Goal: Communication & Community: Answer question/provide support

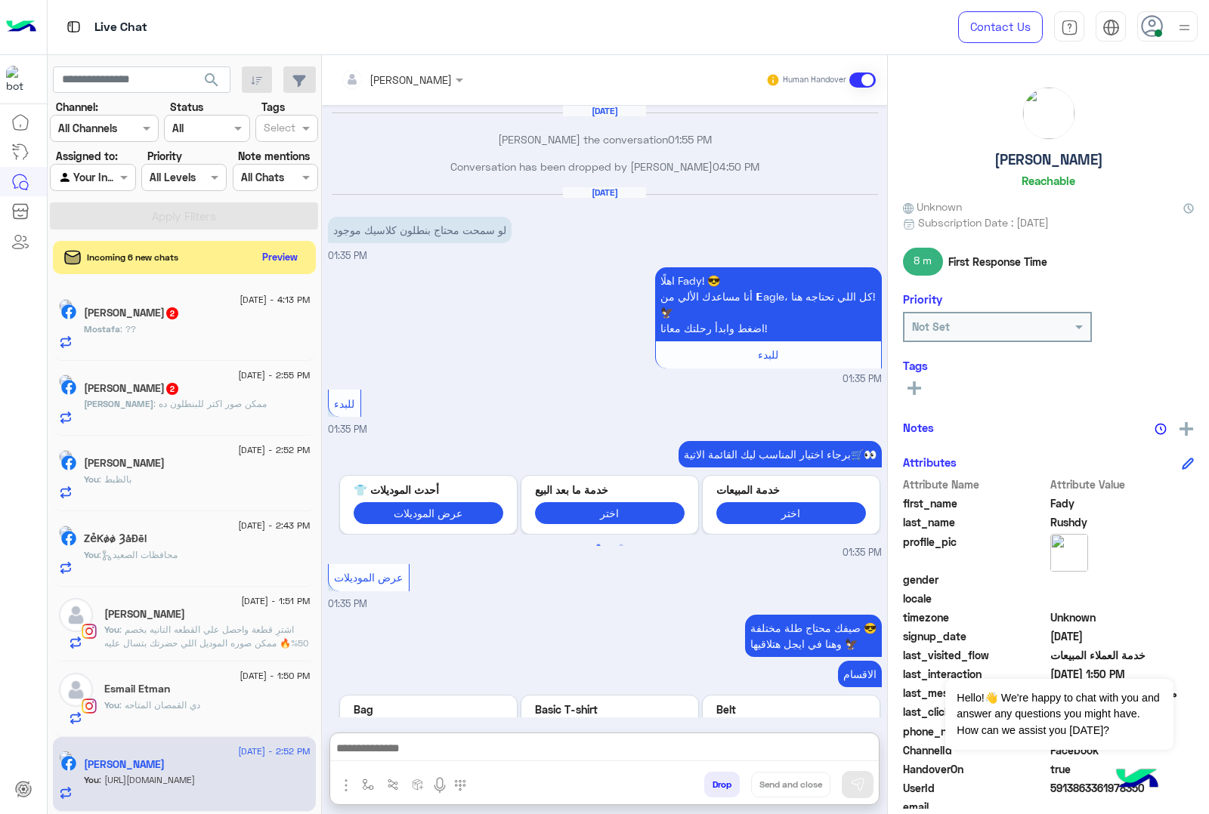
scroll to position [1860, 0]
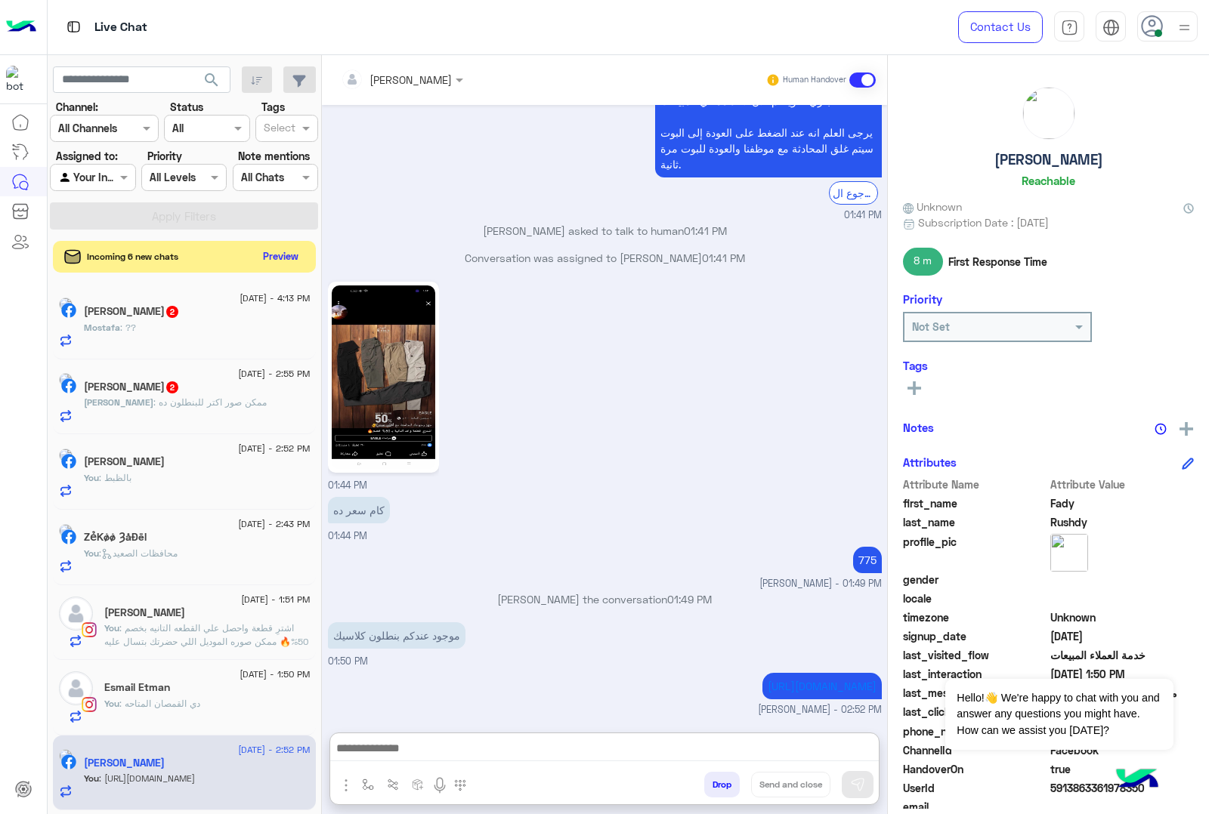
click at [268, 261] on button "Preview" at bounding box center [281, 256] width 47 height 20
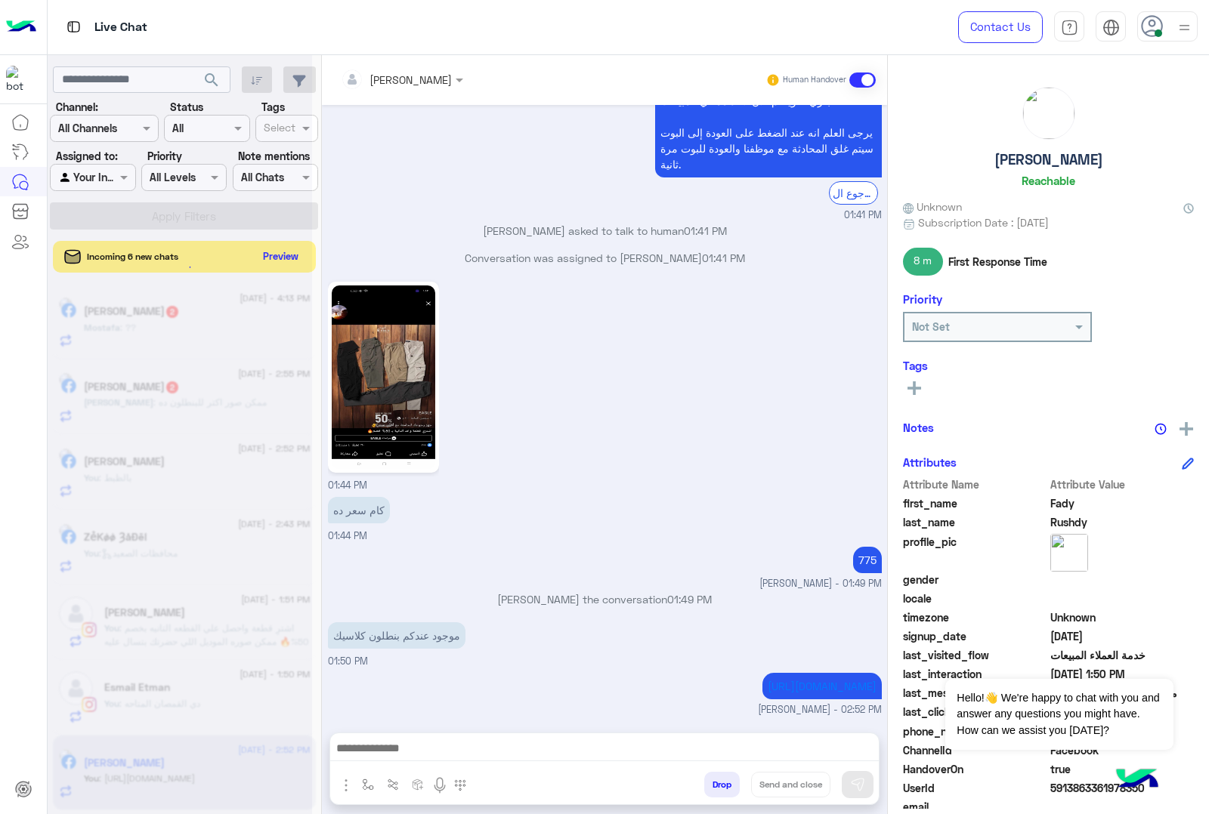
scroll to position [1792, 0]
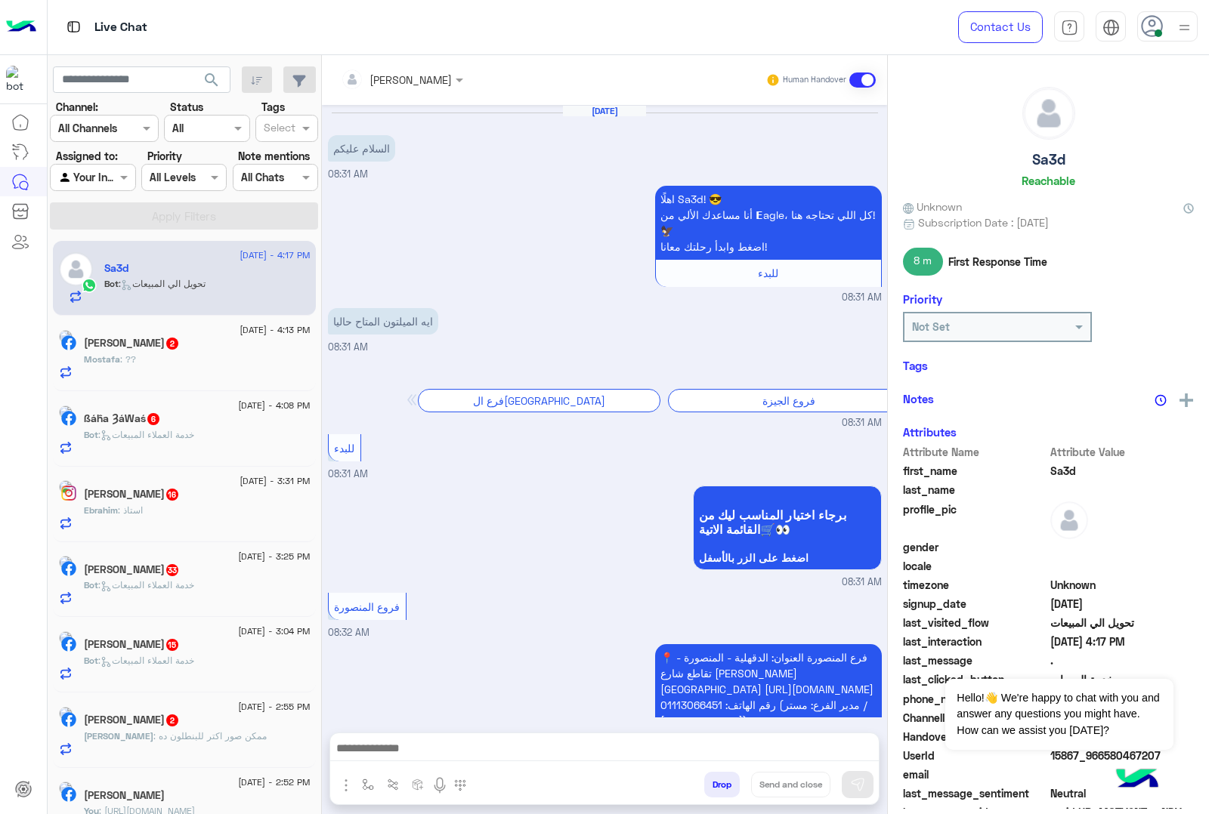
scroll to position [1932, 0]
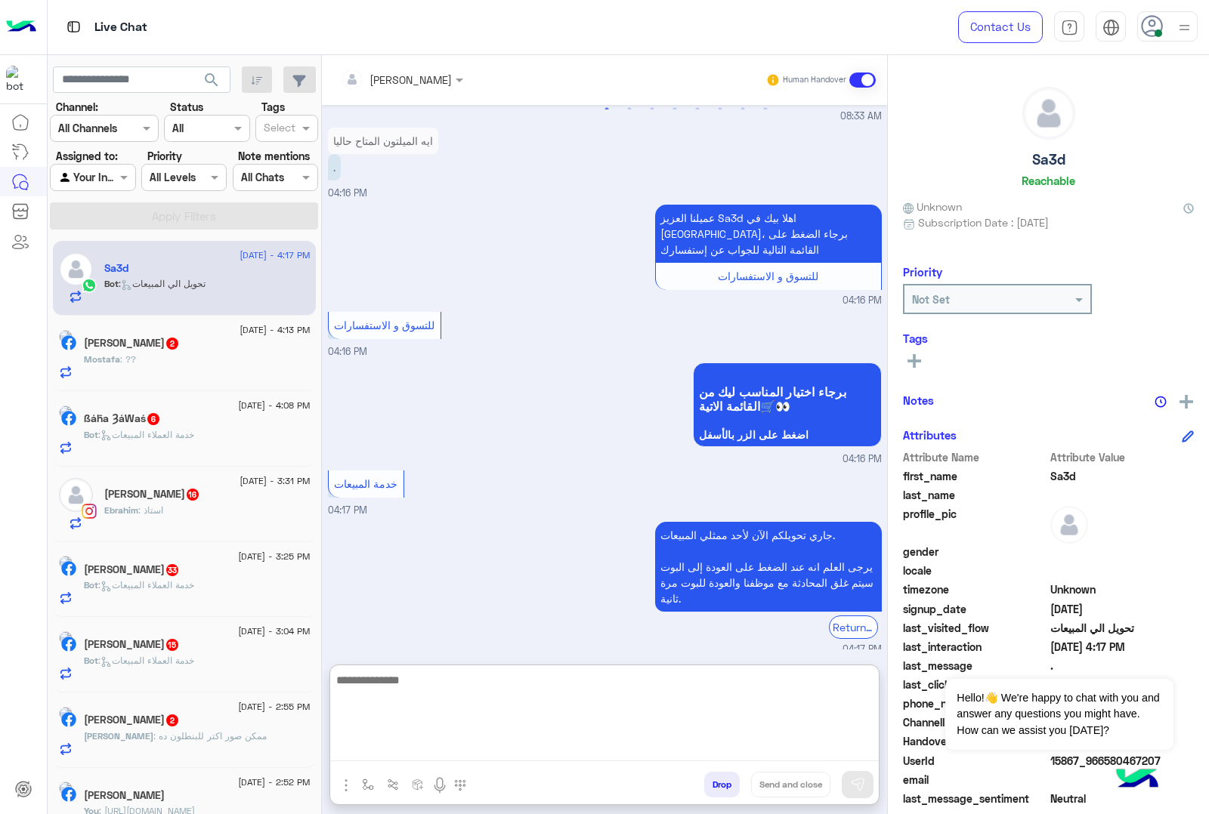
click at [406, 758] on textarea at bounding box center [604, 716] width 548 height 91
paste textarea "**********"
type textarea "**********"
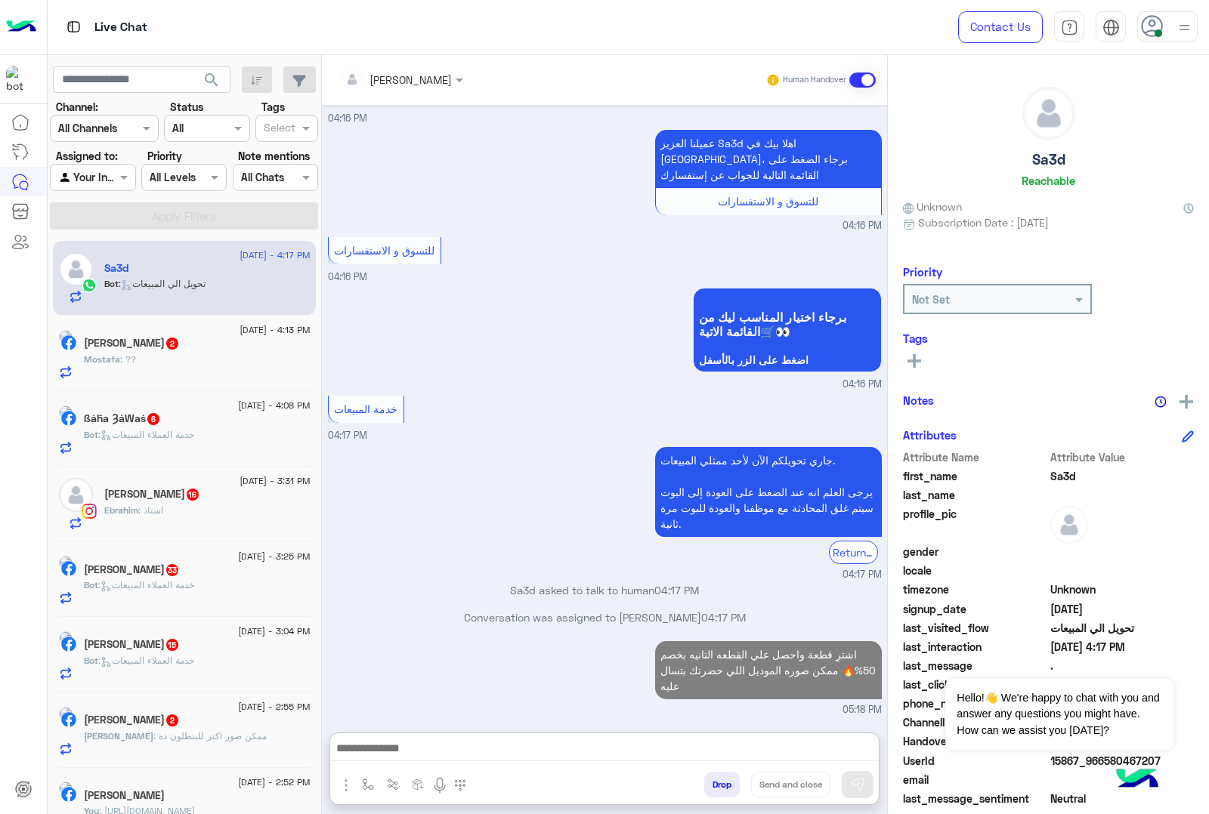
click at [136, 366] on p "Mostafa : ??" at bounding box center [110, 360] width 52 height 14
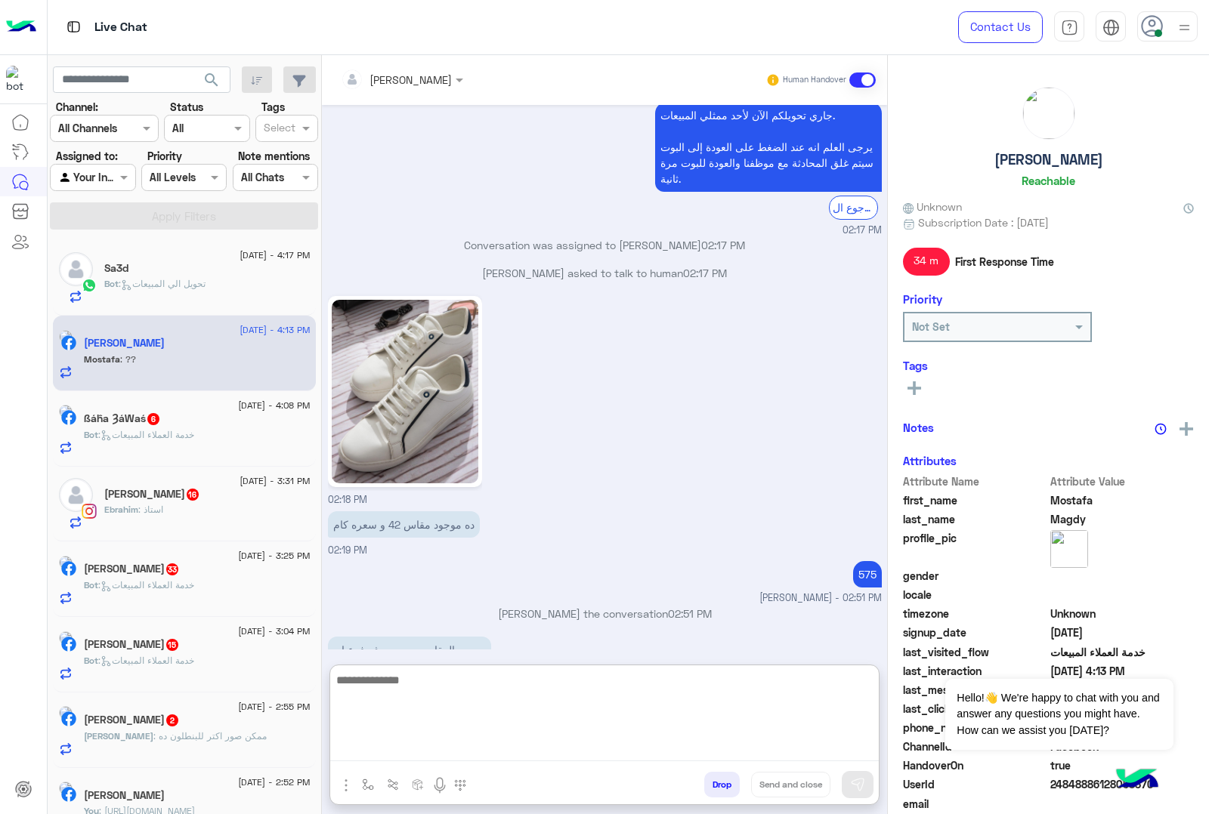
click at [412, 752] on textarea at bounding box center [604, 716] width 548 height 91
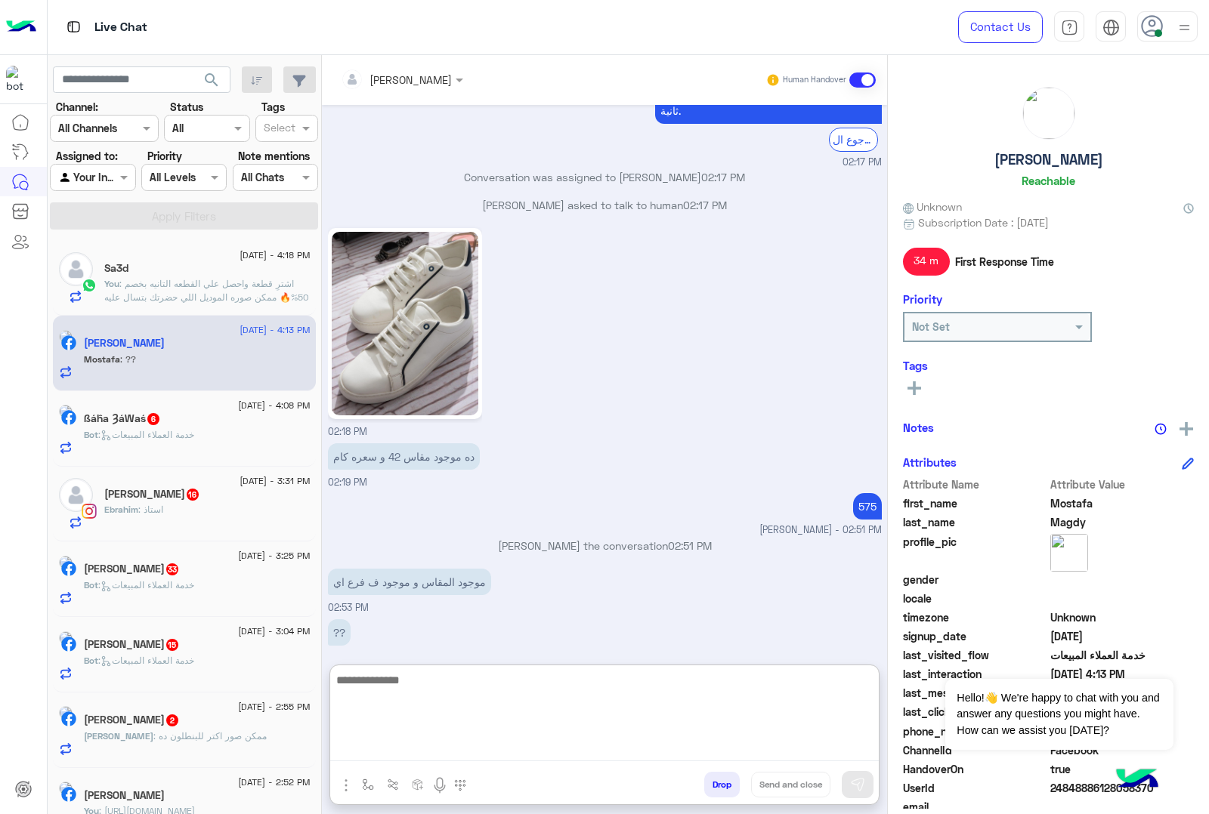
paste textarea "**********"
type textarea "**********"
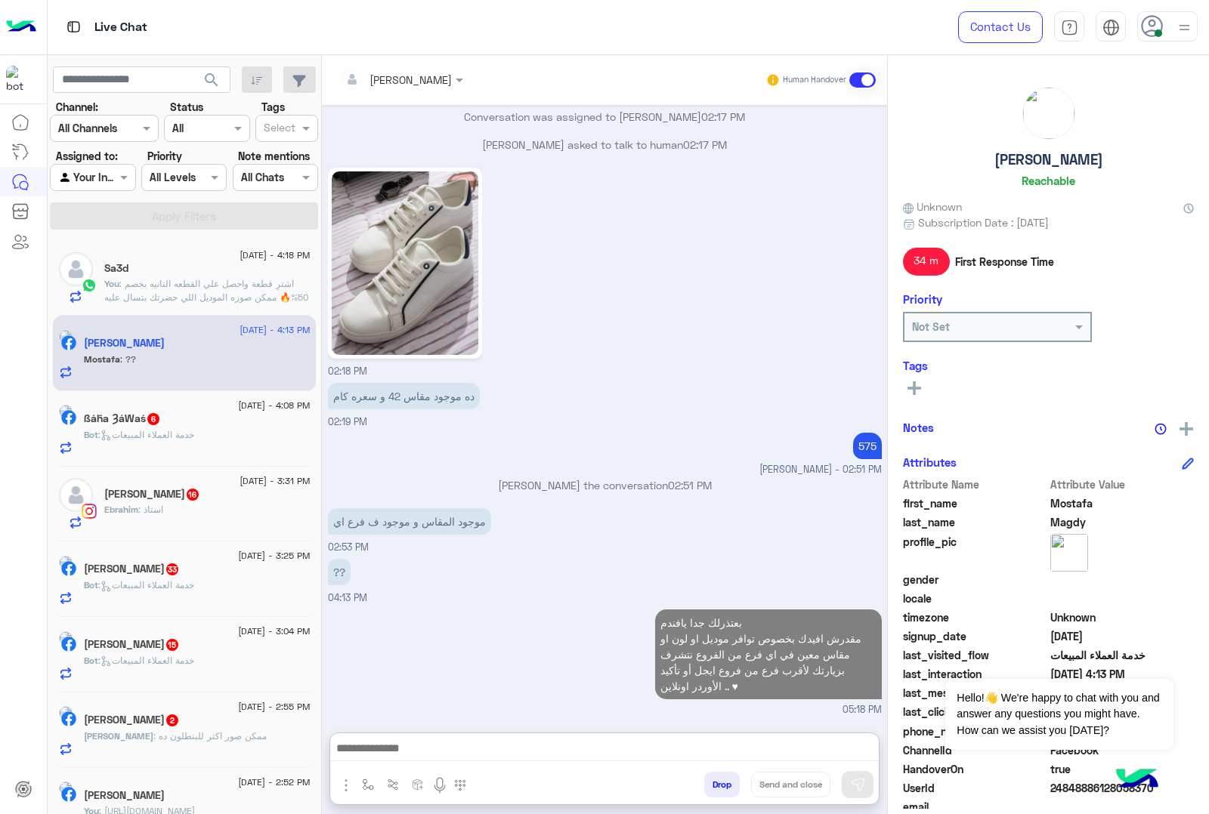
click at [152, 428] on div "ßáĥa ȜáWaś 6" at bounding box center [197, 420] width 227 height 16
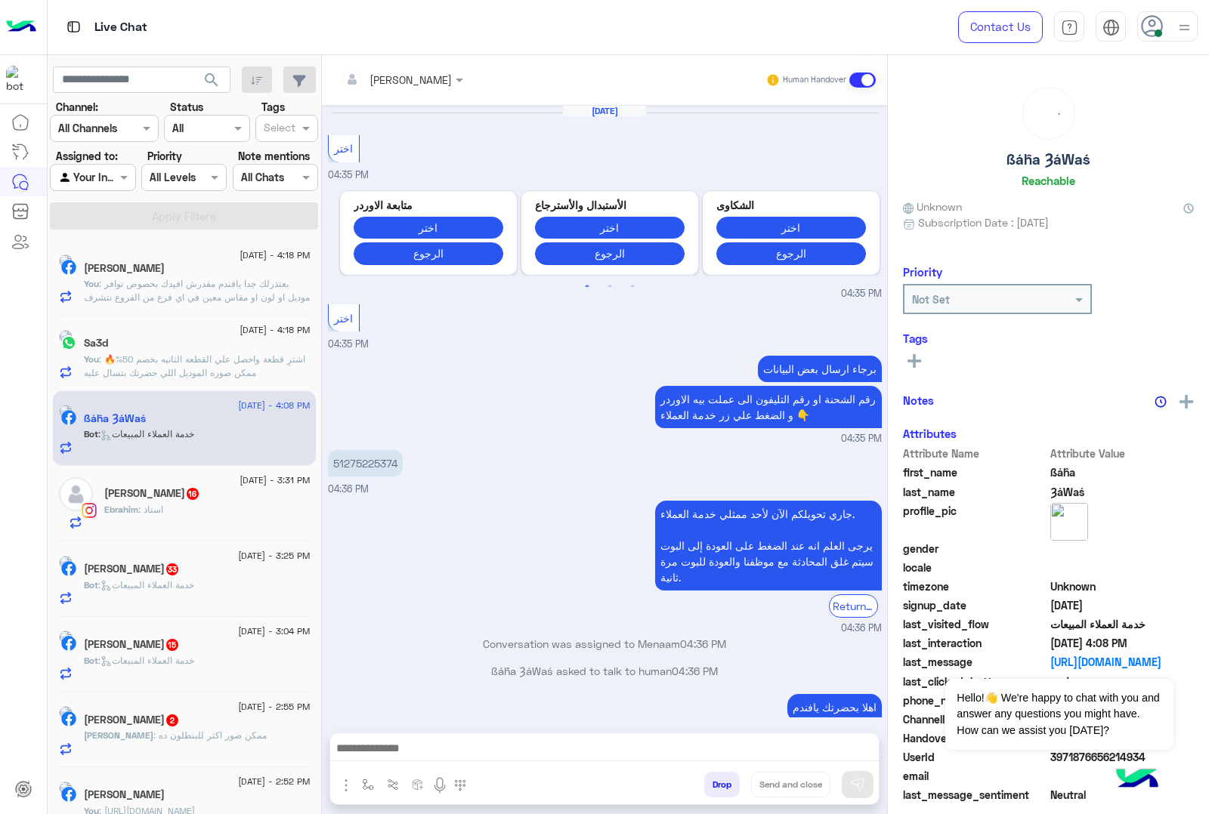
scroll to position [1670, 0]
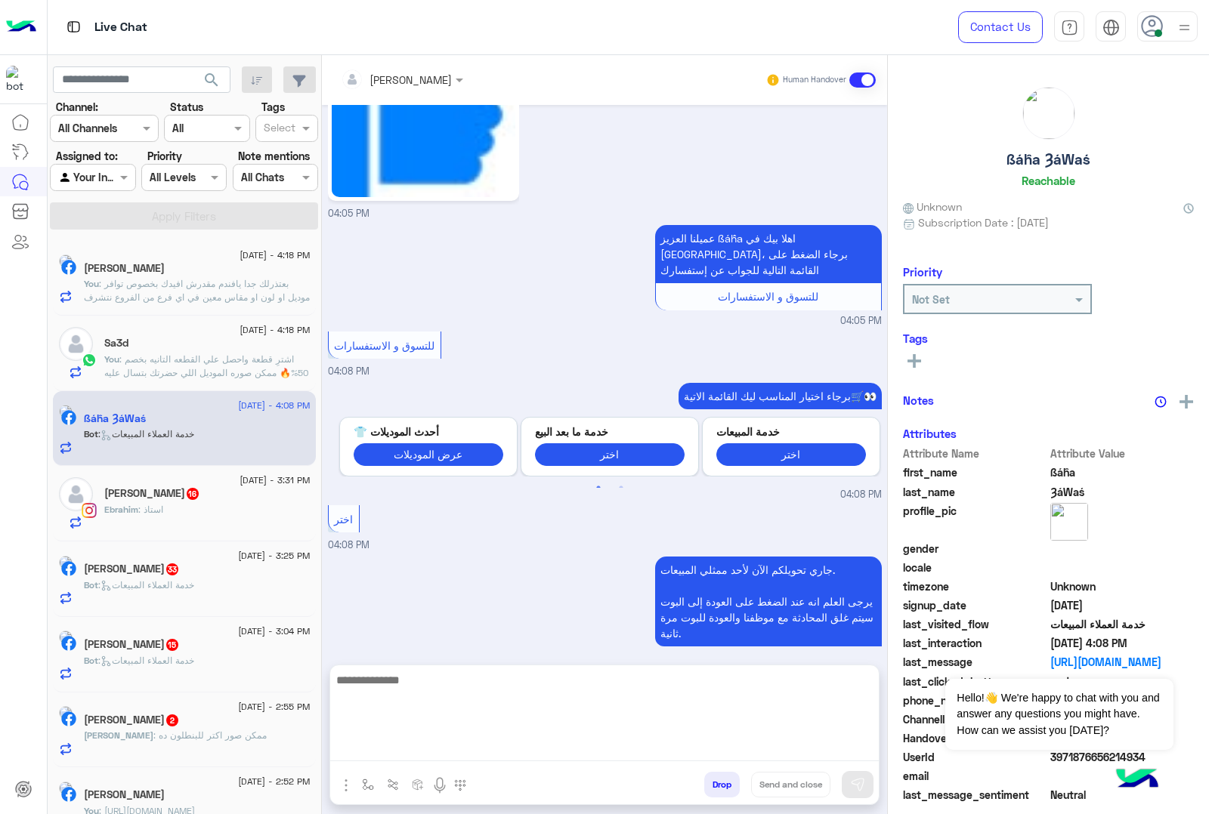
click at [409, 755] on textarea at bounding box center [604, 716] width 548 height 91
paste textarea "**********"
type textarea "**********"
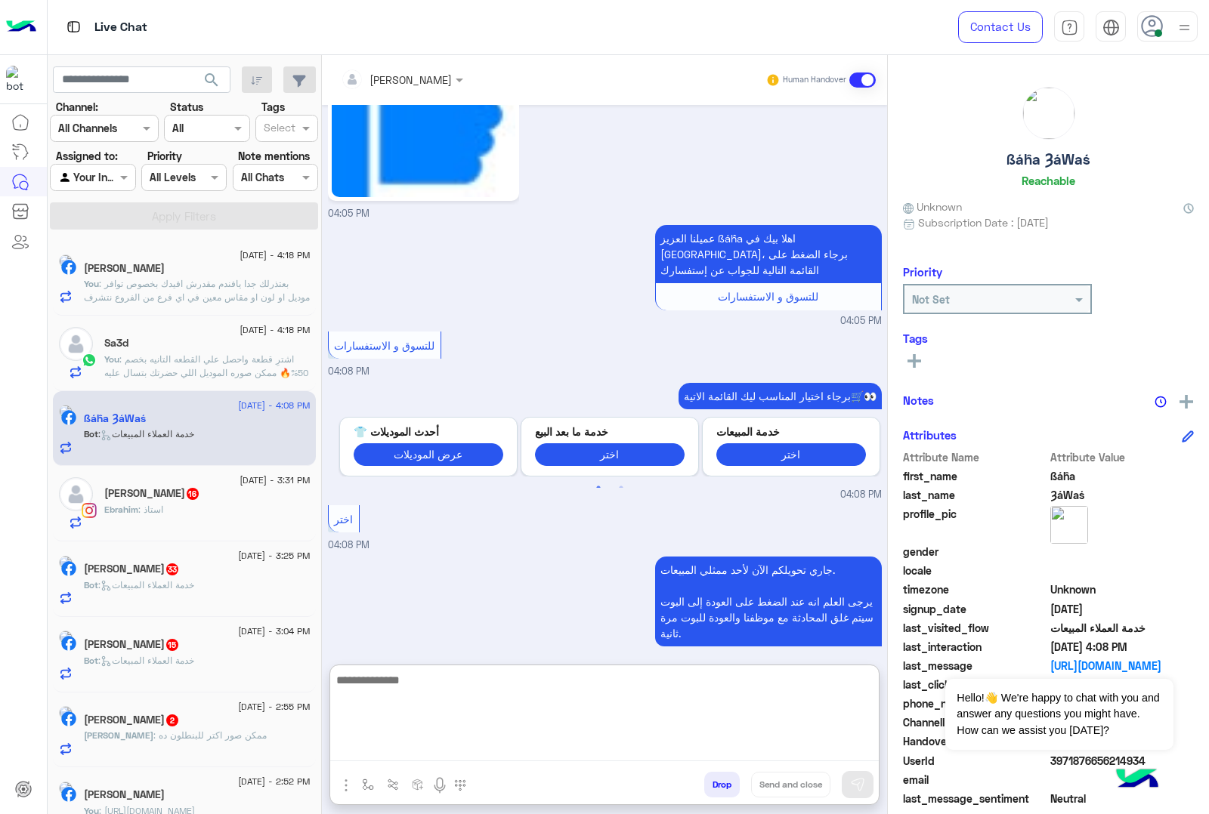
scroll to position [1849, 0]
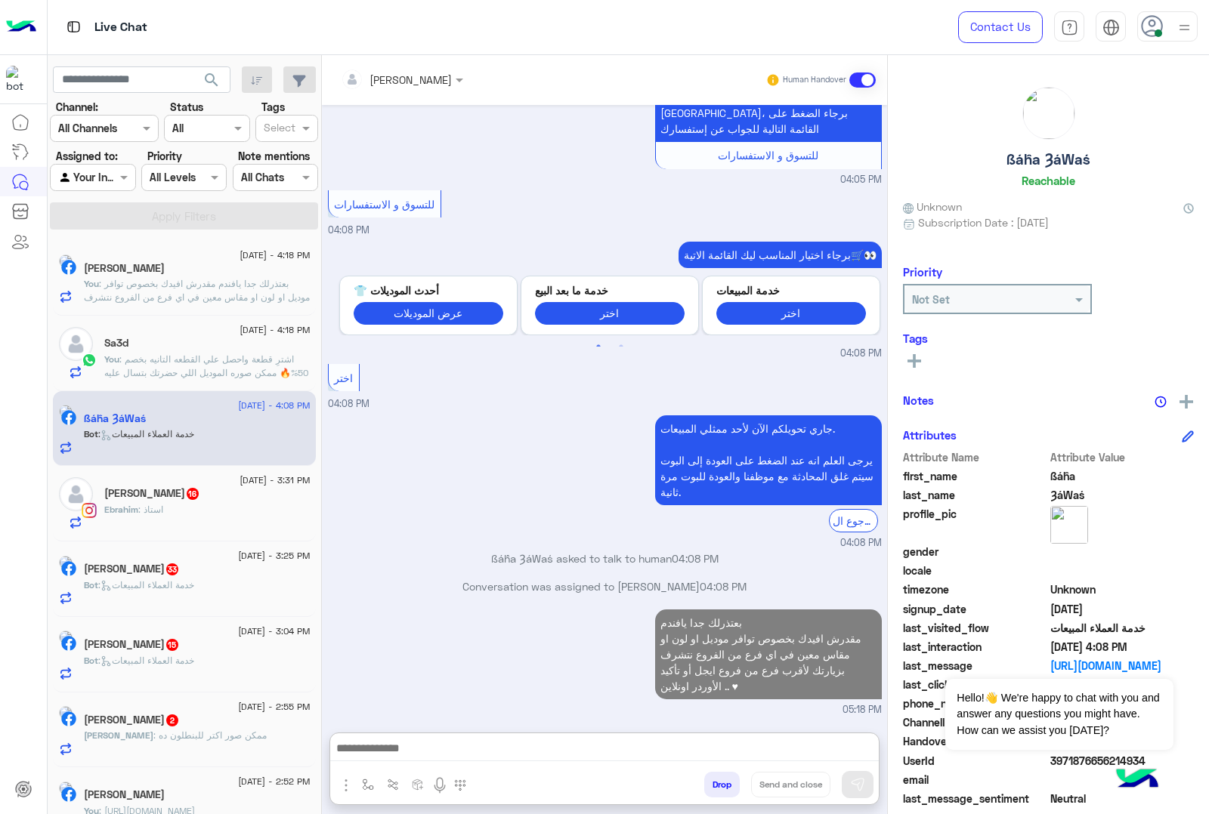
click at [171, 490] on h5 "[PERSON_NAME] 16" at bounding box center [152, 493] width 96 height 13
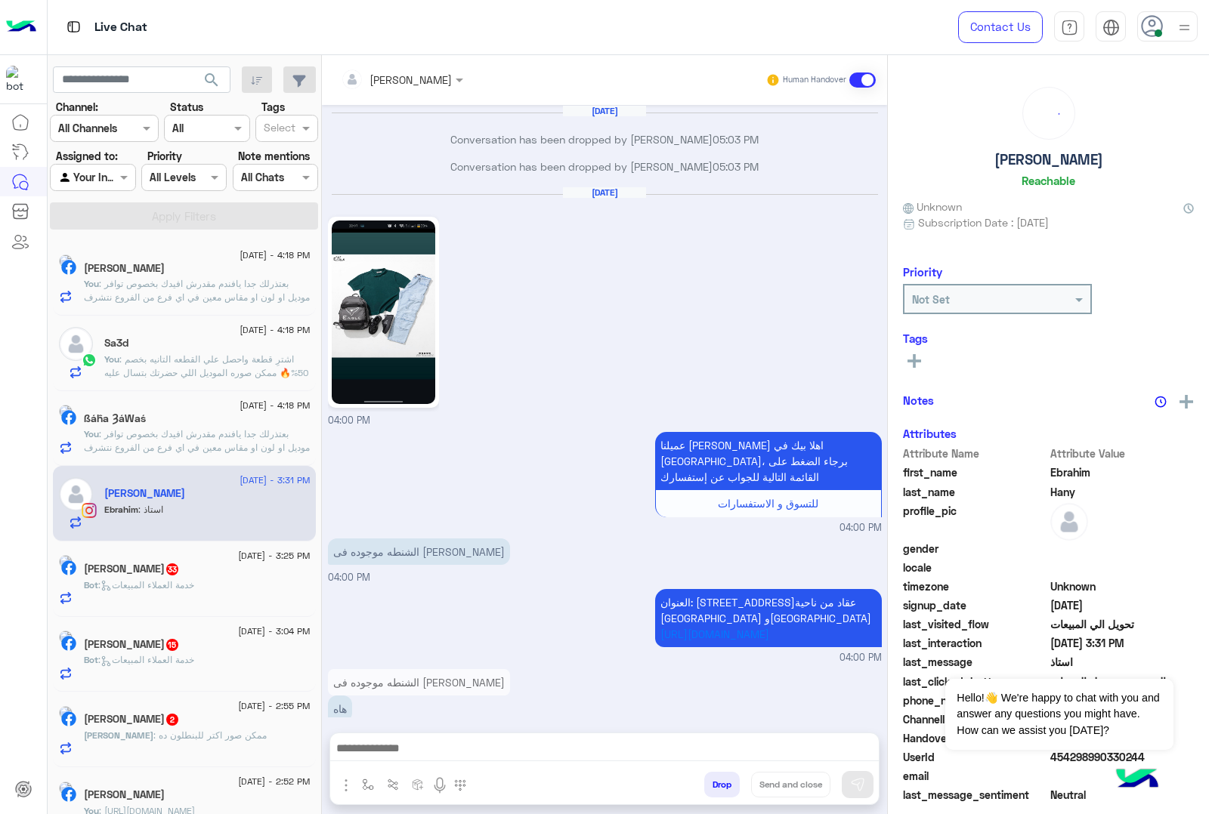
scroll to position [2159, 0]
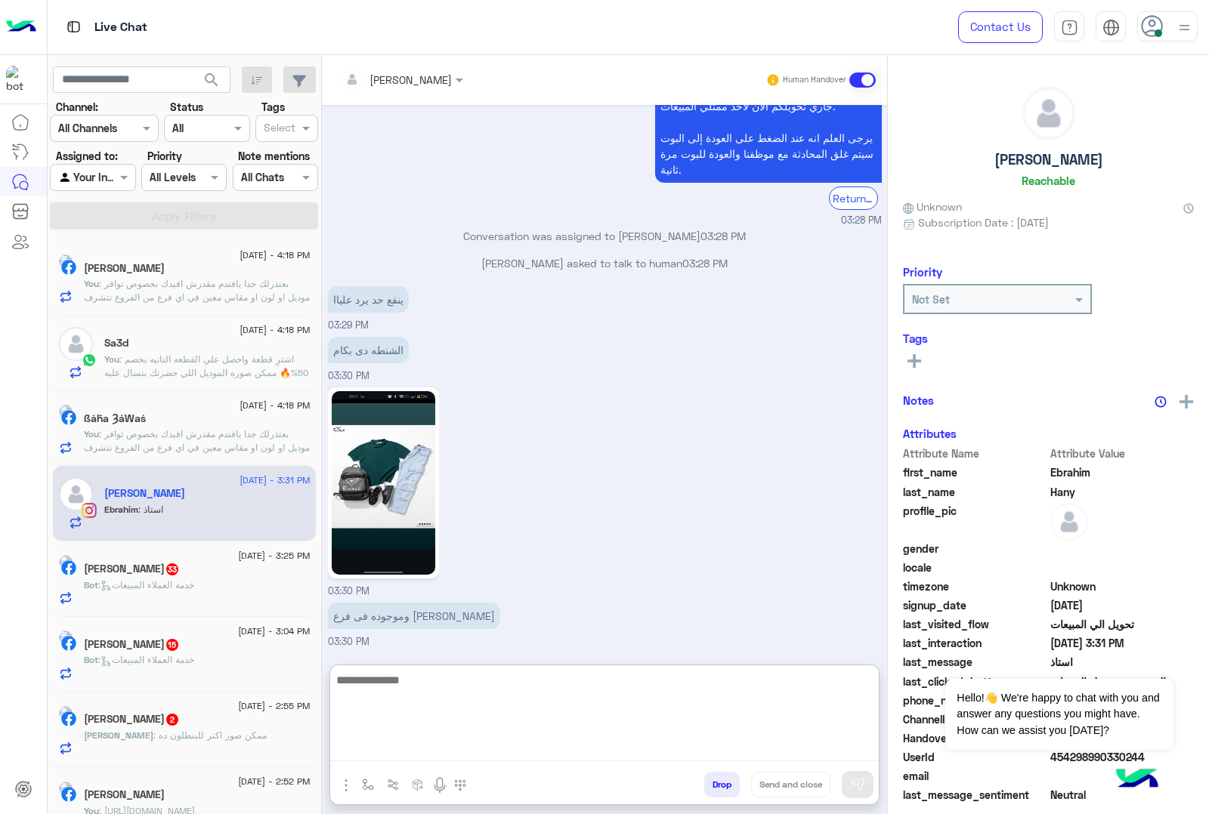
click at [421, 754] on textarea at bounding box center [604, 716] width 548 height 91
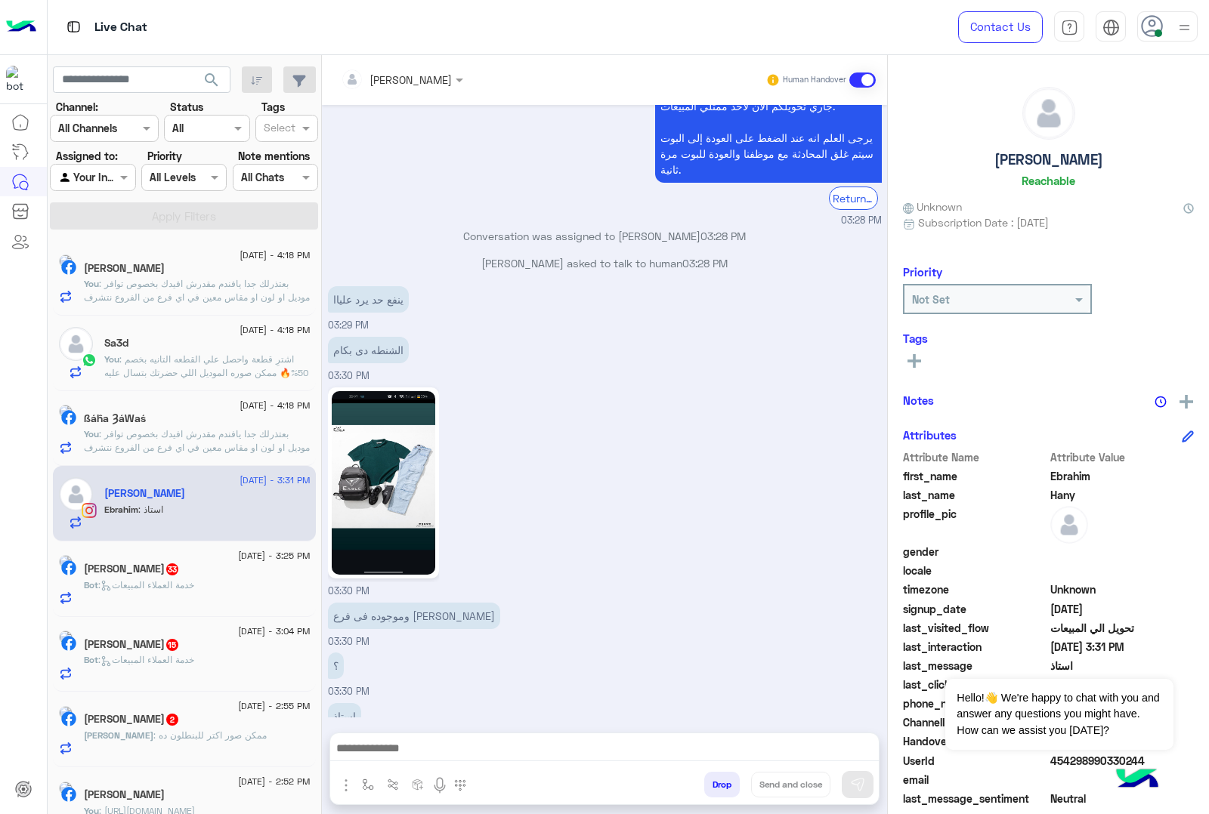
click at [208, 297] on span ": بعتذرلك جدا يافندم مقدرش افيدك بخصوص توافر موديل او لون او مقاس معين في اي فر…" at bounding box center [197, 304] width 226 height 52
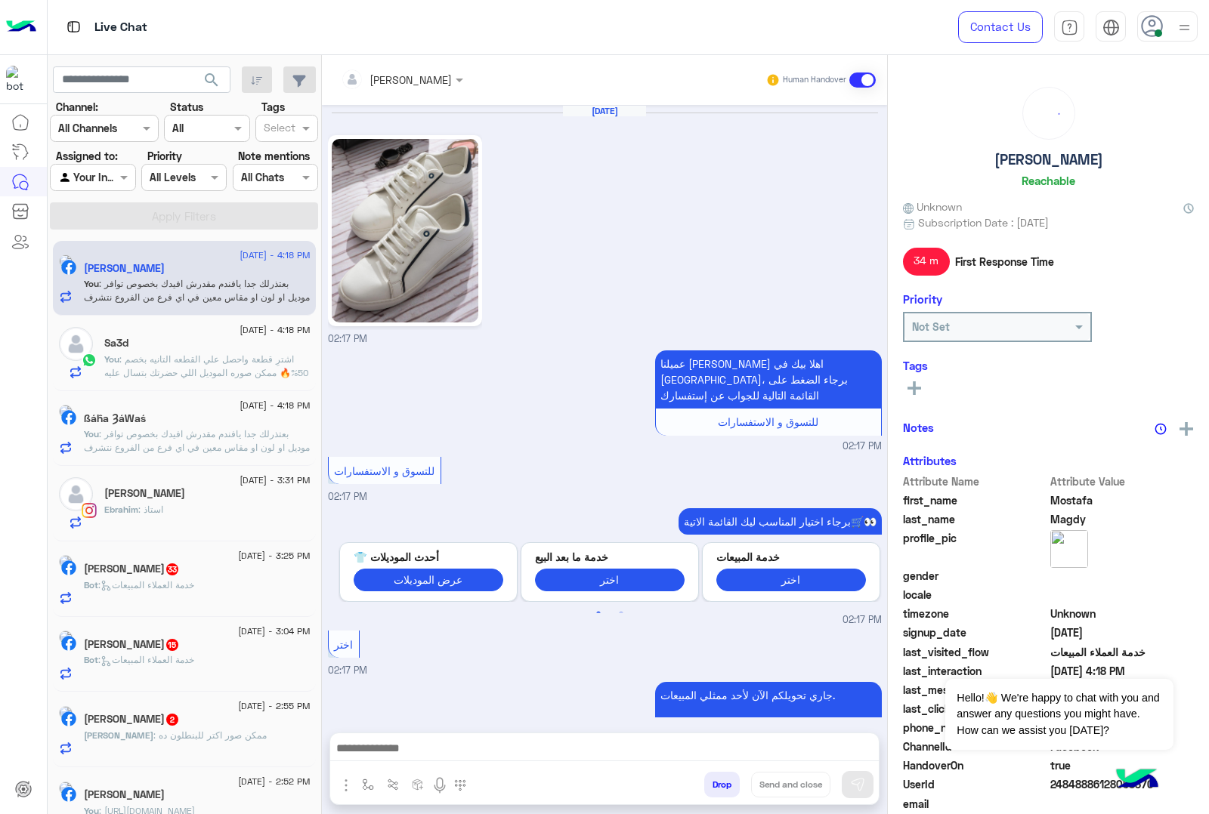
scroll to position [692, 0]
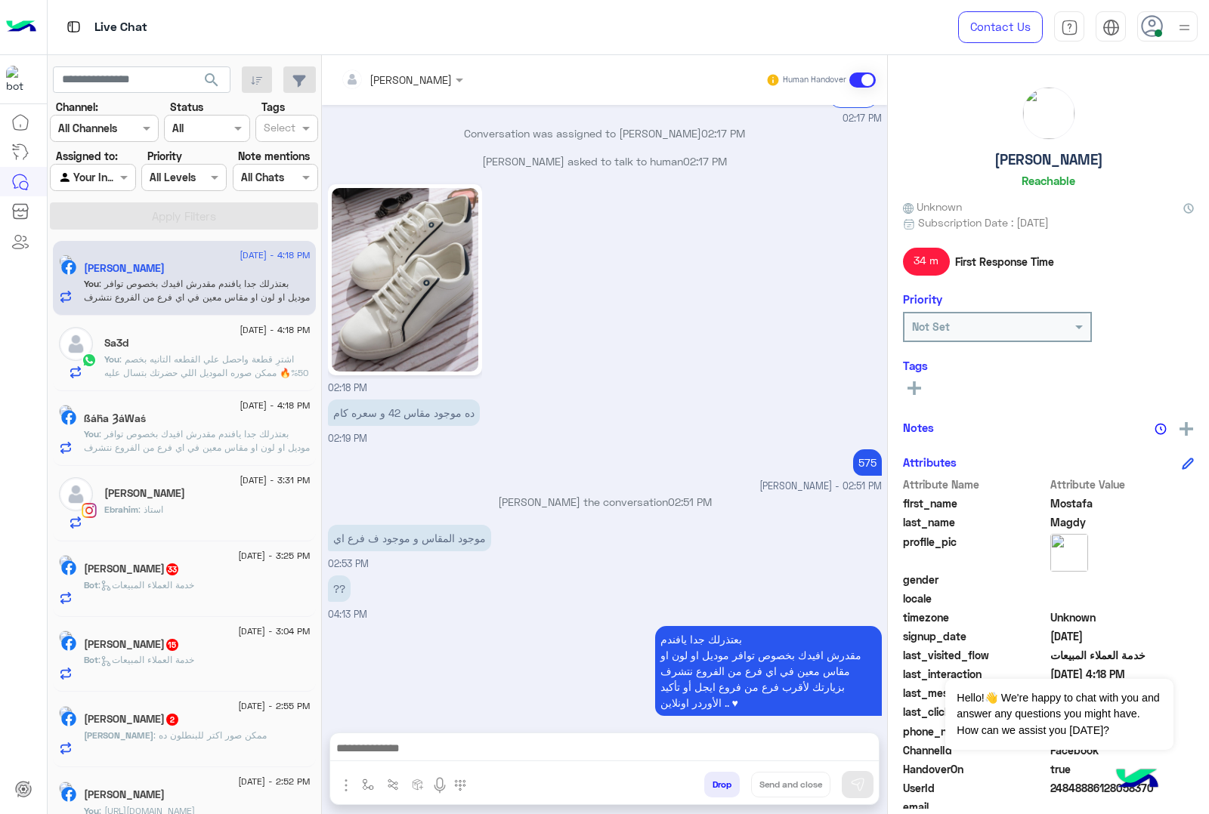
click at [167, 368] on span ": اشترِ قطعة واحصل علي القطعه التانيه بخصم 50%🔥 ممكن صوره الموديل اللي حضرتك بت…" at bounding box center [206, 366] width 204 height 25
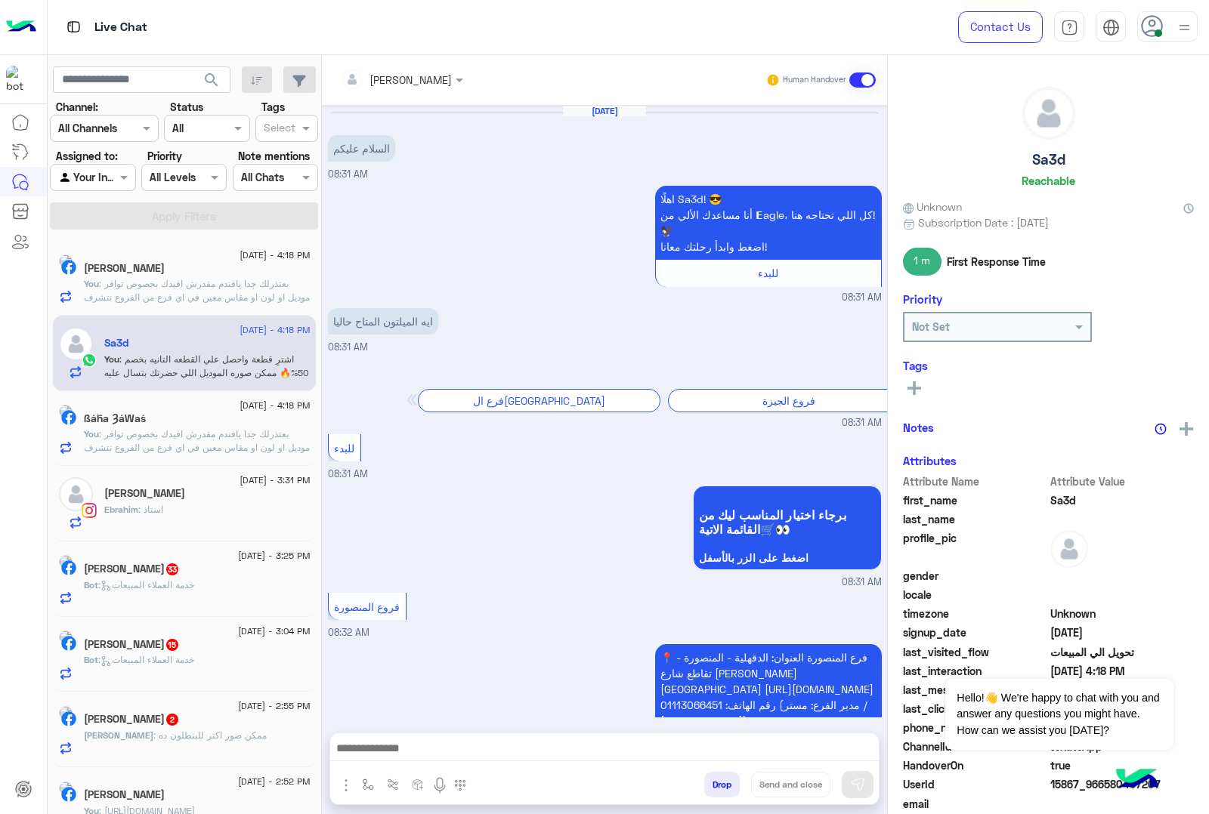
scroll to position [2040, 0]
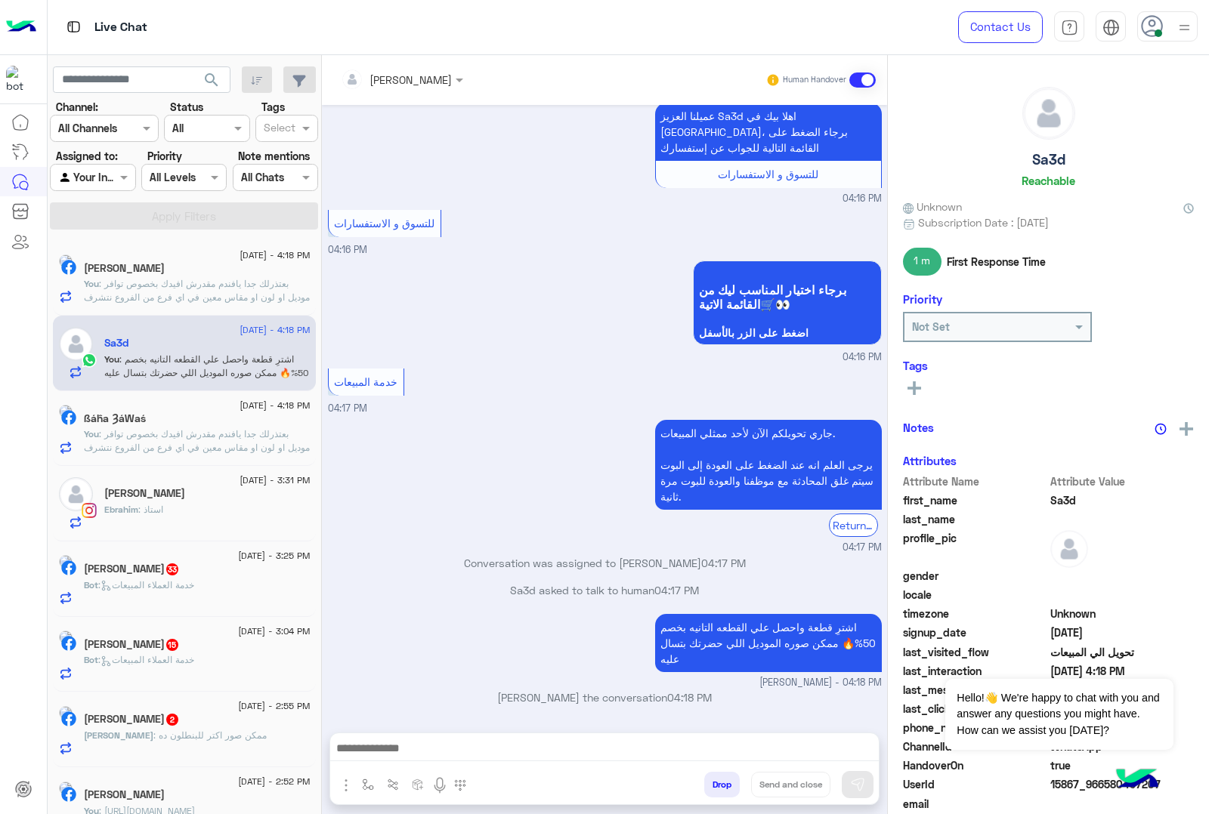
click at [184, 514] on div "Ebrahim : استاذ" at bounding box center [207, 516] width 206 height 26
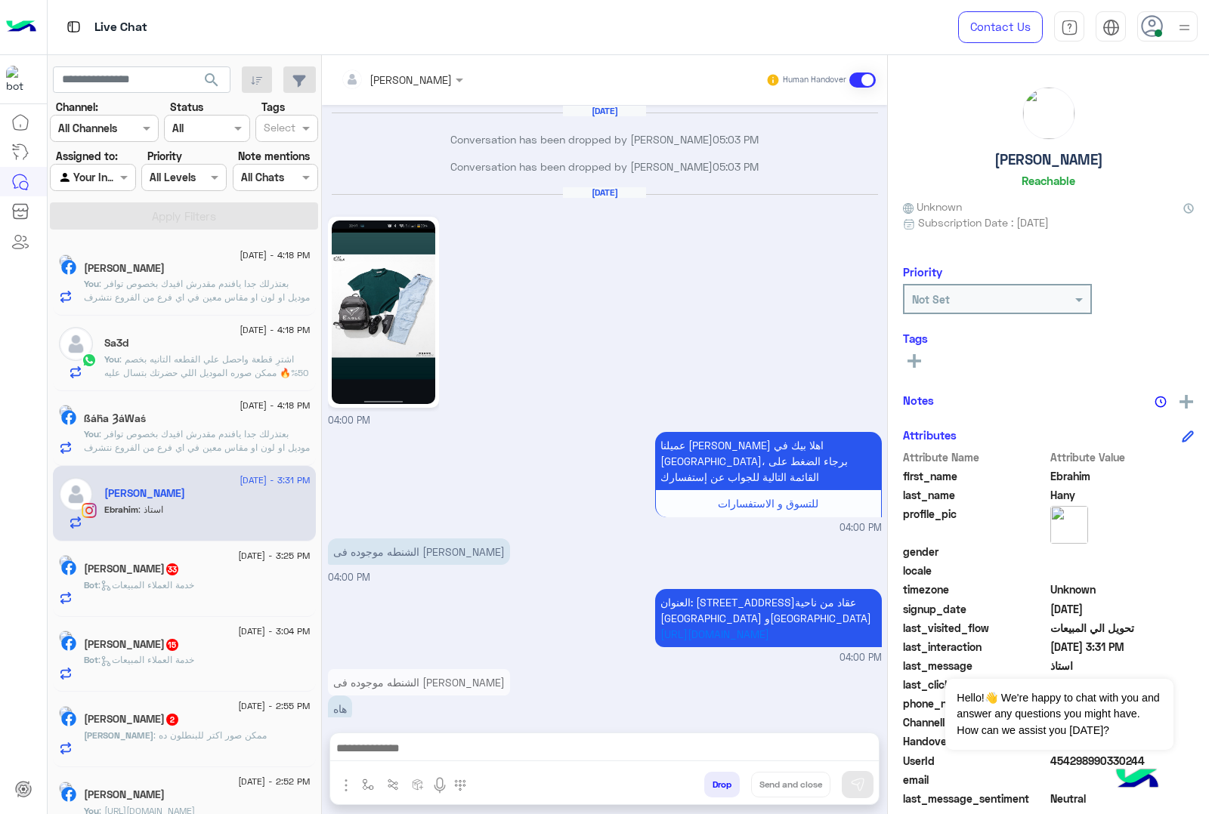
scroll to position [2159, 0]
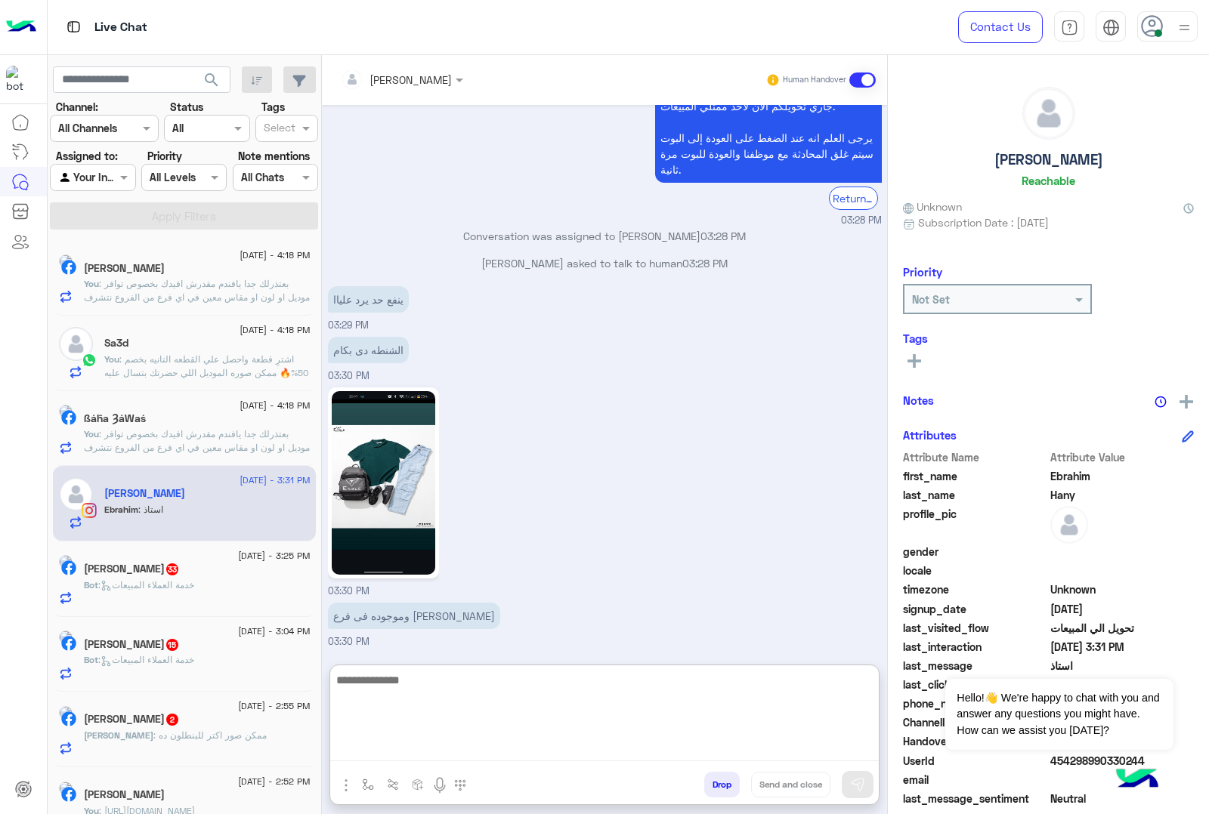
click at [431, 752] on textarea at bounding box center [604, 716] width 548 height 91
paste textarea "**********"
type textarea "**********"
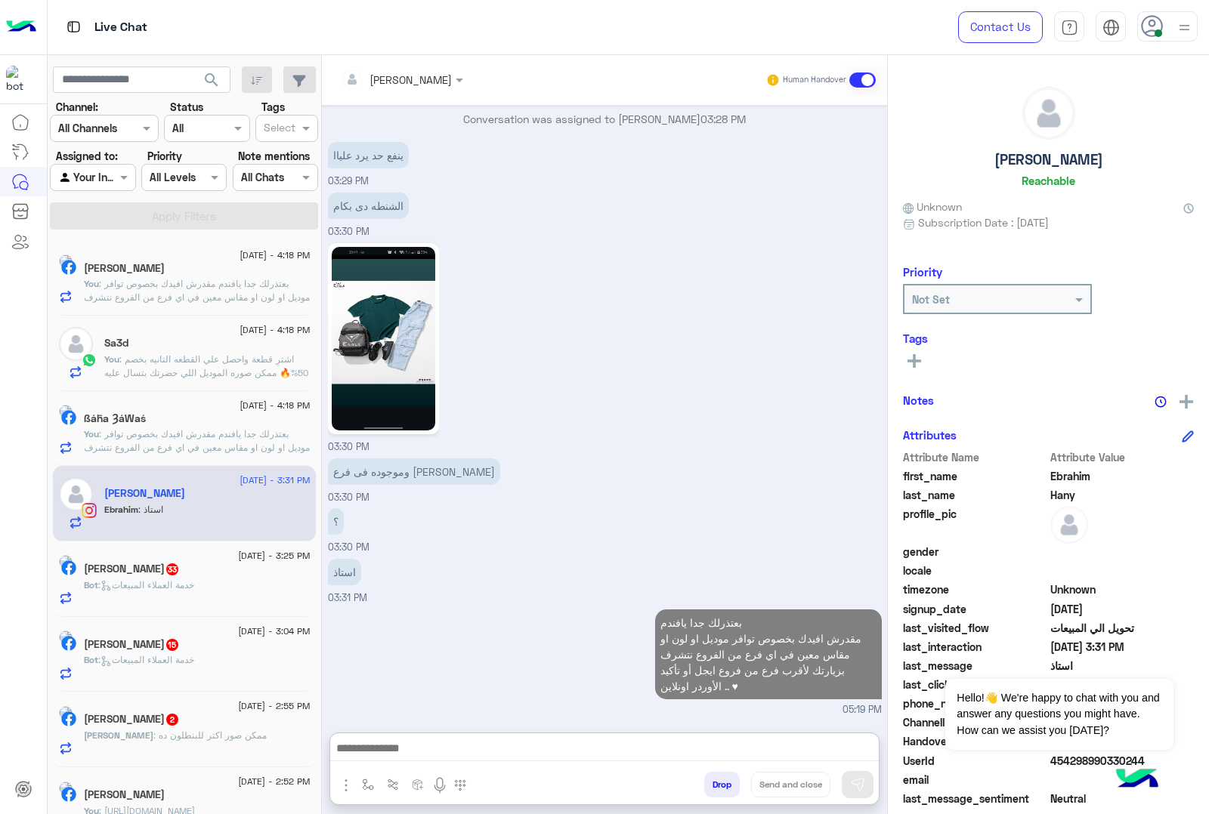
click at [190, 585] on span ": خدمة العملاء المبيعات" at bounding box center [146, 584] width 96 height 11
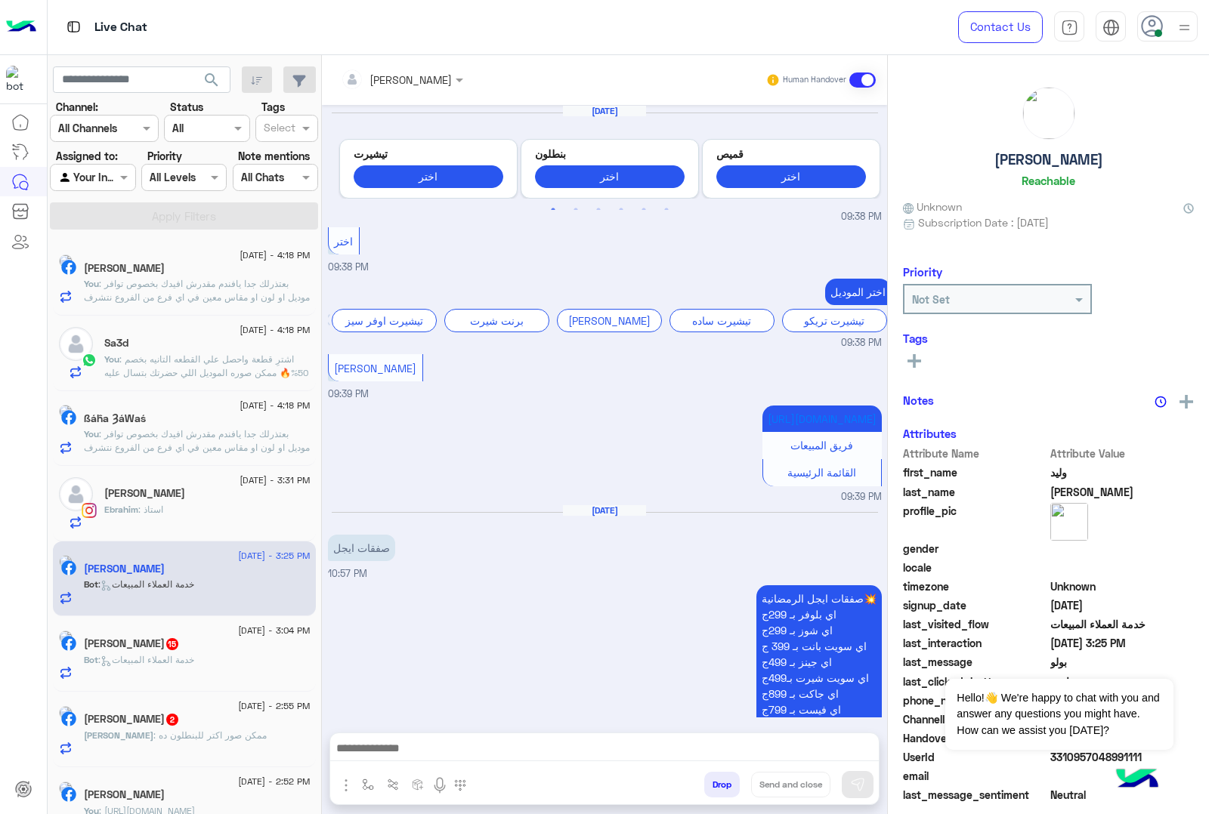
scroll to position [2181, 0]
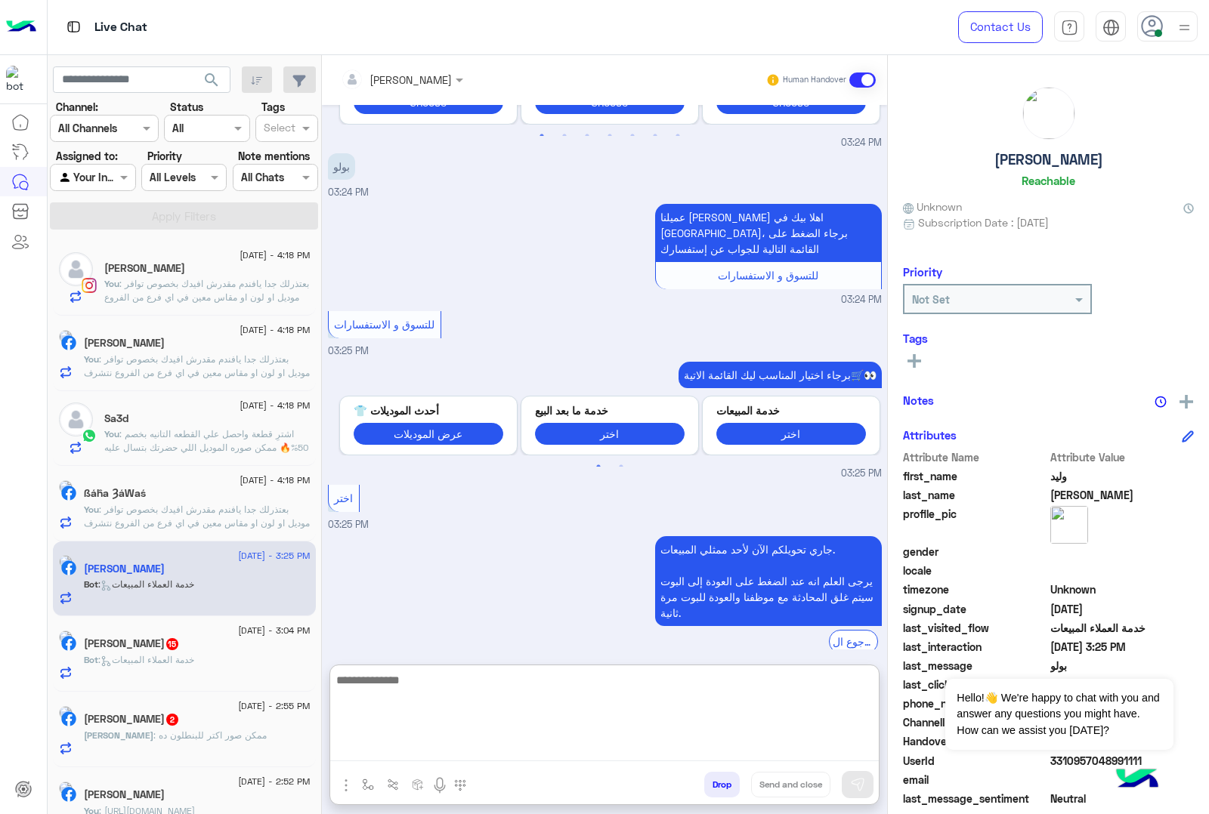
click at [425, 738] on textarea at bounding box center [604, 716] width 548 height 91
paste textarea "**********"
type textarea "**********"
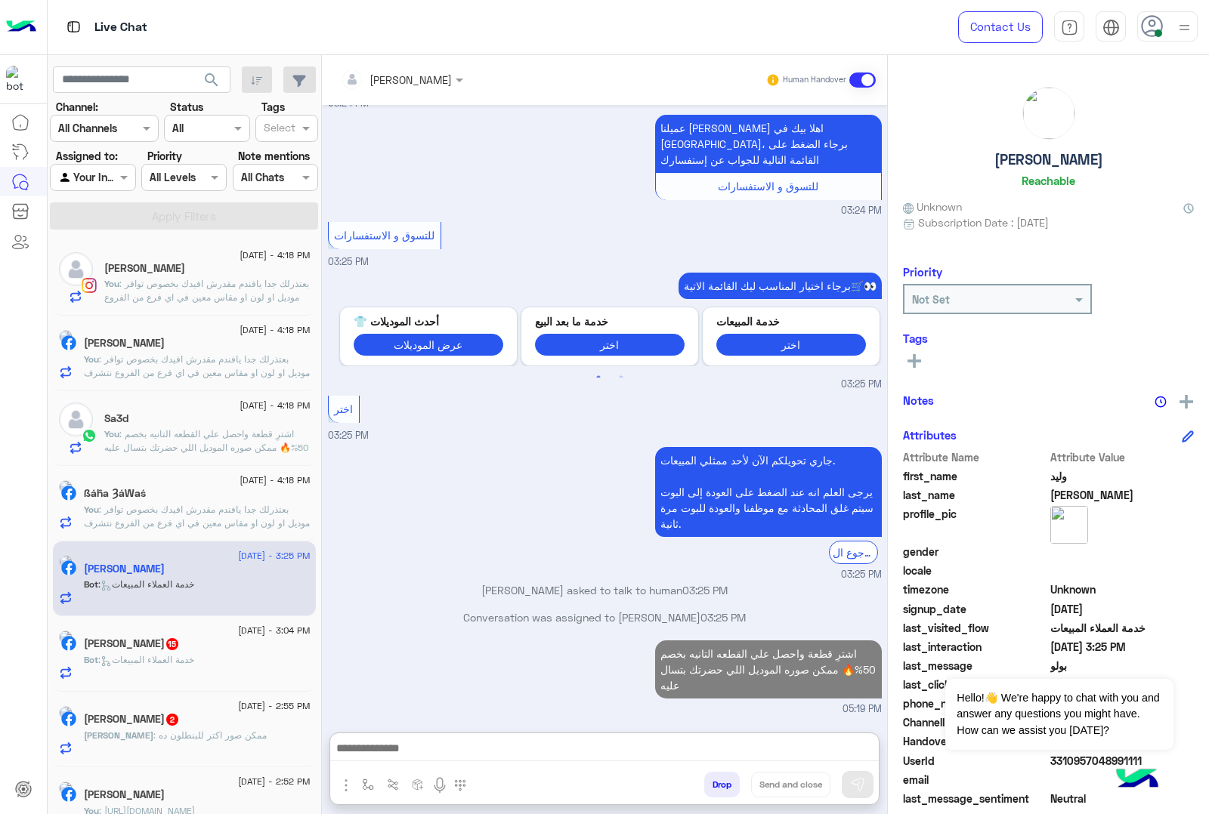
click at [181, 661] on span ": خدمة العملاء المبيعات" at bounding box center [146, 659] width 96 height 11
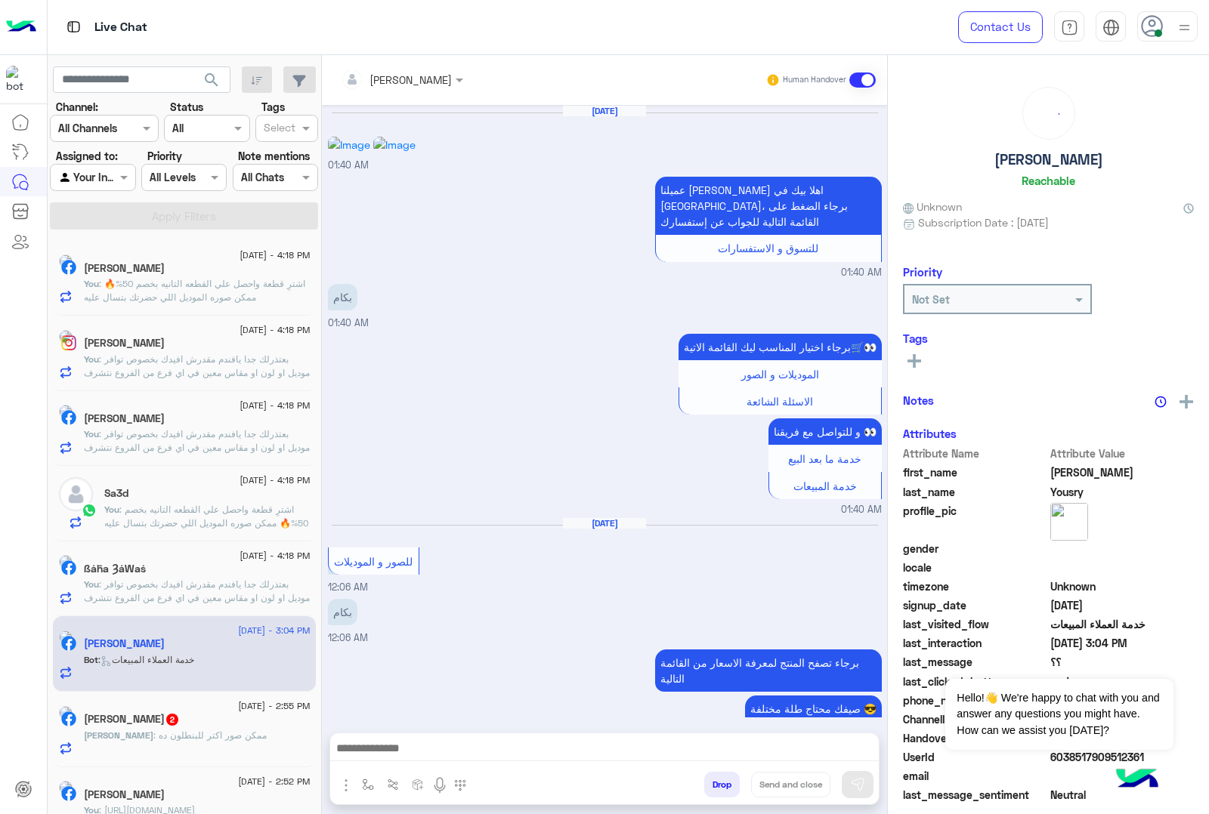
scroll to position [2504, 0]
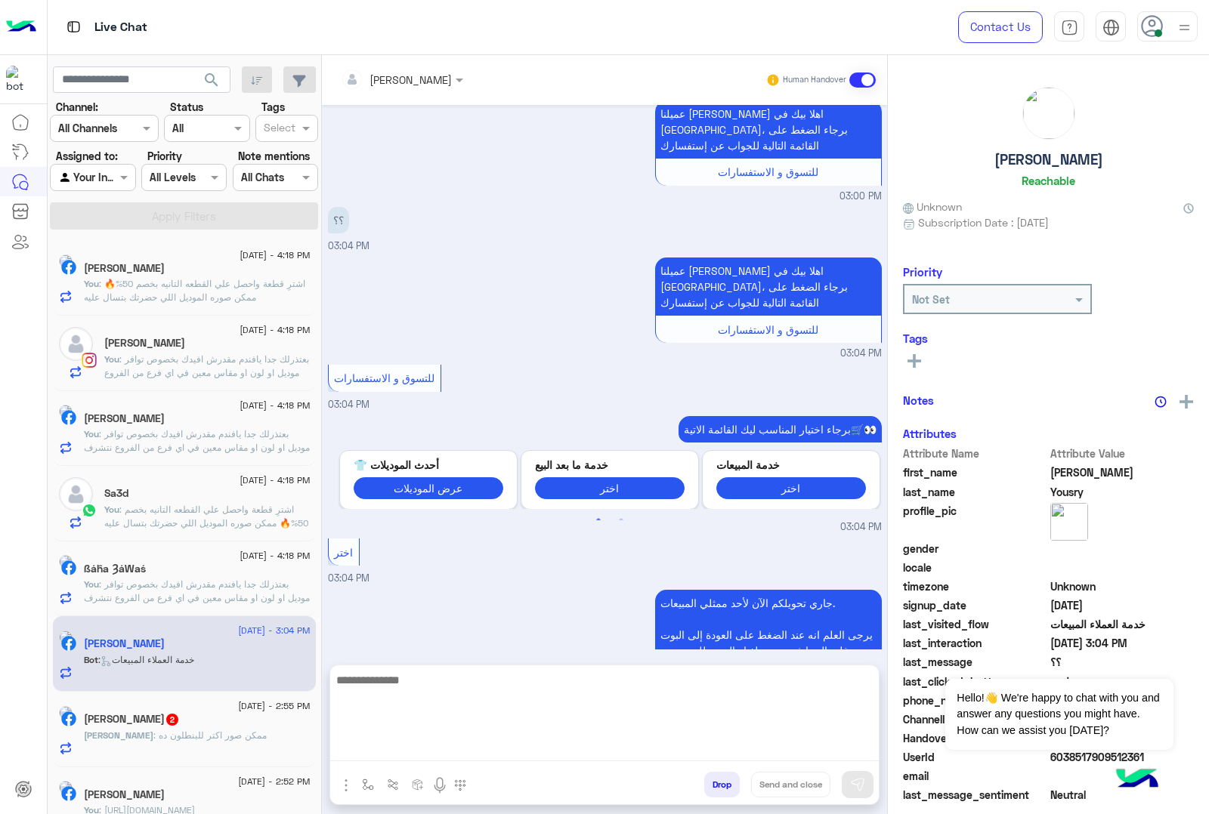
click at [472, 748] on textarea at bounding box center [604, 716] width 548 height 91
paste textarea "**********"
type textarea "**********"
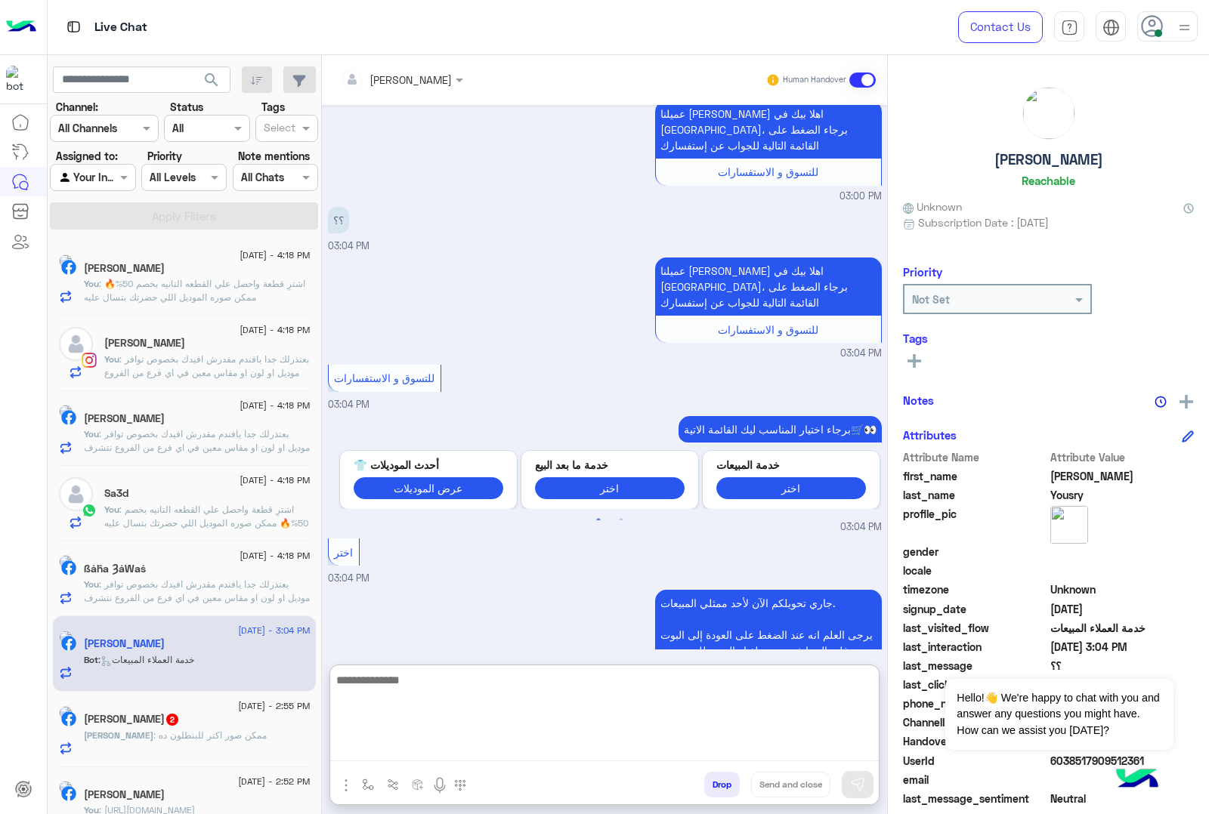
scroll to position [2652, 0]
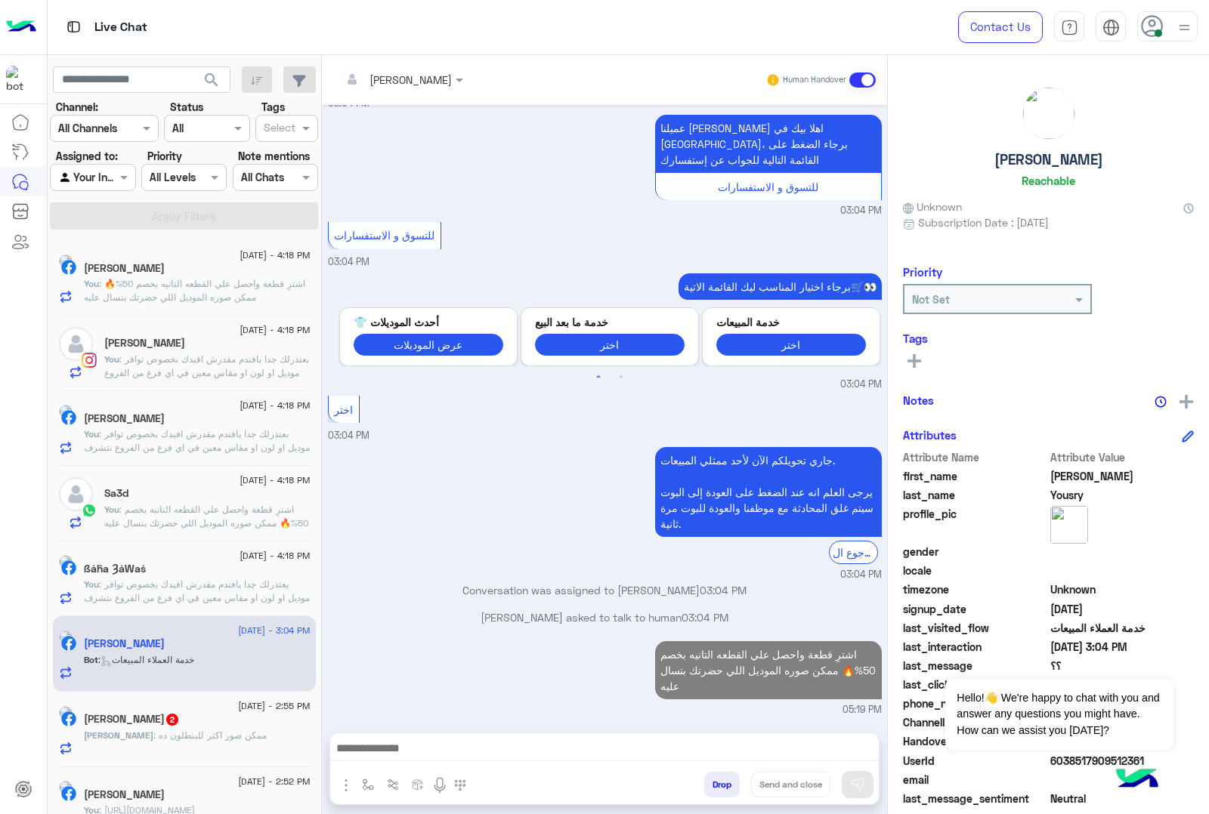
click at [202, 731] on p "[PERSON_NAME] : ممكن صور اكتر للبنطلون ده" at bounding box center [175, 736] width 183 height 14
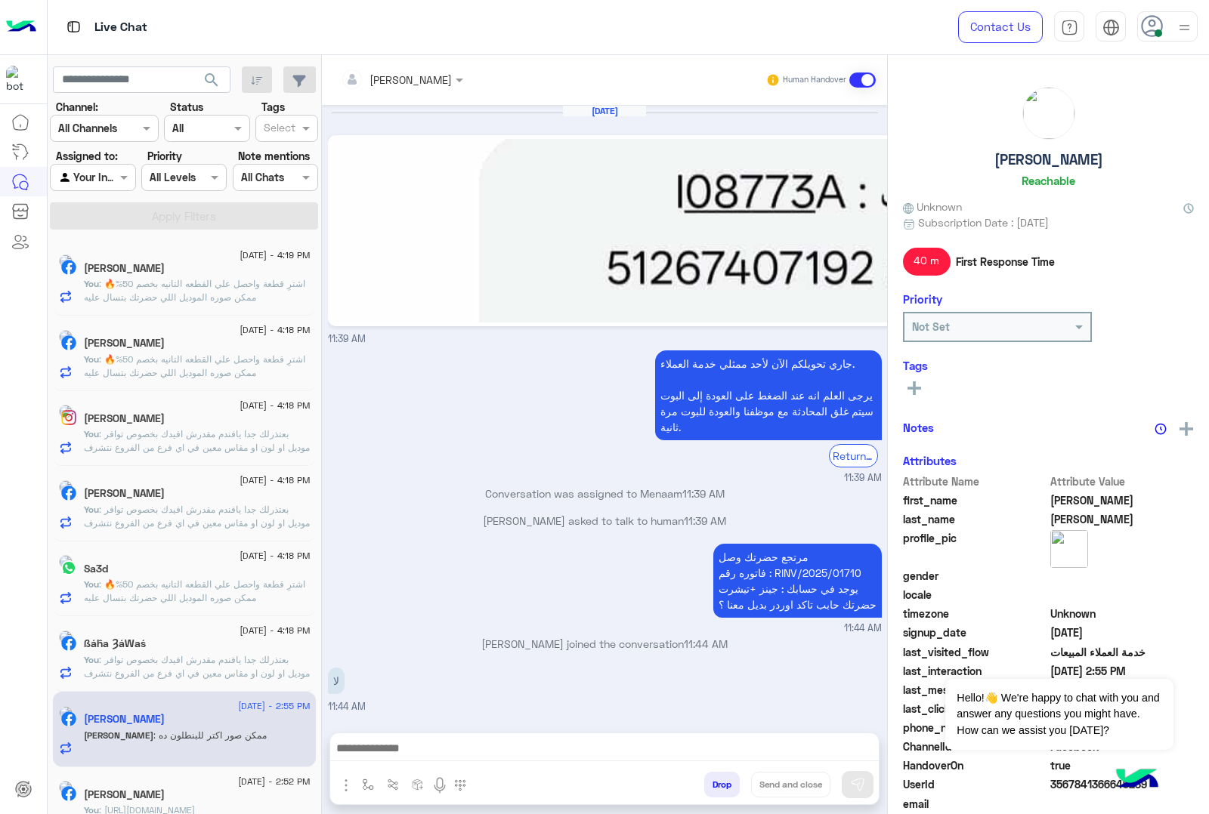
scroll to position [1660, 0]
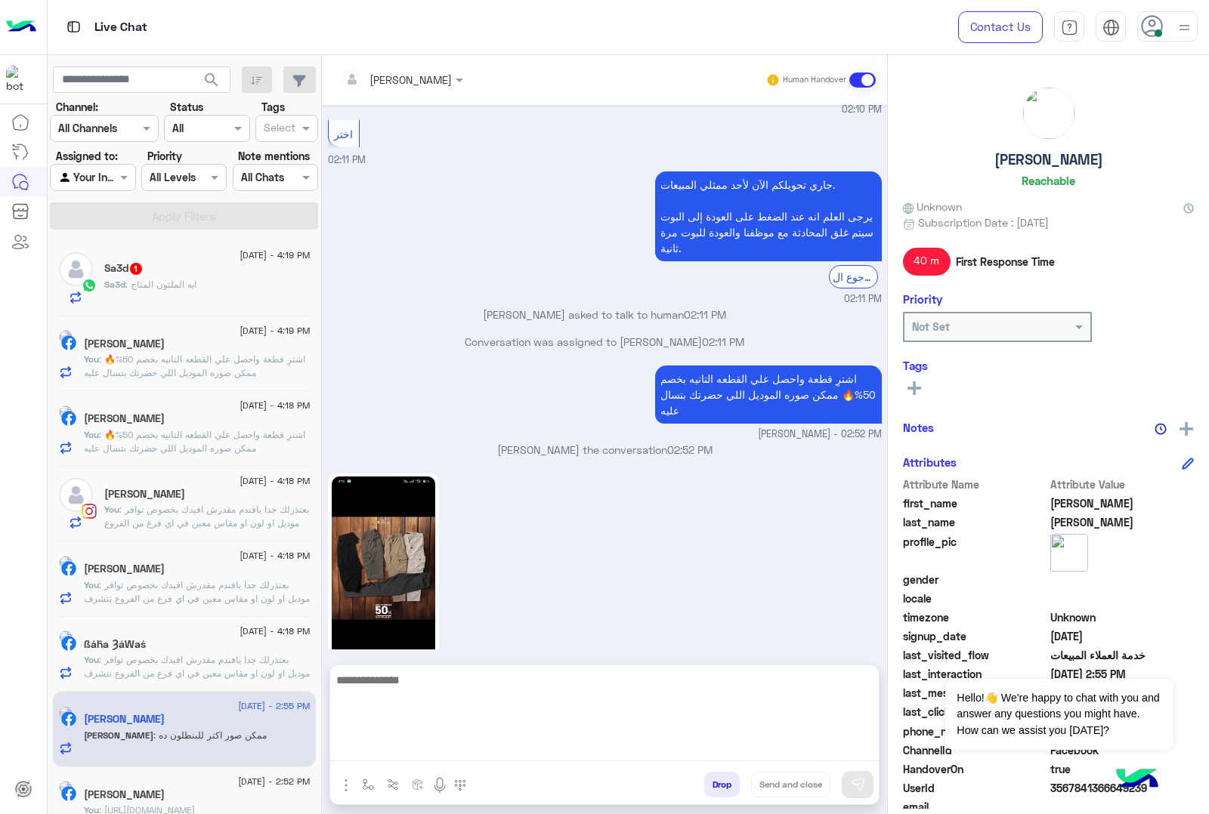
click at [450, 740] on textarea at bounding box center [604, 716] width 548 height 91
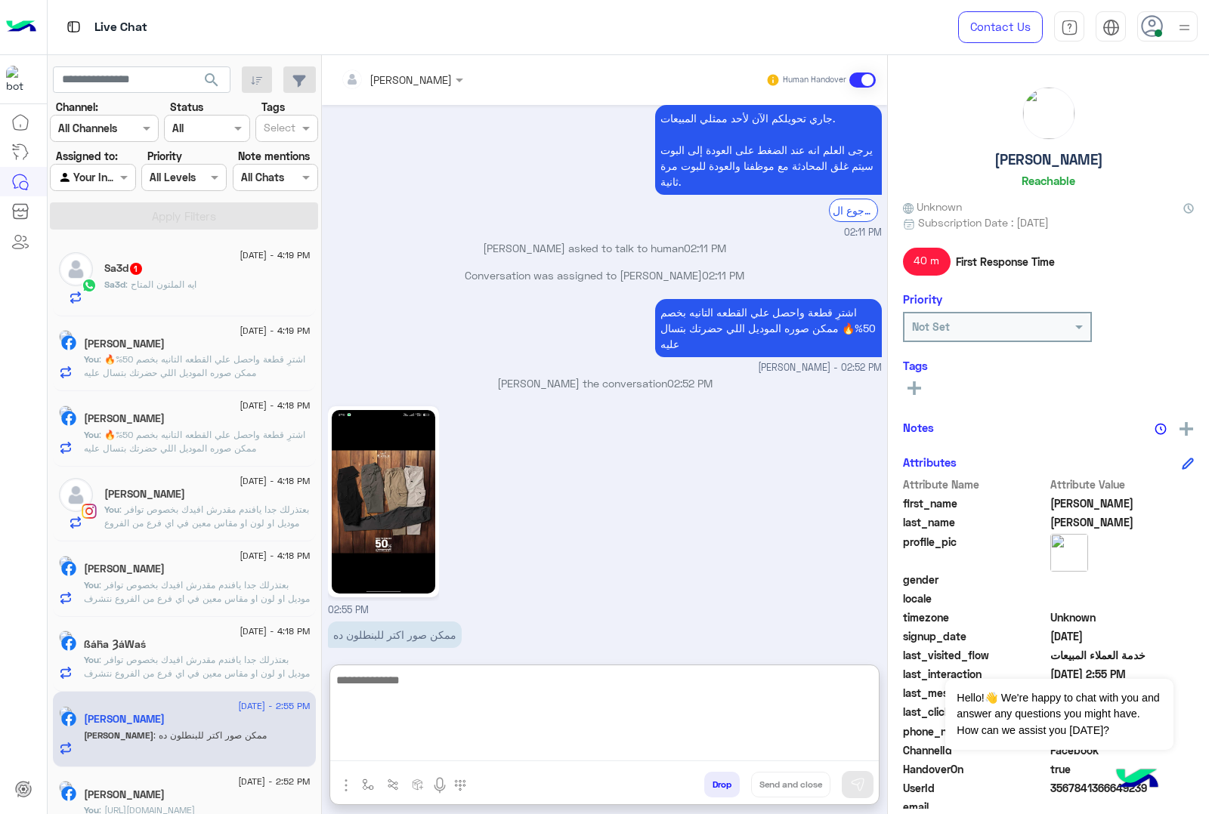
scroll to position [1728, 0]
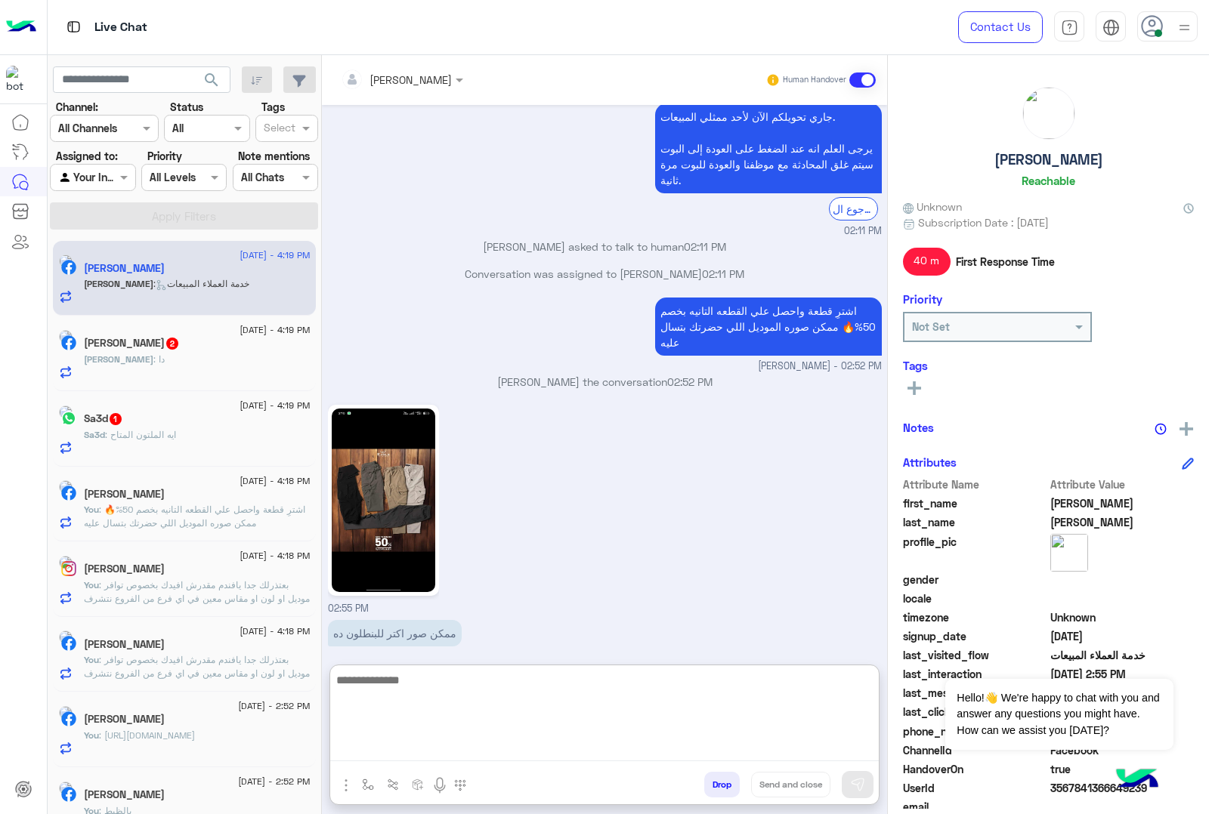
paste textarea "**********"
type textarea "**********"
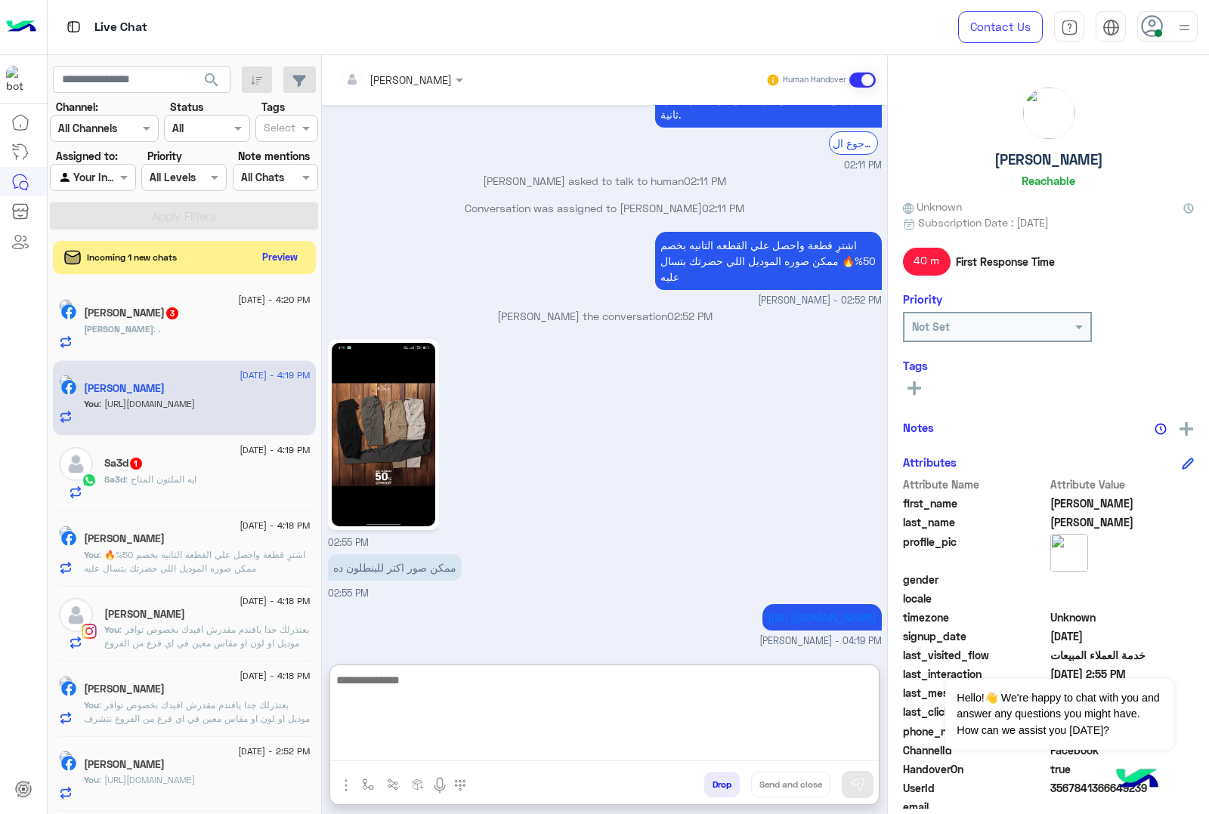
scroll to position [1840, 0]
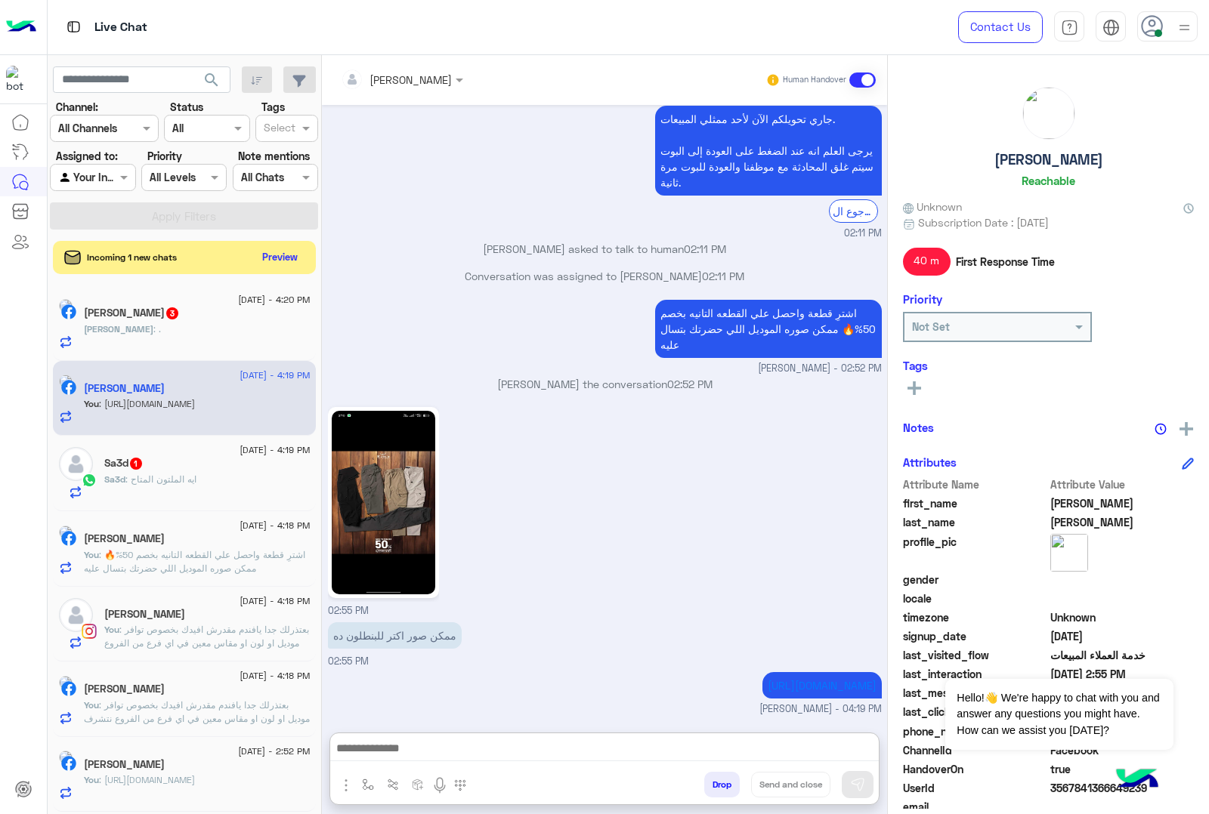
click at [259, 347] on div "[PERSON_NAME] : ." at bounding box center [197, 336] width 227 height 26
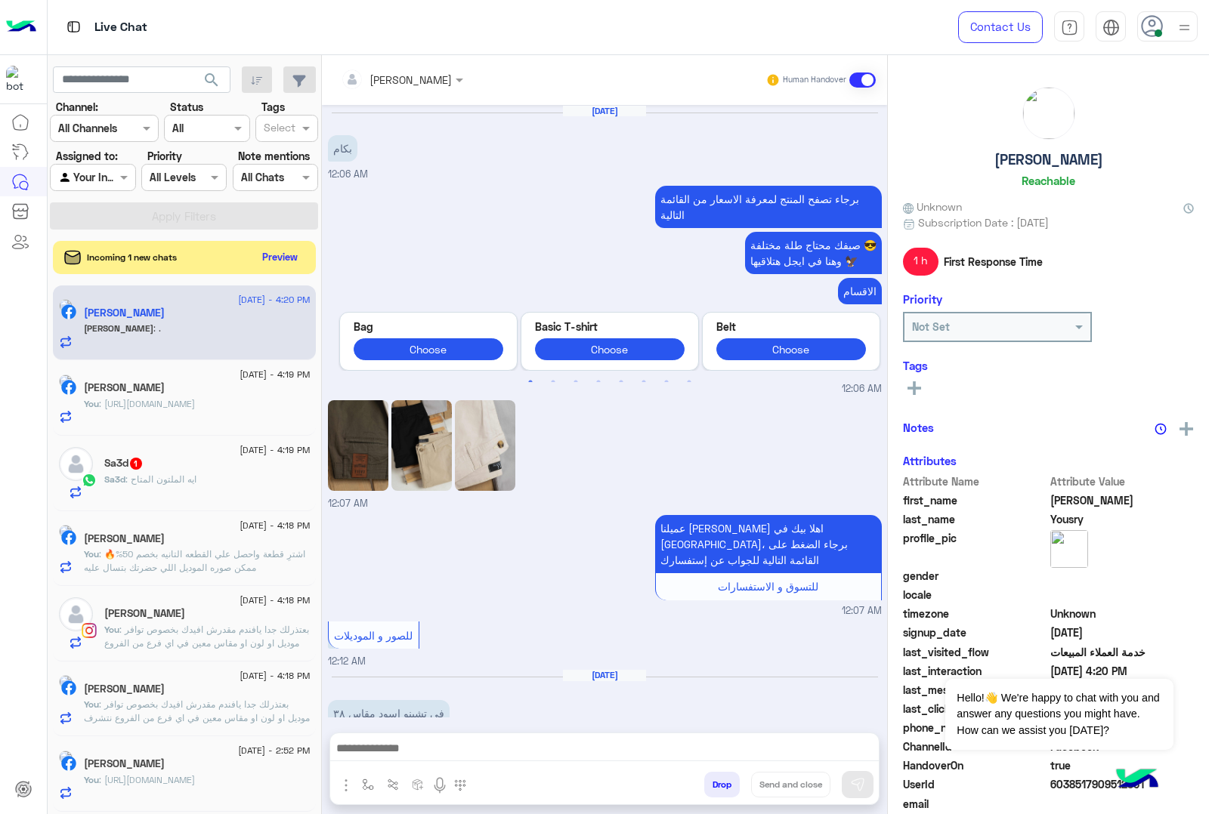
scroll to position [2505, 0]
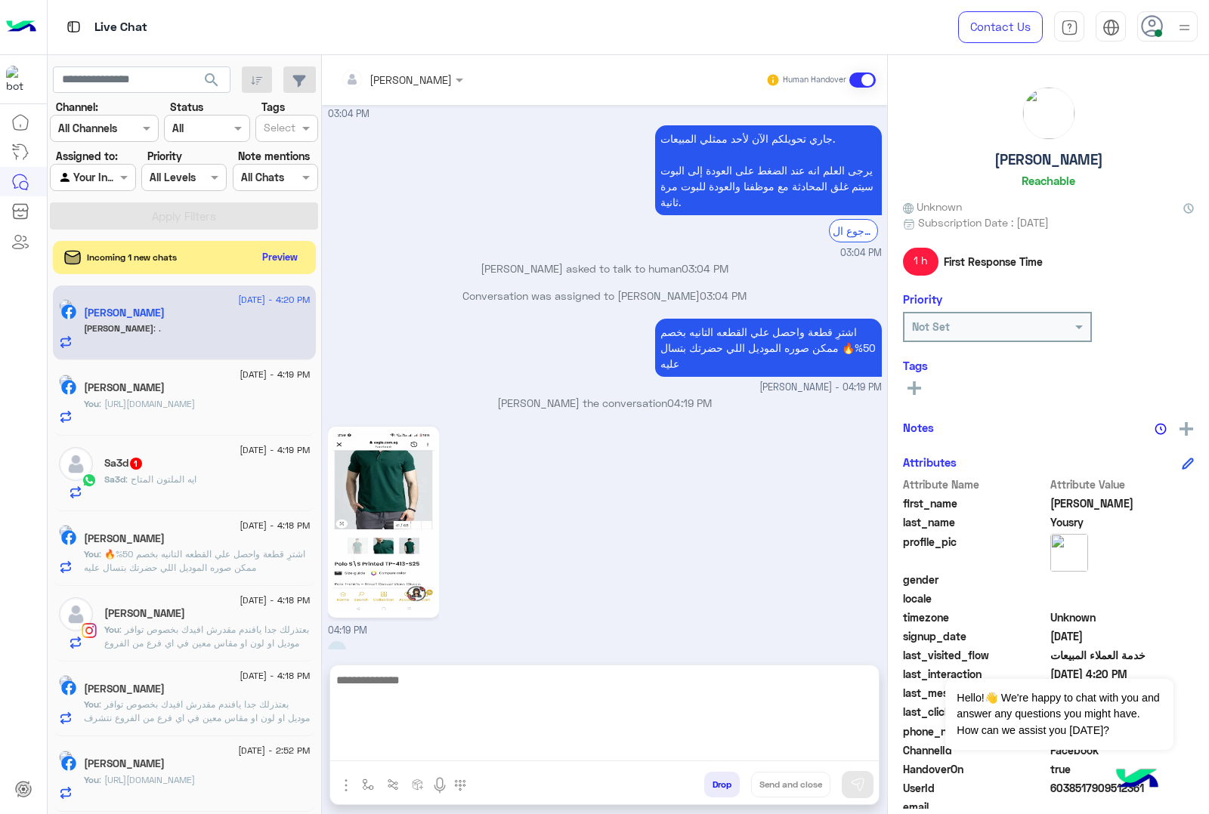
click at [459, 755] on textarea at bounding box center [604, 716] width 548 height 91
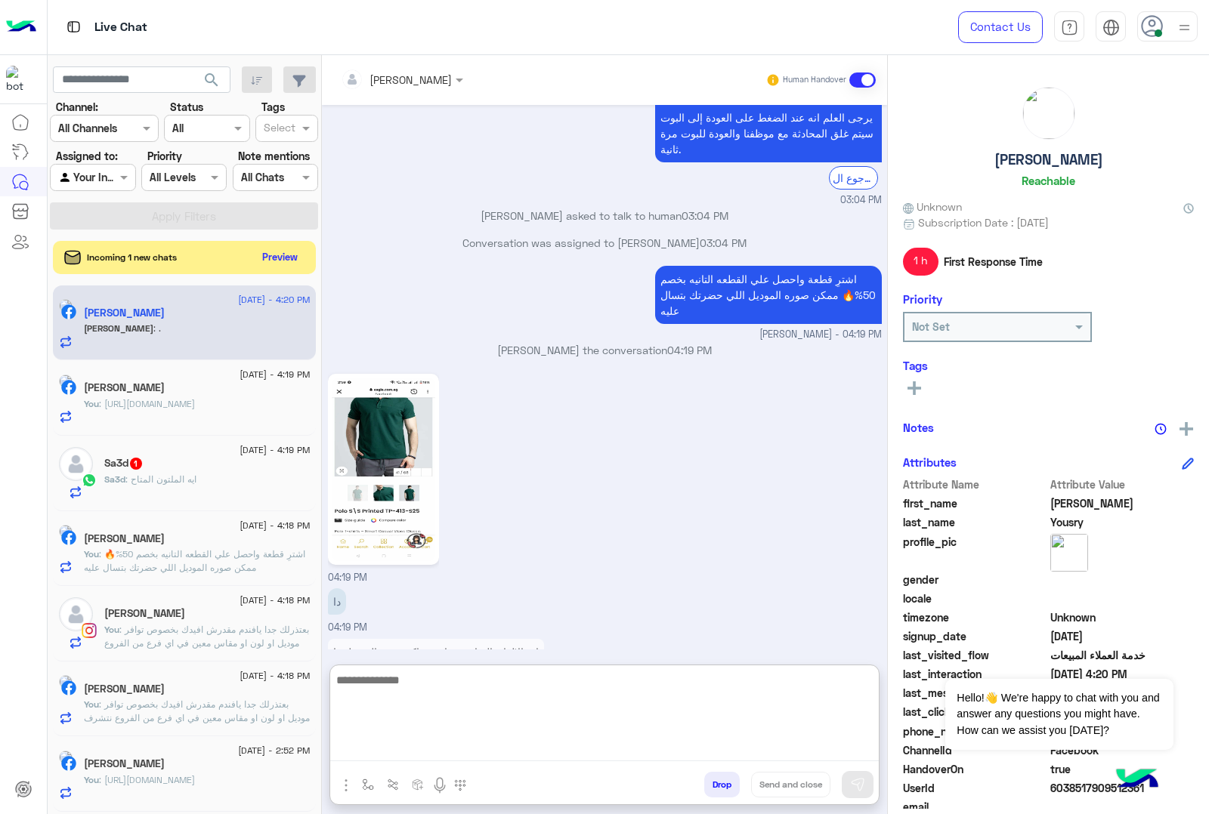
scroll to position [2573, 0]
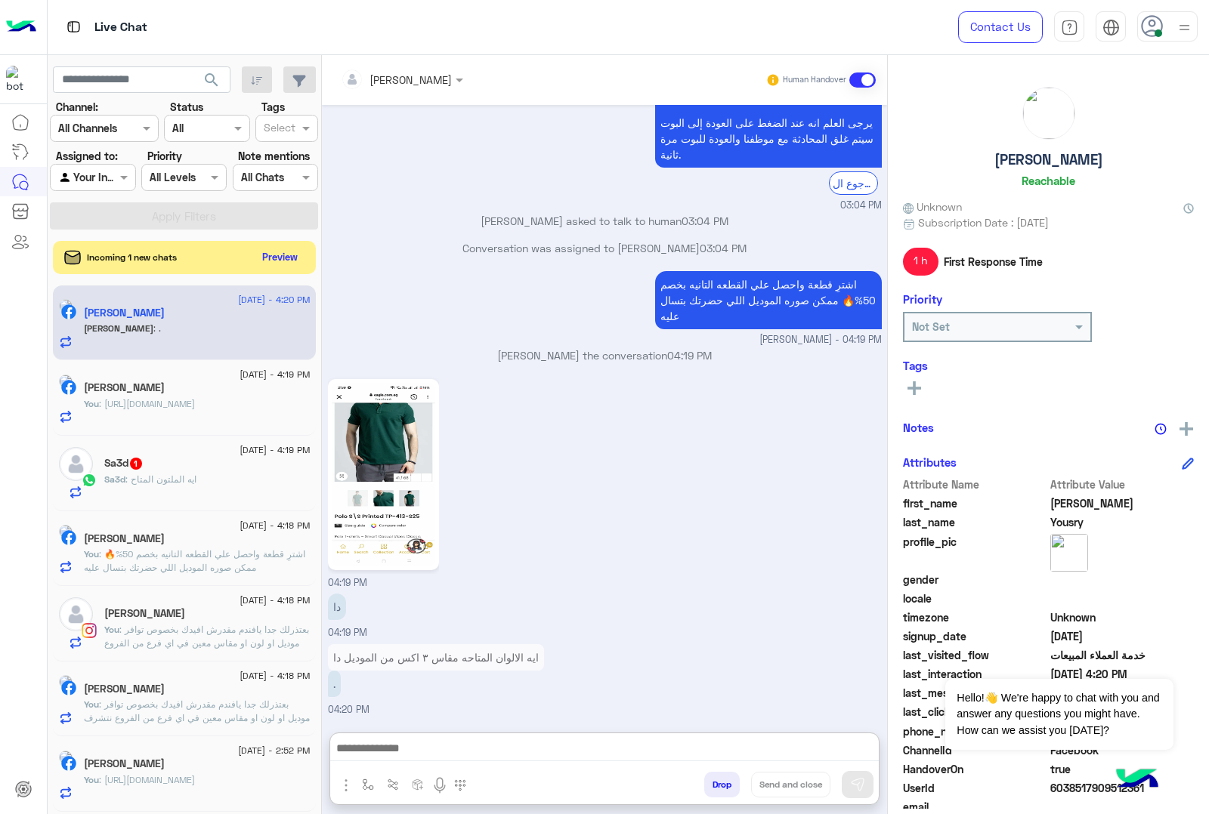
click at [408, 465] on img at bounding box center [383, 475] width 103 height 184
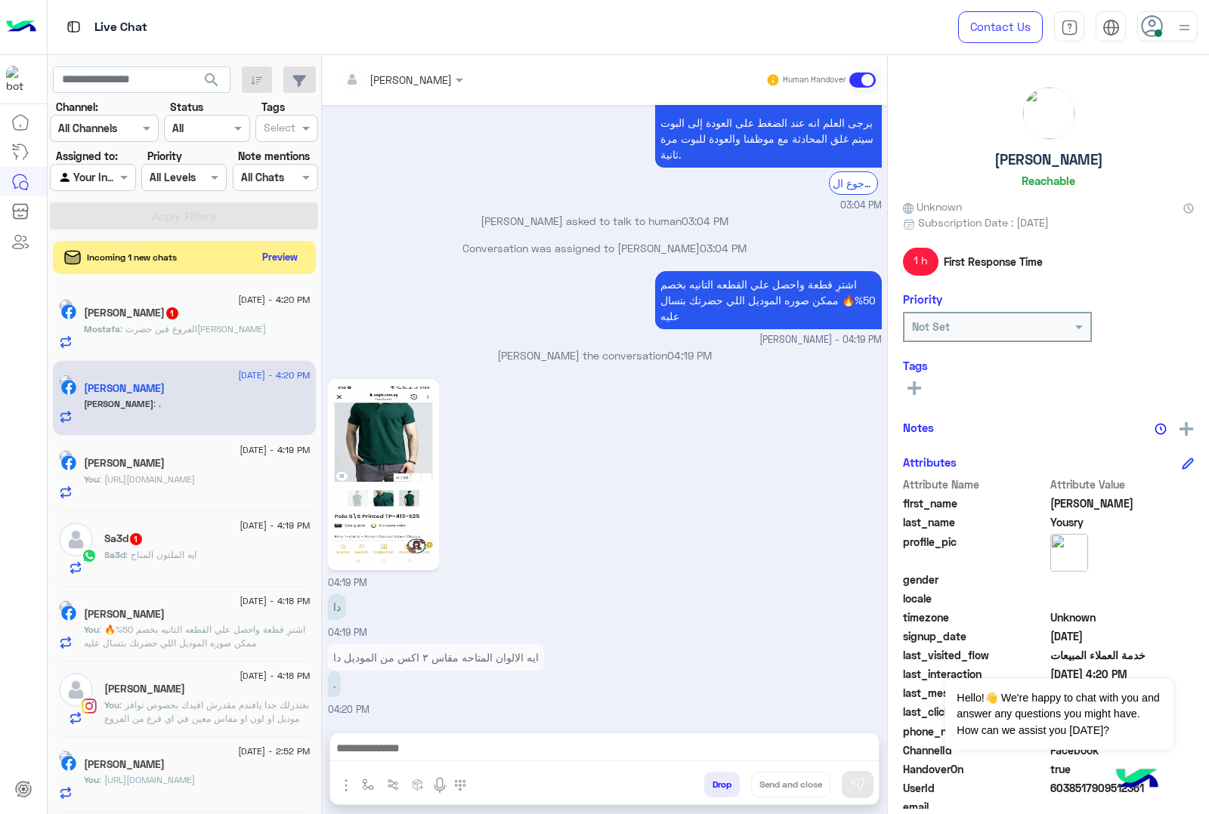
scroll to position [2505, 0]
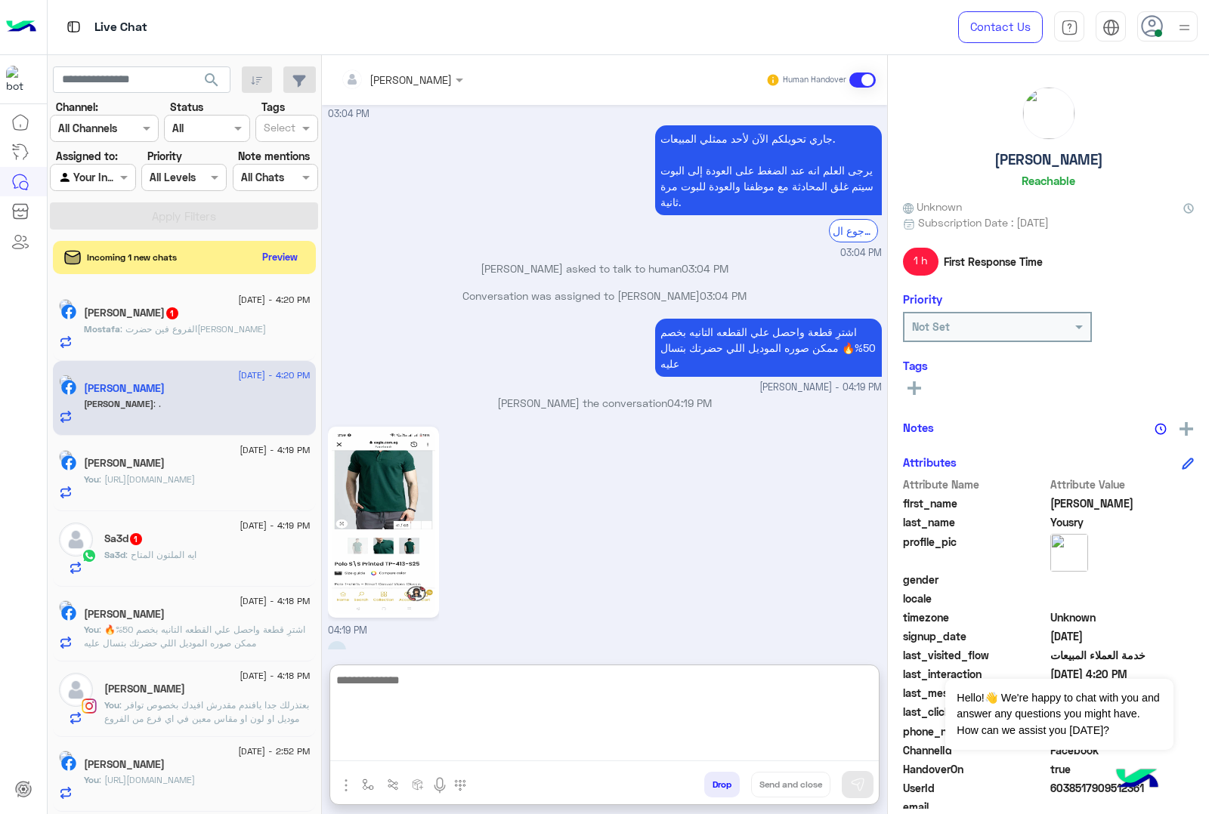
click at [512, 740] on textarea at bounding box center [604, 716] width 548 height 91
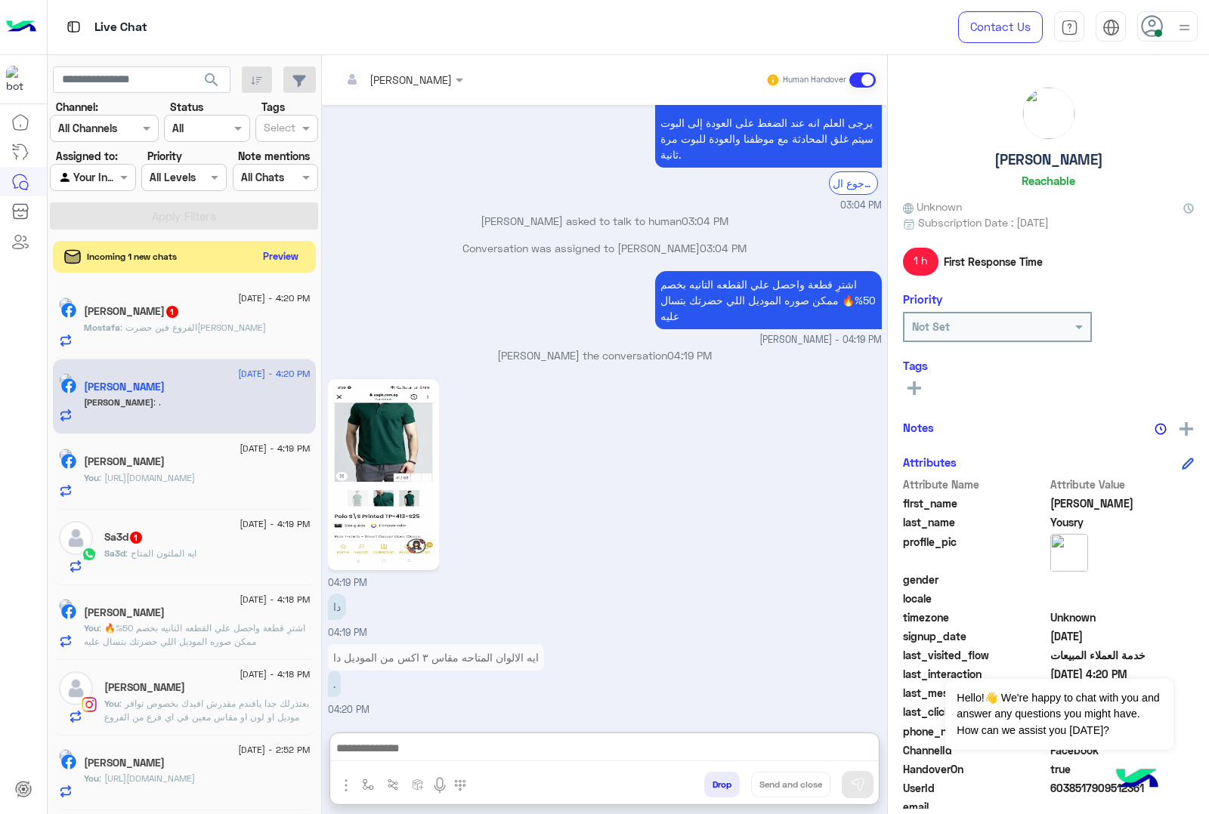
click at [304, 263] on button "Preview" at bounding box center [281, 256] width 47 height 20
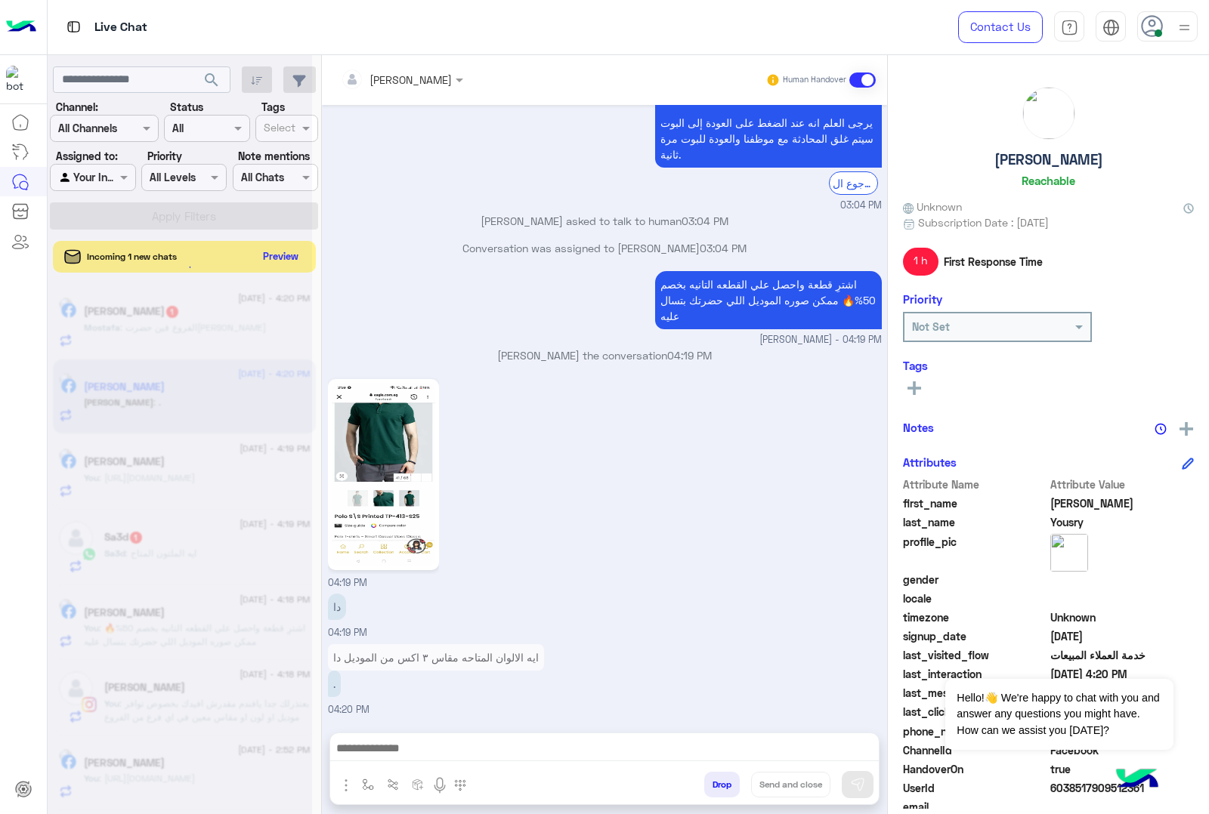
scroll to position [2505, 0]
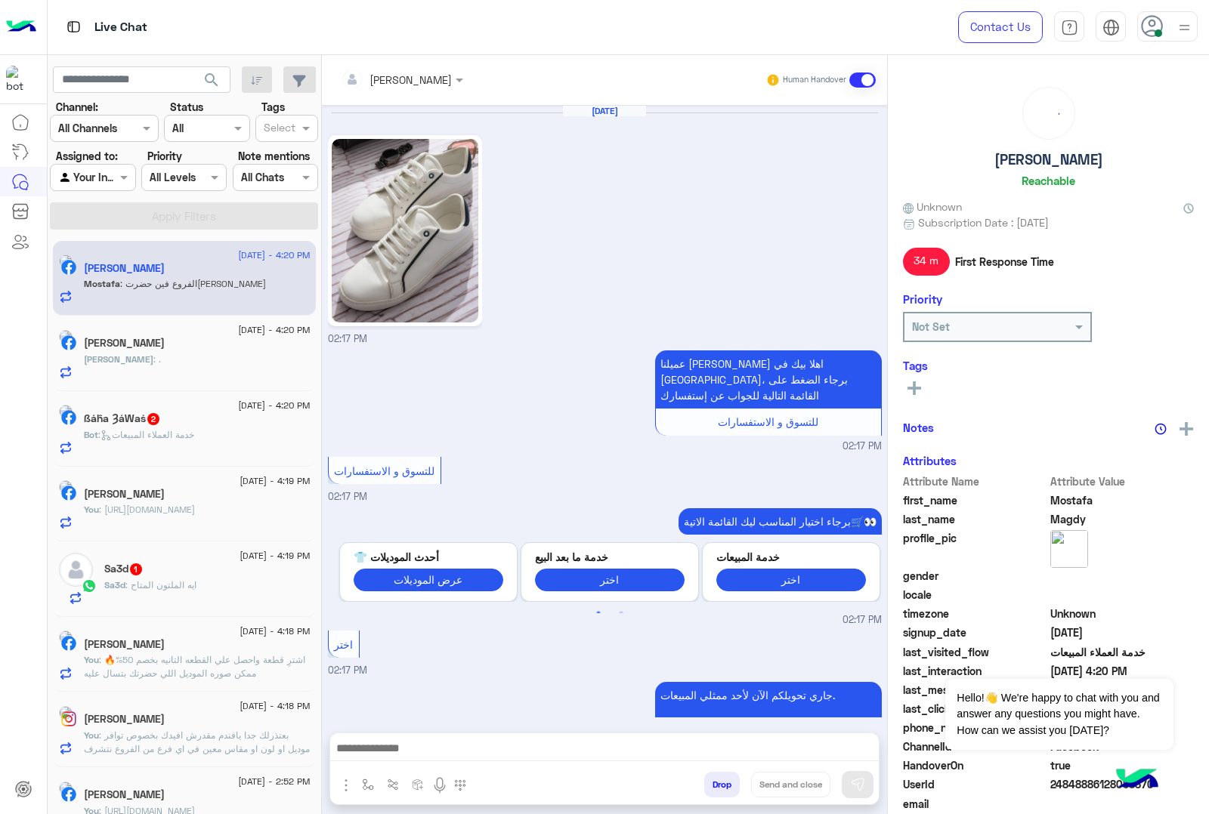
scroll to position [742, 0]
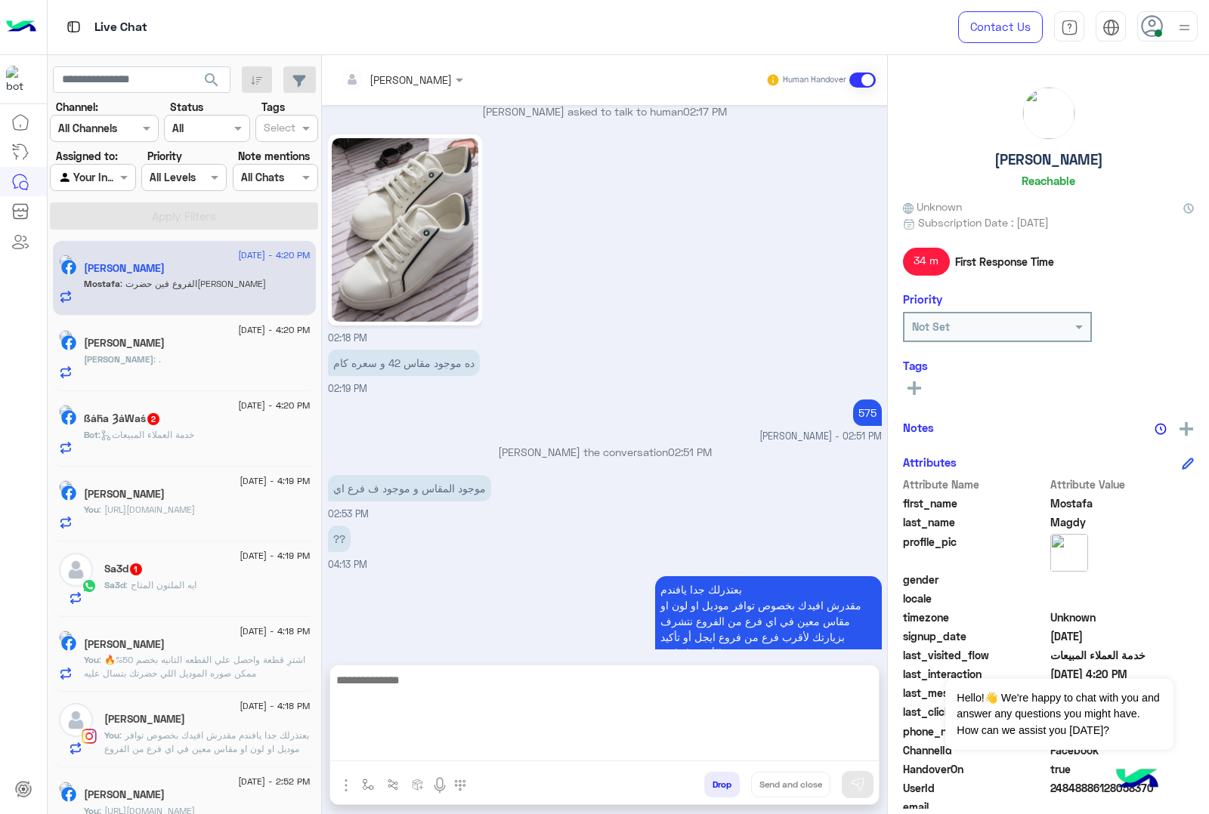
click at [454, 754] on textarea at bounding box center [604, 716] width 548 height 91
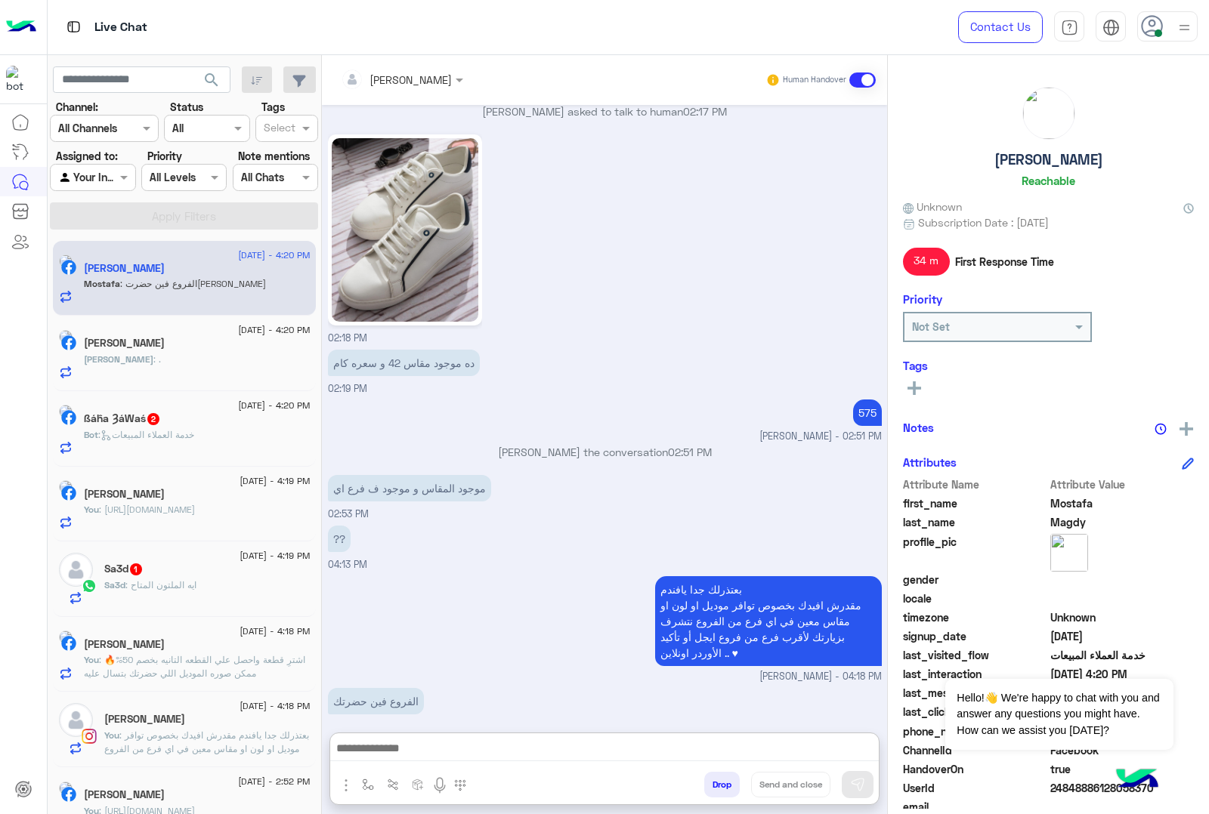
click at [355, 782] on img "button" at bounding box center [346, 786] width 18 height 18
click at [400, 756] on span "Images" at bounding box center [380, 752] width 39 height 17
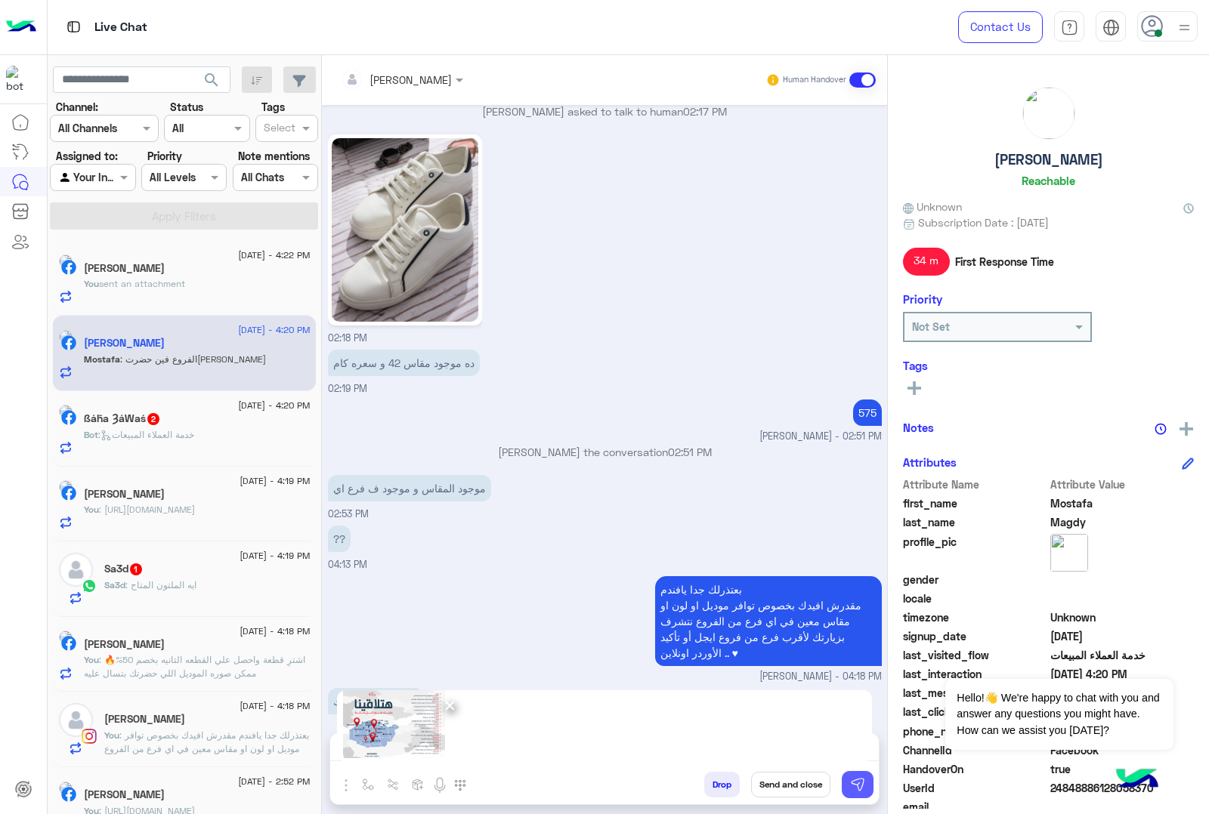
click at [865, 782] on img at bounding box center [857, 784] width 15 height 15
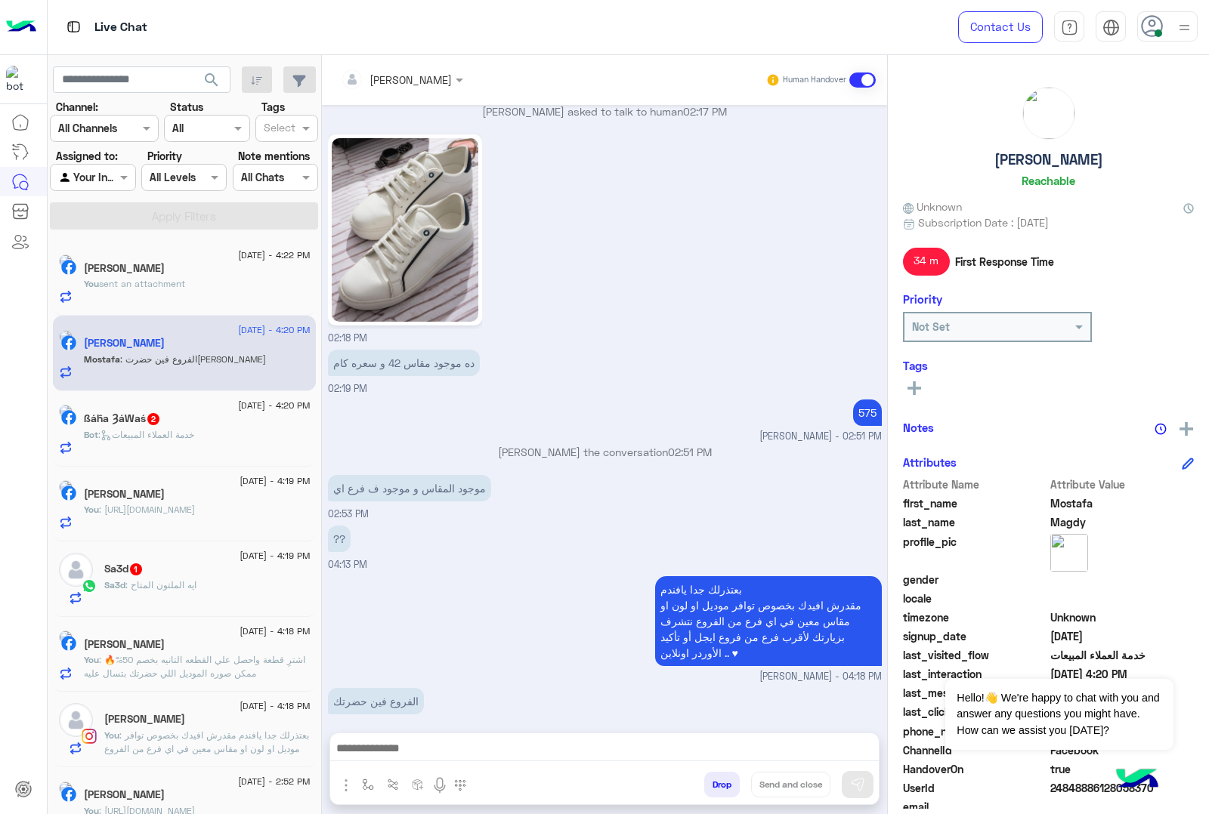
click at [182, 428] on div "ßáĥa ȜáWaś 2" at bounding box center [197, 420] width 227 height 16
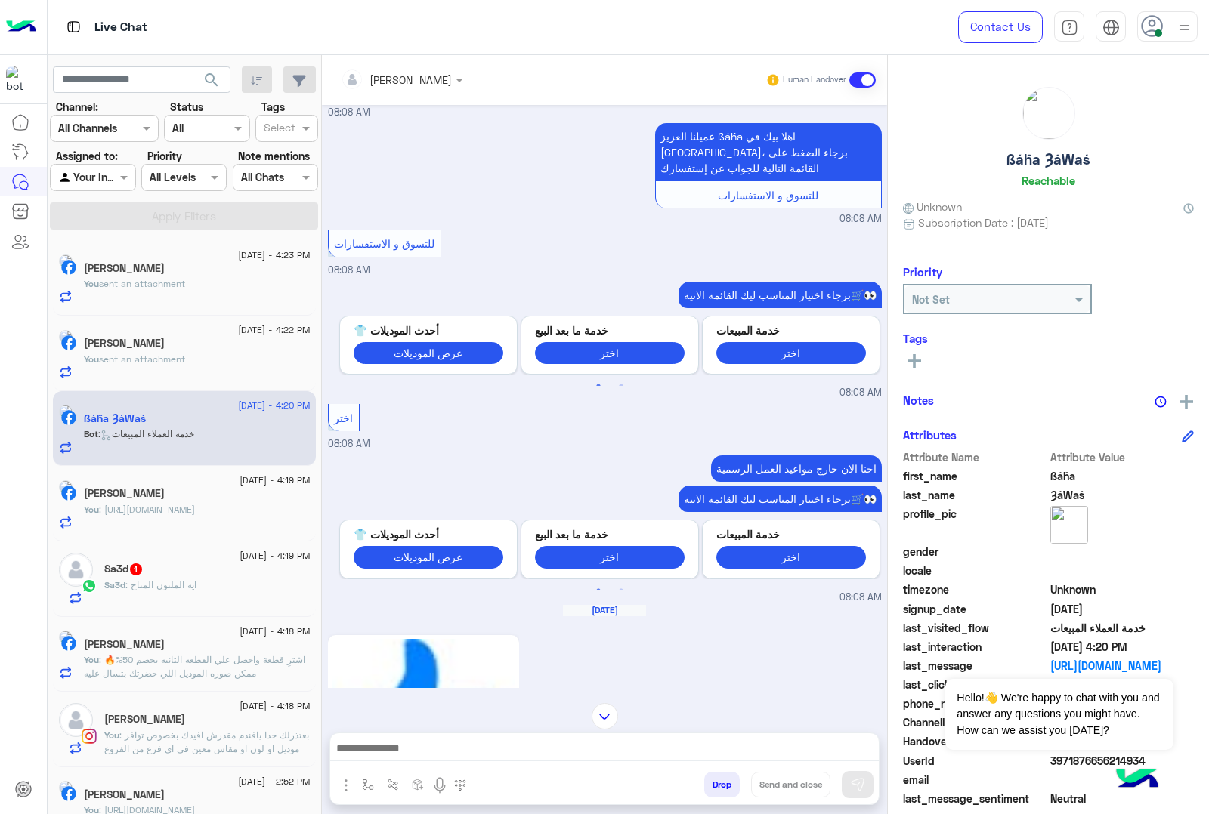
scroll to position [403, 0]
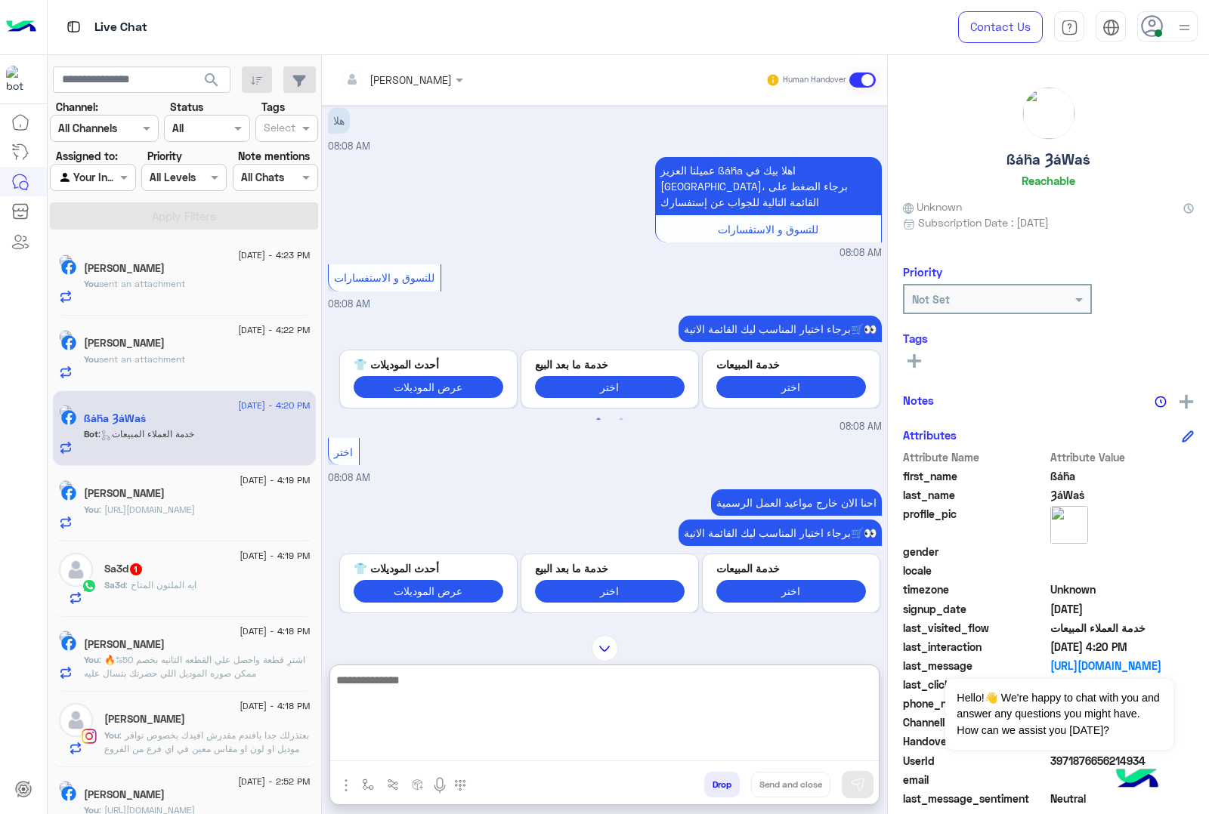
click at [465, 755] on textarea at bounding box center [604, 716] width 548 height 91
paste textarea "**********"
type textarea "**********"
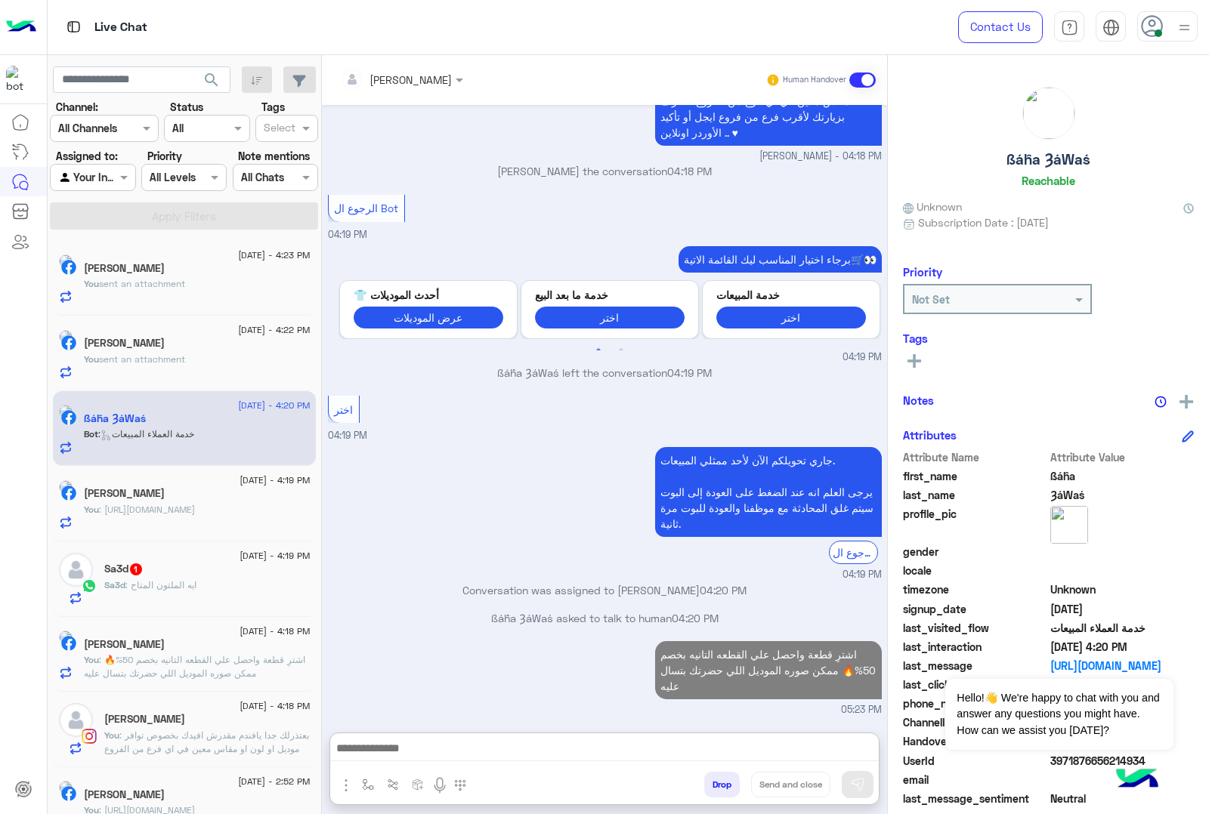
click at [224, 573] on div "Sa3d 1" at bounding box center [207, 571] width 206 height 16
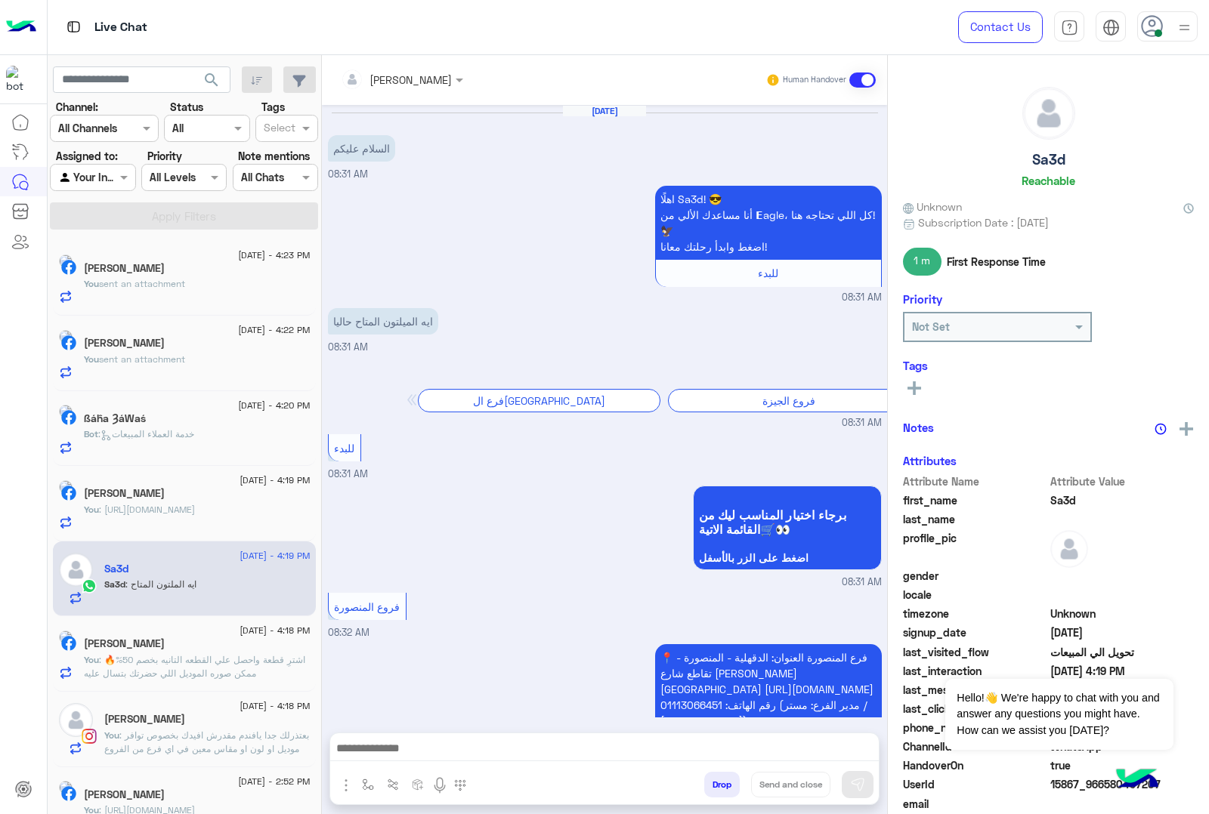
scroll to position [2090, 0]
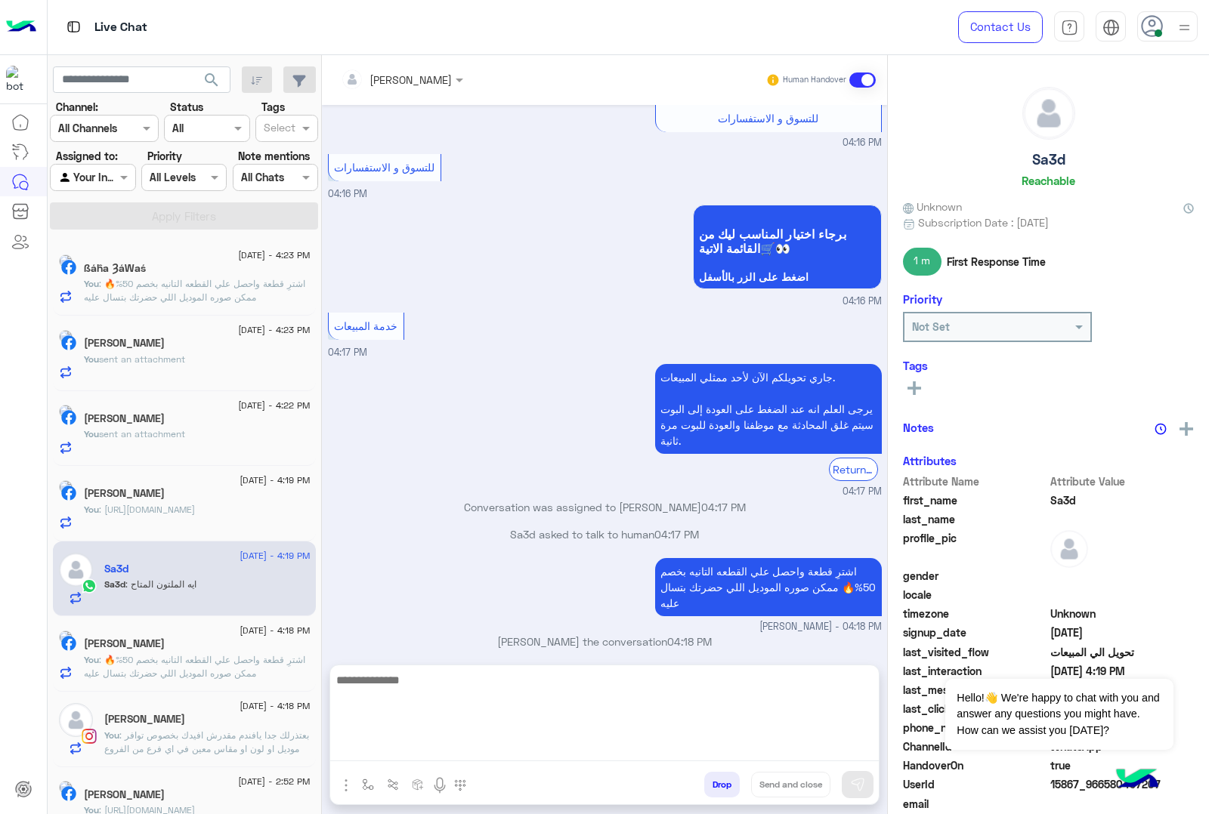
click at [432, 752] on textarea at bounding box center [604, 716] width 548 height 91
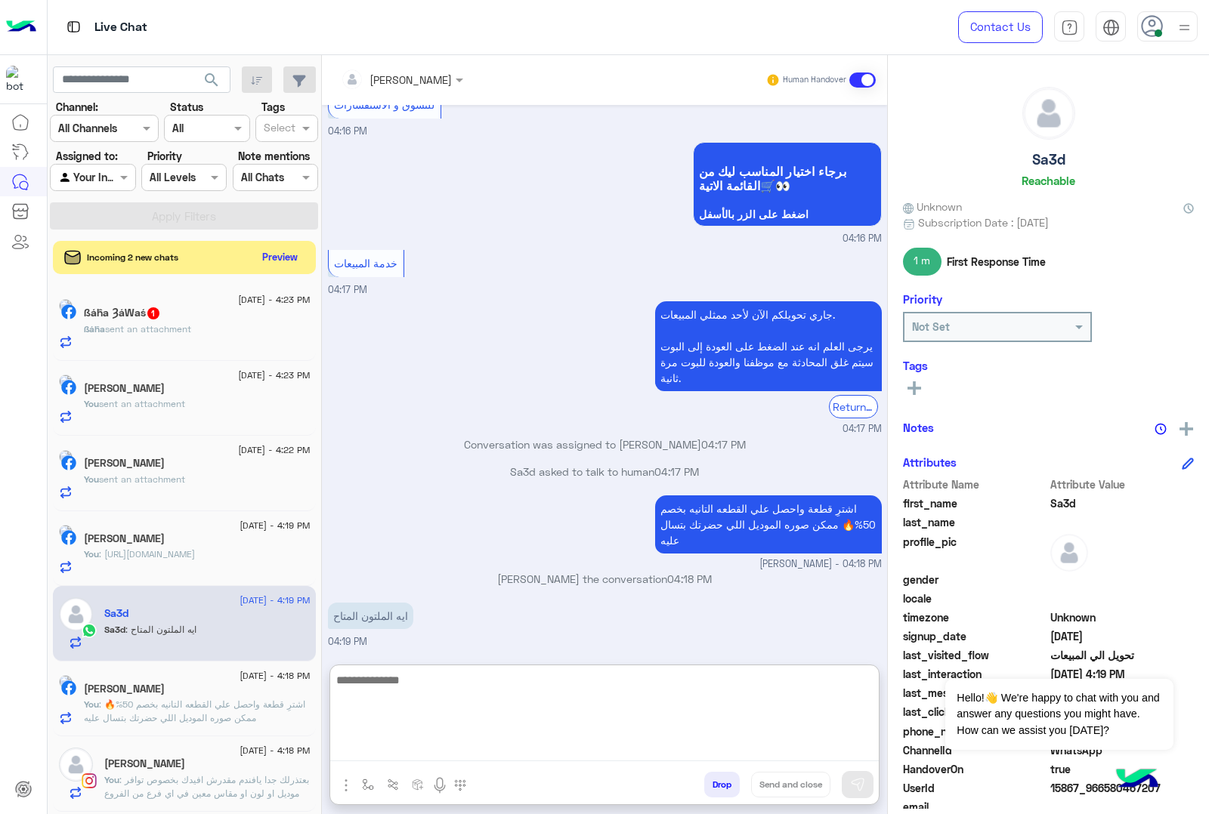
scroll to position [2158, 0]
drag, startPoint x: 425, startPoint y: 680, endPoint x: 474, endPoint y: 585, distance: 106.4
click at [428, 678] on textarea at bounding box center [604, 716] width 548 height 91
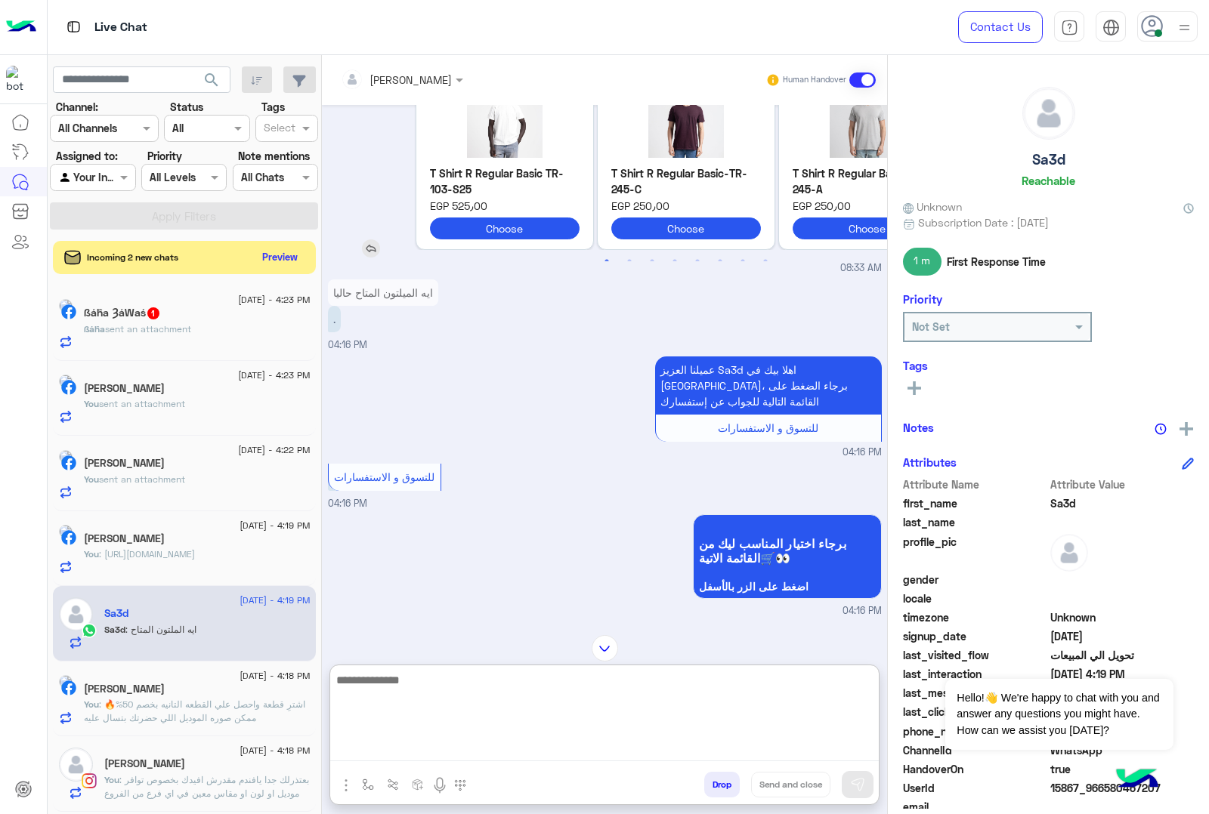
scroll to position [8, 0]
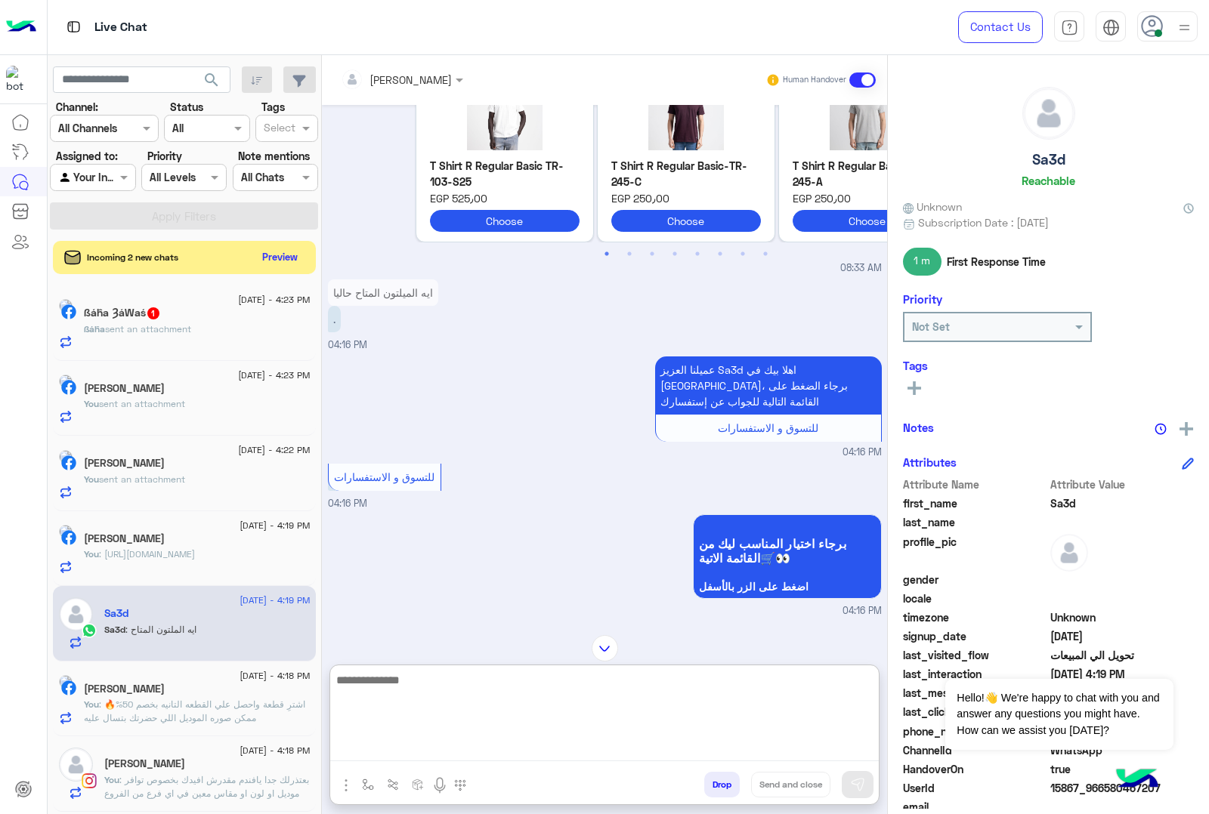
paste textarea "**********"
type textarea "**********"
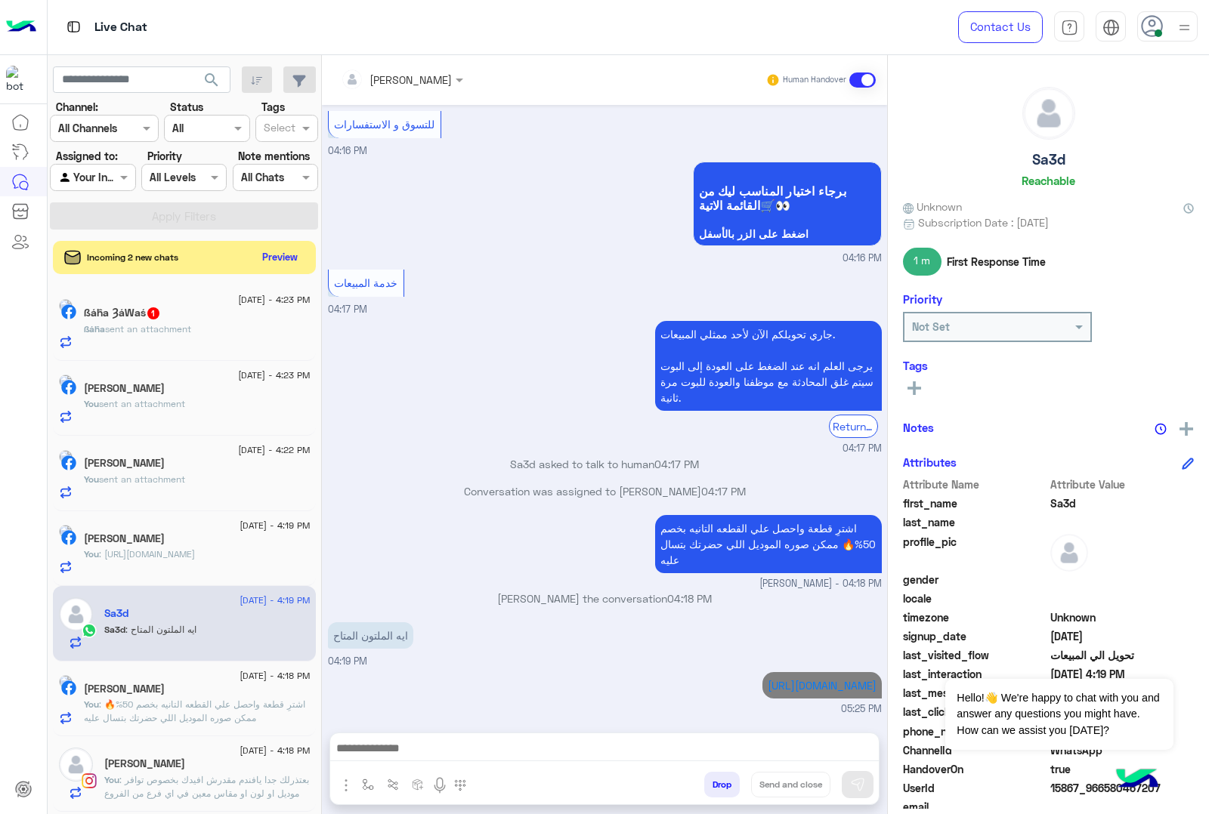
click at [214, 338] on div "ßáĥa sent an attachment" at bounding box center [197, 336] width 227 height 26
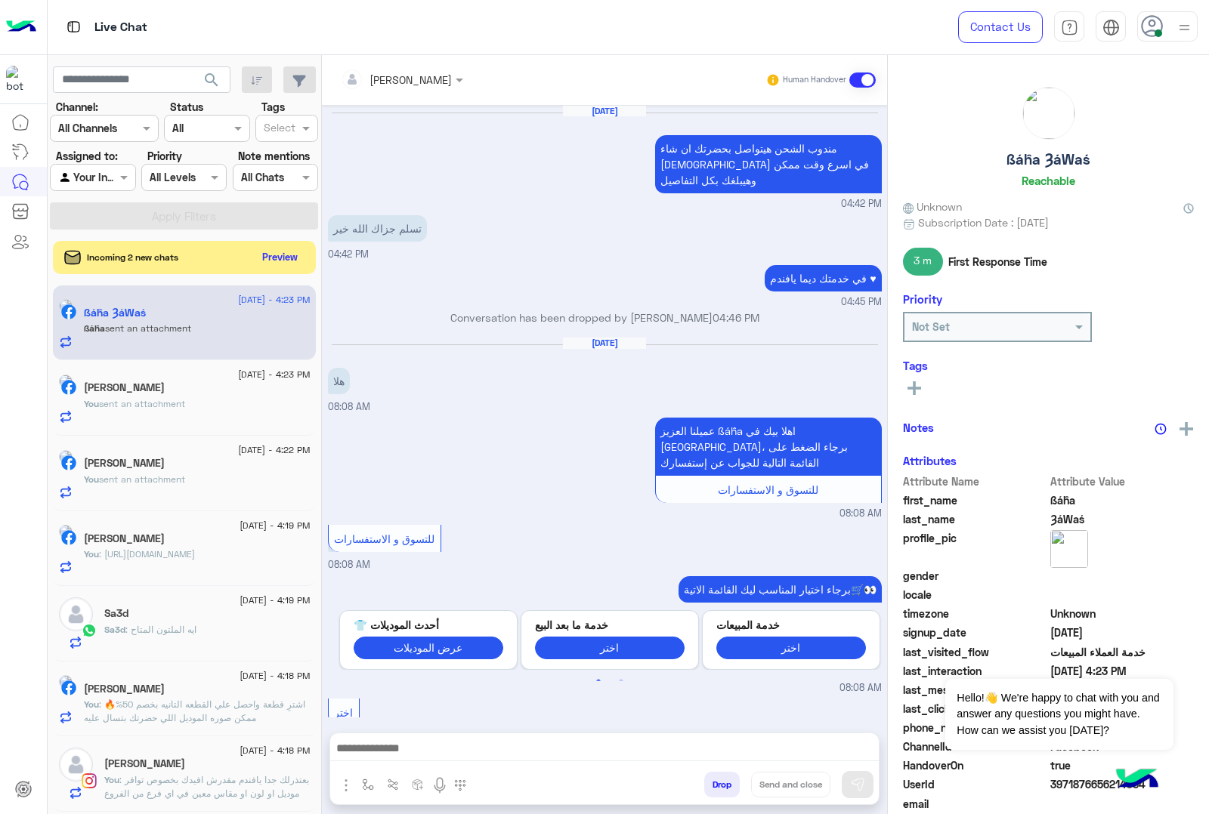
scroll to position [1811, 0]
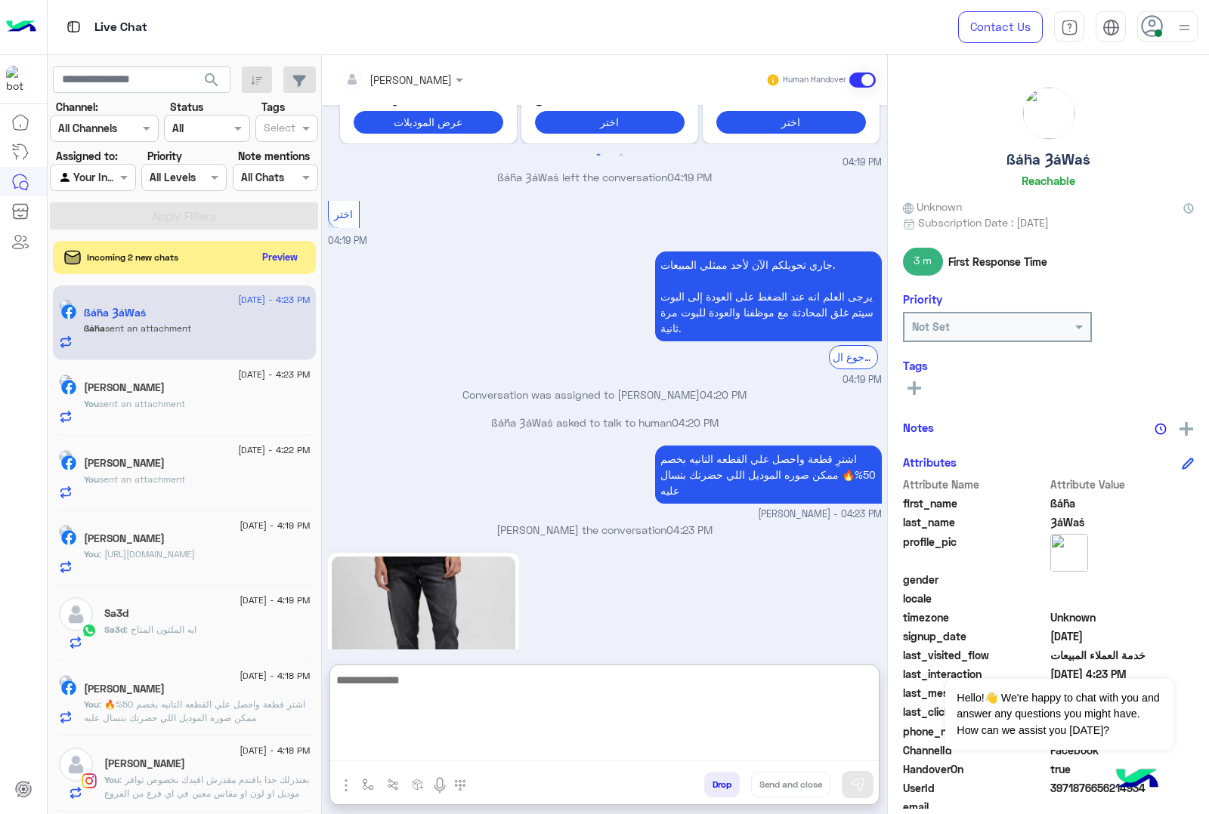
click at [415, 757] on textarea at bounding box center [604, 716] width 548 height 91
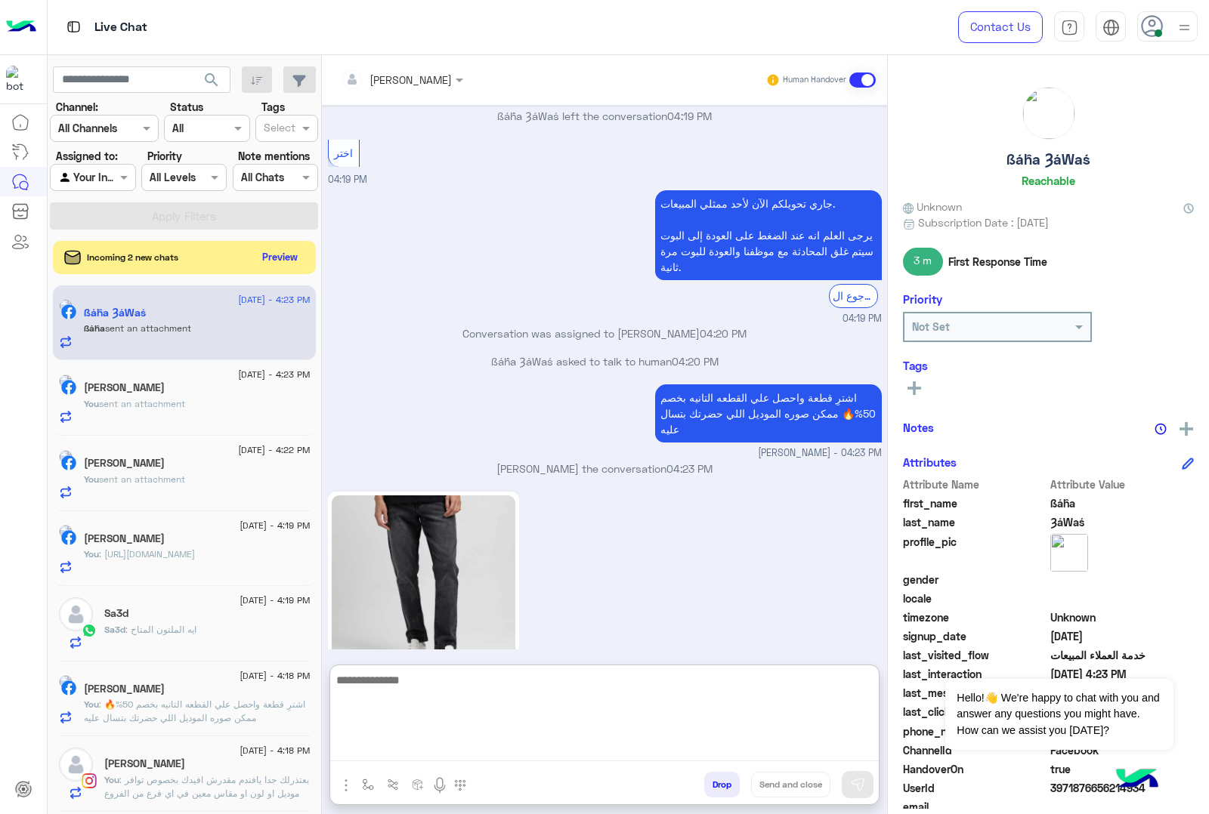
scroll to position [1879, 0]
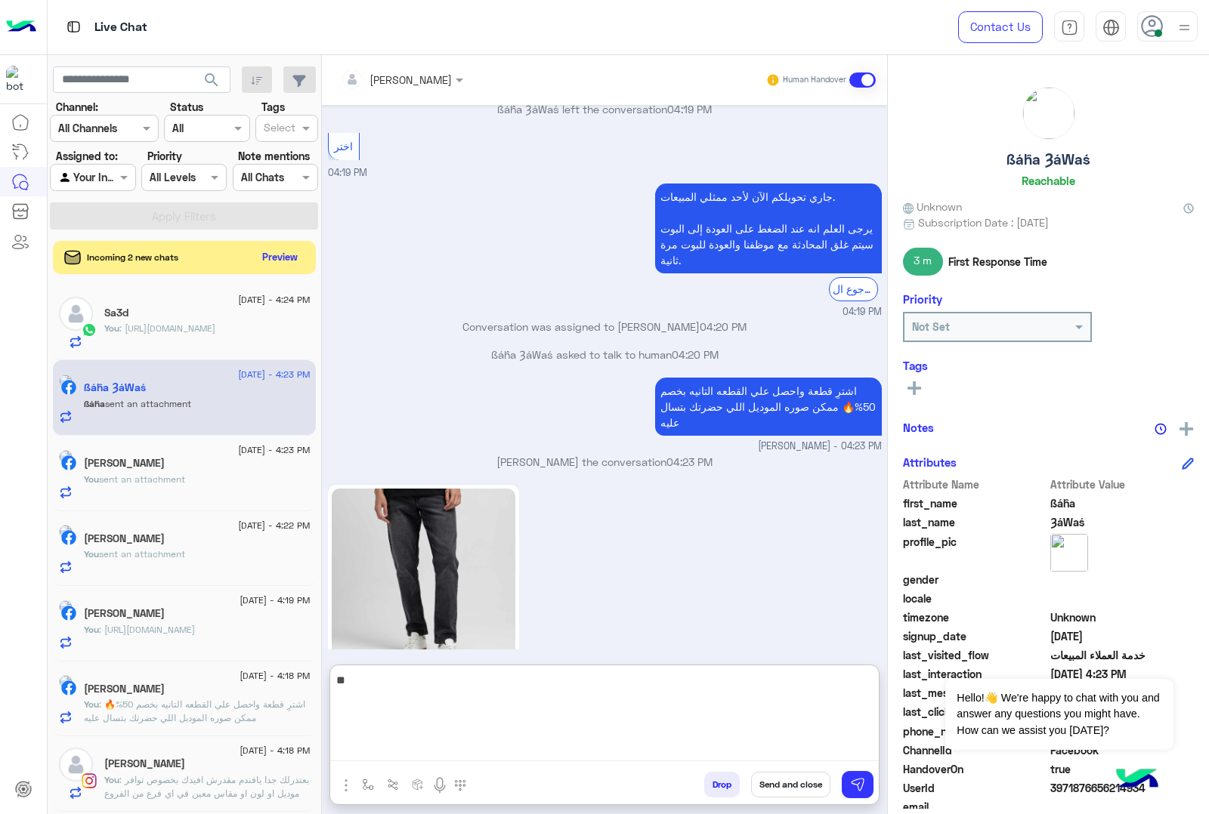
type textarea "*"
type textarea "*****"
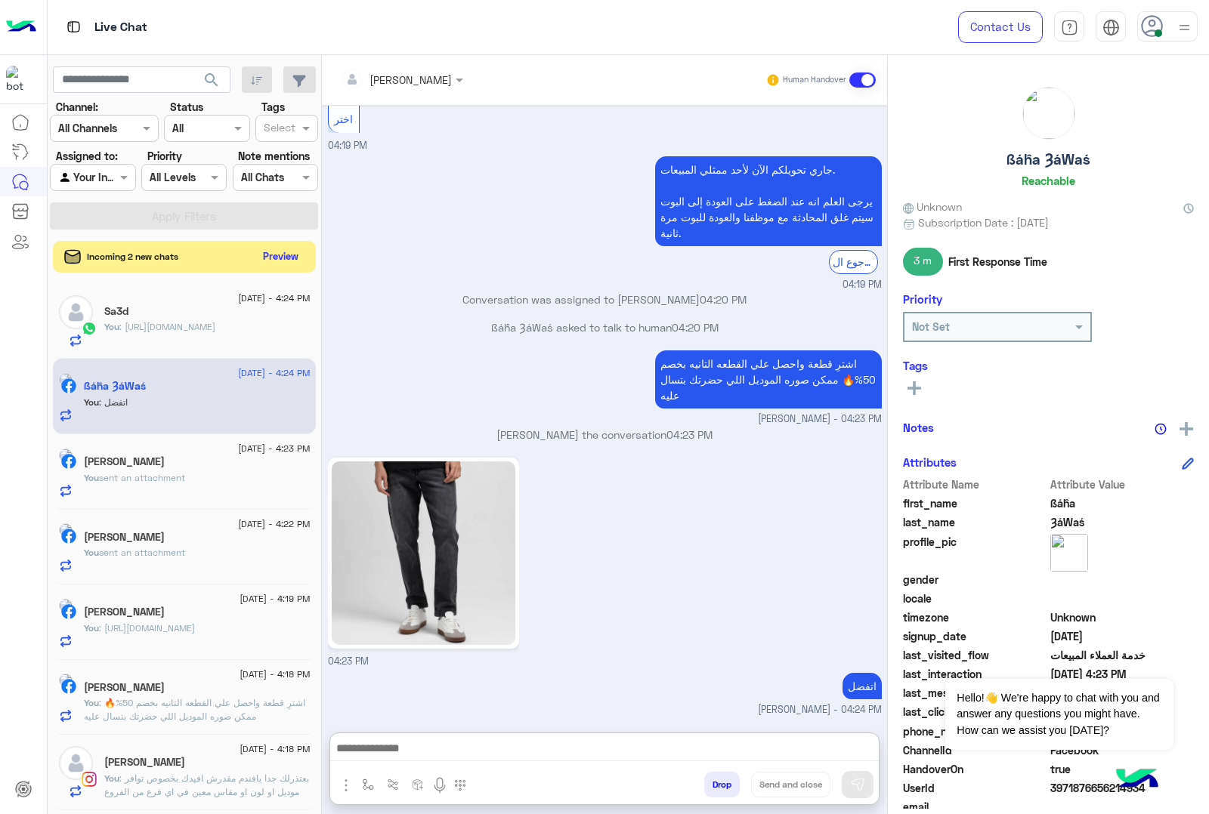
click at [304, 259] on button "Preview" at bounding box center [281, 256] width 47 height 20
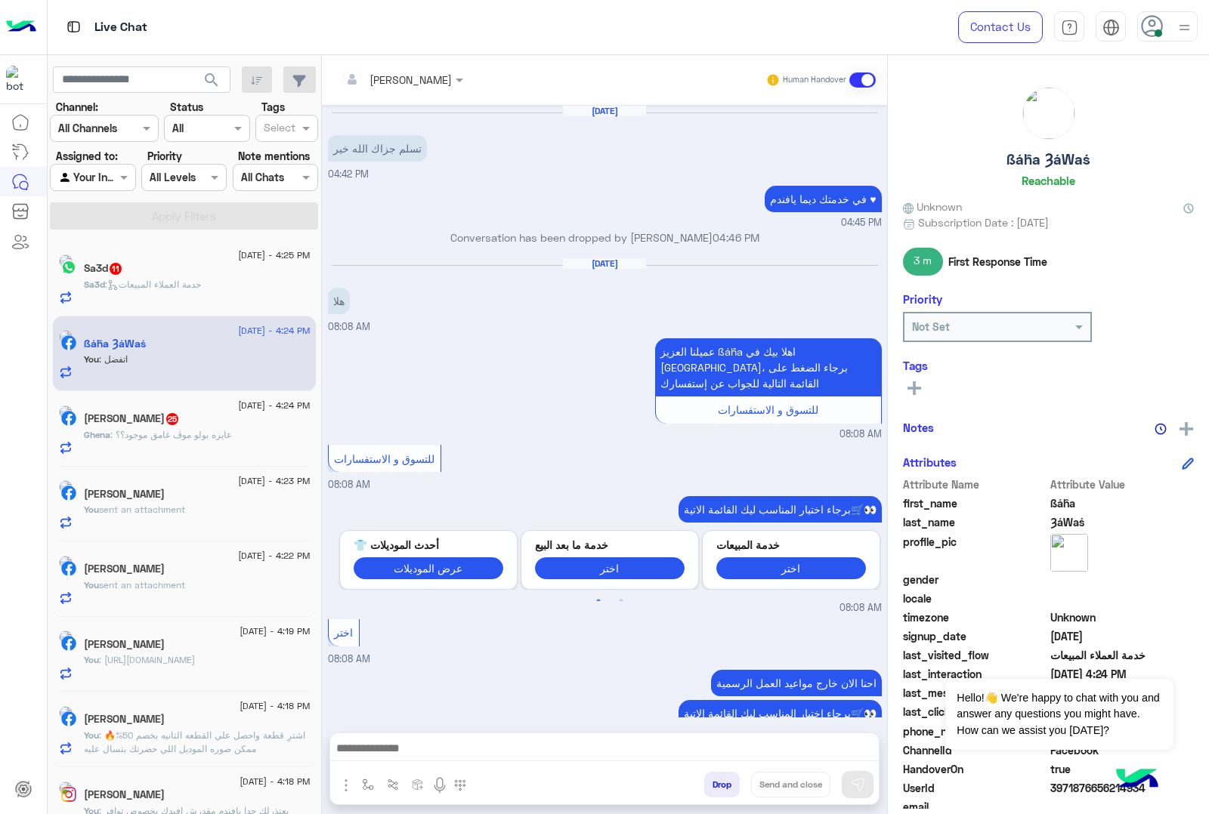
scroll to position [1796, 0]
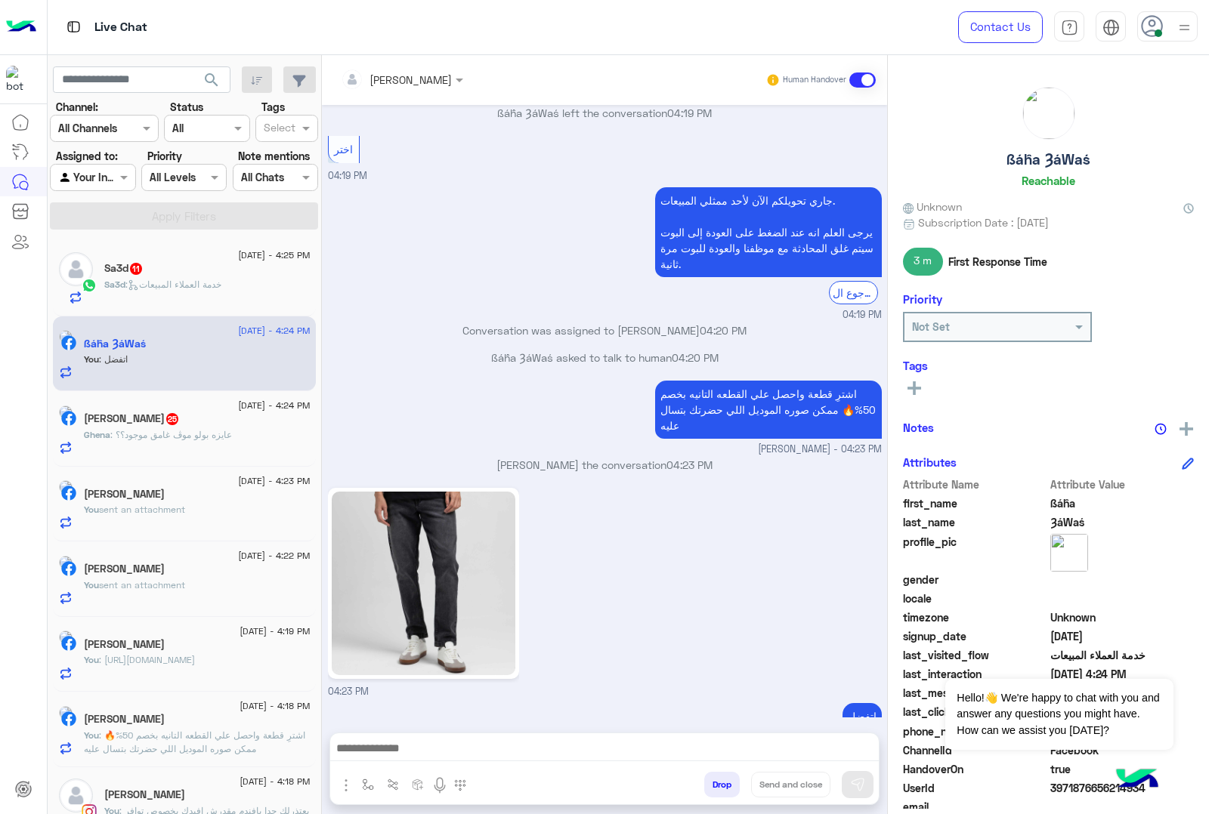
click at [178, 282] on span ": خدمة العملاء المبيعات" at bounding box center [173, 284] width 96 height 11
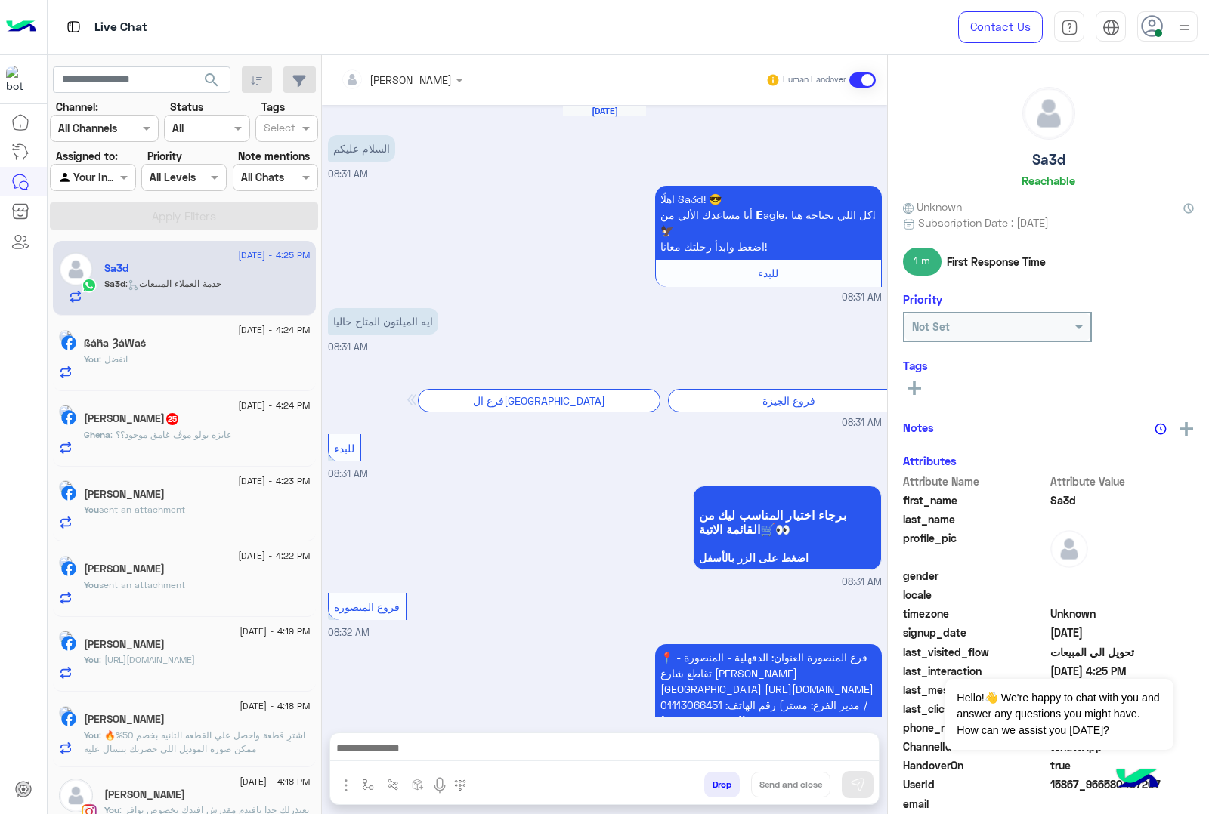
scroll to position [2154, 0]
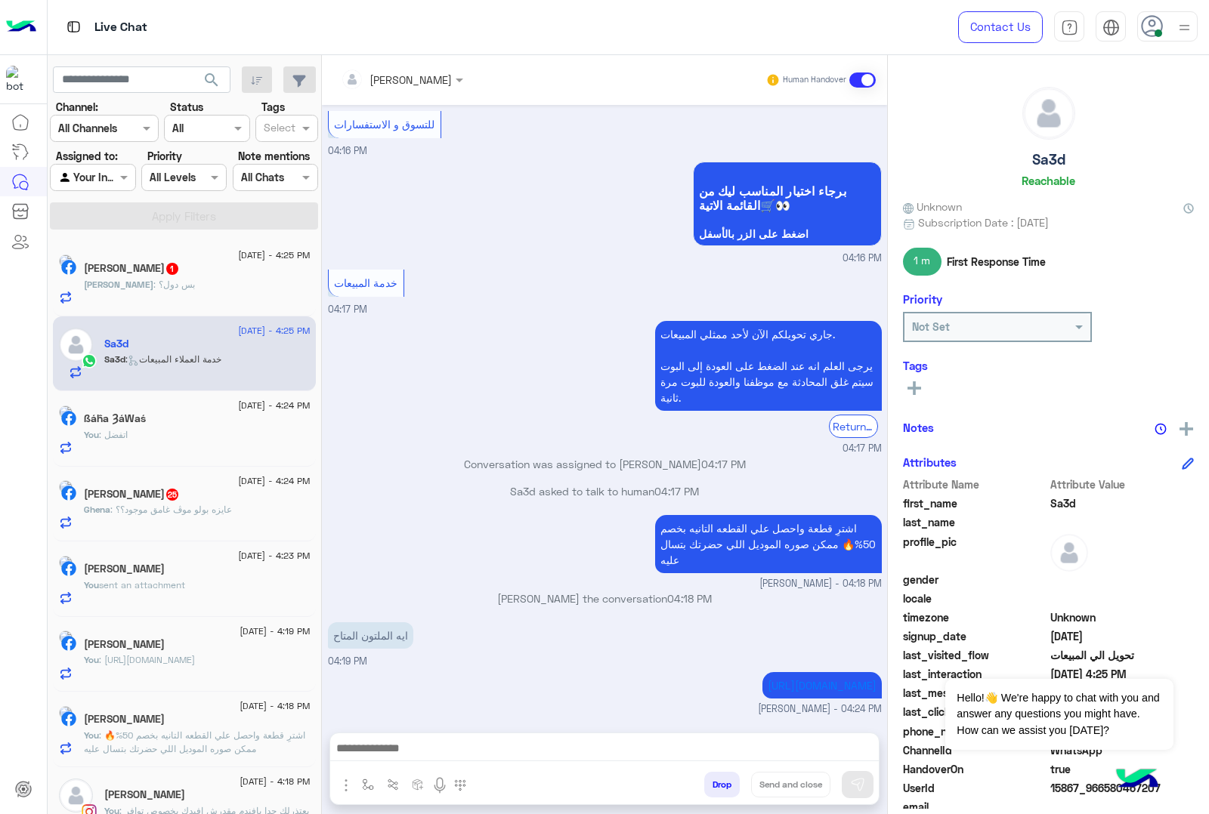
click at [227, 288] on div "[PERSON_NAME] : بس دول؟" at bounding box center [197, 291] width 227 height 26
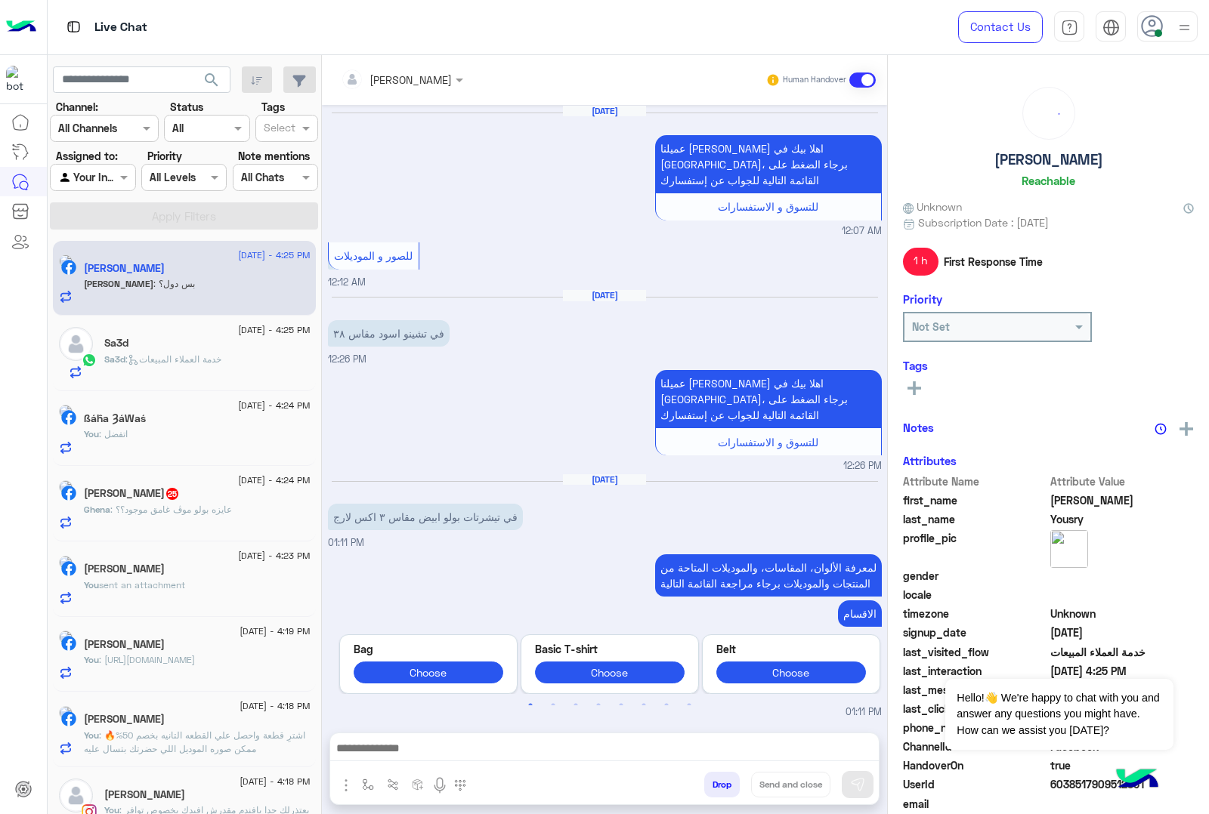
scroll to position [2586, 0]
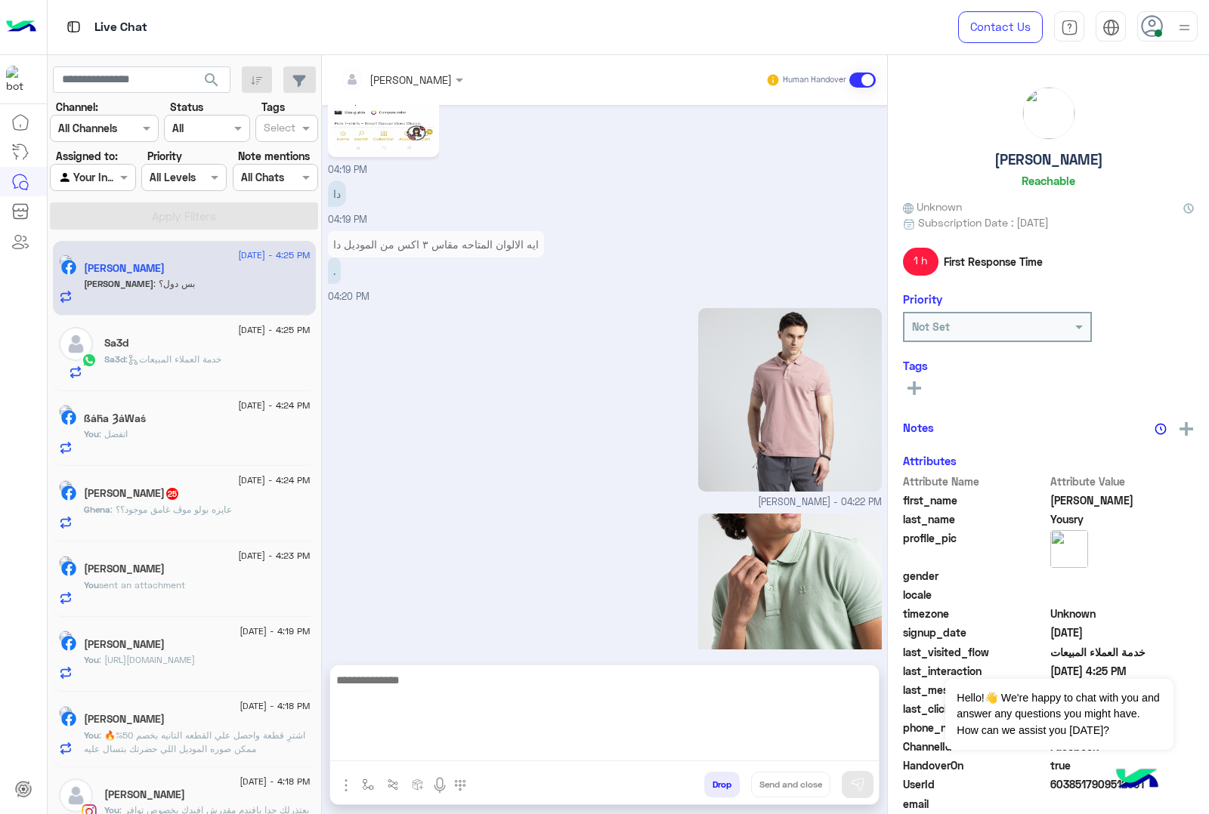
click at [440, 758] on textarea at bounding box center [604, 716] width 548 height 91
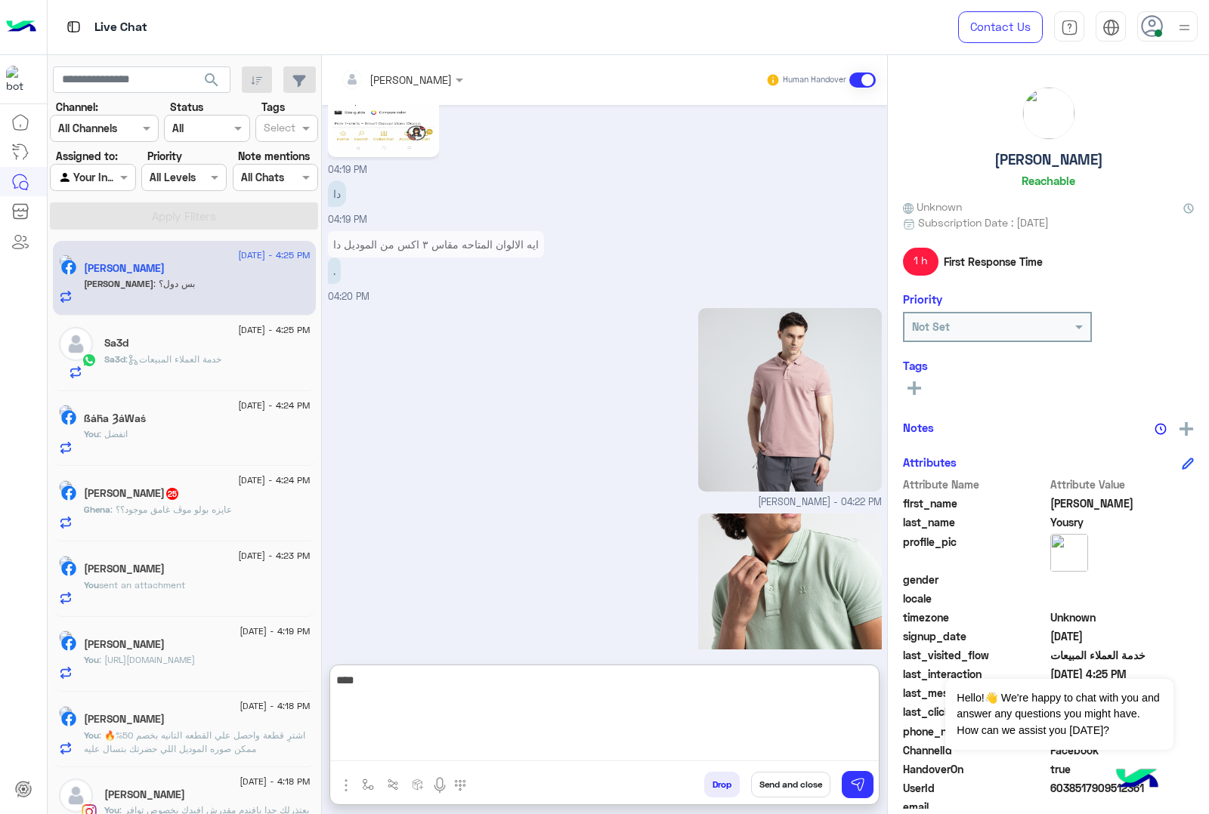
type textarea "****"
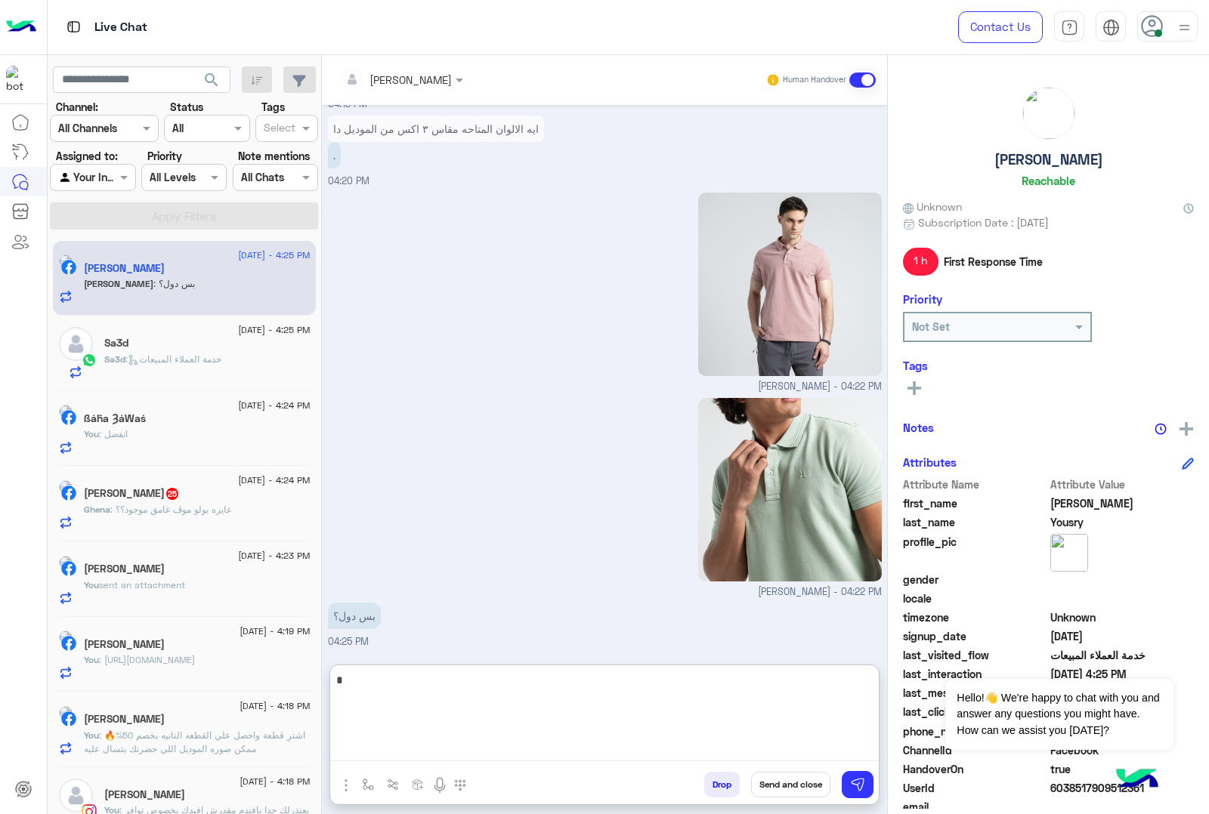
type textarea "*"
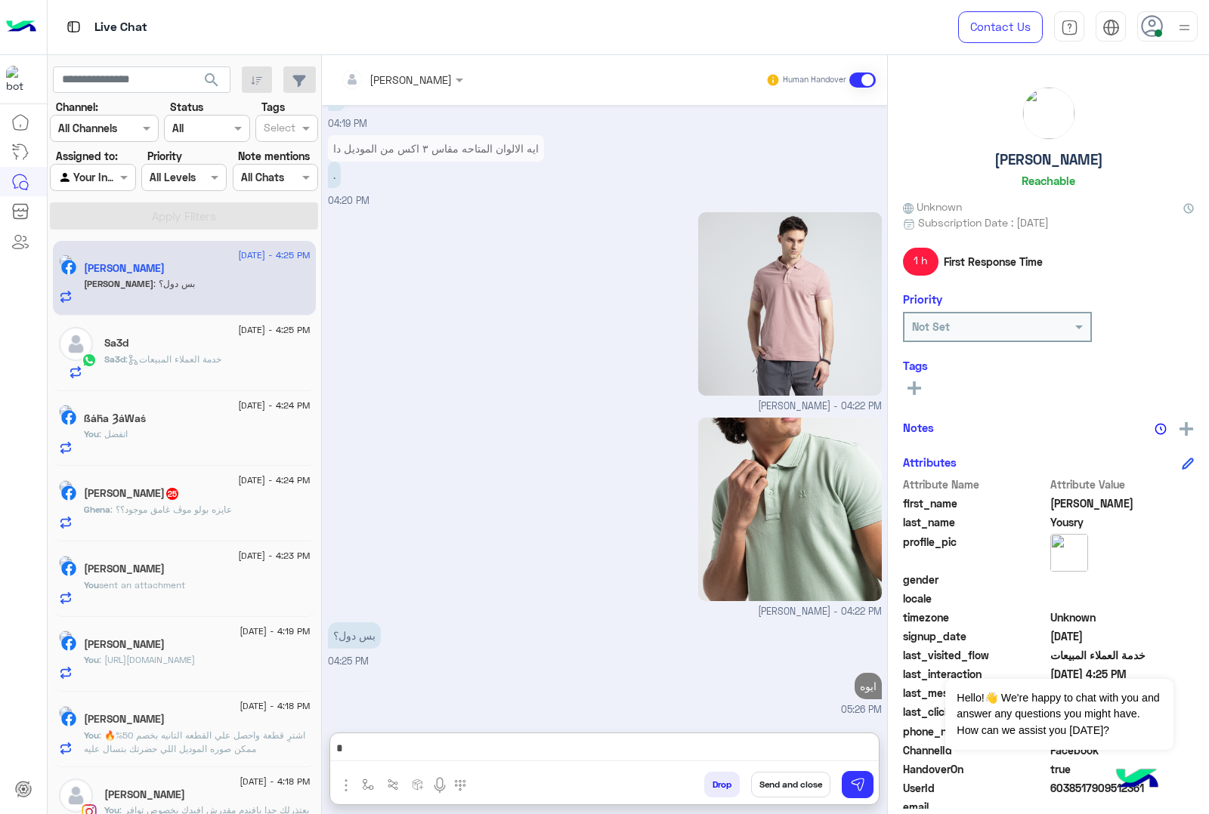
click at [232, 508] on span ": عايزه بولو موڤ غامق موجود؟؟" at bounding box center [171, 509] width 122 height 11
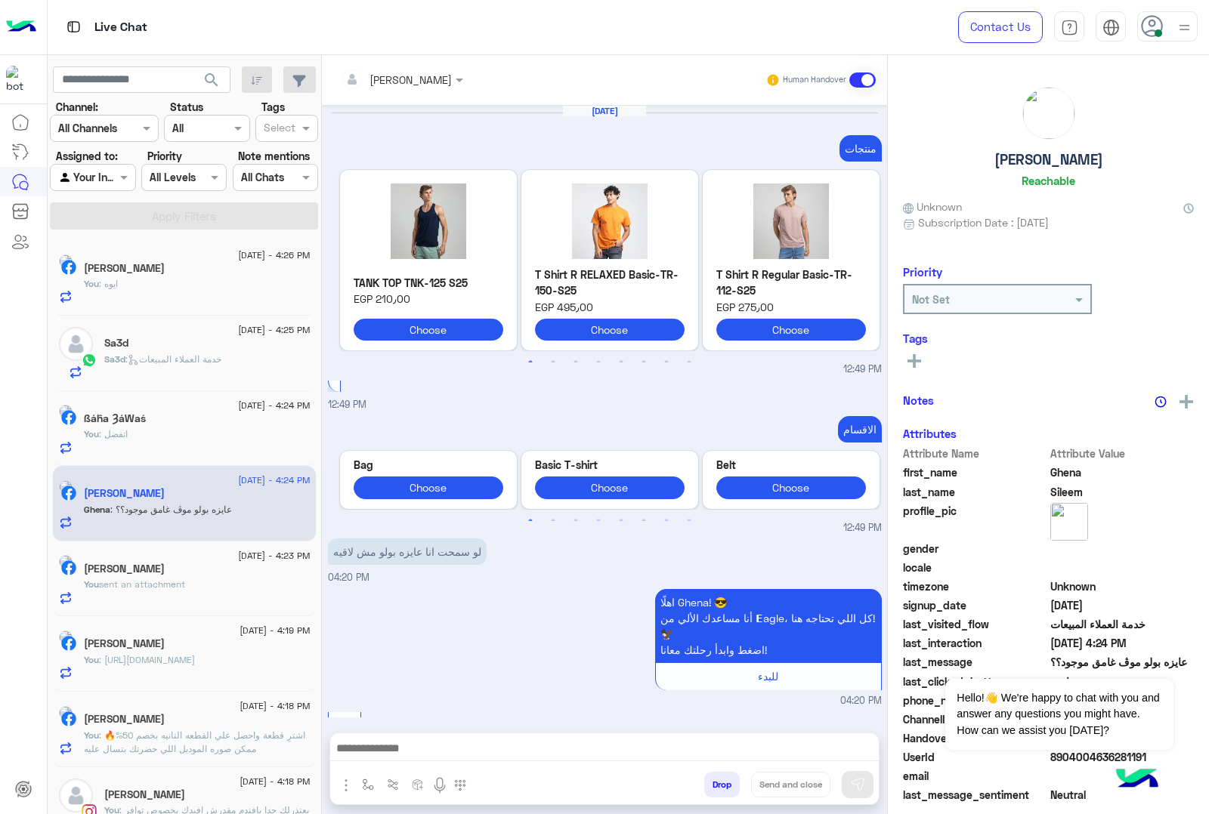
scroll to position [2365, 0]
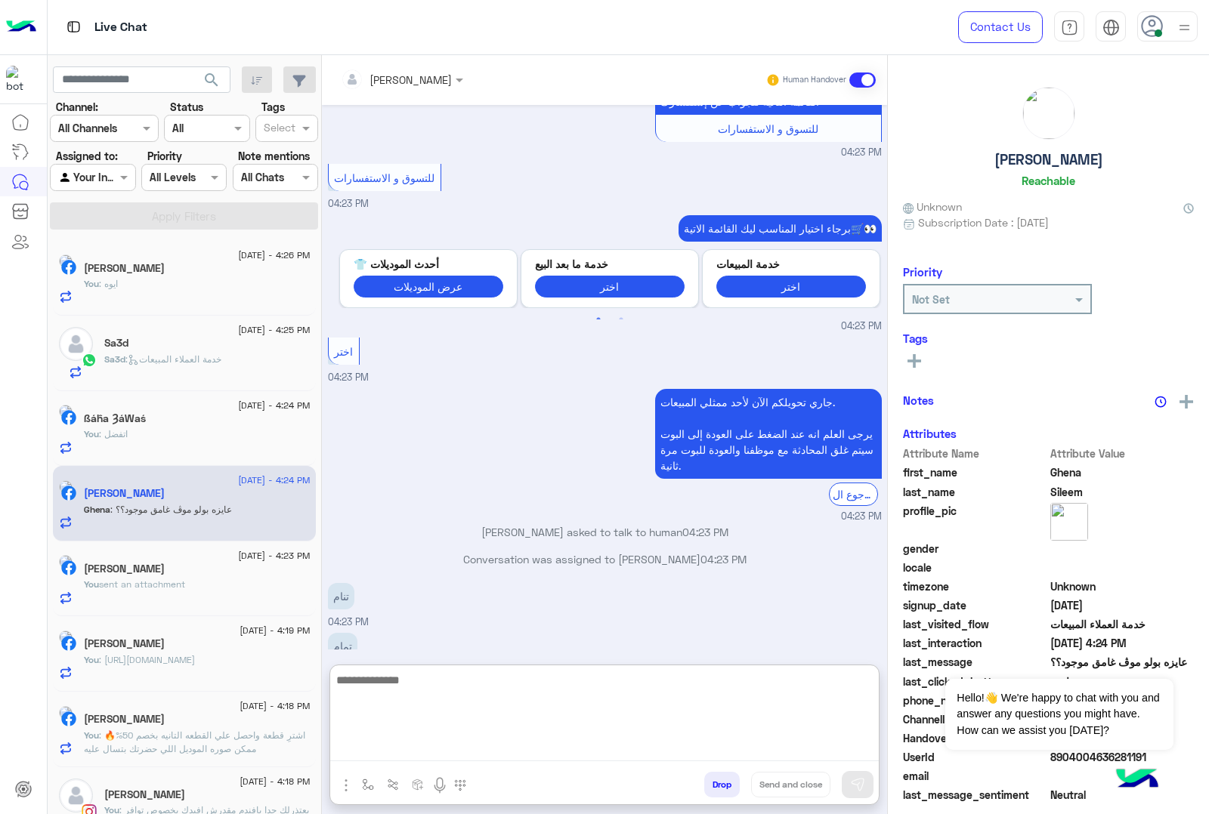
click at [484, 752] on textarea at bounding box center [604, 716] width 548 height 91
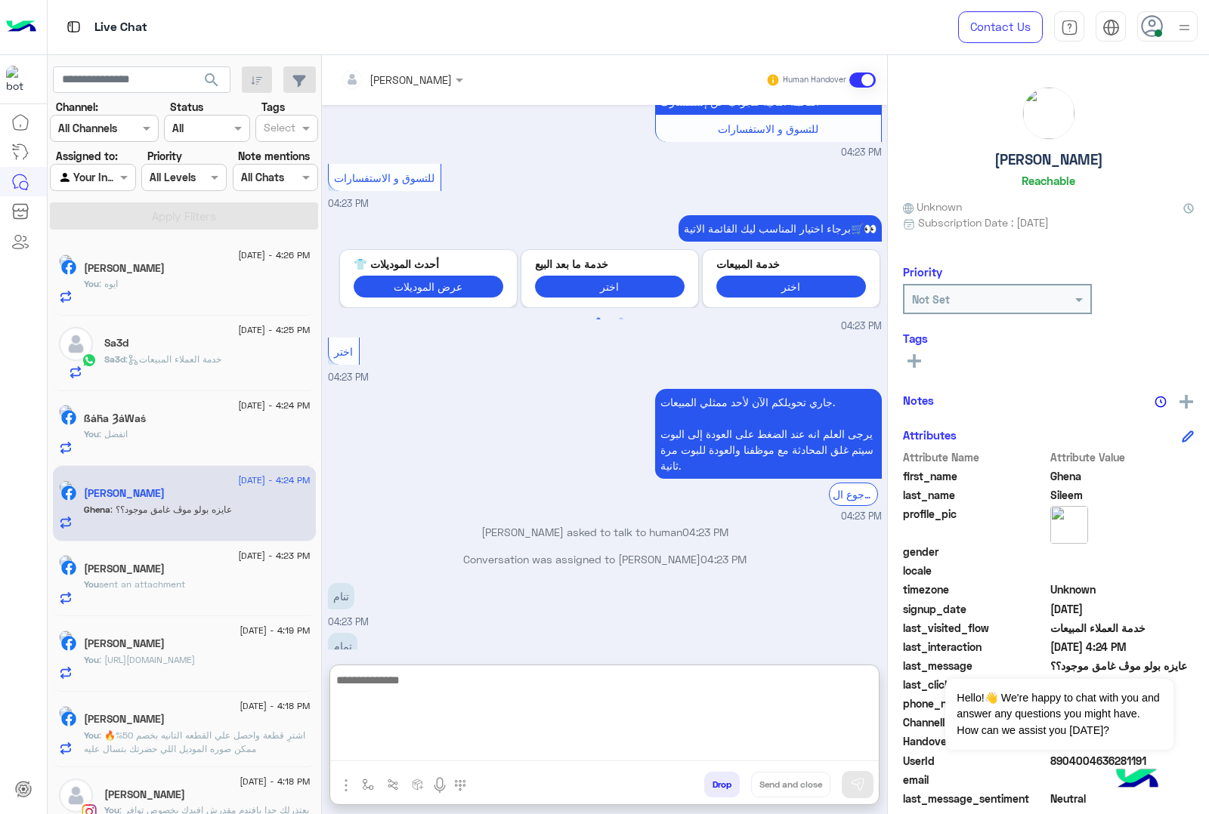
click at [472, 685] on textarea at bounding box center [604, 716] width 548 height 91
click at [504, 746] on textarea at bounding box center [604, 716] width 548 height 91
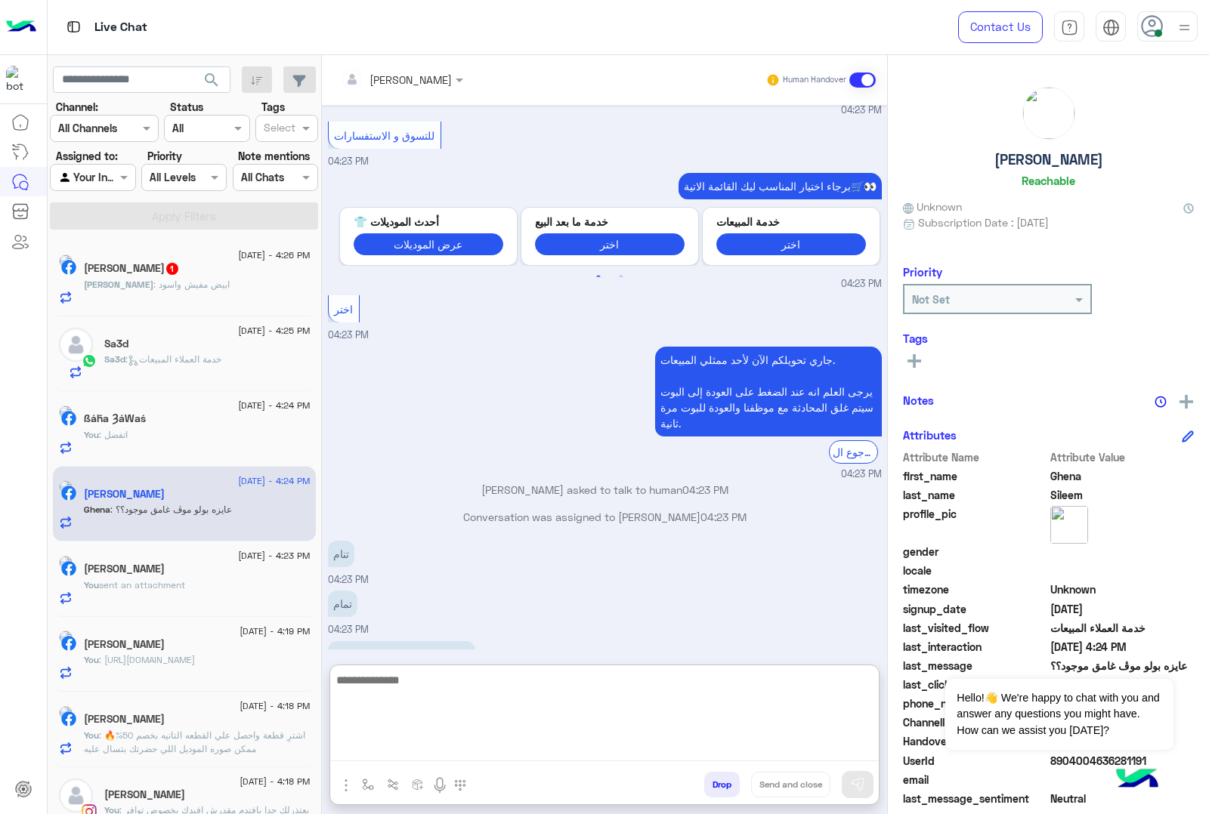
scroll to position [2433, 0]
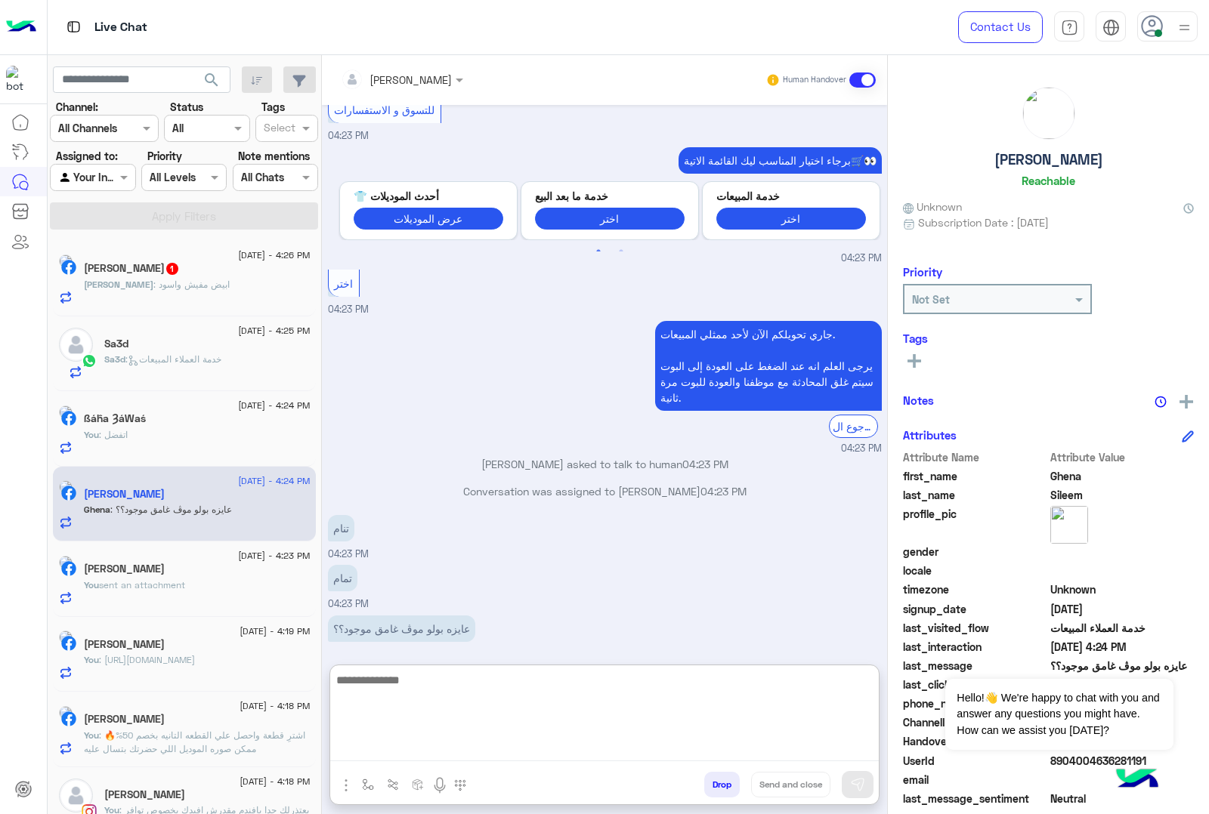
paste textarea "**********"
type textarea "**********"
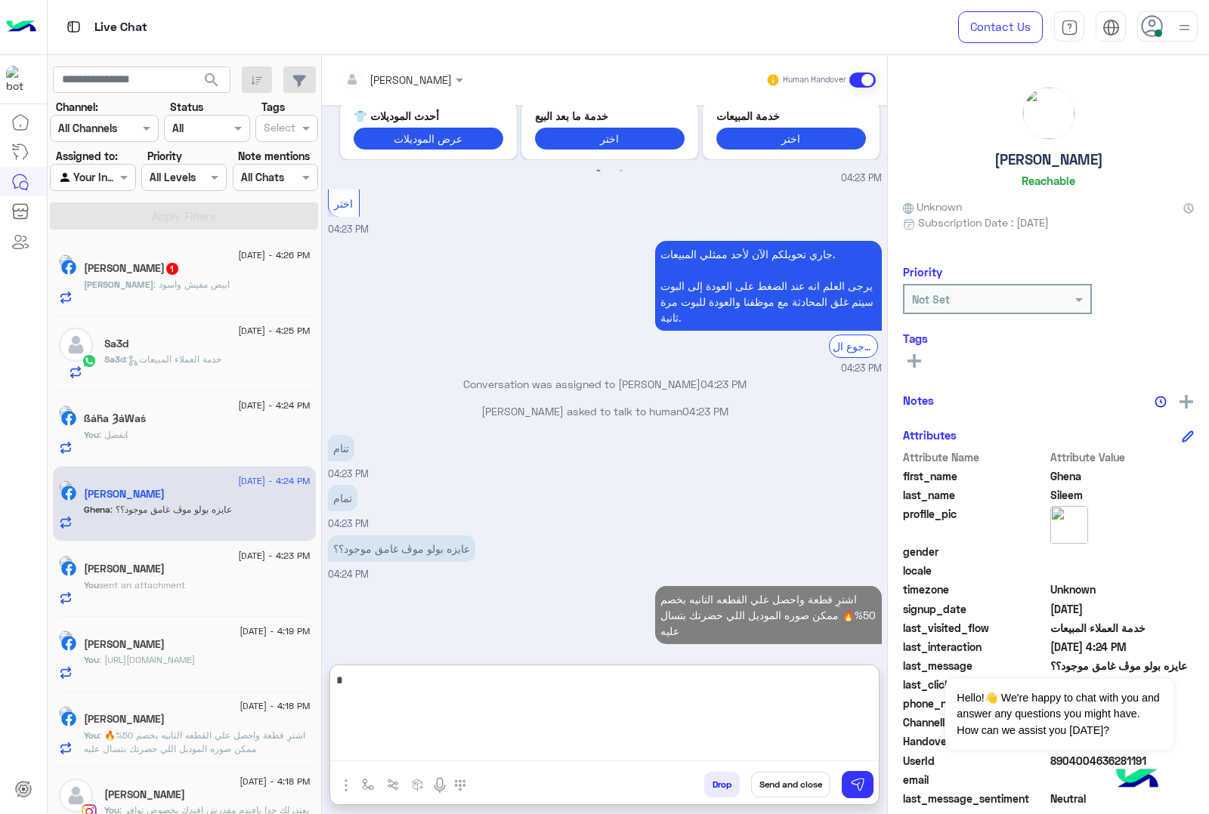
type textarea "*"
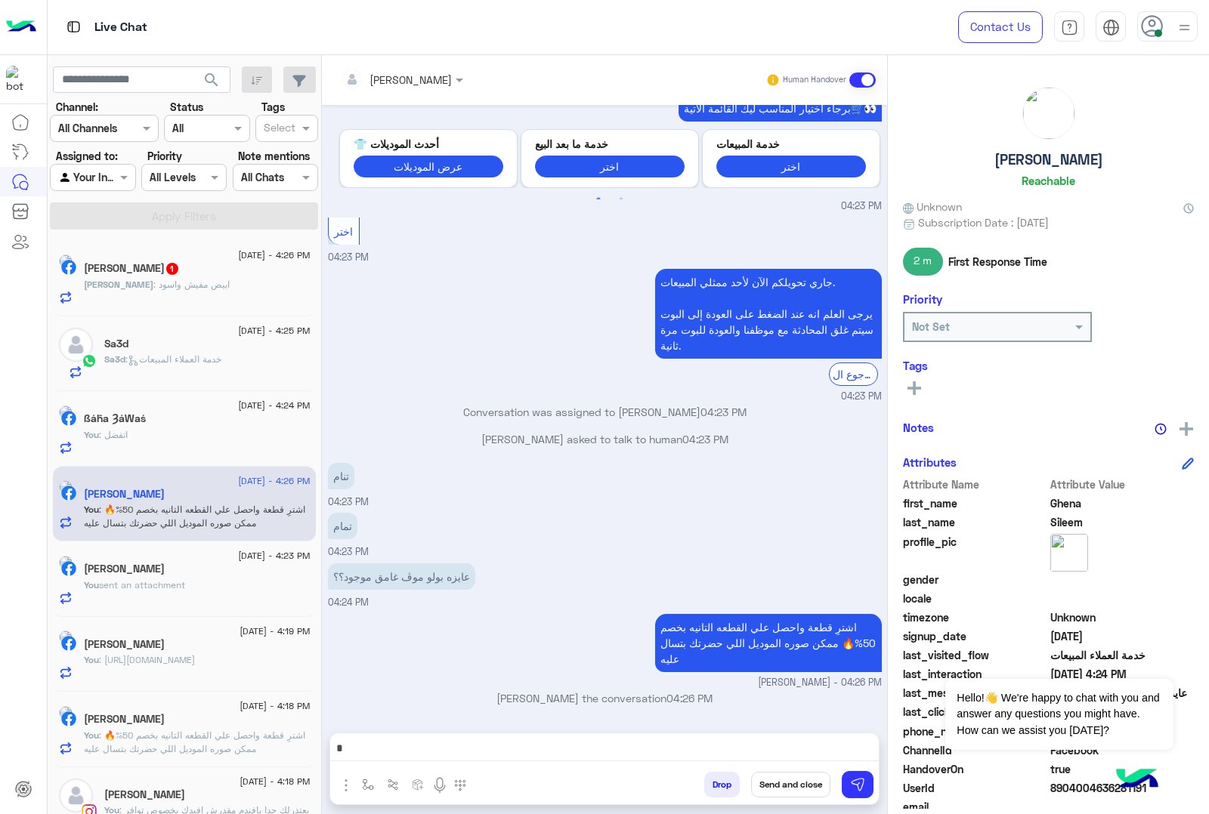
scroll to position [2473, 0]
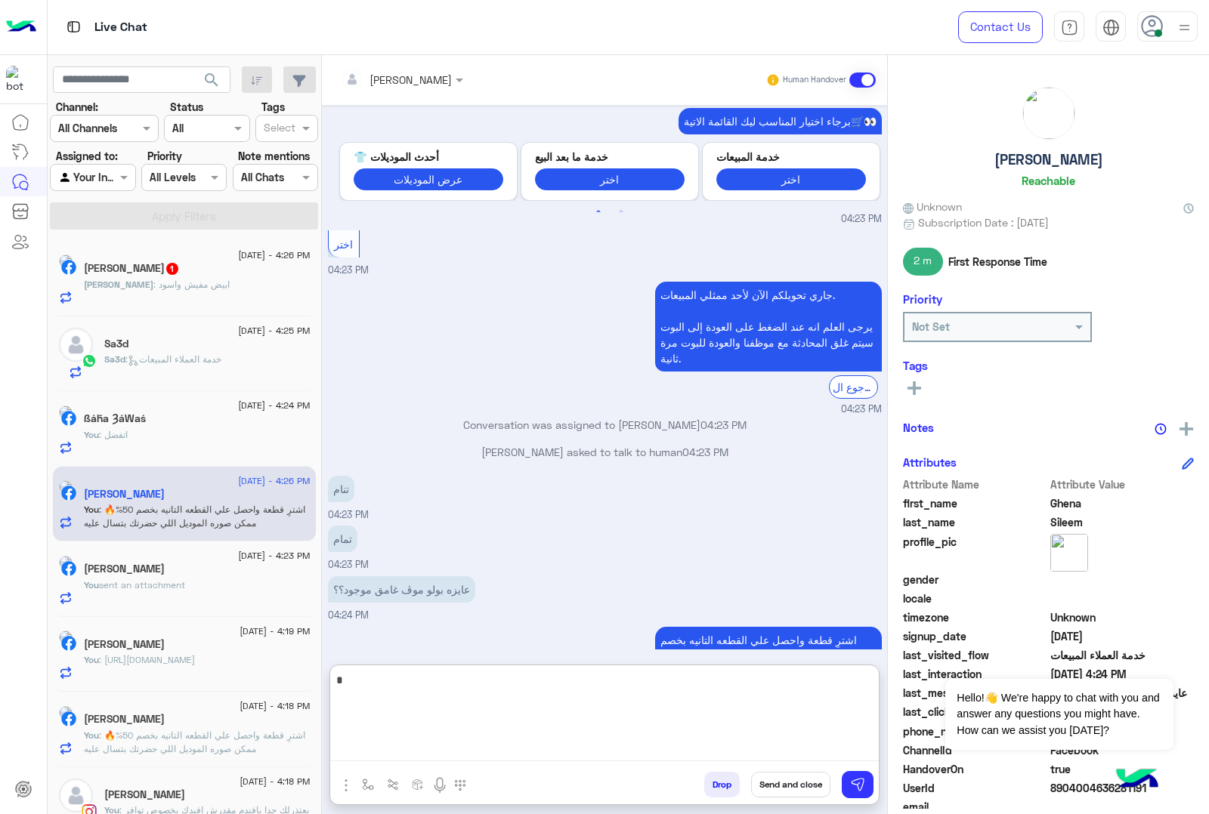
click at [440, 690] on textarea "*" at bounding box center [604, 716] width 548 height 91
paste textarea
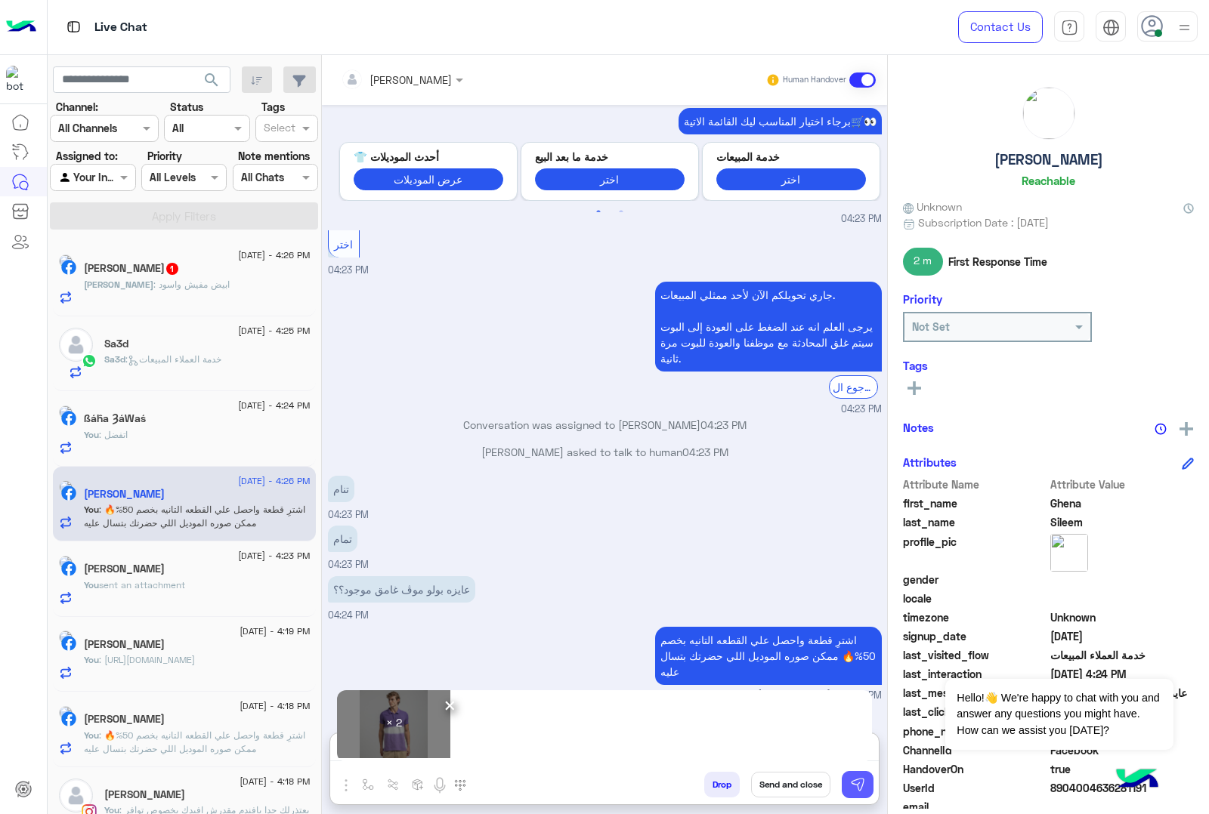
click at [873, 784] on button at bounding box center [858, 784] width 32 height 27
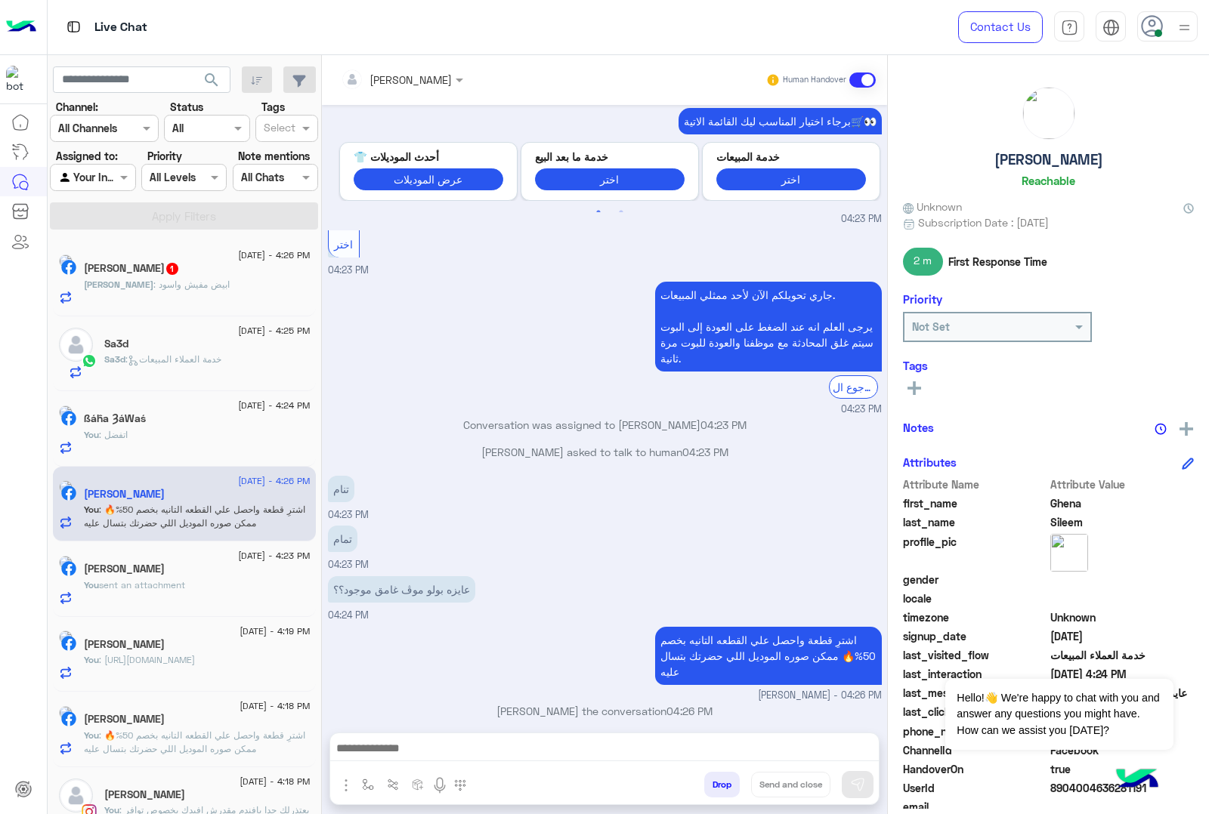
click at [218, 306] on div "[DATE] - 4:26 PM [PERSON_NAME] 1 [PERSON_NAME] : ابيض مفيش واسود" at bounding box center [184, 279] width 263 height 76
click at [217, 276] on div "[PERSON_NAME] 1" at bounding box center [197, 270] width 227 height 16
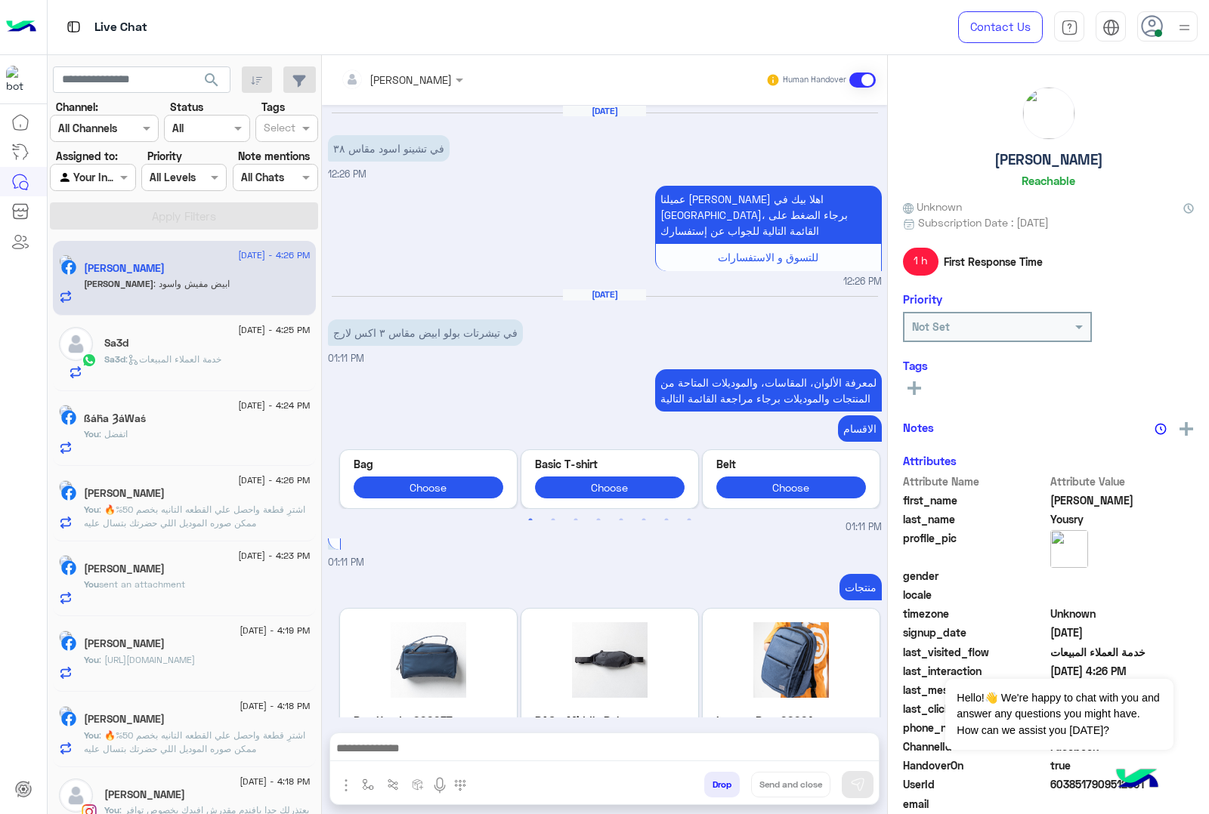
scroll to position [2516, 0]
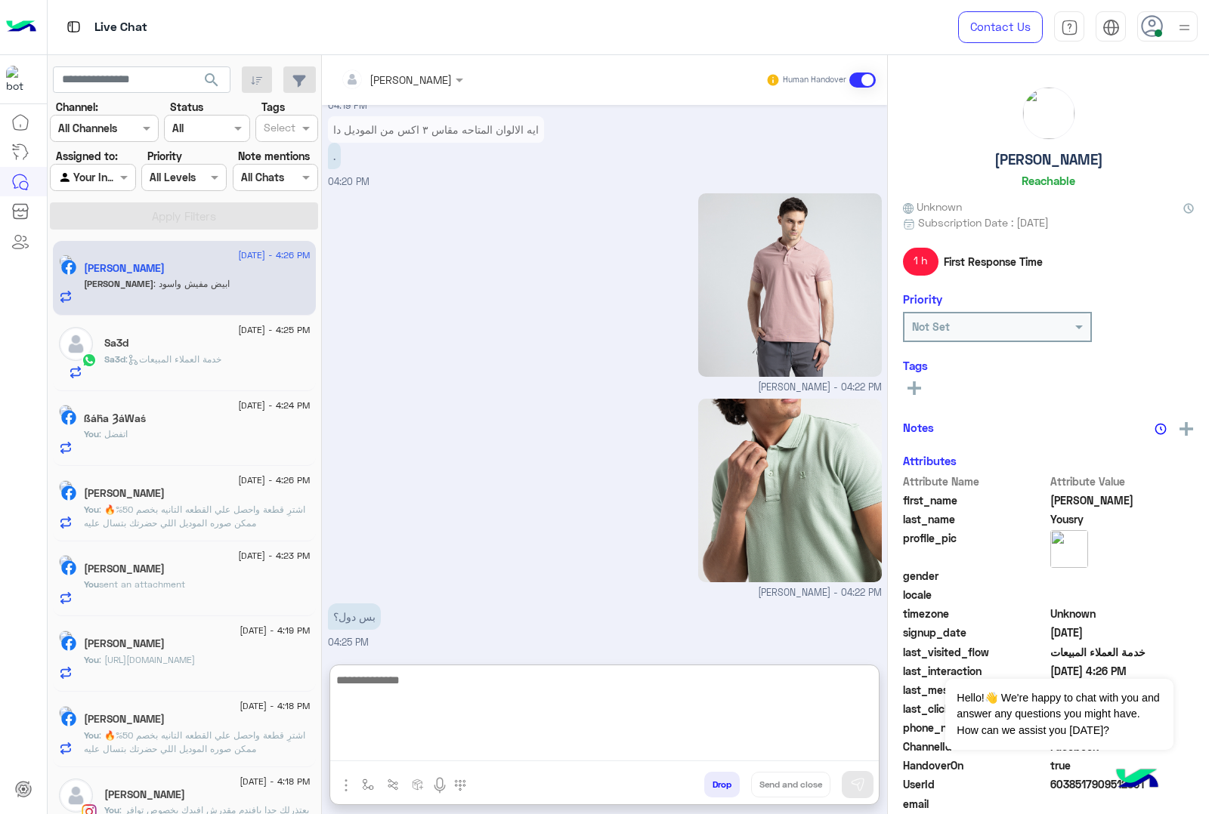
click at [456, 738] on textarea at bounding box center [604, 716] width 548 height 91
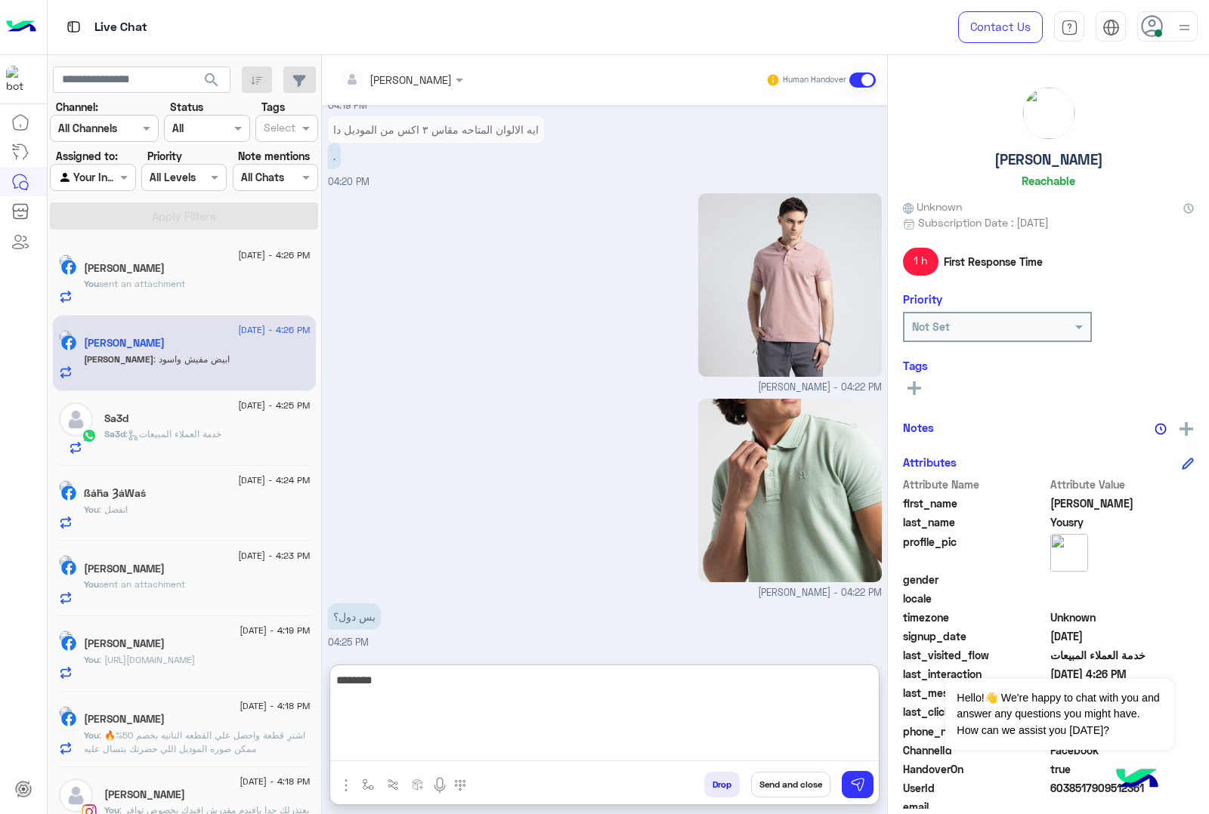
type textarea "********"
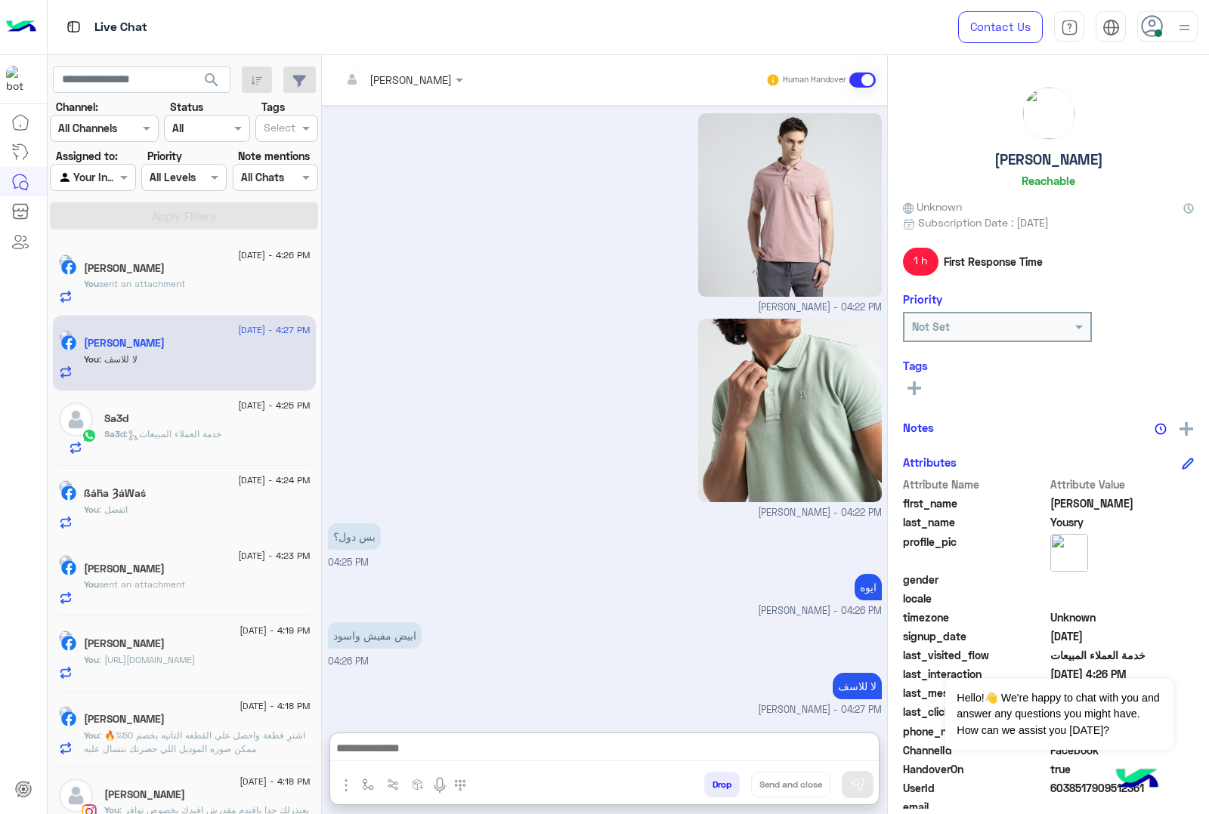
click at [205, 447] on div "Sa3d : خدمة العملاء المبيعات" at bounding box center [207, 441] width 206 height 26
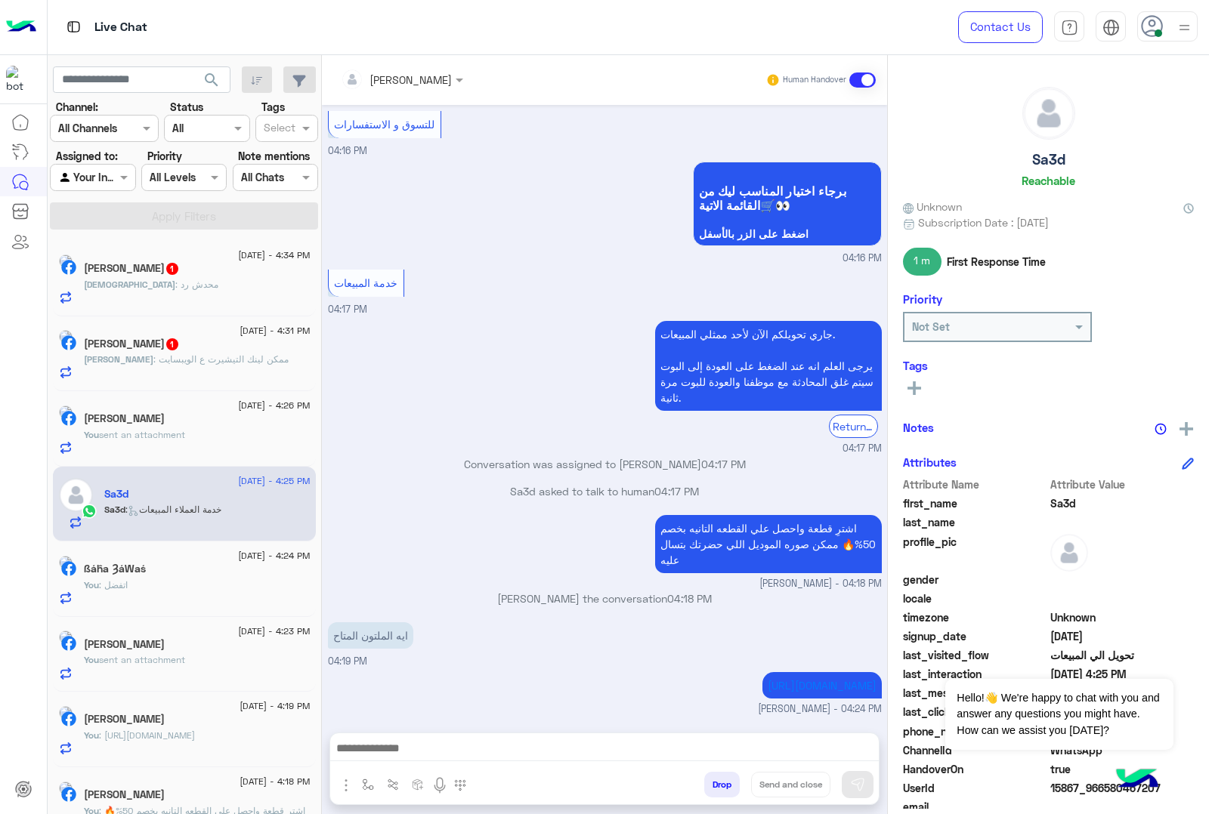
click at [156, 375] on div "[PERSON_NAME] : ممكن لينك التيشيرت ع الويبسايت" at bounding box center [197, 366] width 227 height 26
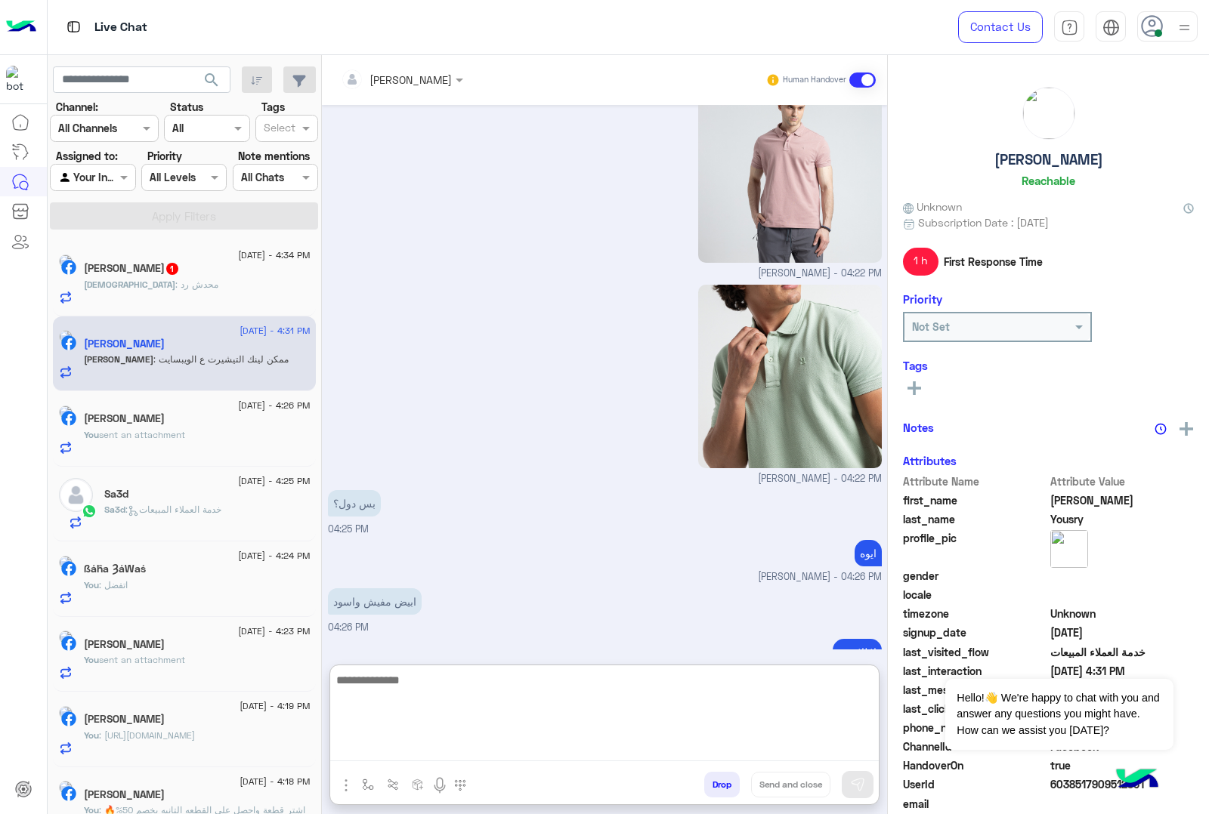
click at [424, 744] on textarea at bounding box center [604, 716] width 548 height 91
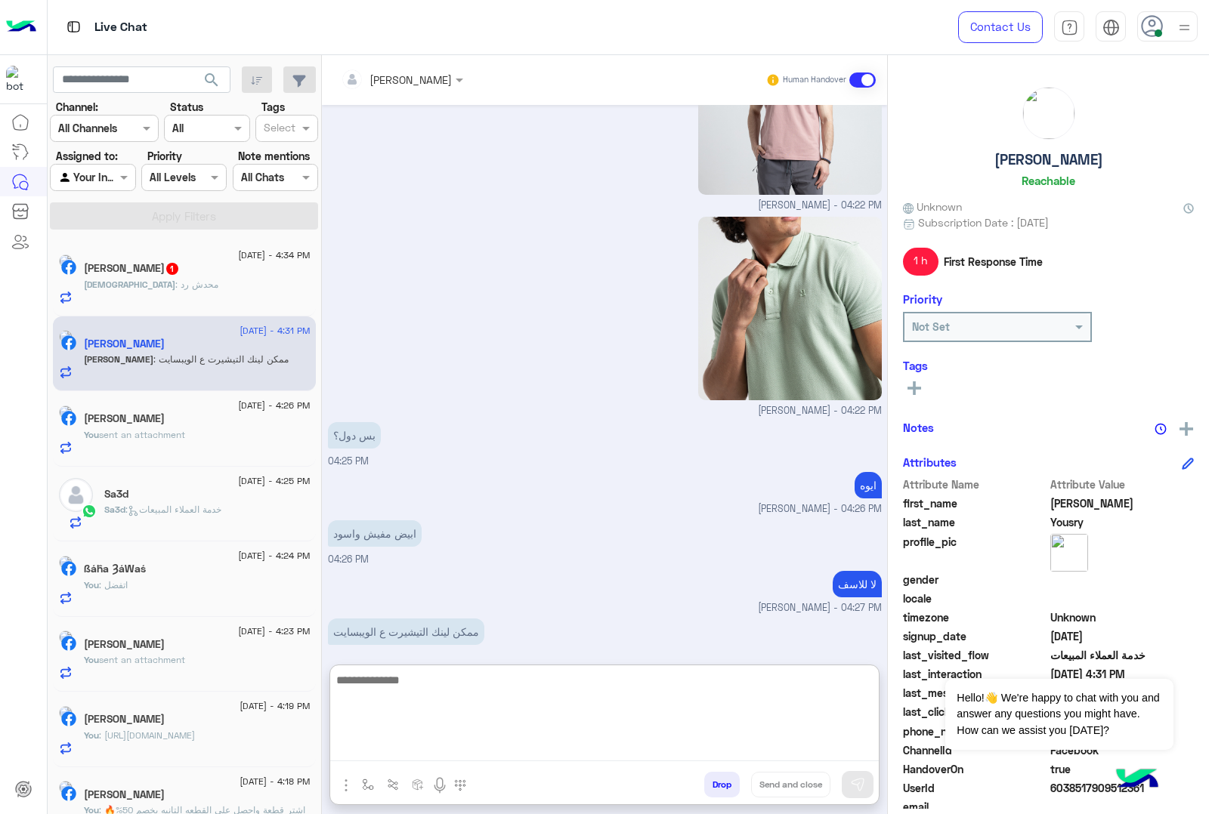
scroll to position [2513, 0]
click at [424, 678] on textarea at bounding box center [604, 716] width 548 height 91
type textarea "**********"
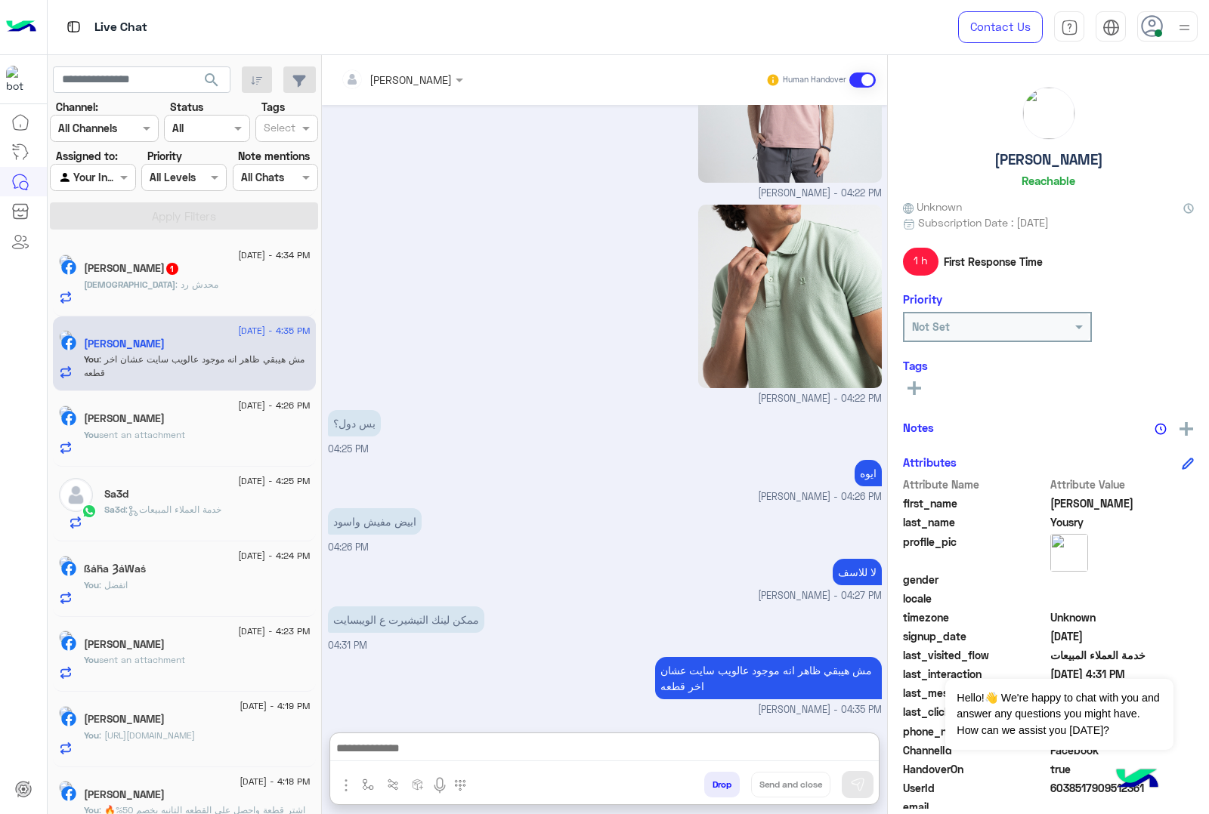
click at [165, 295] on div "[PERSON_NAME] : محدش رد" at bounding box center [197, 291] width 227 height 26
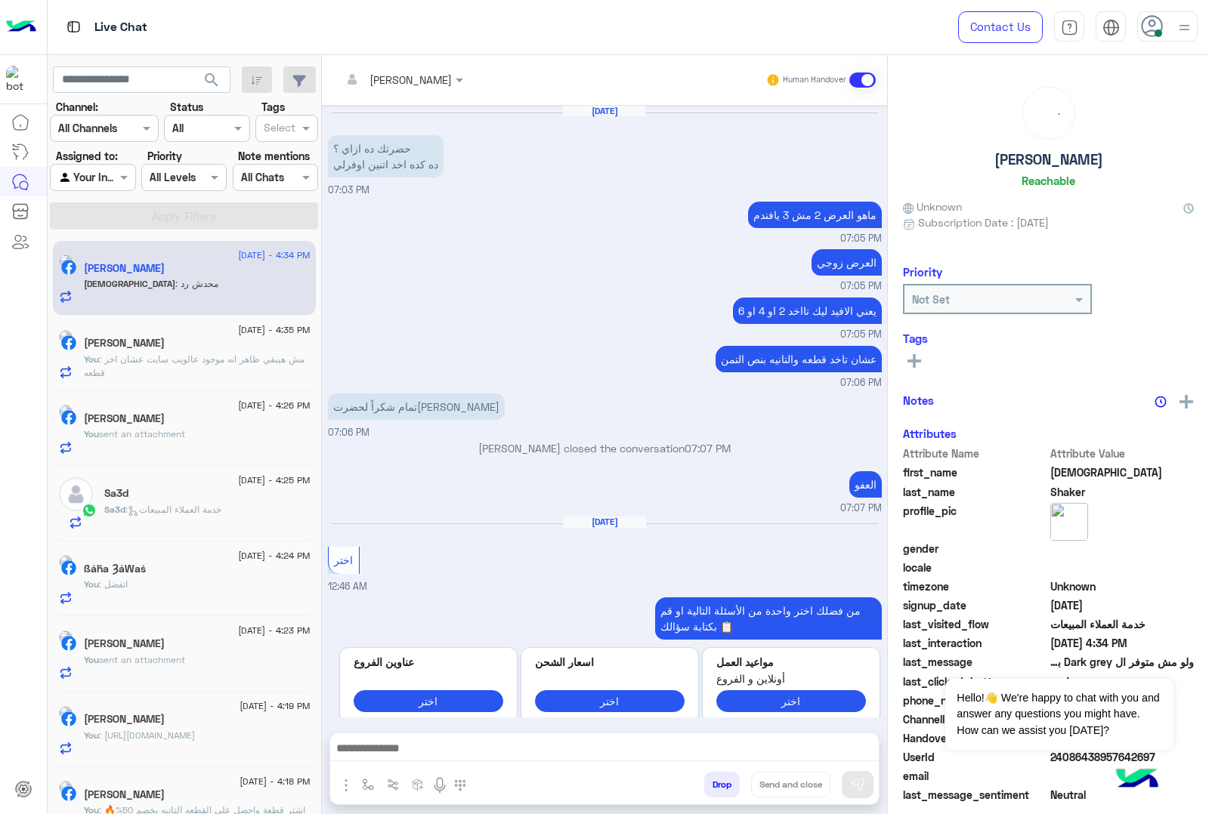
scroll to position [1740, 0]
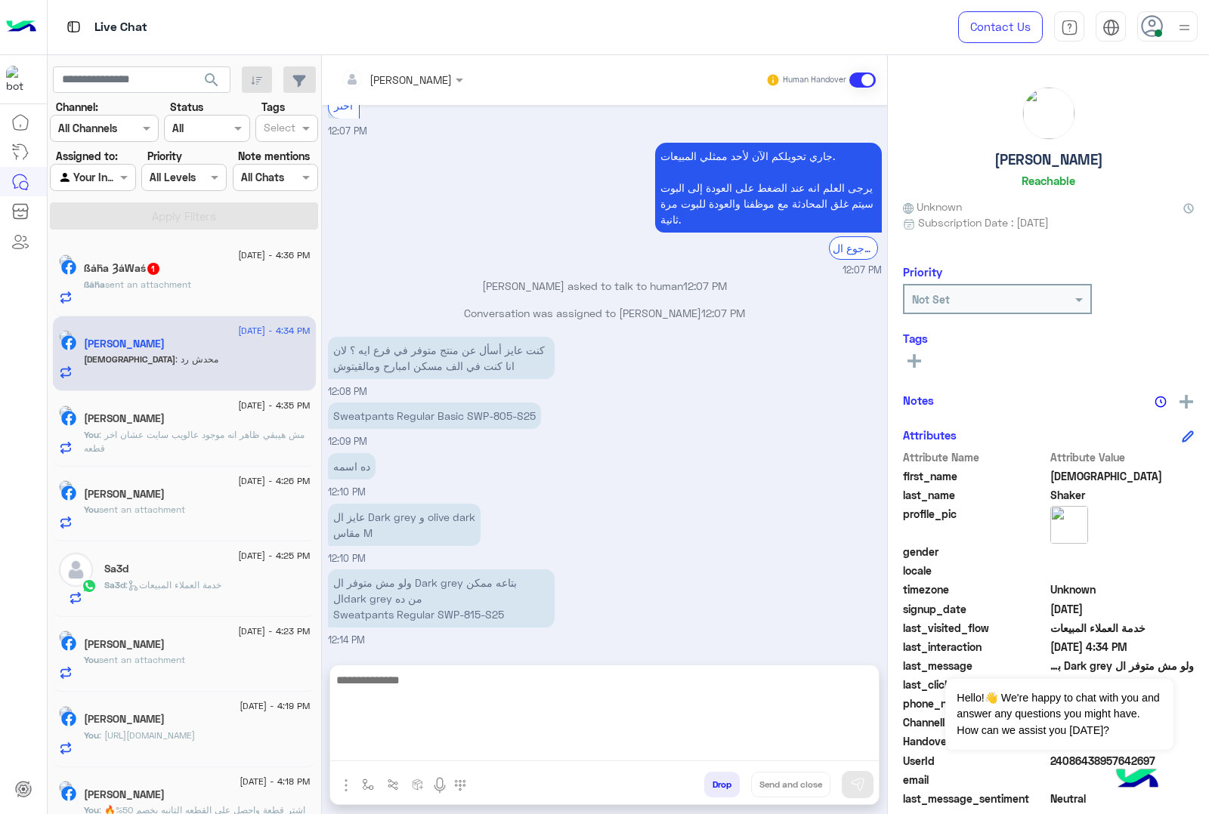
click at [477, 749] on textarea at bounding box center [604, 716] width 548 height 91
paste textarea "**********"
type textarea "**********"
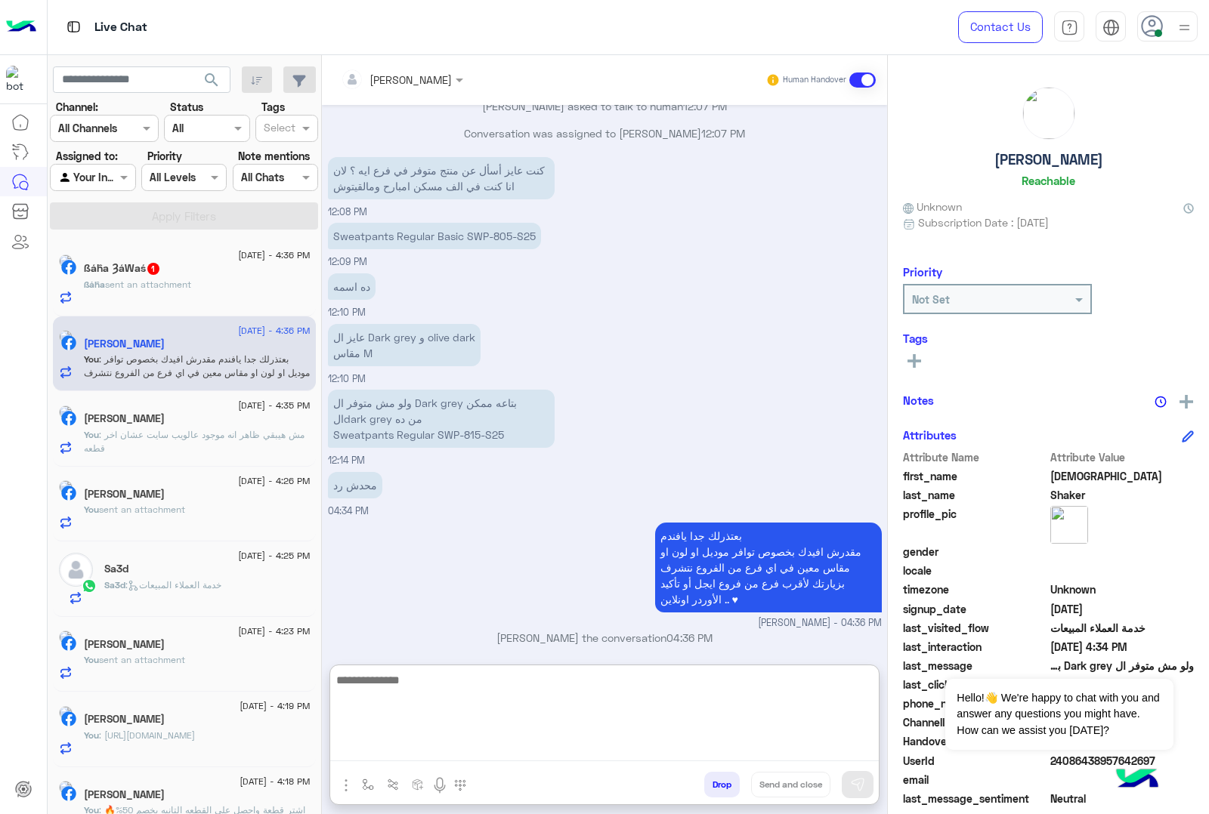
scroll to position [1947, 0]
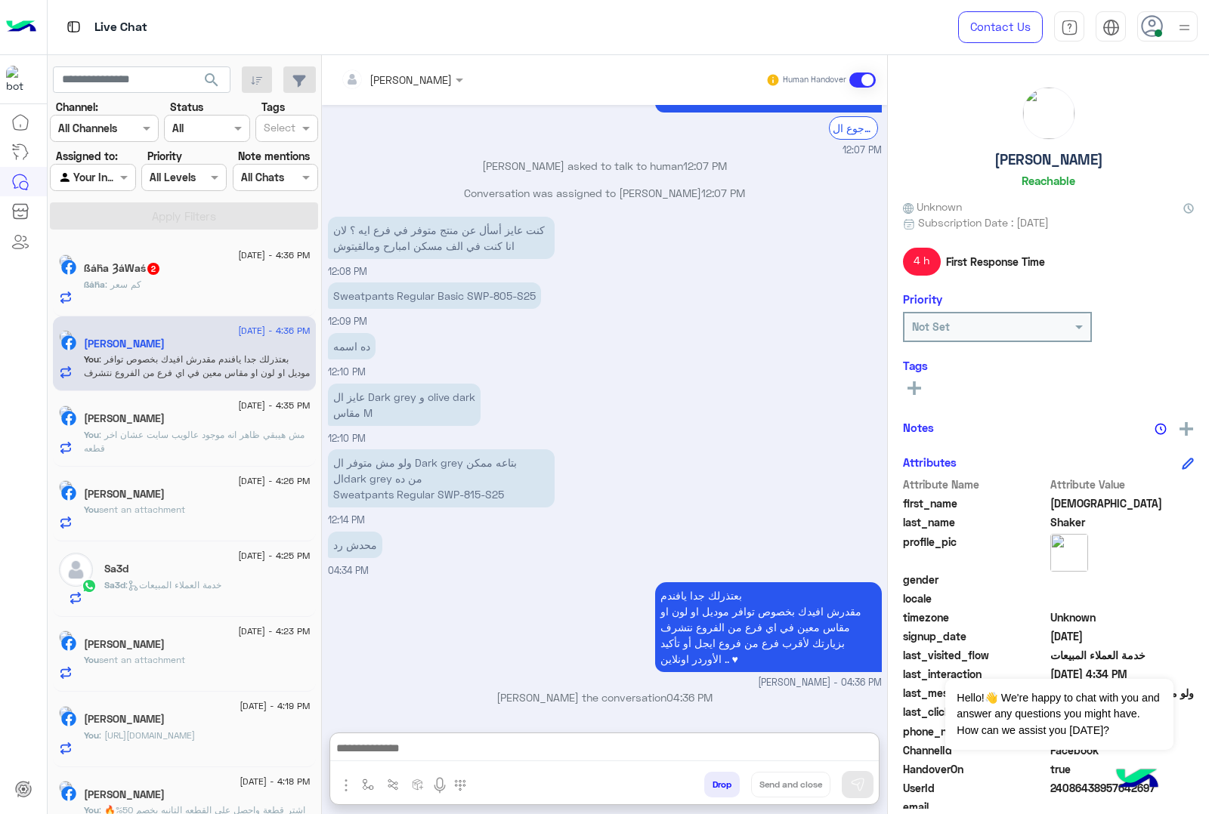
click at [205, 280] on div "ßáĥa : كم سعر" at bounding box center [197, 291] width 227 height 26
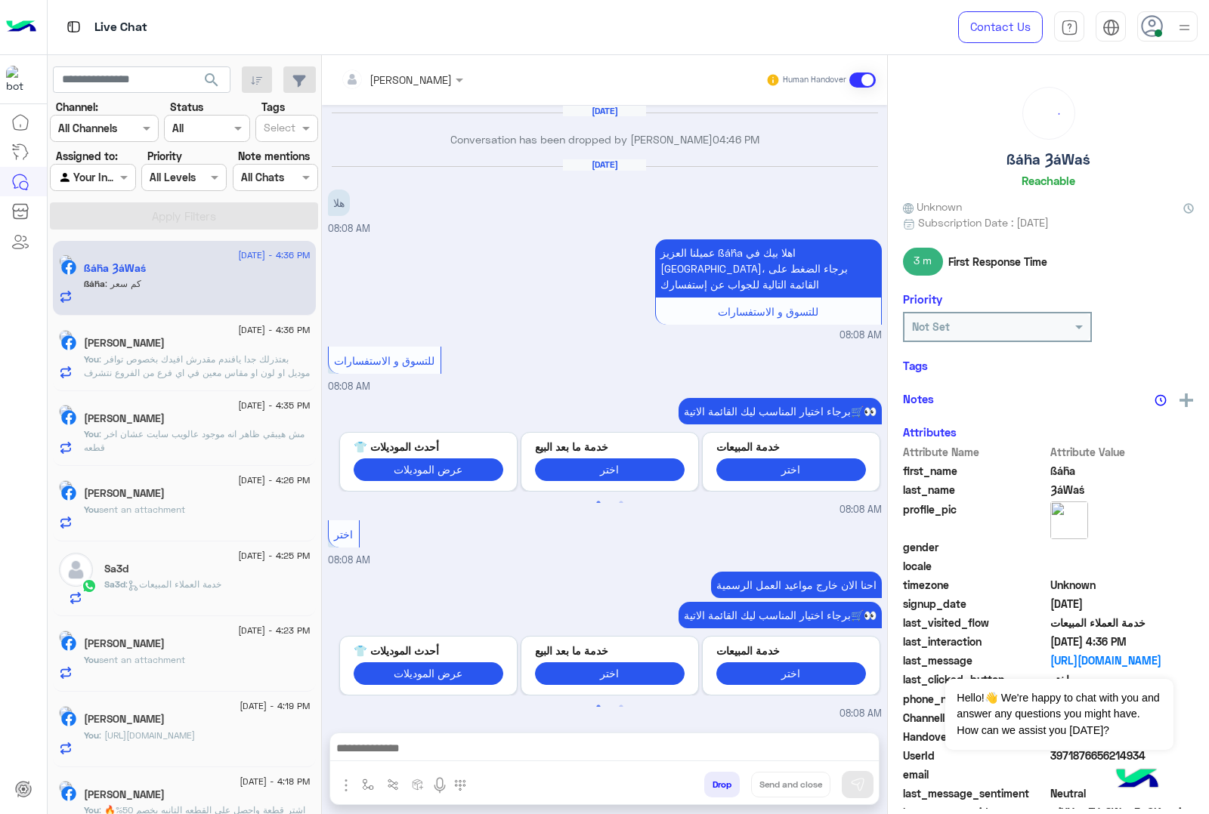
scroll to position [1962, 0]
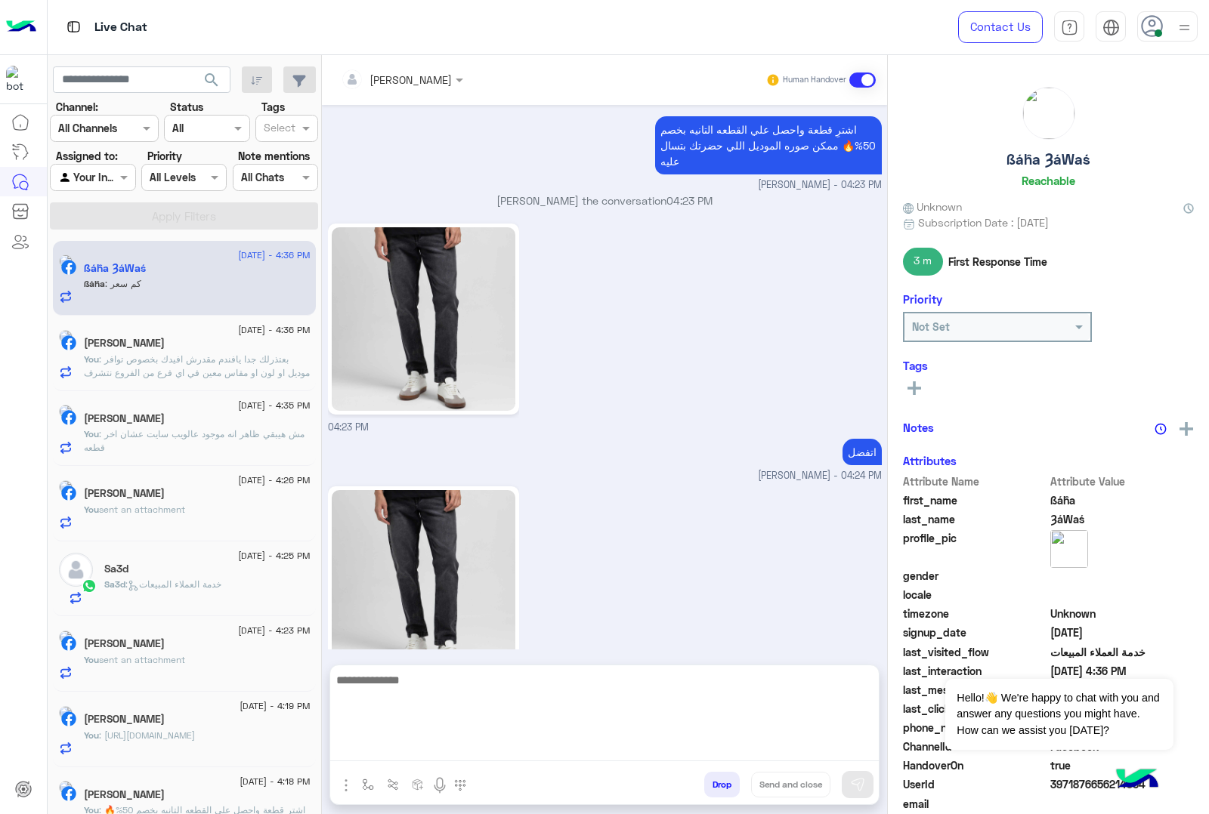
click at [435, 741] on textarea at bounding box center [604, 716] width 548 height 91
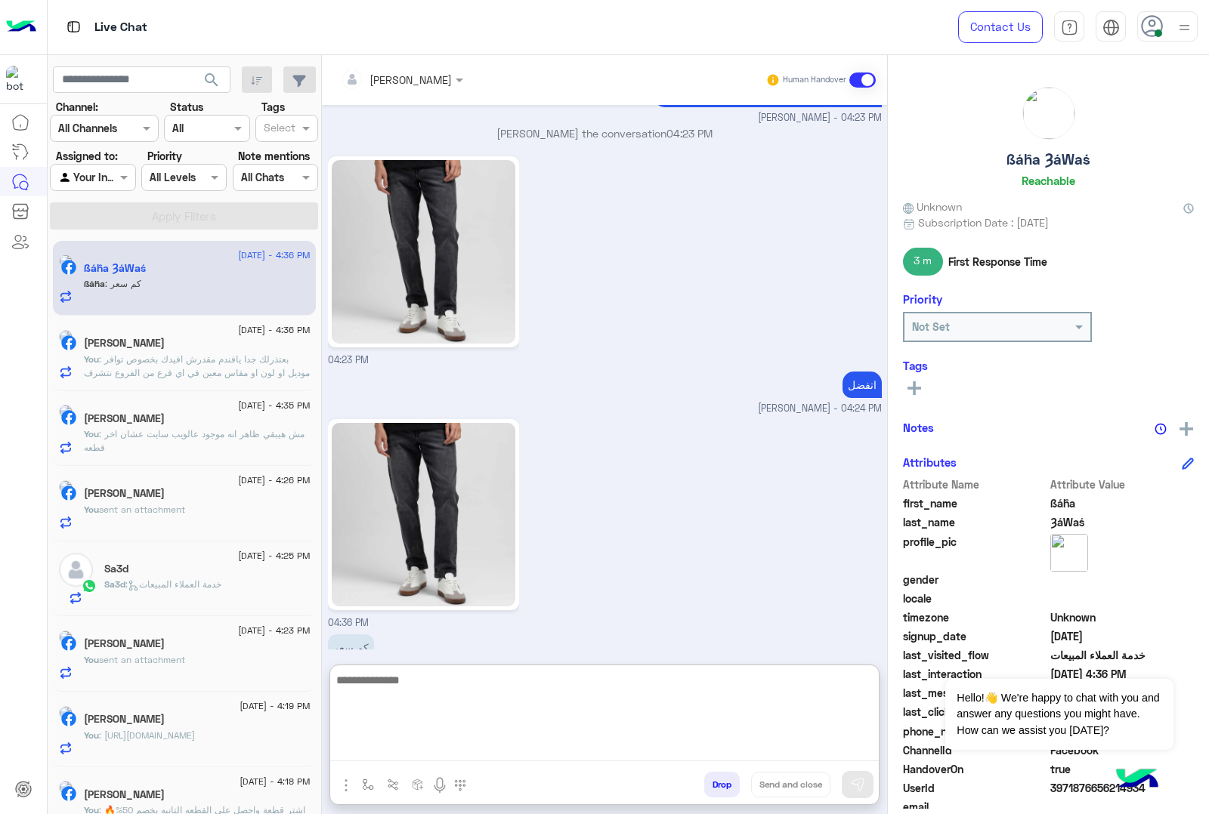
scroll to position [2030, 0]
type textarea "***"
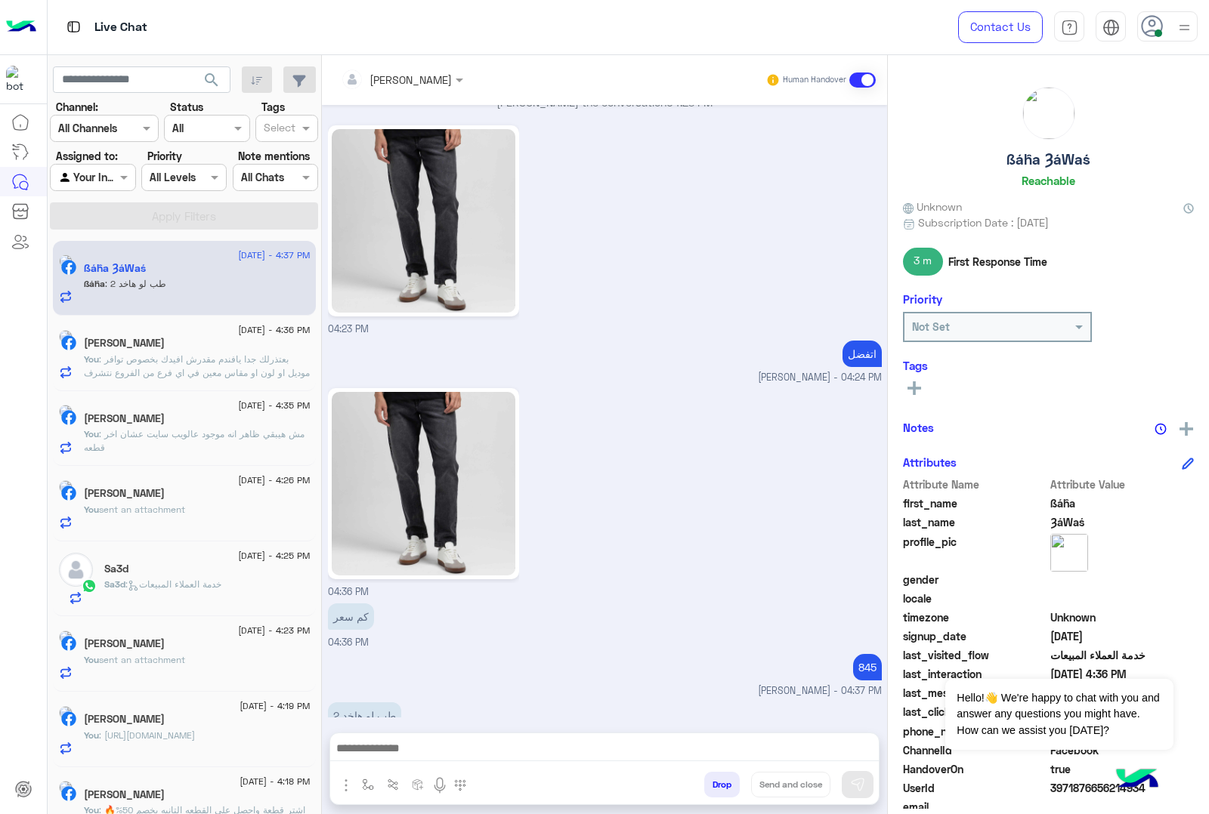
scroll to position [2060, 0]
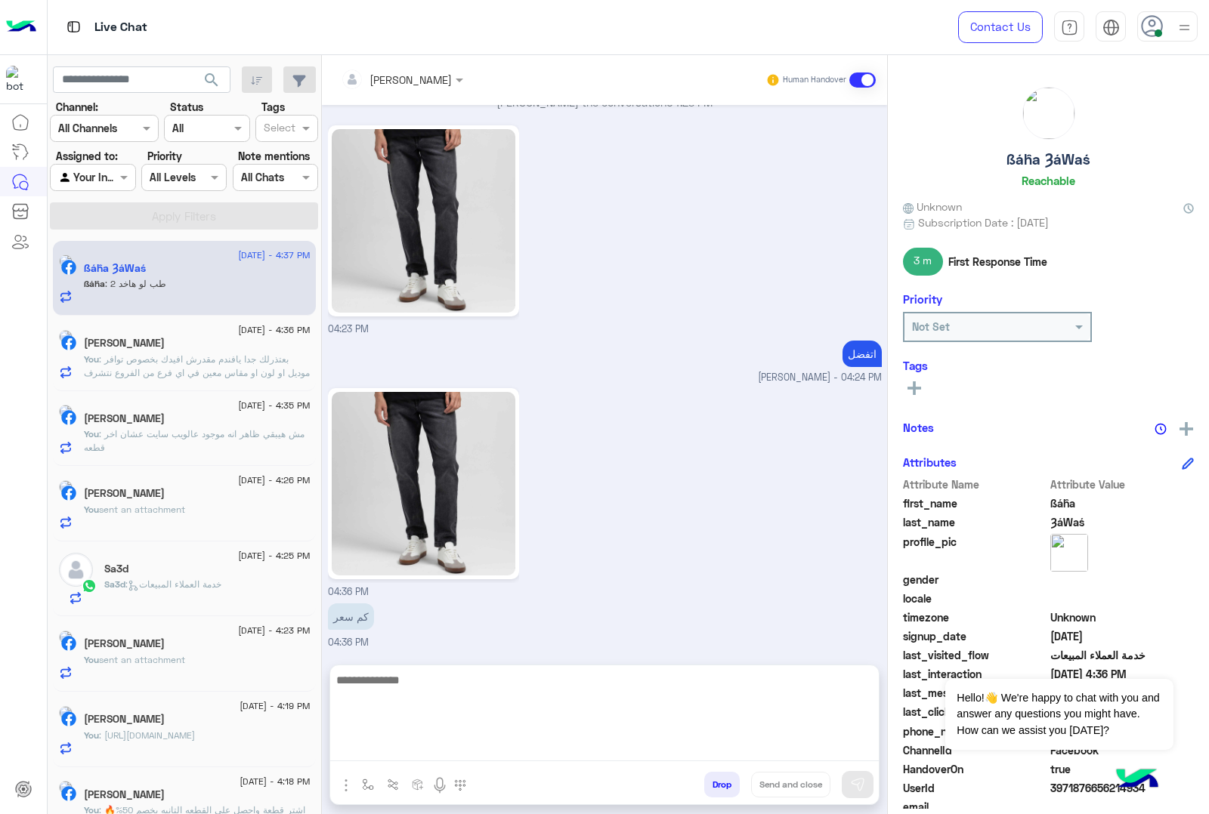
click at [661, 753] on textarea at bounding box center [604, 716] width 548 height 91
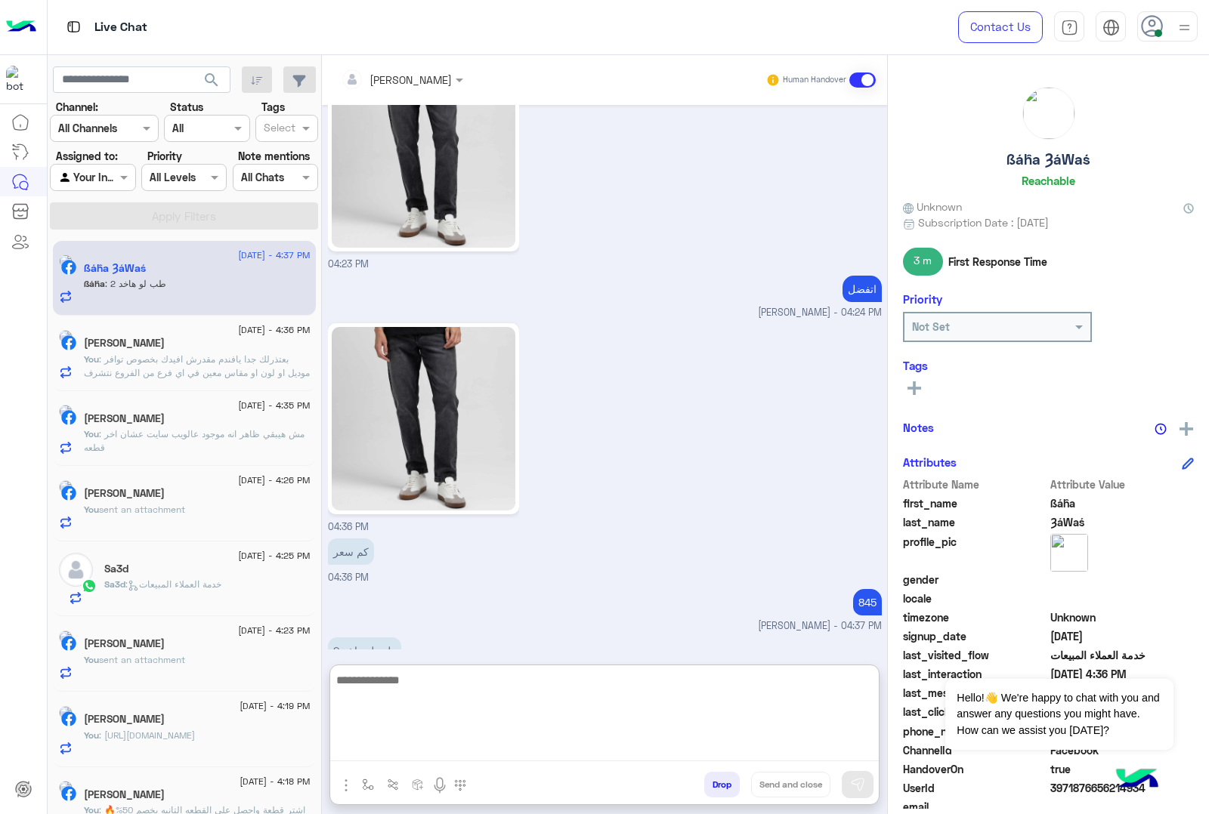
scroll to position [2128, 0]
type textarea "******"
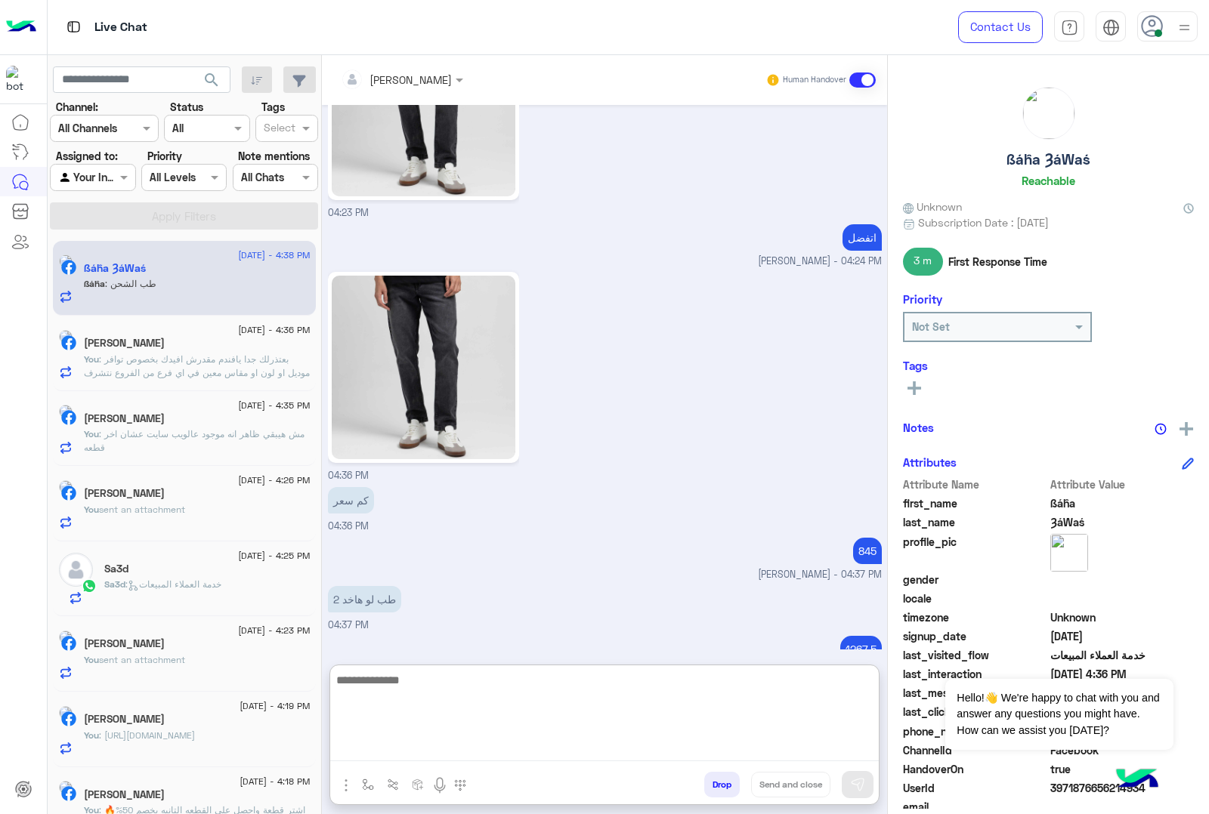
scroll to position [2226, 0]
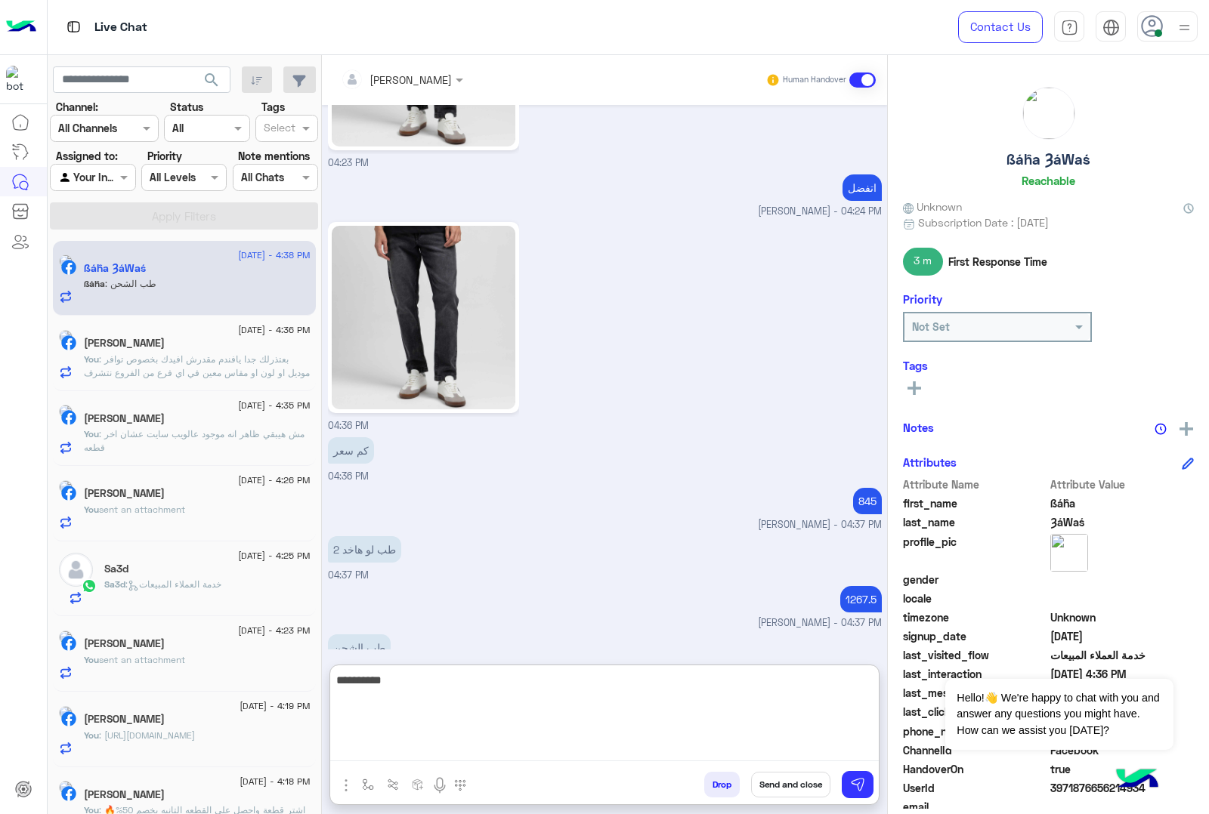
type textarea "**********"
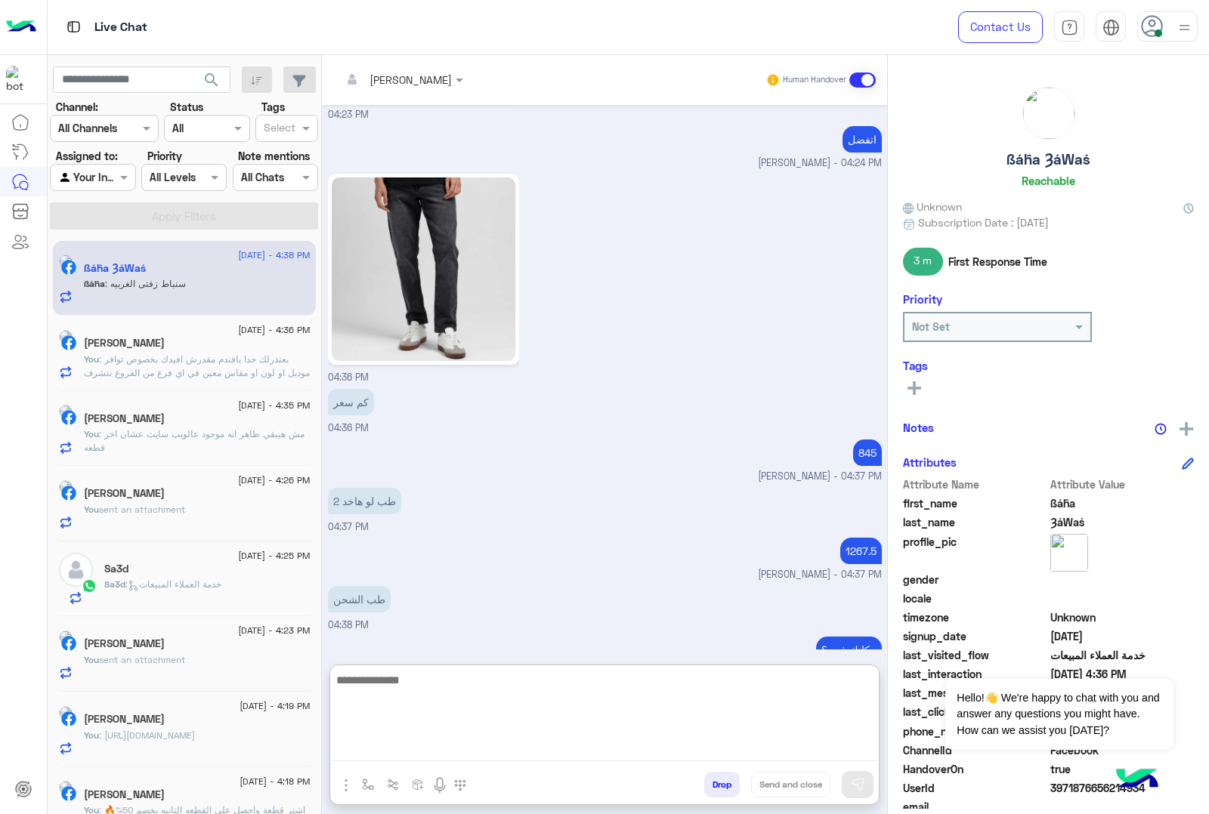
scroll to position [2324, 0]
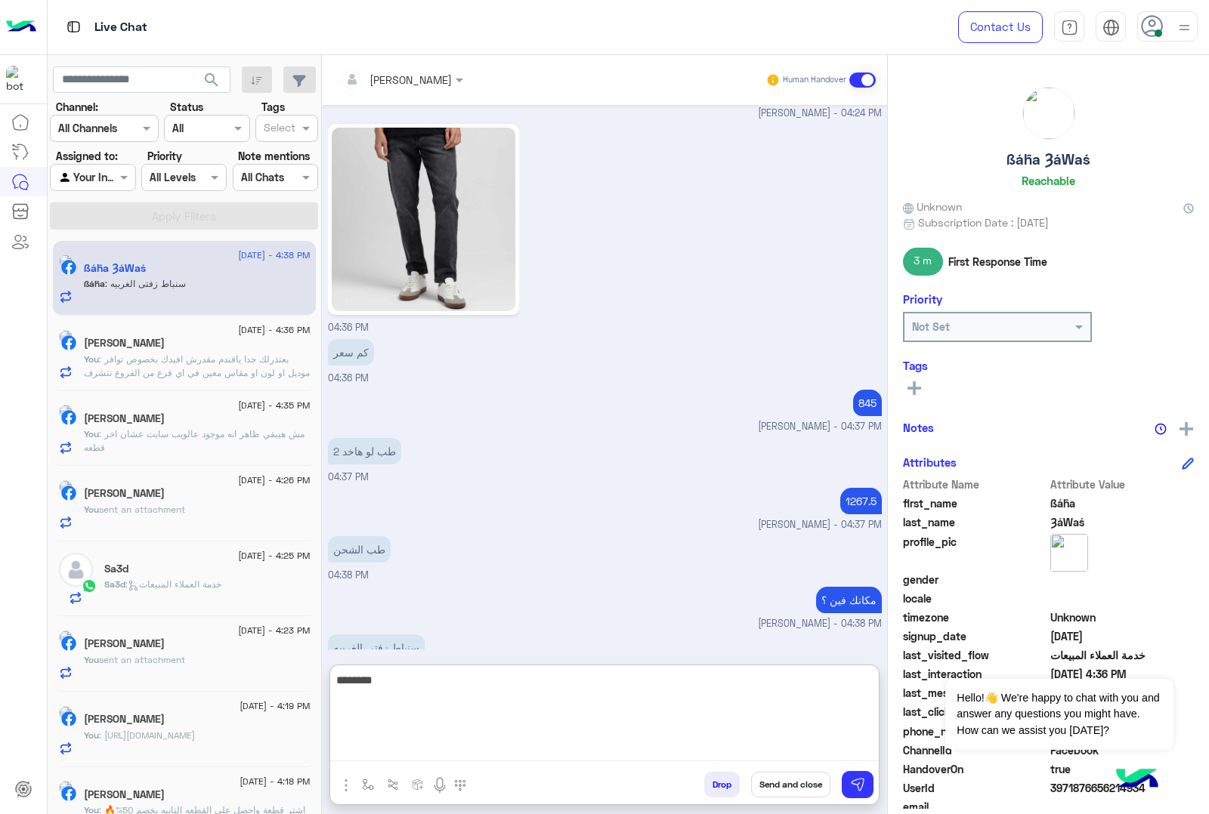
type textarea "*********"
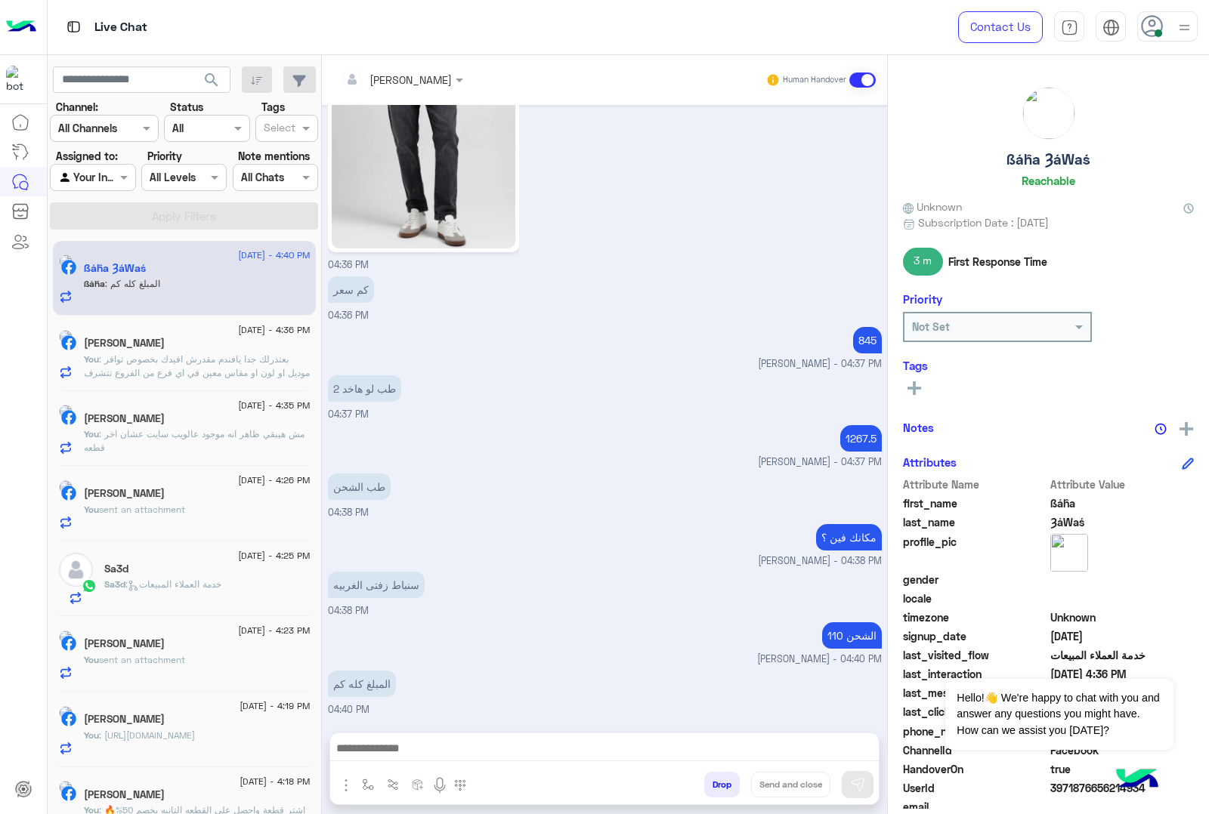
scroll to position [2355, 0]
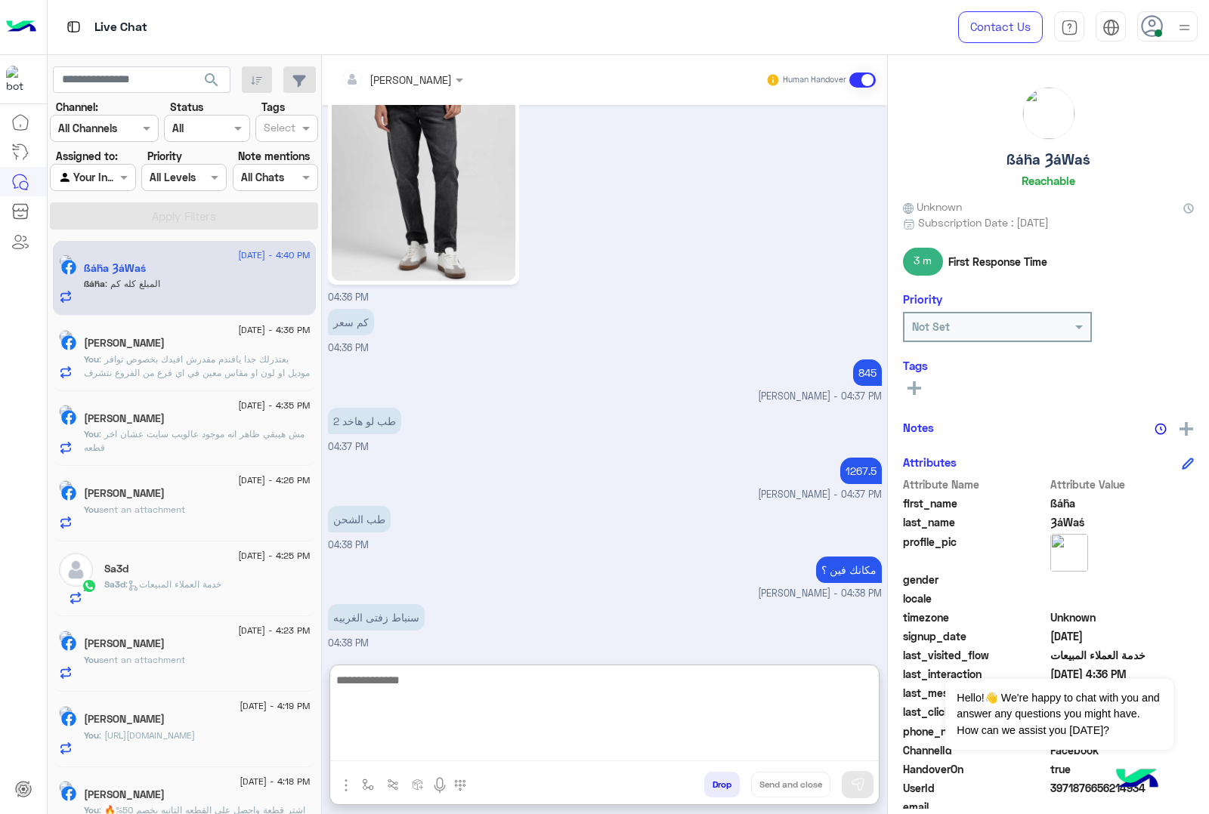
click at [635, 744] on textarea at bounding box center [604, 716] width 548 height 91
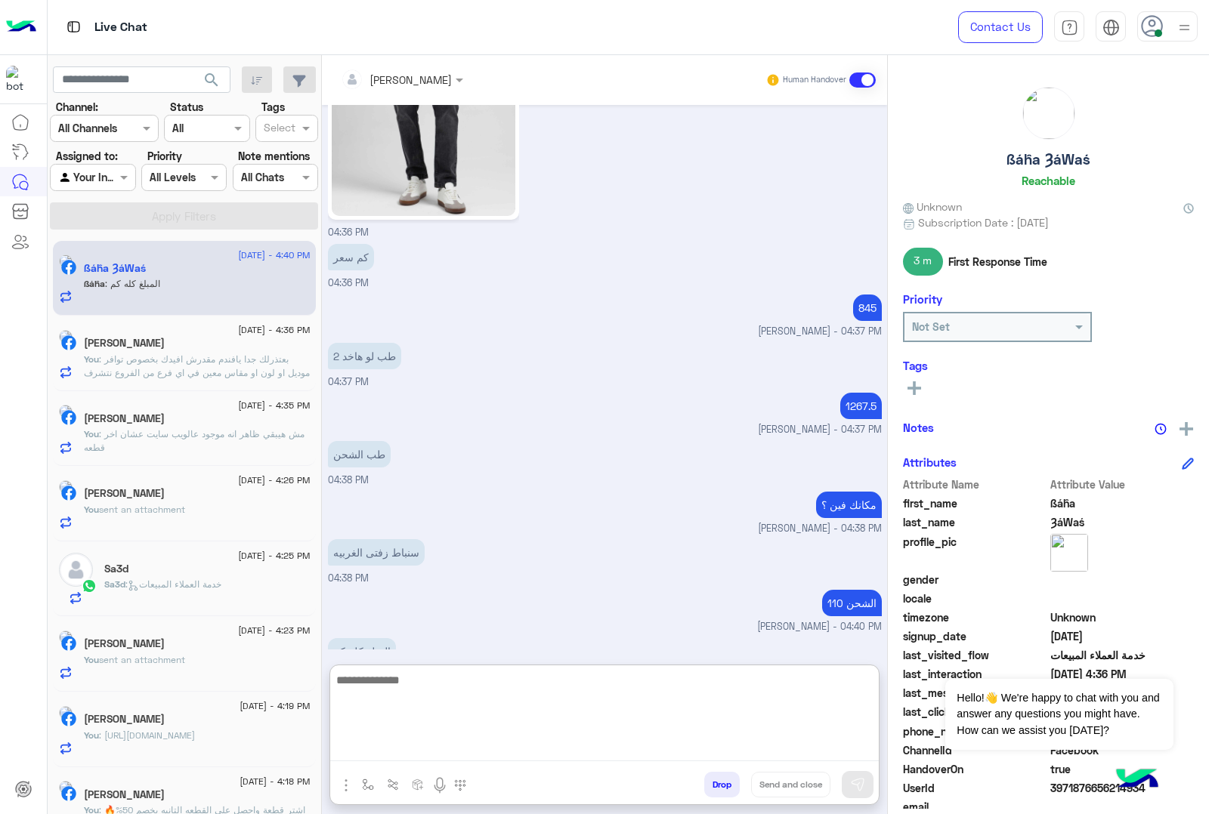
scroll to position [2423, 0]
type textarea "****"
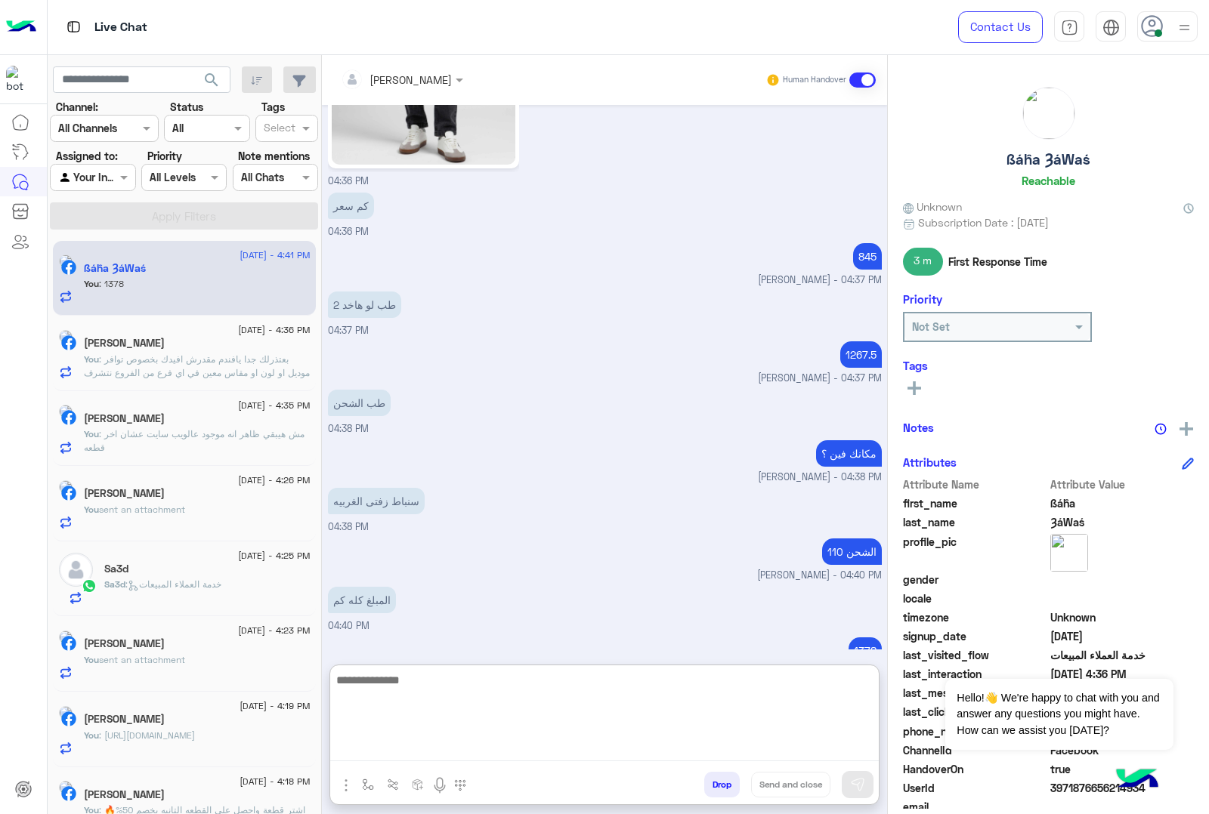
scroll to position [2521, 0]
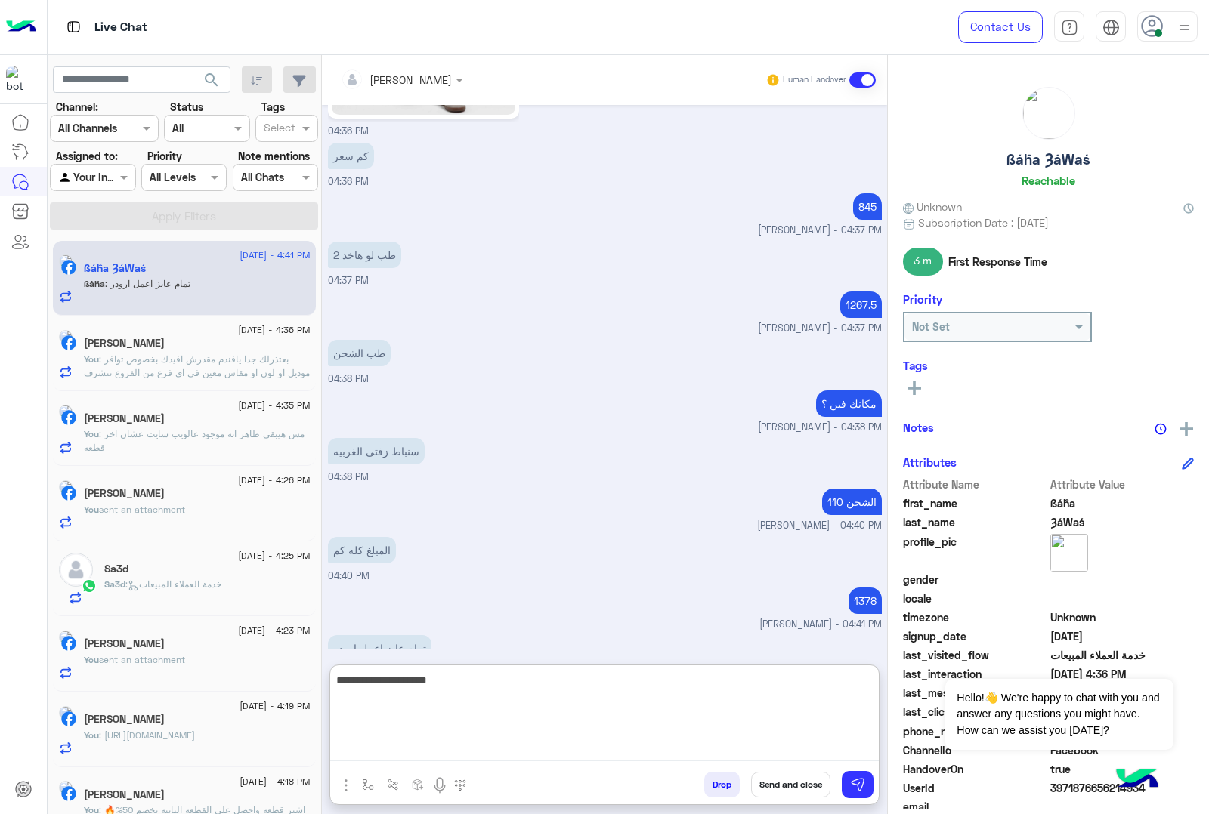
type textarea "**********"
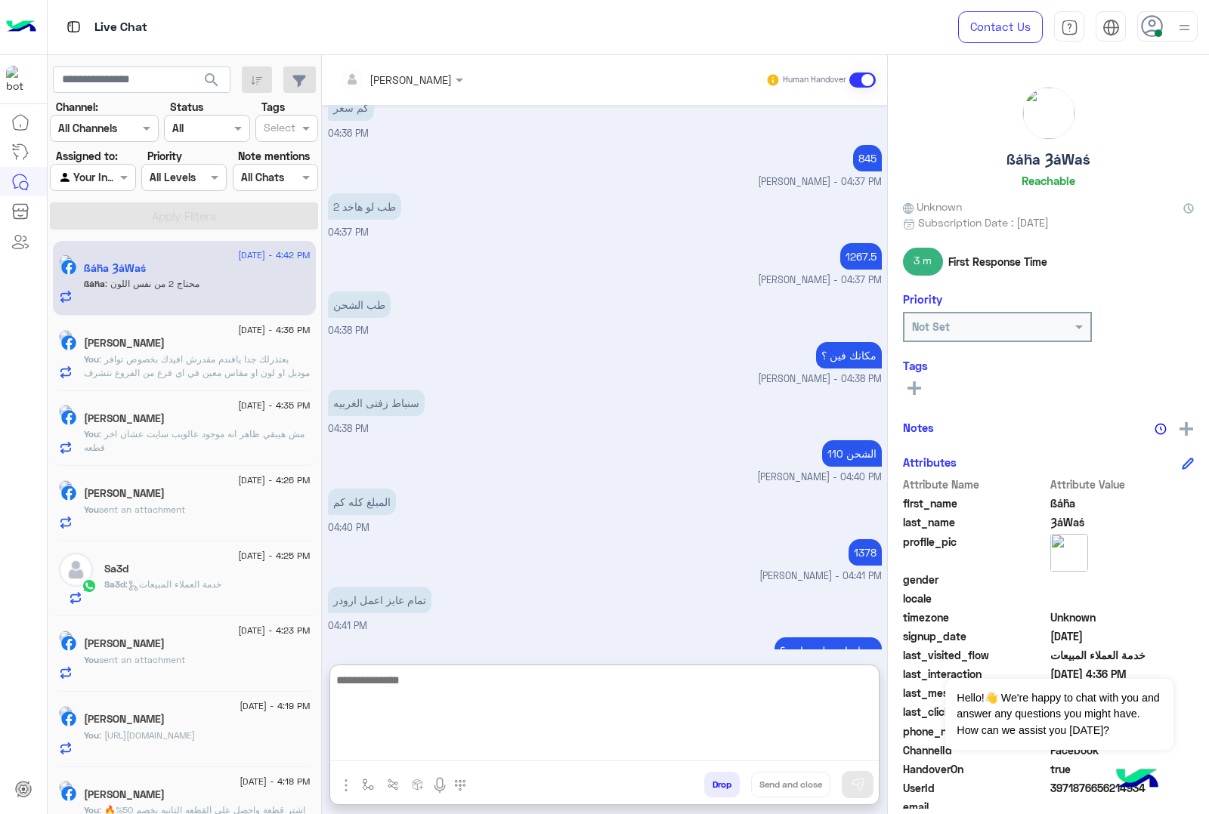
scroll to position [2619, 0]
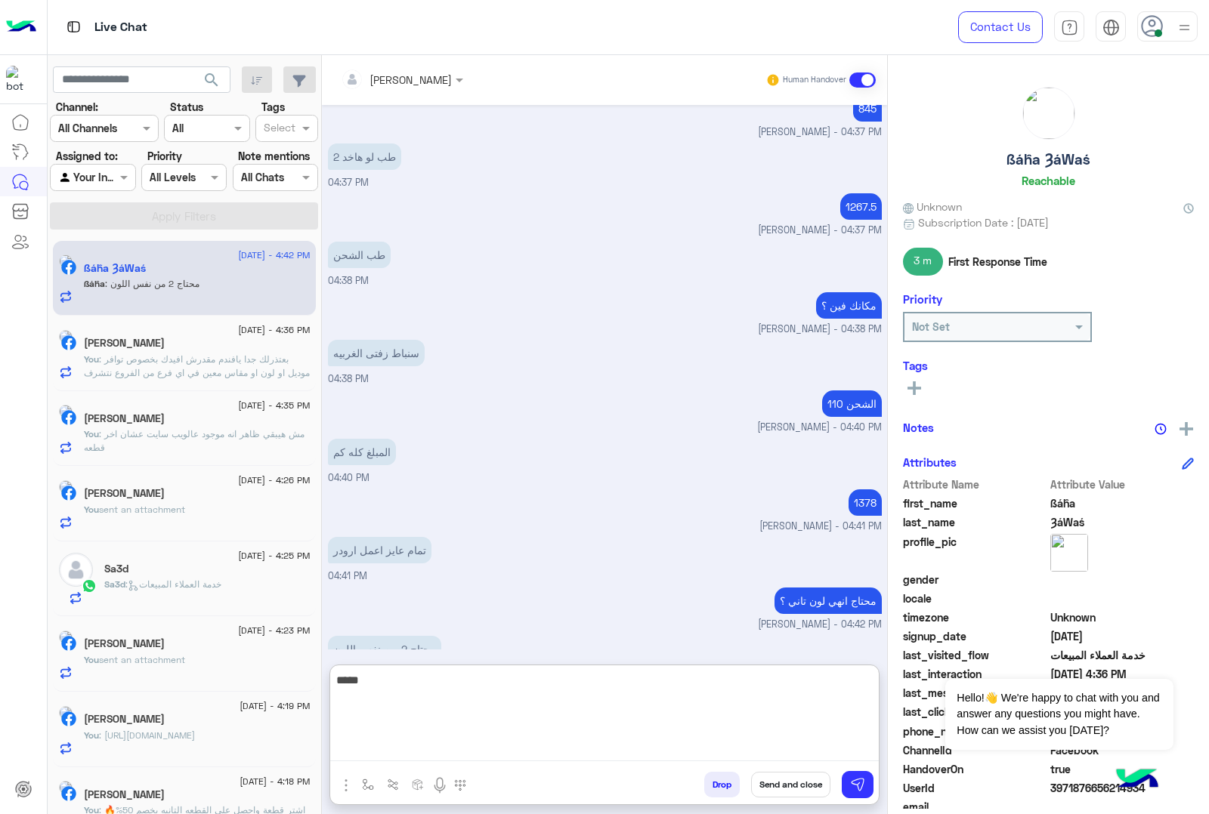
type textarea "******"
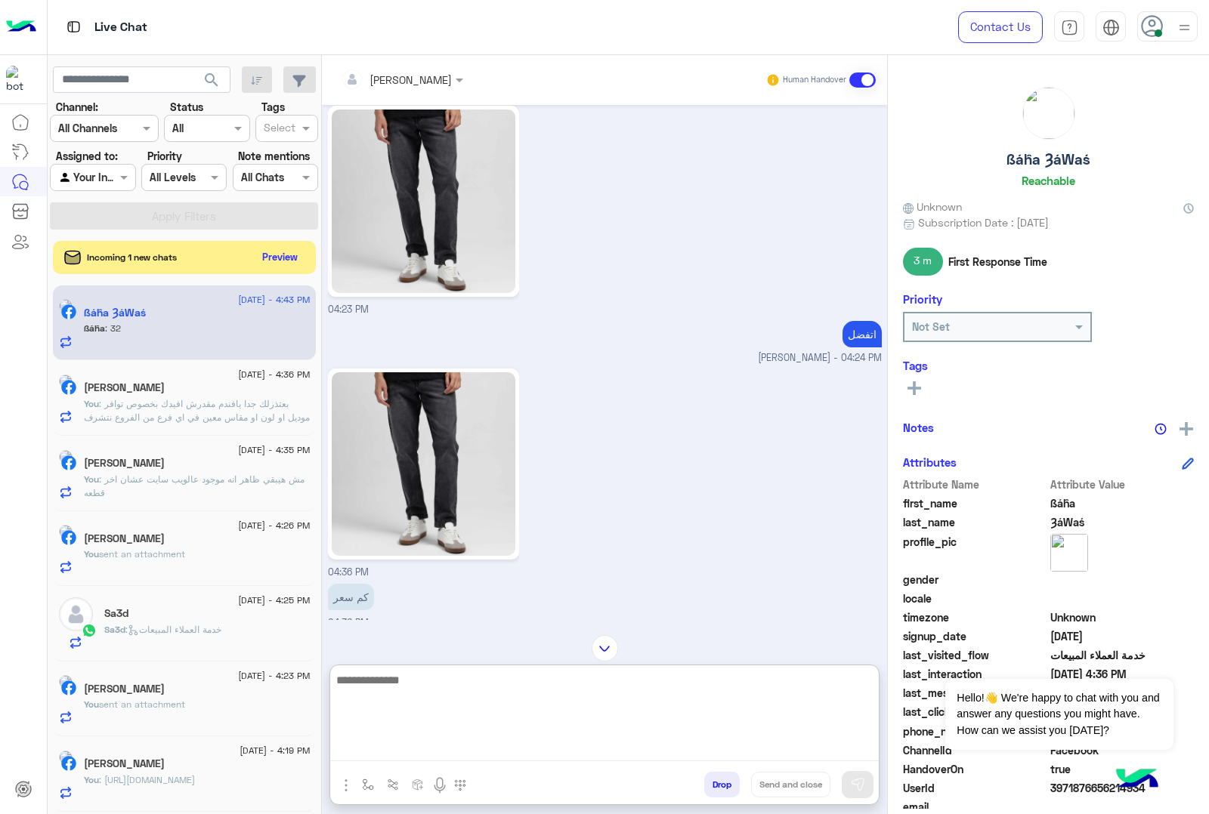
scroll to position [2056, 0]
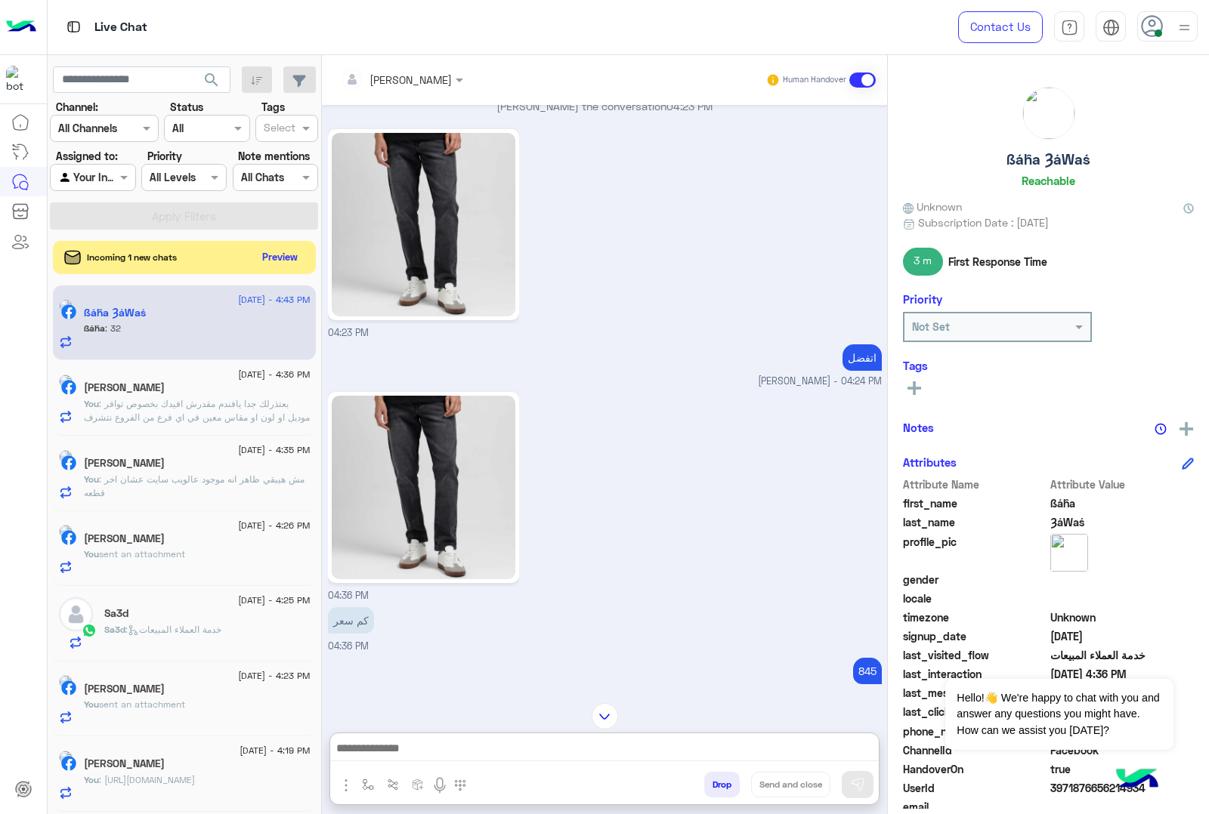
click at [484, 497] on img at bounding box center [424, 488] width 184 height 184
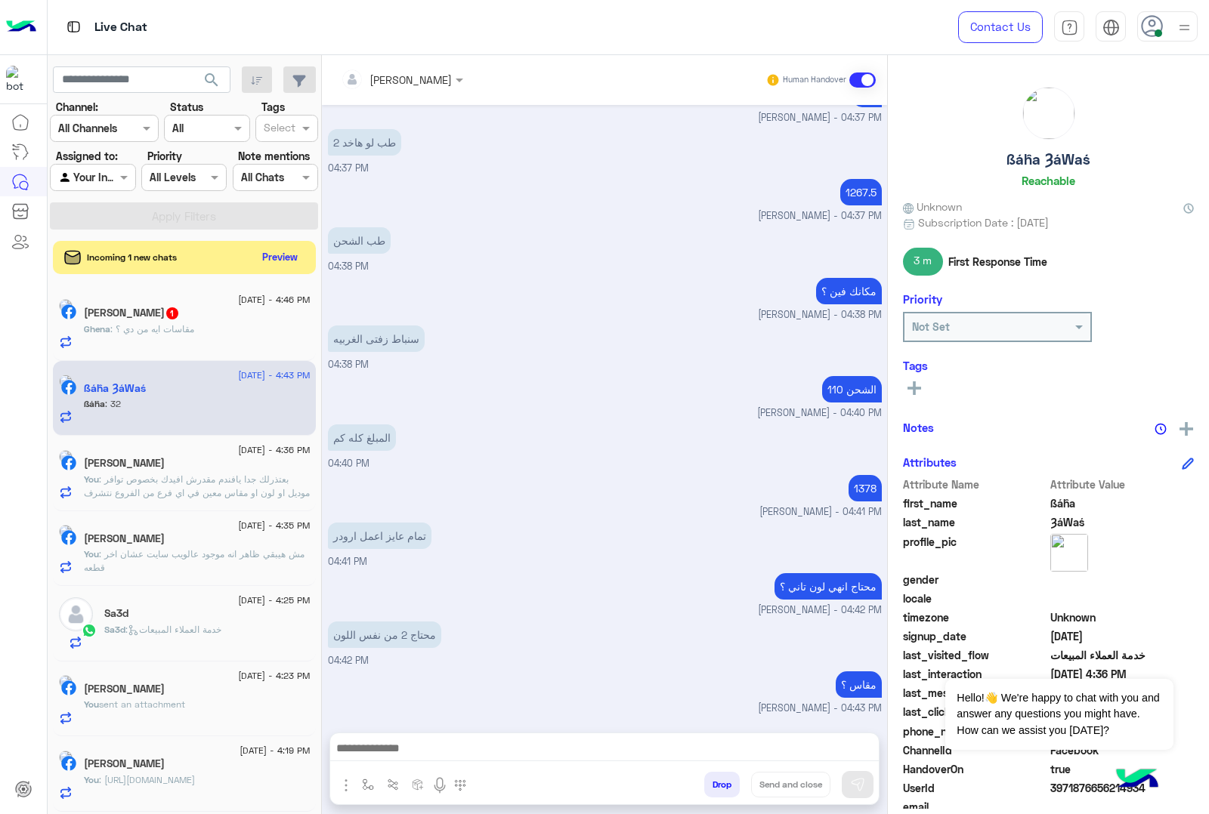
scroll to position [2649, 0]
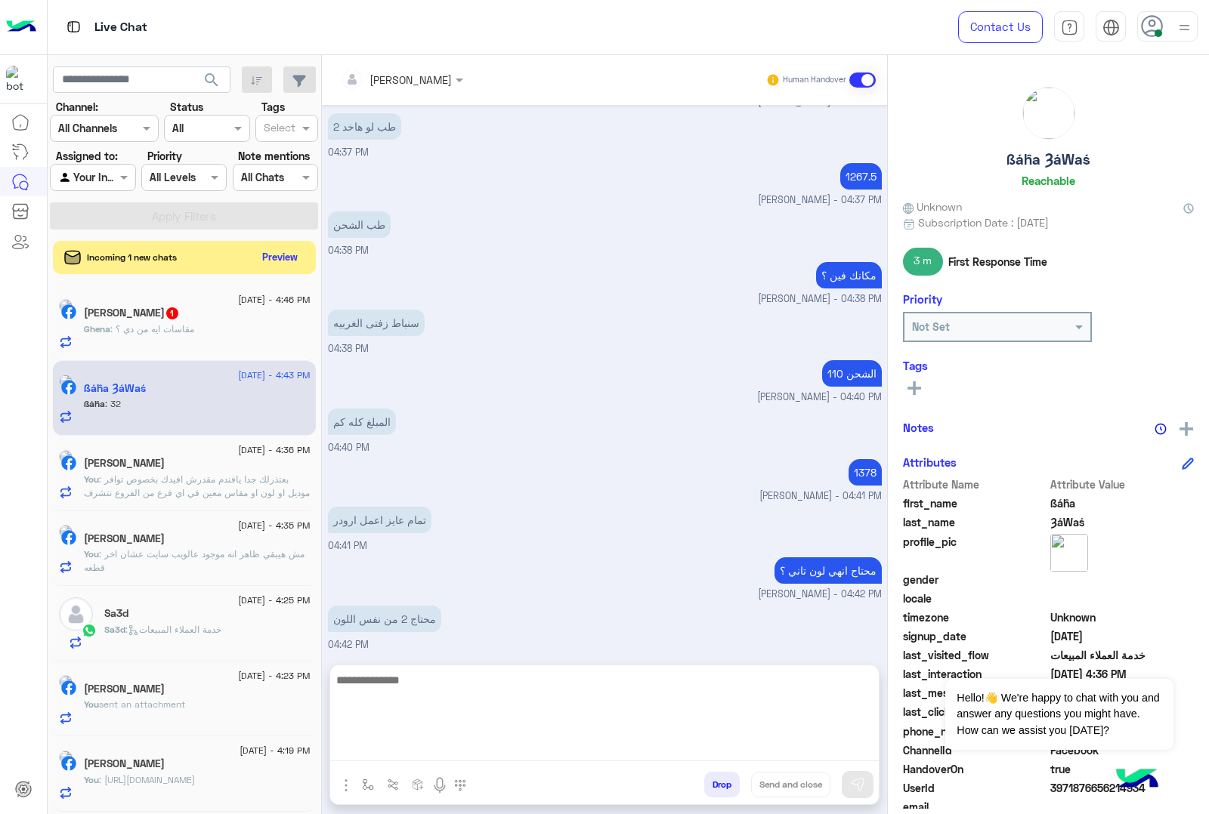
click at [439, 740] on textarea at bounding box center [604, 716] width 548 height 91
paste textarea "**********"
type textarea "**********"
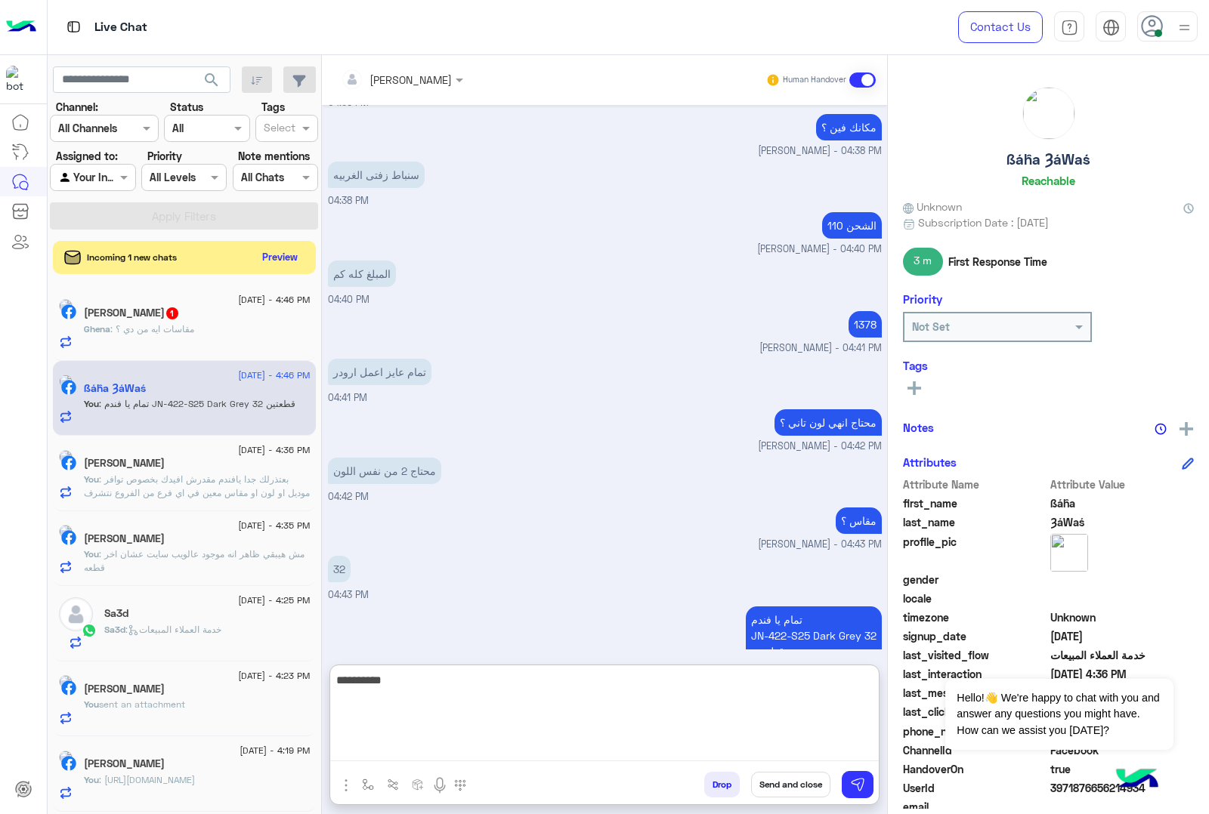
type textarea "**********"
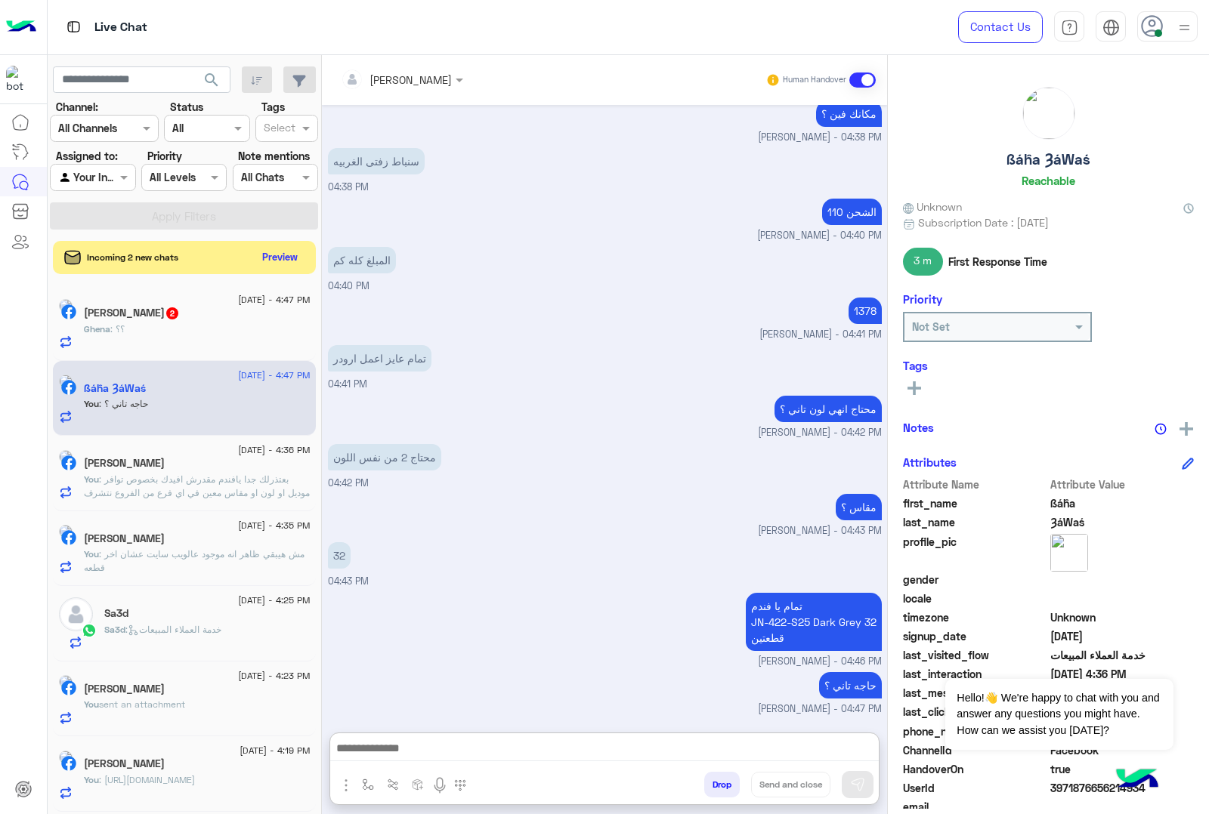
click at [147, 317] on h5 "[PERSON_NAME] 2" at bounding box center [132, 313] width 96 height 13
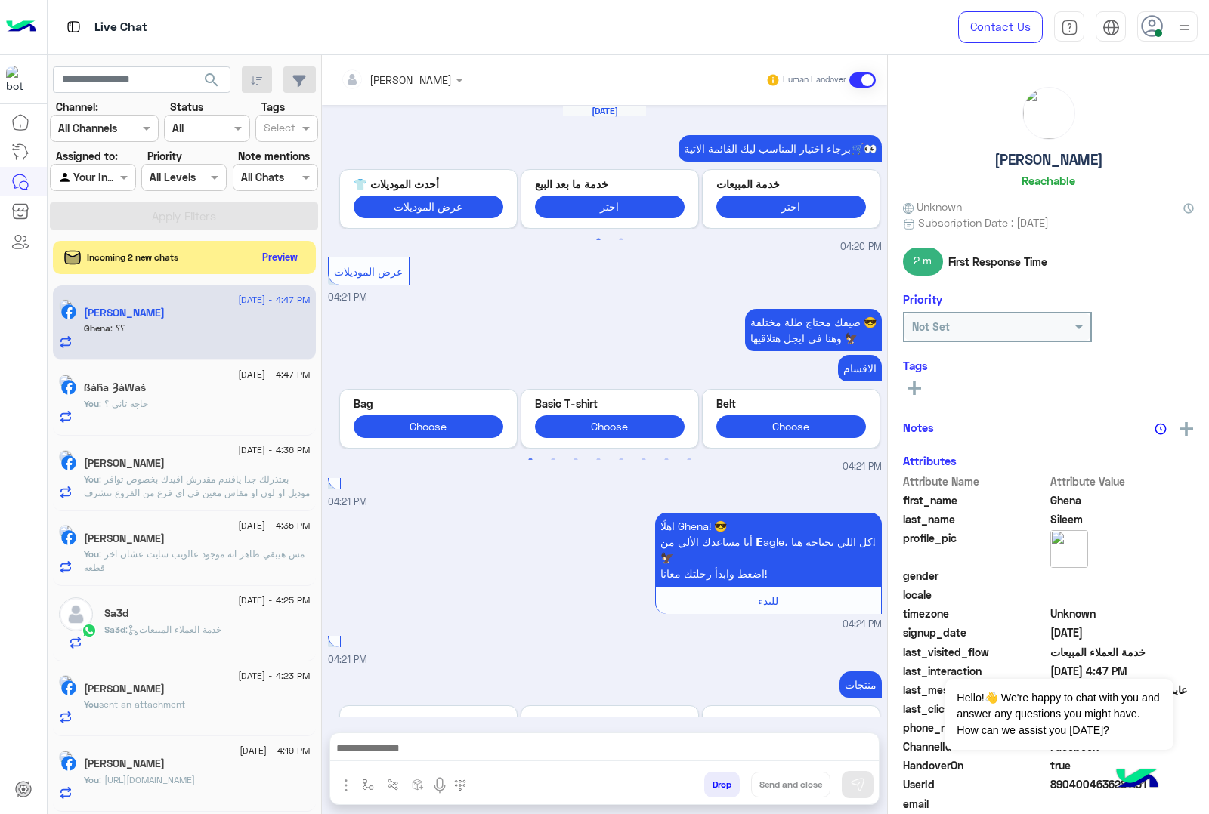
scroll to position [2546, 0]
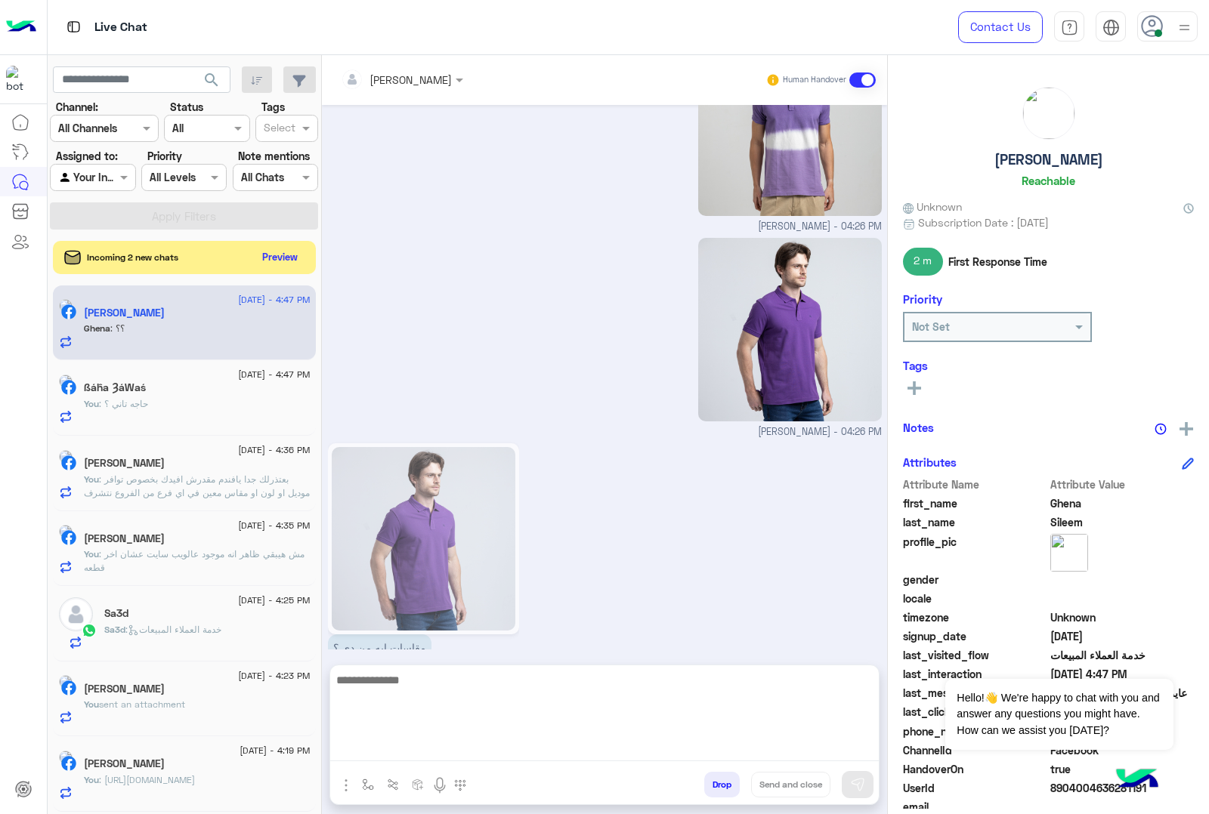
click at [466, 743] on textarea at bounding box center [604, 716] width 548 height 91
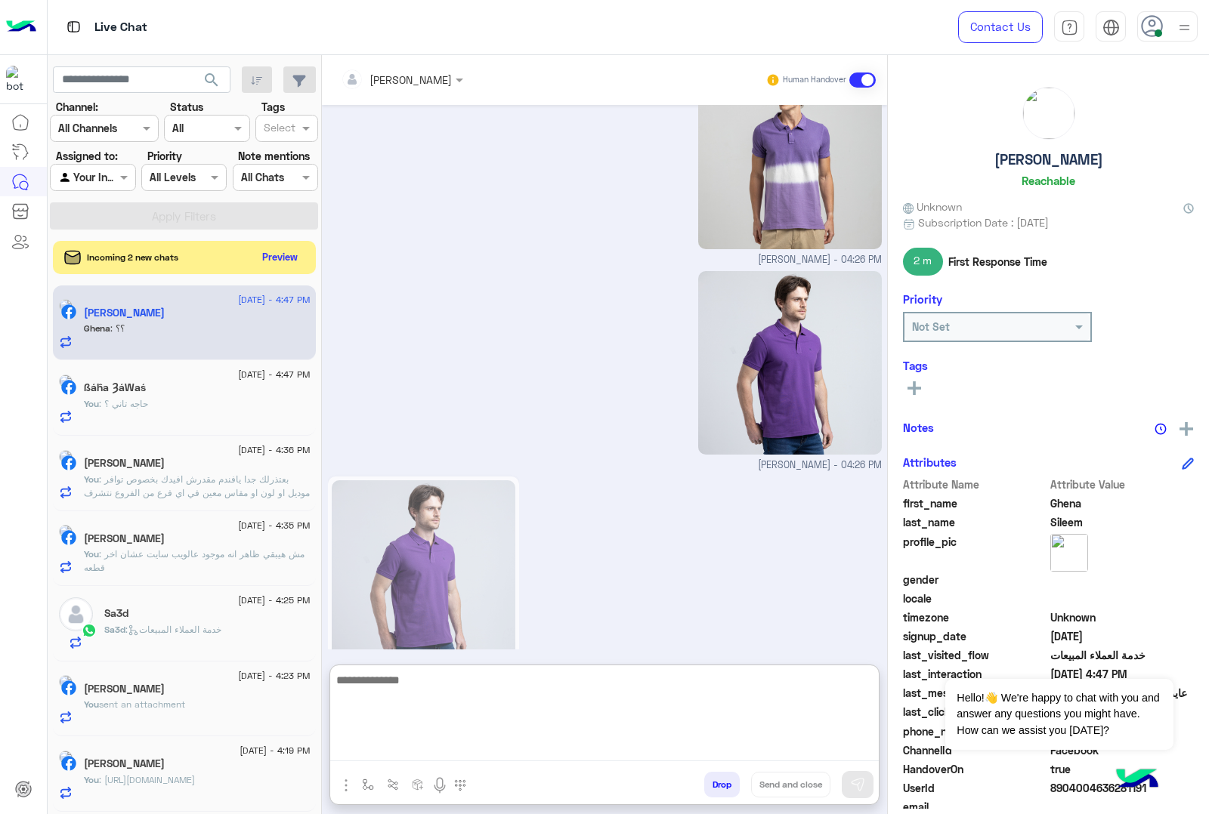
scroll to position [2614, 0]
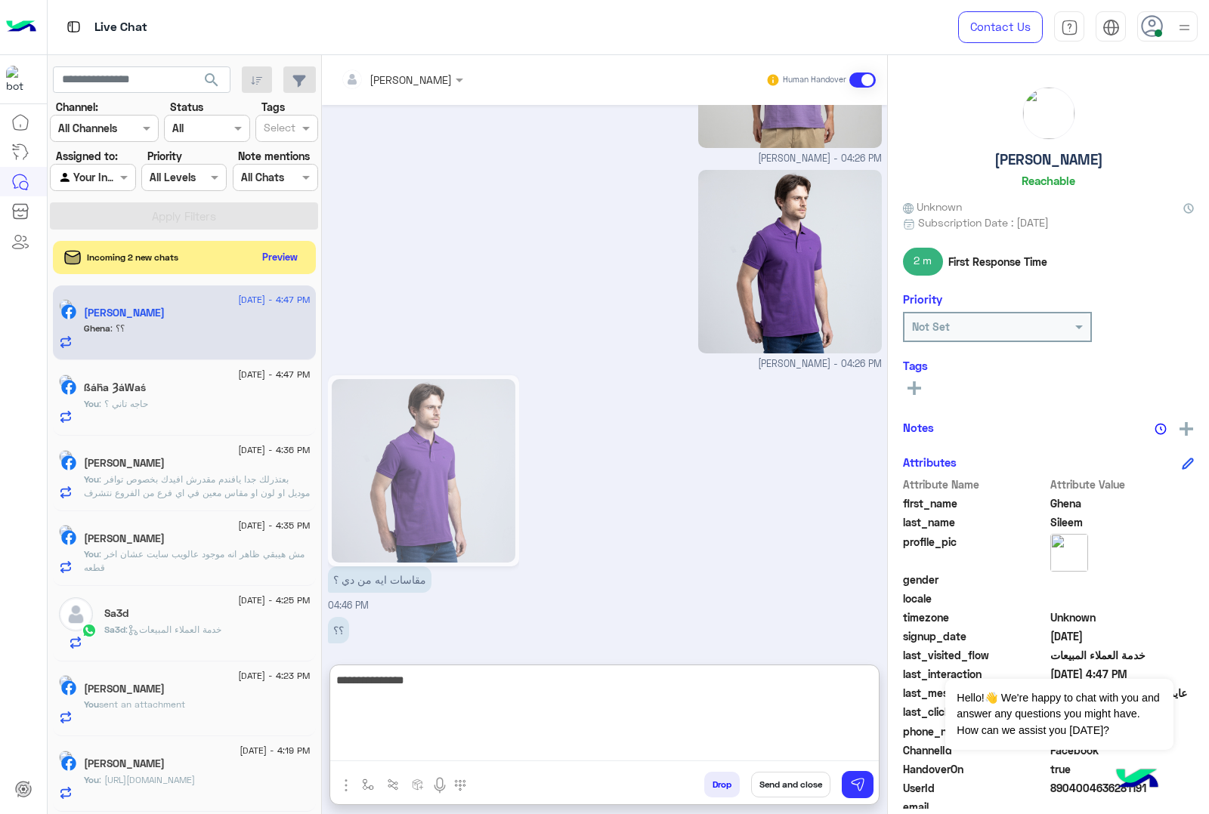
type textarea "**********"
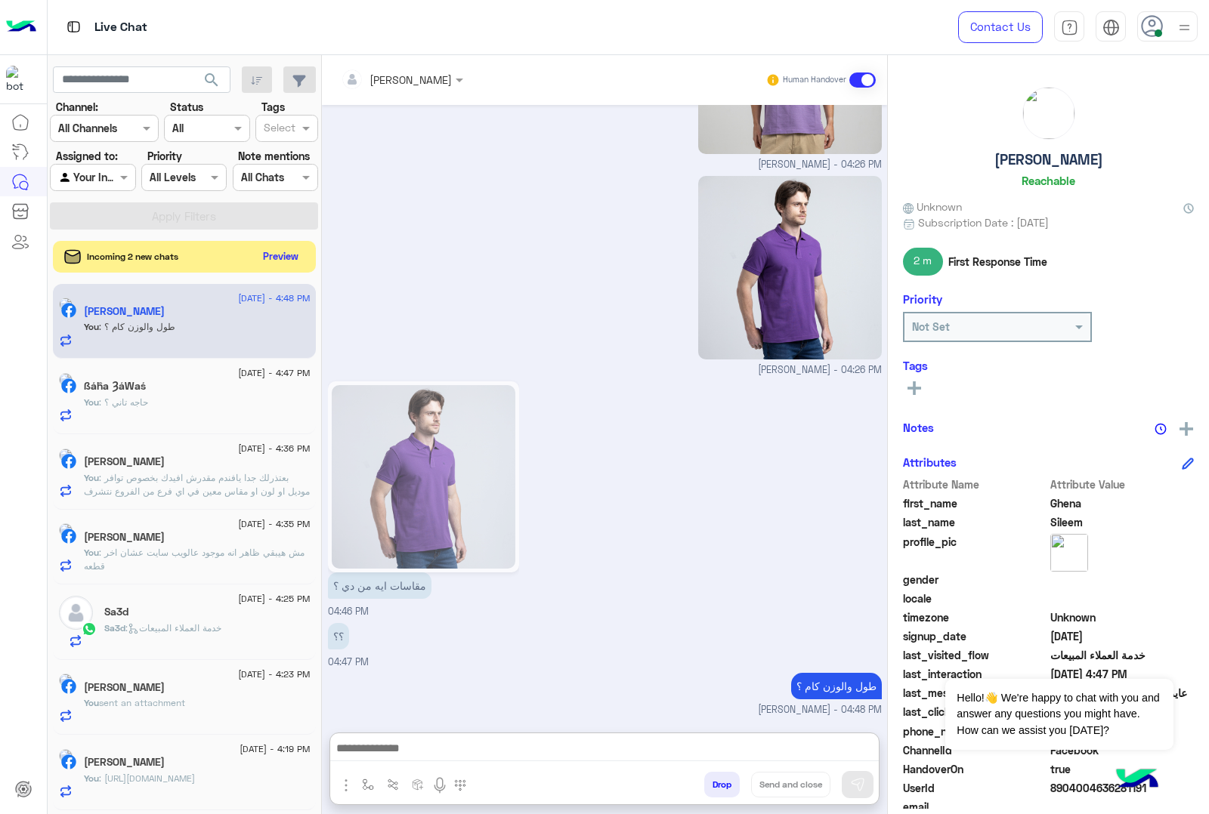
click at [304, 253] on button "Preview" at bounding box center [281, 256] width 47 height 20
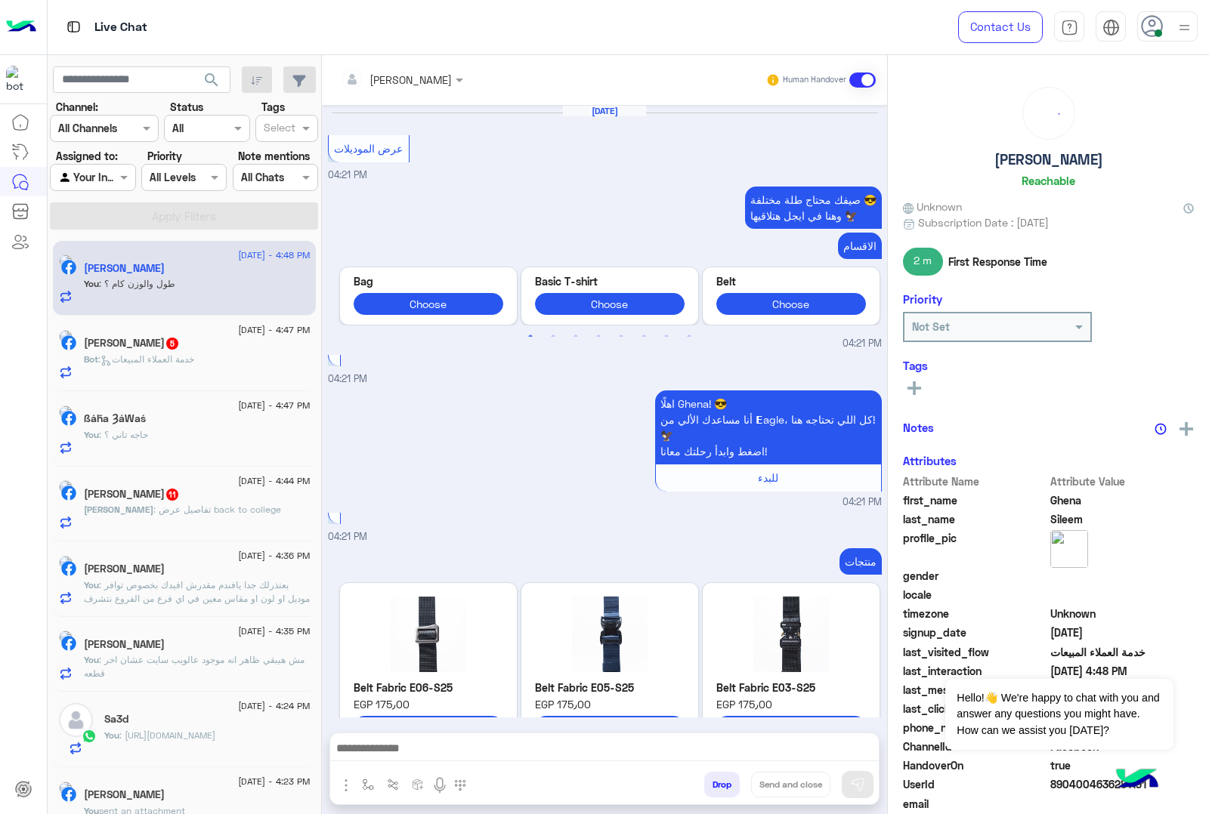
scroll to position [2470, 0]
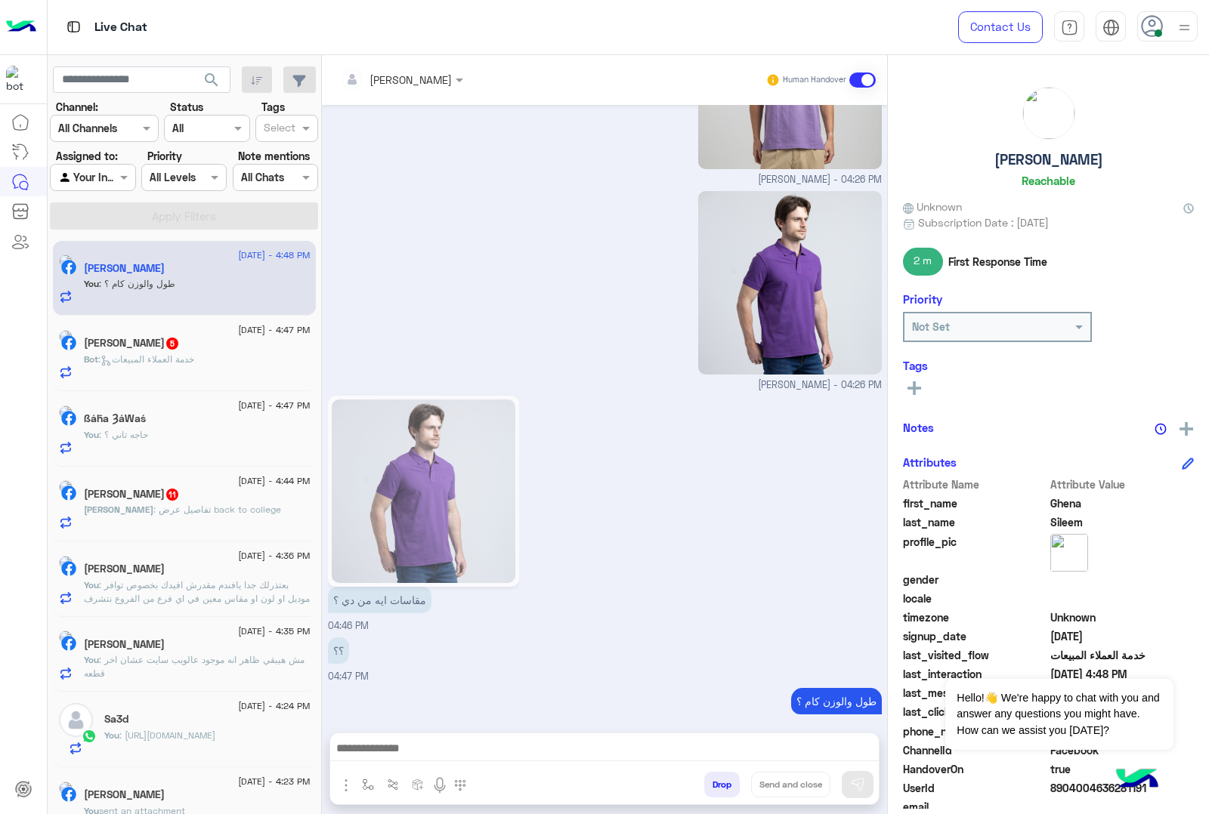
click at [221, 338] on div "[PERSON_NAME] 5" at bounding box center [197, 345] width 227 height 16
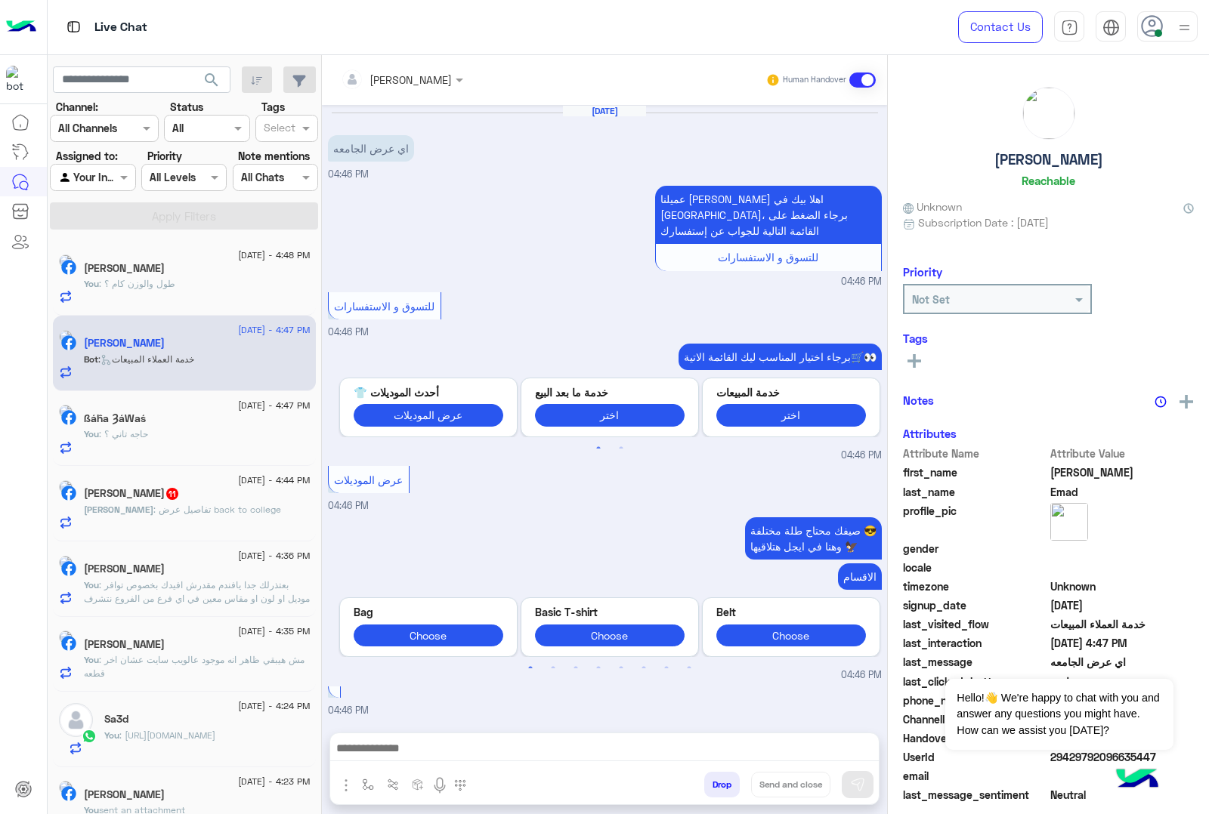
scroll to position [477, 0]
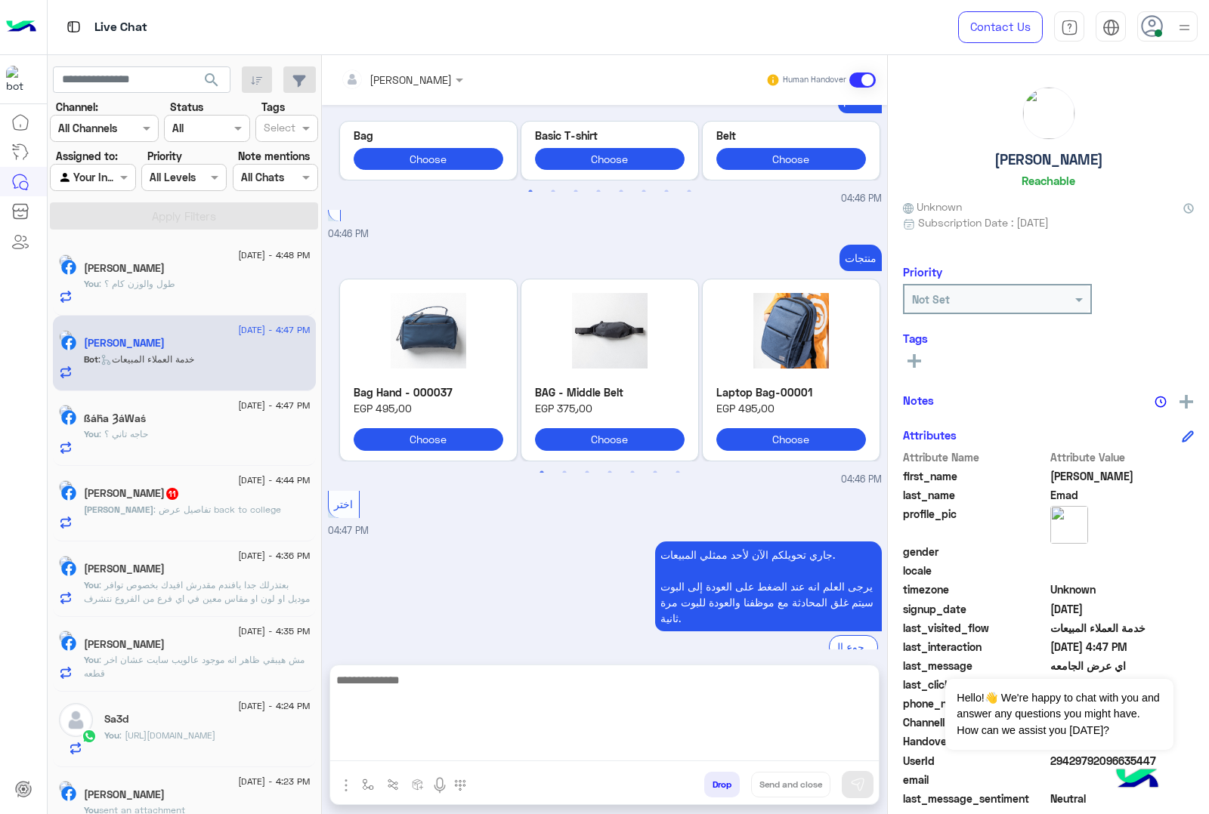
click at [440, 746] on textarea at bounding box center [604, 716] width 548 height 91
paste textarea "**********"
type textarea "**********"
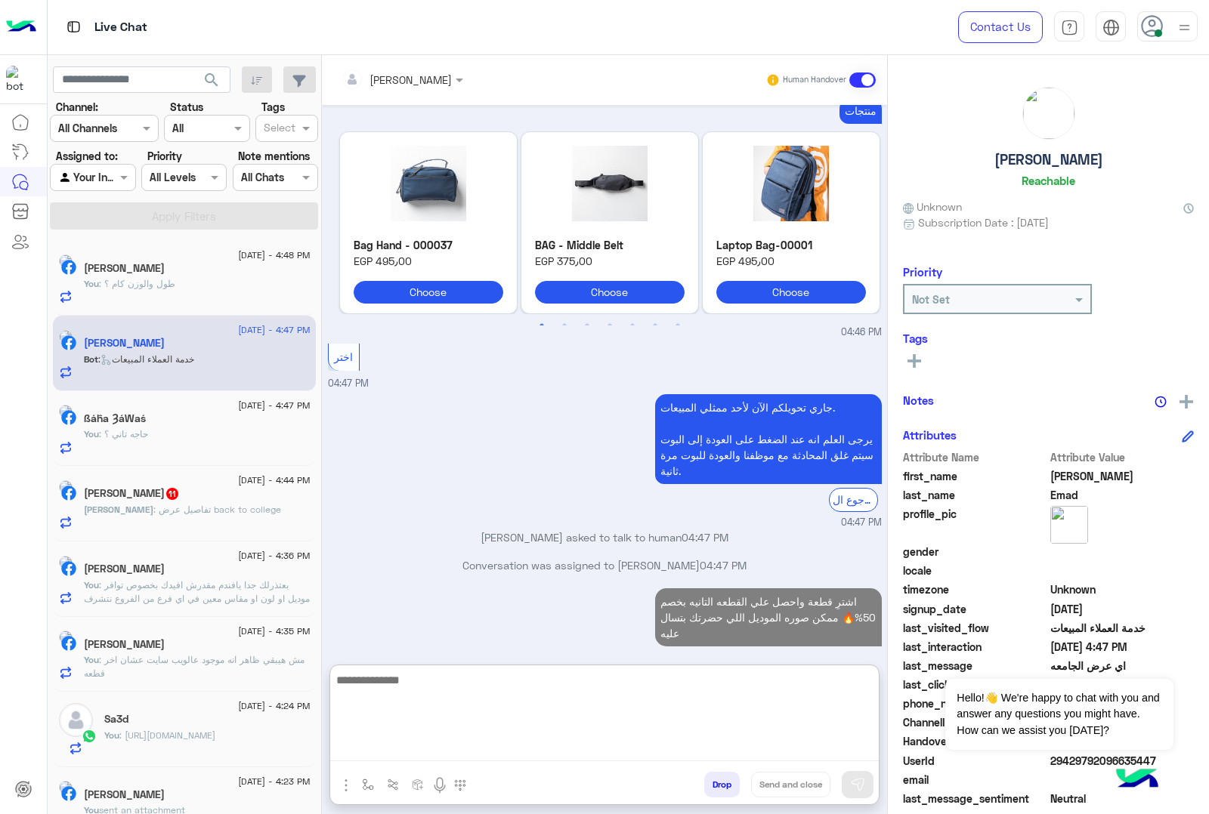
scroll to position [652, 0]
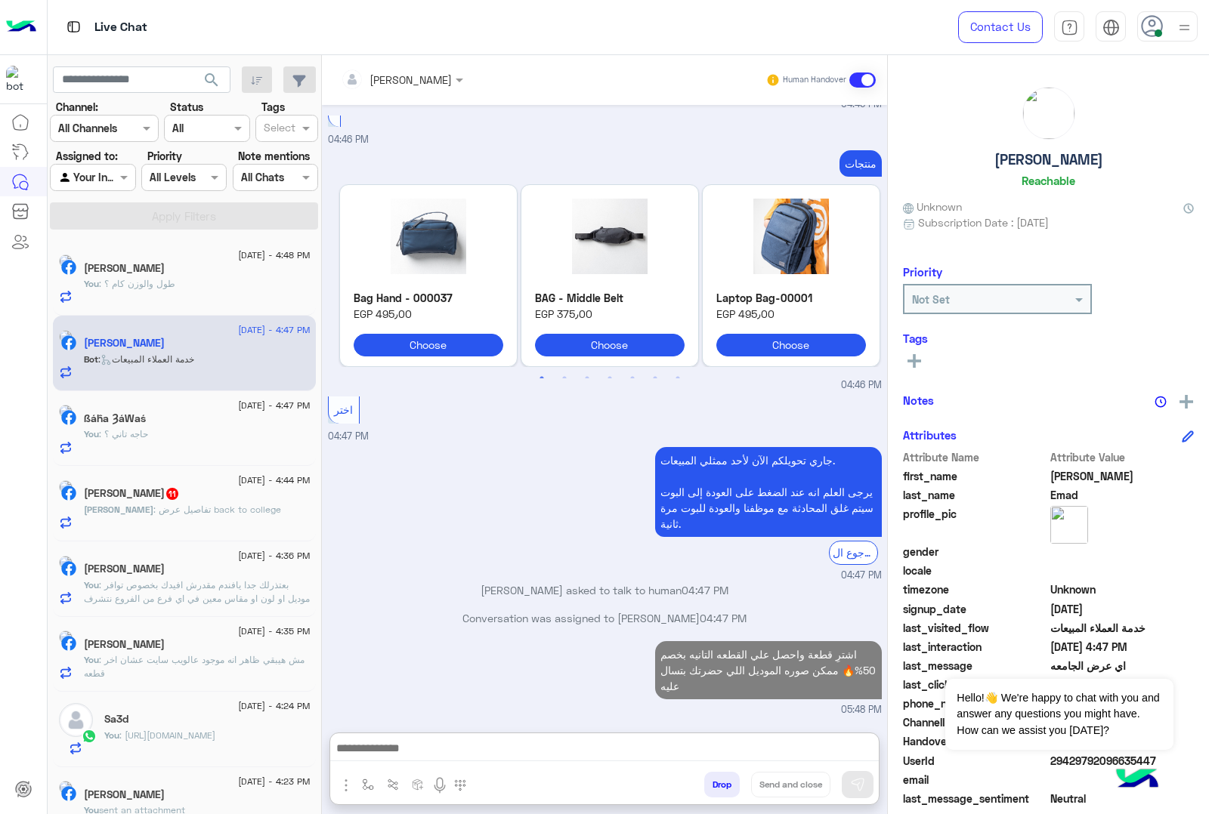
click at [217, 523] on div "[PERSON_NAME] : تفاصيل عرض back to college" at bounding box center [197, 516] width 227 height 26
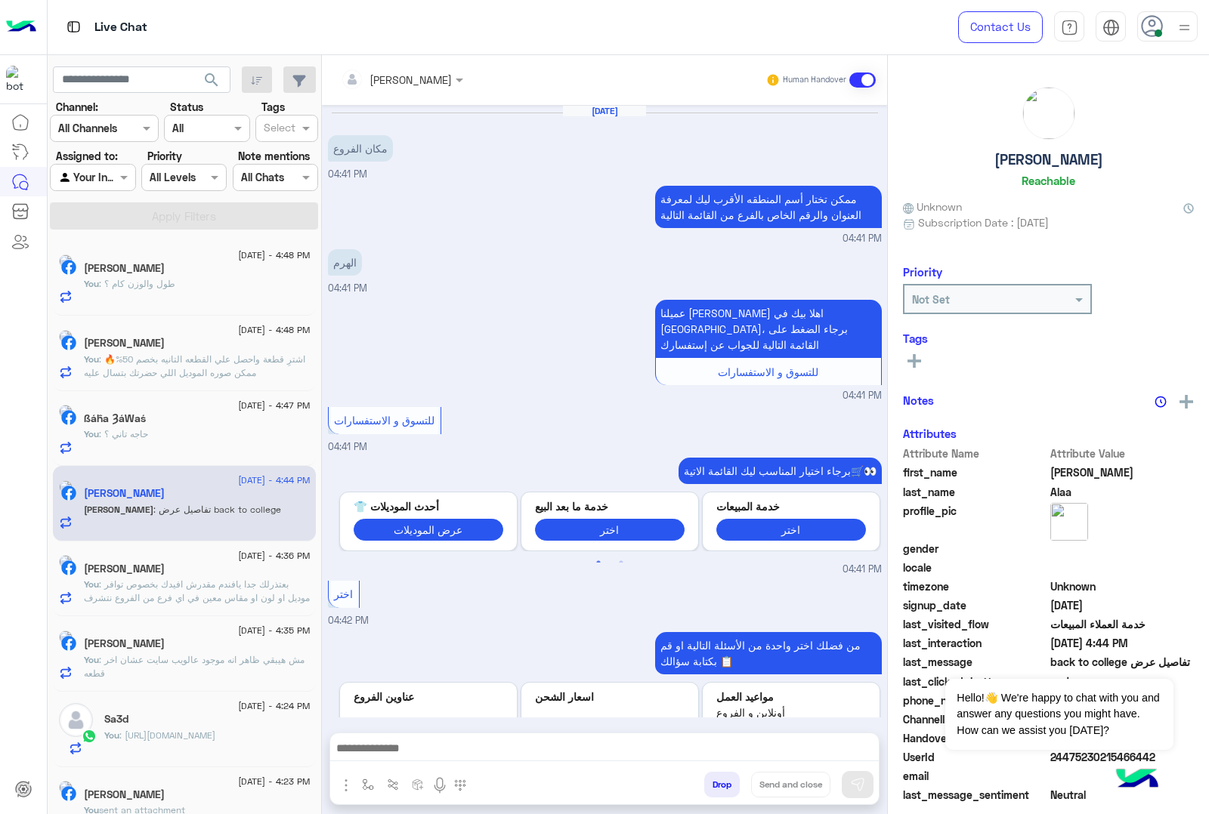
scroll to position [1588, 0]
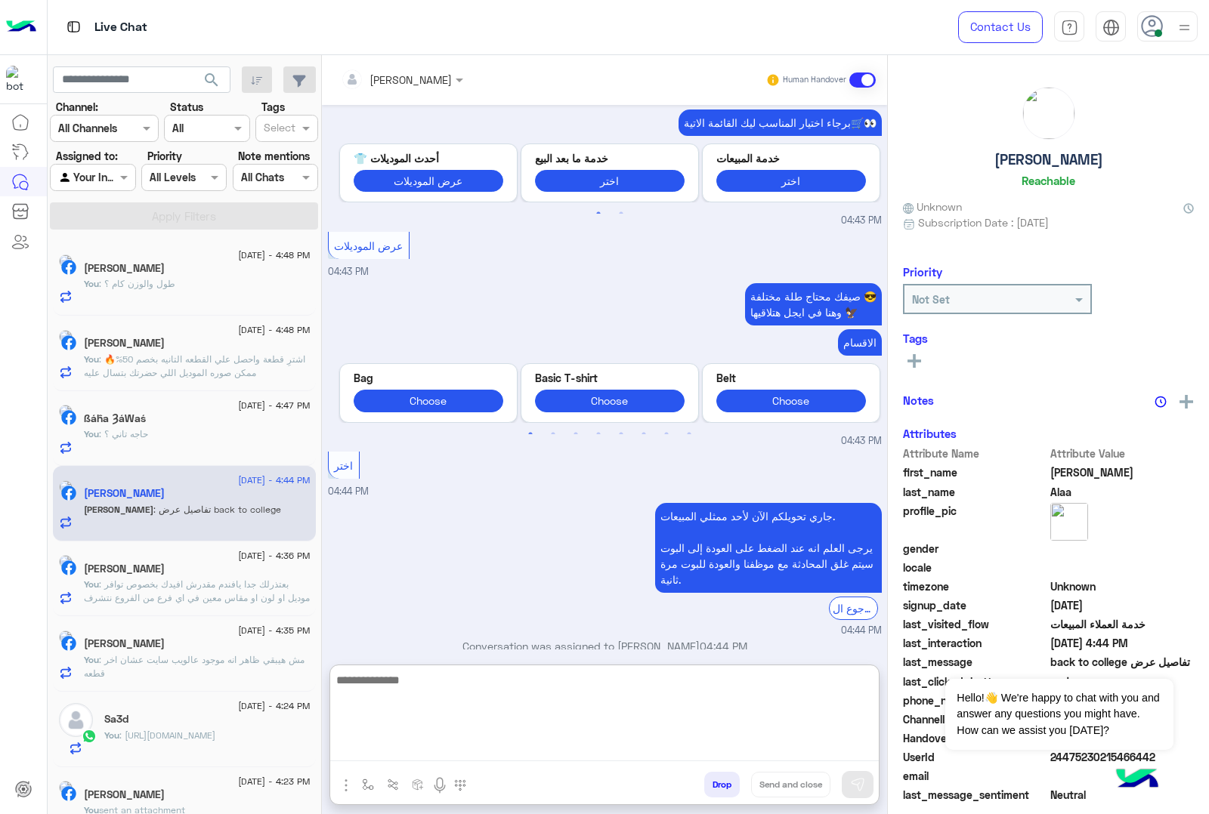
click at [454, 748] on textarea at bounding box center [604, 716] width 548 height 91
paste textarea "**********"
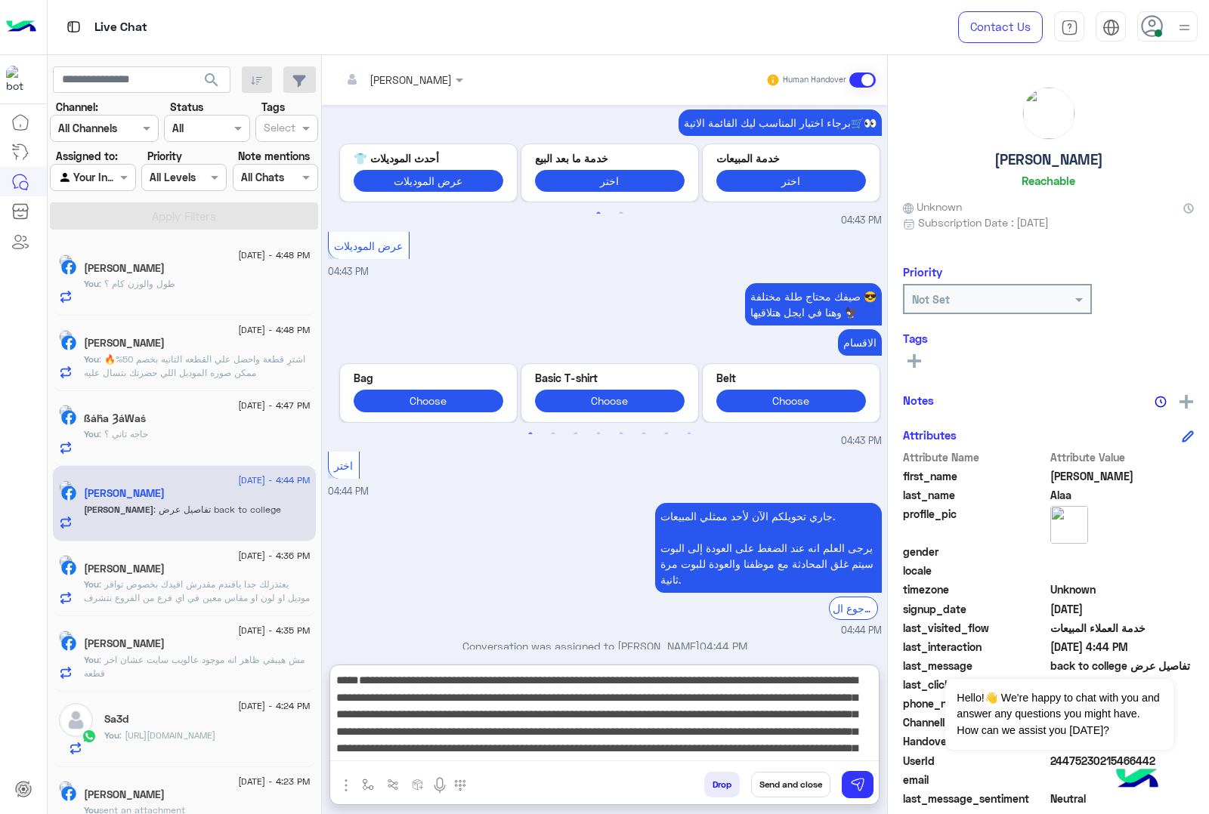
type textarea "**********"
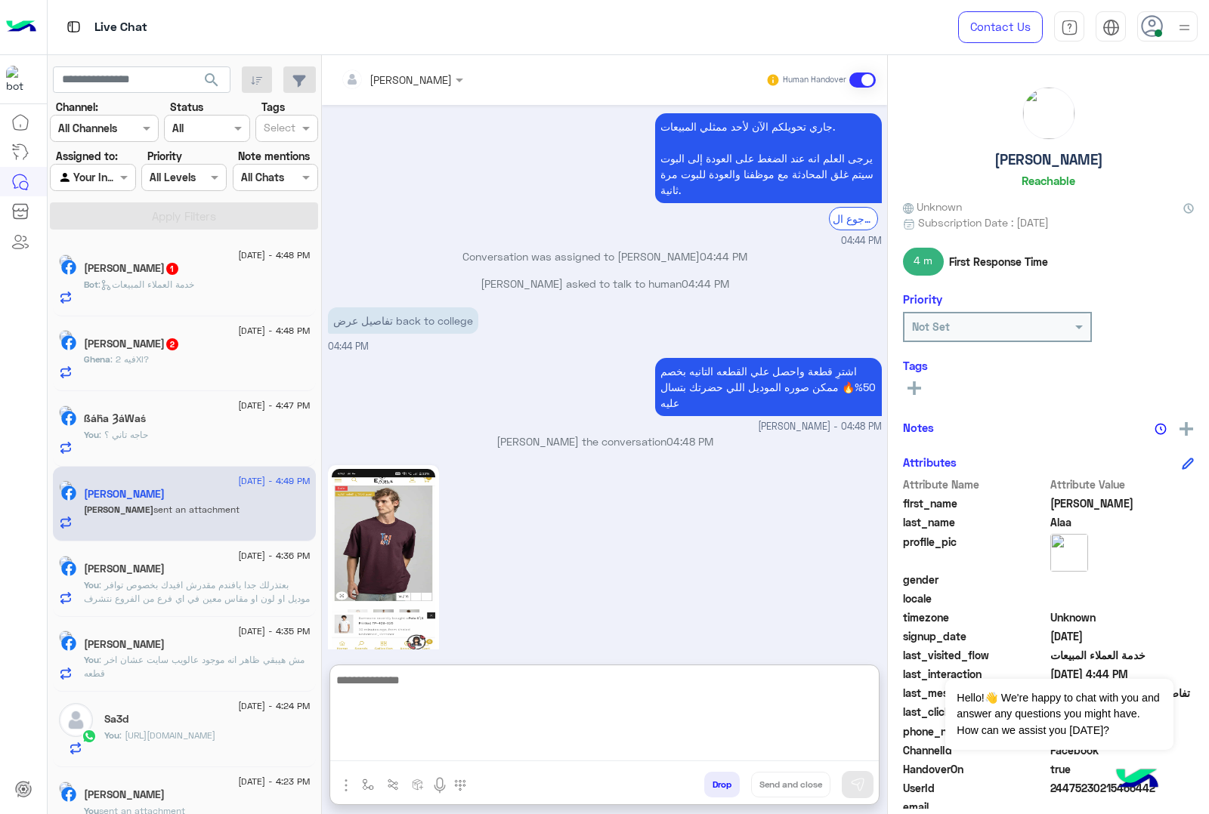
scroll to position [2028, 0]
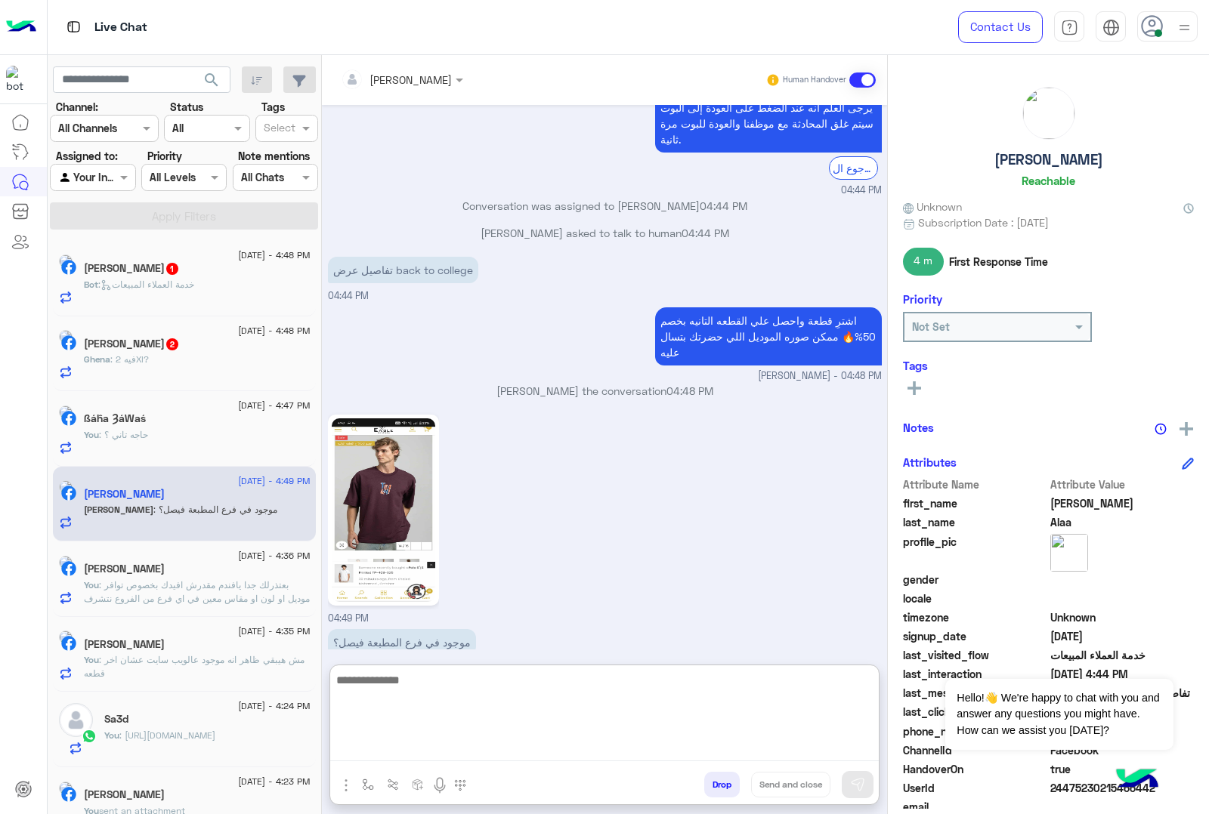
paste textarea "**********"
type textarea "**********"
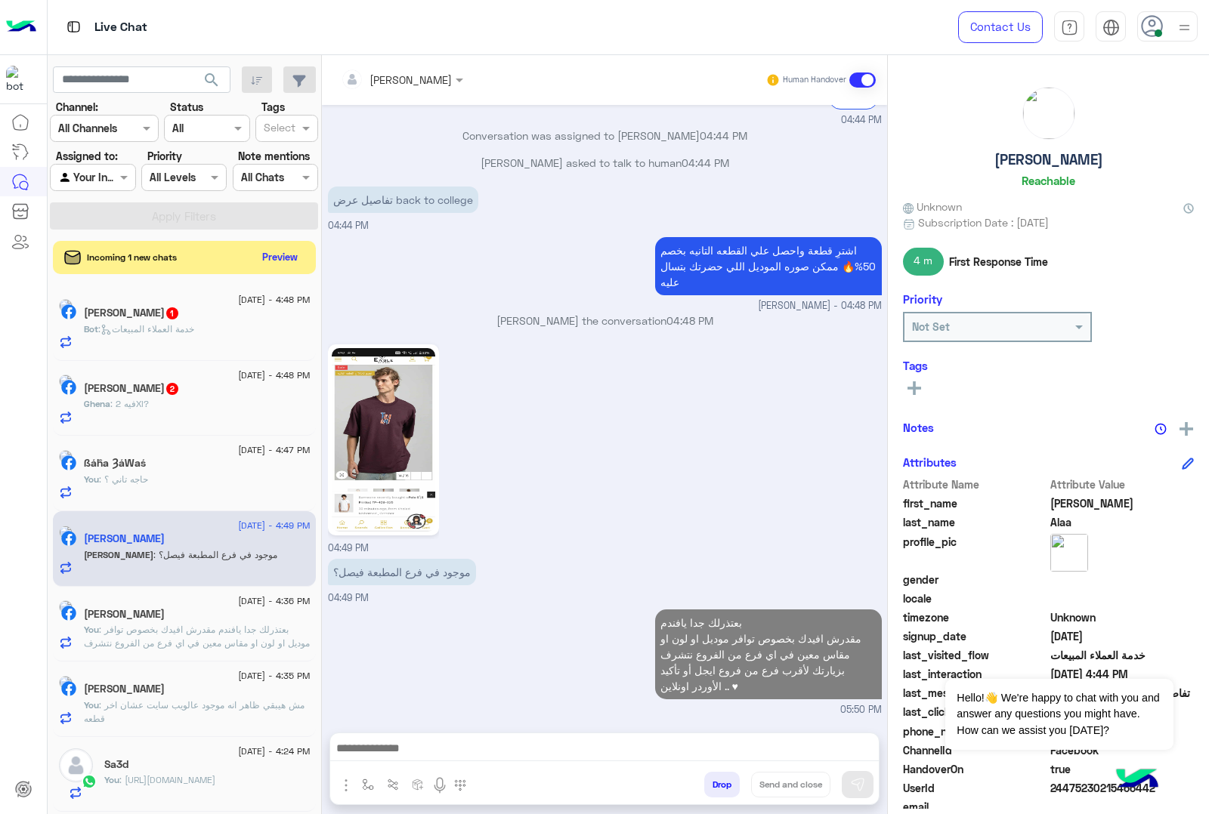
click at [239, 347] on div "Bot : خدمة العملاء المبيعات" at bounding box center [197, 336] width 227 height 26
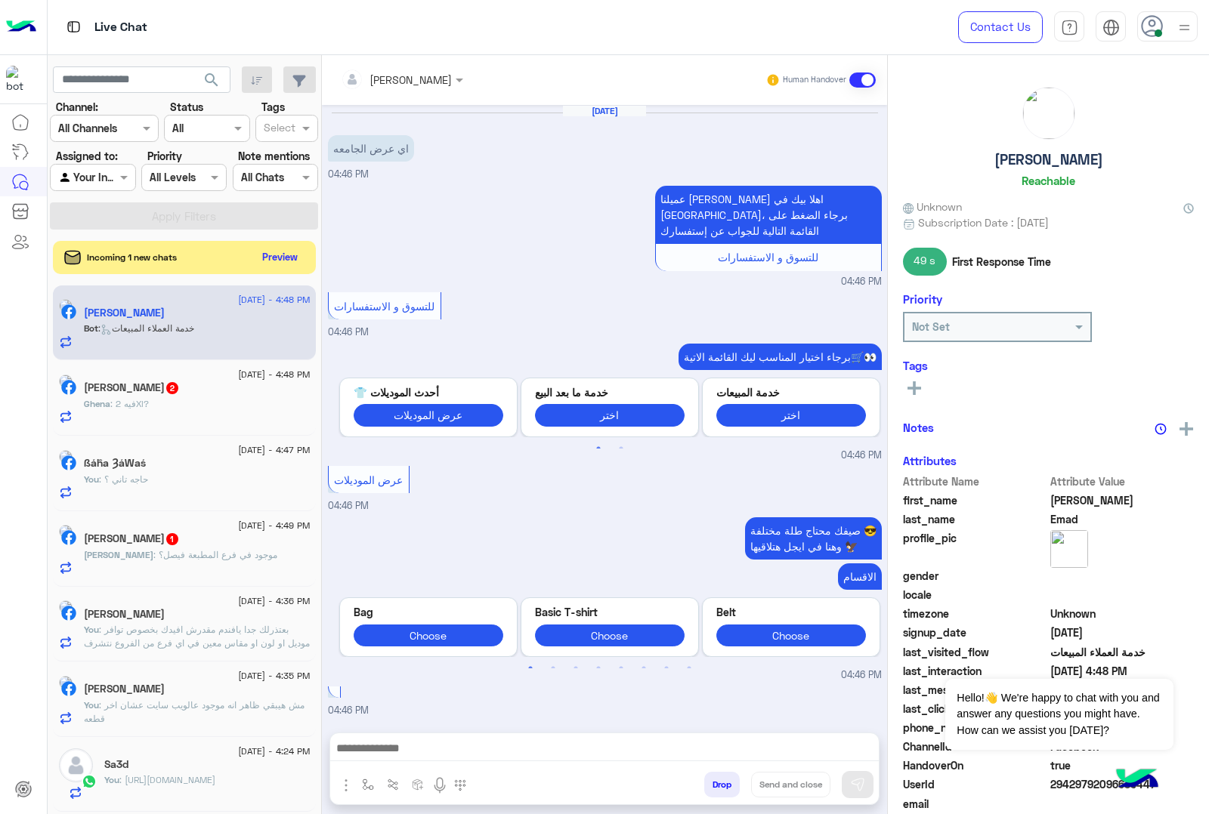
scroll to position [731, 0]
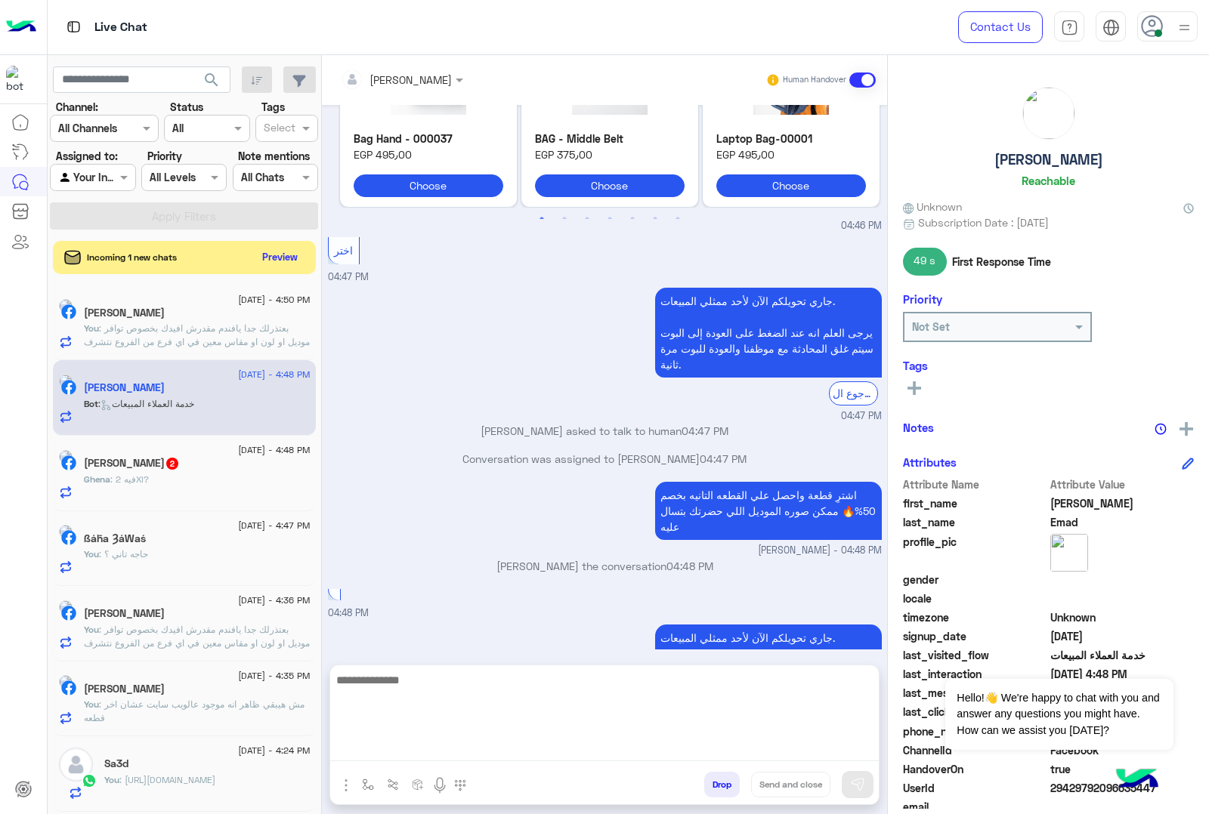
drag, startPoint x: 444, startPoint y: 756, endPoint x: 436, endPoint y: 761, distance: 9.5
click at [444, 756] on textarea at bounding box center [604, 716] width 548 height 91
paste textarea "**********"
type textarea "**********"
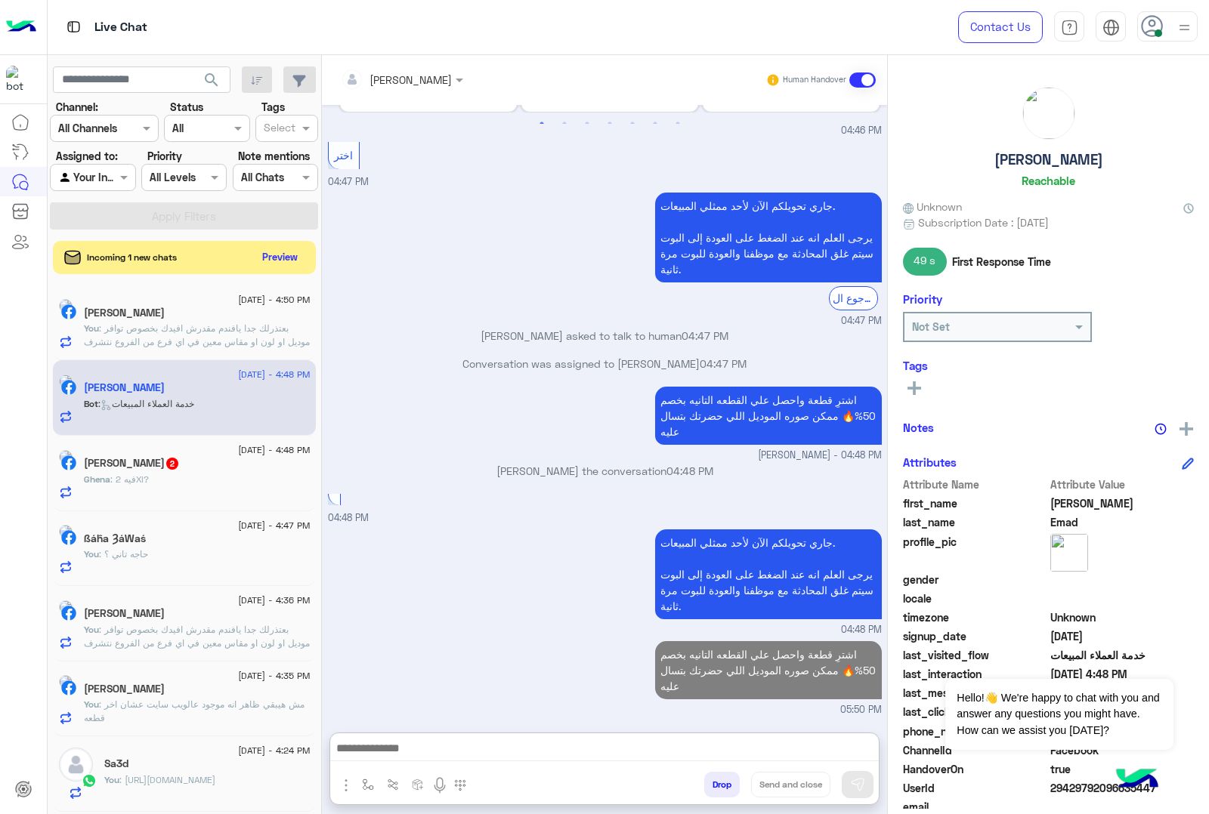
click at [171, 451] on div "[DATE] - 4:48 PM" at bounding box center [197, 452] width 227 height 10
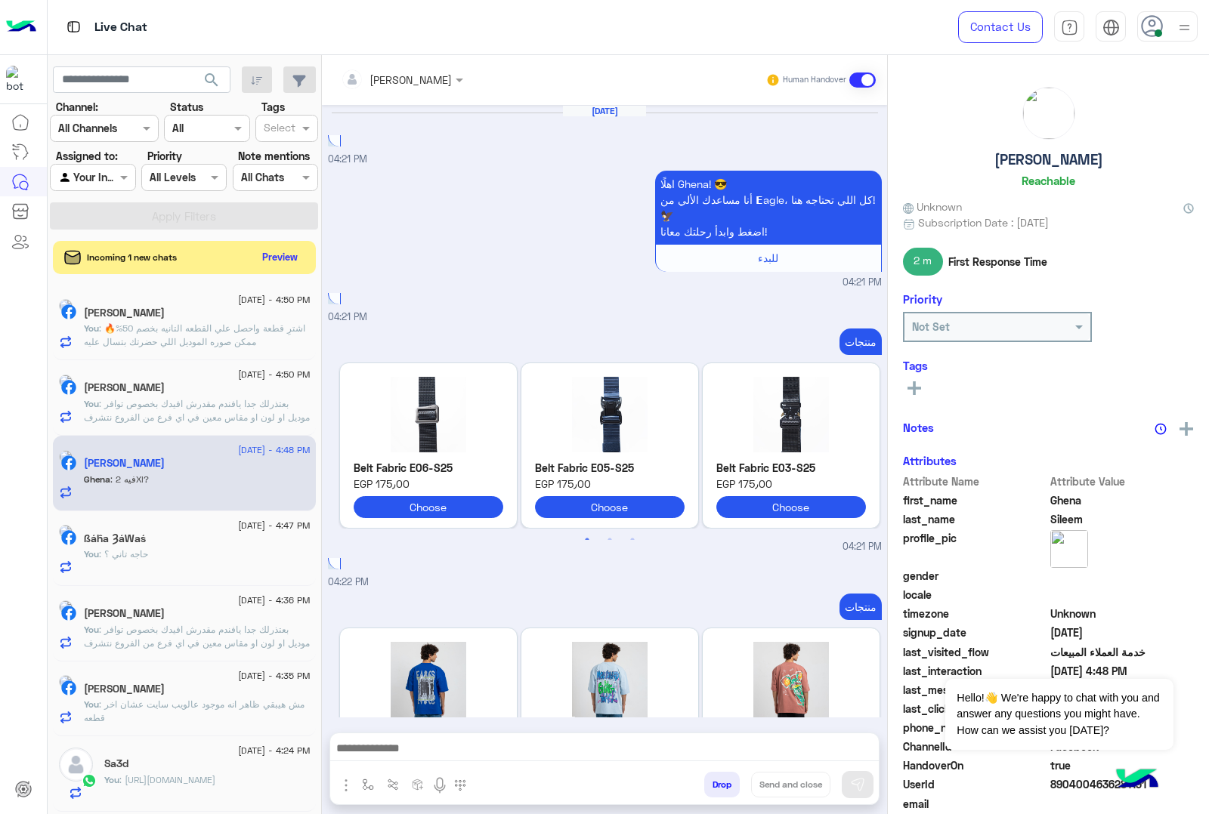
scroll to position [2350, 0]
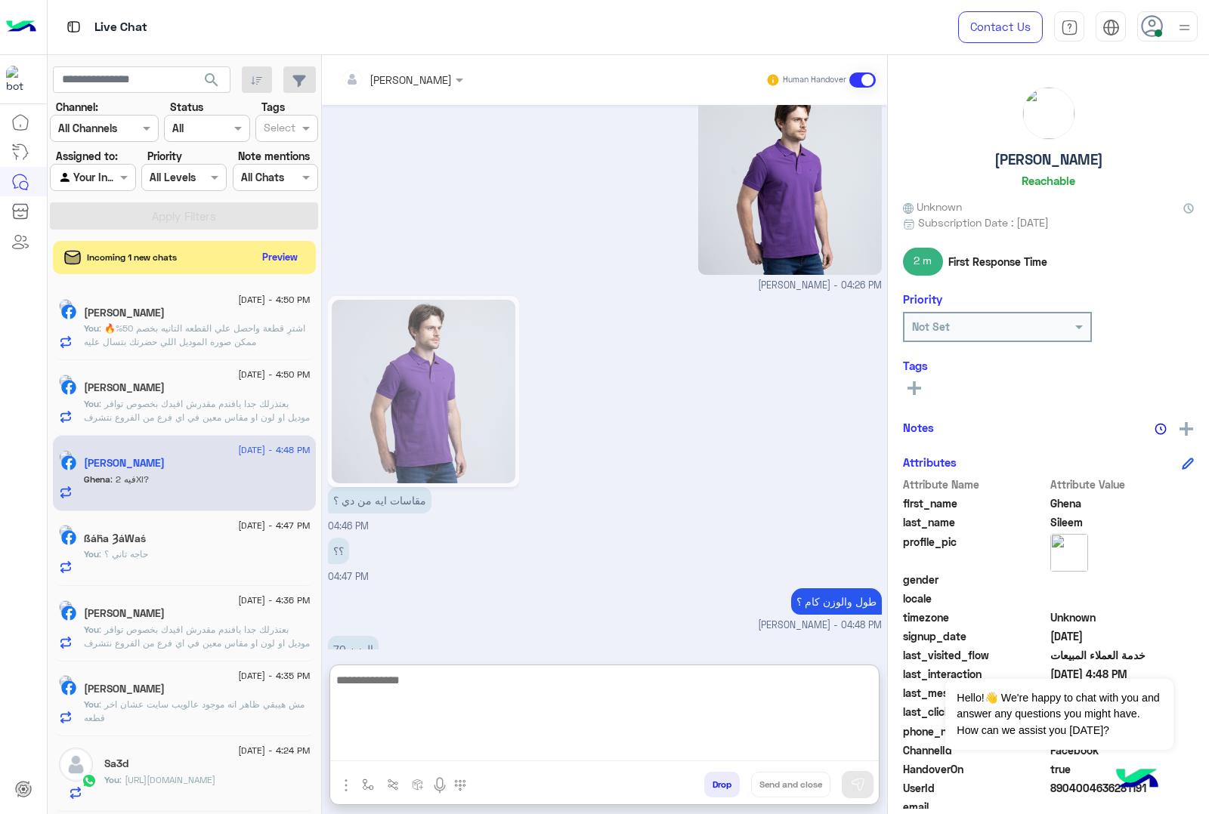
click at [432, 744] on textarea at bounding box center [604, 716] width 548 height 91
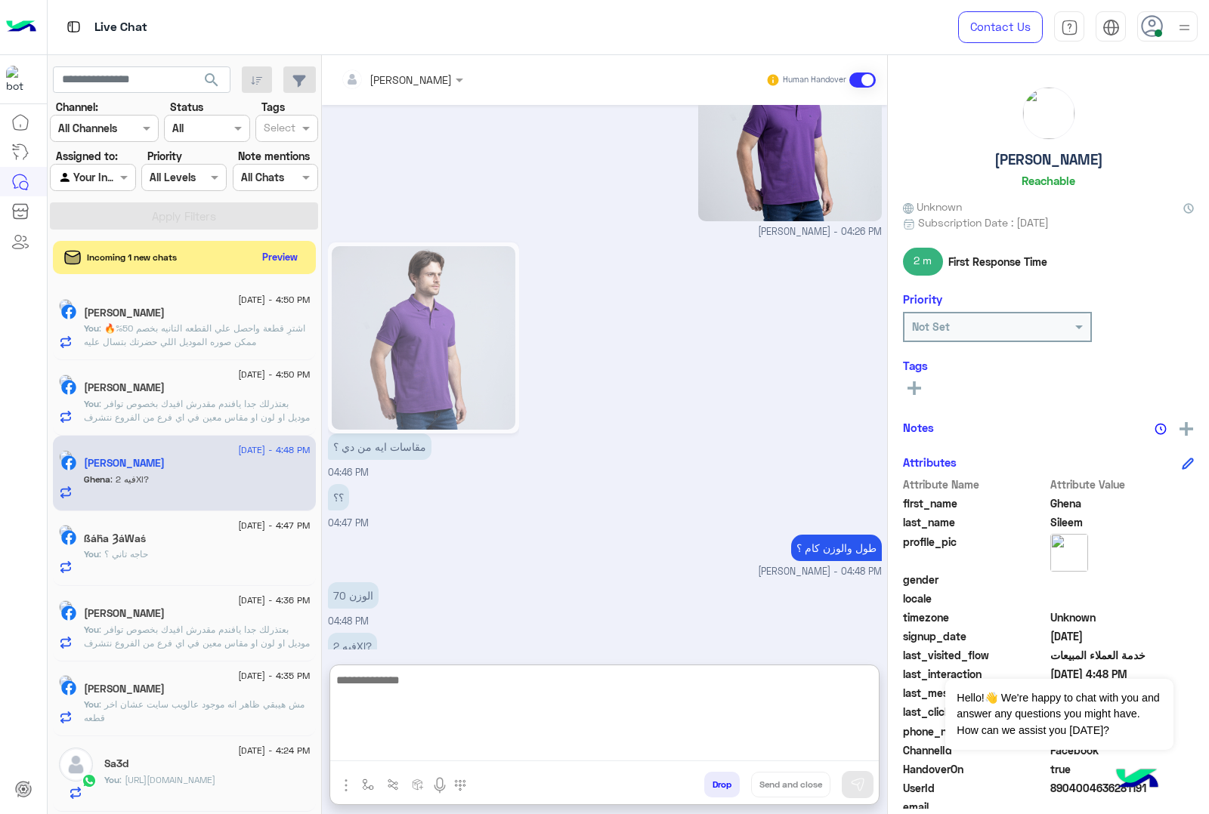
scroll to position [2418, 0]
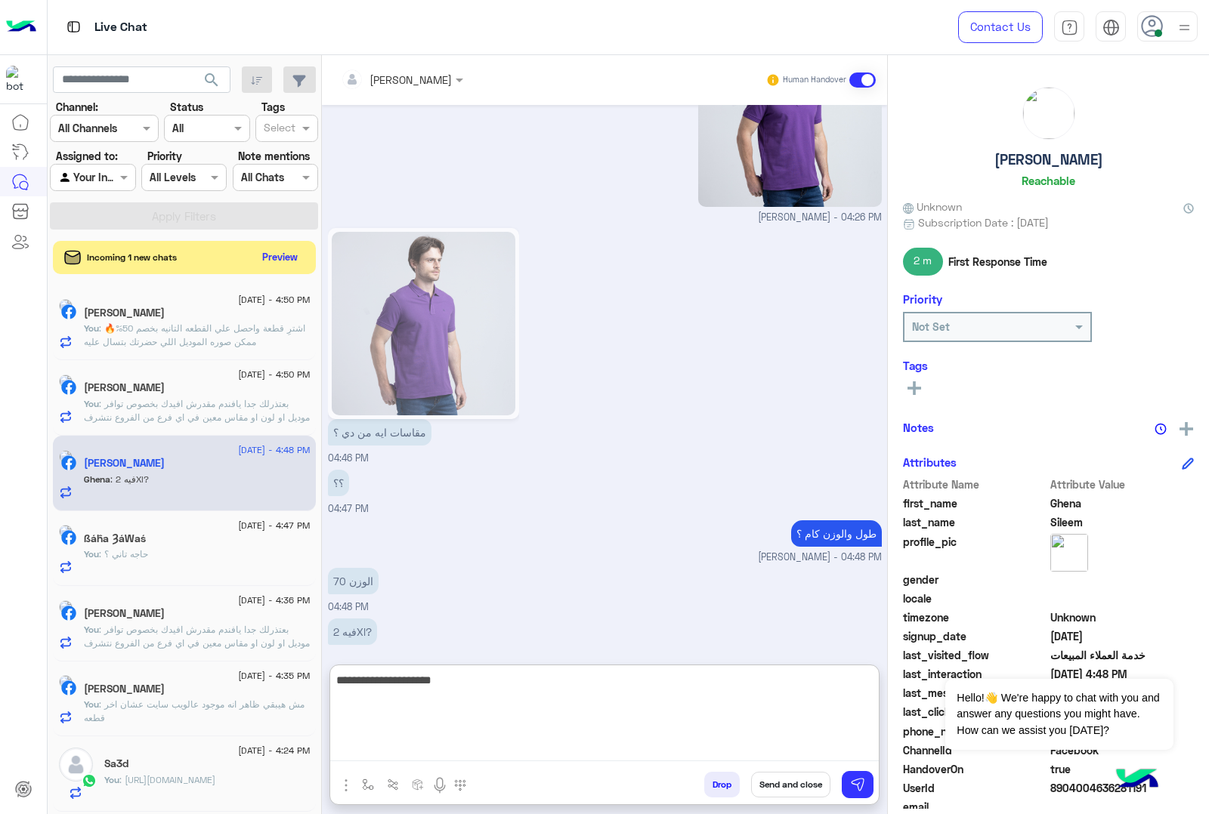
type textarea "**********"
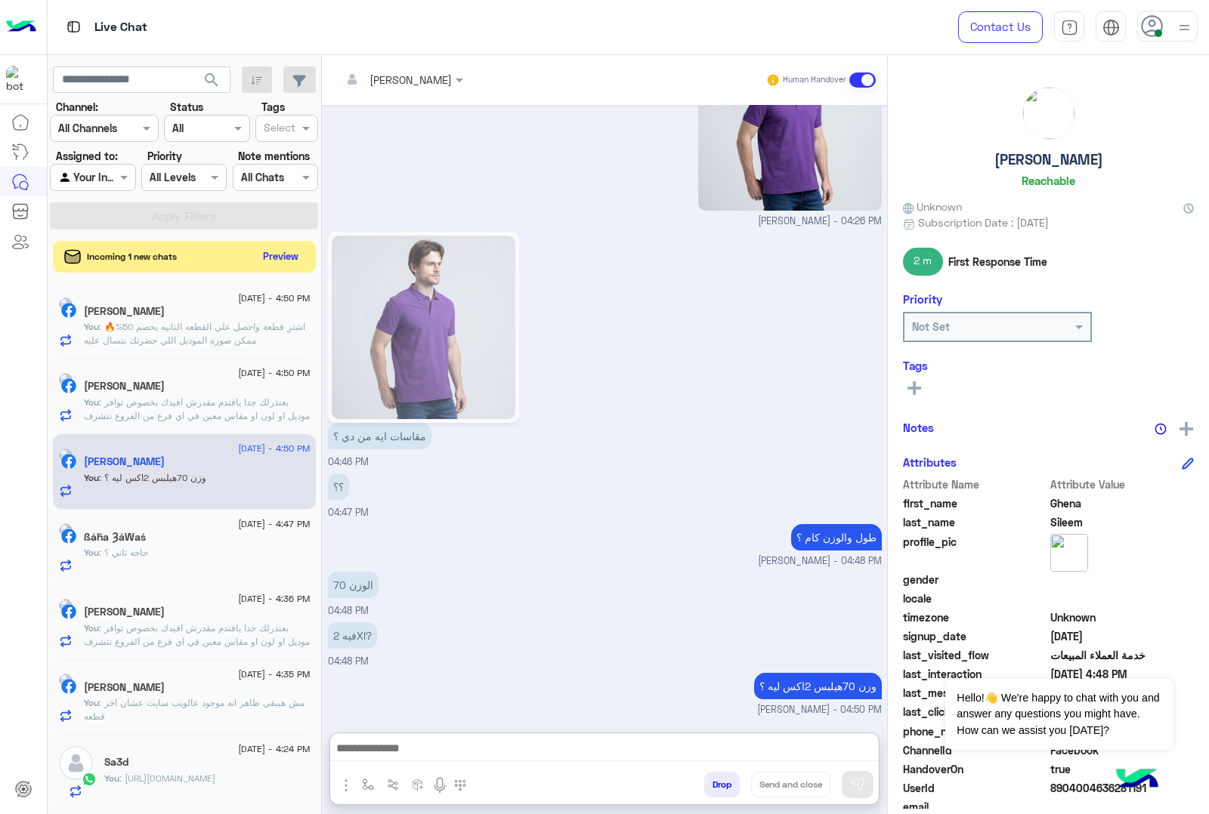
click at [304, 259] on button "Preview" at bounding box center [281, 256] width 47 height 20
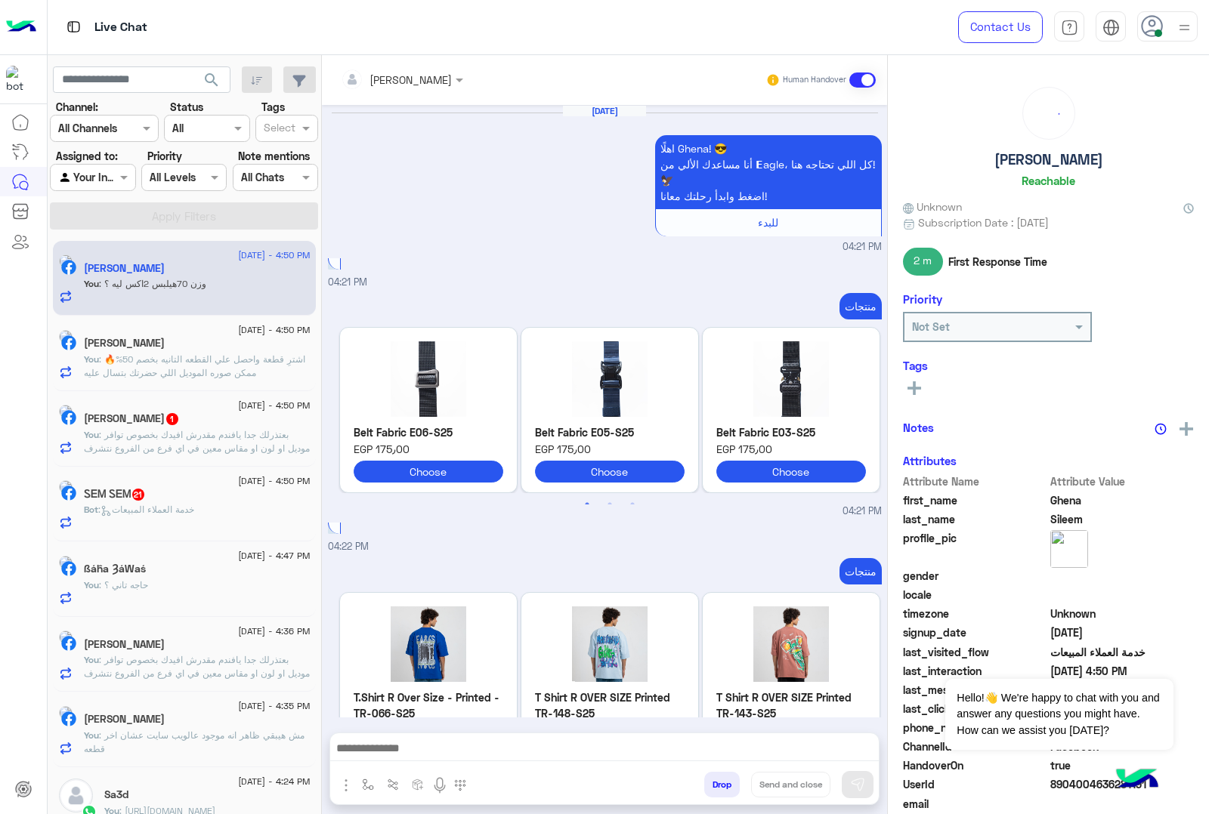
scroll to position [2363, 0]
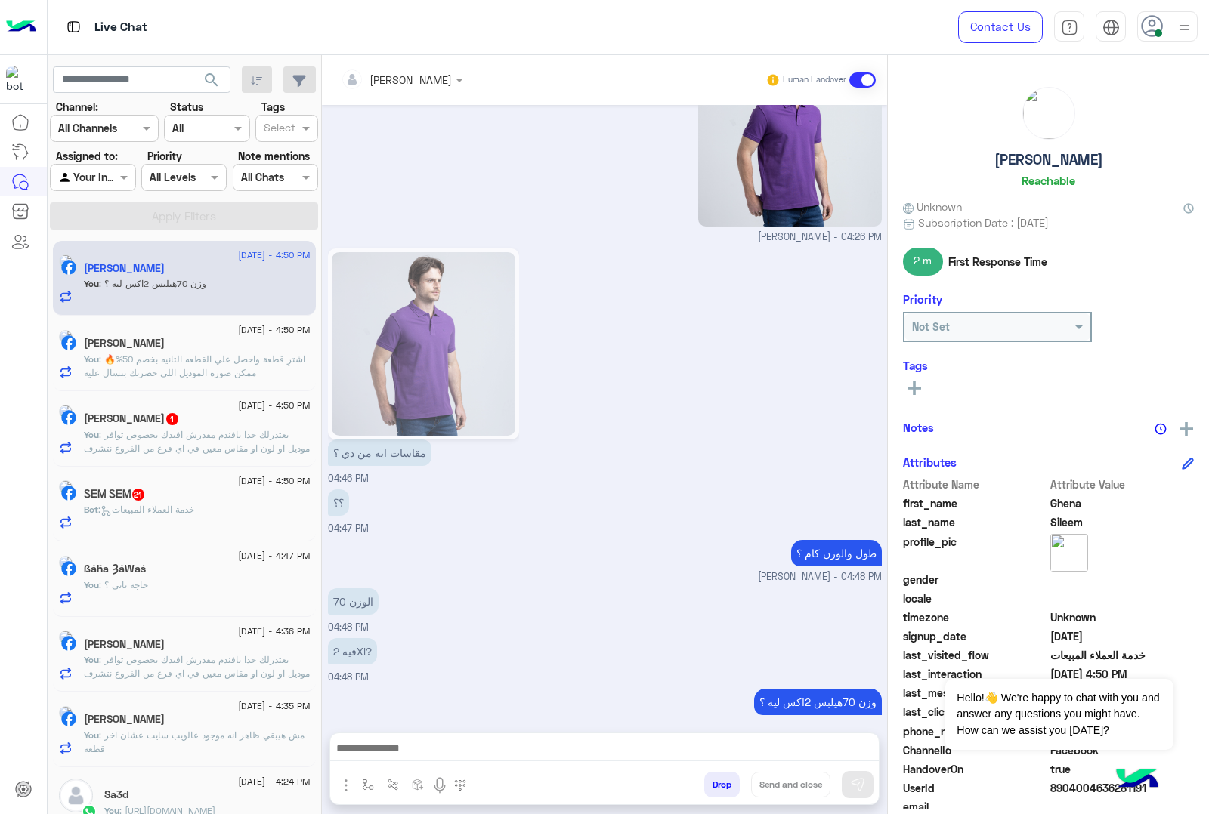
click at [204, 447] on span ": بعتذرلك جدا يافندم مقدرش افيدك بخصوص توافر موديل او لون او مقاس معين في اي فر…" at bounding box center [197, 455] width 226 height 52
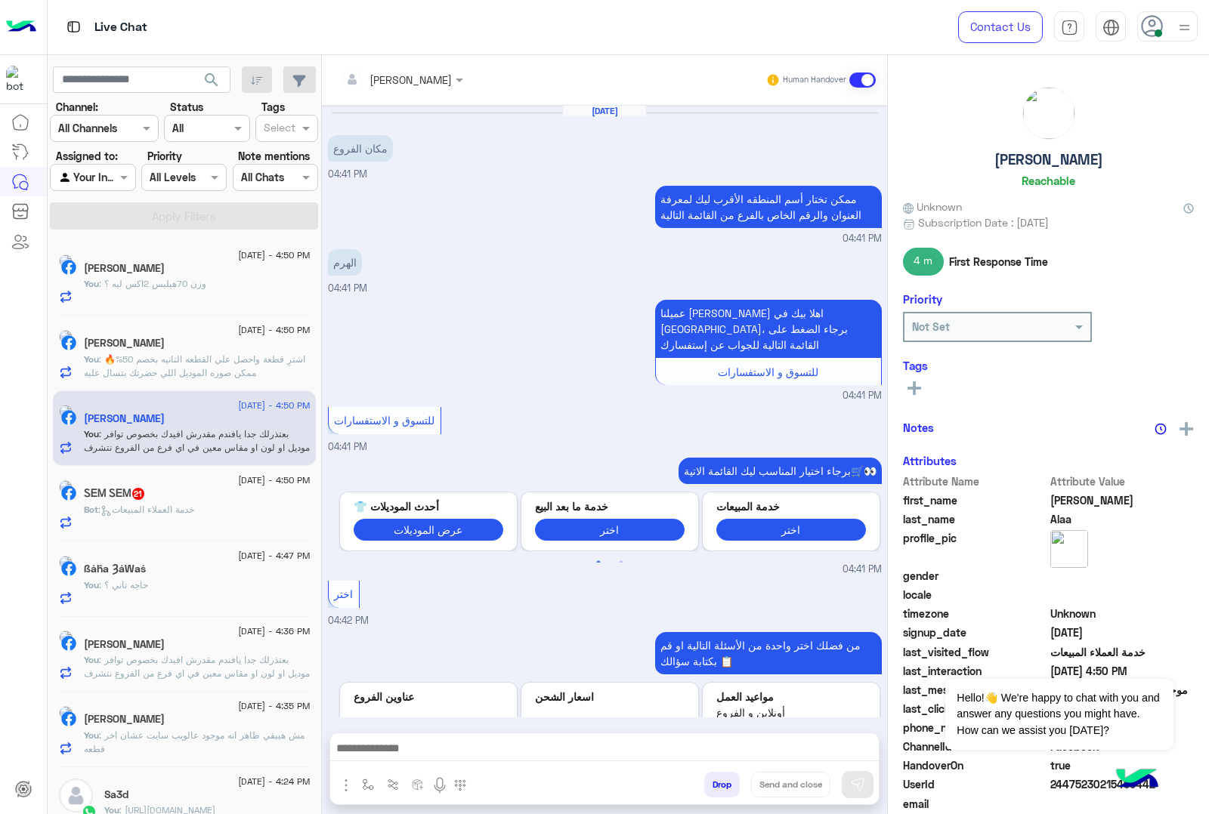
scroll to position [2071, 0]
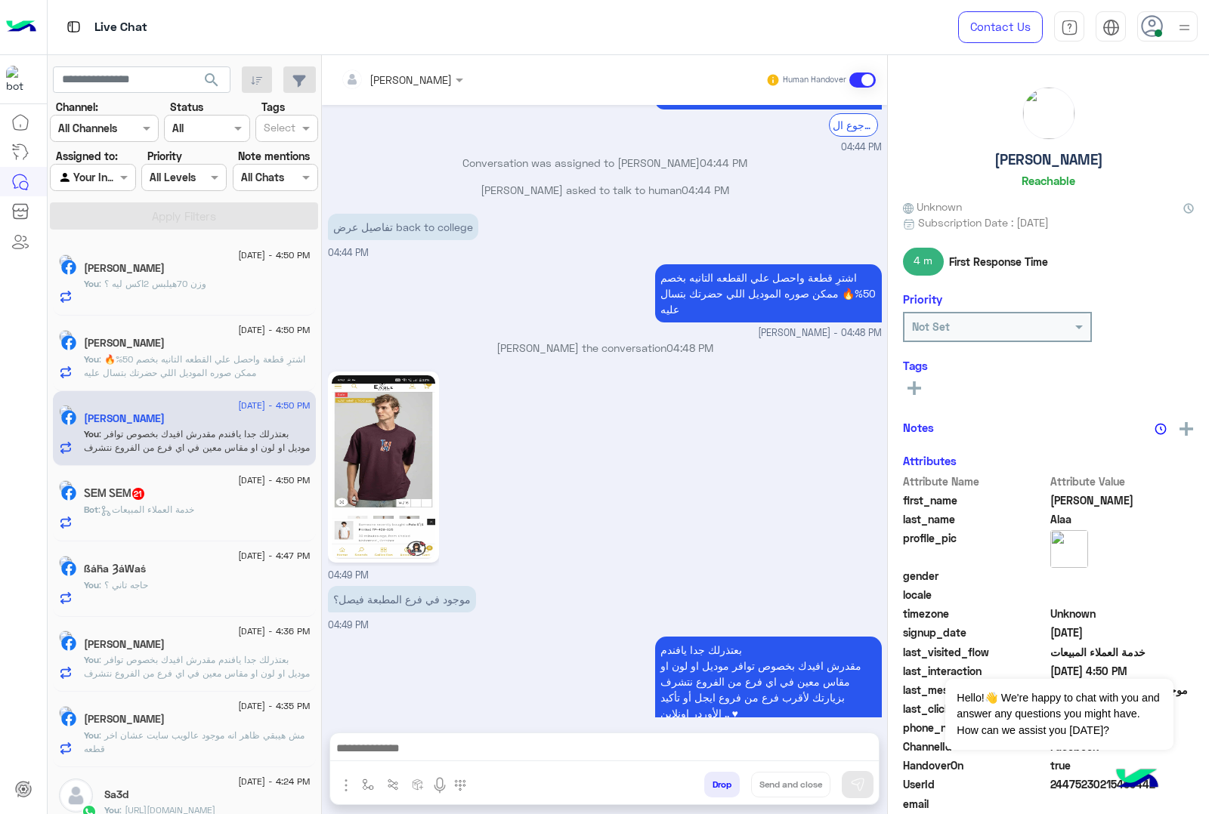
click at [277, 516] on div "Bot : خدمة العملاء المبيعات" at bounding box center [197, 516] width 227 height 26
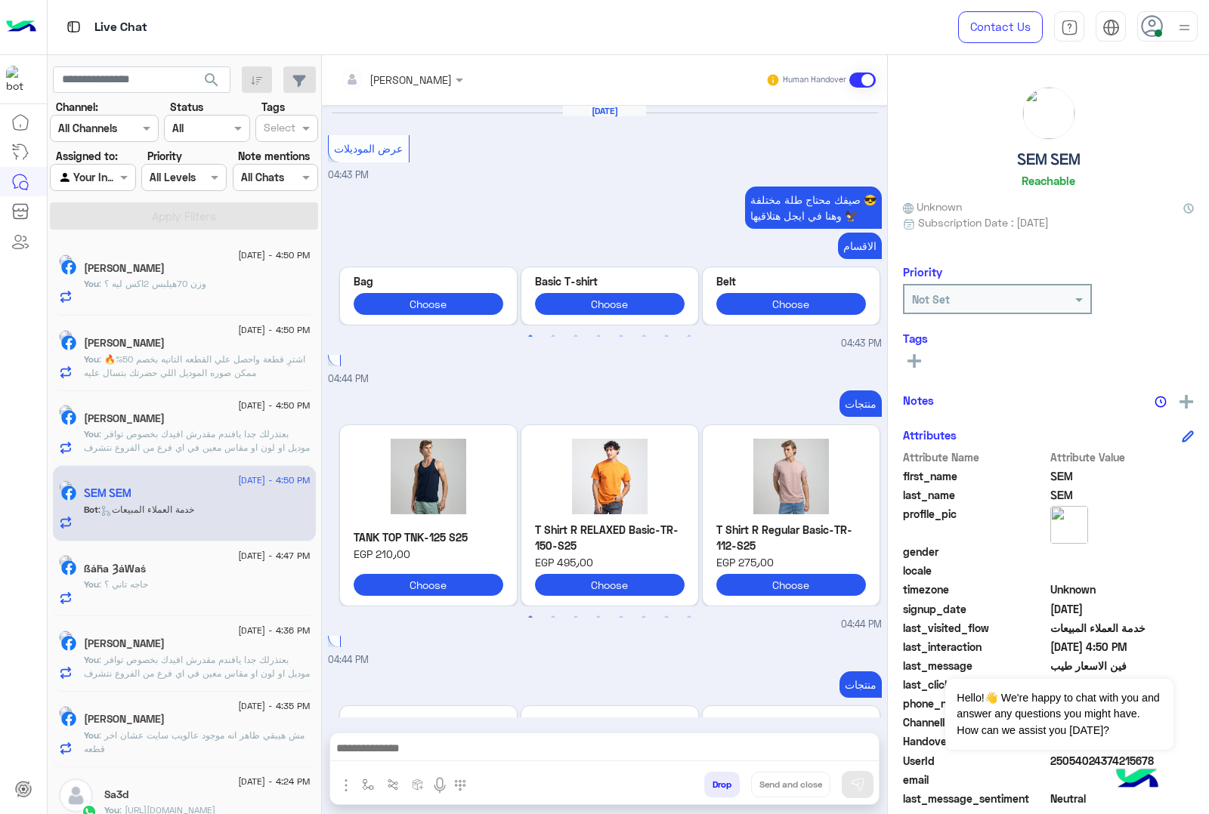
scroll to position [2517, 0]
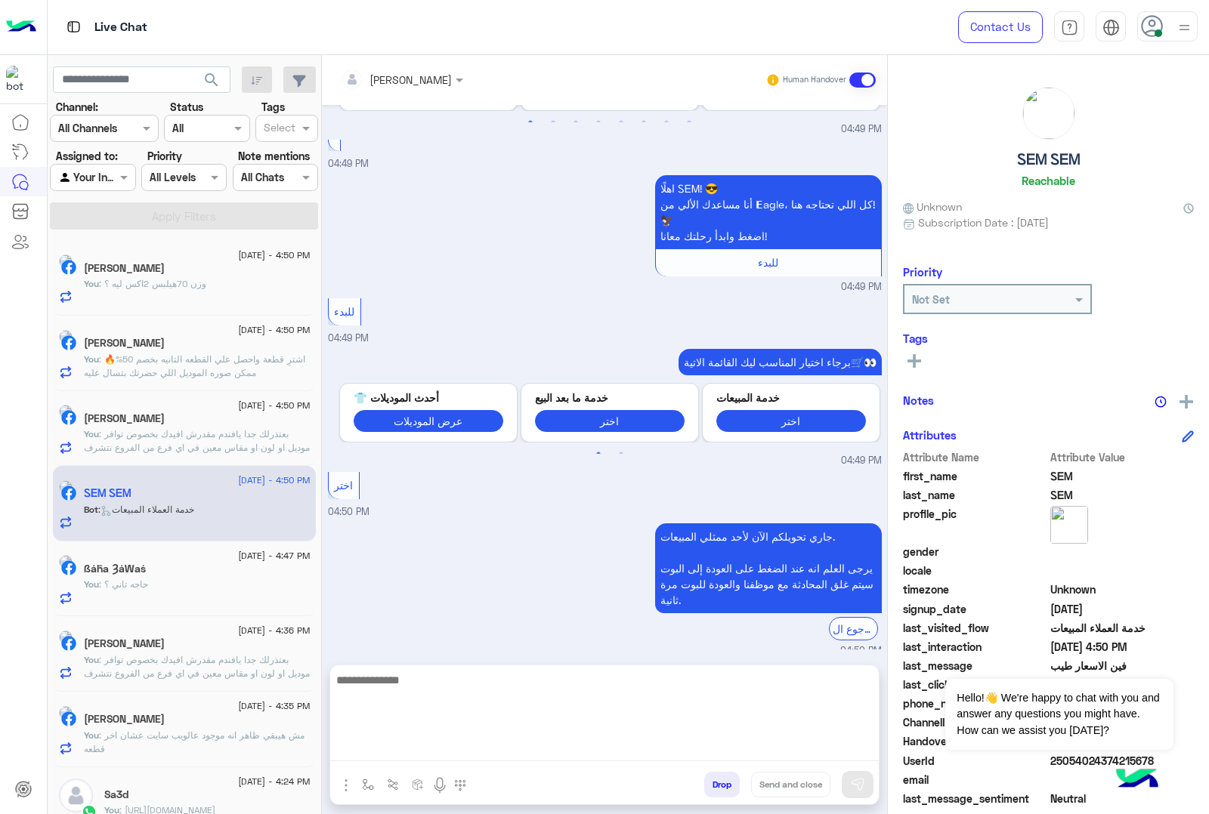
click at [431, 752] on textarea at bounding box center [604, 716] width 548 height 91
click at [400, 752] on textarea at bounding box center [604, 716] width 548 height 91
paste textarea "**********"
type textarea "**********"
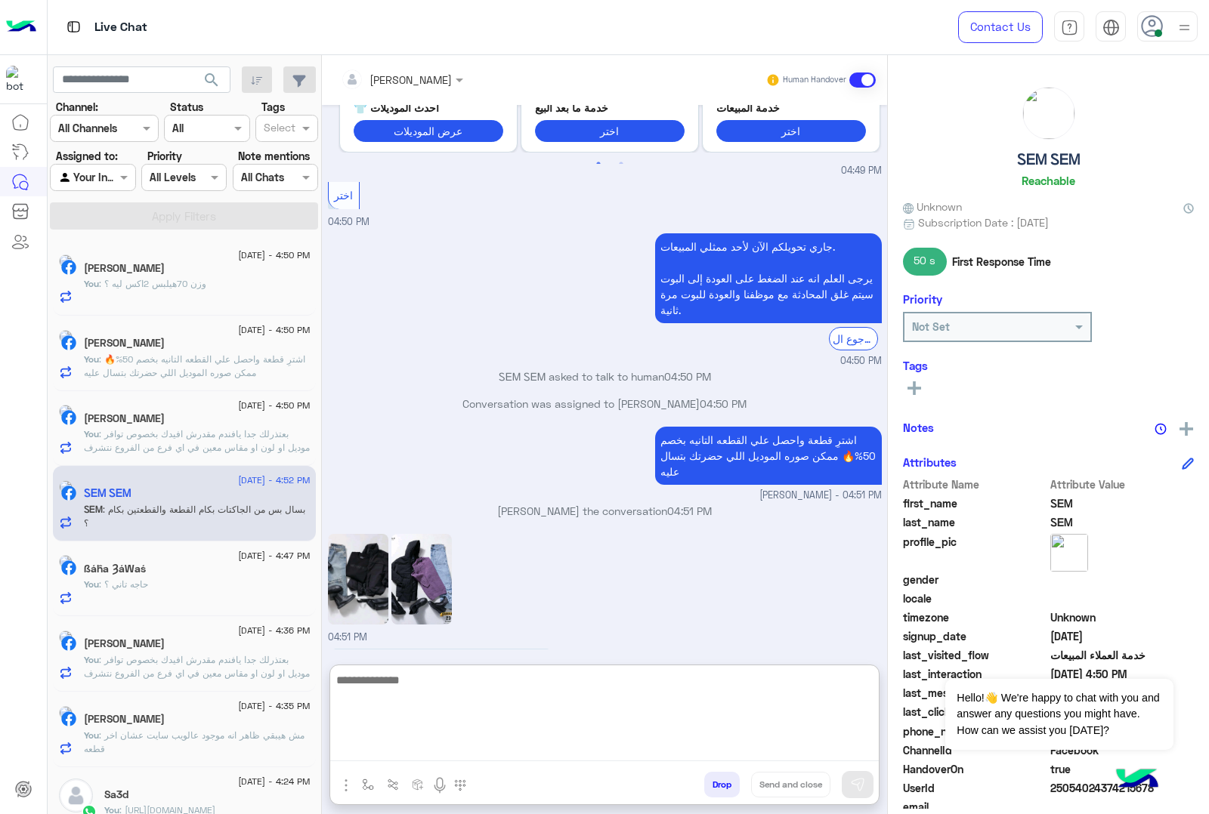
scroll to position [2872, 0]
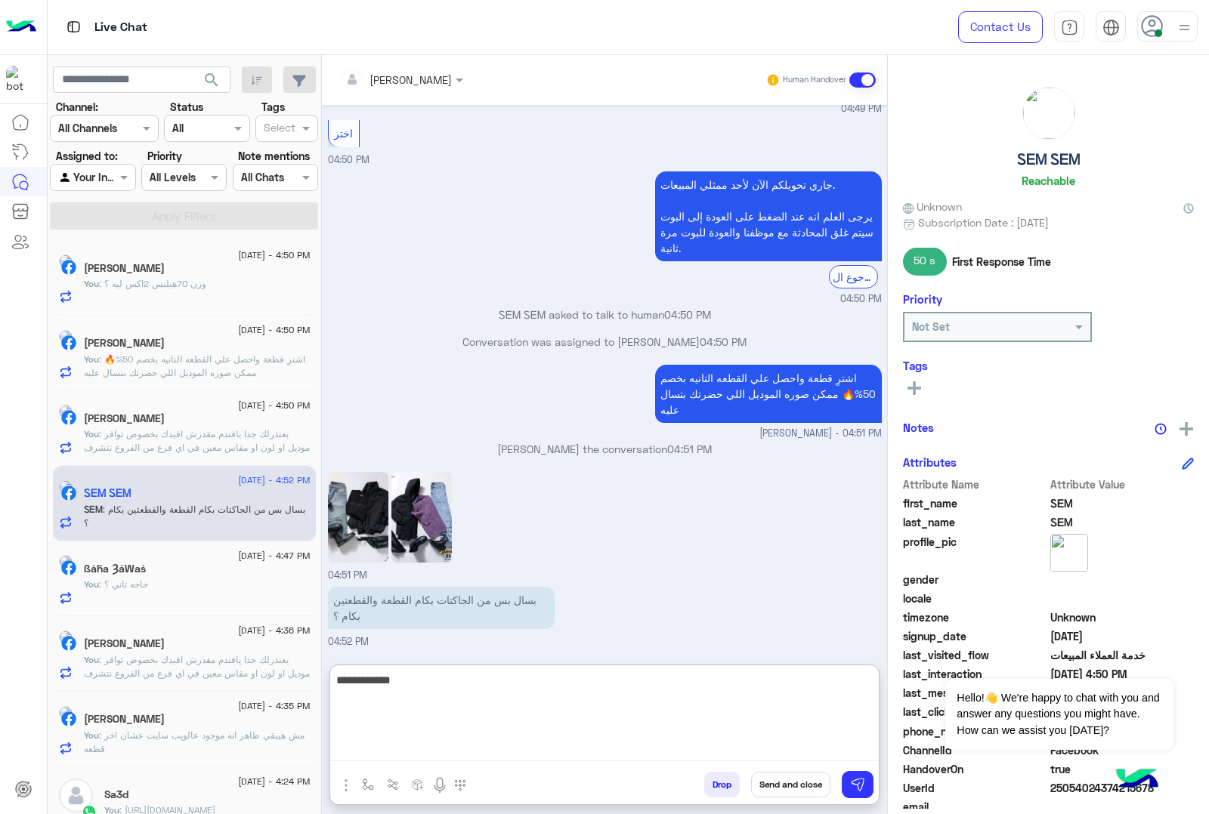
type textarea "**********"
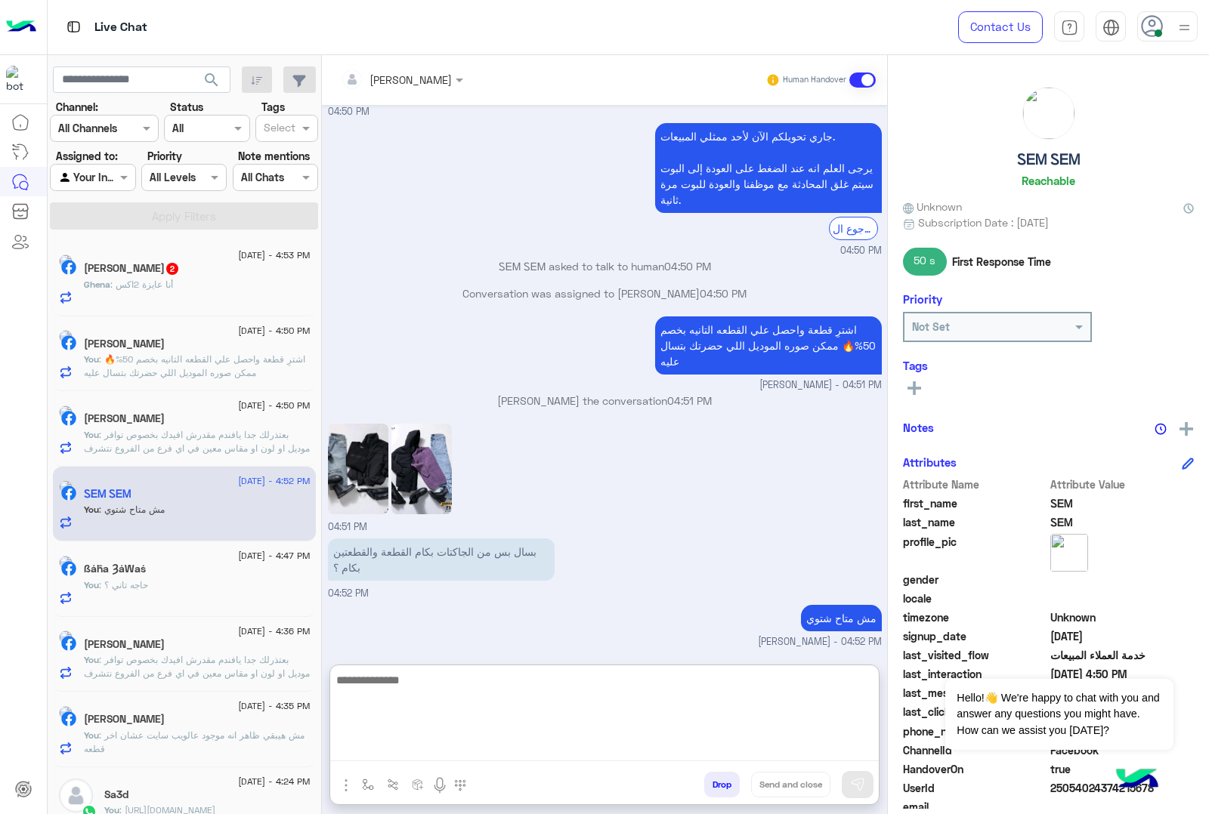
scroll to position [2920, 0]
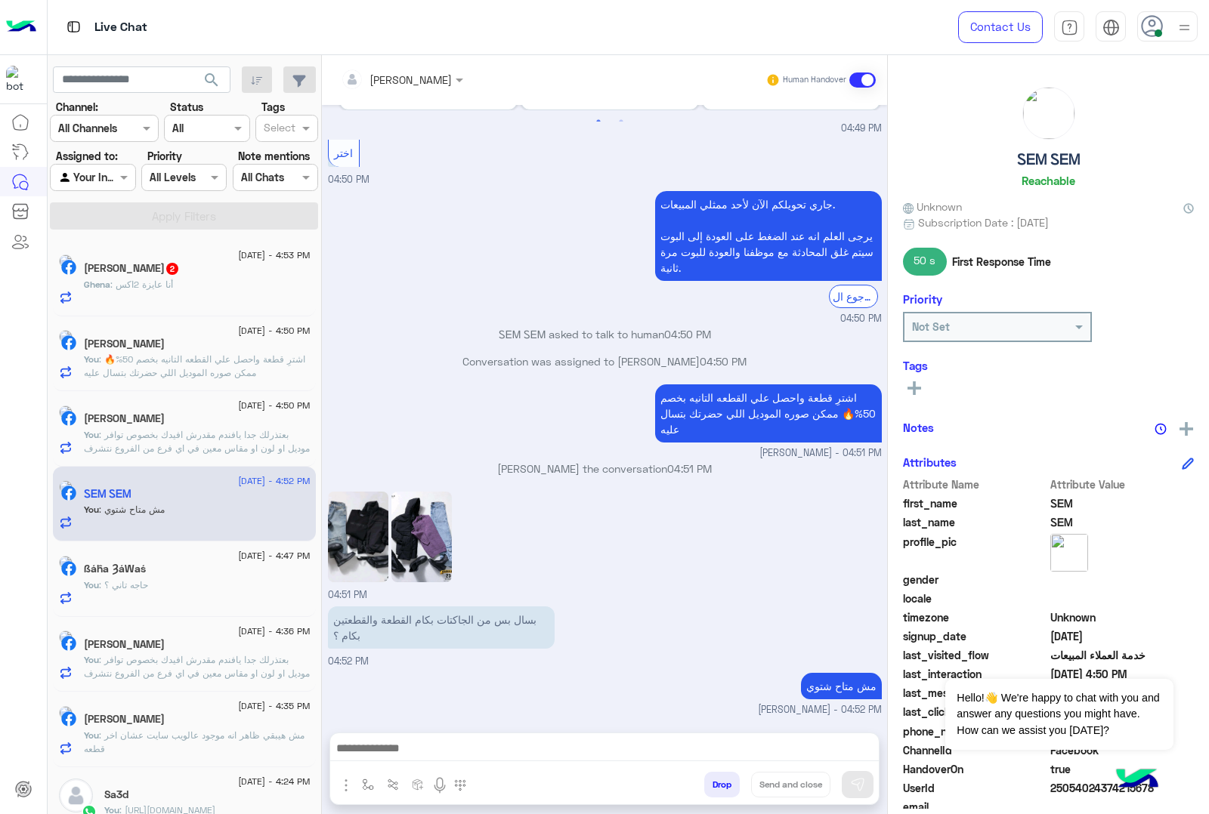
click at [244, 289] on div "Ghena : أنا عايزة 2اكس" at bounding box center [197, 291] width 227 height 26
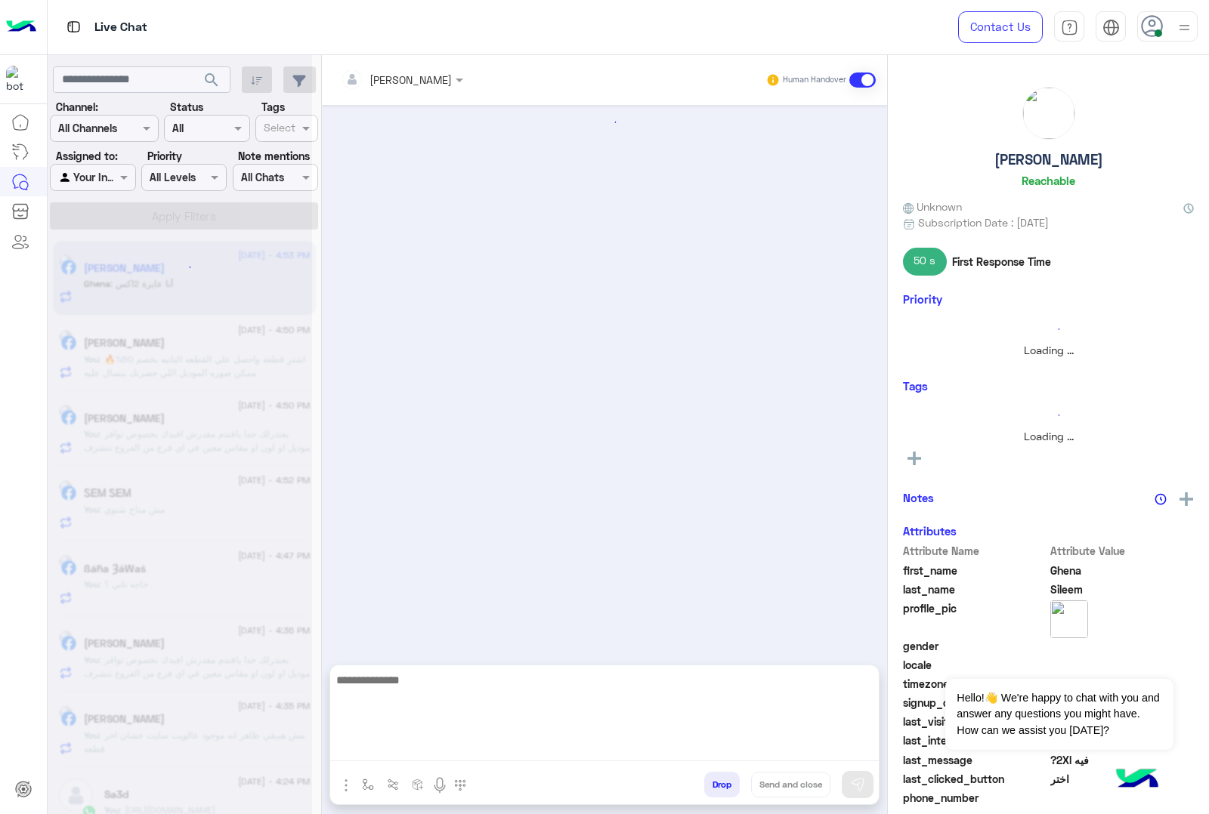
click at [450, 748] on textarea at bounding box center [604, 716] width 548 height 91
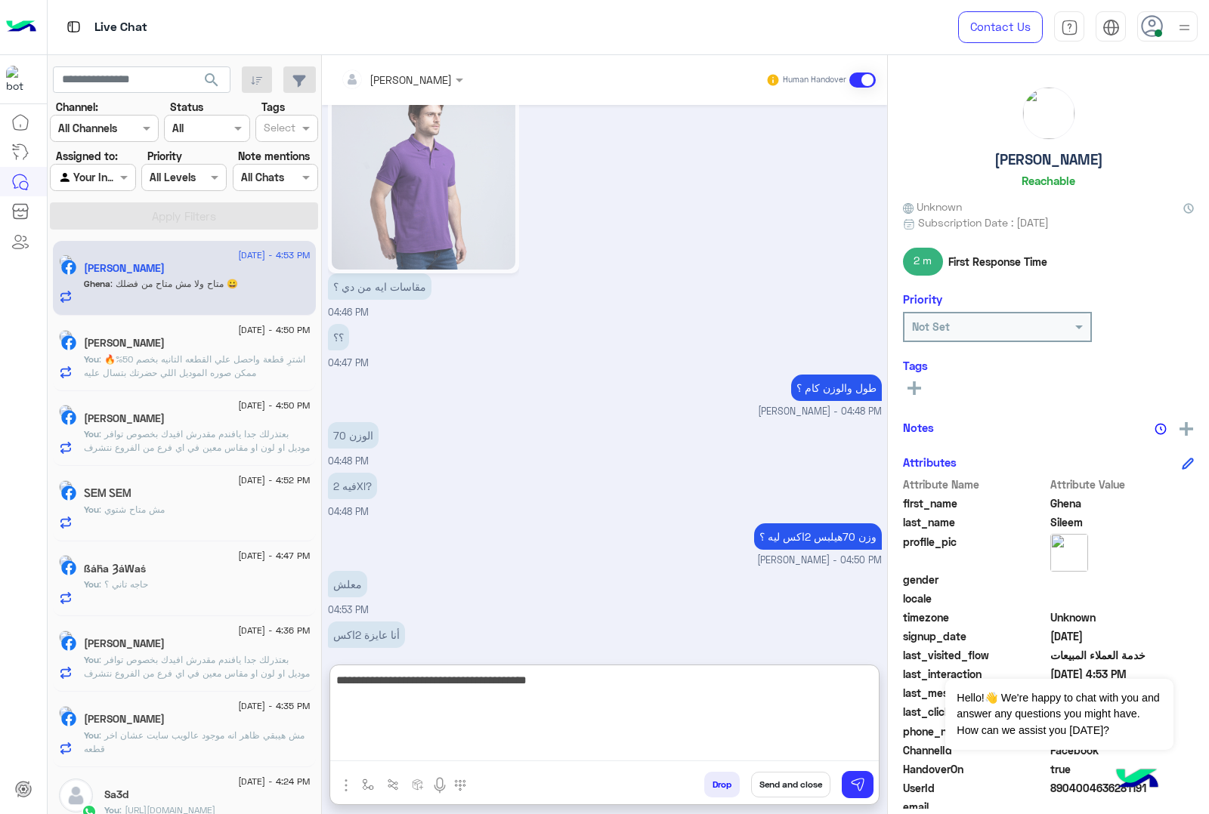
scroll to position [2423, 0]
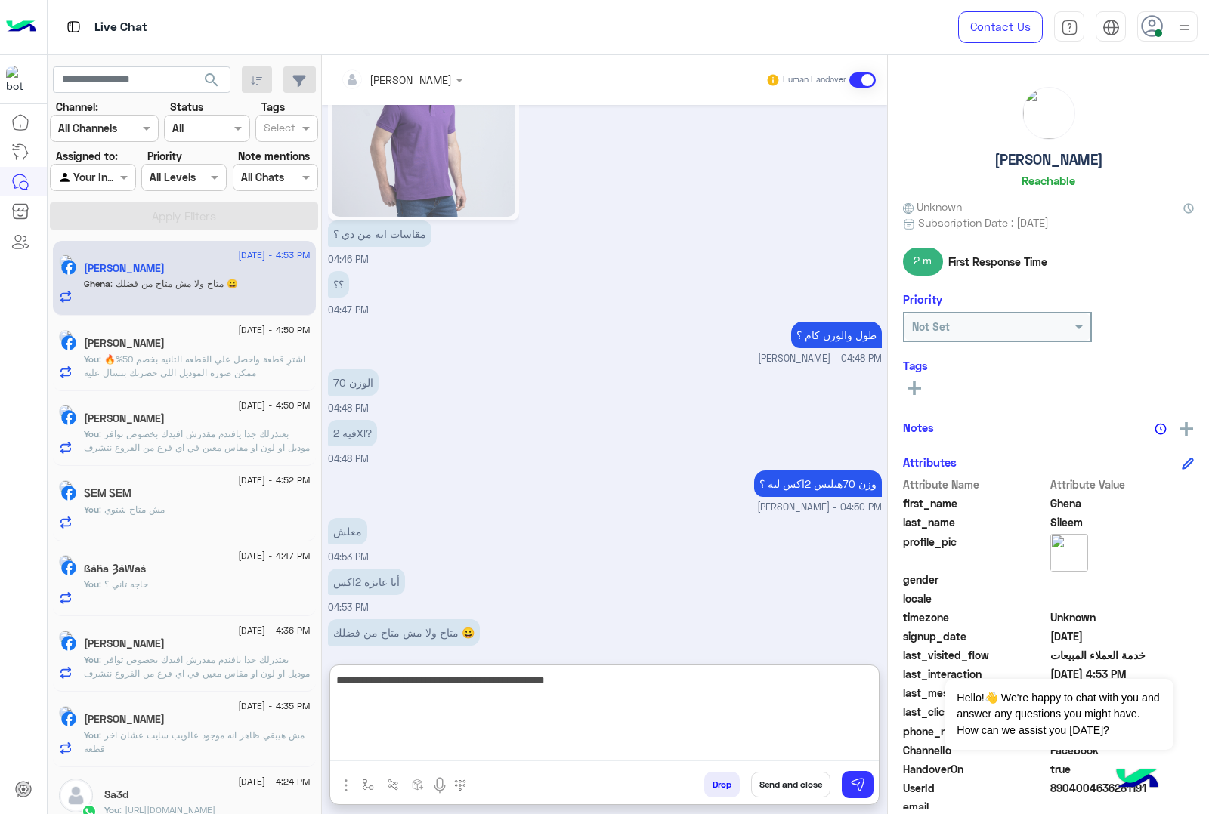
type textarea "**********"
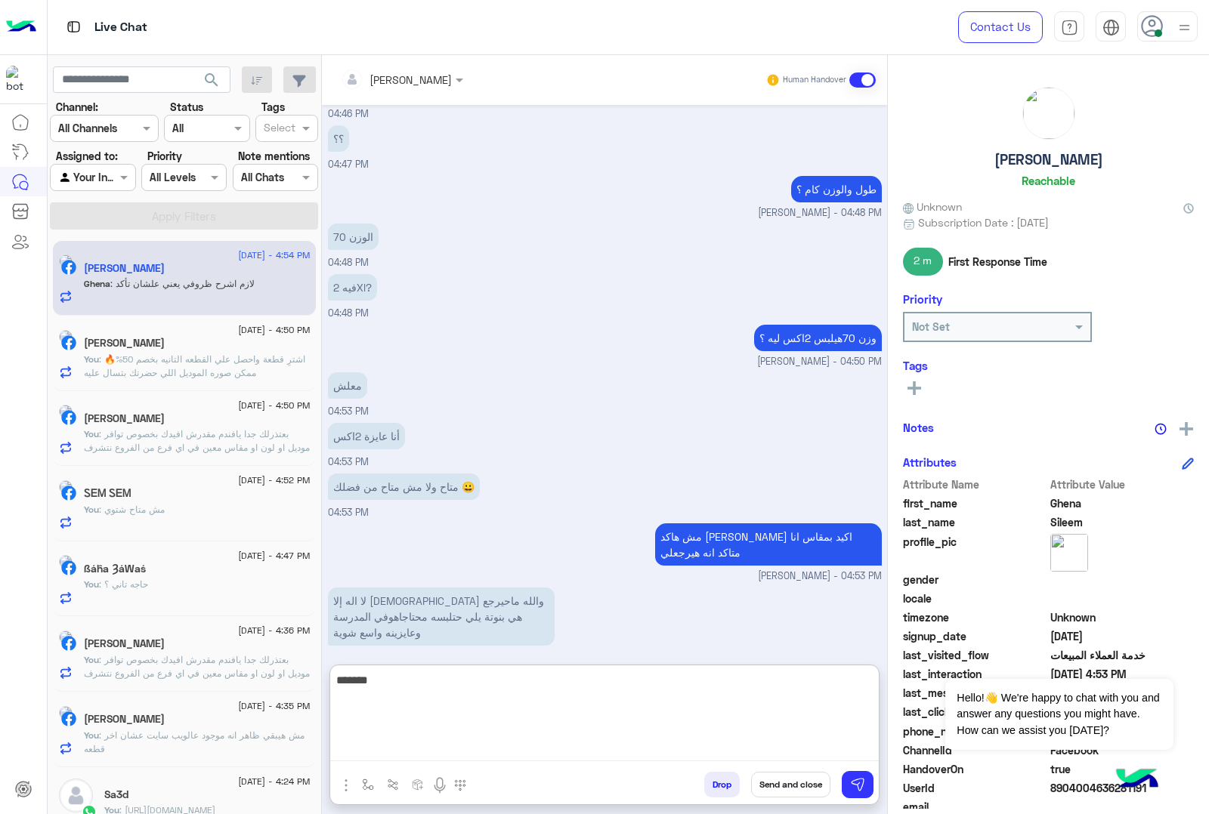
scroll to position [2620, 0]
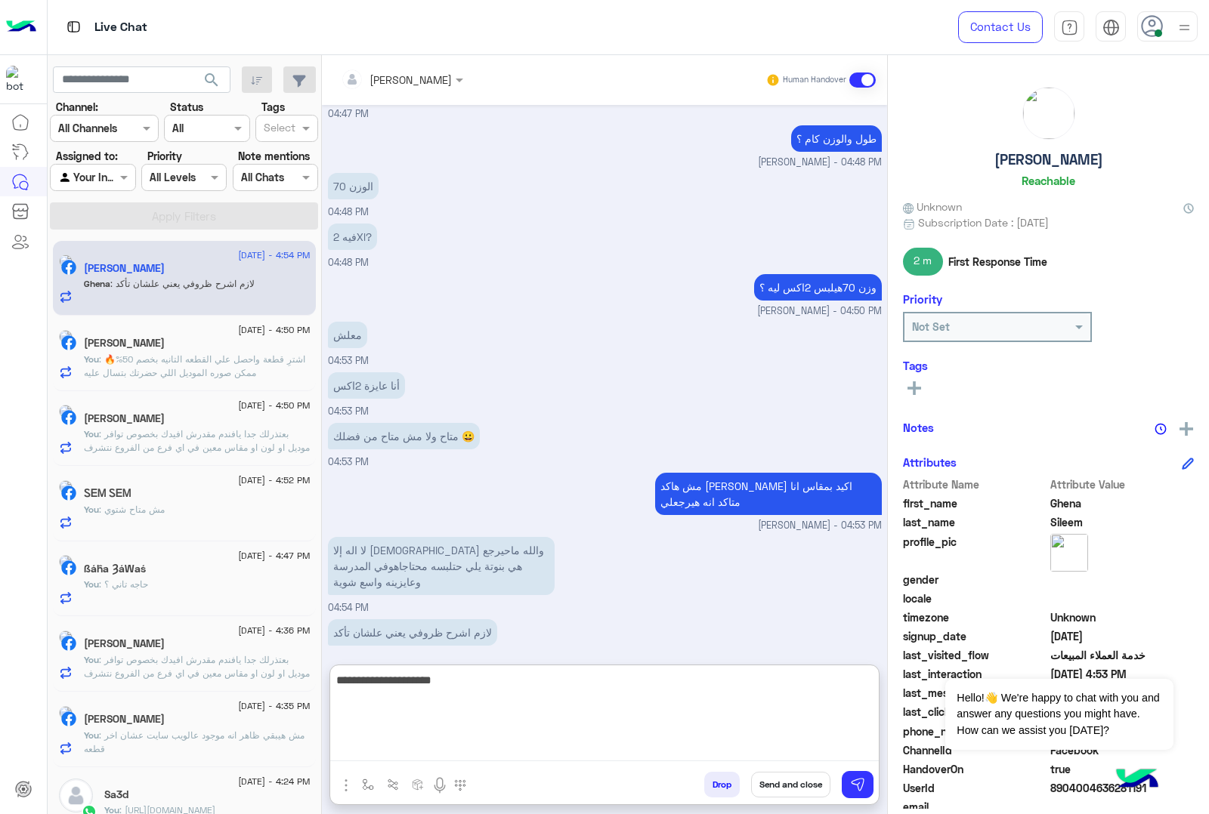
type textarea "**********"
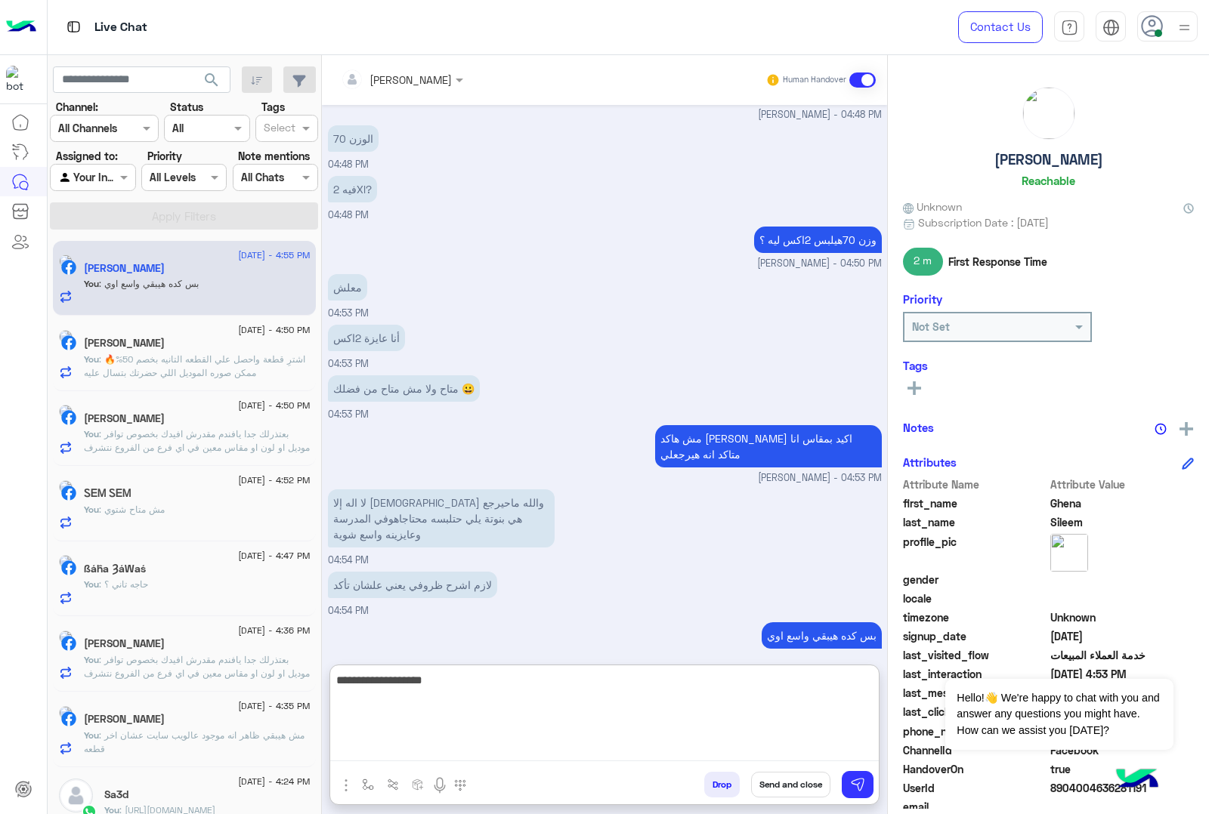
type textarea "**********"
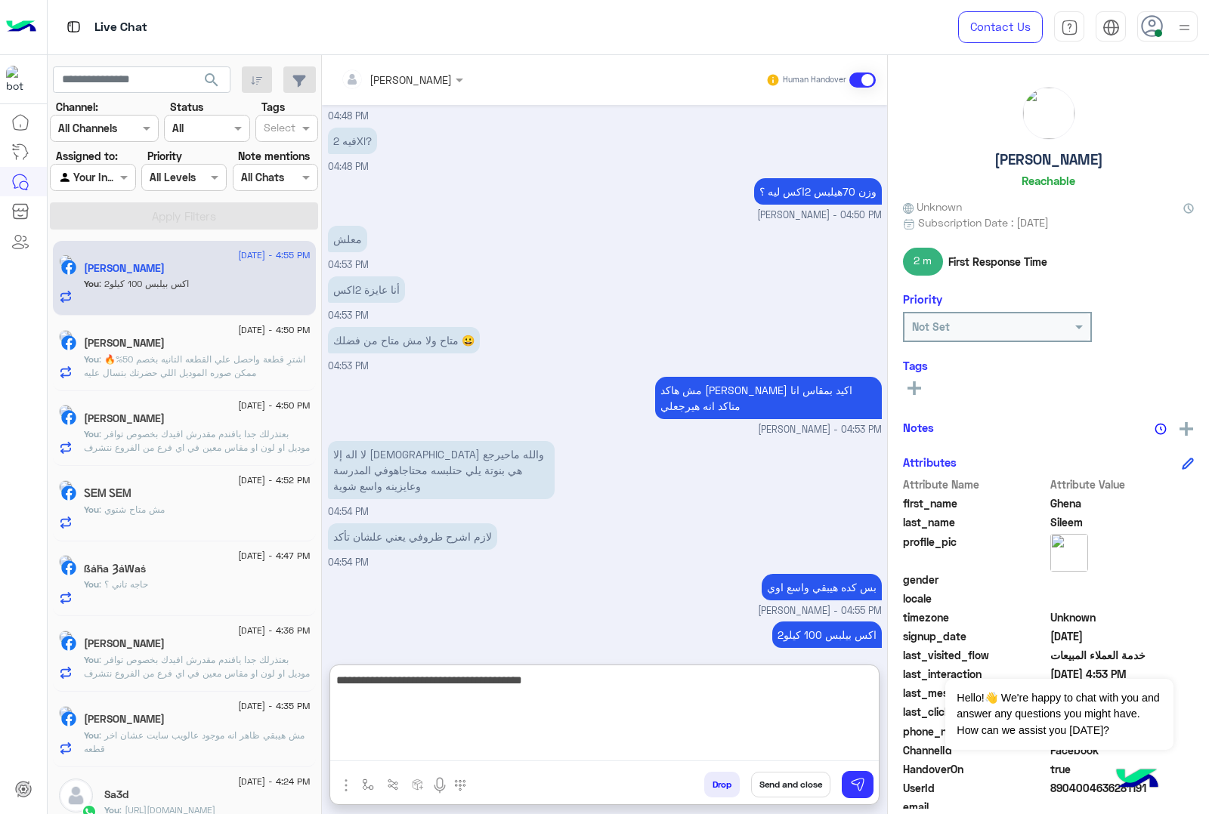
type textarea "**********"
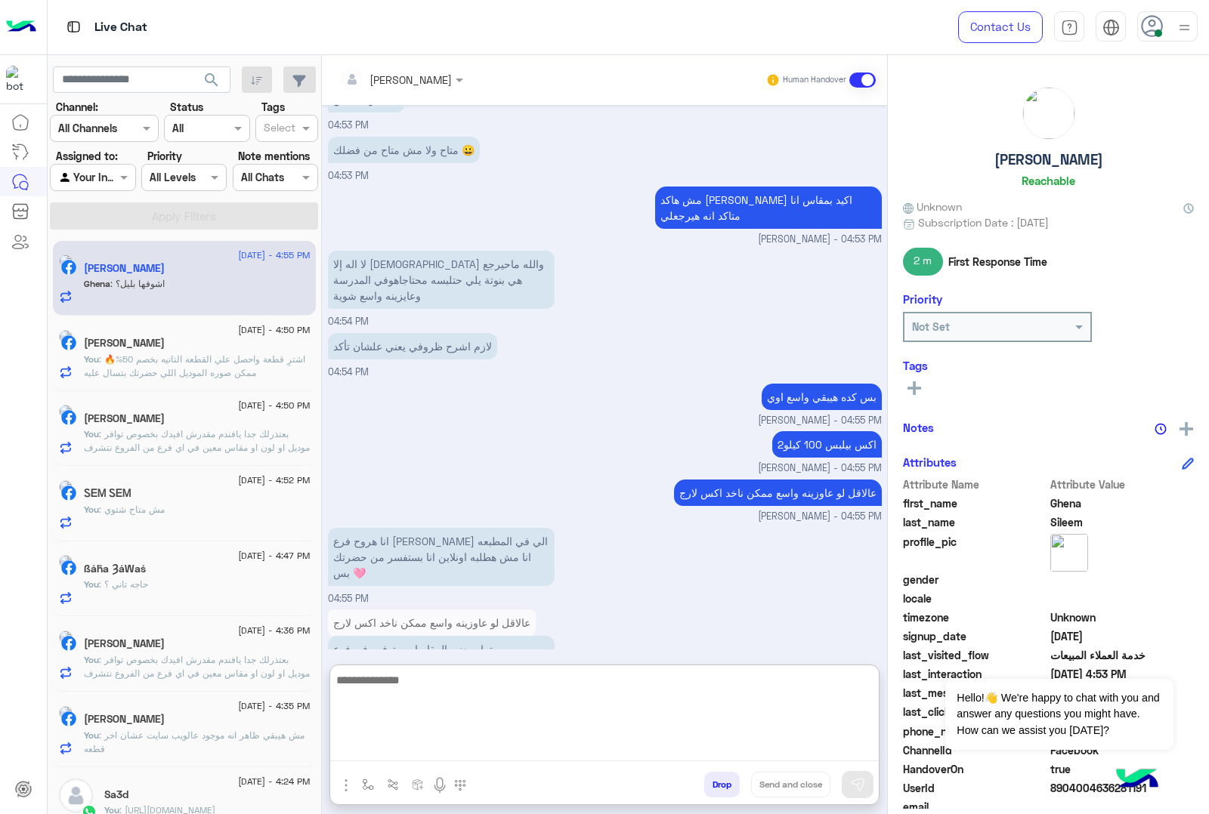
scroll to position [2956, 0]
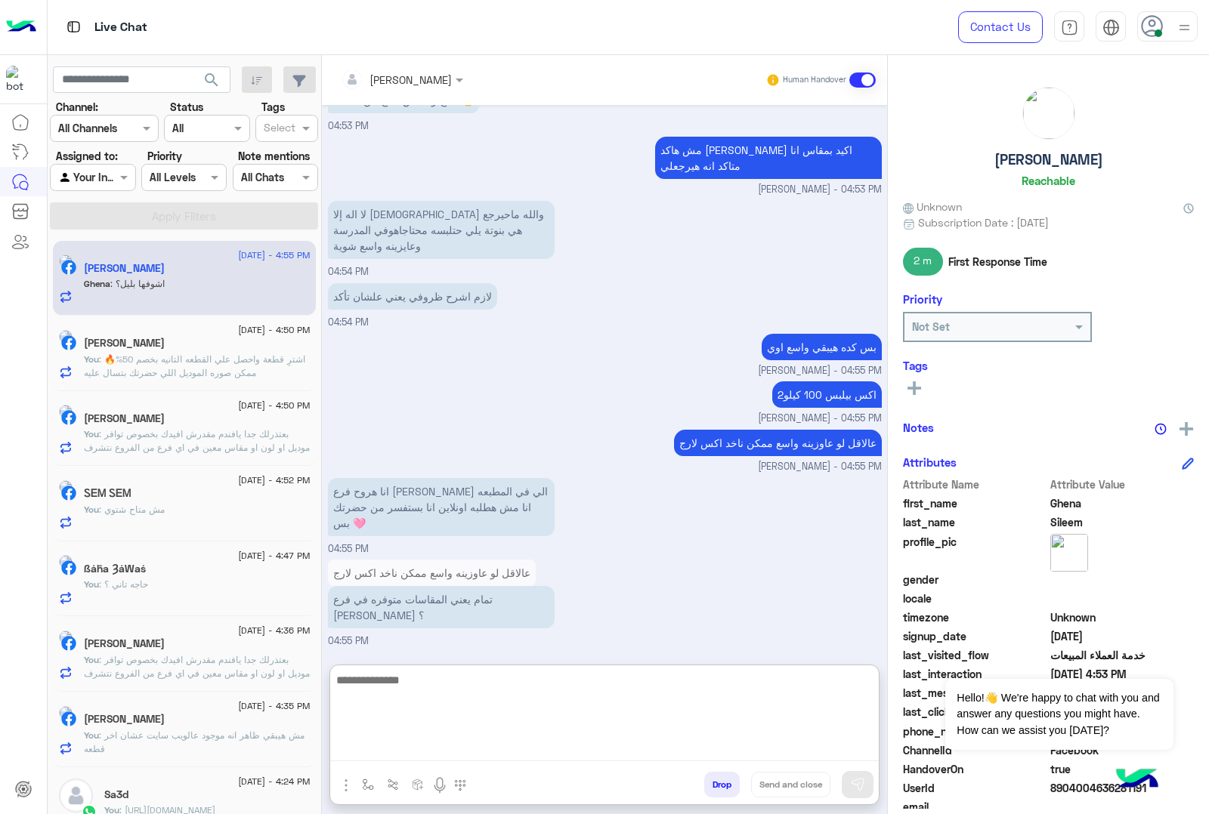
paste textarea "**********"
type textarea "**********"
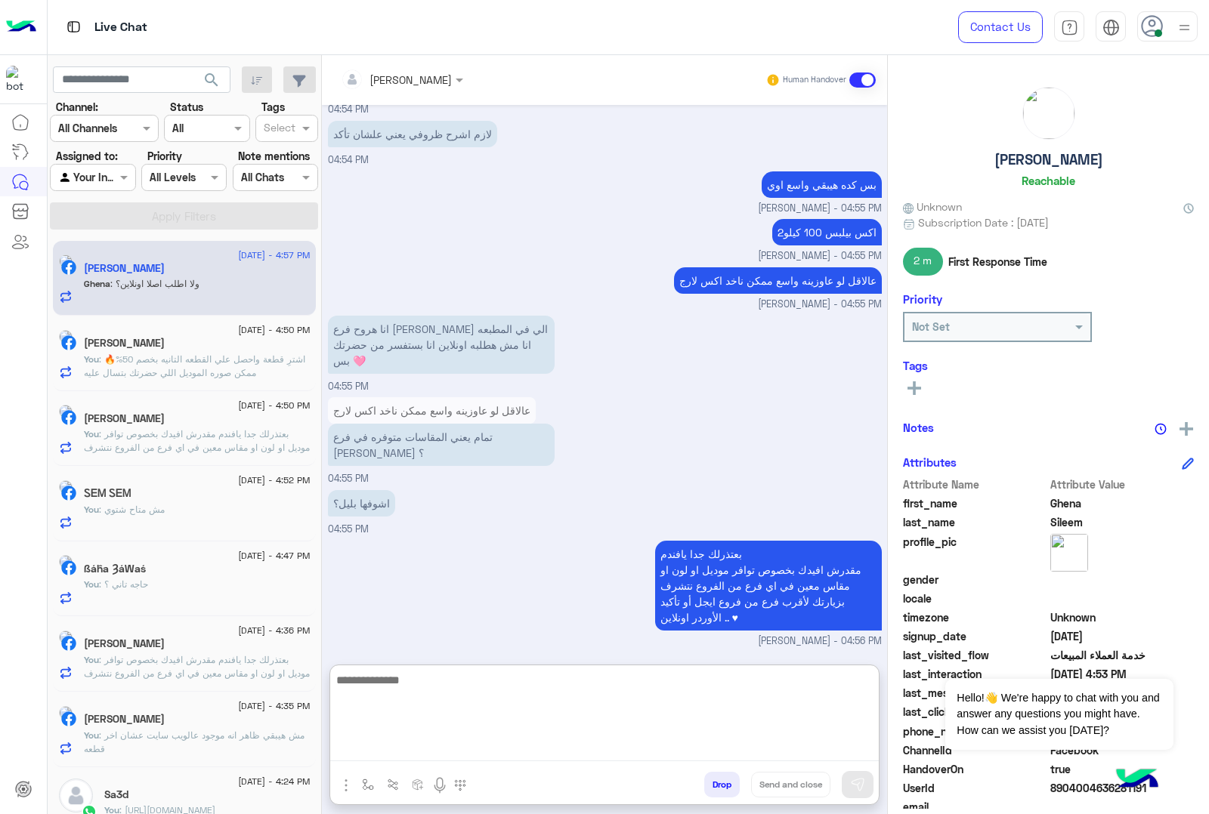
scroll to position [3169, 0]
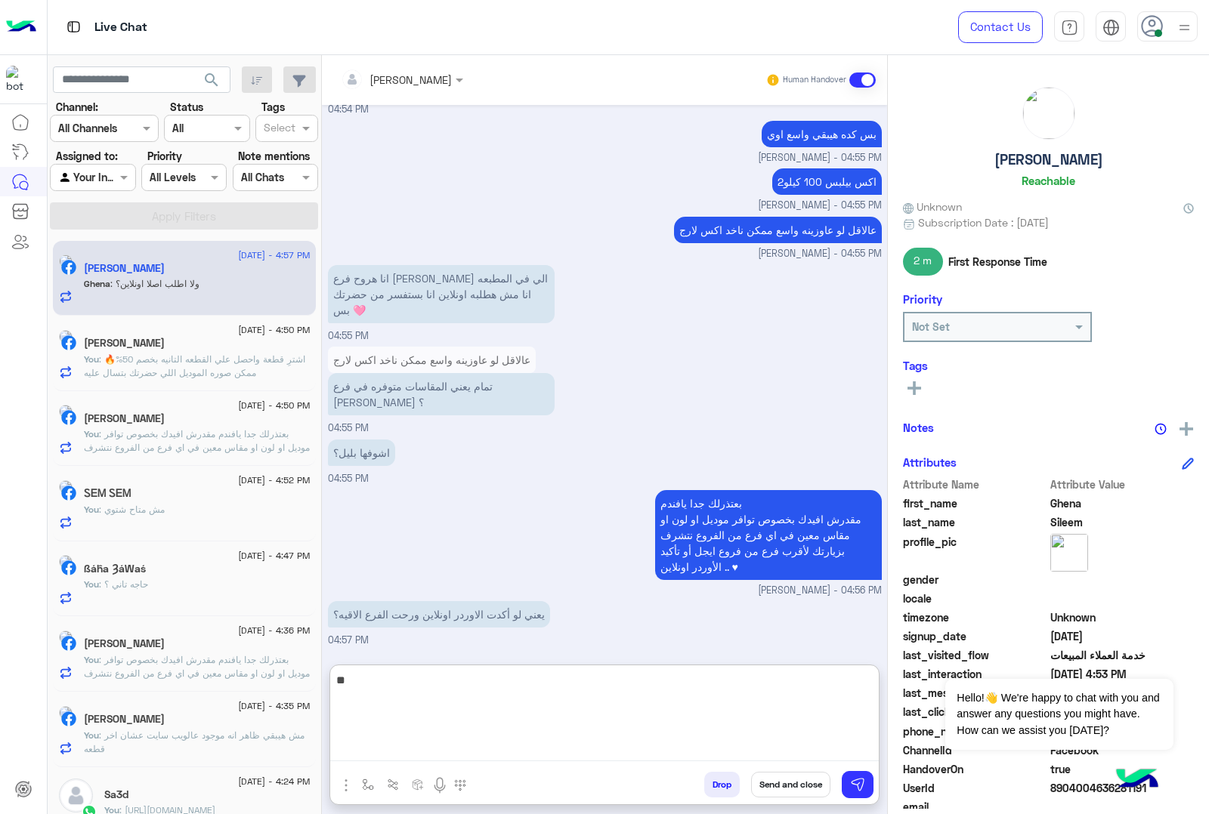
type textarea "*"
type textarea "**********"
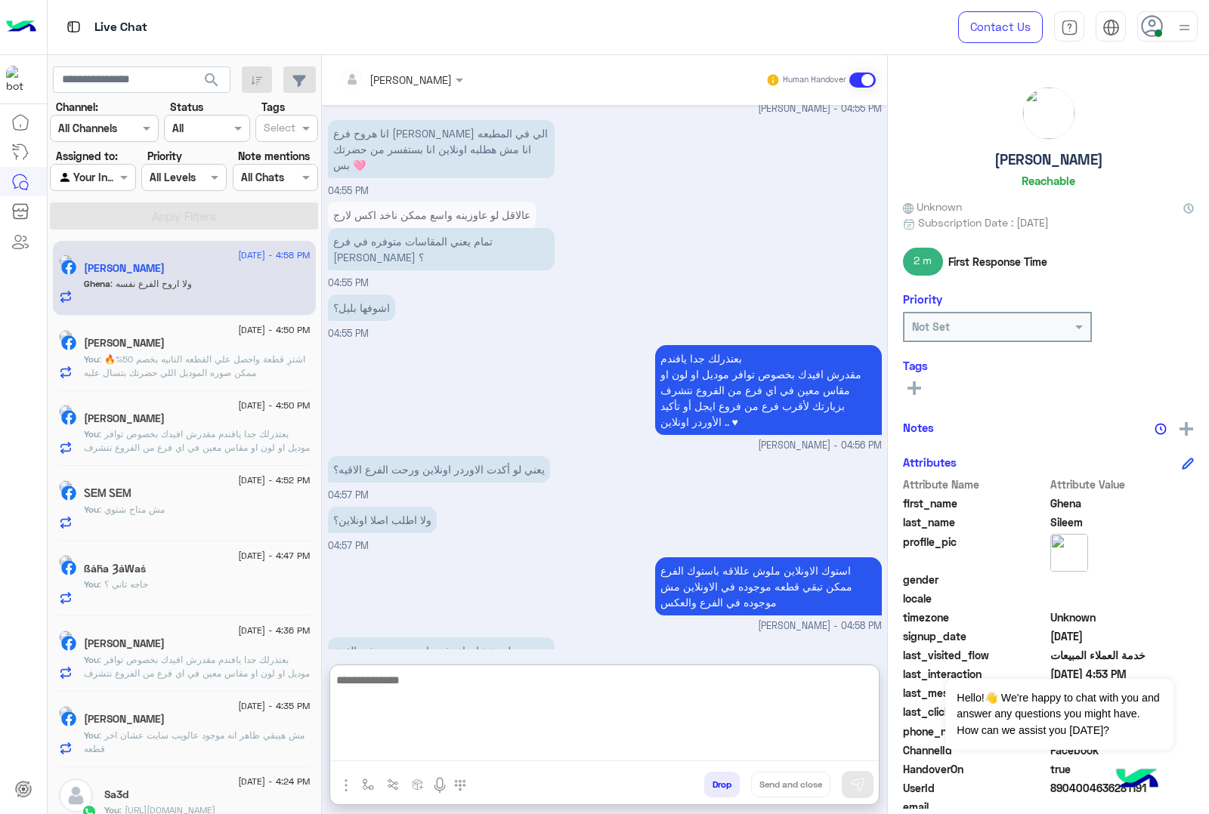
scroll to position [3364, 0]
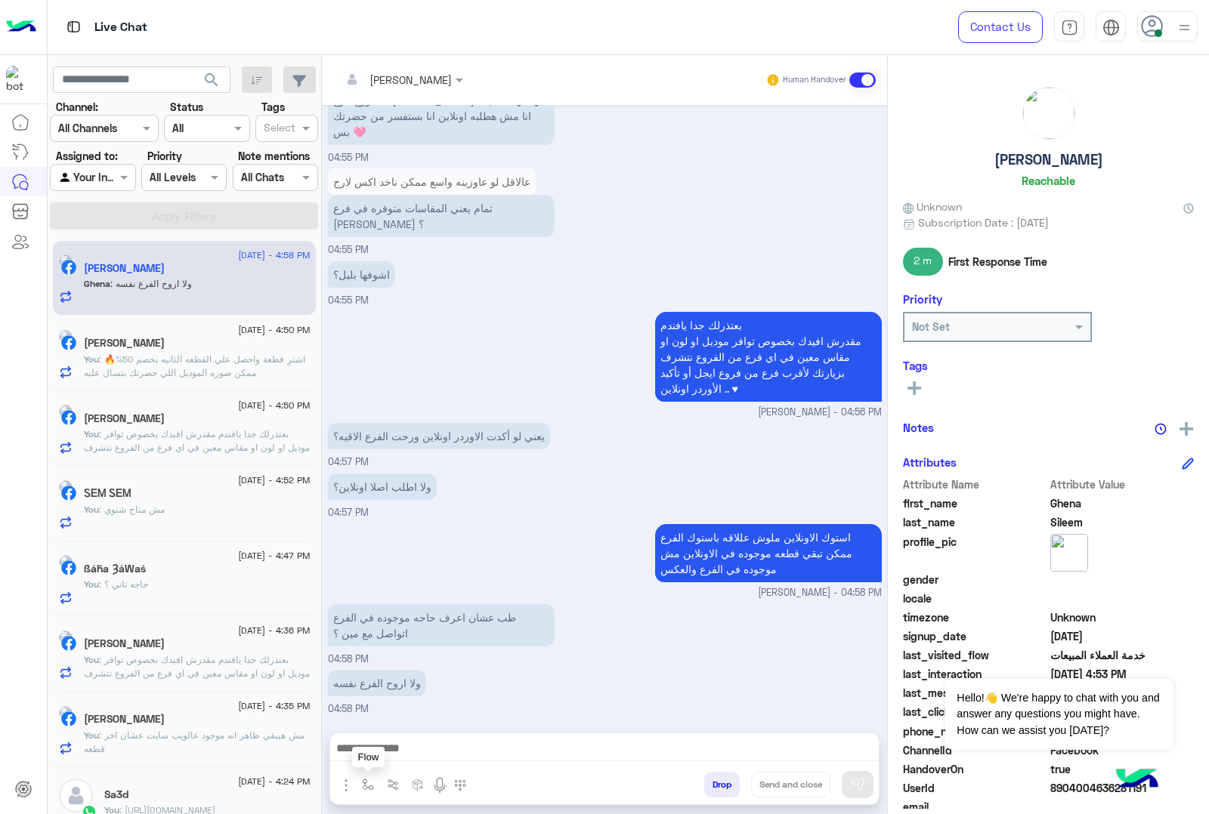
click at [374, 786] on img "button" at bounding box center [368, 785] width 12 height 12
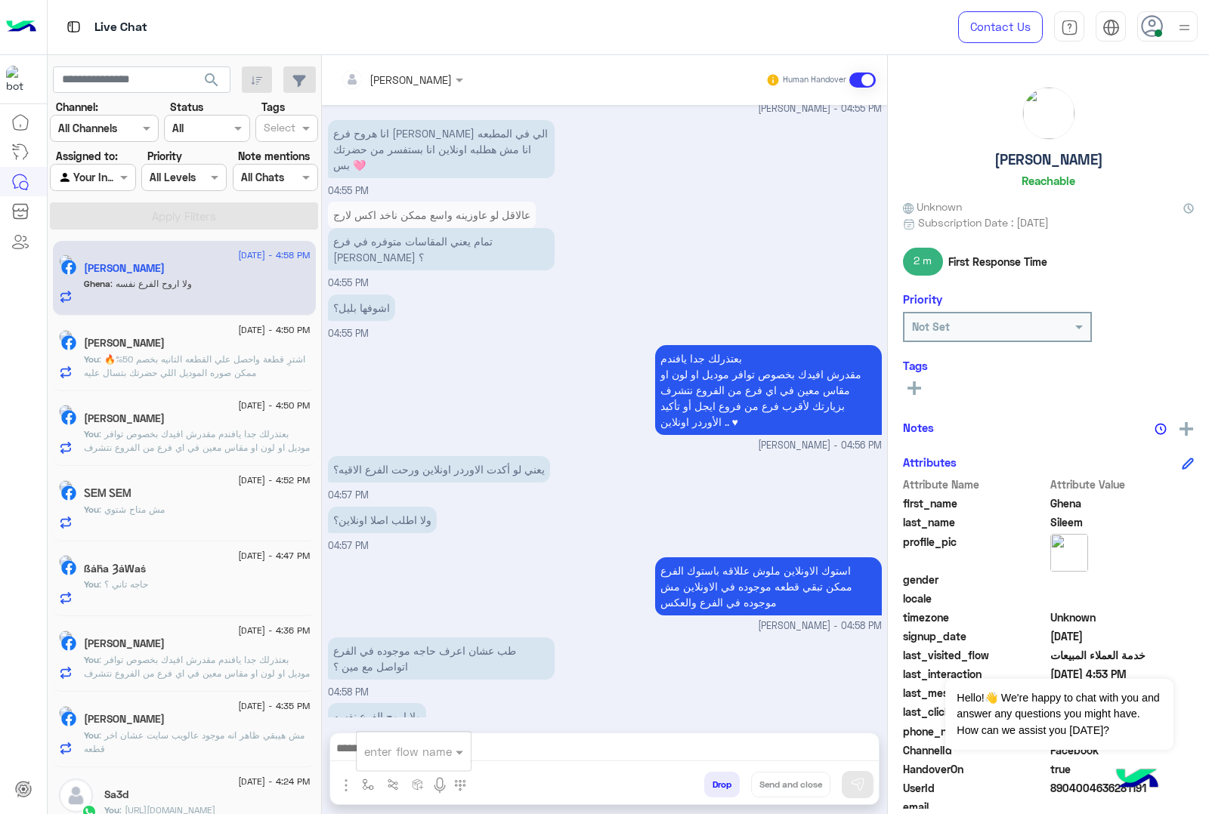
scroll to position [3296, 0]
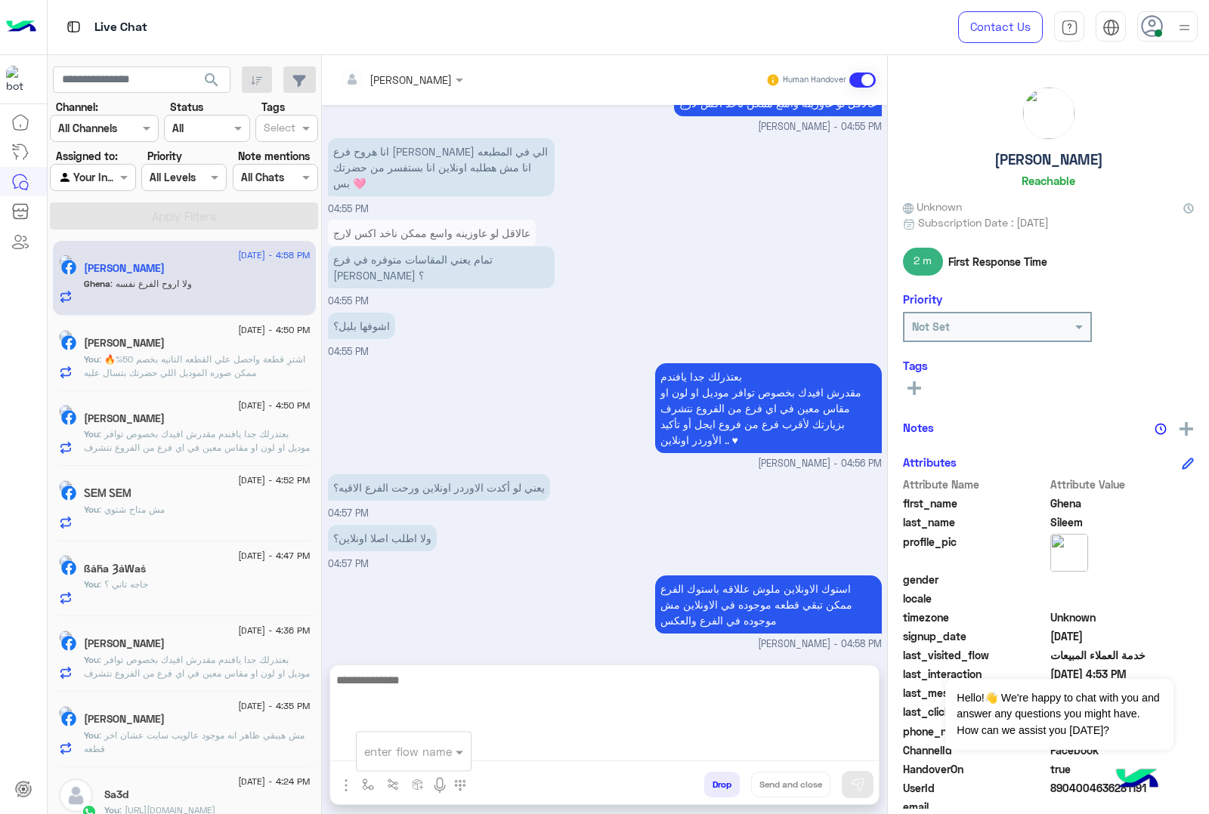
click at [380, 745] on textarea at bounding box center [604, 716] width 548 height 91
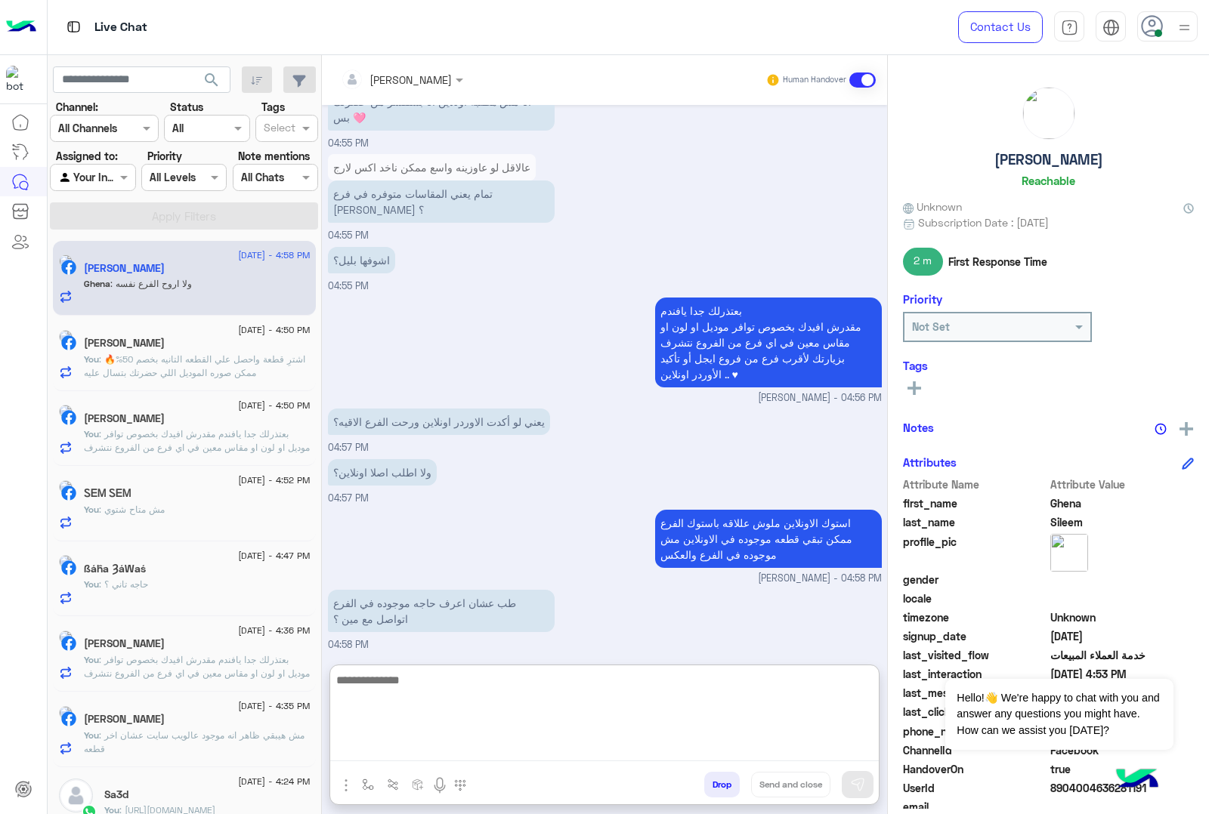
scroll to position [3364, 0]
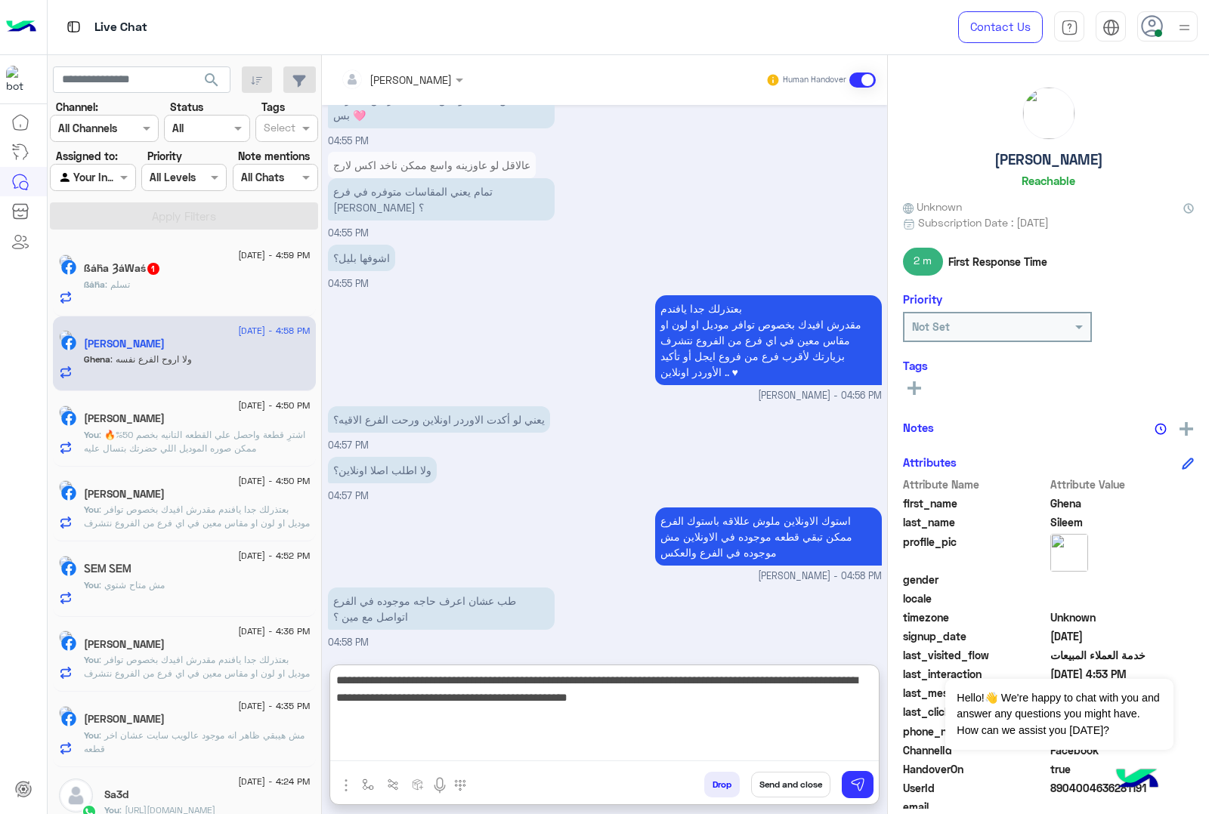
type textarea "**********"
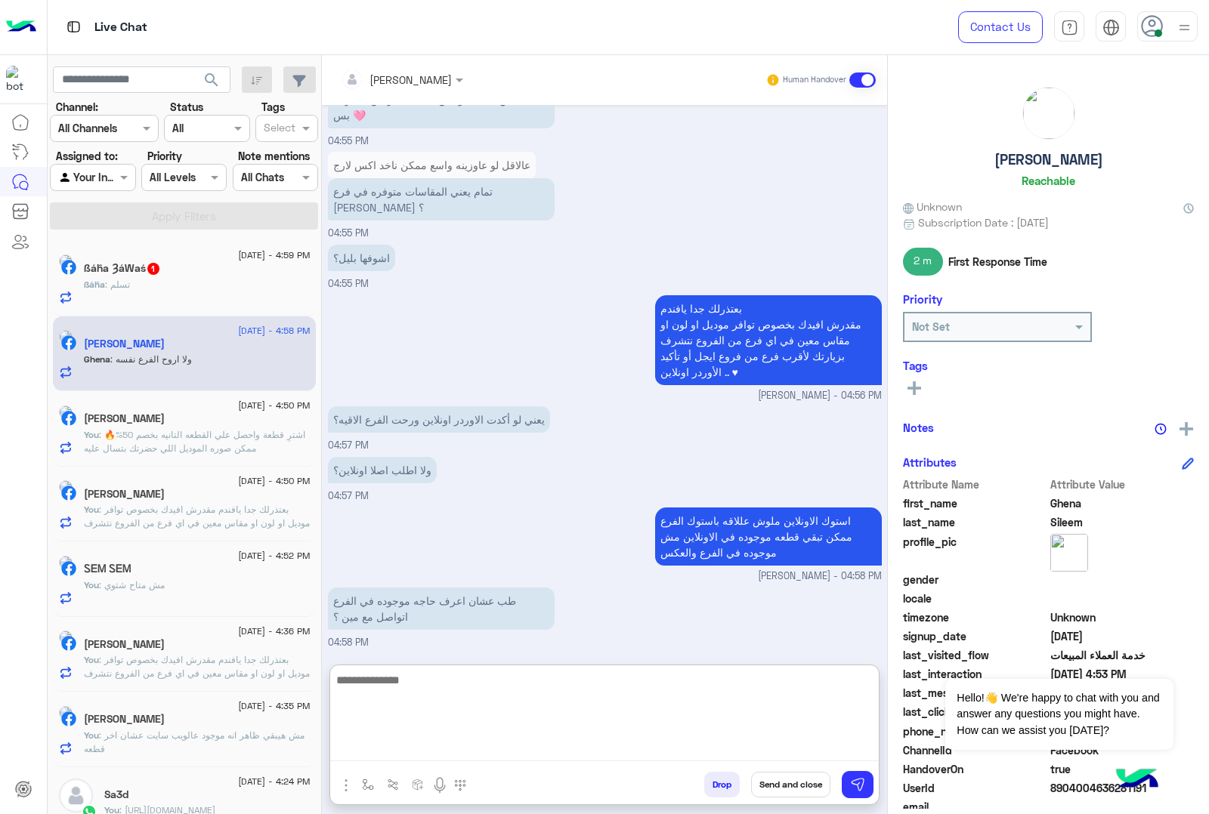
scroll to position [3476, 0]
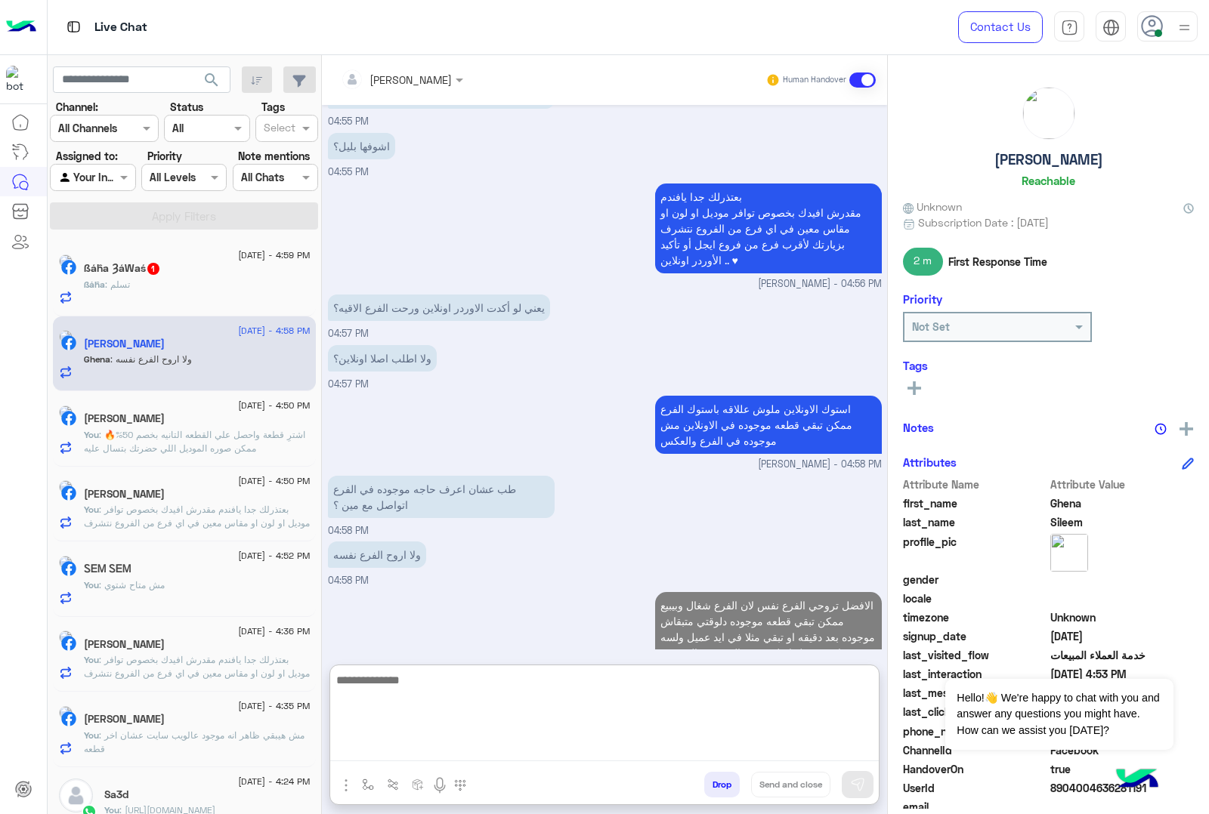
type textarea "*"
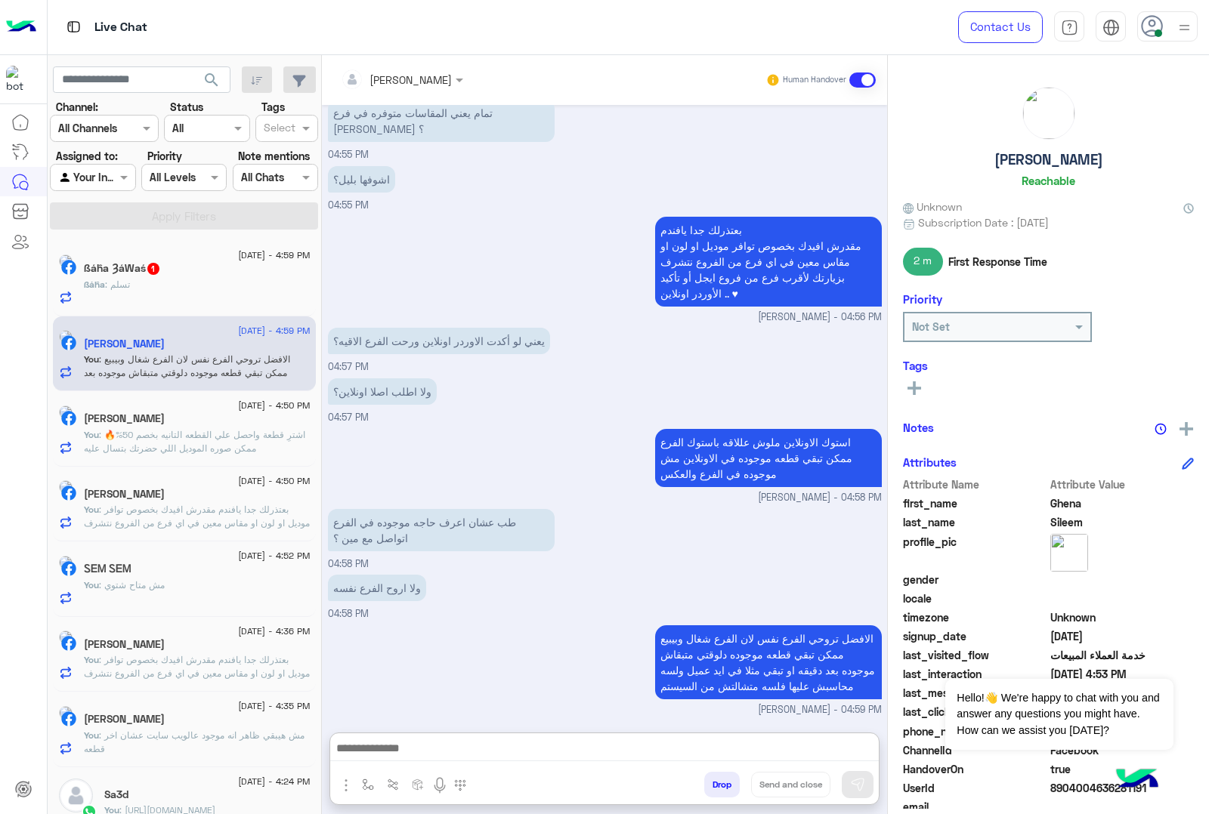
click at [232, 292] on div "ßáĥa : تسلم" at bounding box center [197, 291] width 227 height 26
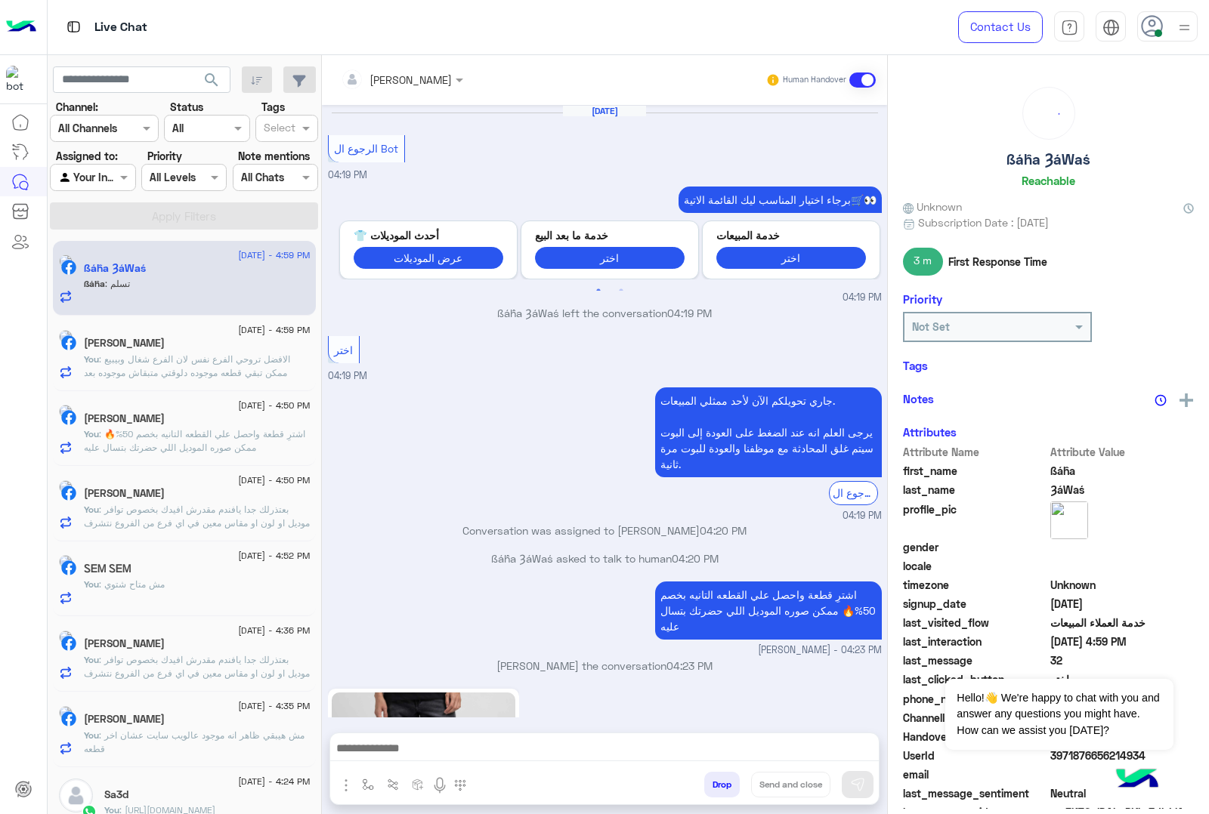
scroll to position [1361, 0]
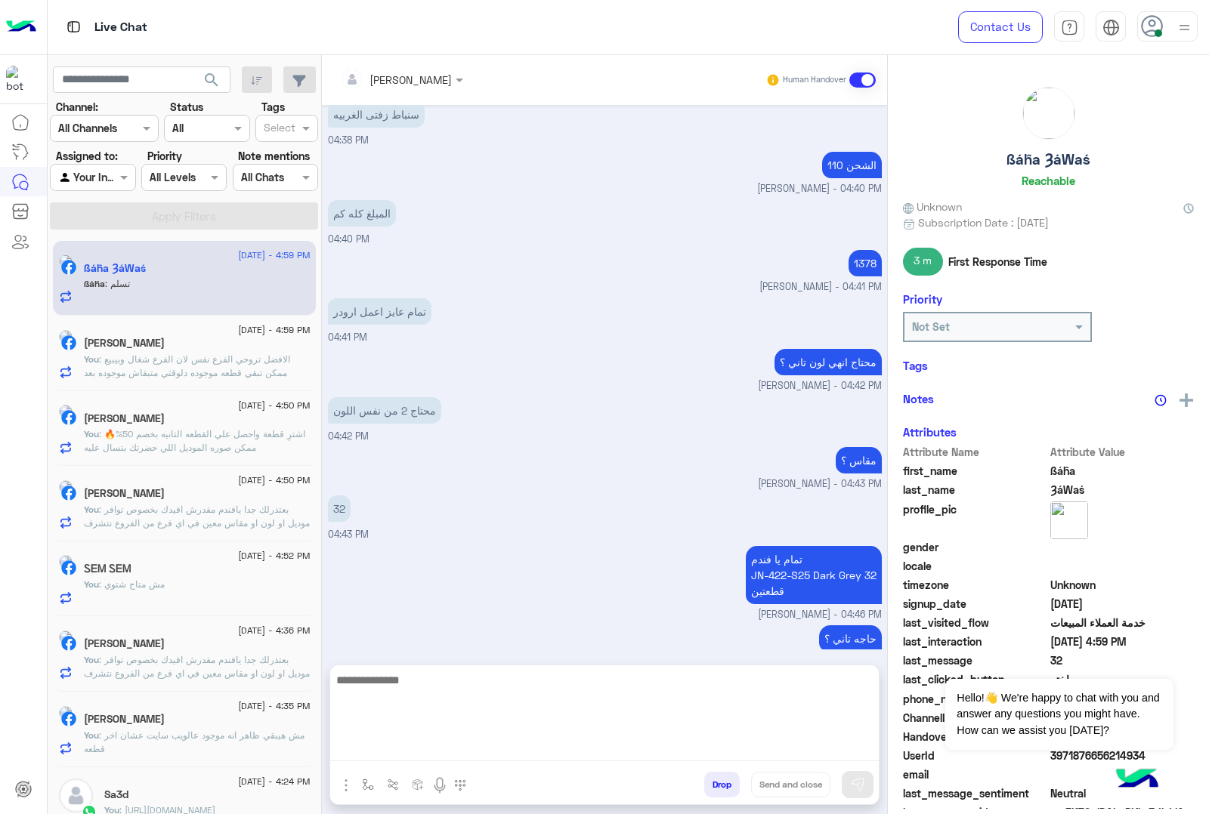
click at [440, 754] on textarea at bounding box center [604, 716] width 548 height 91
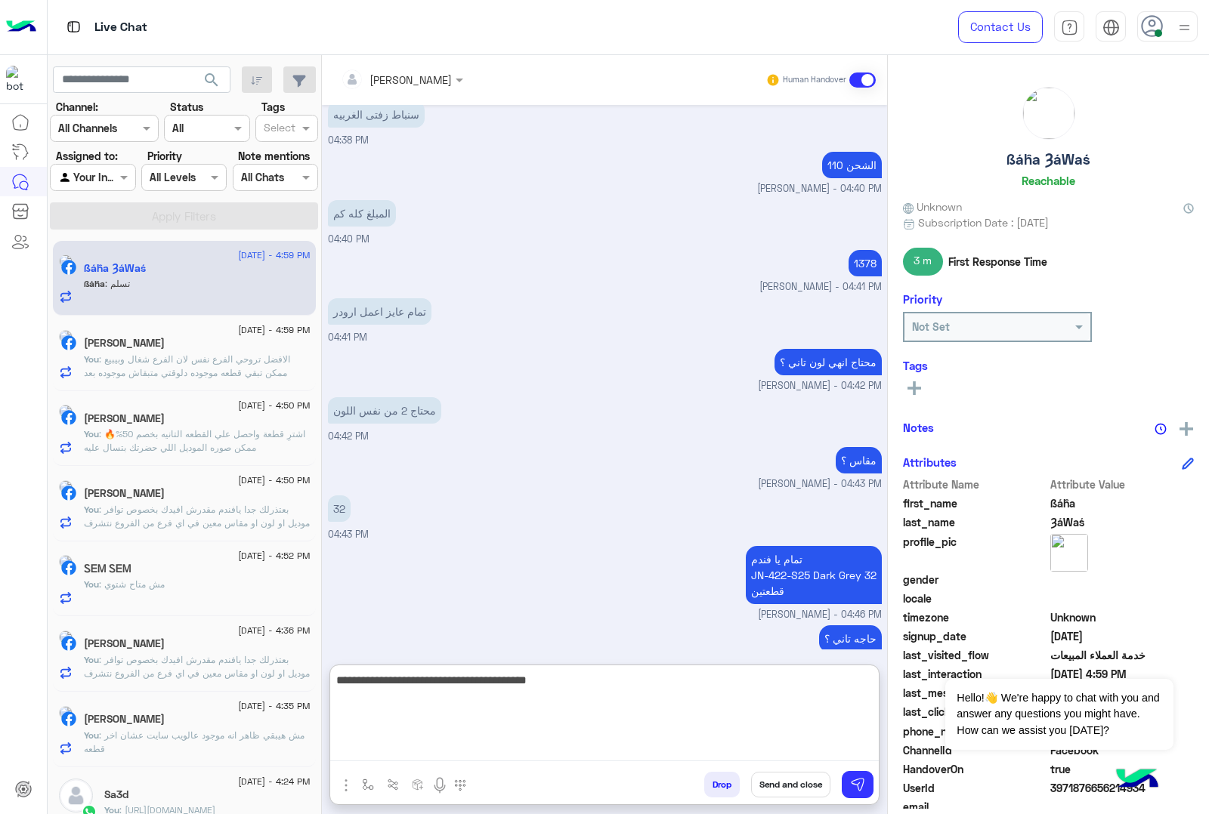
type textarea "**********"
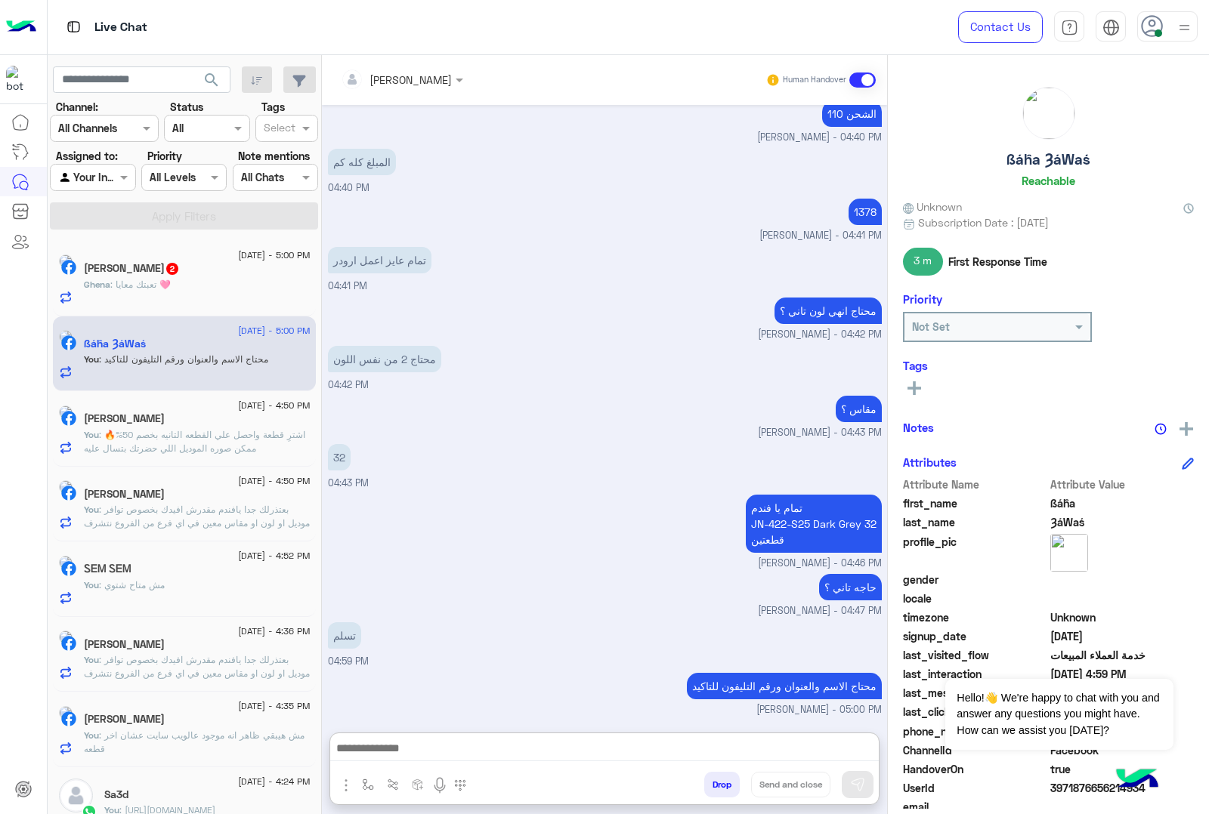
click at [156, 281] on span ": تعبتك معايا 🩷" at bounding box center [140, 284] width 60 height 11
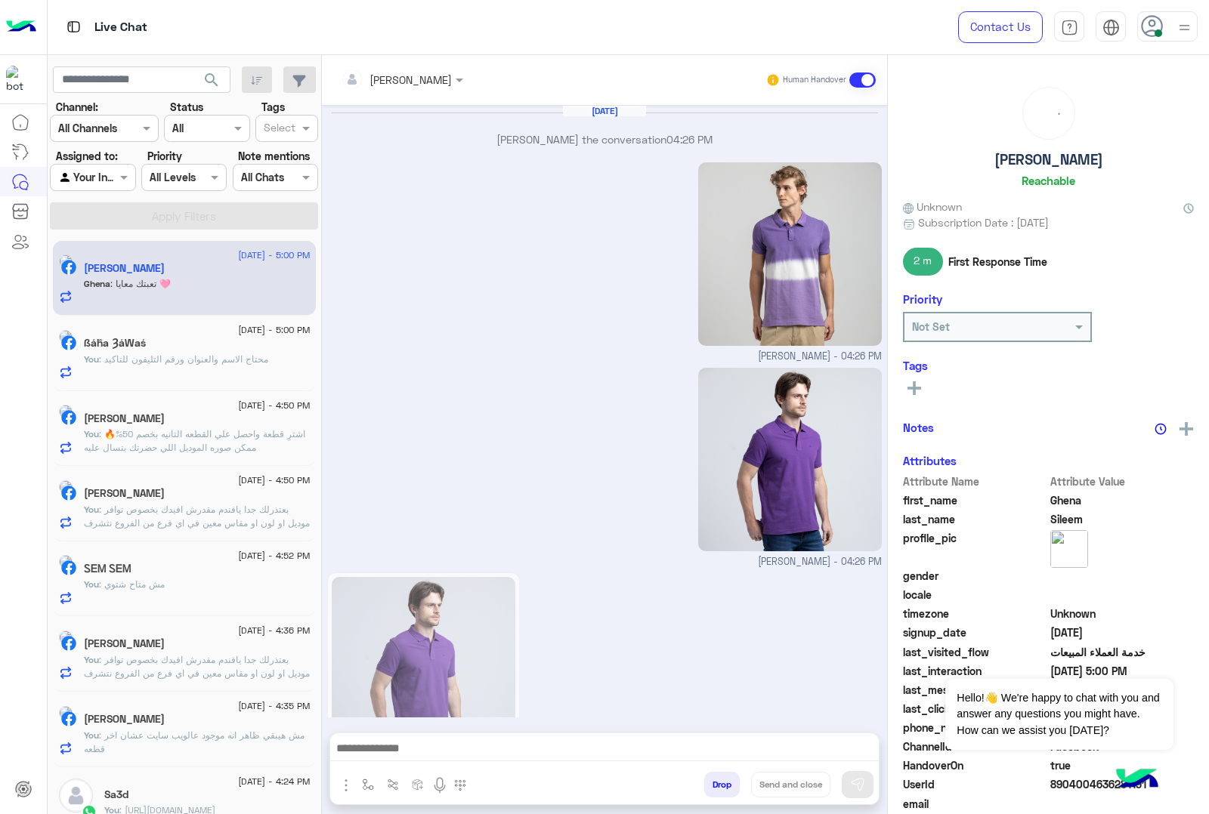
scroll to position [1659, 0]
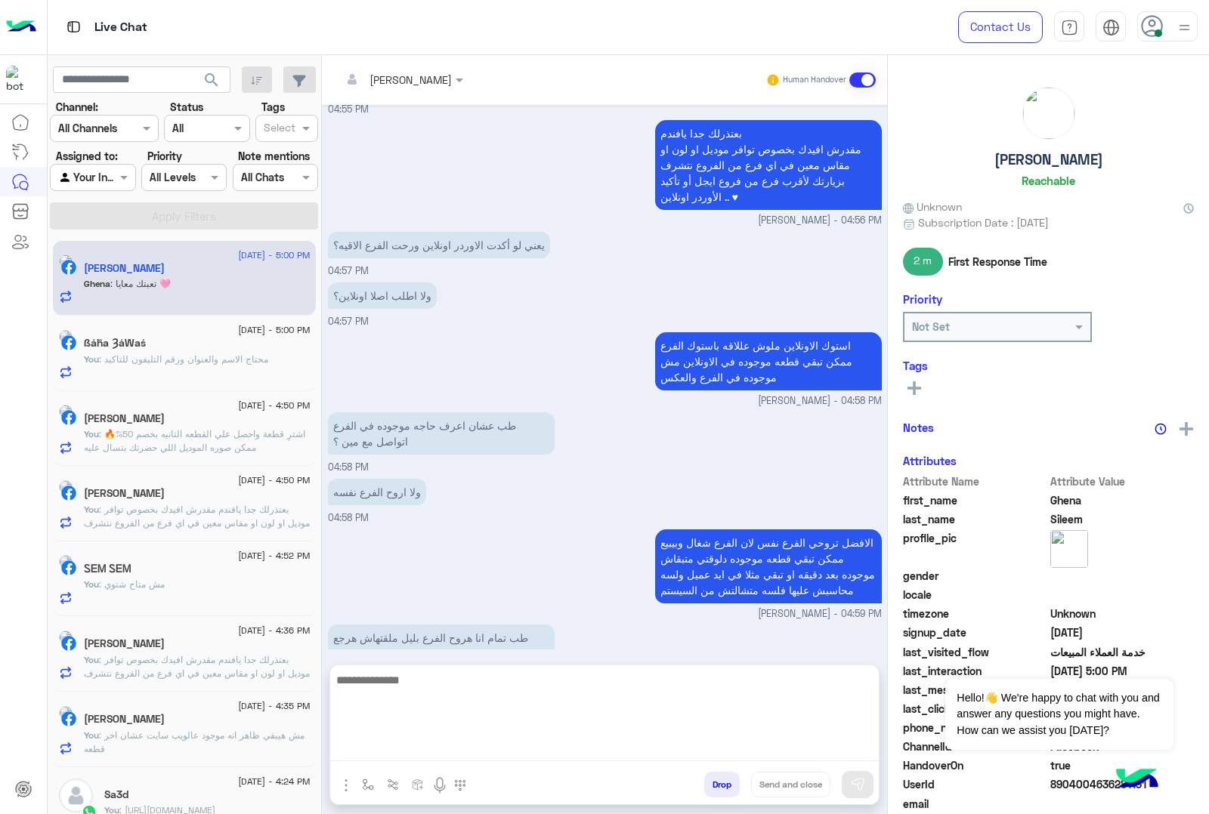
click at [474, 746] on textarea at bounding box center [604, 716] width 548 height 91
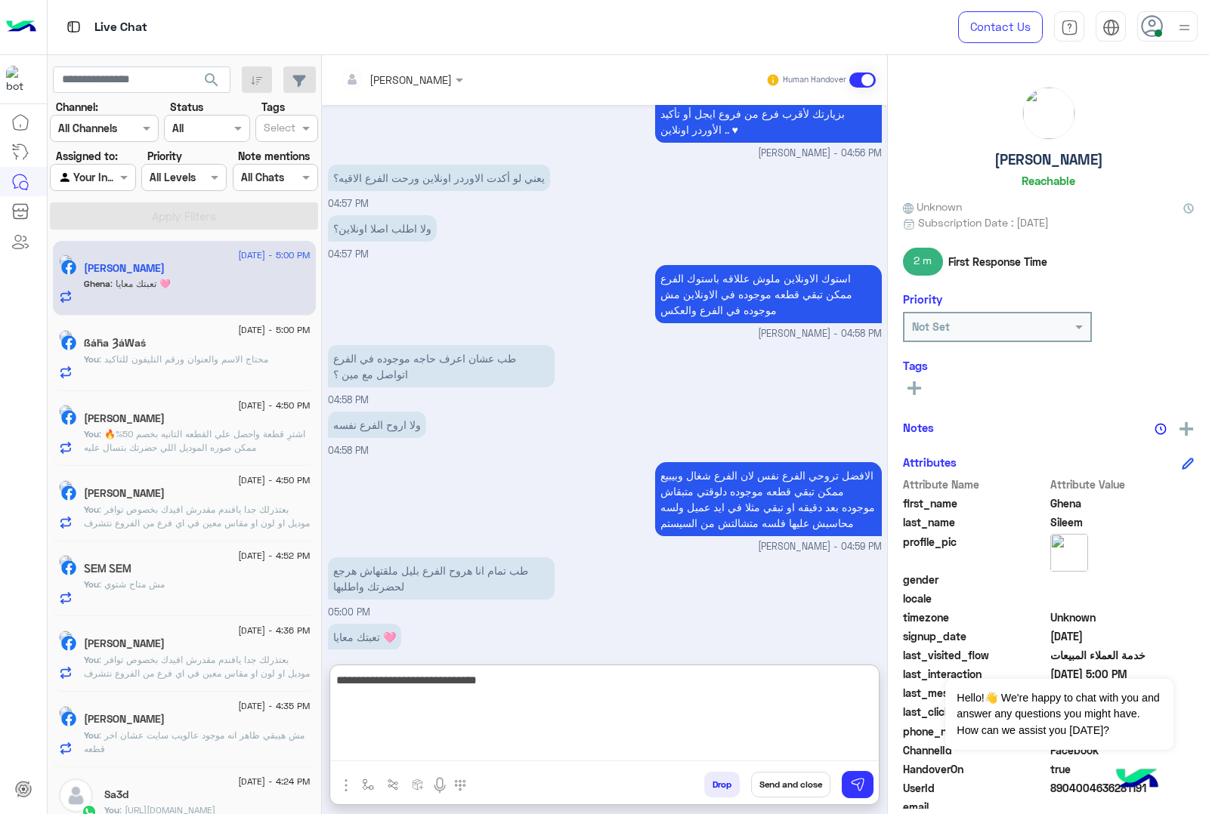
type textarea "**********"
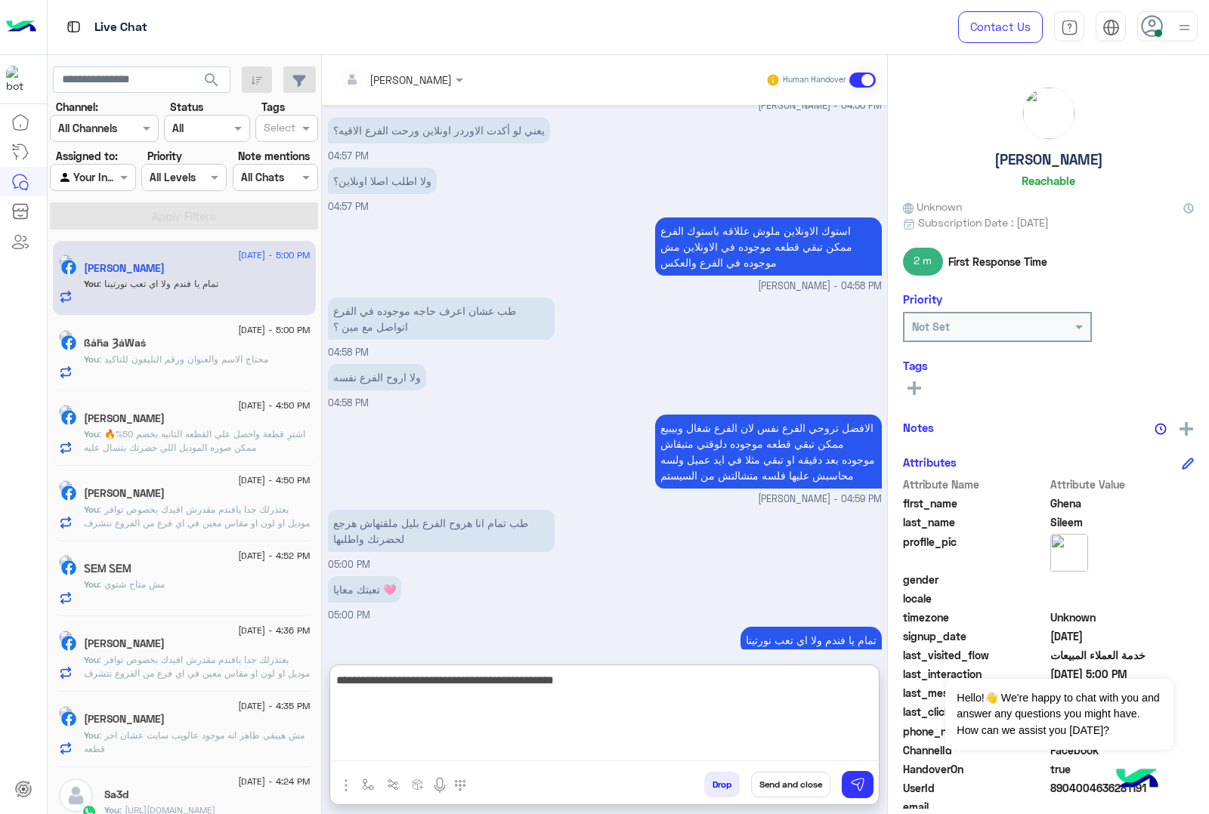
type textarea "**********"
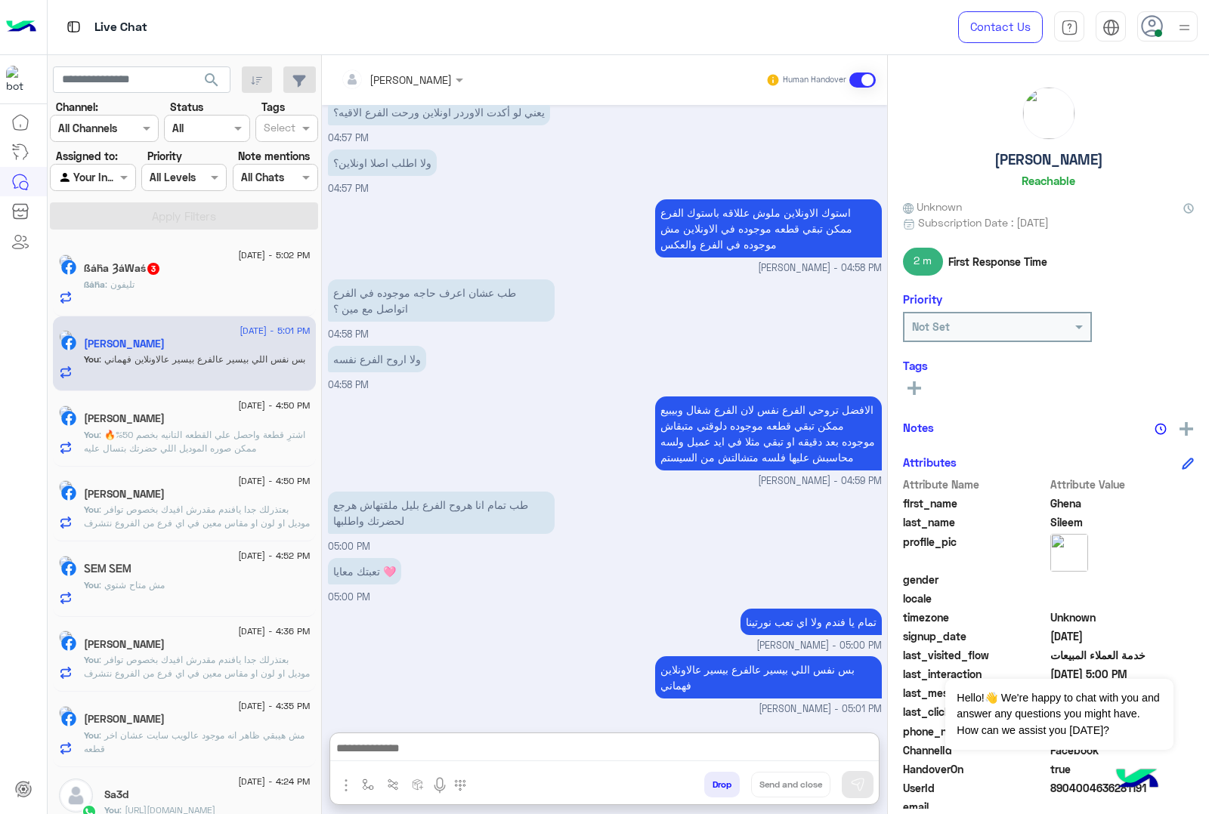
click at [189, 287] on div "ßáĥa : تليفون" at bounding box center [197, 291] width 227 height 26
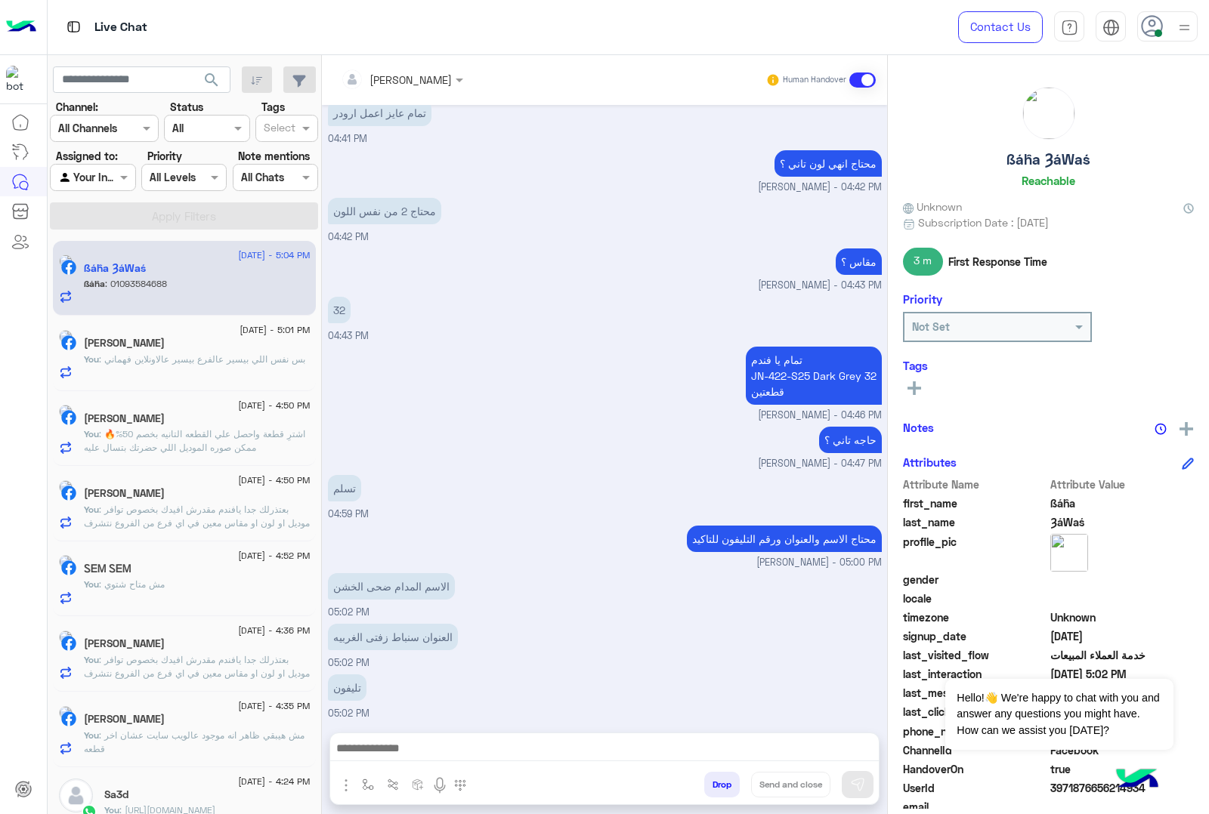
scroll to position [1358, 0]
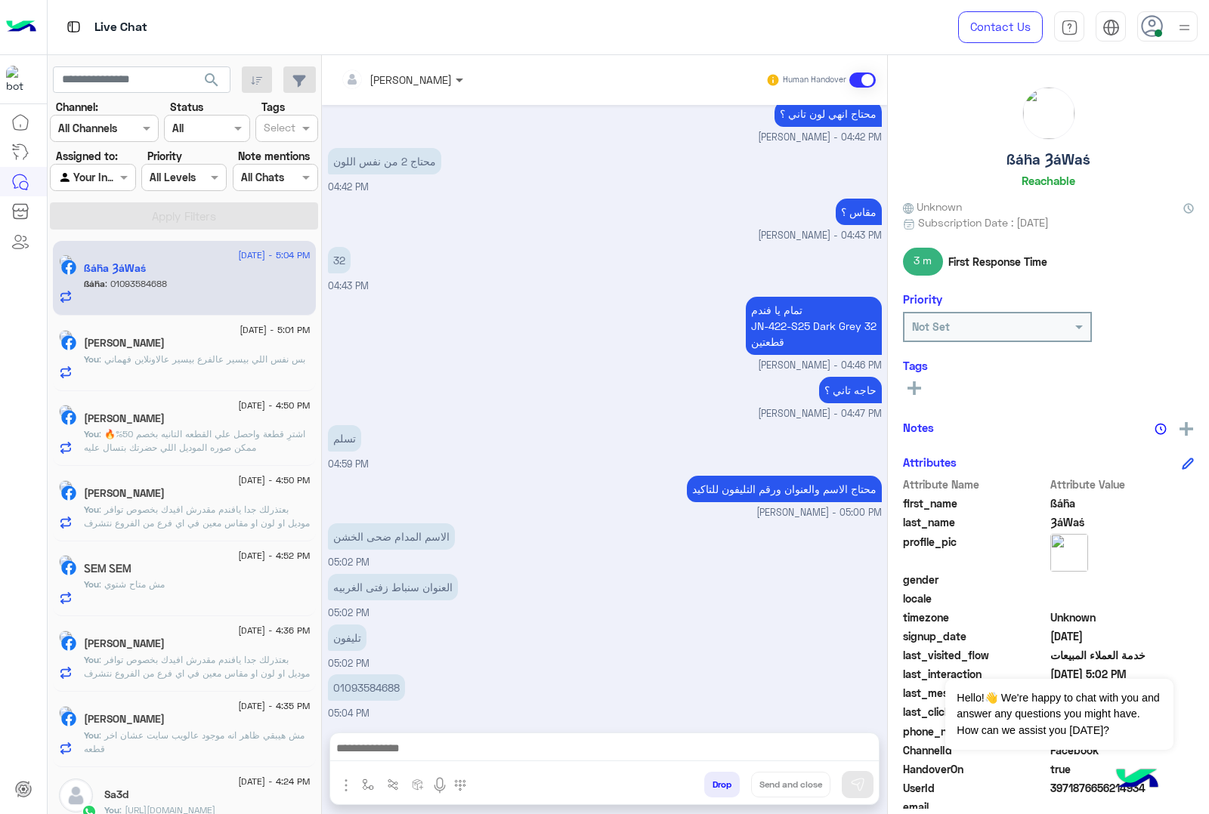
click at [471, 82] on span at bounding box center [461, 80] width 19 height 16
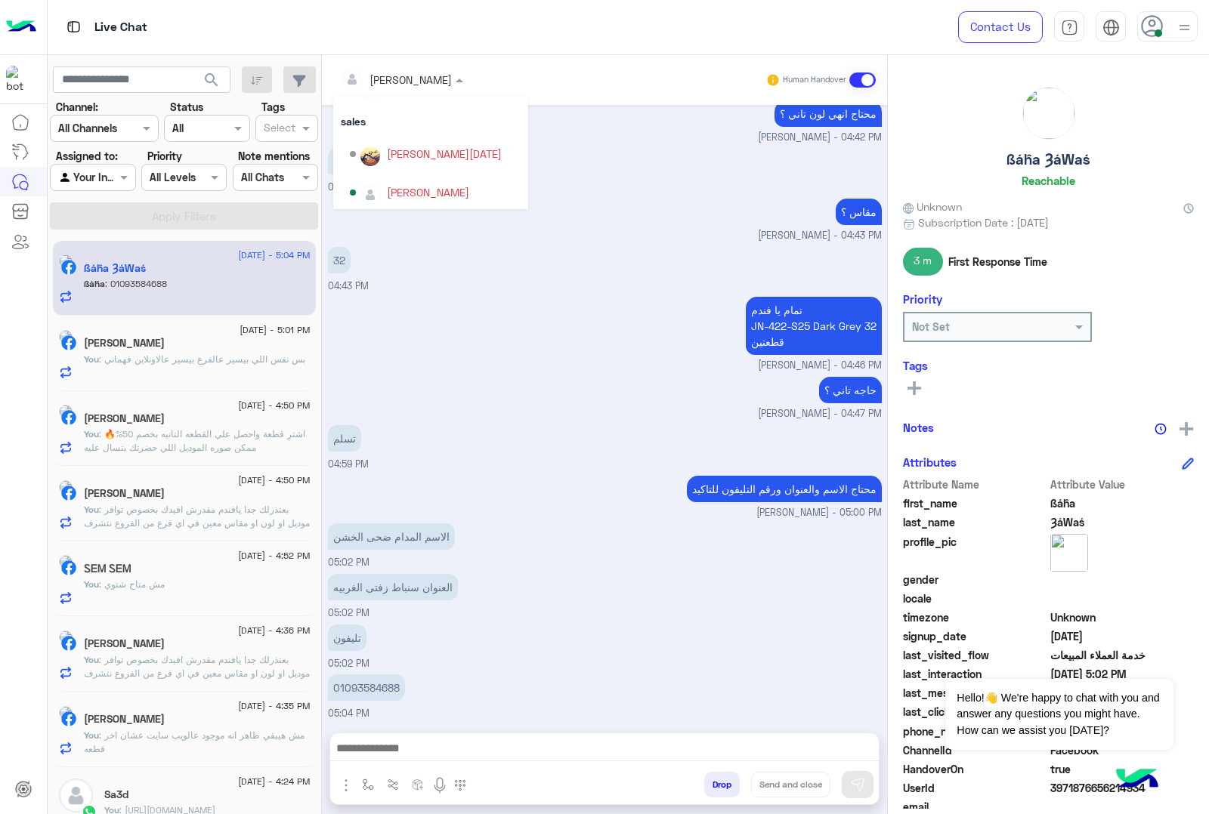
scroll to position [134, 0]
click at [434, 157] on div "[PERSON_NAME][DATE]" at bounding box center [444, 152] width 115 height 16
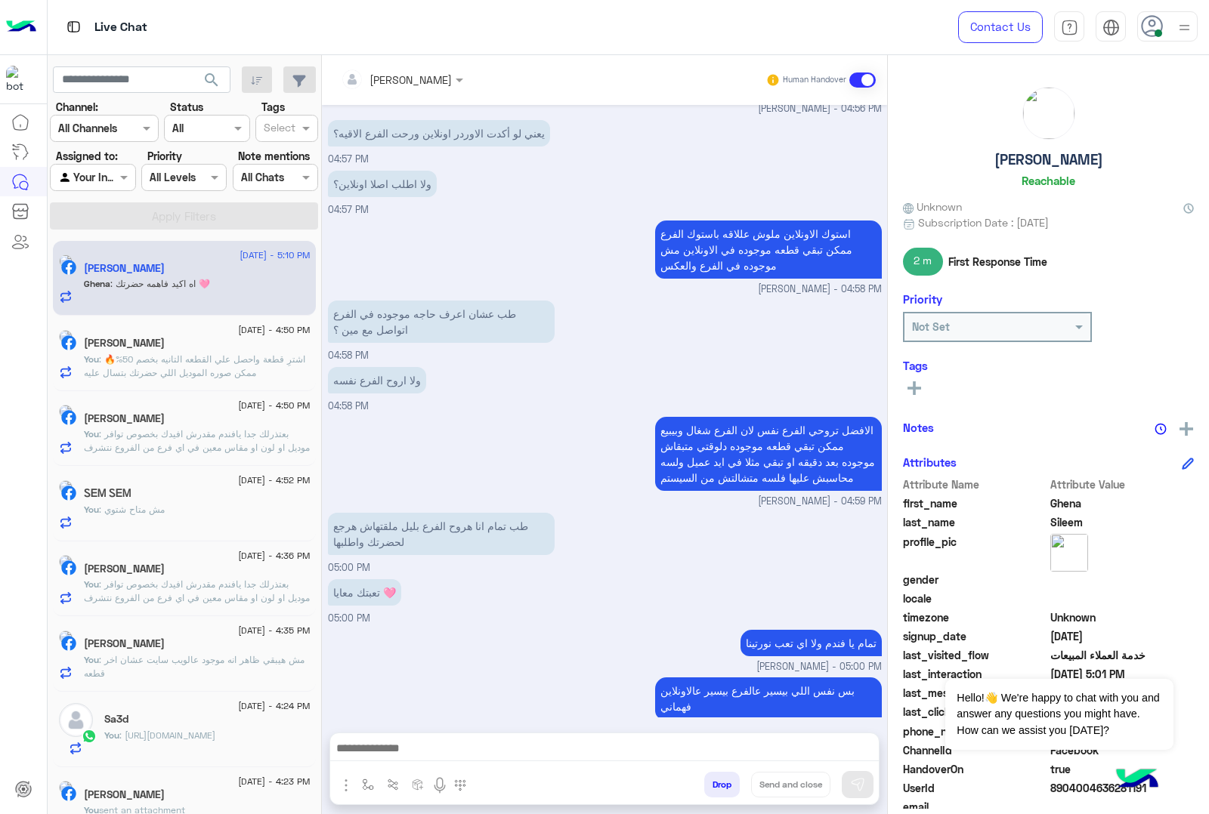
scroll to position [1588, 0]
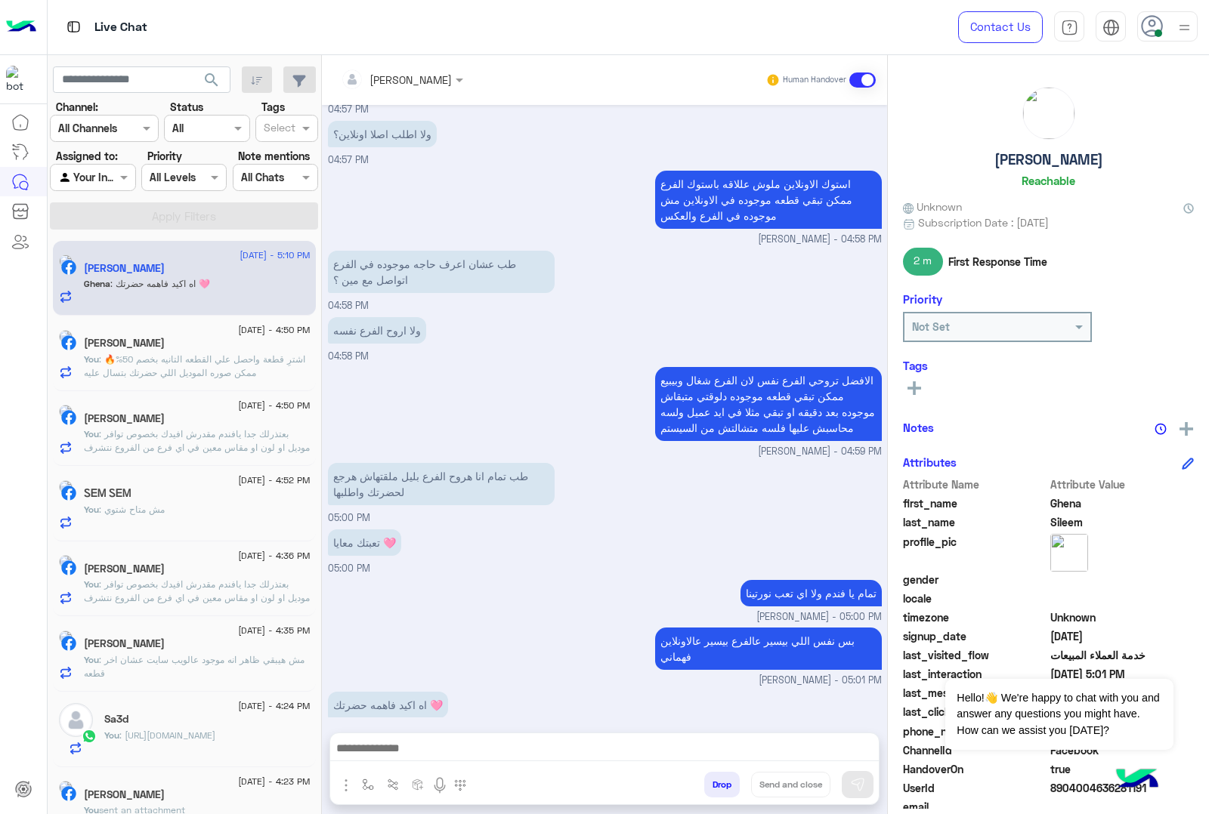
click at [740, 787] on button "Drop" at bounding box center [722, 785] width 36 height 26
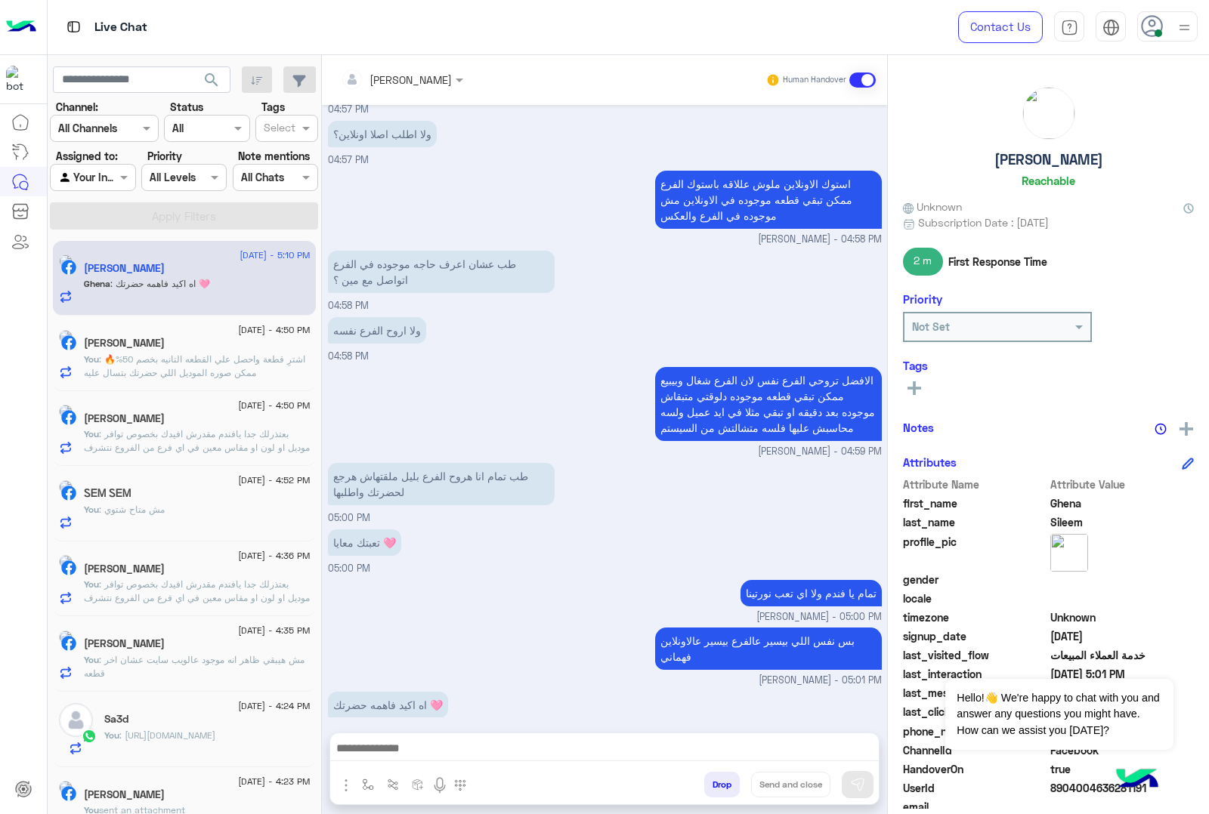
click at [740, 787] on button "Drop" at bounding box center [722, 785] width 36 height 26
click at [754, 787] on div "[PERSON_NAME] Human Handover [DATE] [PERSON_NAME] - 04:26 PM مقاسات ايه من دي ؟…" at bounding box center [604, 437] width 565 height 765
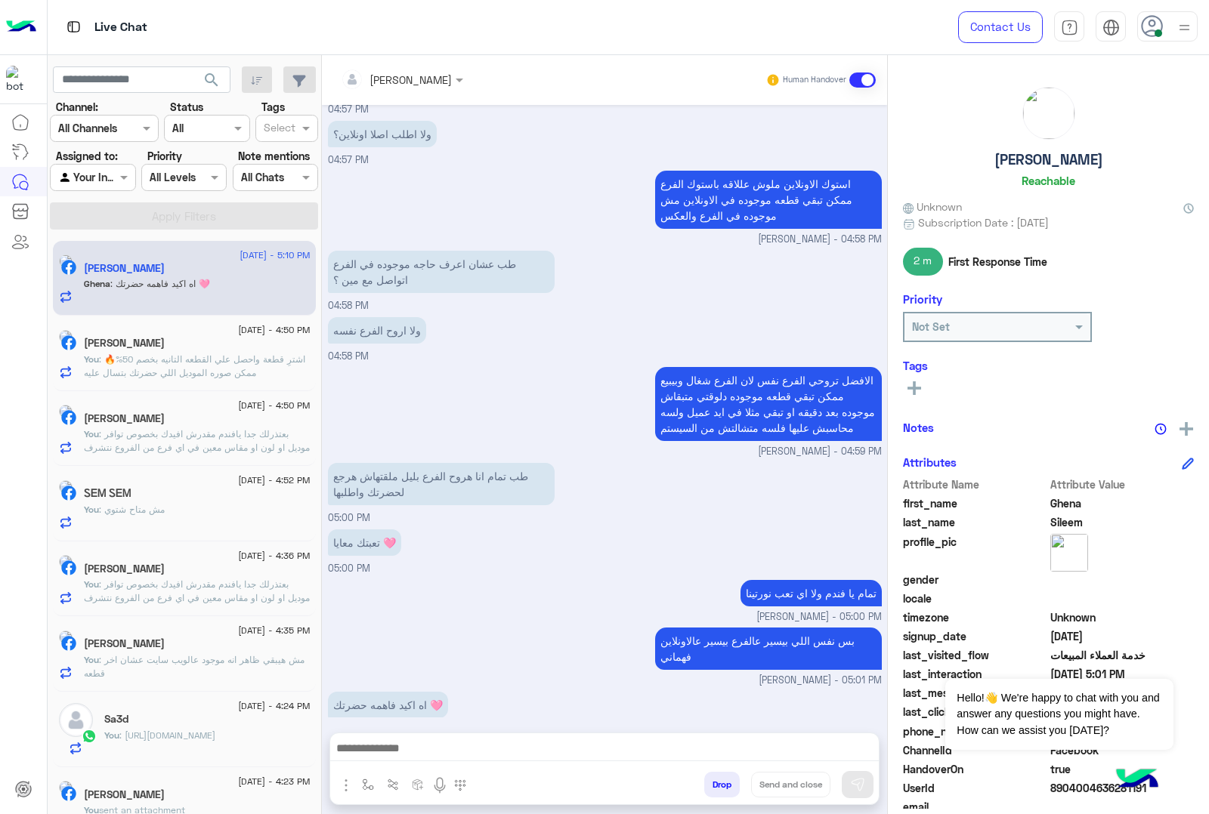
click at [754, 787] on div "[PERSON_NAME] Human Handover [DATE] [PERSON_NAME] - 04:26 PM مقاسات ايه من دي ؟…" at bounding box center [604, 437] width 565 height 765
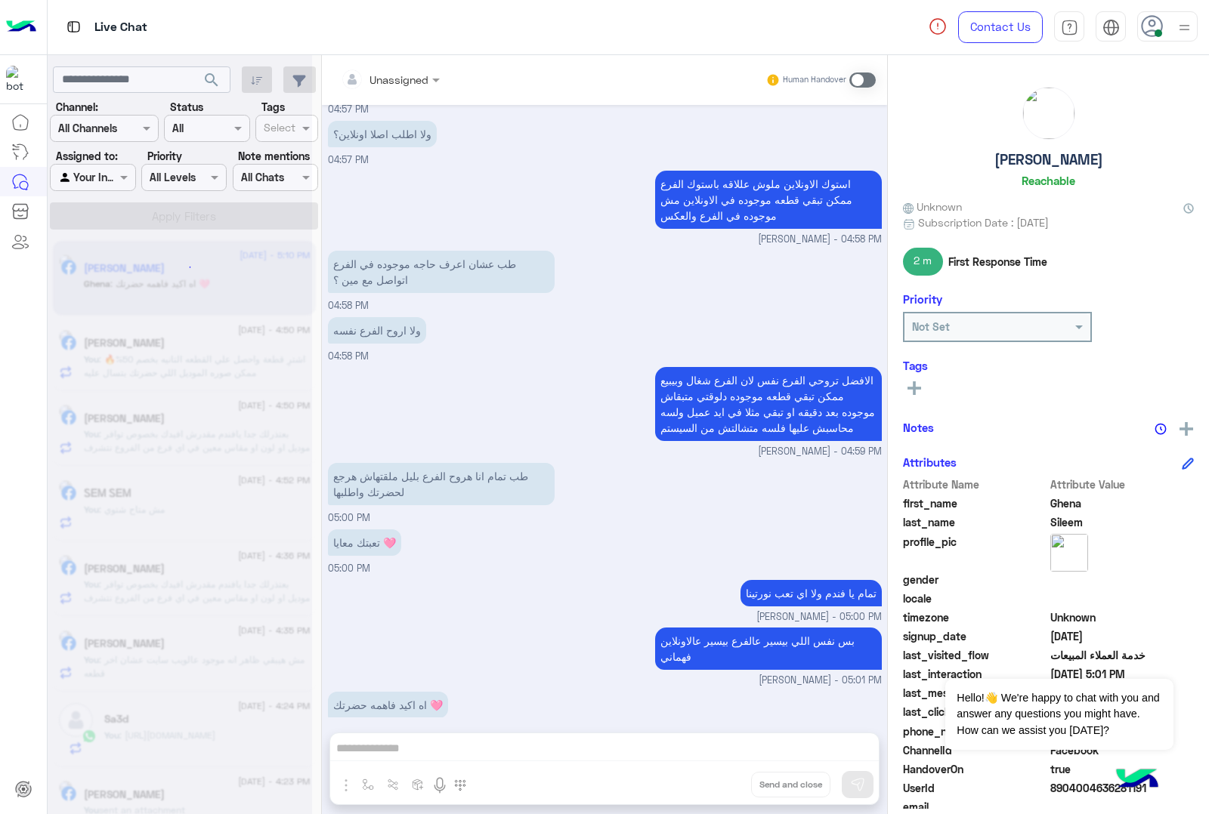
scroll to position [1615, 0]
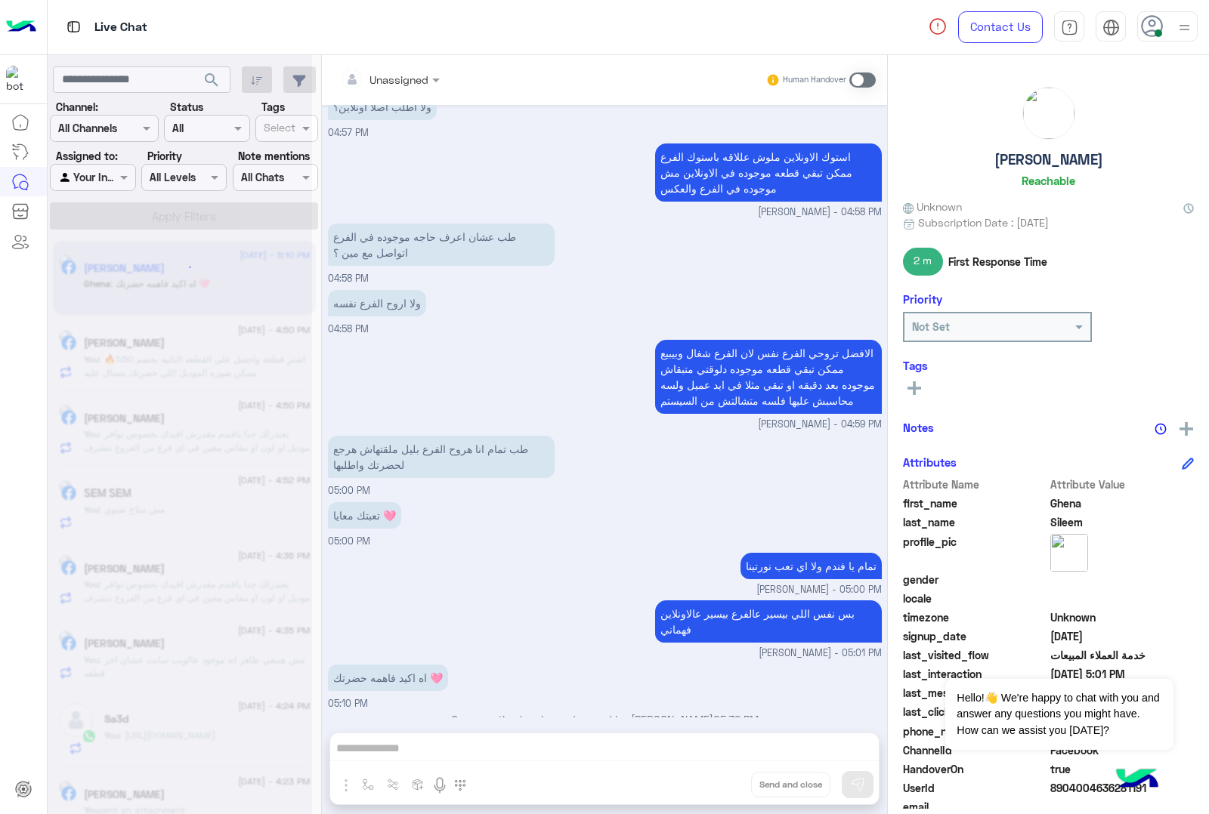
click at [754, 787] on div "Unassigned Human Handover [DATE] [PERSON_NAME] - 04:26 PM مقاسات ايه من دي ؟ 04…" at bounding box center [604, 437] width 565 height 765
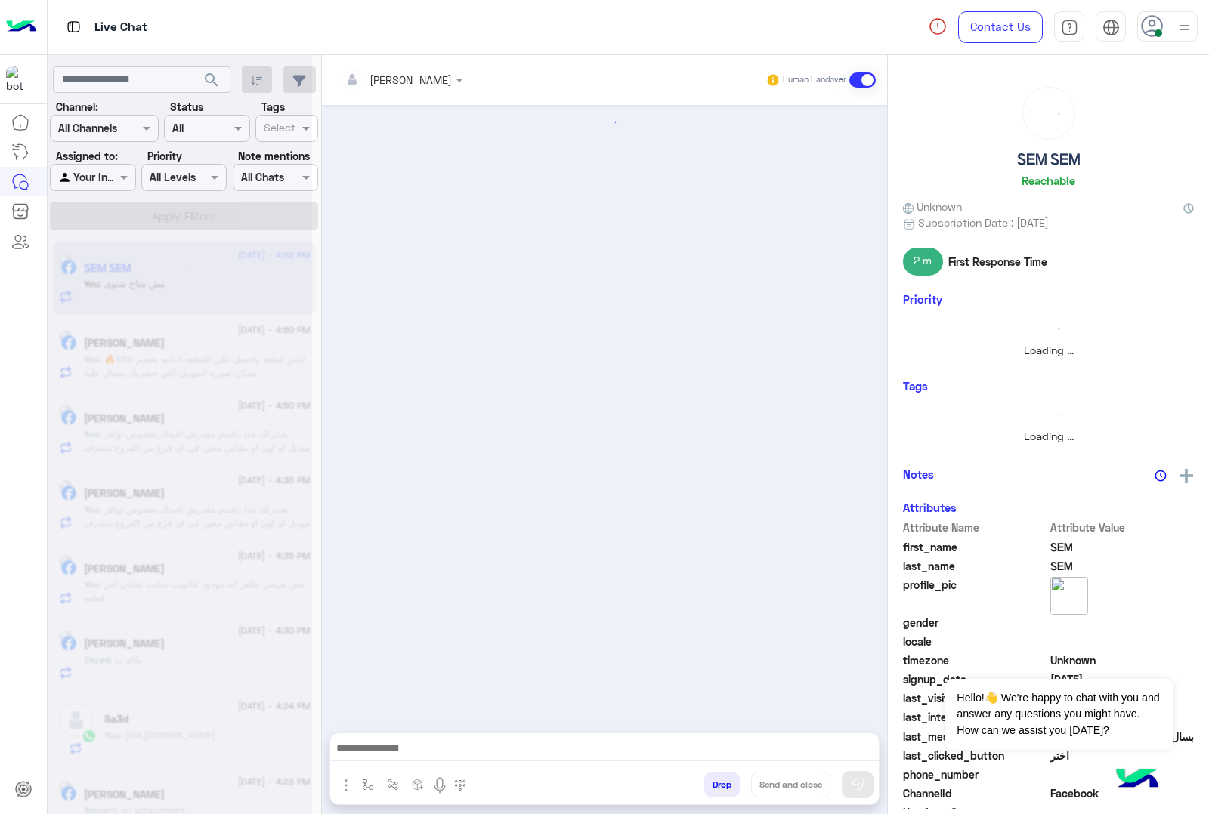
click at [740, 787] on button "Drop" at bounding box center [722, 785] width 36 height 26
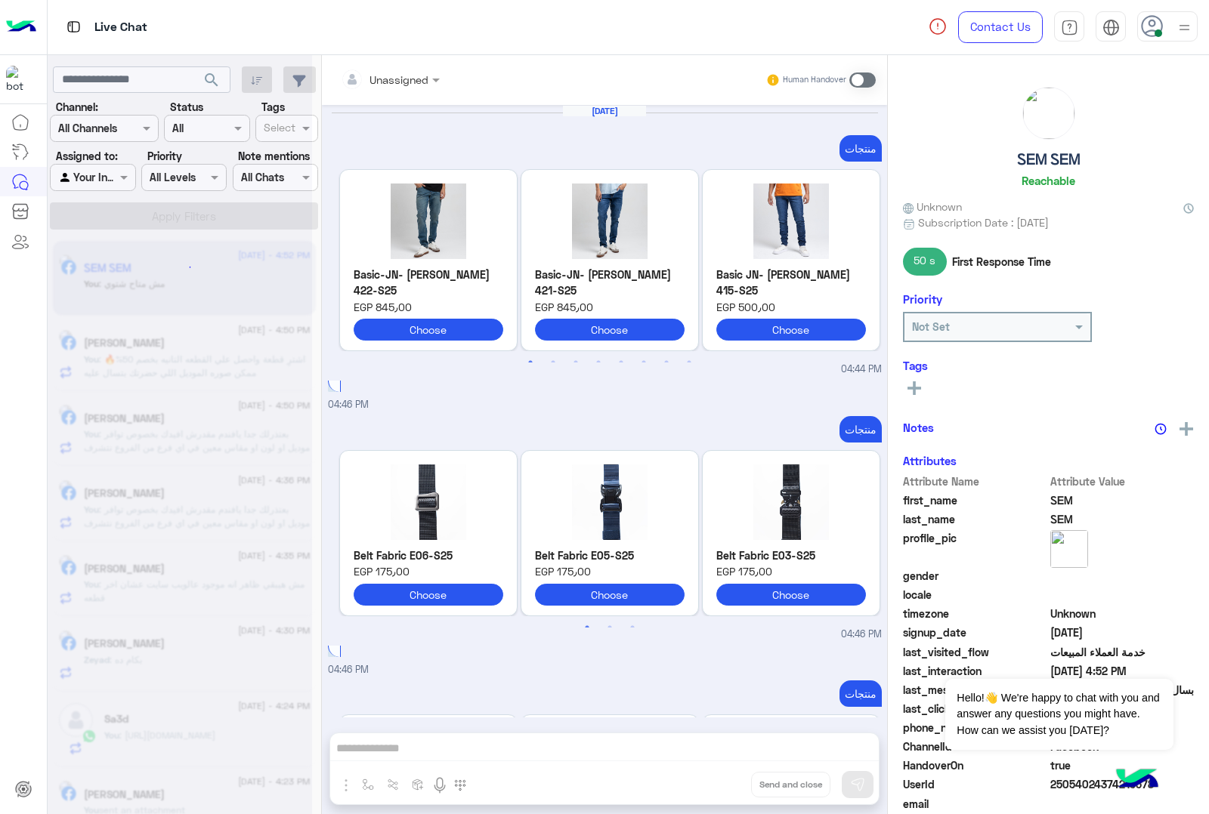
scroll to position [2343, 0]
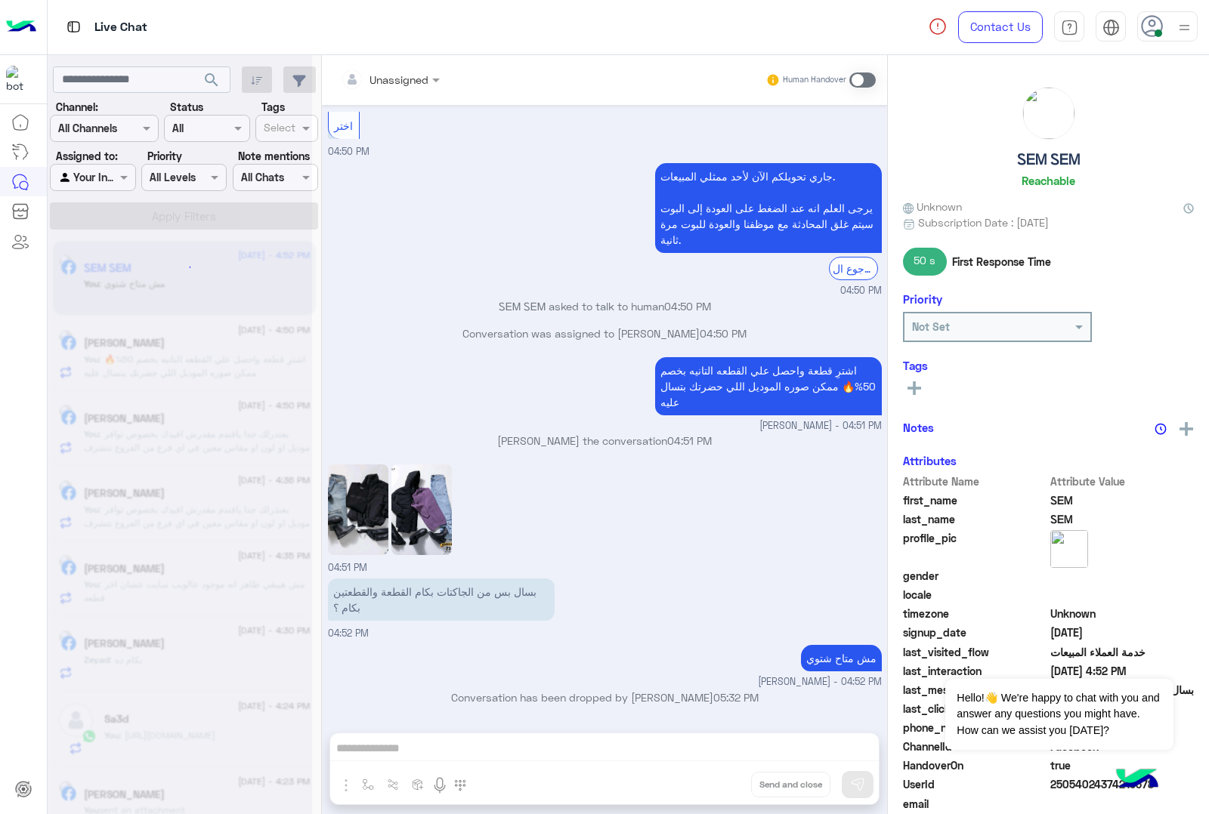
click at [754, 787] on div "Unassigned Human Handover [DATE] منتجات Previous Jeans Slim Basic-JN-422-S25 EG…" at bounding box center [604, 437] width 565 height 765
click at [0, 0] on button "Drop" at bounding box center [0, 0] width 0 height 0
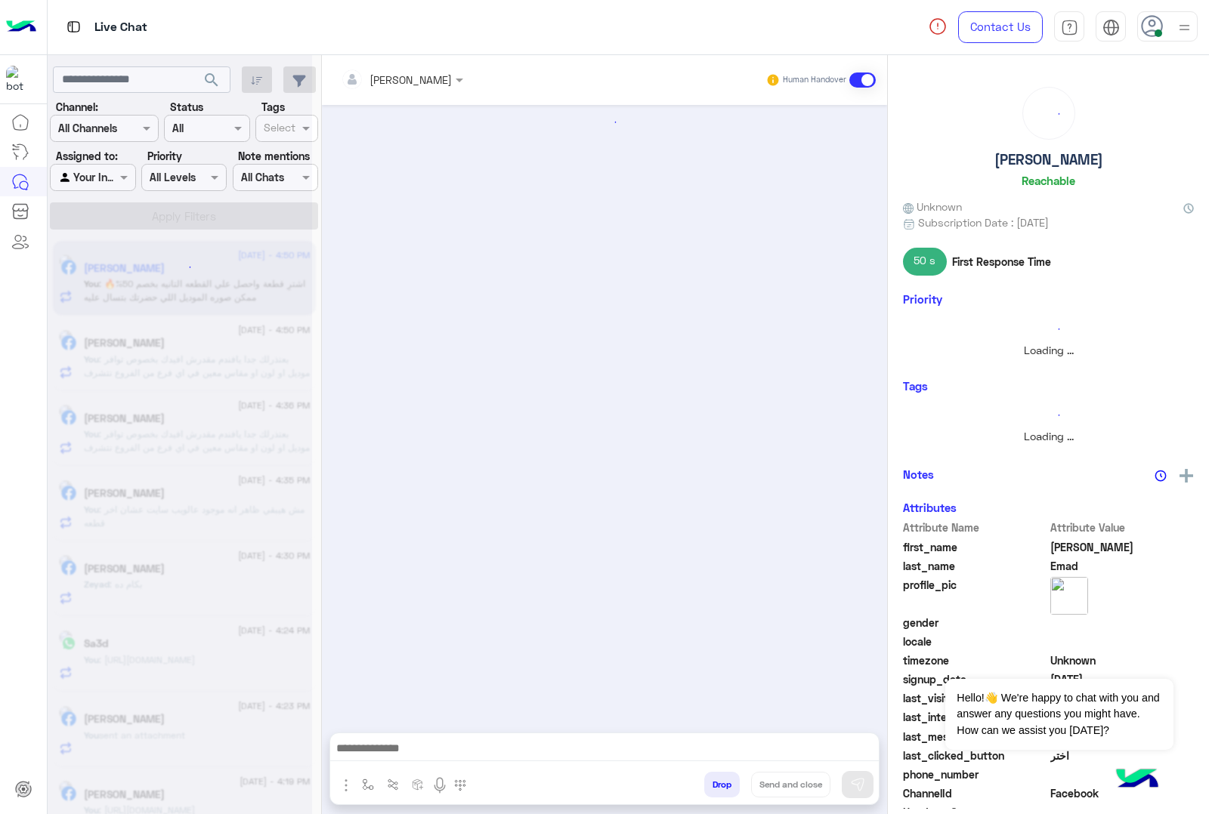
click at [740, 787] on button "Drop" at bounding box center [722, 785] width 36 height 26
click at [754, 787] on div "[PERSON_NAME] Human Handover Attachements Images enter flow name Drop Send and …" at bounding box center [604, 437] width 565 height 765
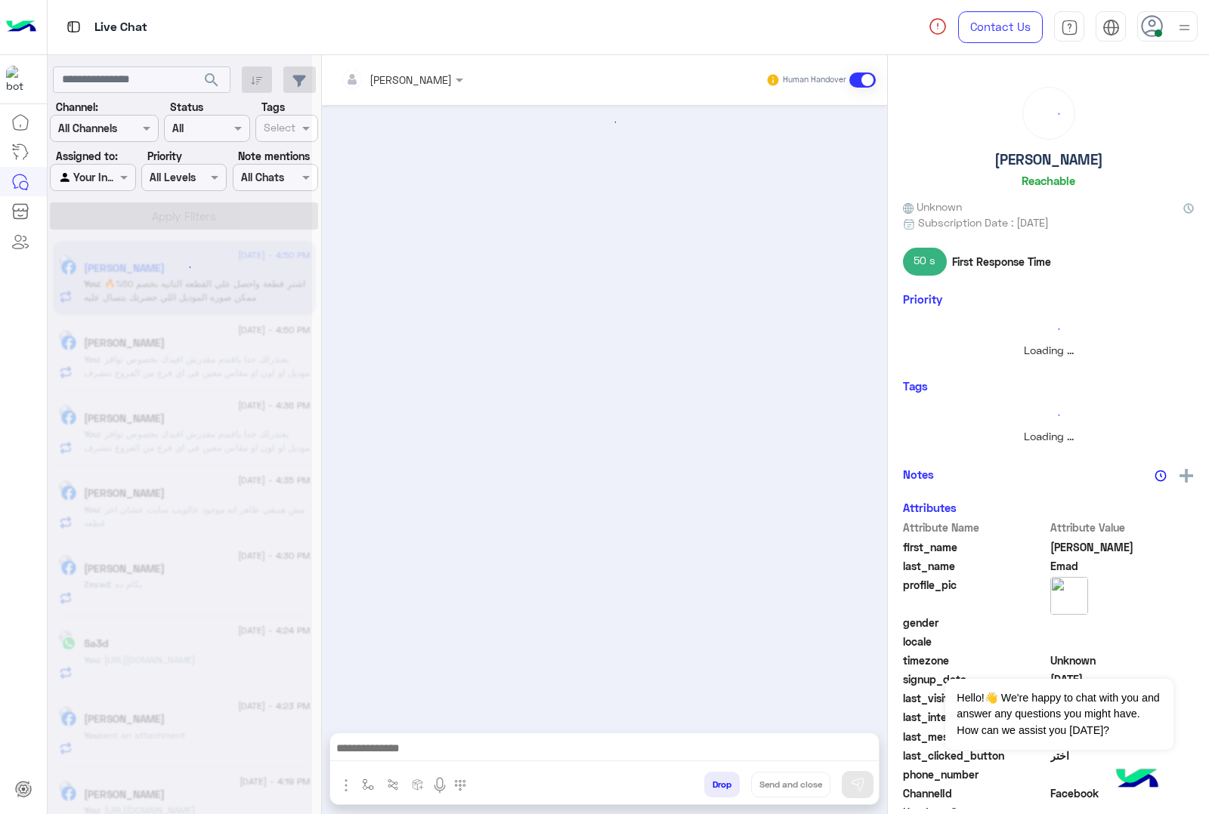
click at [754, 787] on div "[PERSON_NAME] Human Handover Attachements Images enter flow name Drop Send and …" at bounding box center [604, 437] width 565 height 765
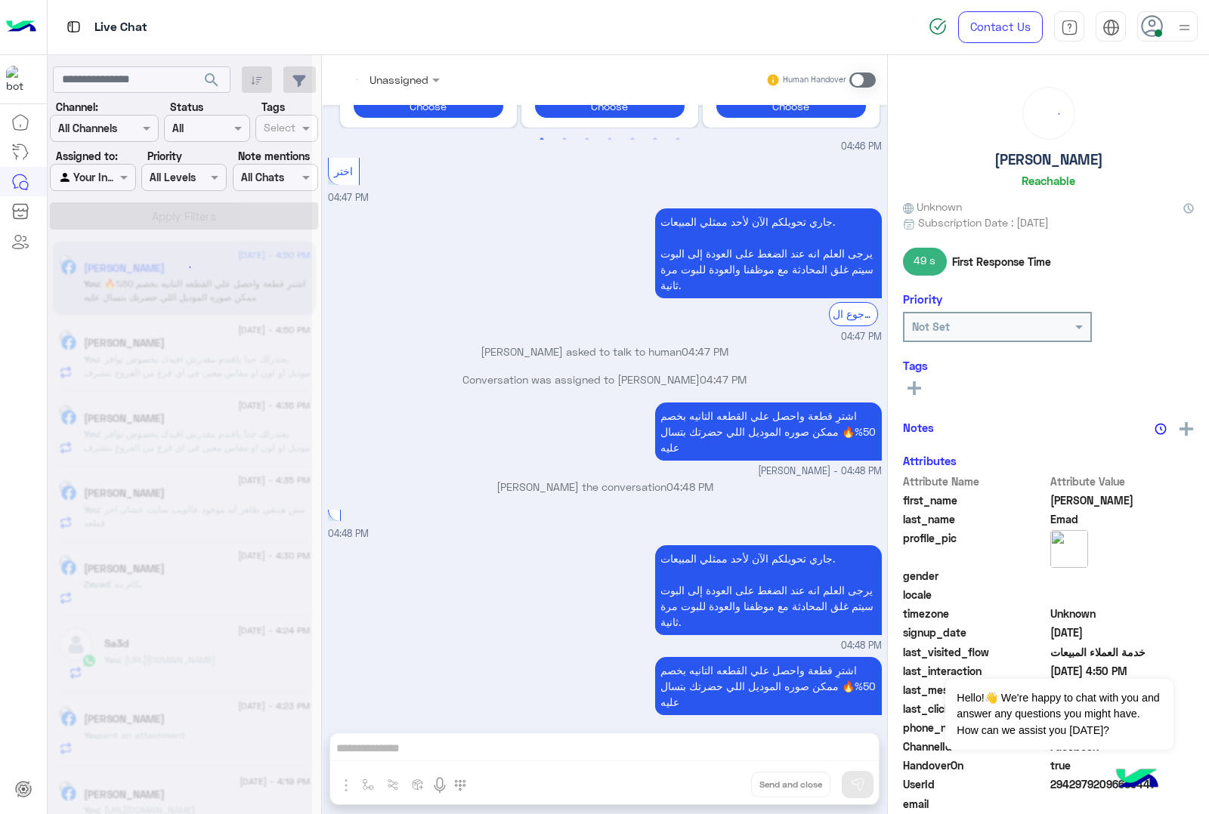
click at [754, 787] on div "Unassigned Human Handover [DATE] اي عرض الجامعه 04:46 PM عميلنا [PERSON_NAME] ا…" at bounding box center [604, 437] width 565 height 765
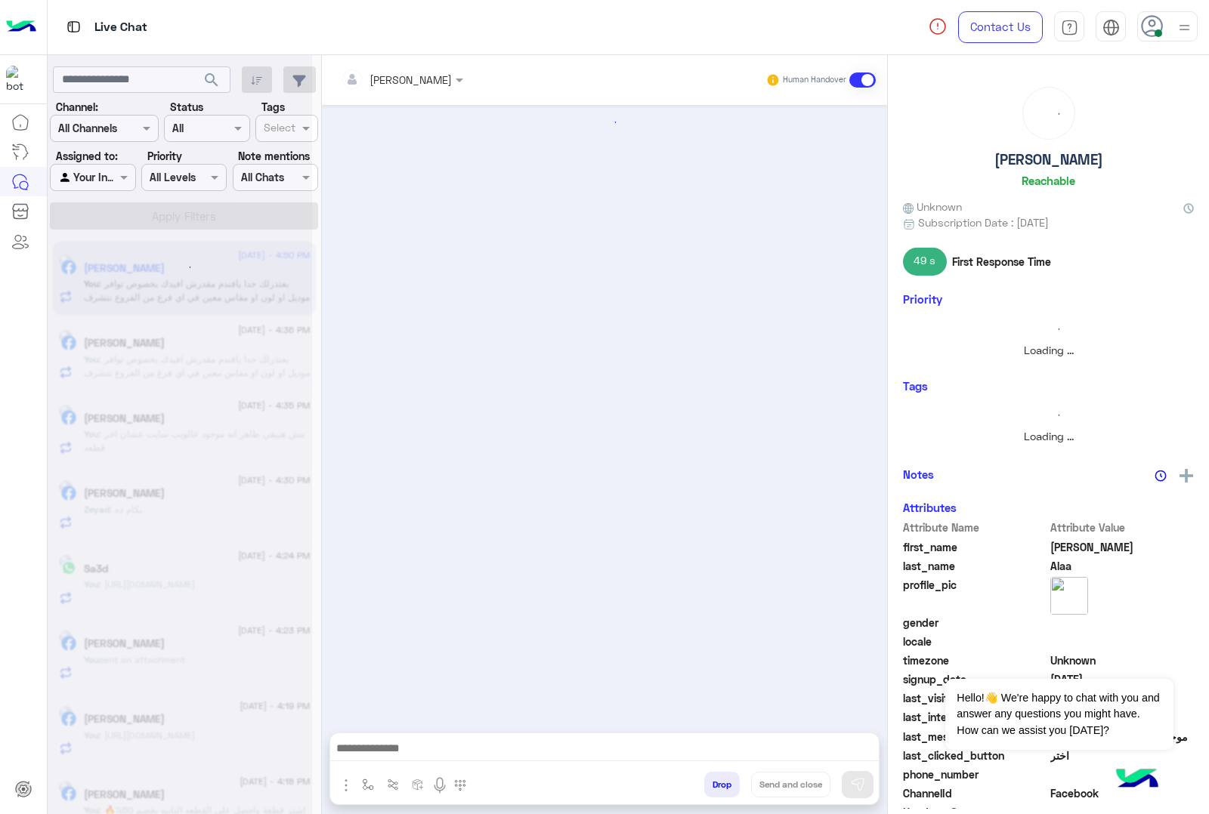
click at [740, 787] on button "Drop" at bounding box center [722, 785] width 36 height 26
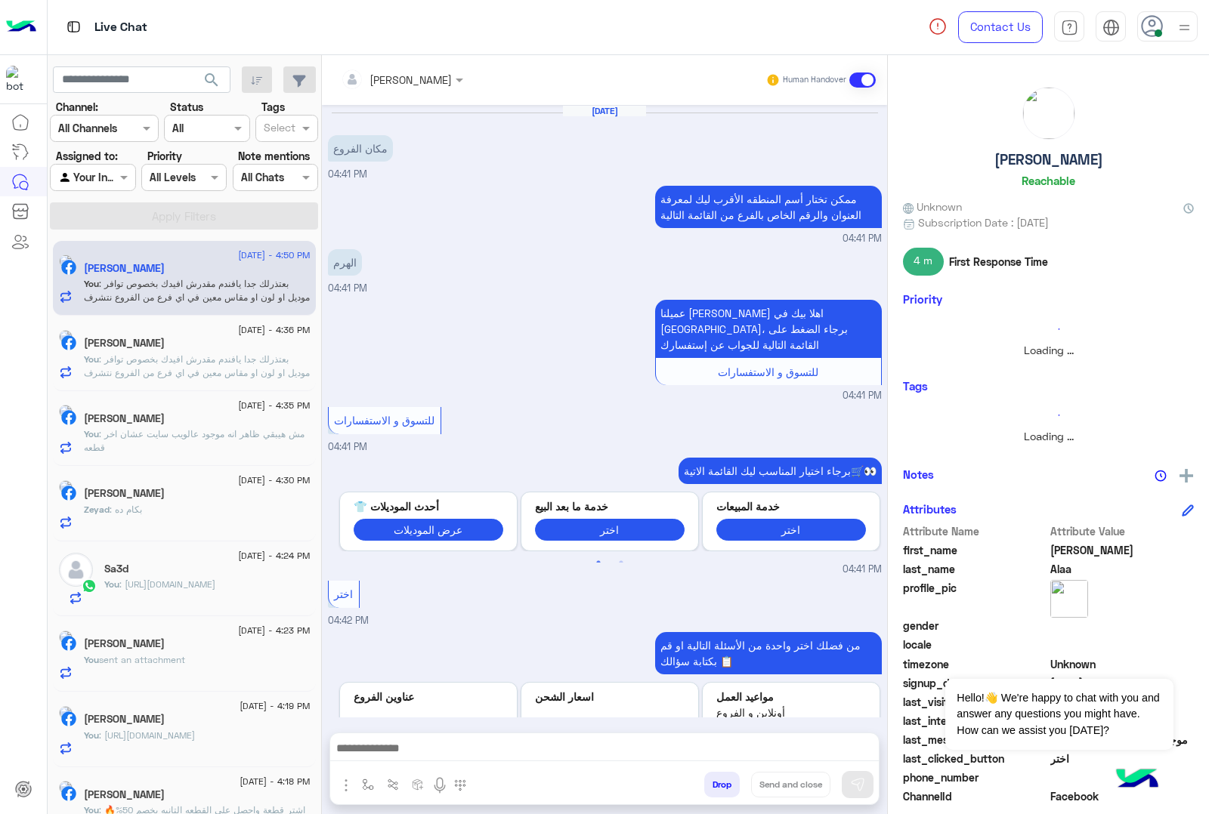
click at [740, 787] on button "Drop" at bounding box center [722, 785] width 36 height 26
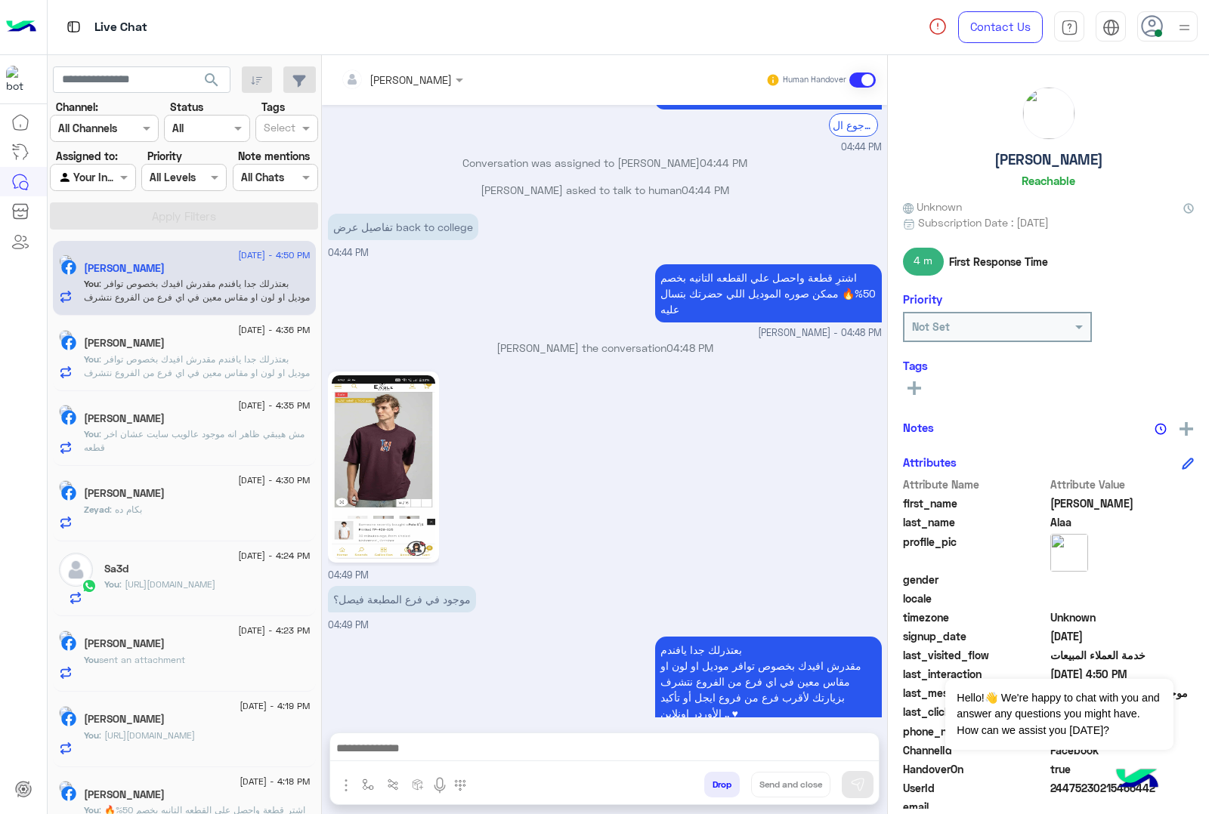
click at [754, 787] on div "[PERSON_NAME] Human Handover [DATE] مكان الفروع 04:41 PM ممكن تختار أسم المنطقه…" at bounding box center [604, 437] width 565 height 765
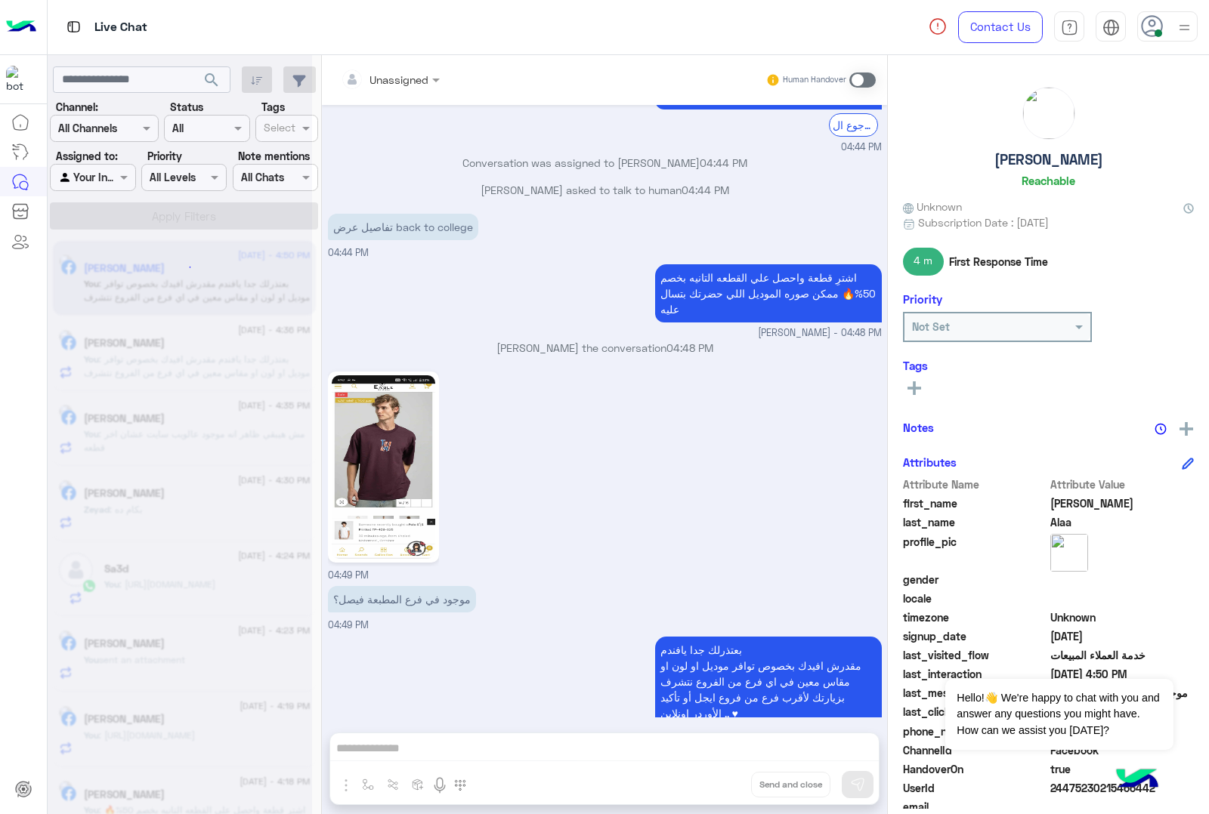
scroll to position [2099, 0]
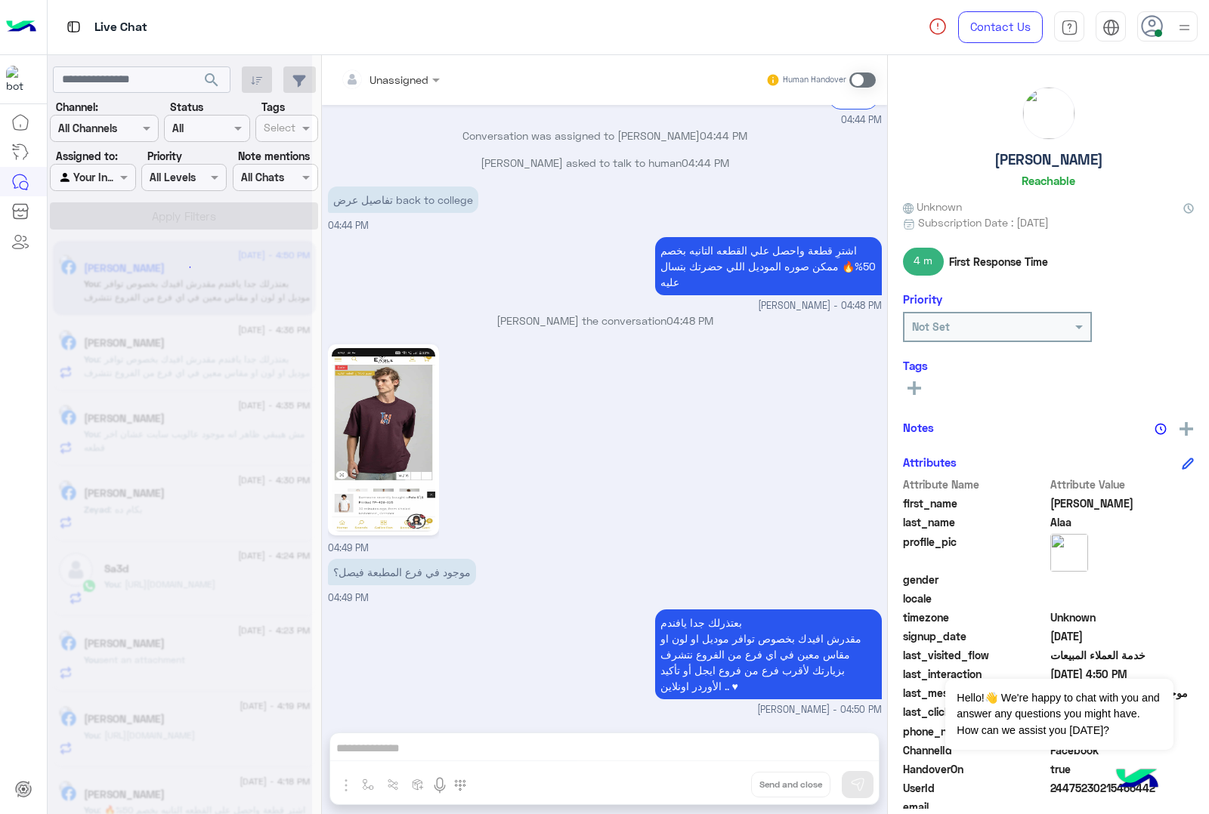
click at [757, 786] on div "Unassigned Human Handover [DATE] مكان الفروع 04:41 PM ممكن تختار أسم المنطقه ال…" at bounding box center [604, 437] width 565 height 765
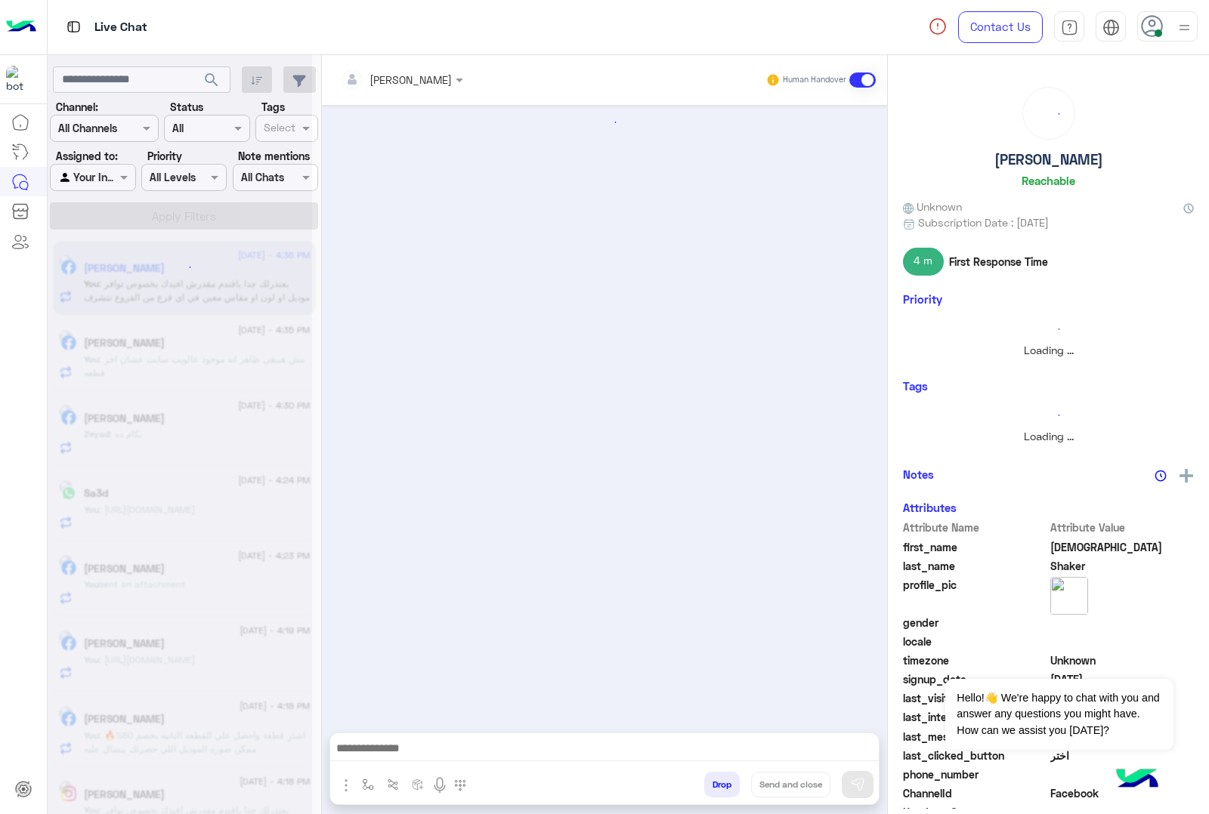
click at [740, 786] on button "Drop" at bounding box center [722, 785] width 36 height 26
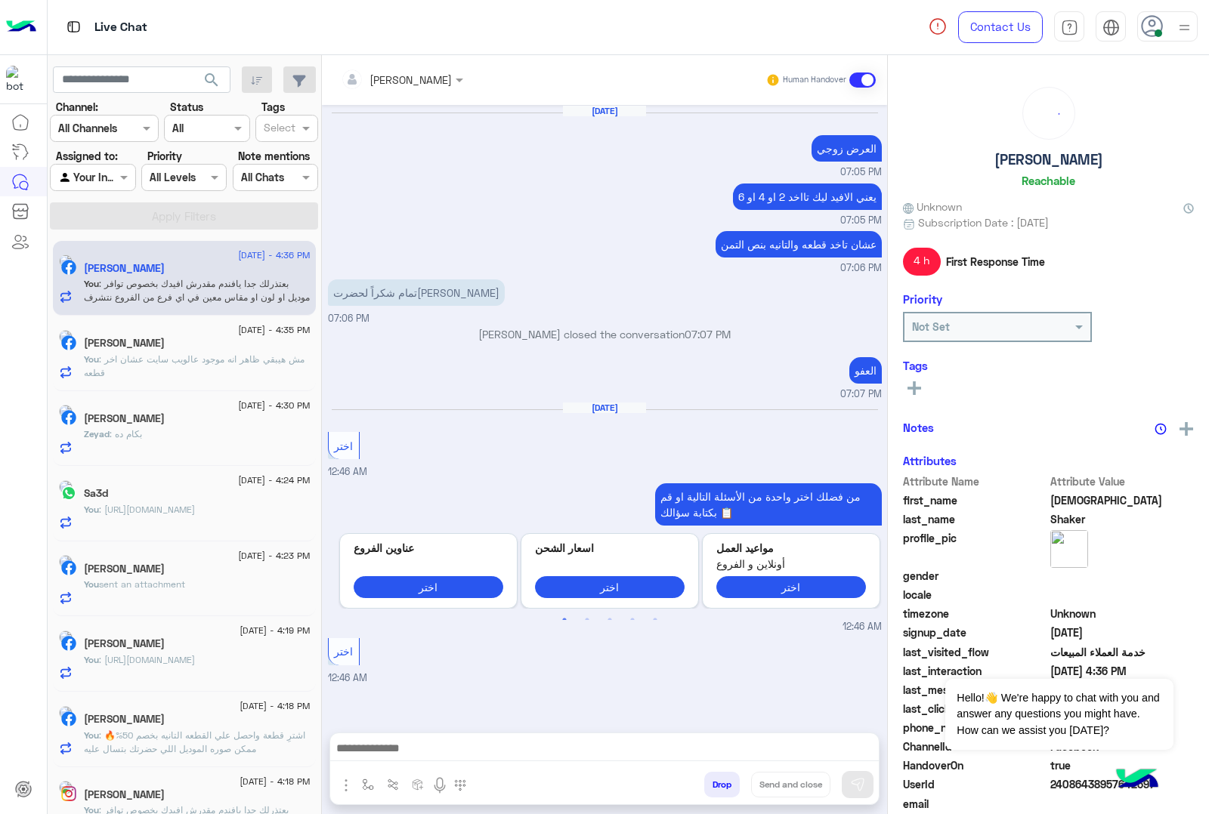
click at [757, 786] on div "[PERSON_NAME] Human Handover [DATE] العرض زوجي 07:05 PM يعني الافيد ليك تااخد 2…" at bounding box center [604, 437] width 565 height 765
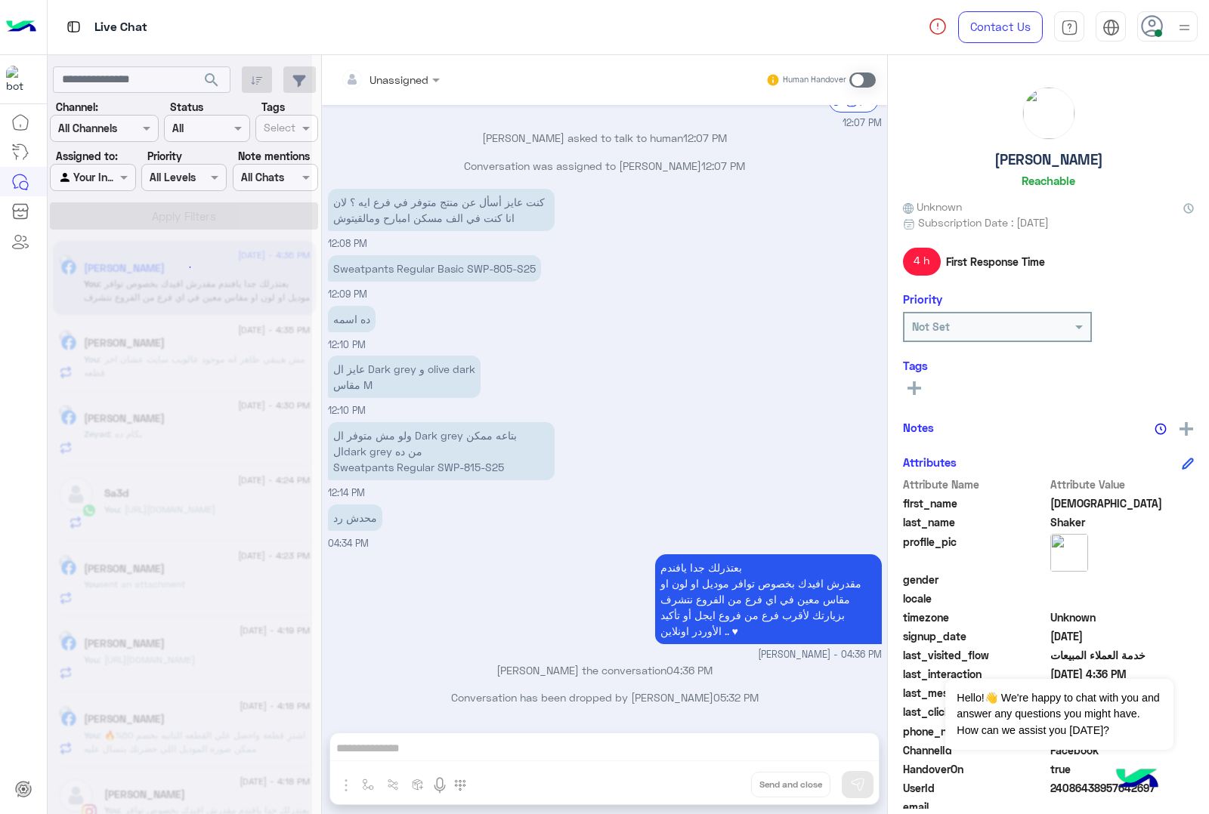
click at [757, 786] on div "Unassigned Human Handover [DATE] العرض زوجي 07:05 PM يعني الافيد ليك تااخد 2 او…" at bounding box center [604, 437] width 565 height 765
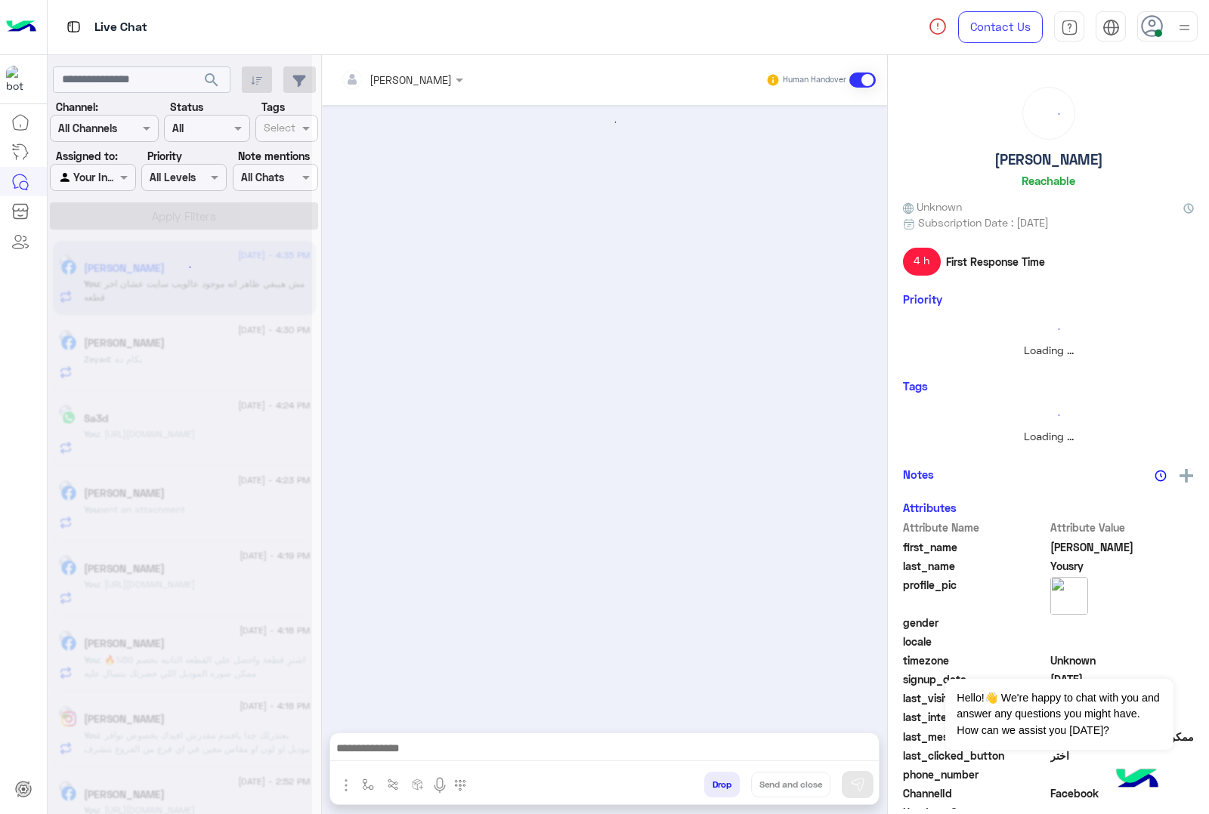
click at [740, 786] on button "Drop" at bounding box center [722, 785] width 36 height 26
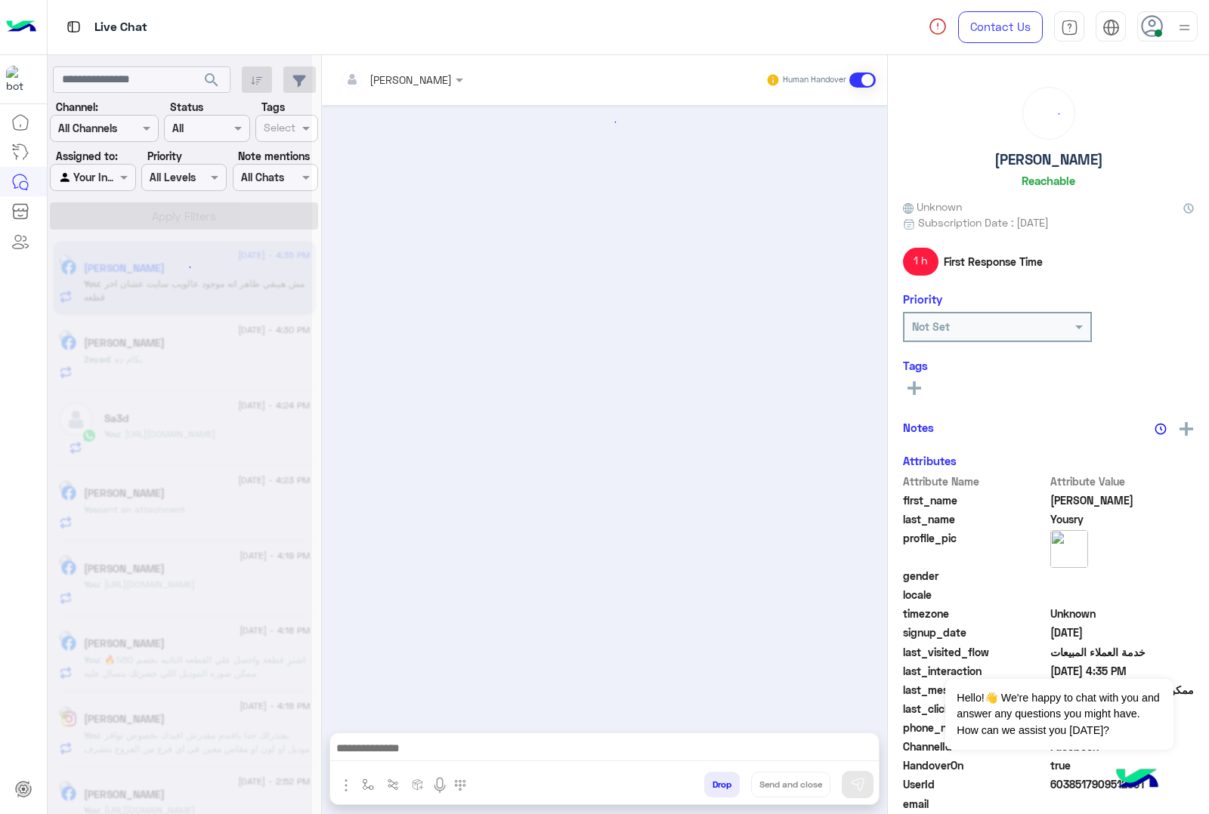
click at [740, 786] on button "Drop" at bounding box center [722, 785] width 36 height 26
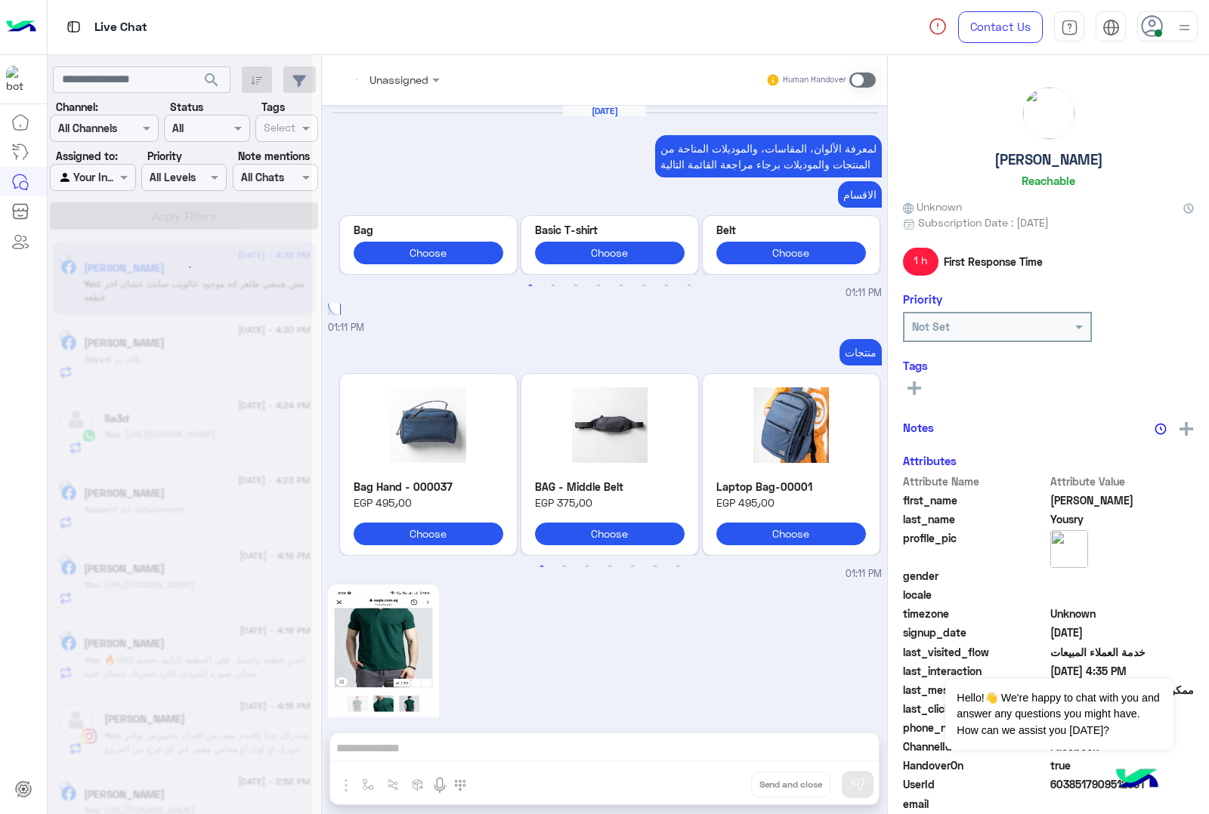
click at [757, 786] on div "Unassigned Human Handover [DATE] لمعرفة الألوان، المقاسات، والموديلات المتاحة م…" at bounding box center [604, 437] width 565 height 765
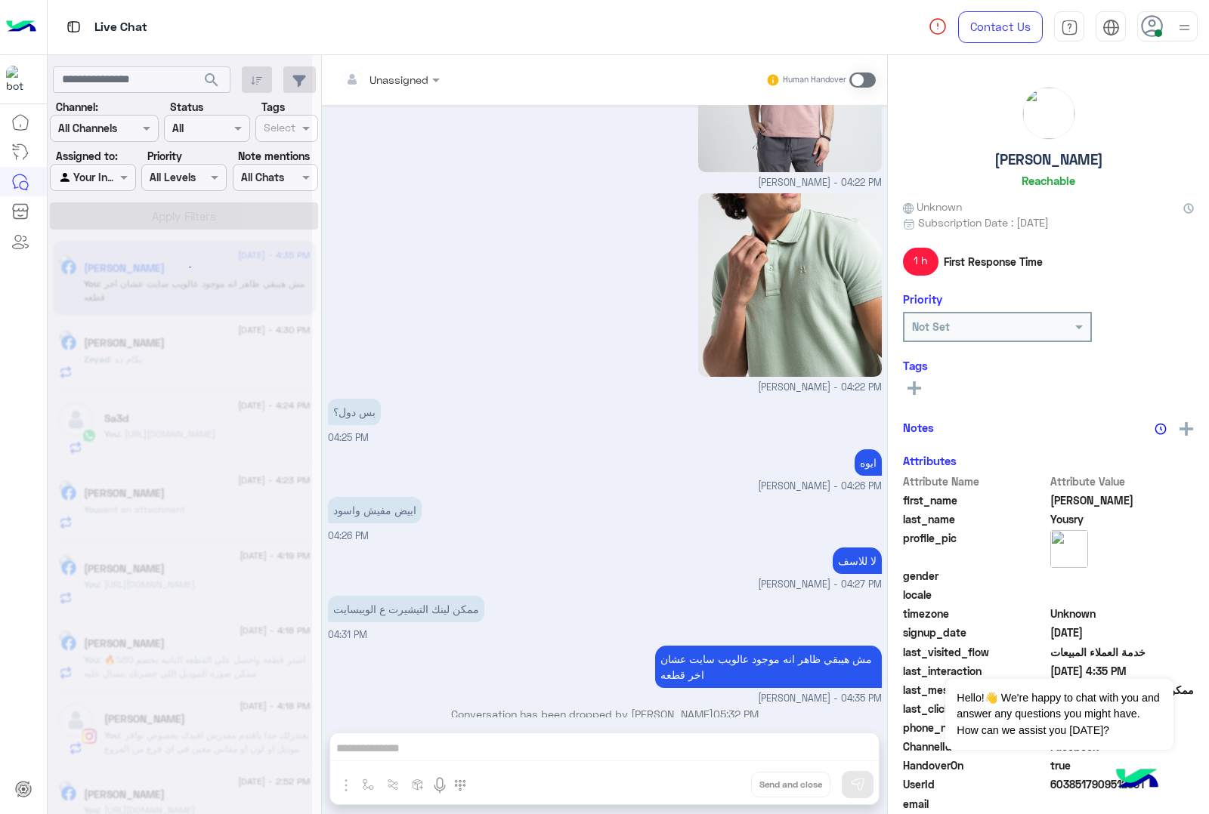
click at [757, 786] on div "Unassigned Human Handover [DATE] لمعرفة الألوان، المقاسات، والموديلات المتاحة م…" at bounding box center [604, 437] width 565 height 765
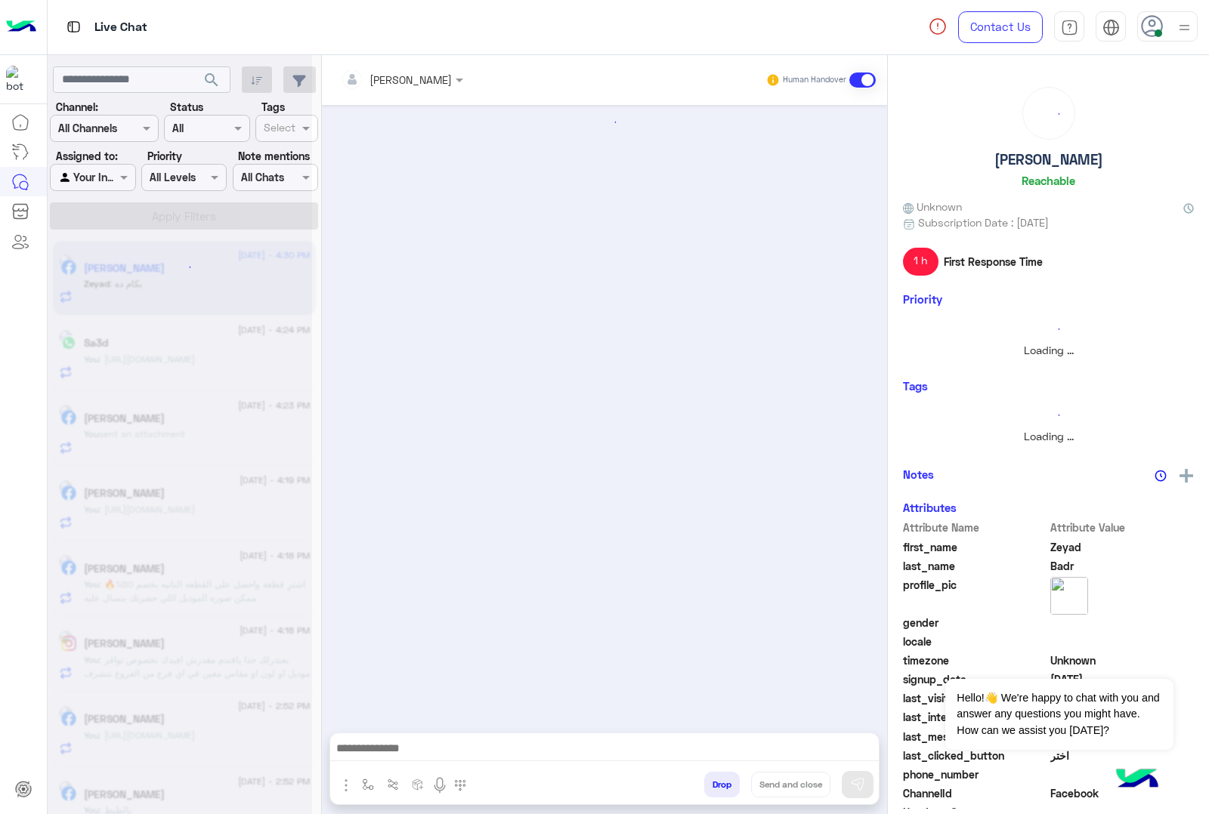
click at [740, 786] on button "Drop" at bounding box center [722, 785] width 36 height 26
click at [757, 786] on div "[PERSON_NAME] Human Handover Attachements Images enter flow name Drop Send and …" at bounding box center [604, 437] width 565 height 765
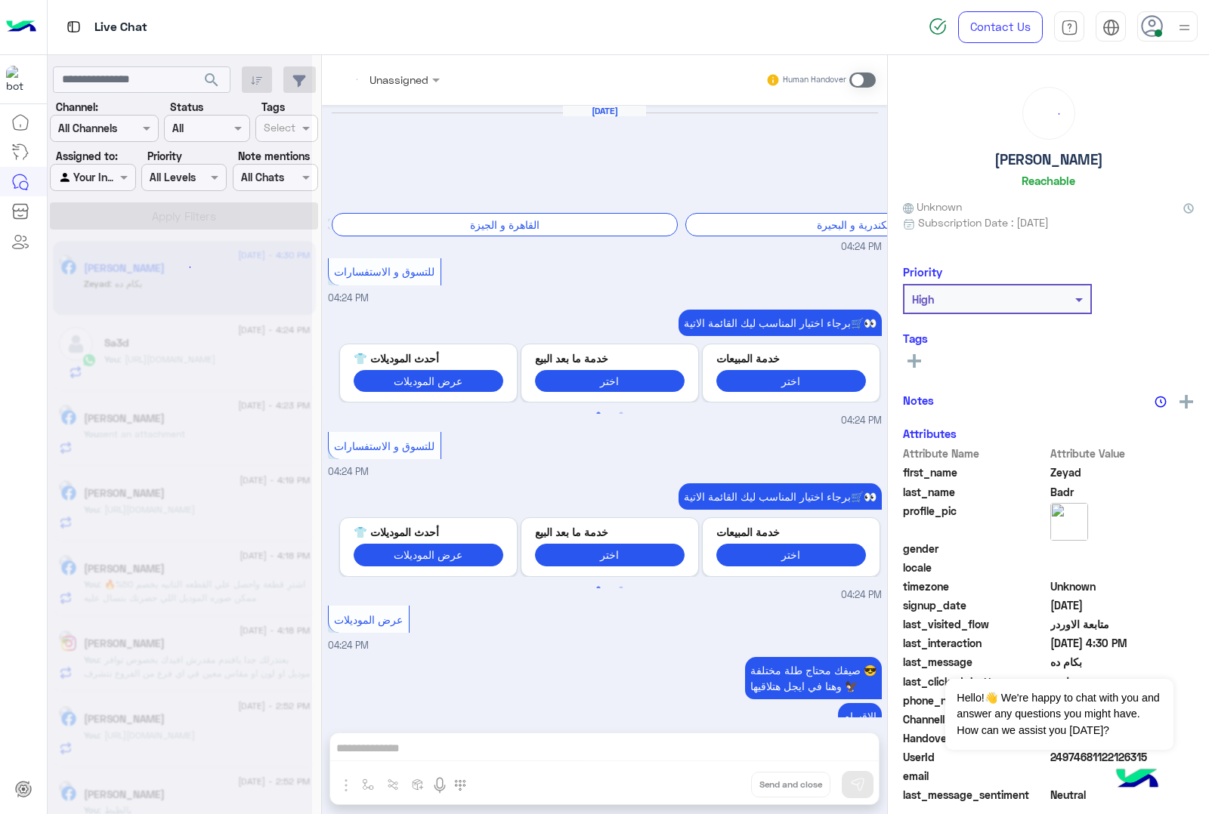
scroll to position [2168, 0]
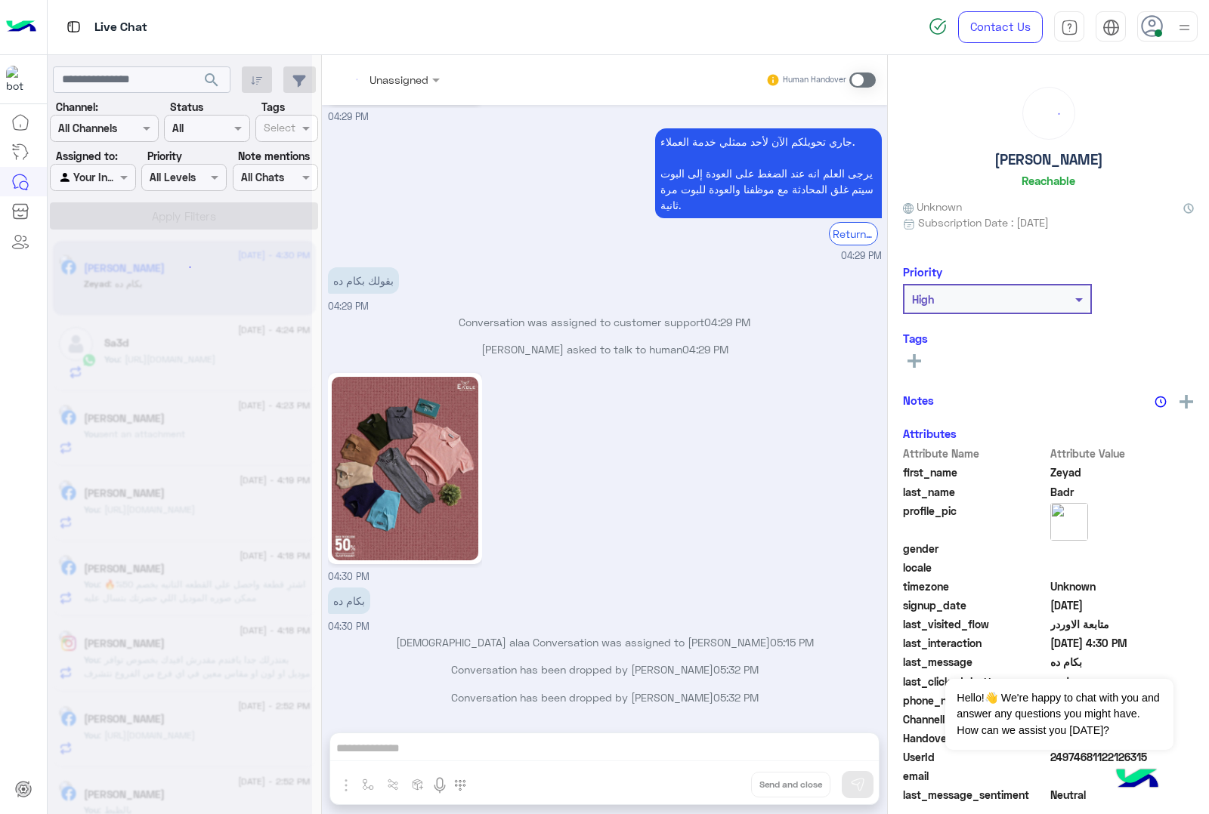
click at [757, 786] on div "Unassigned Human Handover [DATE] 🚚 الشحن متاح لكل المحافظات! أسعار الشحن موجودة…" at bounding box center [604, 437] width 565 height 765
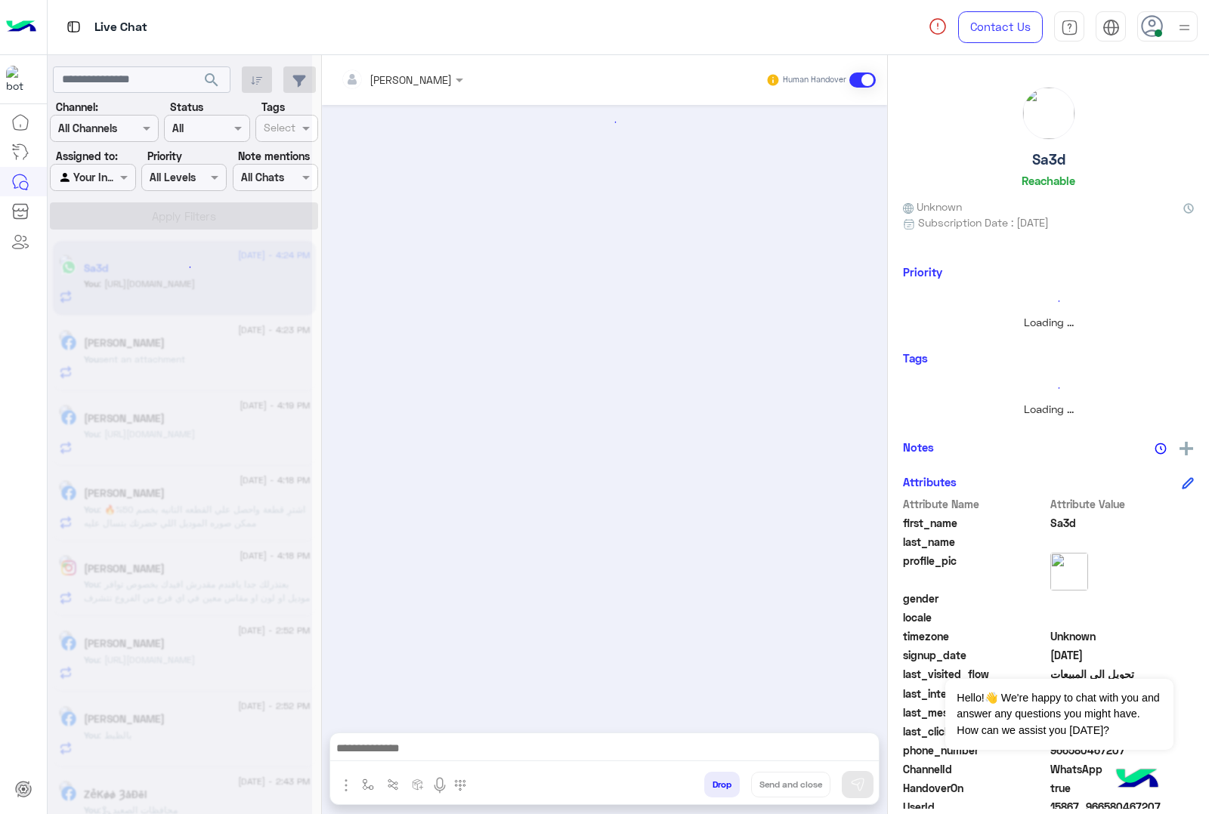
click at [740, 786] on button "Drop" at bounding box center [722, 785] width 36 height 26
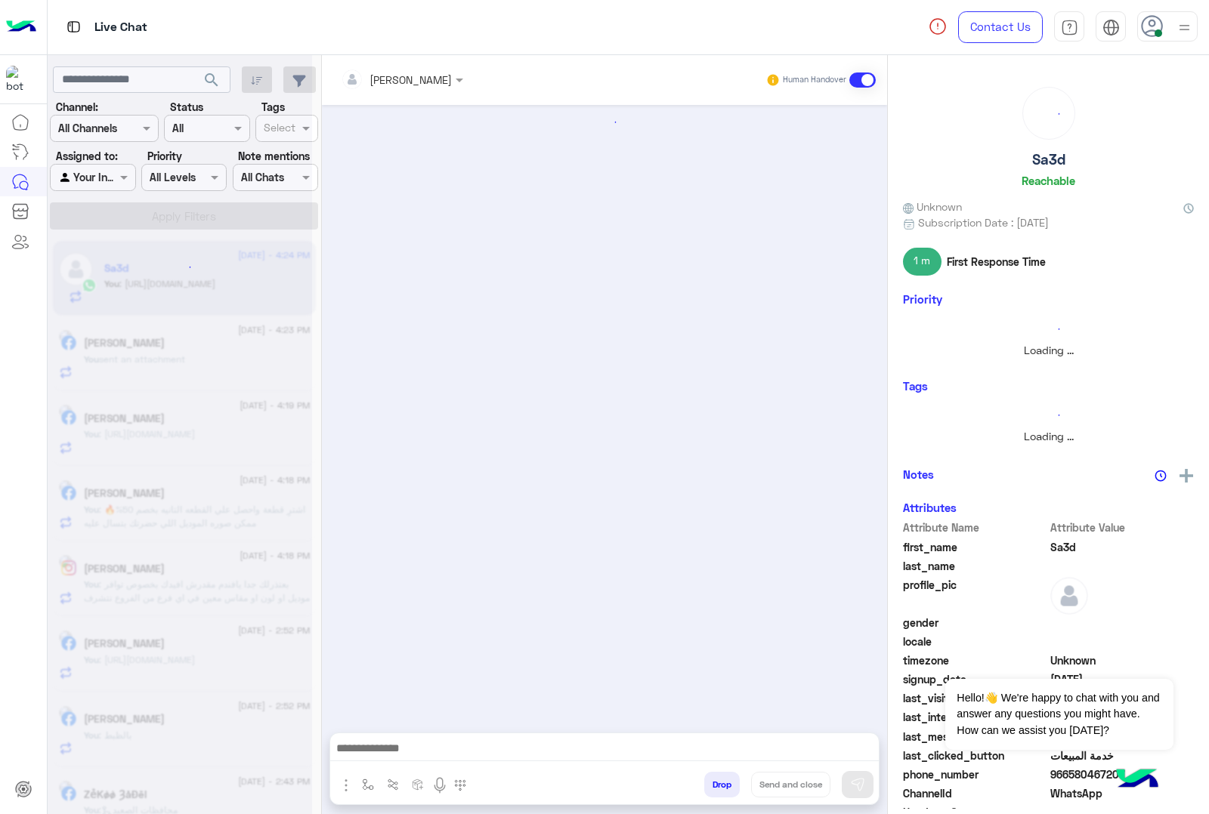
click at [740, 786] on button "Drop" at bounding box center [722, 785] width 36 height 26
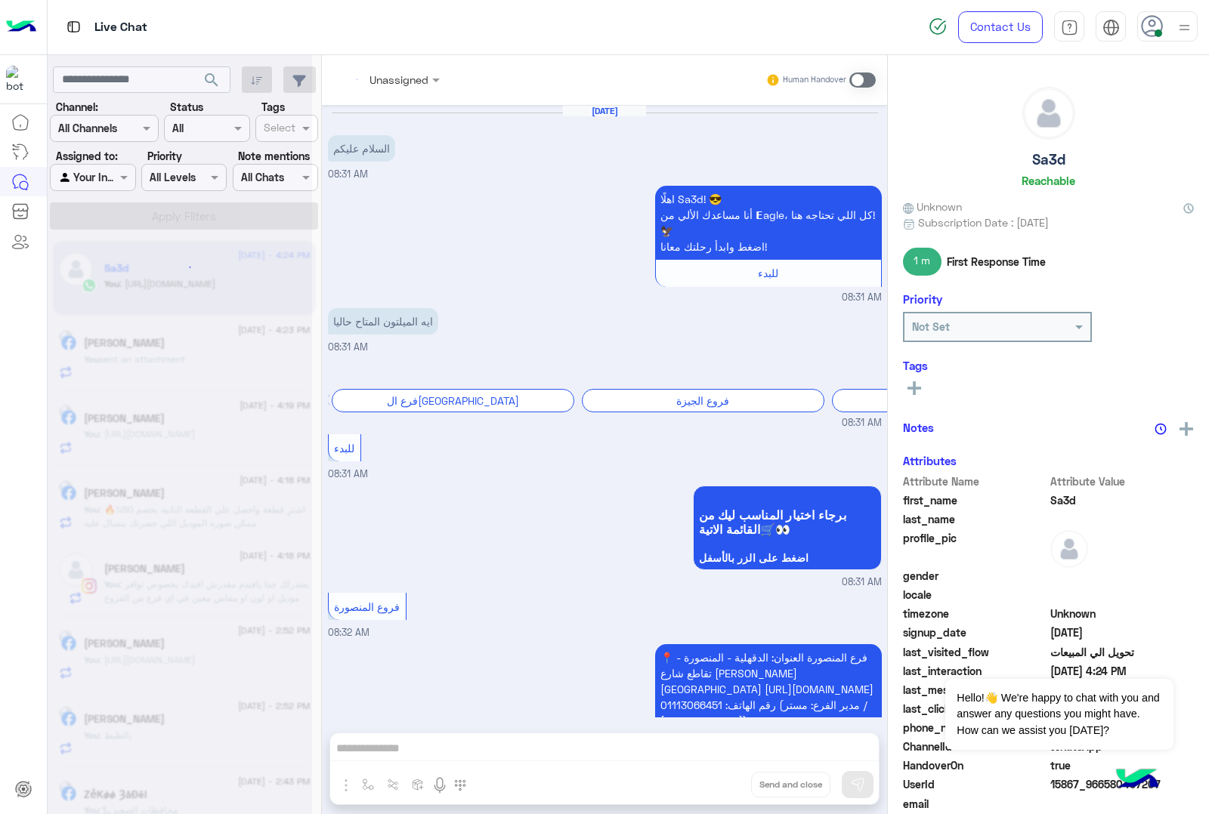
click at [757, 786] on div "Unassigned Human Handover [DATE] السلام عليكم 08:31 AM اهلًا Sa3d! 😎 أنا مساعدك…" at bounding box center [604, 437] width 565 height 765
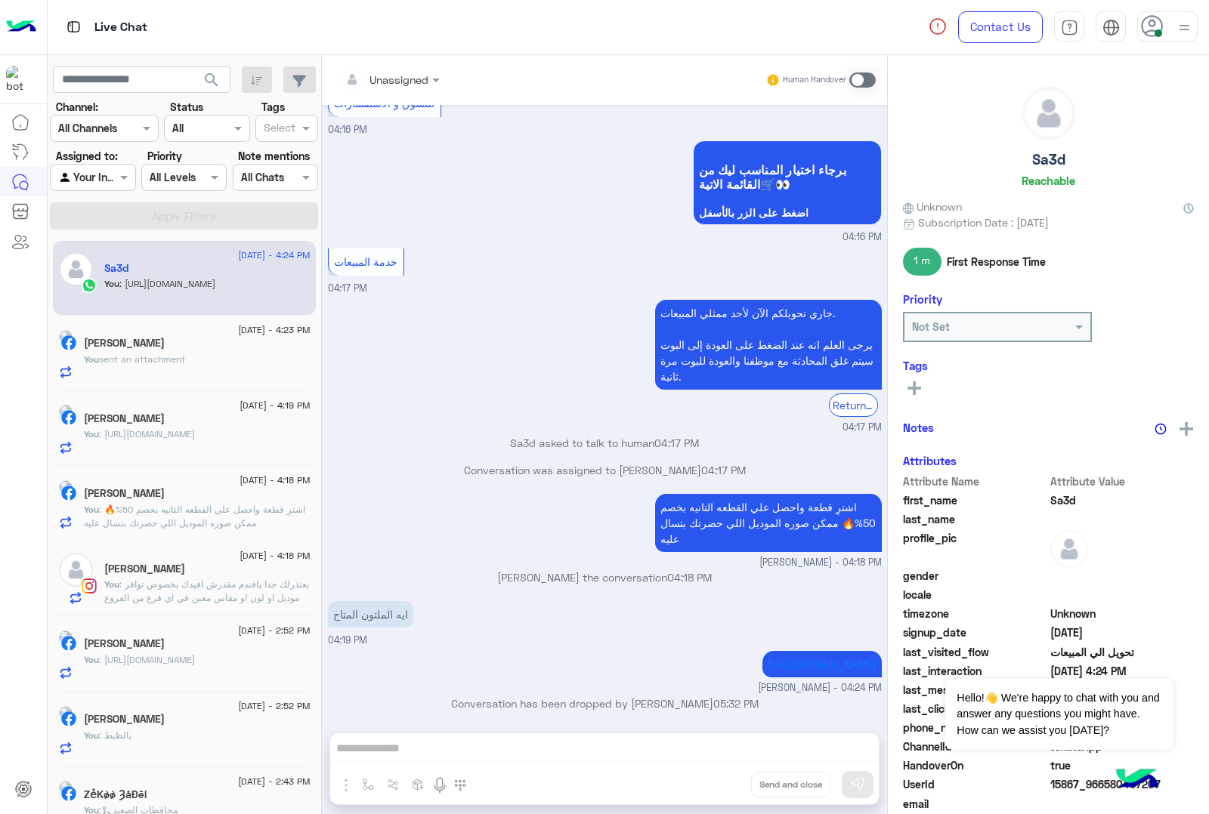
click at [757, 786] on div "Unassigned Human Handover [DATE] السلام عليكم 08:31 AM اهلًا Sa3d! 😎 أنا مساعدك…" at bounding box center [604, 437] width 565 height 765
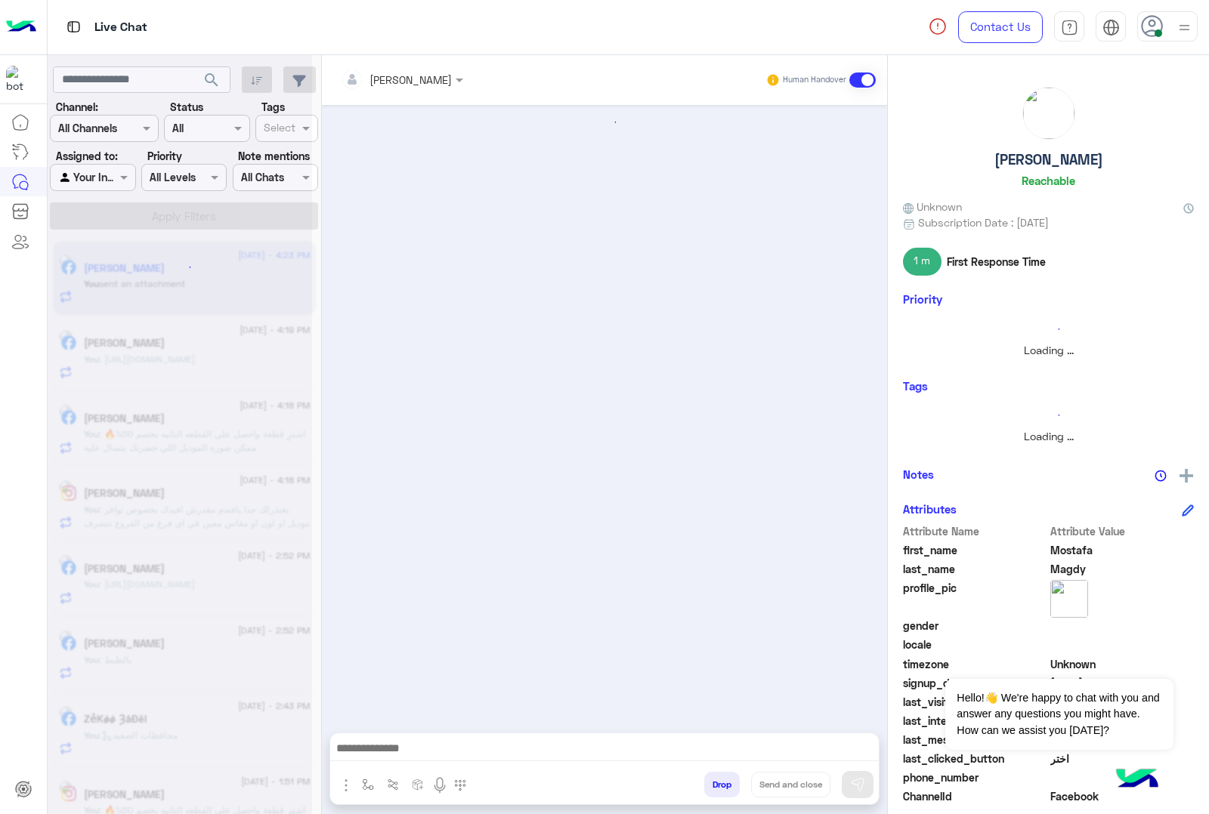
click at [740, 786] on button "Drop" at bounding box center [722, 785] width 36 height 26
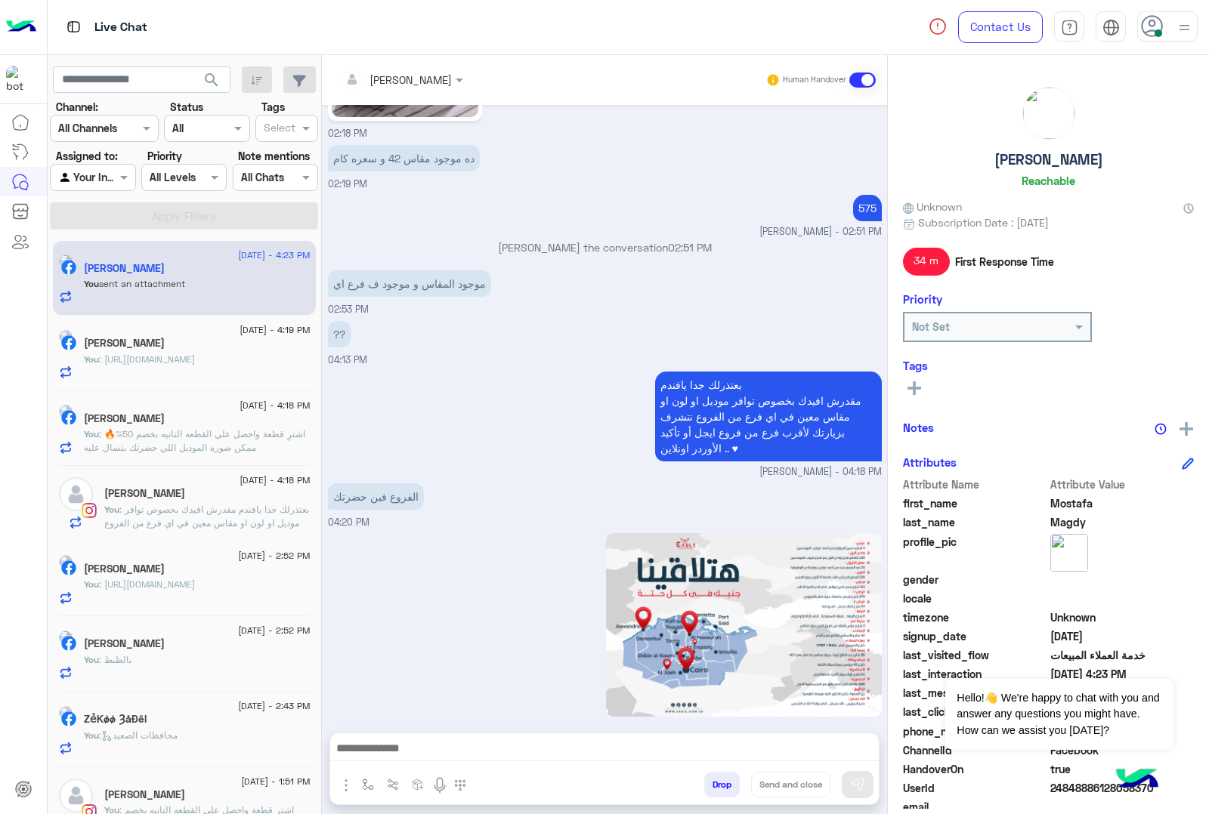
click at [757, 786] on div "[PERSON_NAME] Human Handover [DATE] 02:17 PM عميلنا [PERSON_NAME] اهلا بيك في […" at bounding box center [604, 437] width 565 height 765
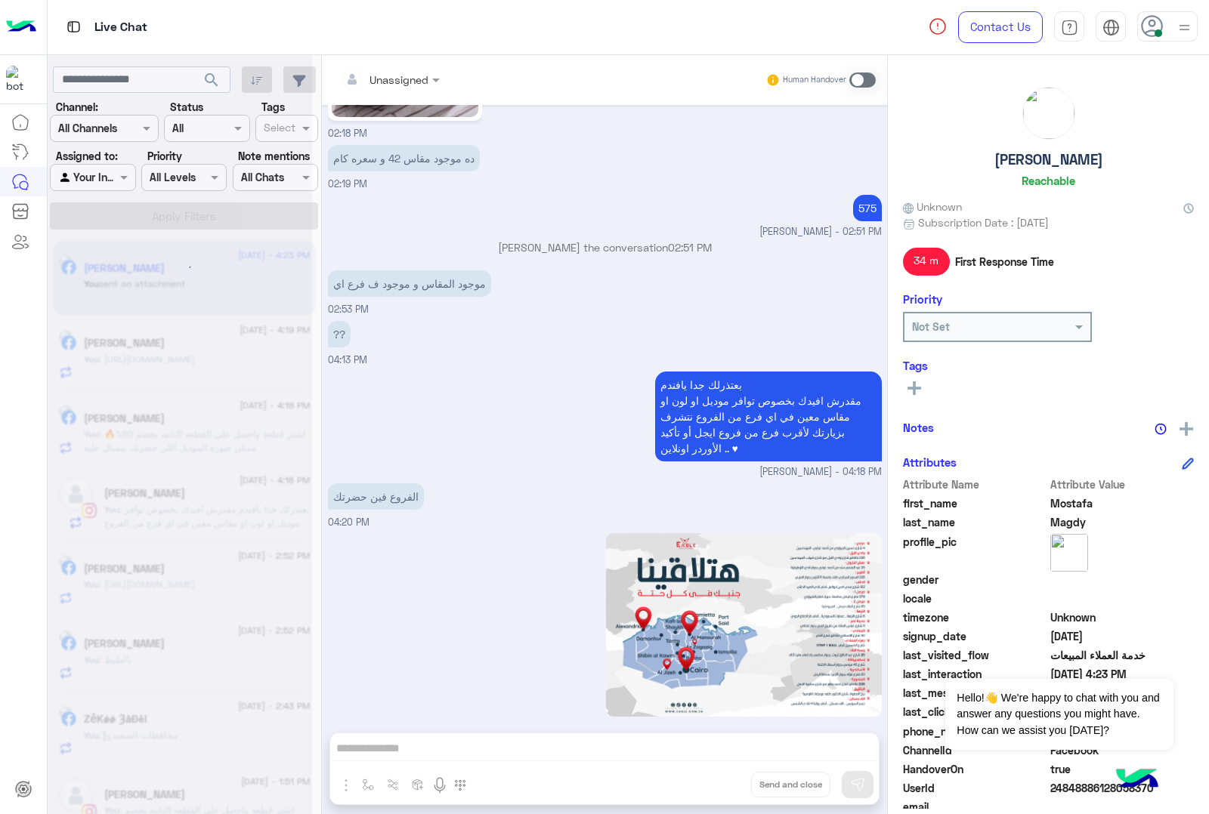
scroll to position [975, 0]
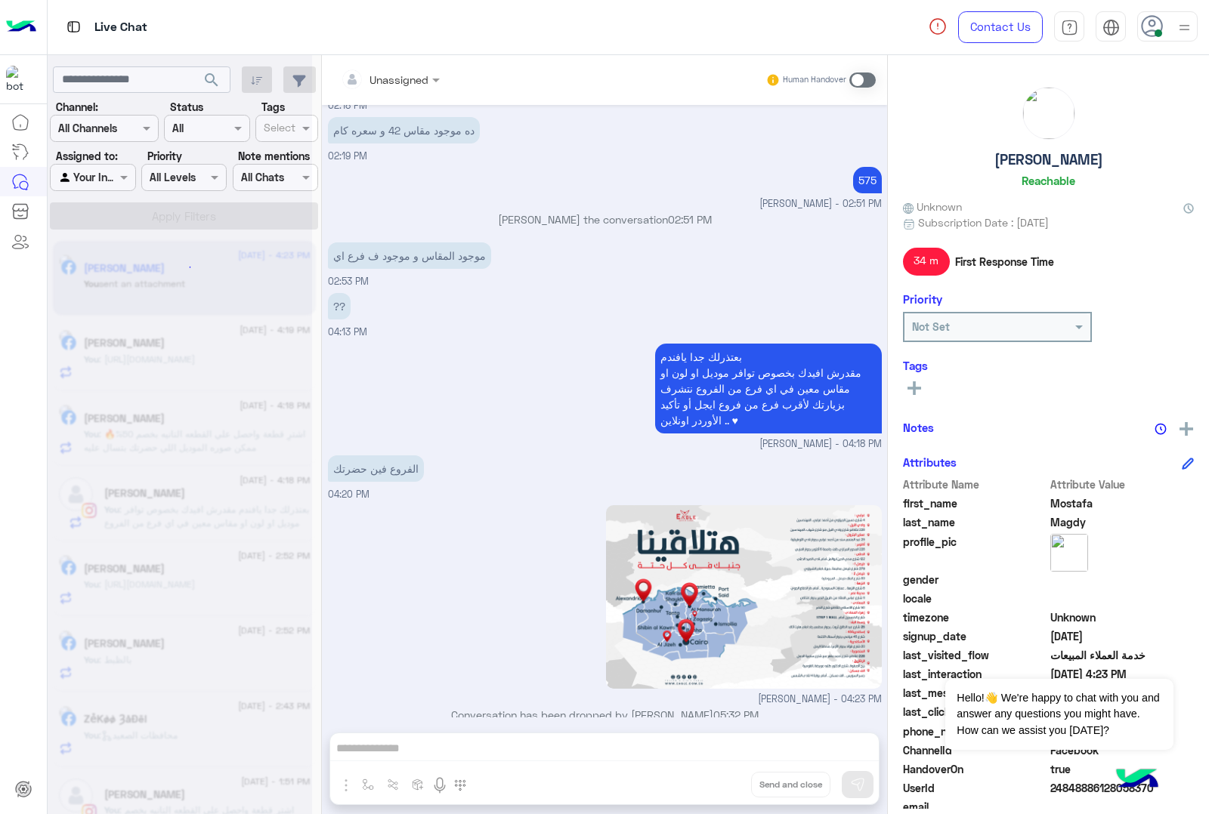
click at [757, 786] on div "Unassigned Human Handover [DATE] 02:17 PM عميلنا [PERSON_NAME] اهلا بيك في [GEO…" at bounding box center [604, 437] width 565 height 765
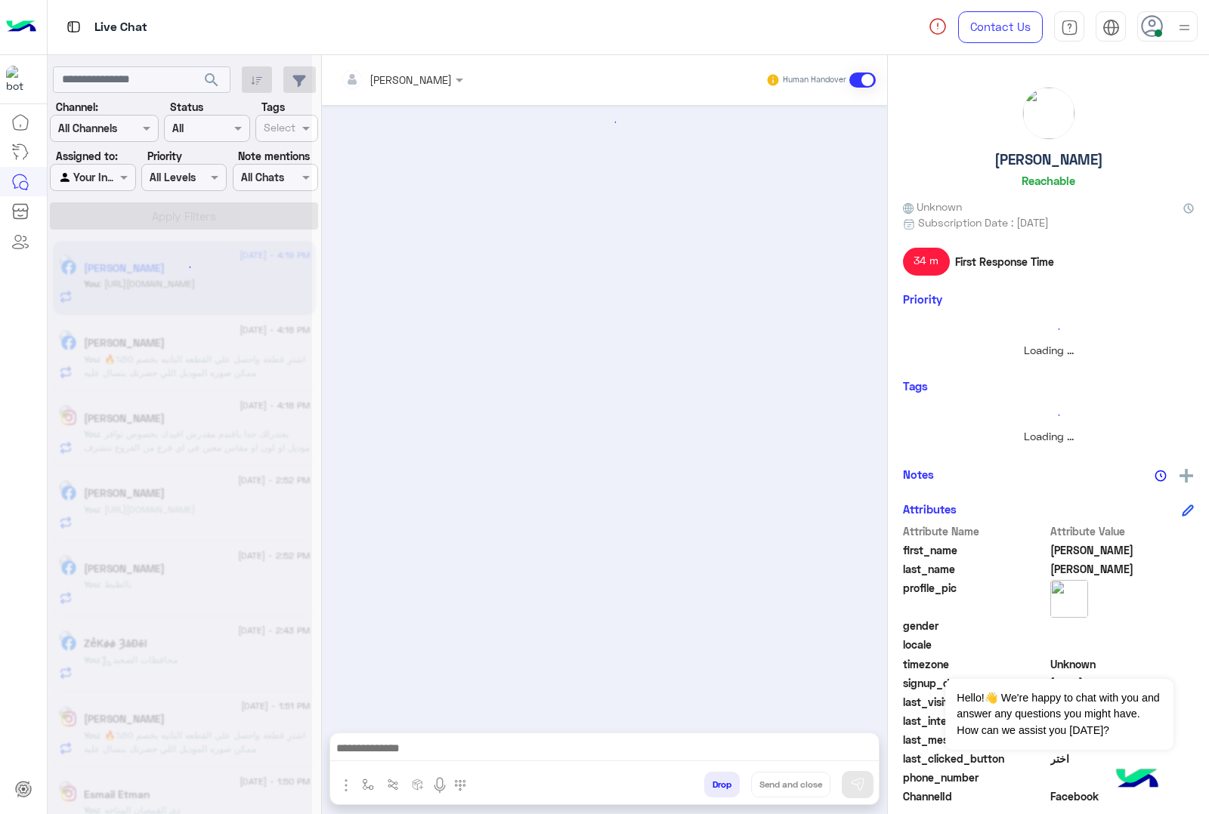
click at [740, 786] on button "Drop" at bounding box center [722, 785] width 36 height 26
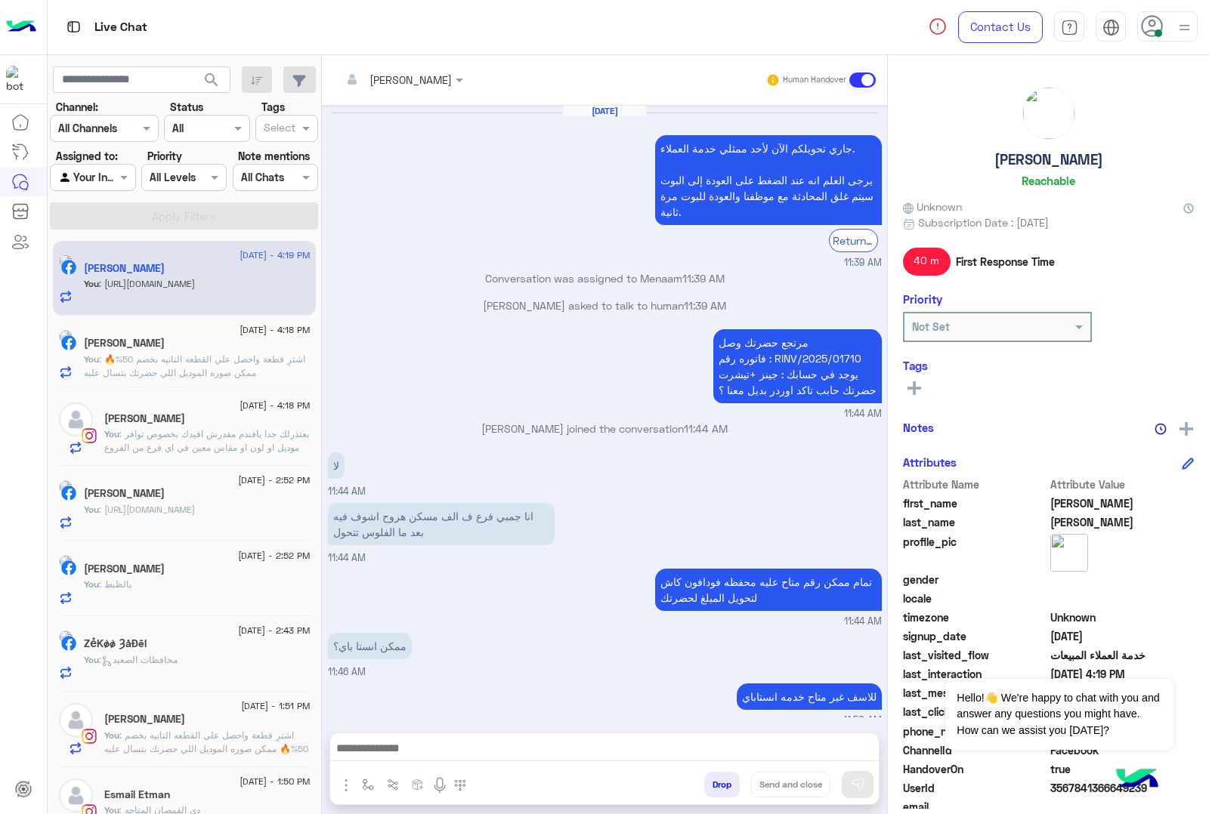
click at [757, 786] on div "[PERSON_NAME] Human Handover [DATE] جاري تحويلكم الآن لأحد ممثلي خدمة العملاء. …" at bounding box center [604, 437] width 565 height 765
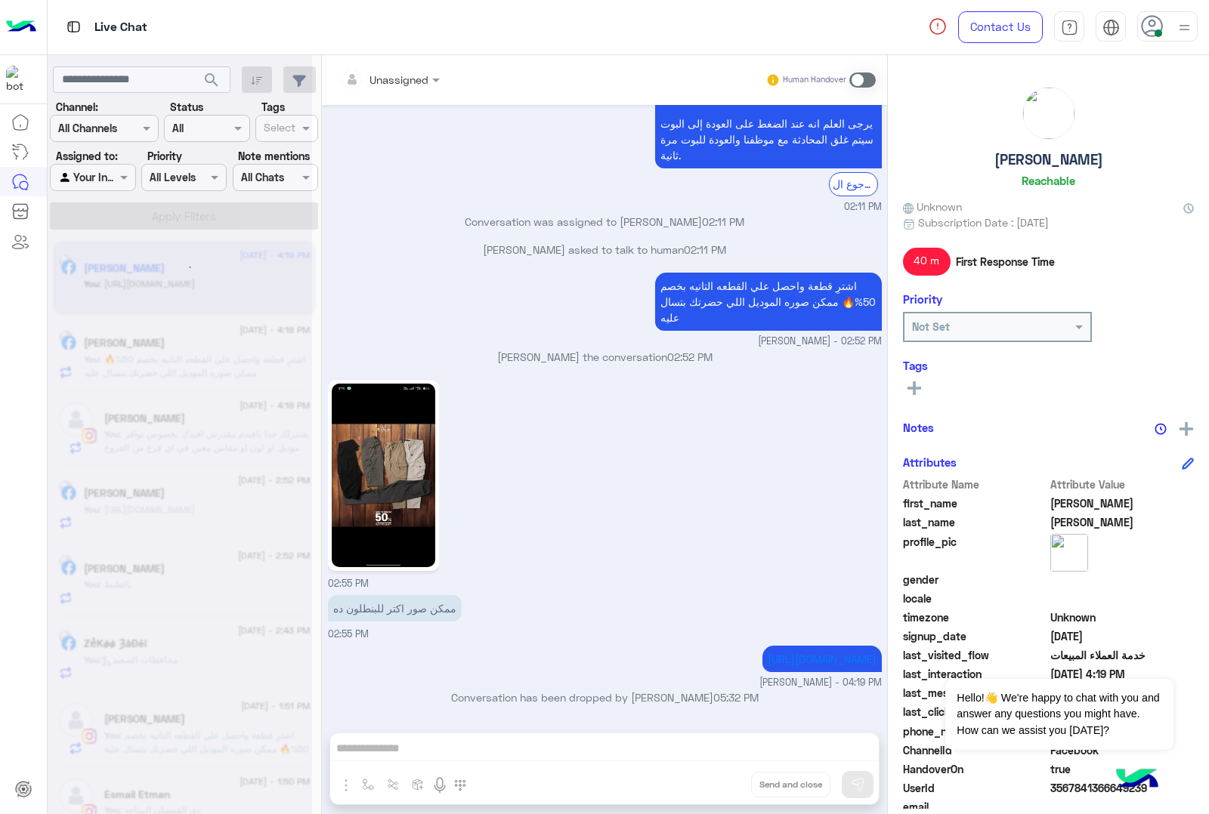
click at [757, 786] on div "Unassigned Human Handover [DATE] جاري تحويلكم الآن لأحد ممثلي خدمة العملاء. يرج…" at bounding box center [604, 437] width 565 height 765
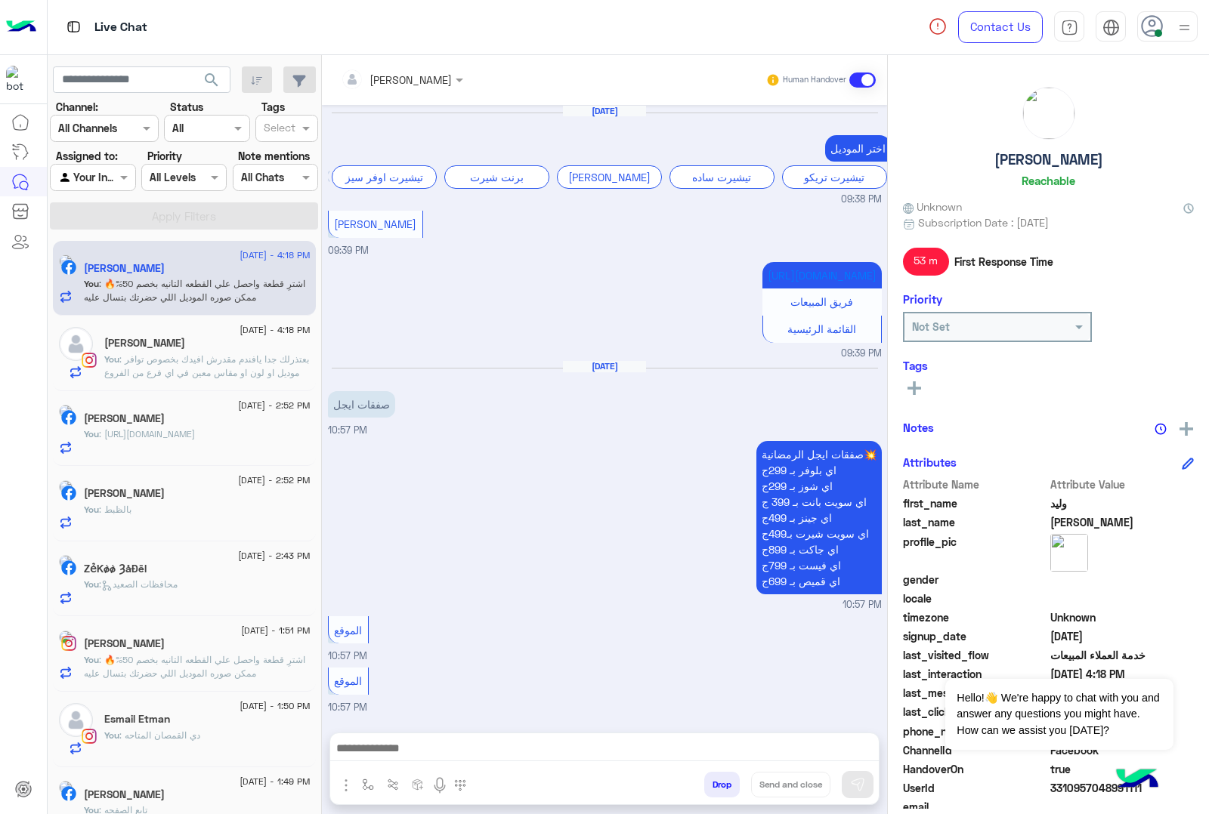
scroll to position [2144, 0]
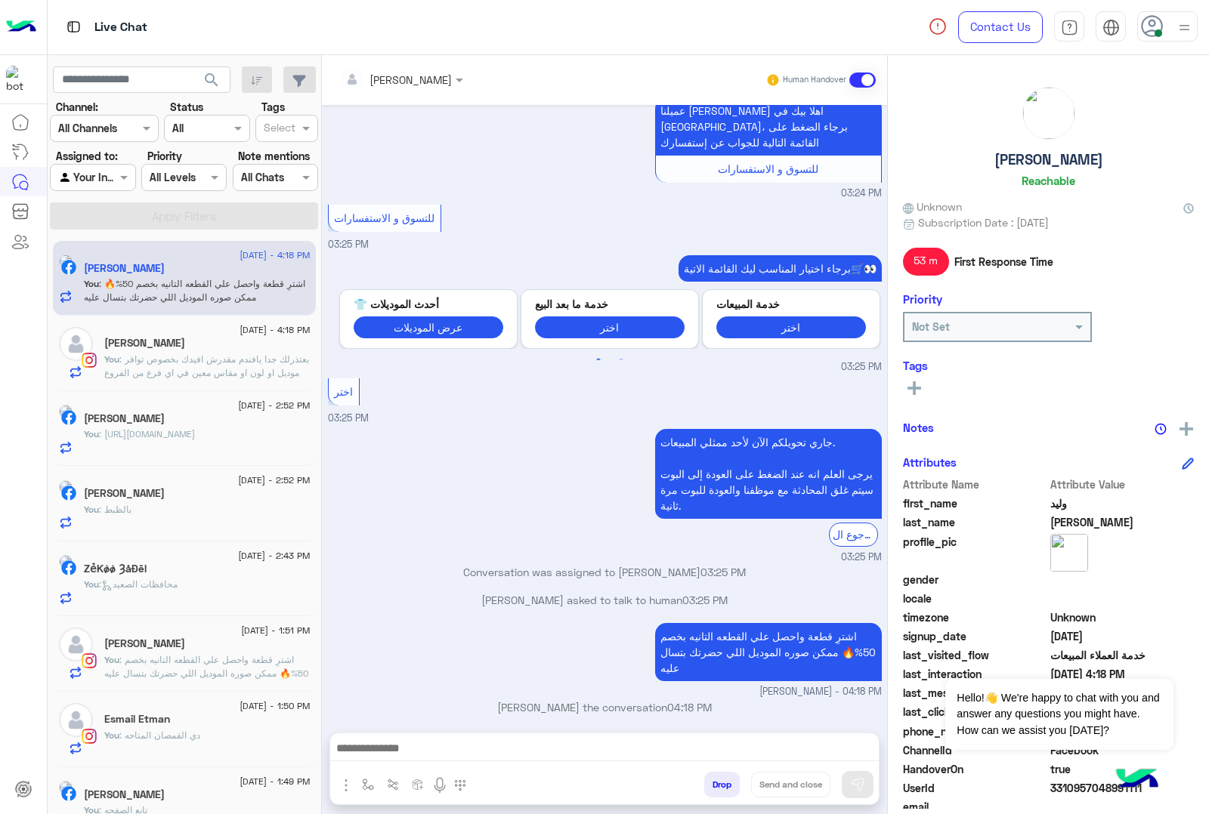
click at [715, 786] on button "Drop" at bounding box center [722, 785] width 36 height 26
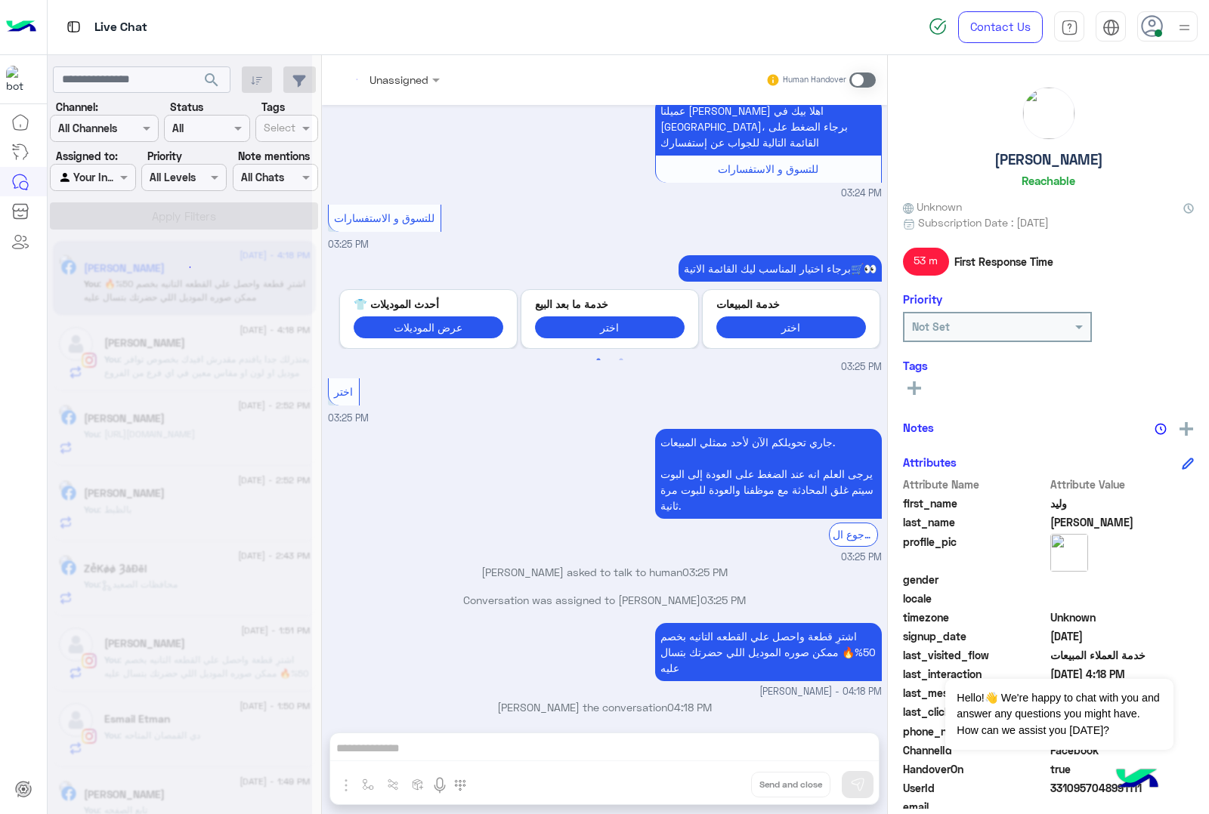
click at [715, 786] on div "Unassigned Human Handover [DATE] اختر الموديل تيشيرت اوفر سيز برنت شيرت تيشيرت …" at bounding box center [604, 437] width 565 height 765
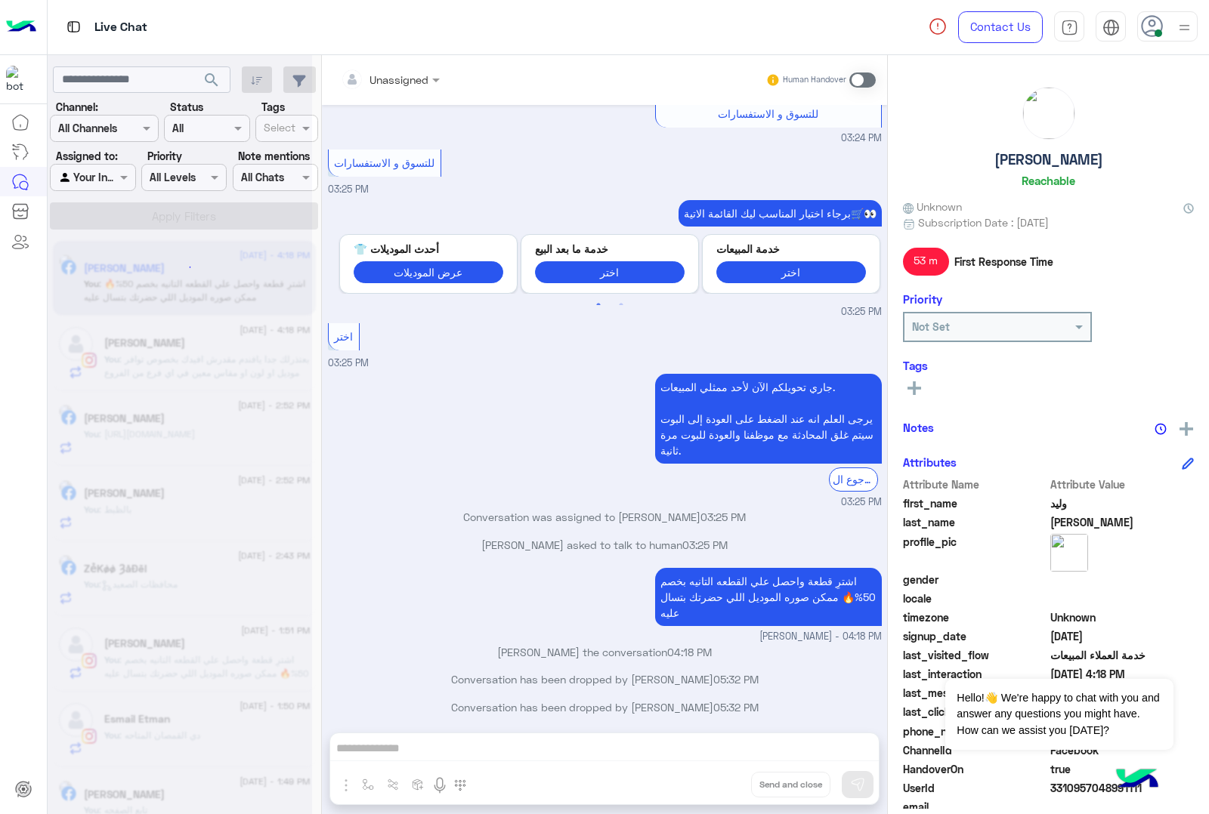
click at [715, 786] on div "Unassigned Human Handover [DATE] اختر الموديل تيشيرت اوفر سيز برنت شيرت تيشيرت …" at bounding box center [604, 437] width 565 height 765
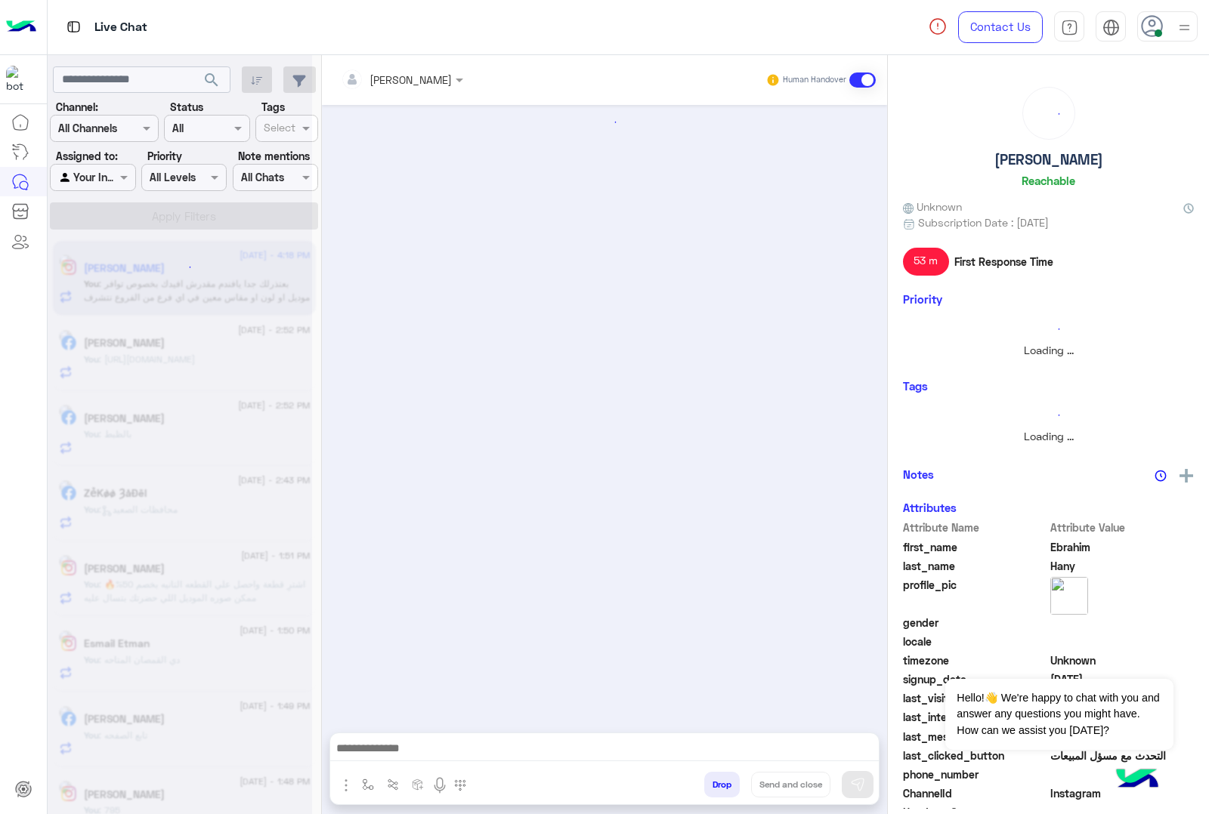
click at [715, 786] on button "Drop" at bounding box center [722, 785] width 36 height 26
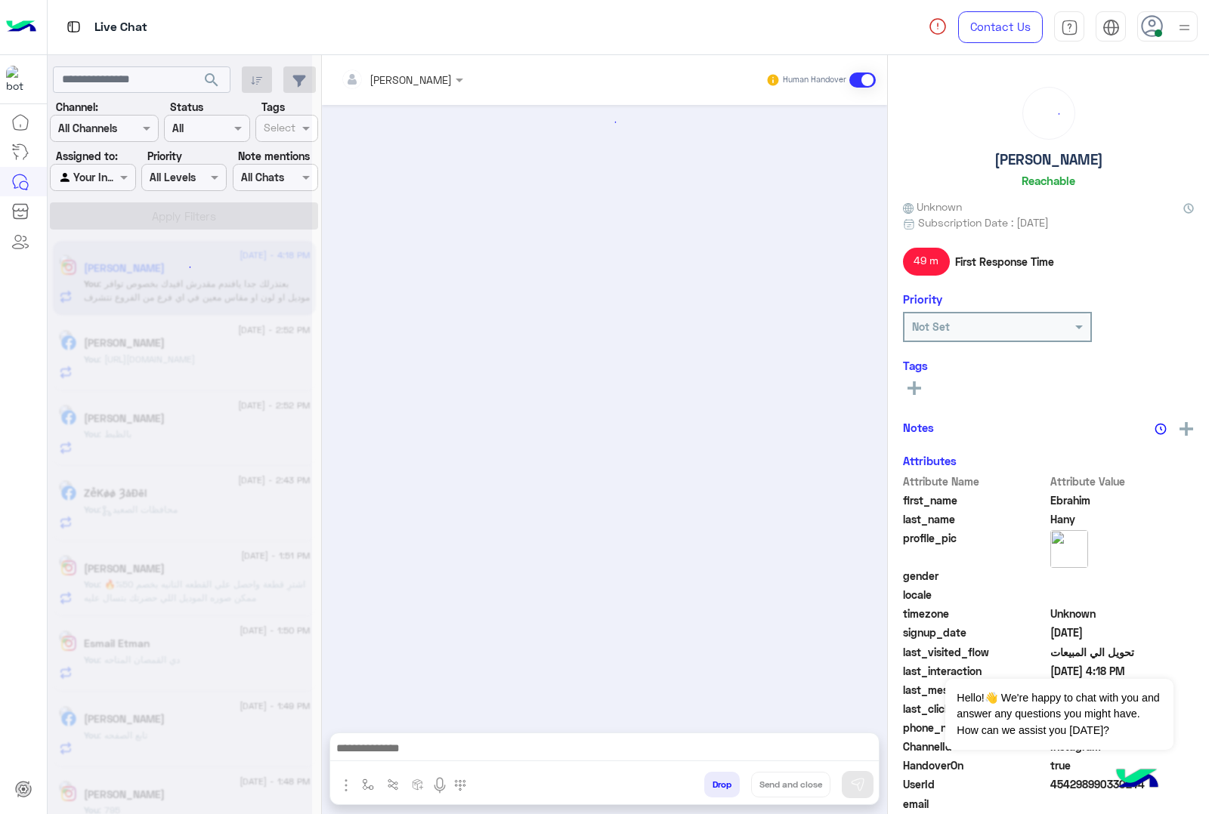
click at [715, 786] on button "Drop" at bounding box center [722, 785] width 36 height 26
click at [715, 786] on div "[PERSON_NAME] Human Handover Attachements Images enter flow name Drop Send and …" at bounding box center [604, 437] width 565 height 765
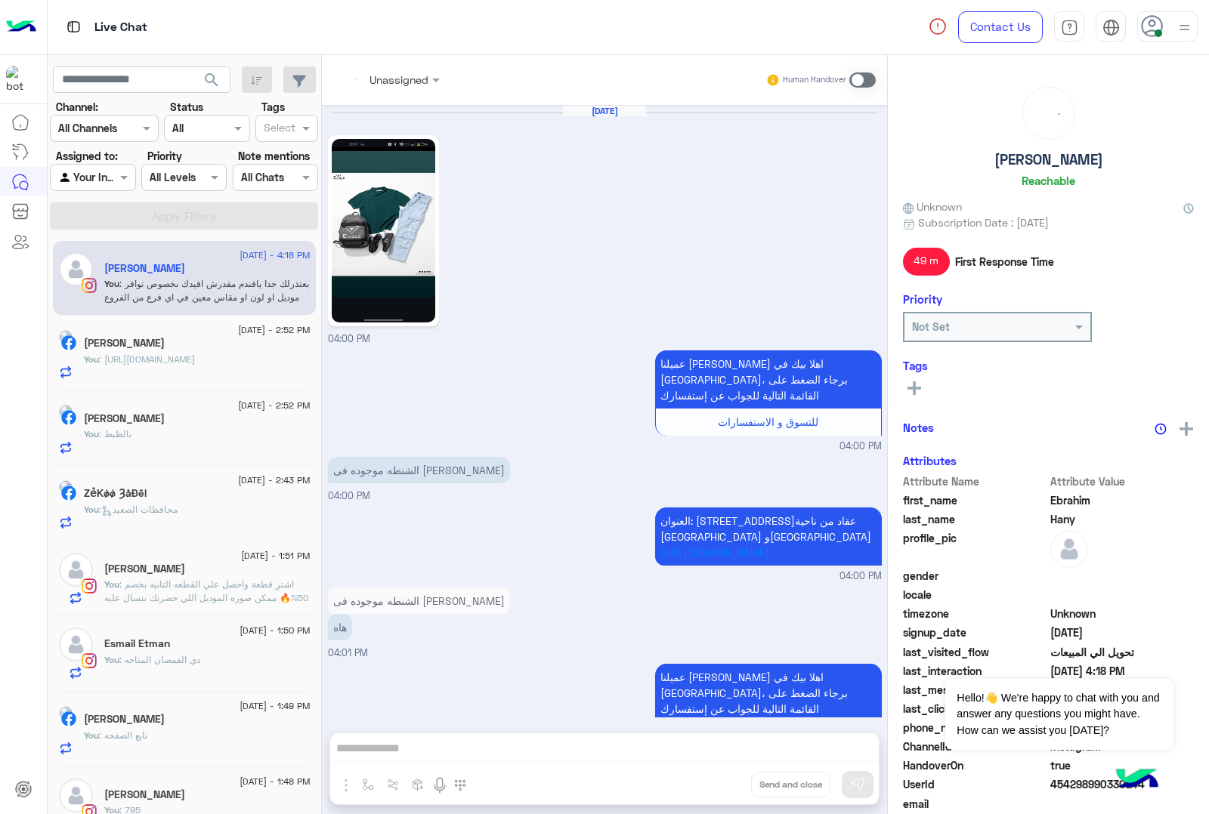
scroll to position [2244, 0]
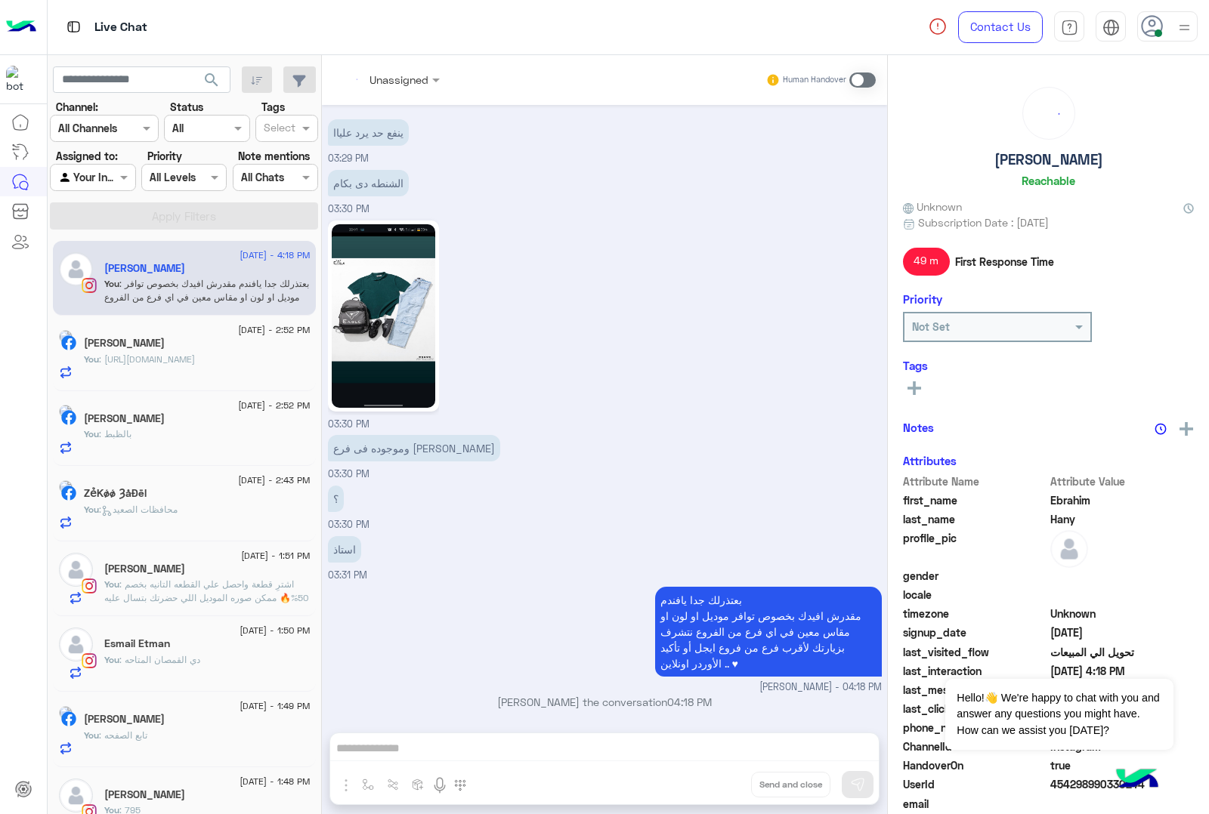
click at [0, 0] on button "Drop" at bounding box center [0, 0] width 0 height 0
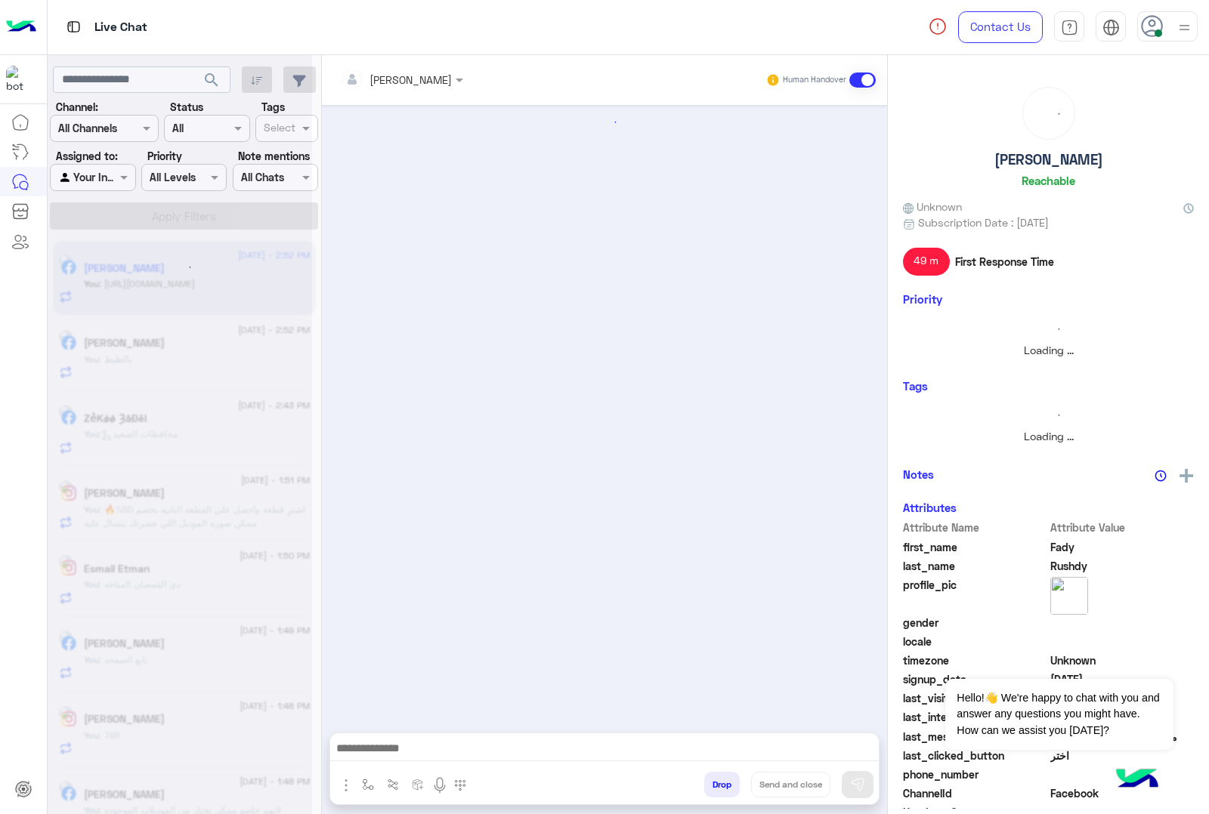
click at [715, 786] on button "Drop" at bounding box center [722, 785] width 36 height 26
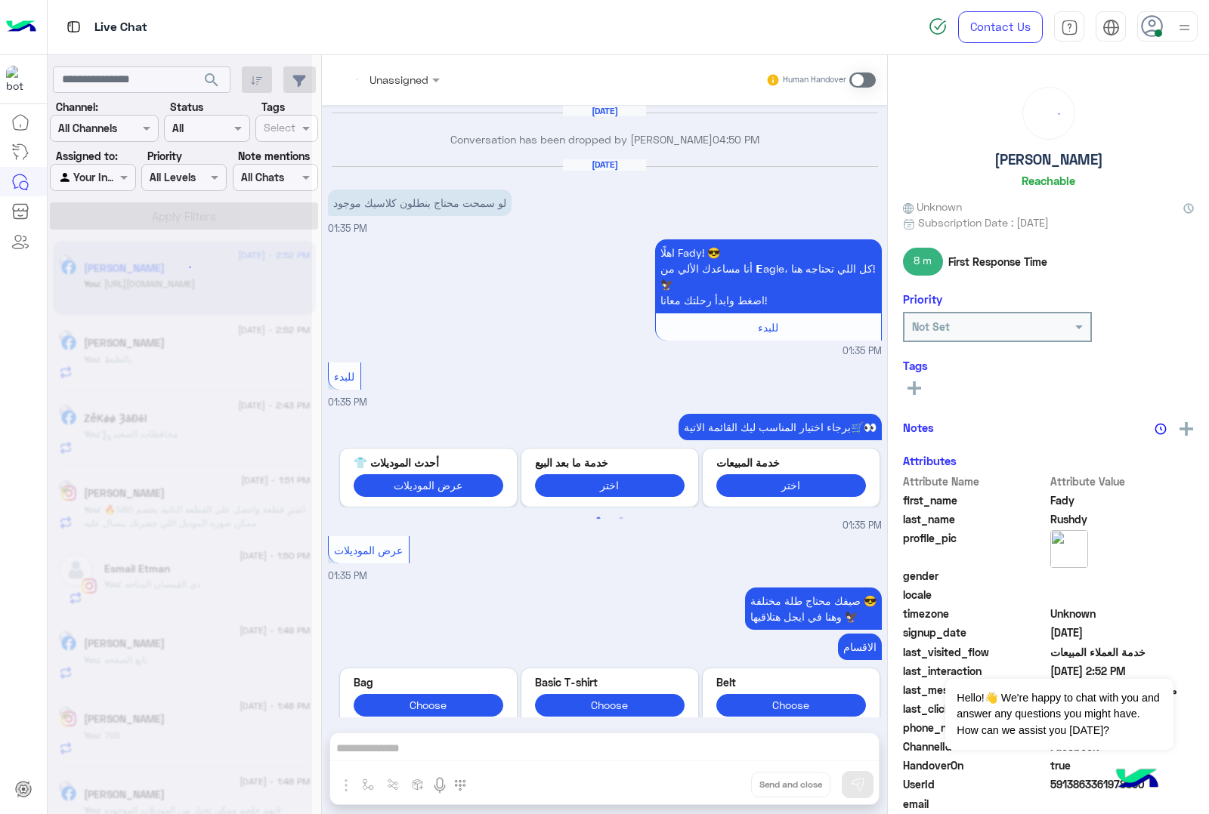
scroll to position [1792, 0]
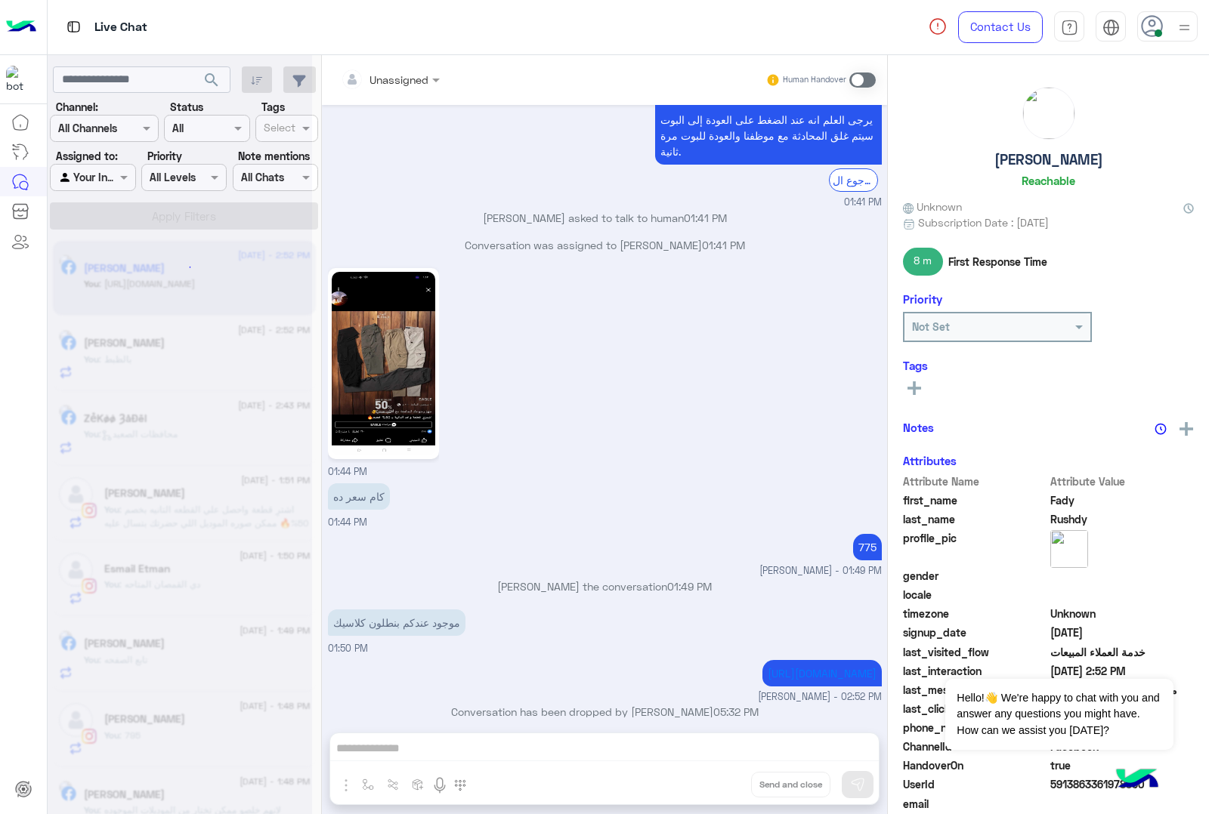
click at [715, 786] on div "Unassigned Human Handover [DATE] Conversation has been dropped by [PERSON_NAME]…" at bounding box center [604, 437] width 565 height 765
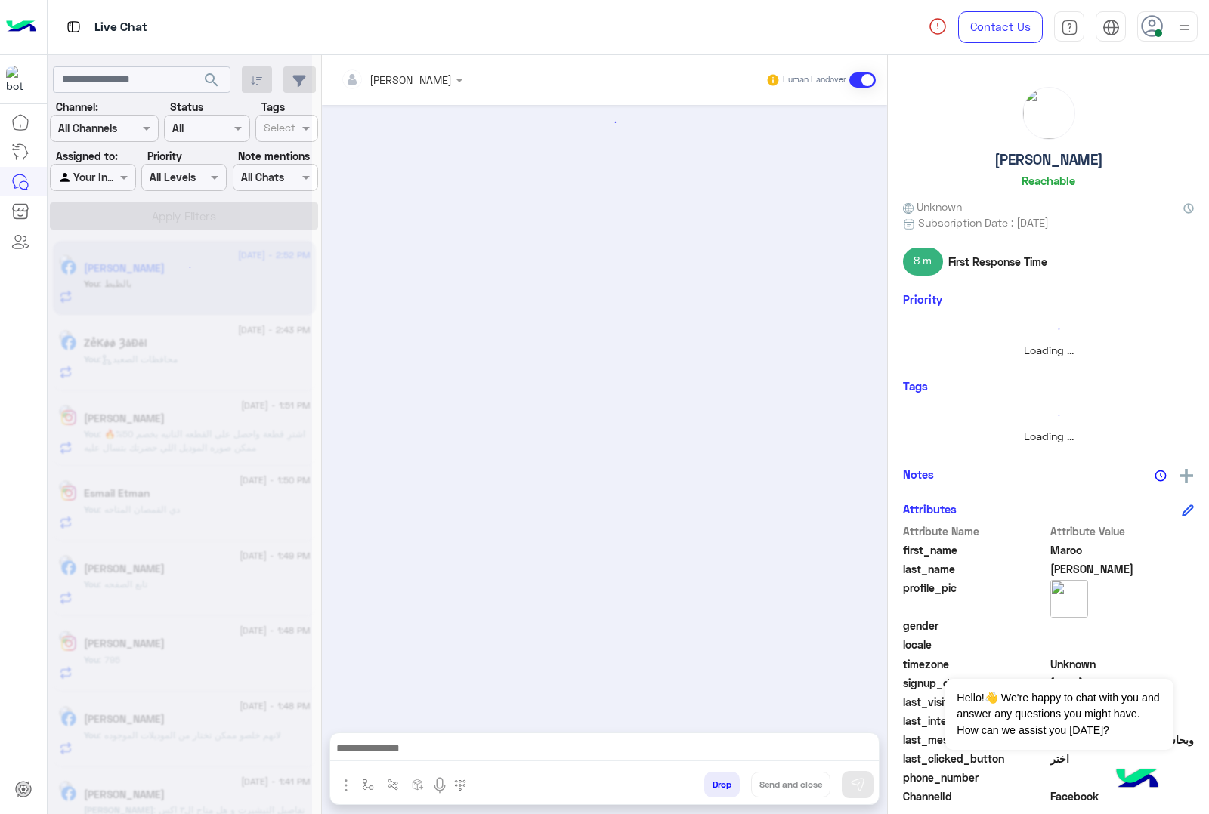
click at [715, 786] on button "Drop" at bounding box center [722, 785] width 36 height 26
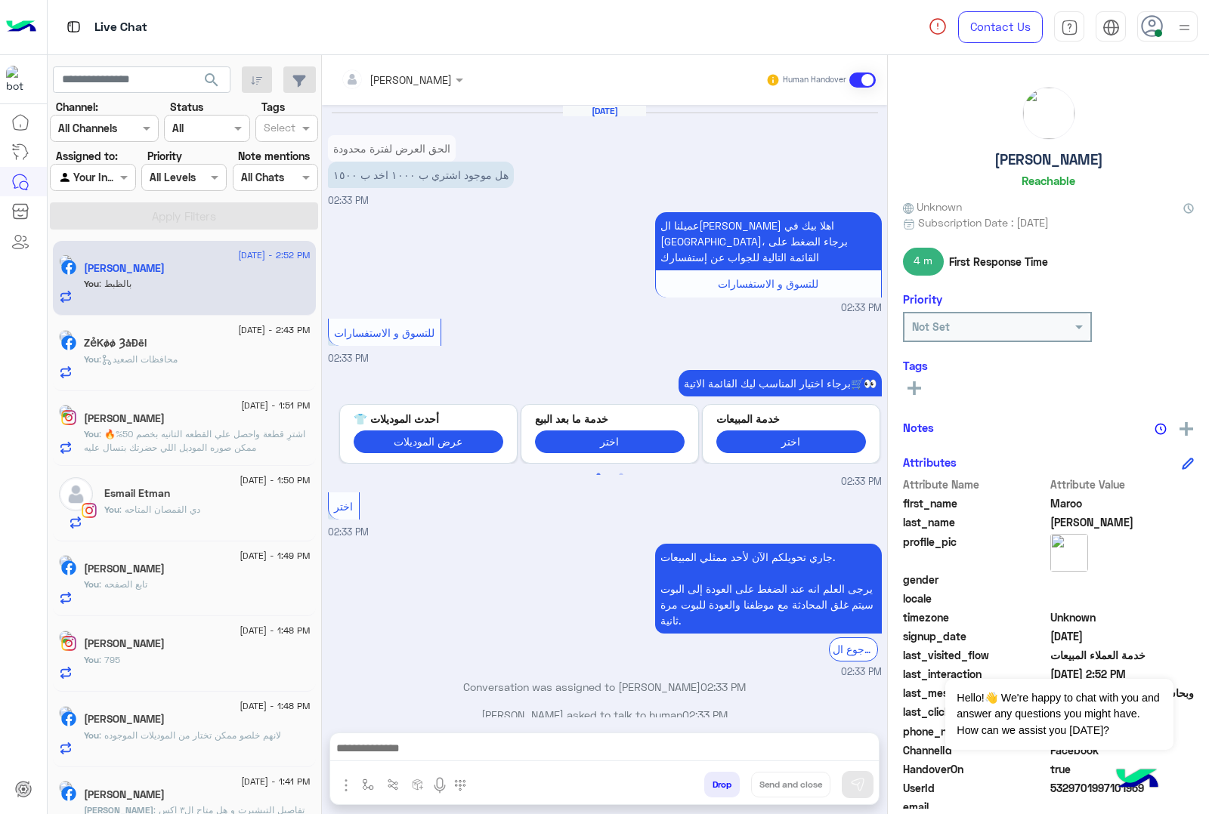
click at [715, 786] on button "Drop" at bounding box center [722, 785] width 36 height 26
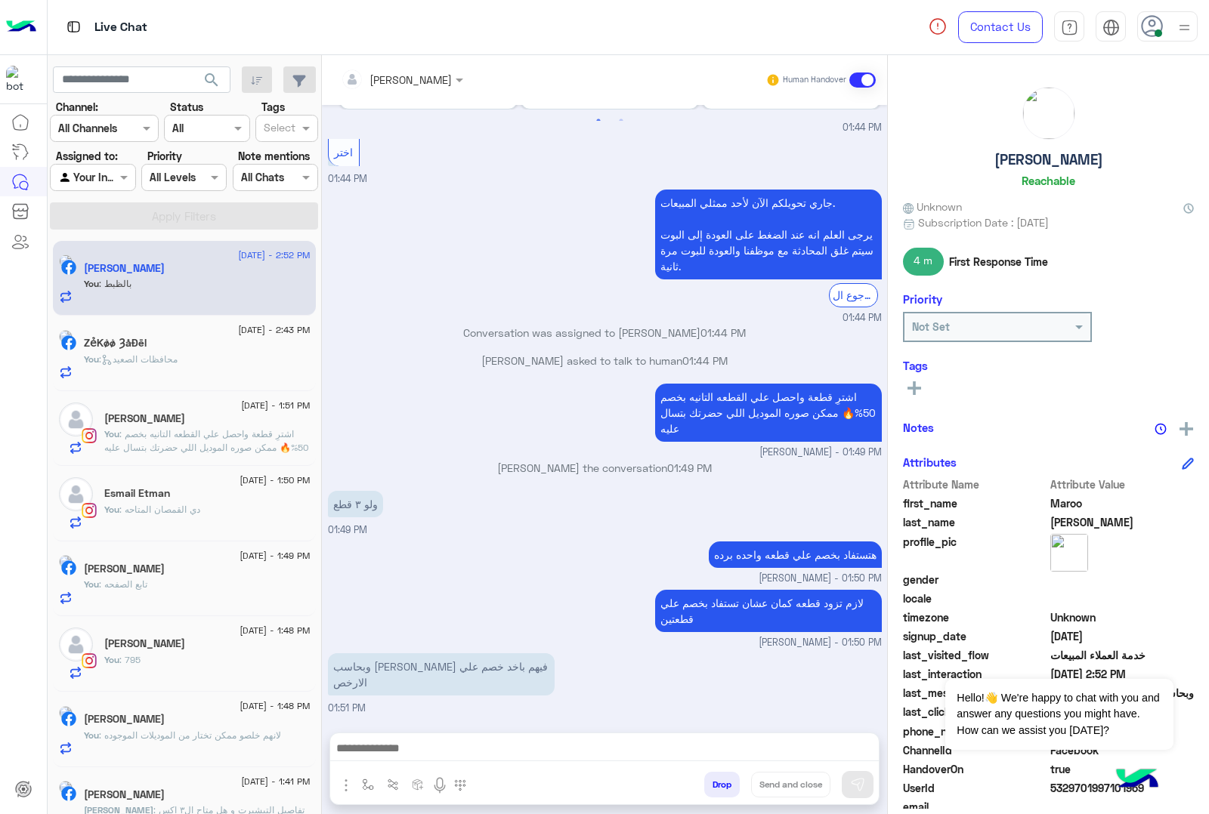
click at [715, 786] on div "[PERSON_NAME] Human Handover [DATE] الحق العرض لفترة محدودة هل موجود اشتري ب ١٠…" at bounding box center [604, 437] width 565 height 765
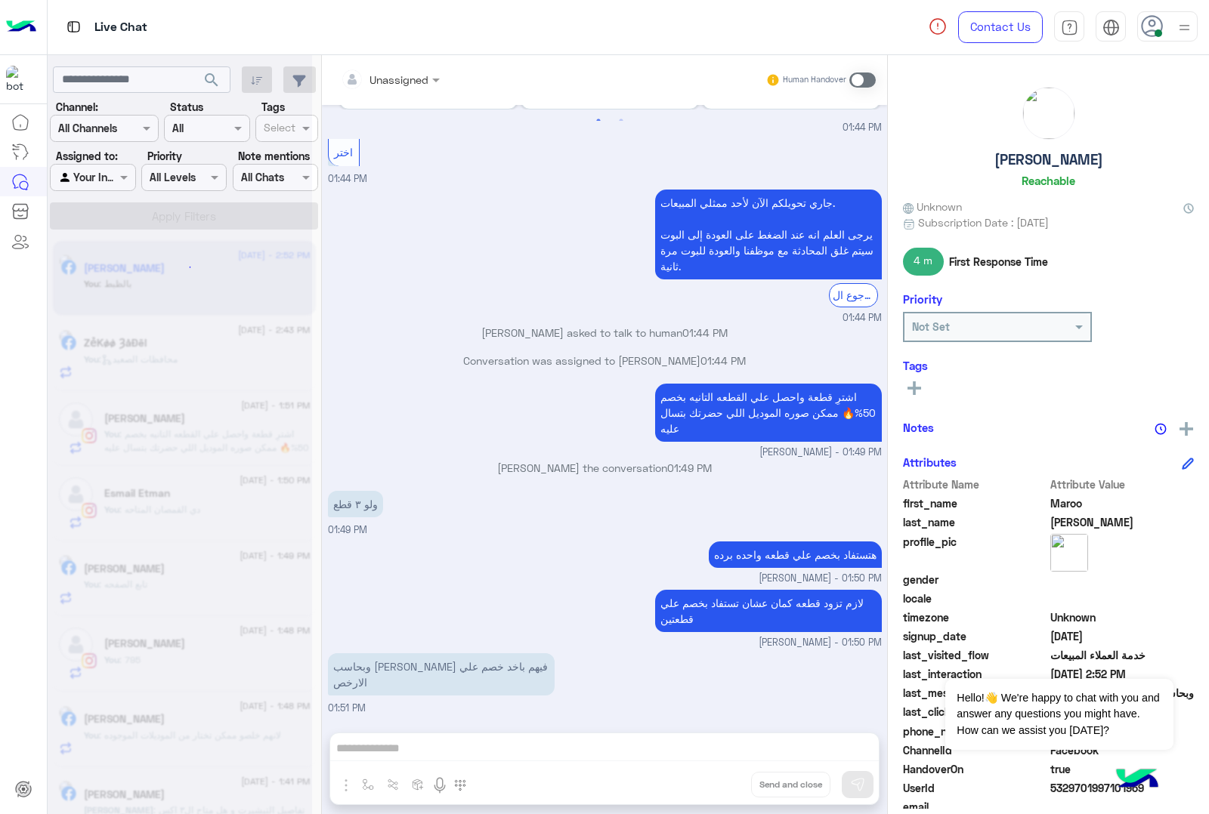
scroll to position [1369, 0]
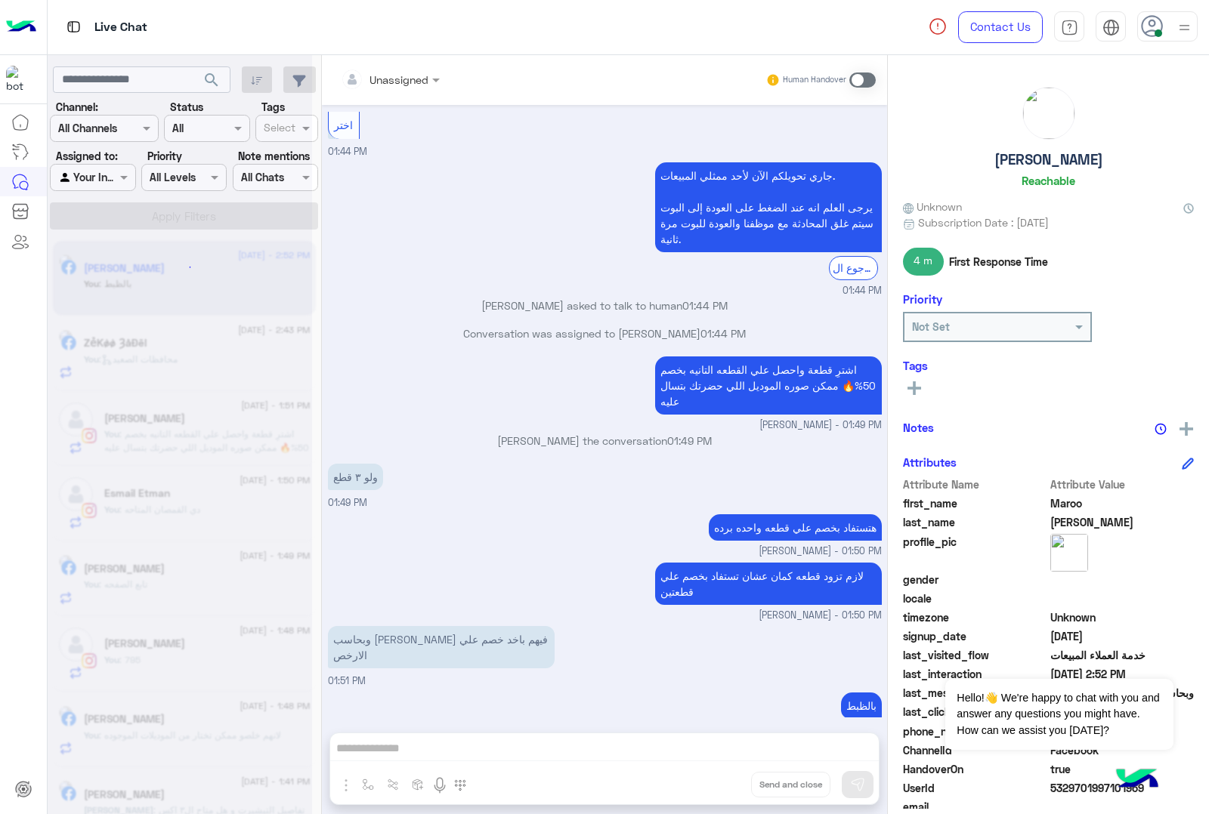
click at [715, 786] on div "Unassigned Human Handover [DATE] الحق العرض لفترة محدودة هل موجود اشتري ب ١٠٠٠ …" at bounding box center [604, 437] width 565 height 765
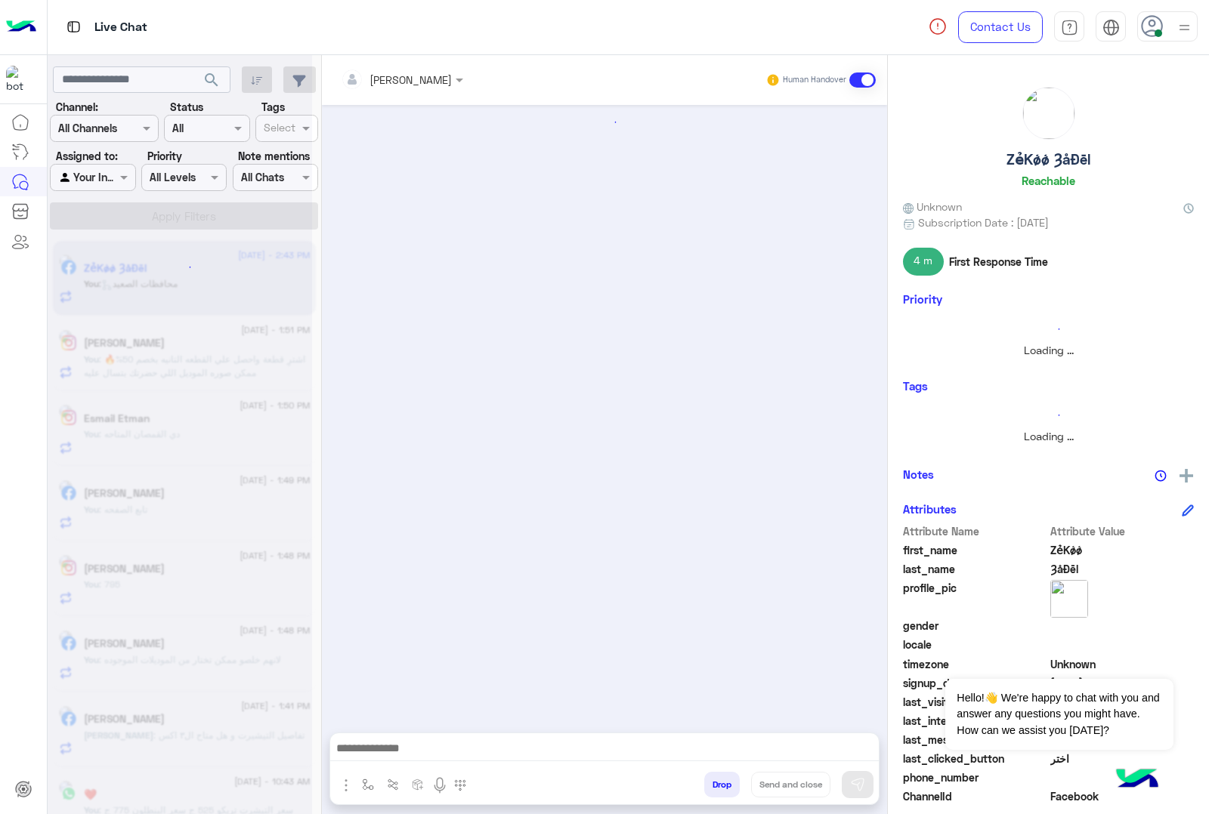
click at [715, 786] on button "Drop" at bounding box center [722, 785] width 36 height 26
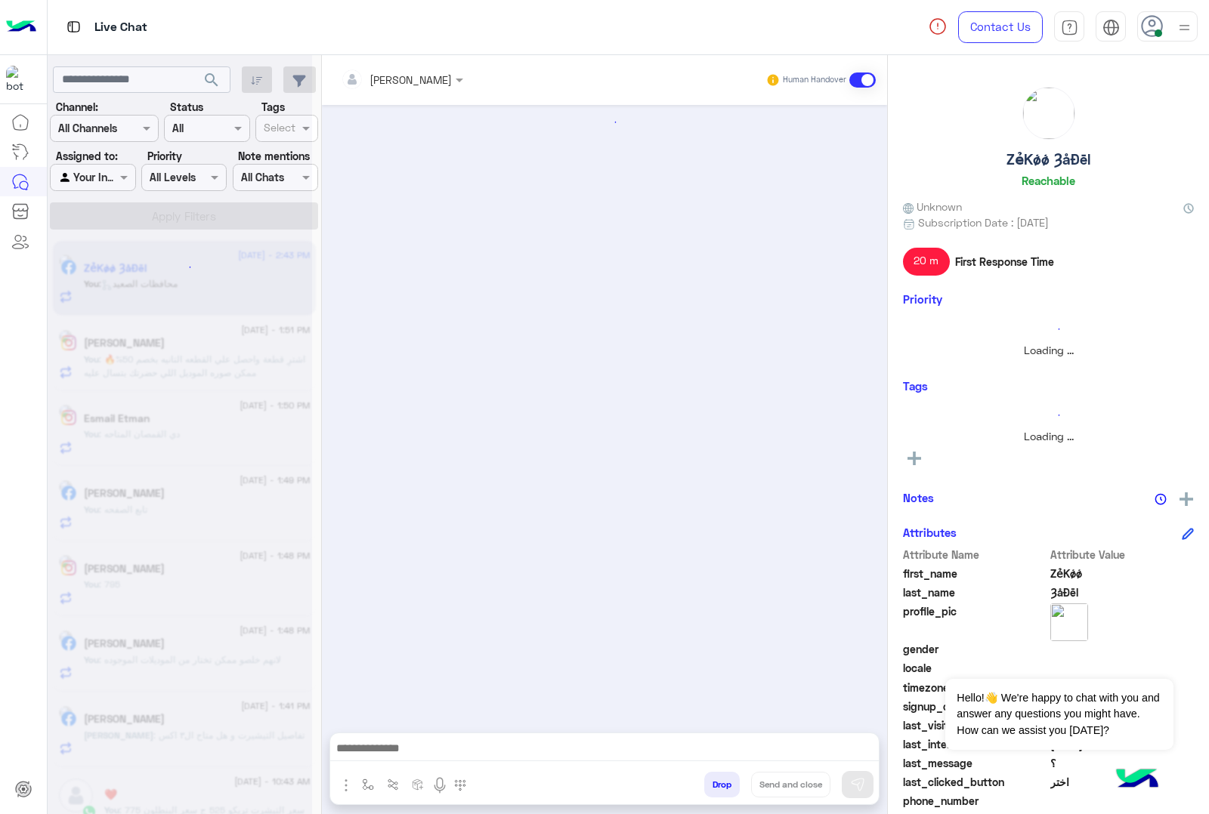
click at [715, 786] on button "Drop" at bounding box center [722, 785] width 36 height 26
click at [715, 786] on div "[PERSON_NAME] Human Handover Attachements Images enter flow name Drop Send and …" at bounding box center [604, 437] width 565 height 765
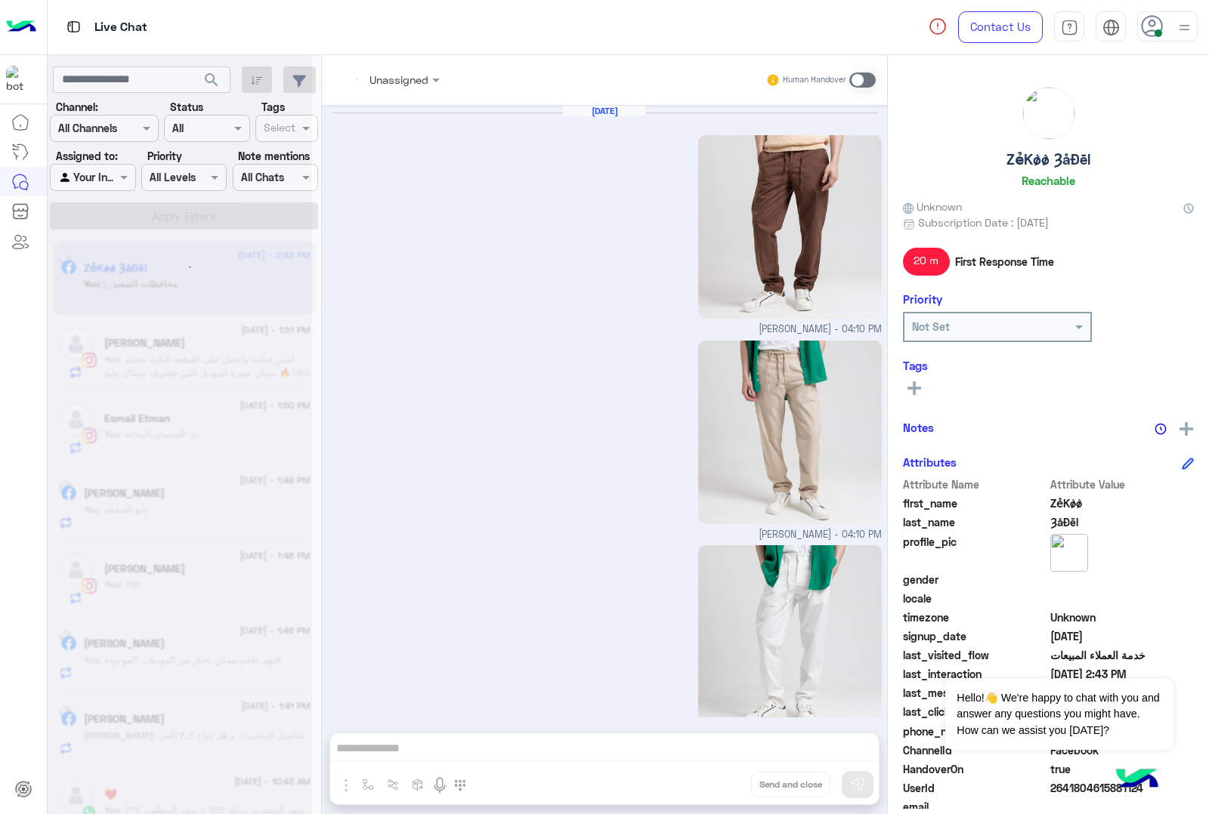
scroll to position [2309, 0]
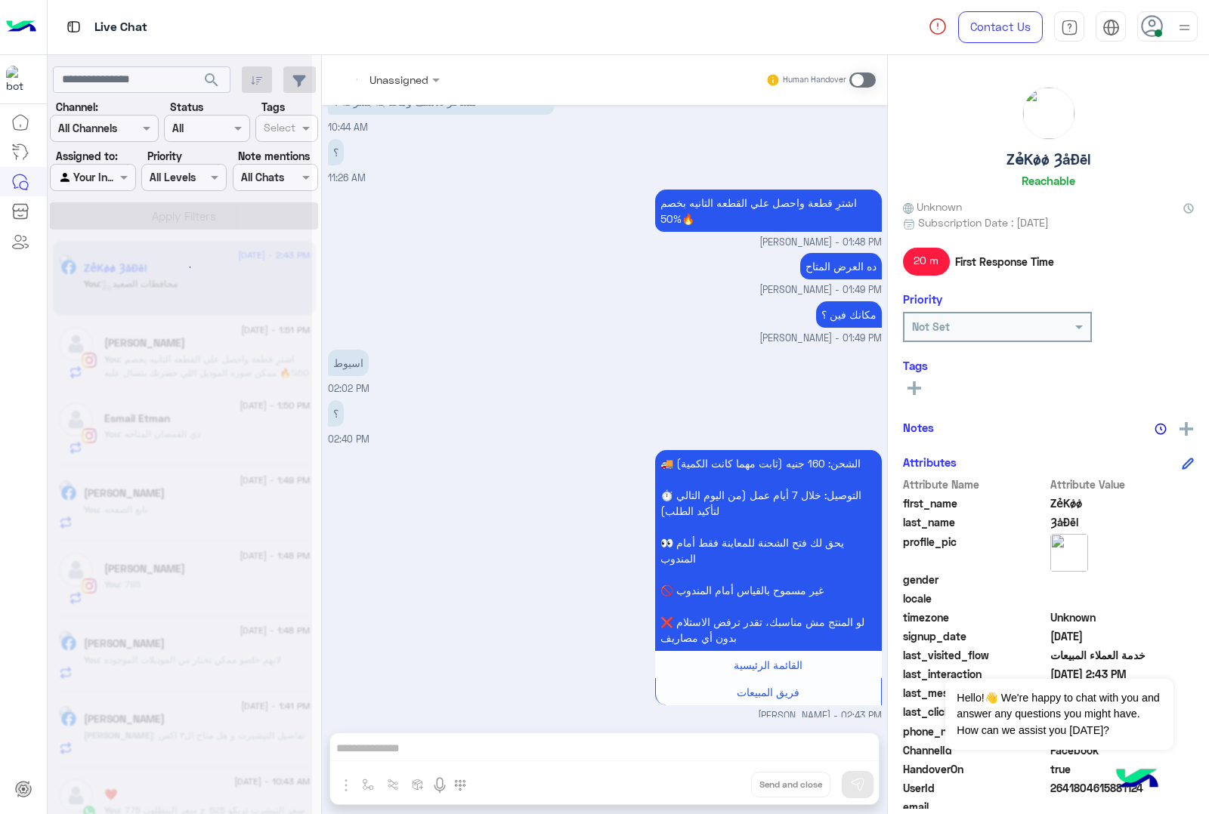
click at [715, 786] on div "Unassigned Human Handover [DATE] [PERSON_NAME] - 04:10 PM [PERSON_NAME] - 04:10…" at bounding box center [604, 437] width 565 height 765
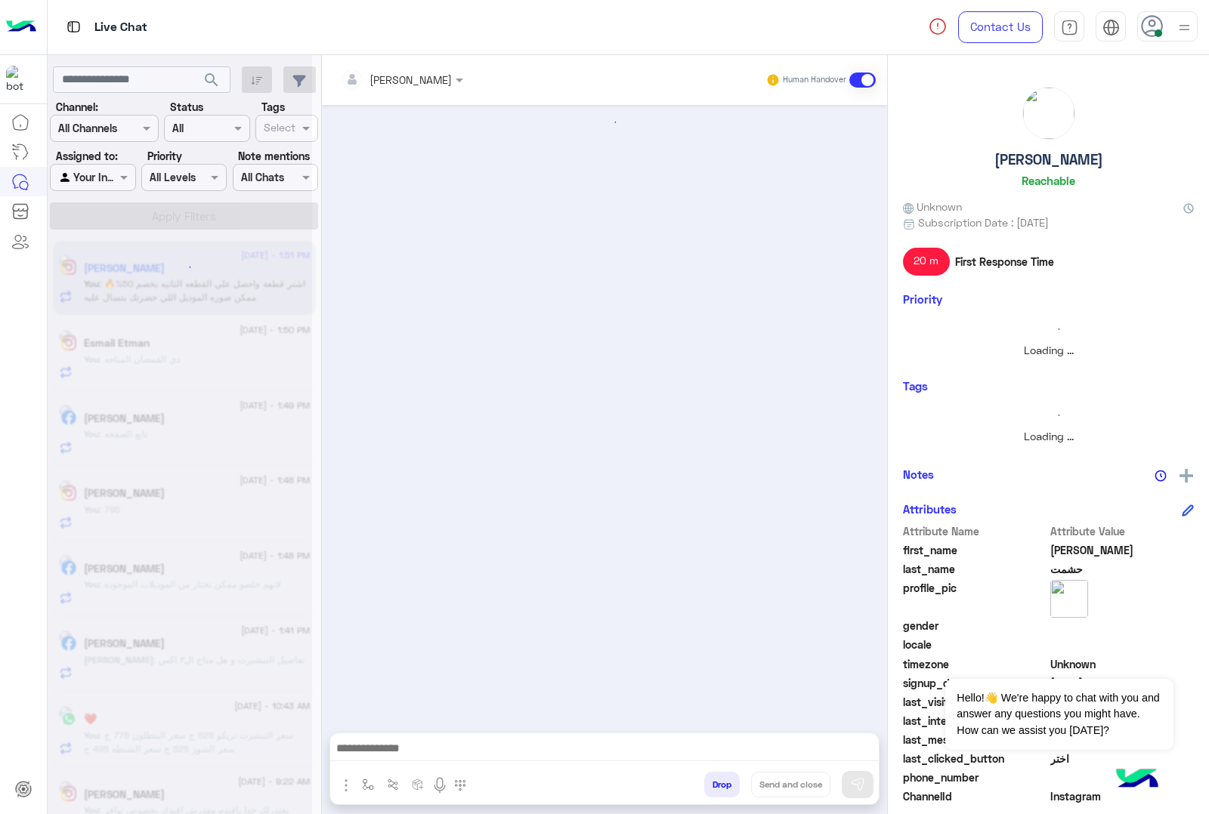
click at [715, 786] on button "Drop" at bounding box center [722, 785] width 36 height 26
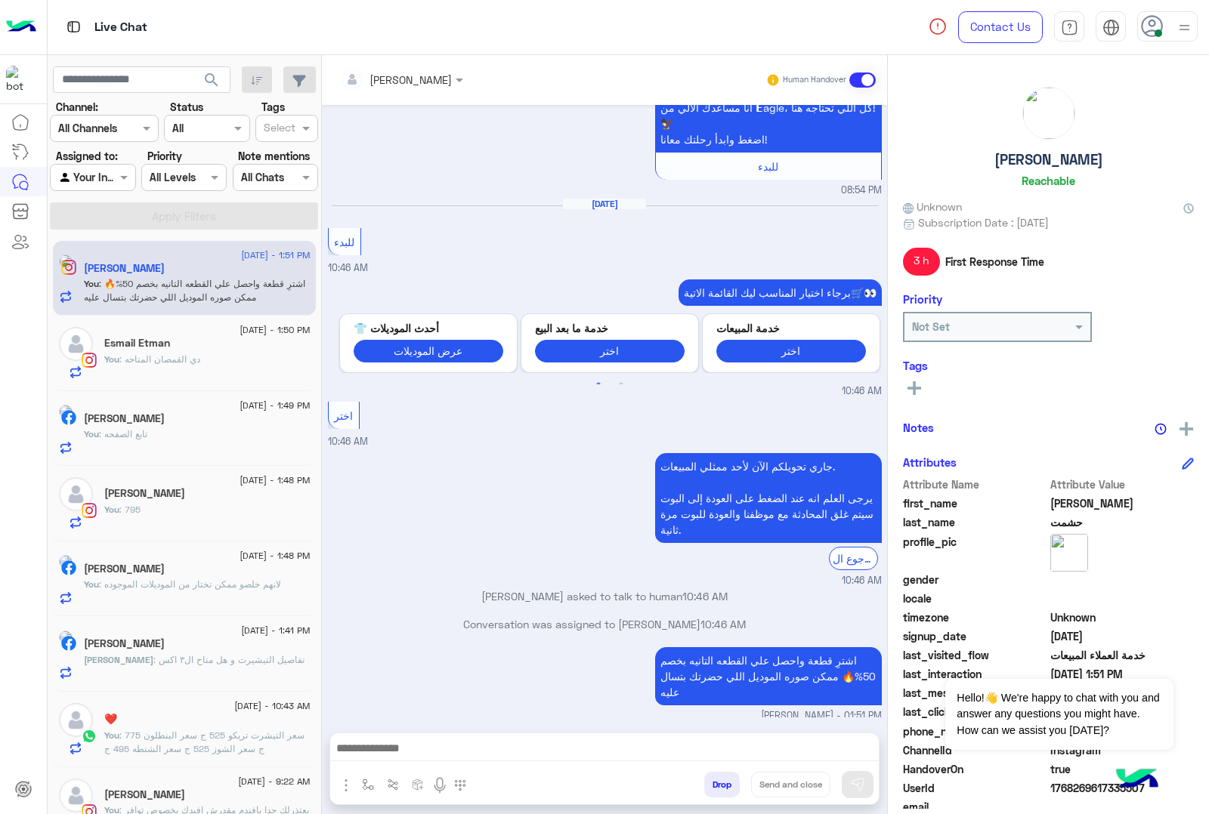
click at [715, 786] on button "Drop" at bounding box center [722, 785] width 36 height 26
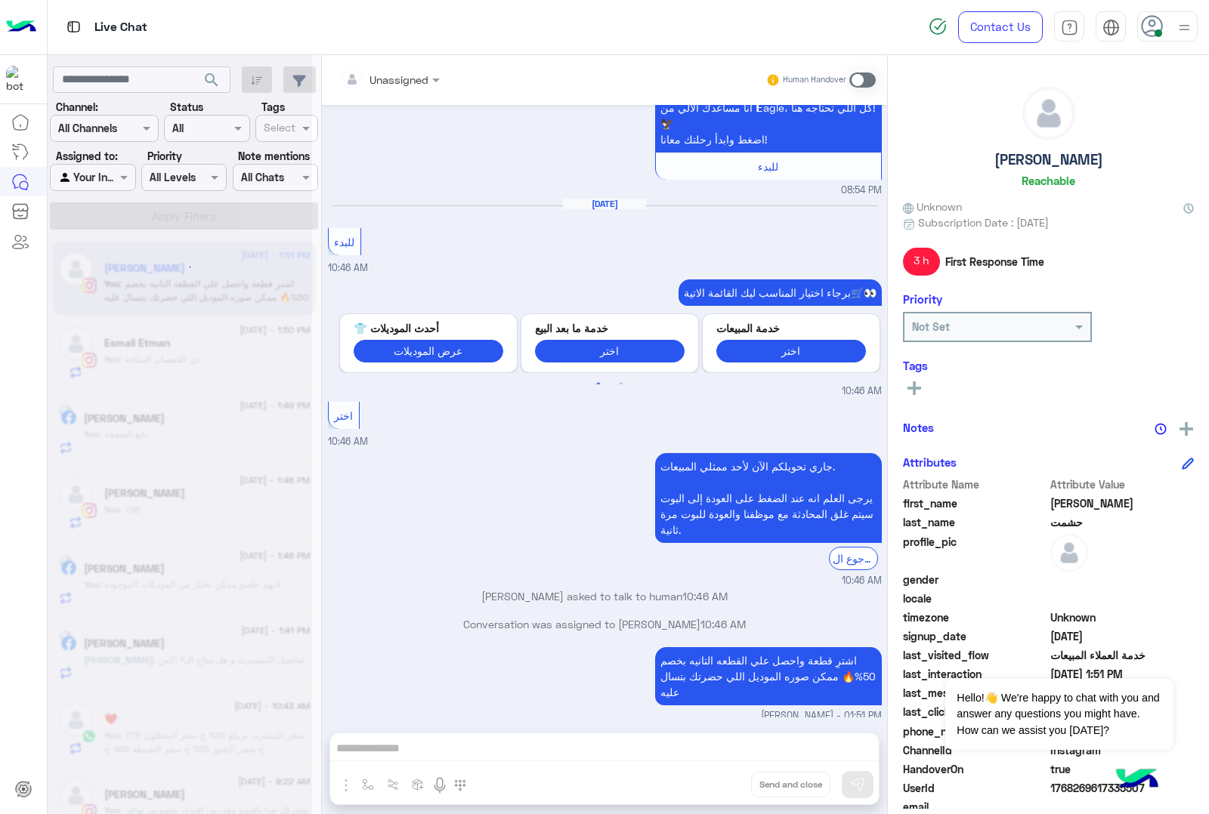
click at [715, 786] on div "Unassigned Human Handover [DATE] عميلنا [PERSON_NAME] اهلا بيك في [GEOGRAPHIC_D…" at bounding box center [604, 437] width 565 height 765
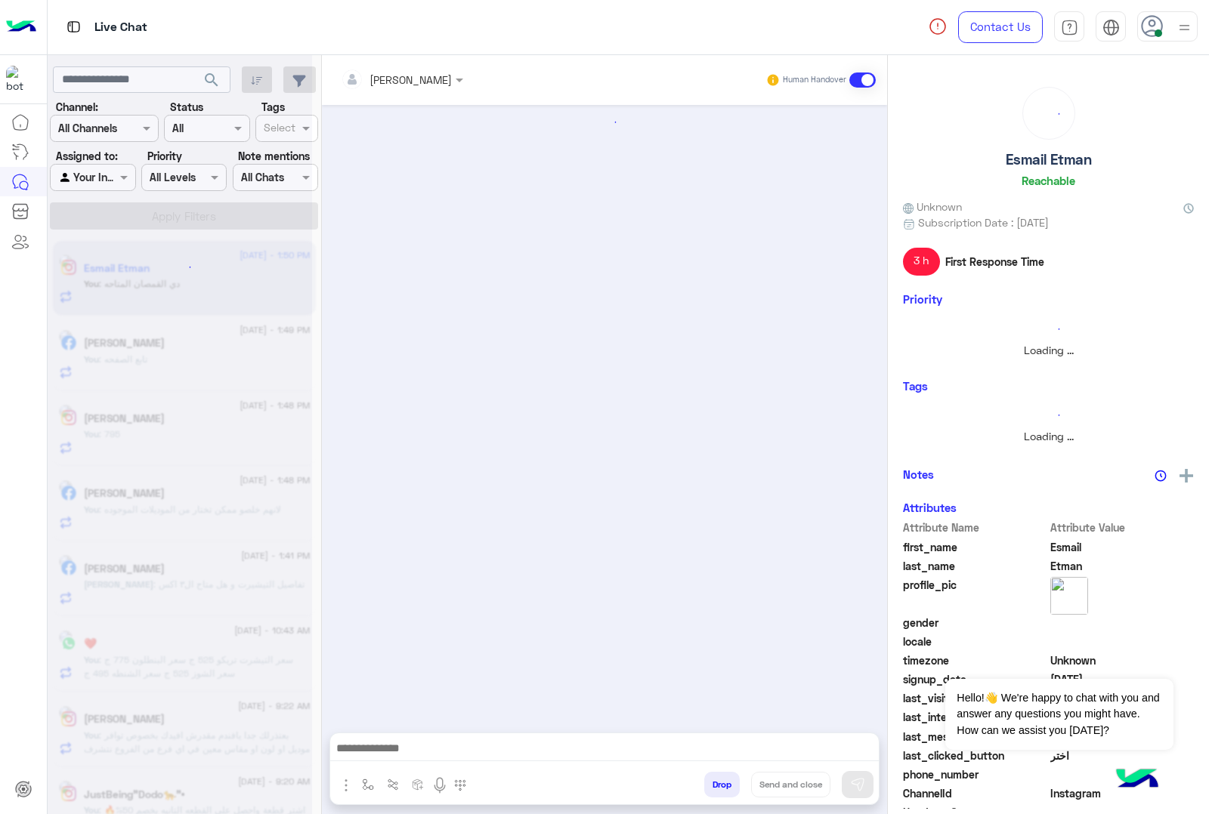
click at [715, 786] on div "[PERSON_NAME] Human Handover Attachements Images enter flow name Drop Send and …" at bounding box center [604, 437] width 565 height 765
click at [715, 786] on button "Drop" at bounding box center [722, 785] width 36 height 26
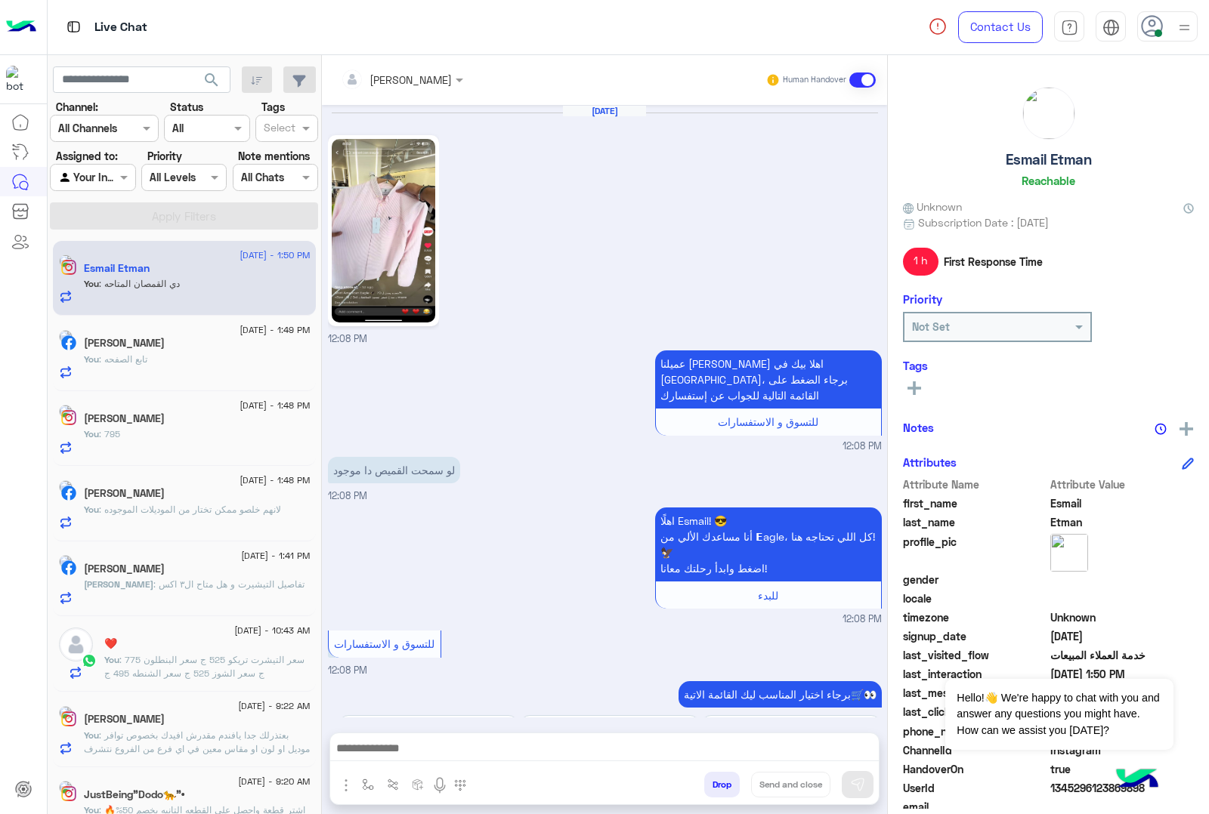
click at [715, 786] on button "Drop" at bounding box center [722, 785] width 36 height 26
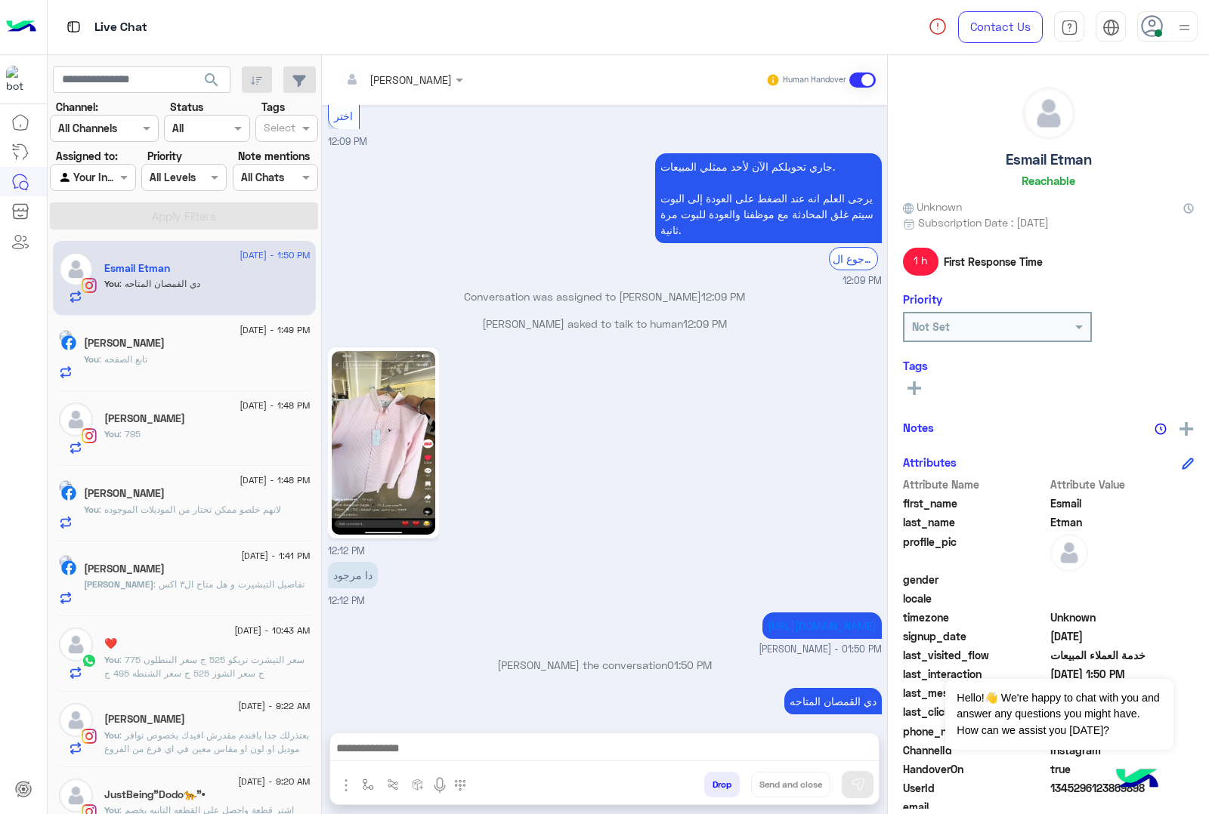
click at [715, 786] on div "[PERSON_NAME] Human Handover [DATE] 12:08 PM عميلنا [PERSON_NAME] اهلا بيك في […" at bounding box center [604, 437] width 565 height 765
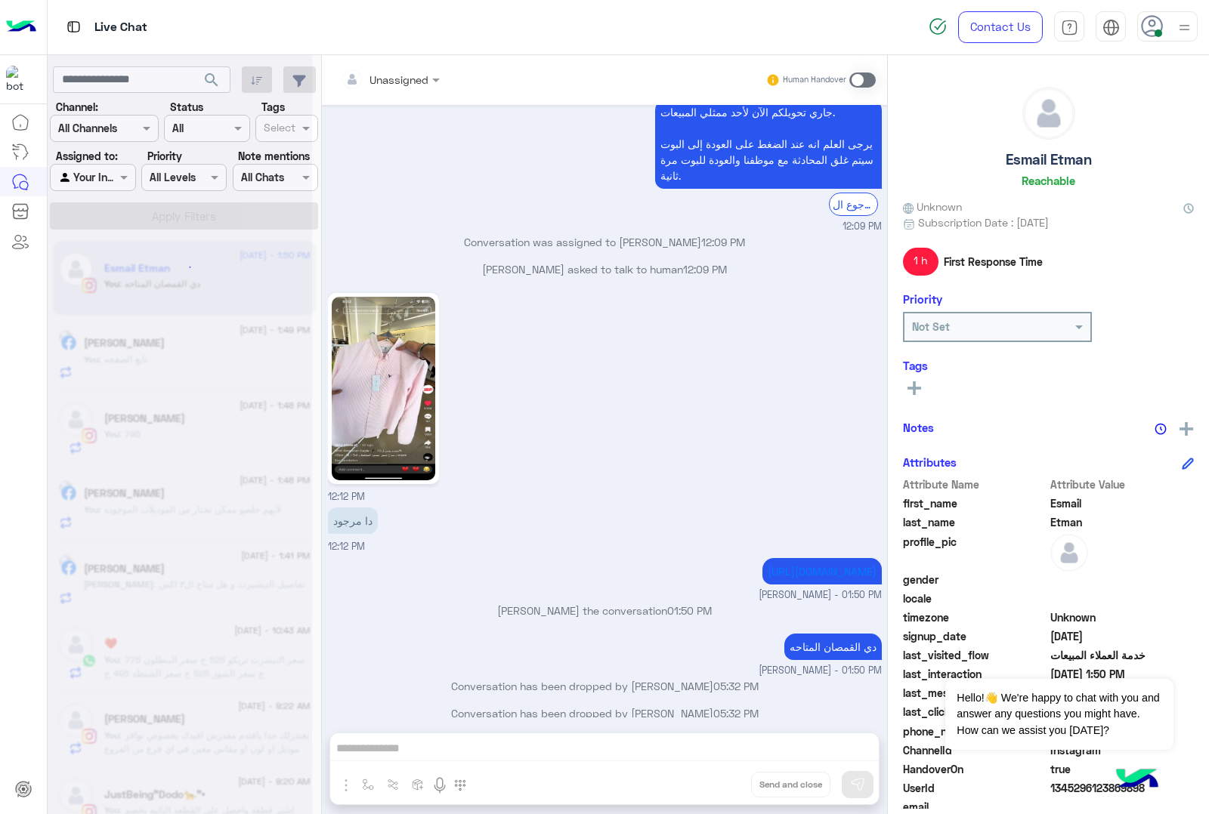
click at [715, 786] on div "Unassigned Human Handover [DATE] 12:08 PM عميلنا [PERSON_NAME] اهلا بيك في [GEO…" at bounding box center [604, 437] width 565 height 765
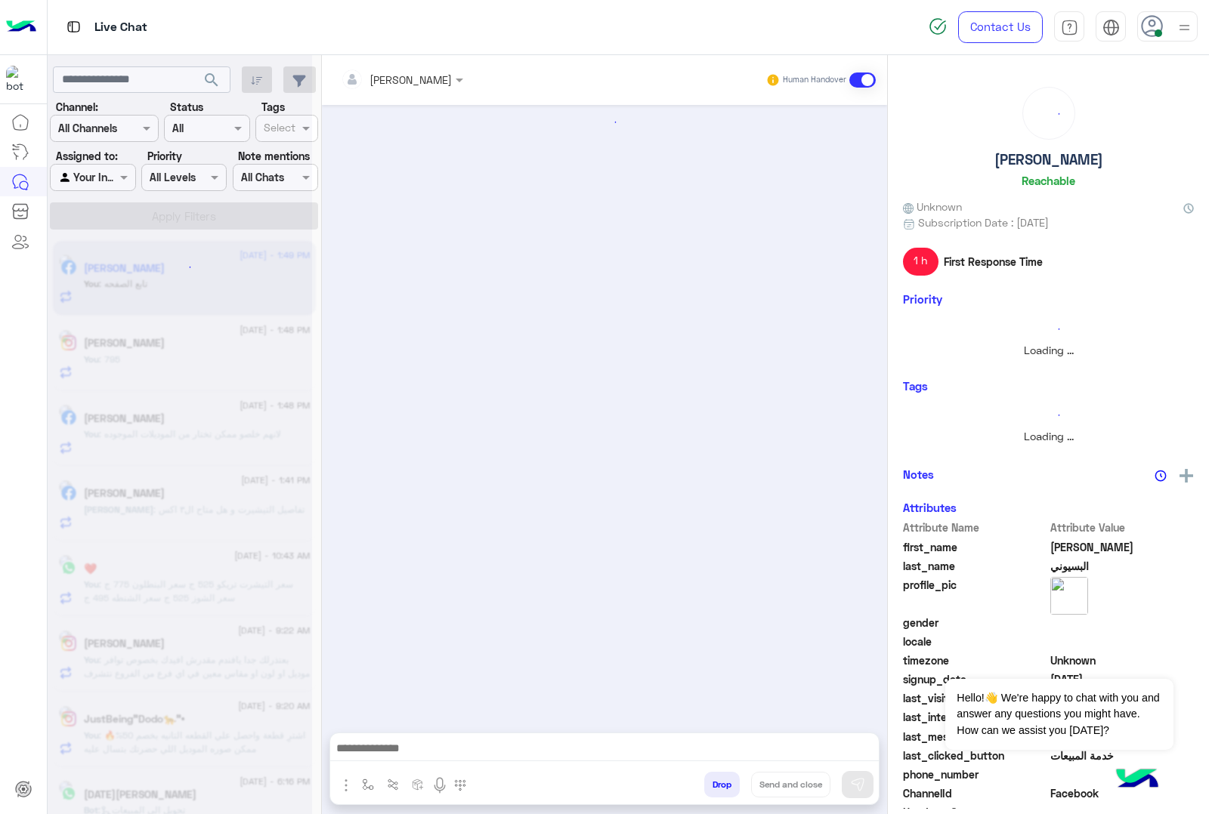
click at [715, 786] on button "Drop" at bounding box center [722, 785] width 36 height 26
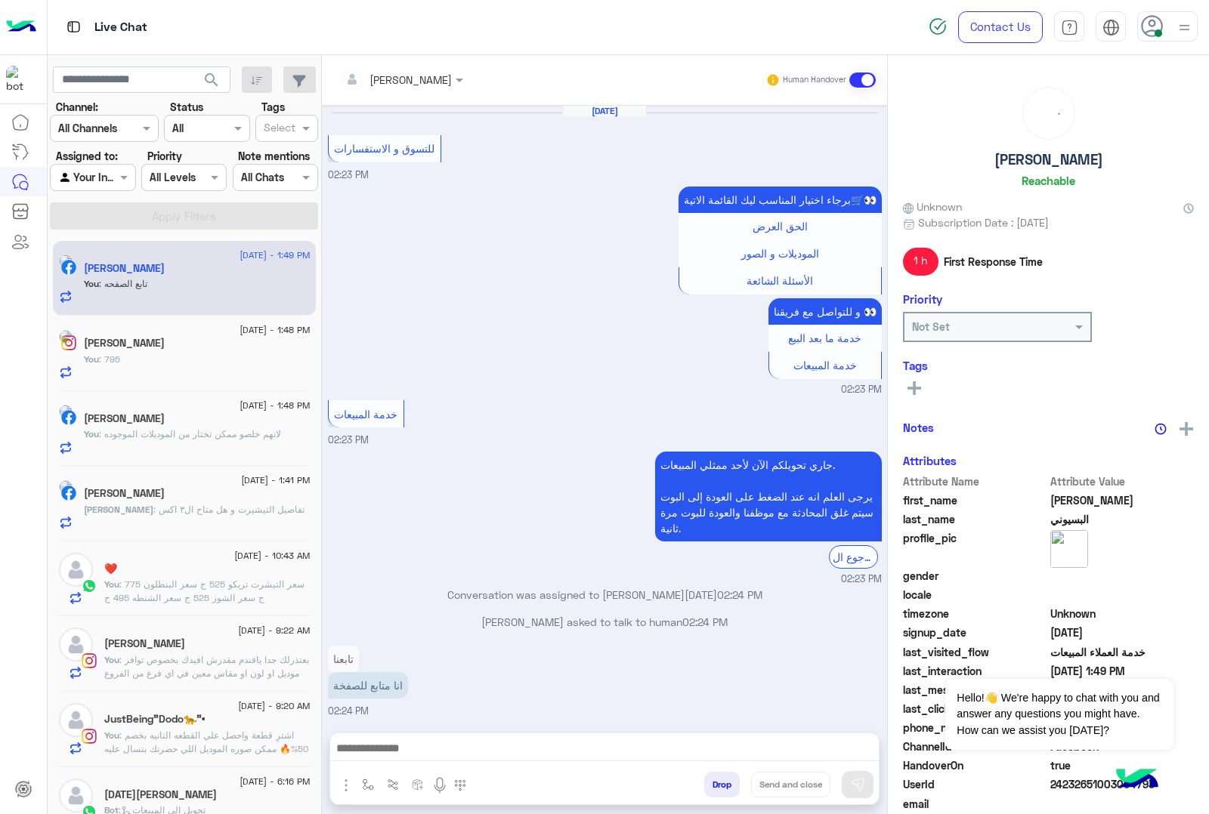
click at [715, 786] on div "[PERSON_NAME] Human Handover [DATE] للتسوق و الاستفسارات 02:23 PM برجاء اختيار …" at bounding box center [604, 437] width 565 height 765
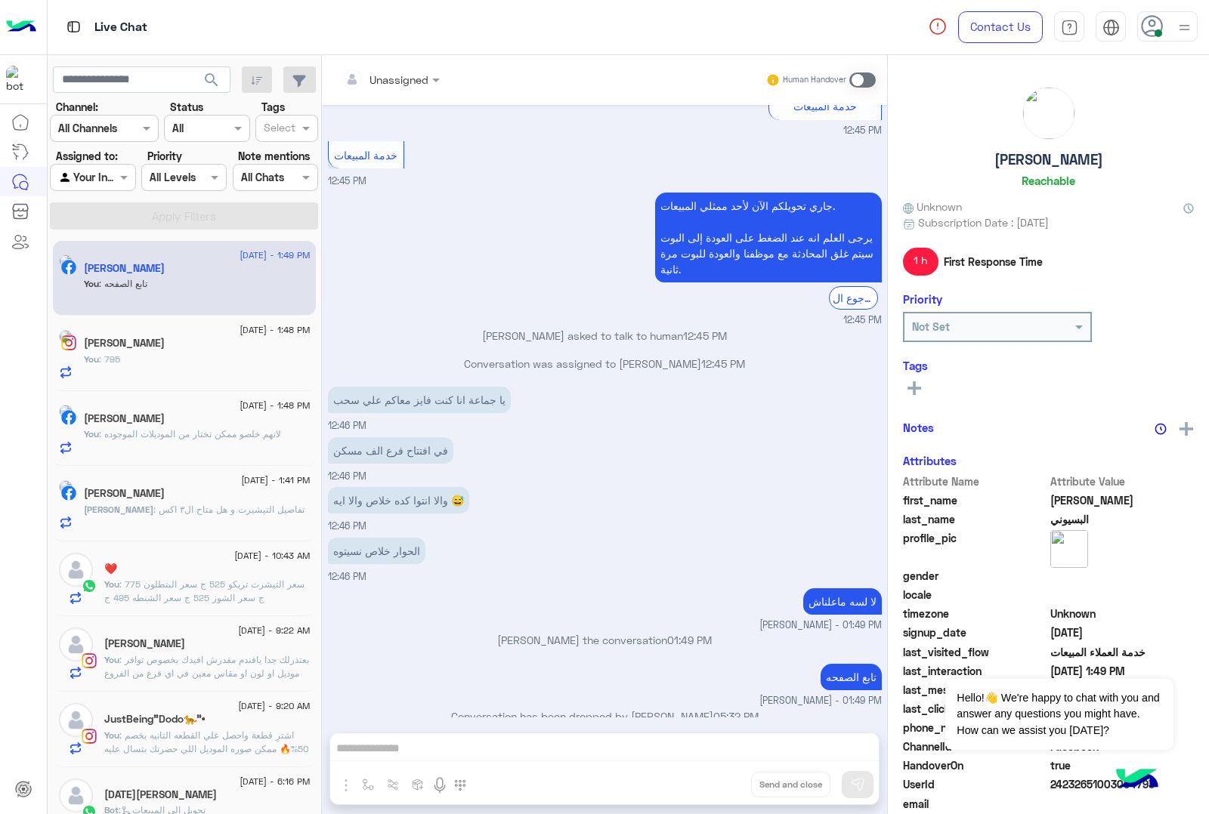
click at [715, 786] on div "Unassigned Human Handover [DATE] للتسوق و الاستفسارات 02:23 PM برجاء اختيار الم…" at bounding box center [604, 437] width 565 height 765
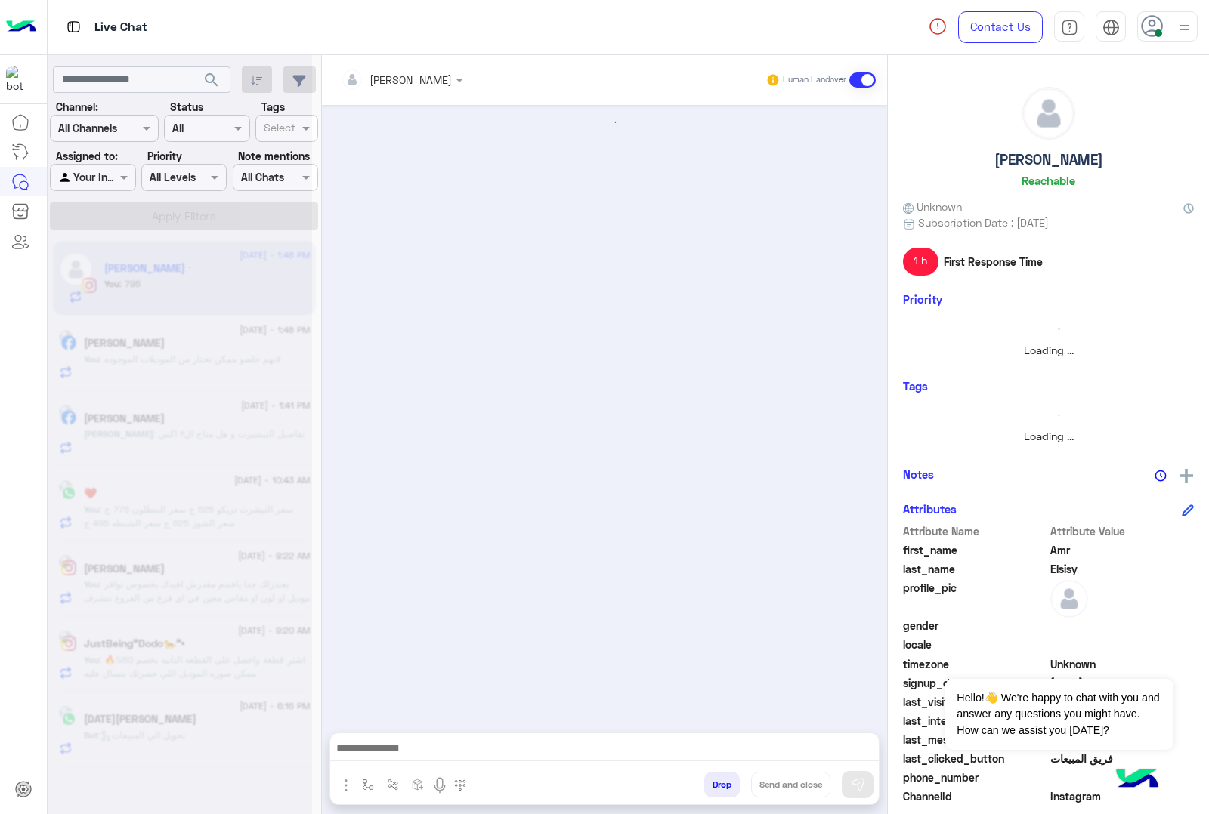
click at [715, 786] on button "Drop" at bounding box center [722, 785] width 36 height 26
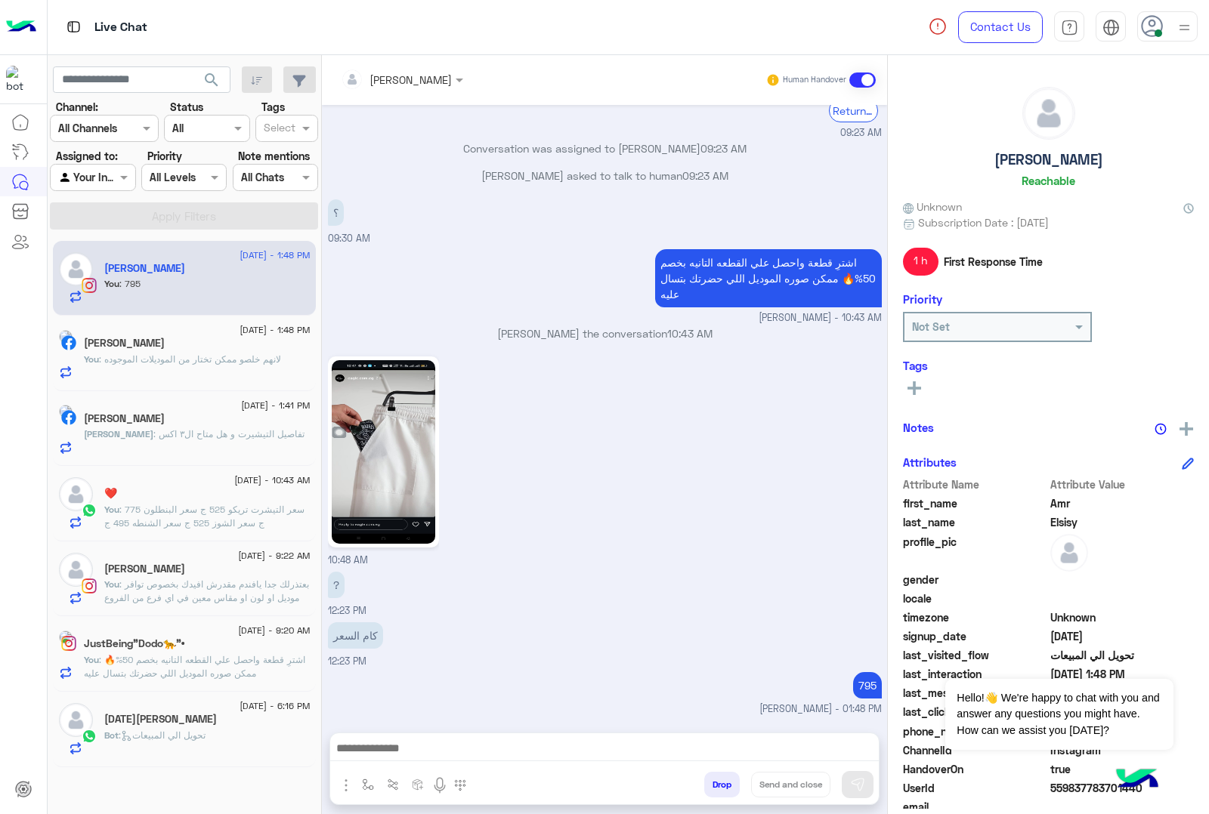
click at [715, 786] on button "Drop" at bounding box center [722, 785] width 36 height 26
click at [715, 786] on div "[PERSON_NAME] Human Handover [DATE] [PERSON_NAME] asked to talk to human 11:10 …" at bounding box center [604, 437] width 565 height 765
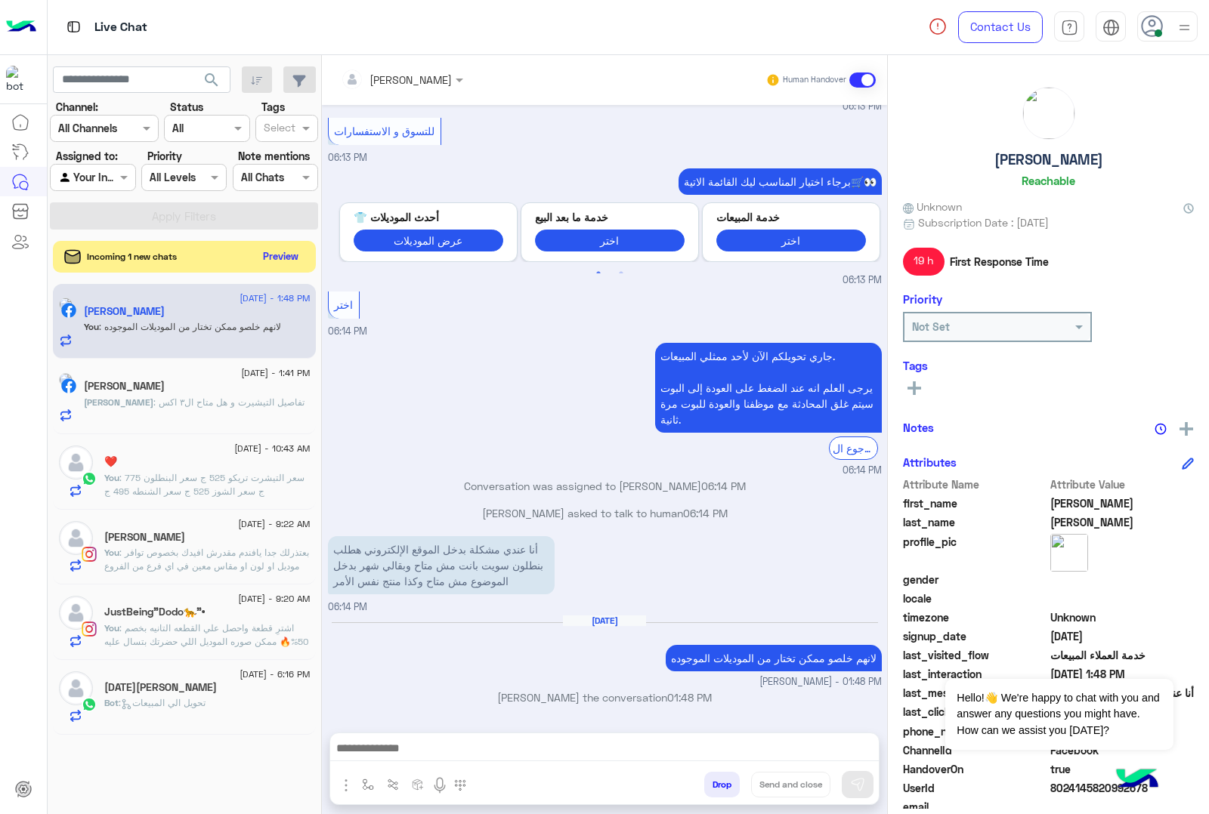
click at [270, 252] on button "Preview" at bounding box center [281, 256] width 47 height 20
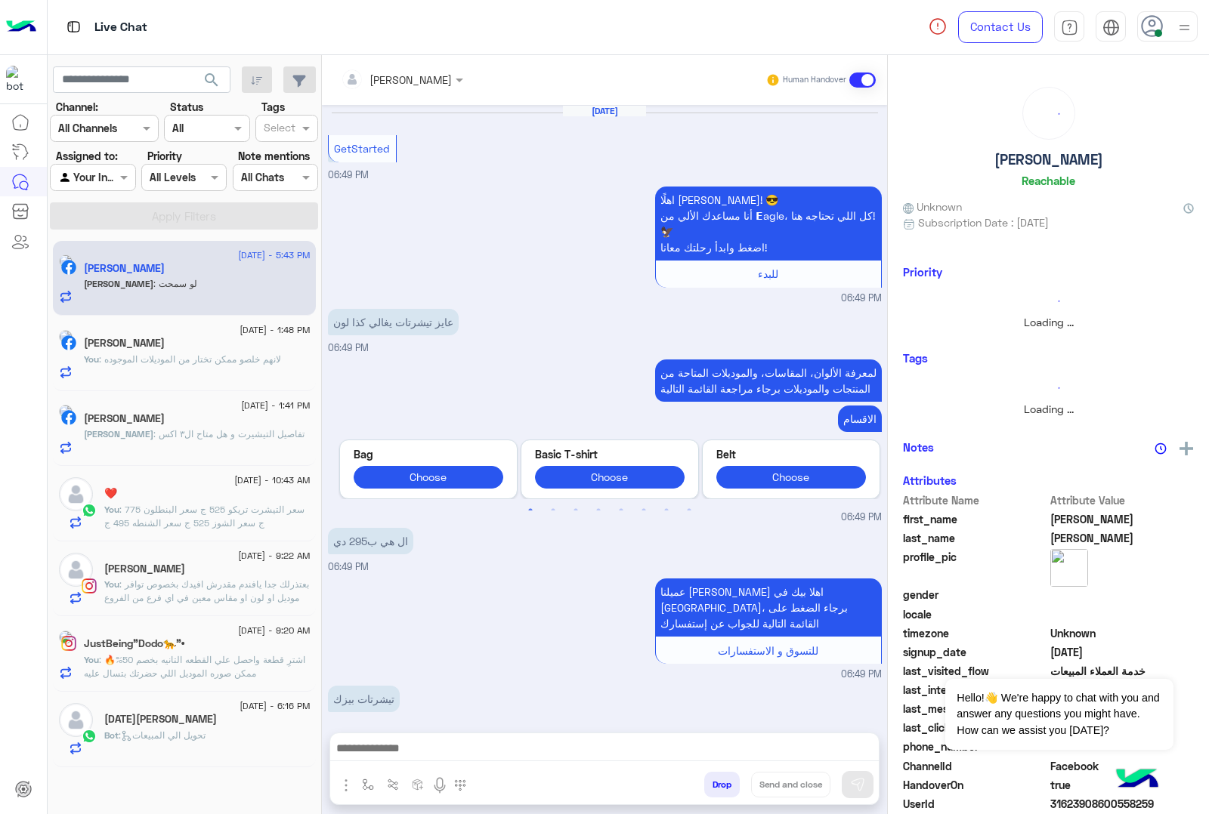
scroll to position [602, 0]
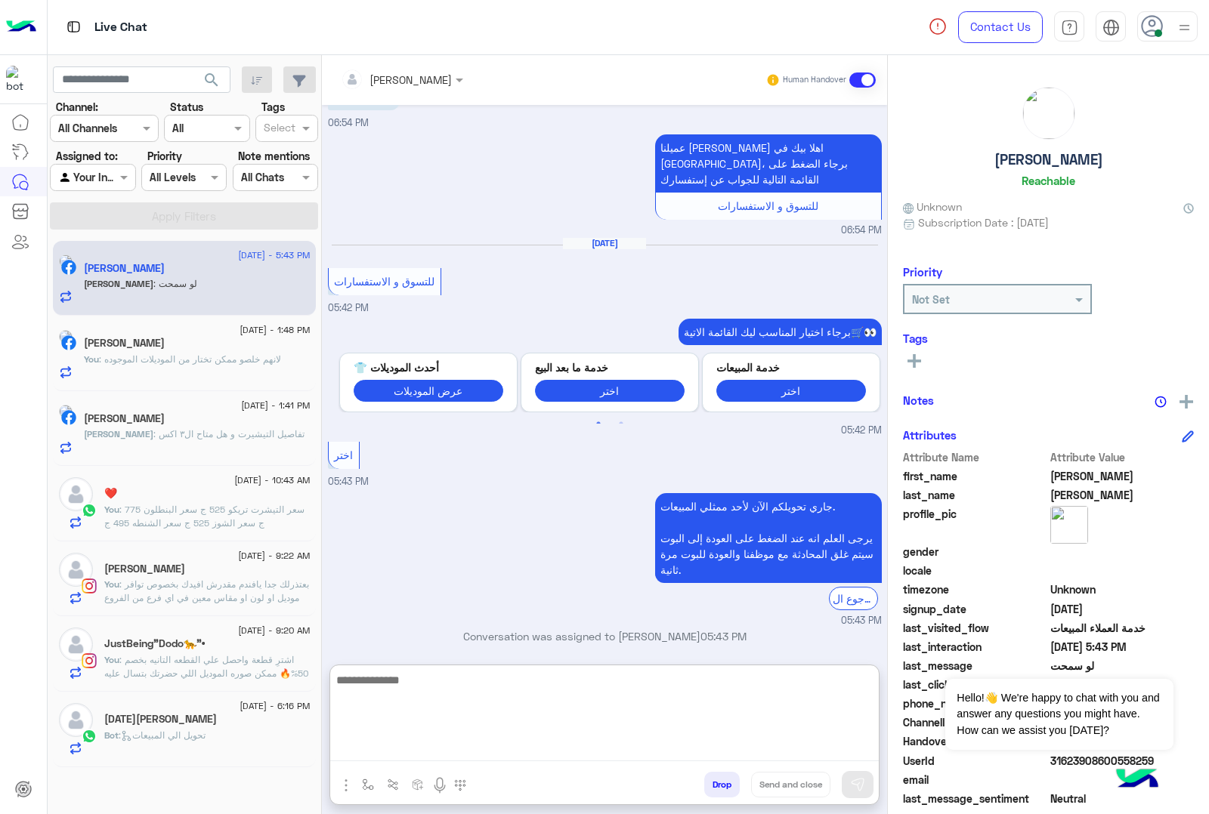
click at [397, 744] on textarea at bounding box center [604, 716] width 548 height 91
click at [384, 743] on textarea at bounding box center [604, 716] width 548 height 91
paste textarea "**********"
type textarea "**********"
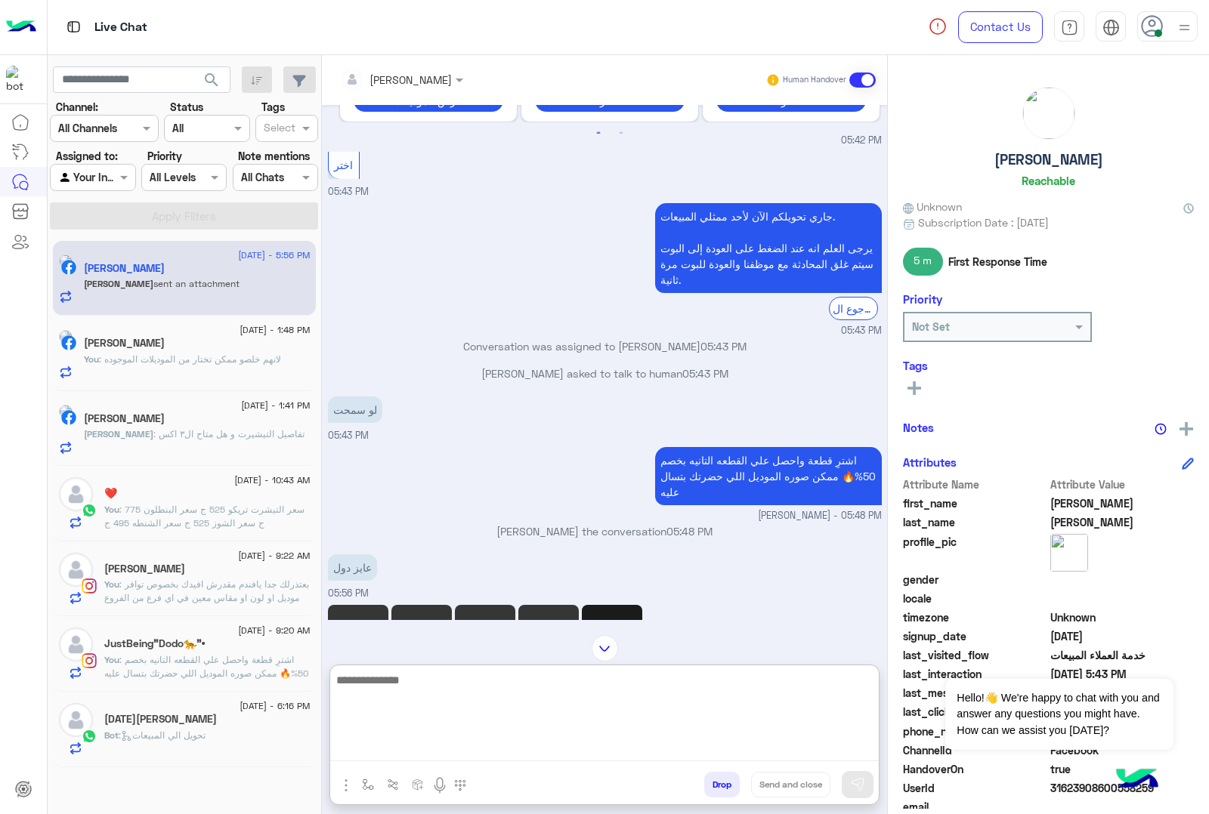
scroll to position [962, 0]
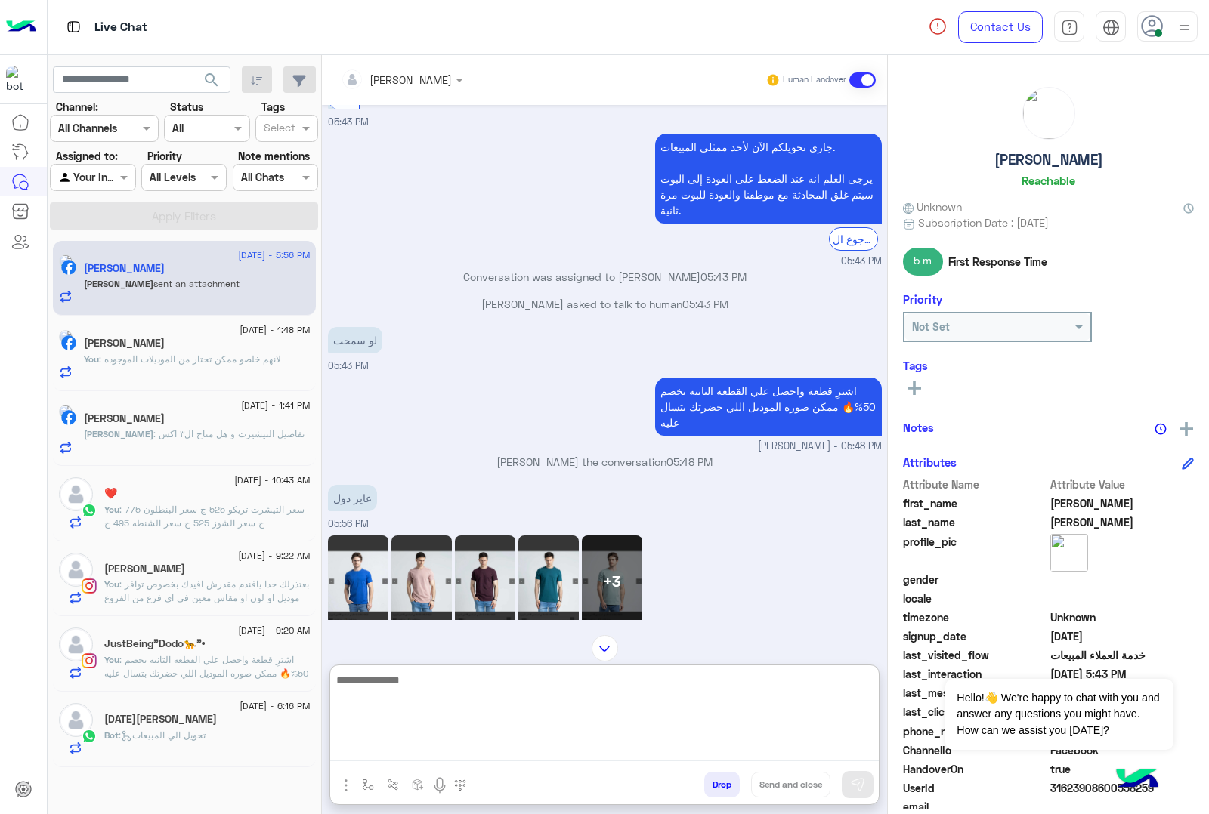
click at [412, 681] on textarea at bounding box center [604, 716] width 548 height 91
type textarea "**********"
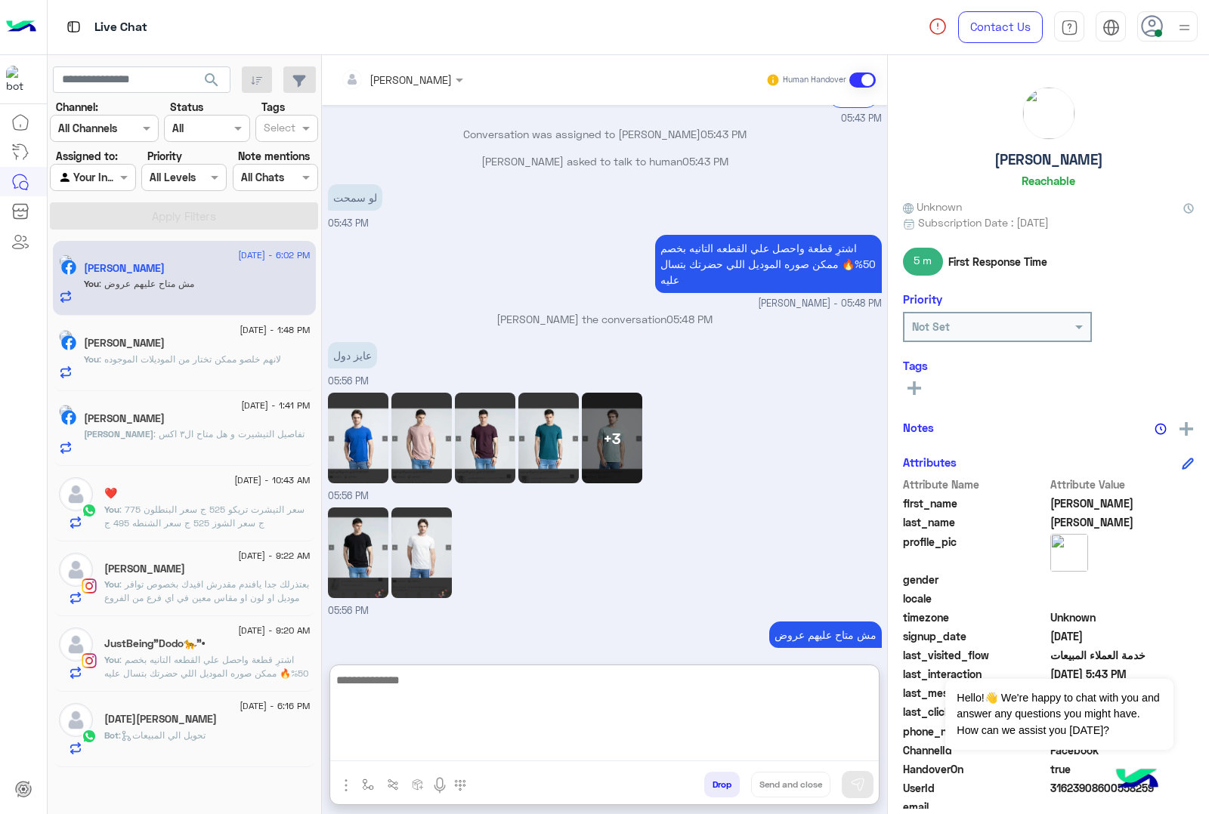
scroll to position [1154, 0]
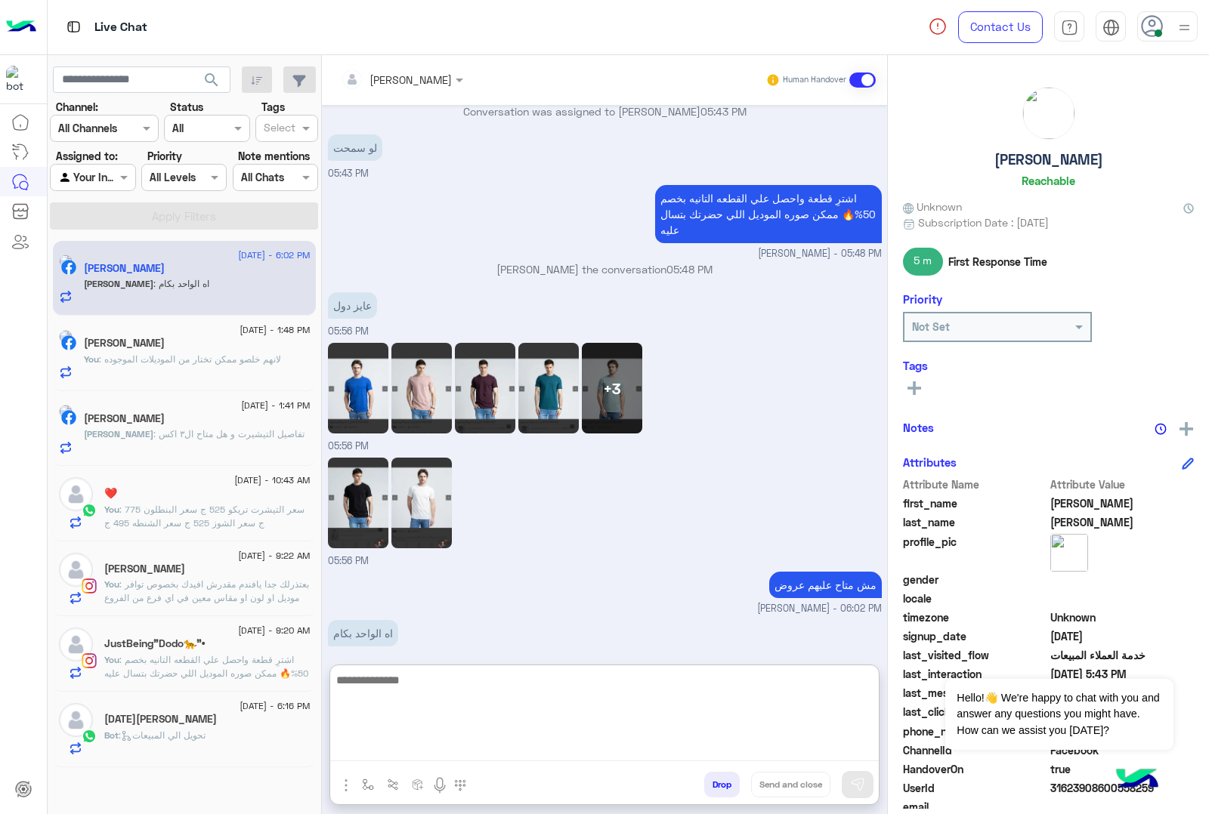
click at [422, 685] on textarea at bounding box center [604, 716] width 548 height 91
type textarea "***"
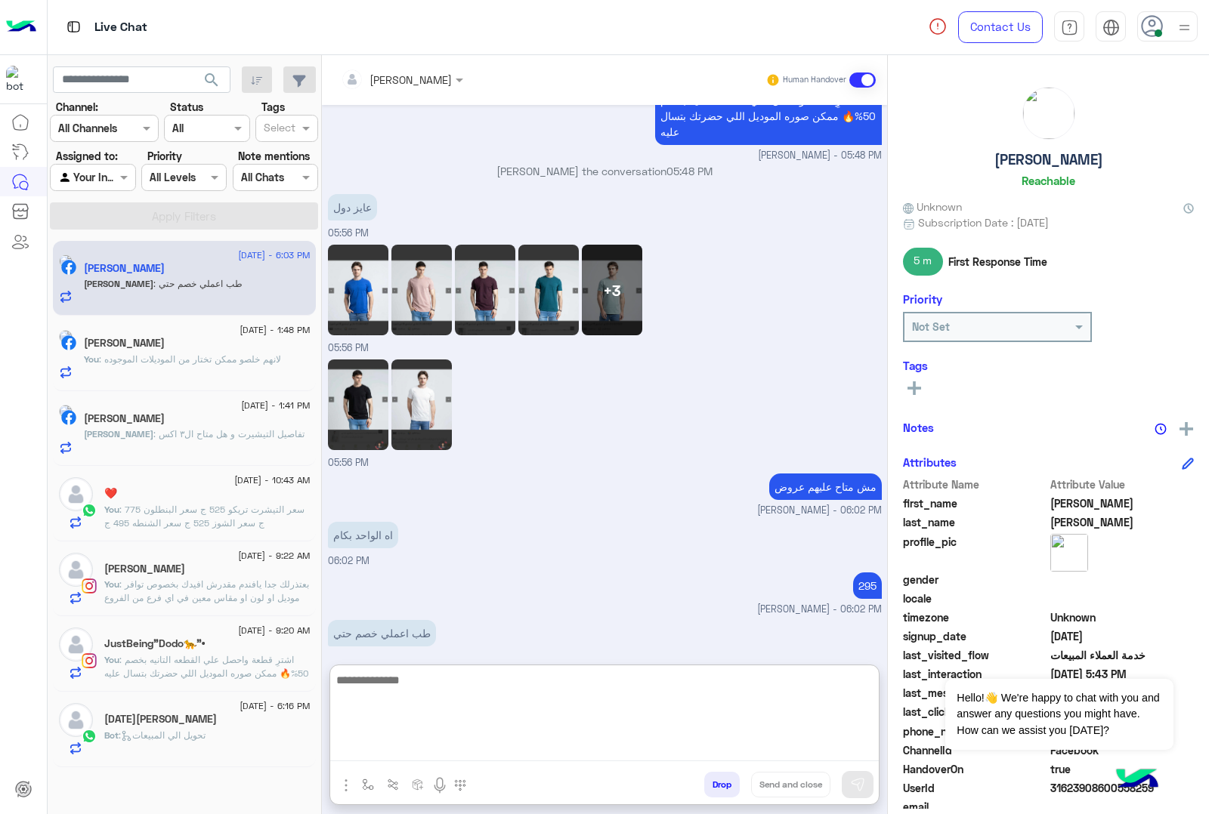
scroll to position [1303, 0]
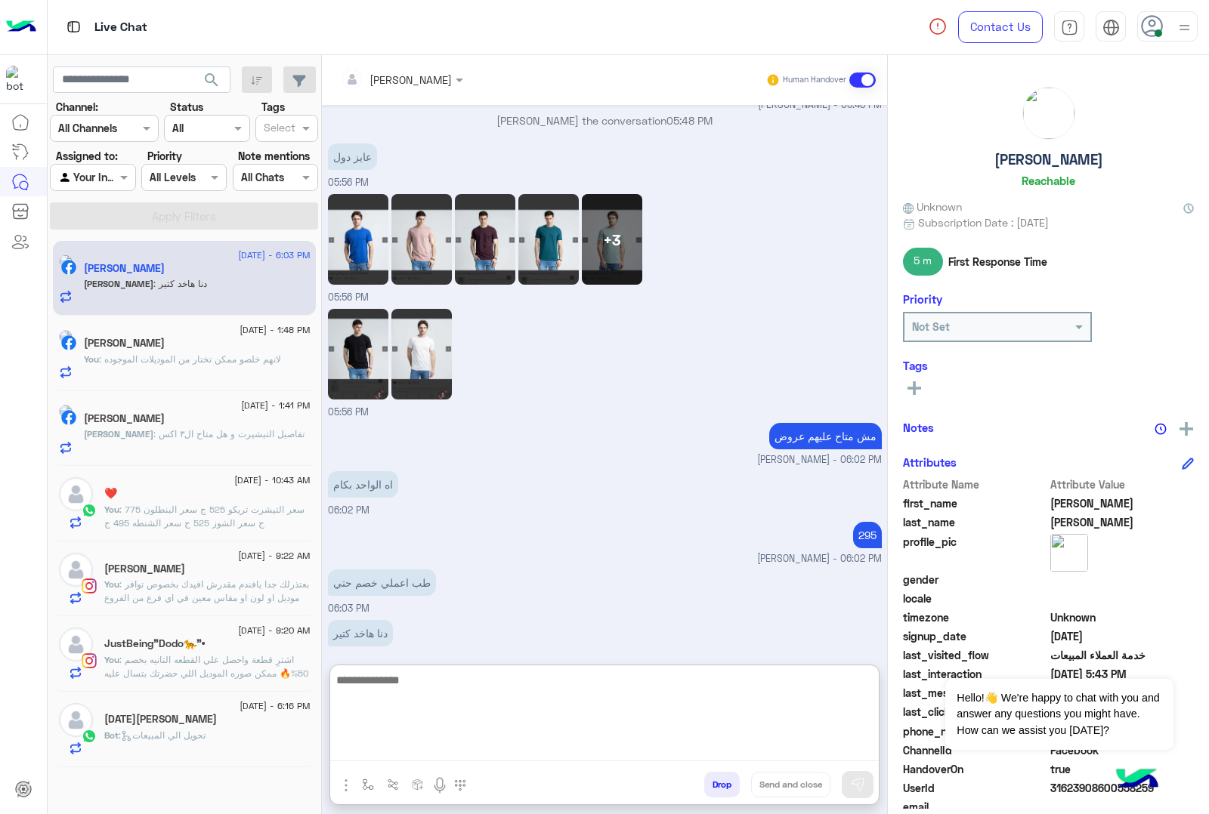
click at [449, 693] on textarea at bounding box center [604, 716] width 548 height 91
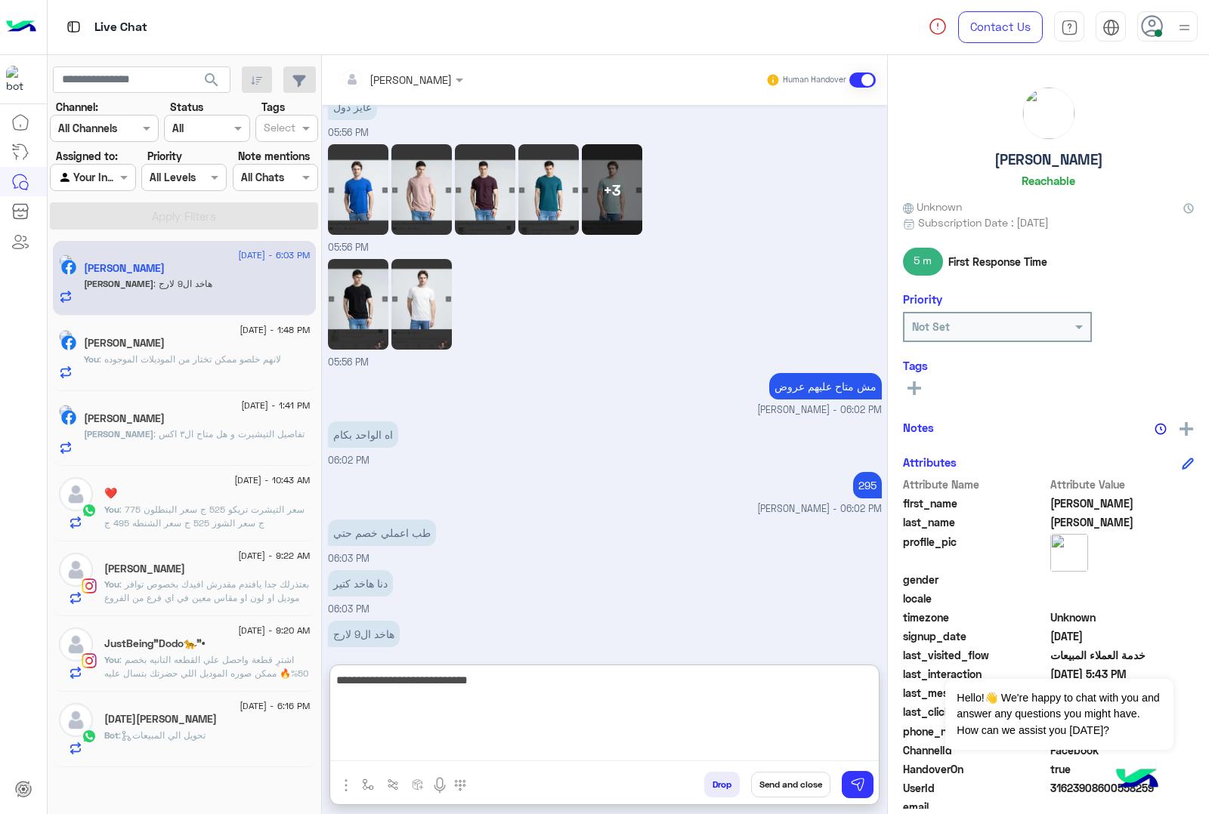
type textarea "**********"
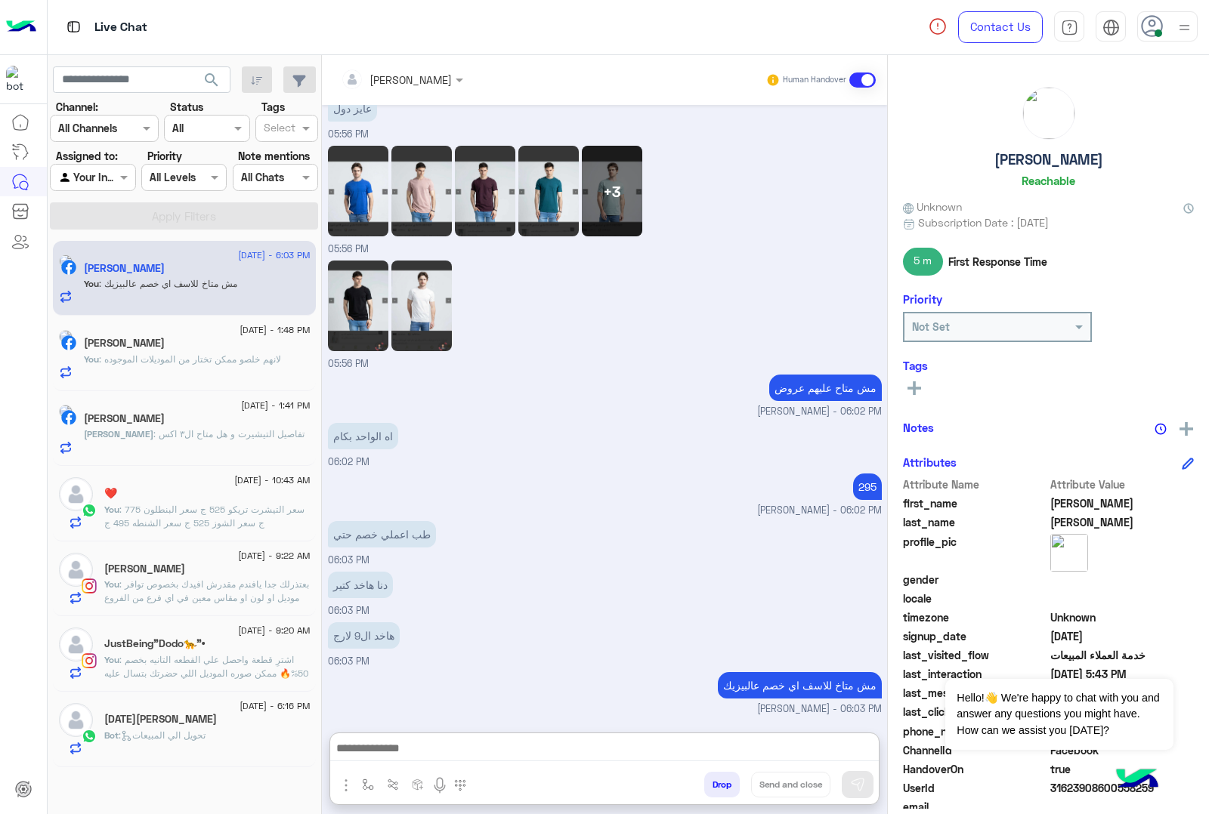
click at [734, 775] on button "Drop" at bounding box center [722, 785] width 36 height 26
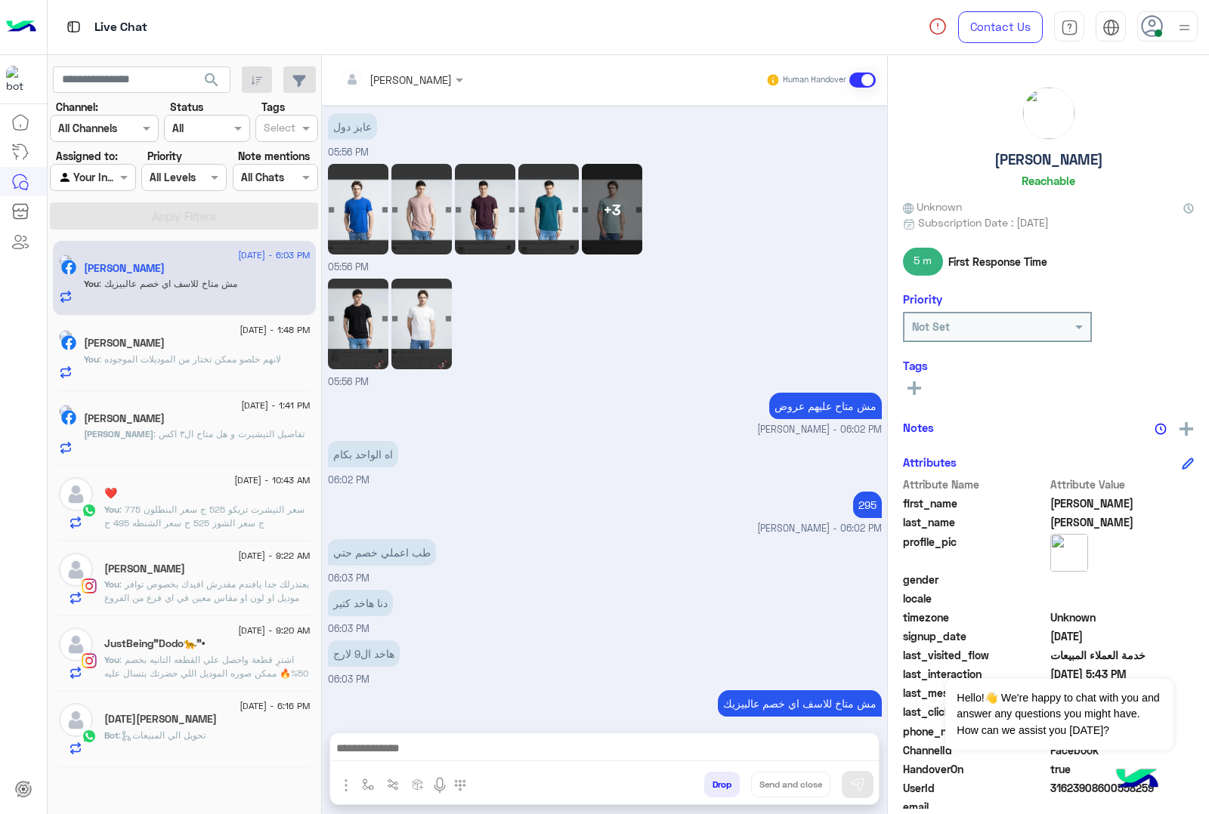
click at [718, 783] on button "Drop" at bounding box center [722, 785] width 36 height 26
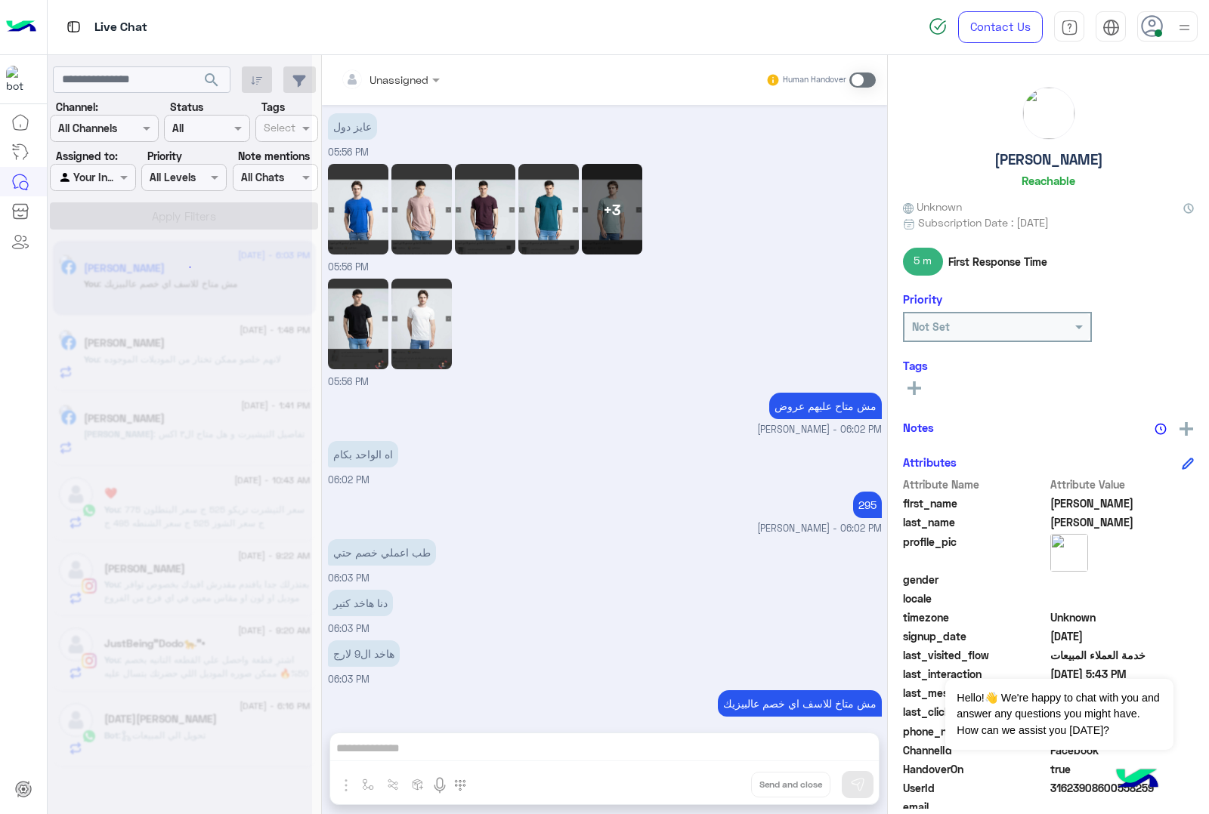
click at [718, 783] on div "Unassigned Human Handover [DATE] GetStarted 06:49 PM اهلًا Yousef! 😎 أنا مساعدك…" at bounding box center [604, 437] width 565 height 765
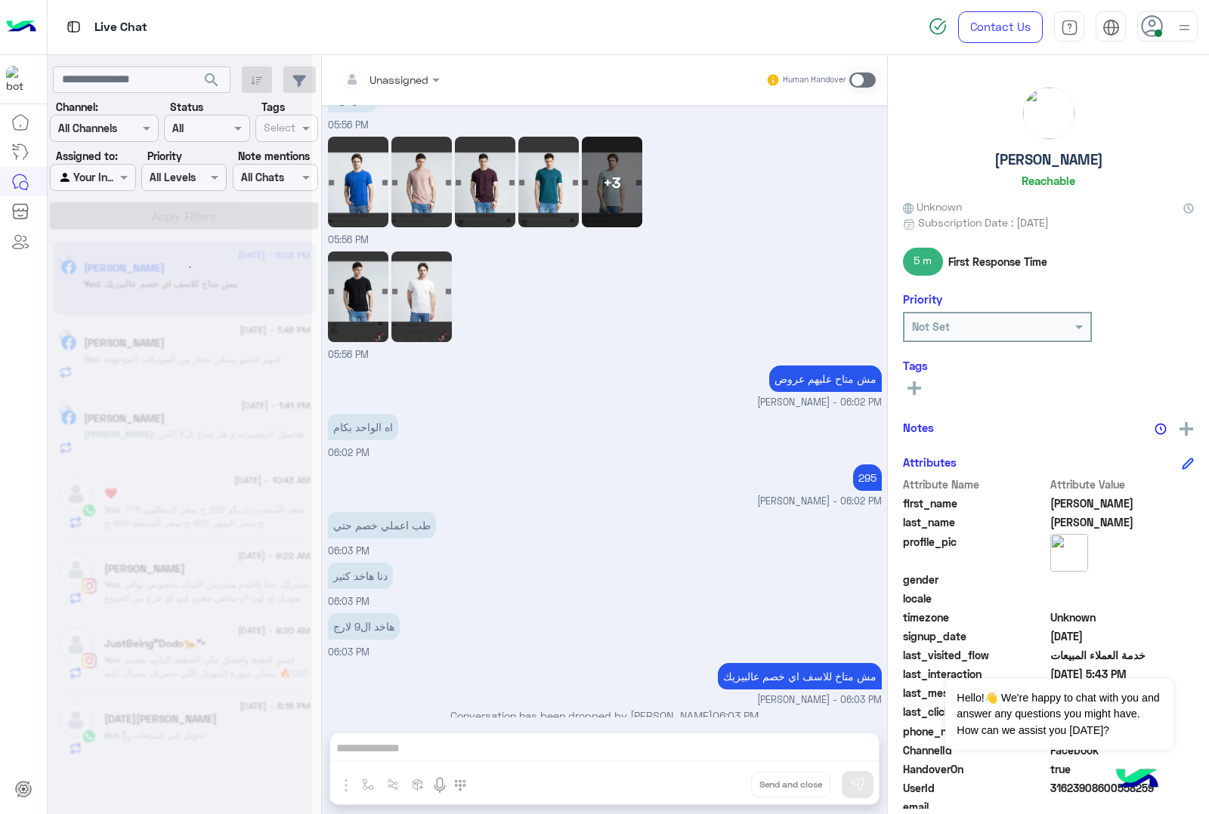
click at [718, 783] on div "Unassigned Human Handover [DATE] GetStarted 06:49 PM اهلًا Yousef! 😎 أنا مساعدك…" at bounding box center [604, 437] width 565 height 765
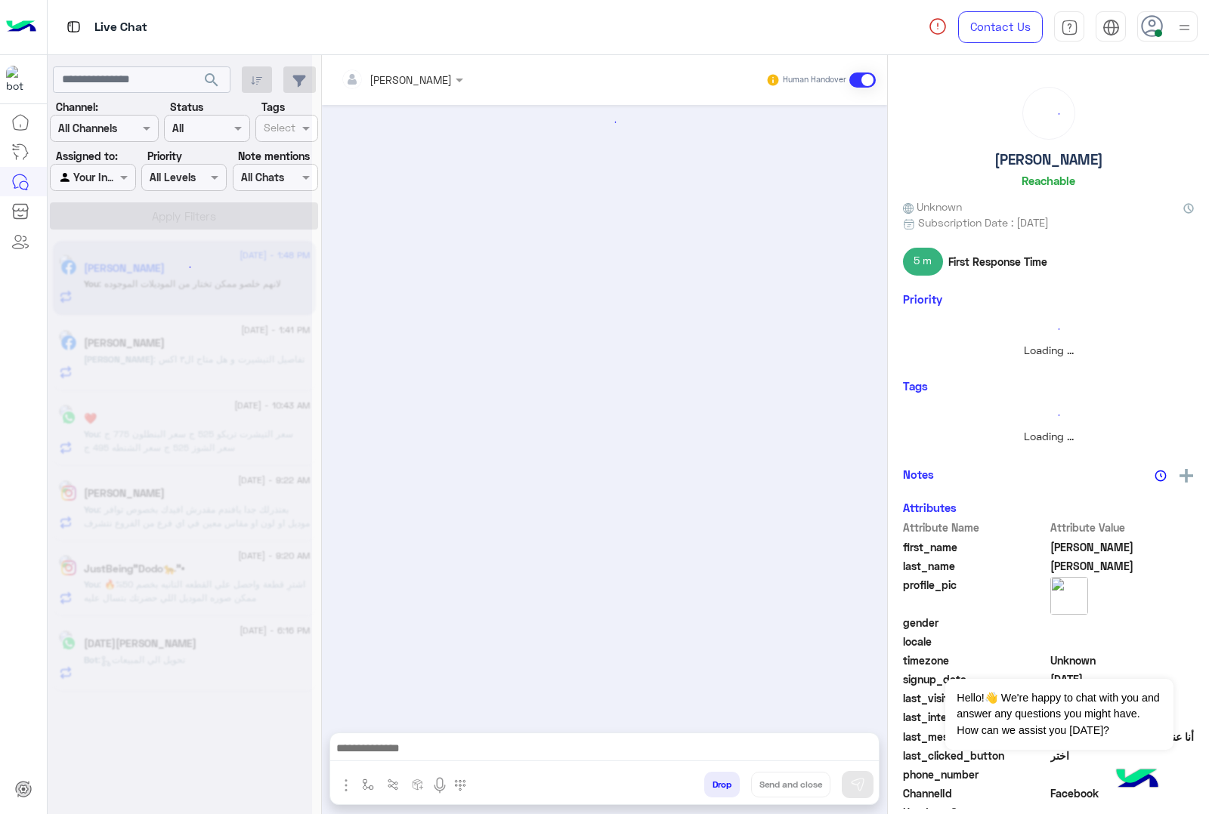
click at [718, 783] on button "Drop" at bounding box center [722, 785] width 36 height 26
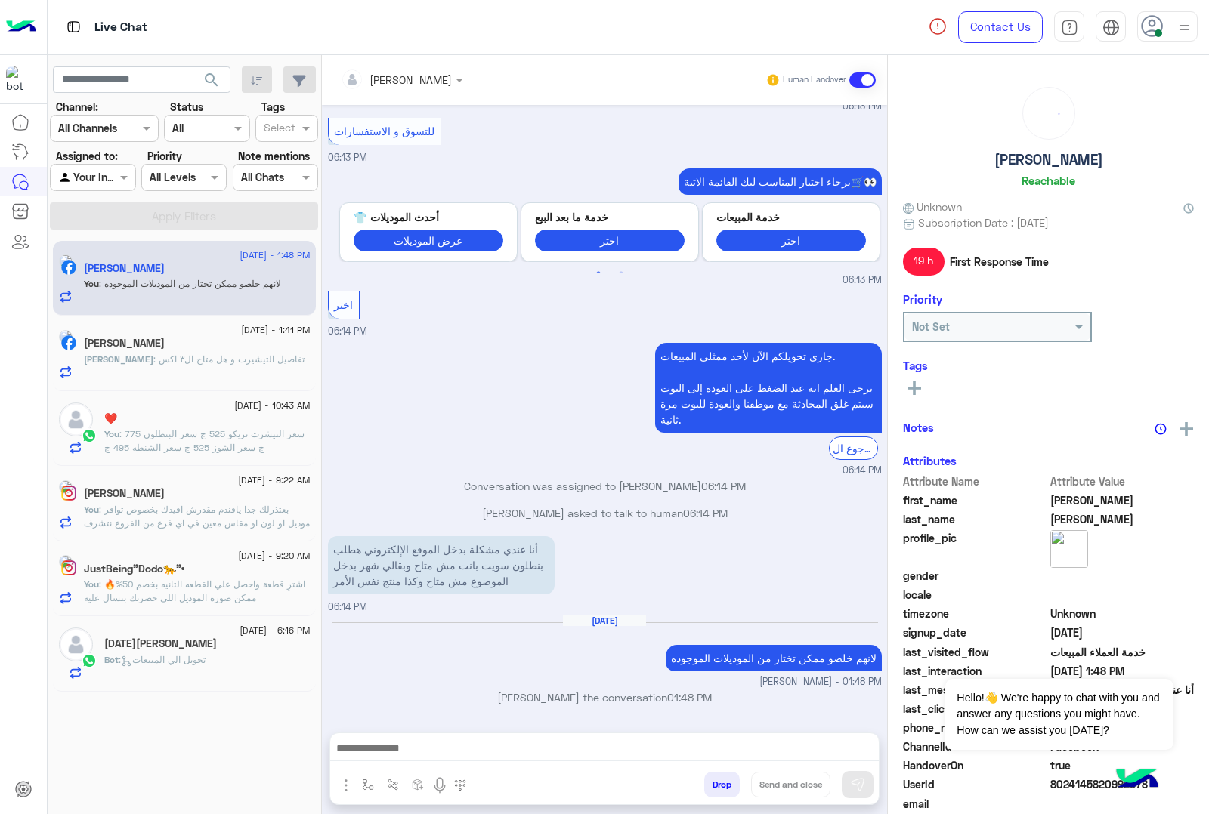
click at [718, 783] on button "Drop" at bounding box center [722, 785] width 36 height 26
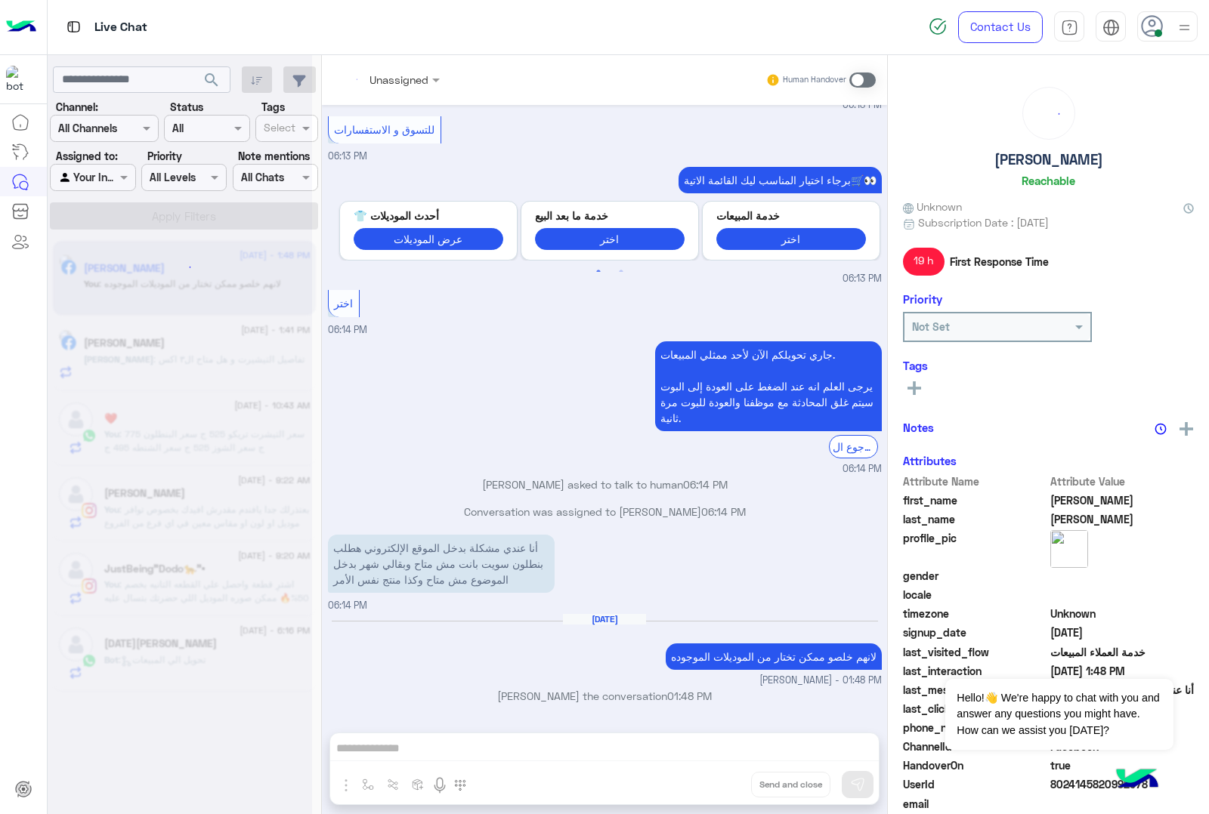
scroll to position [1467, 0]
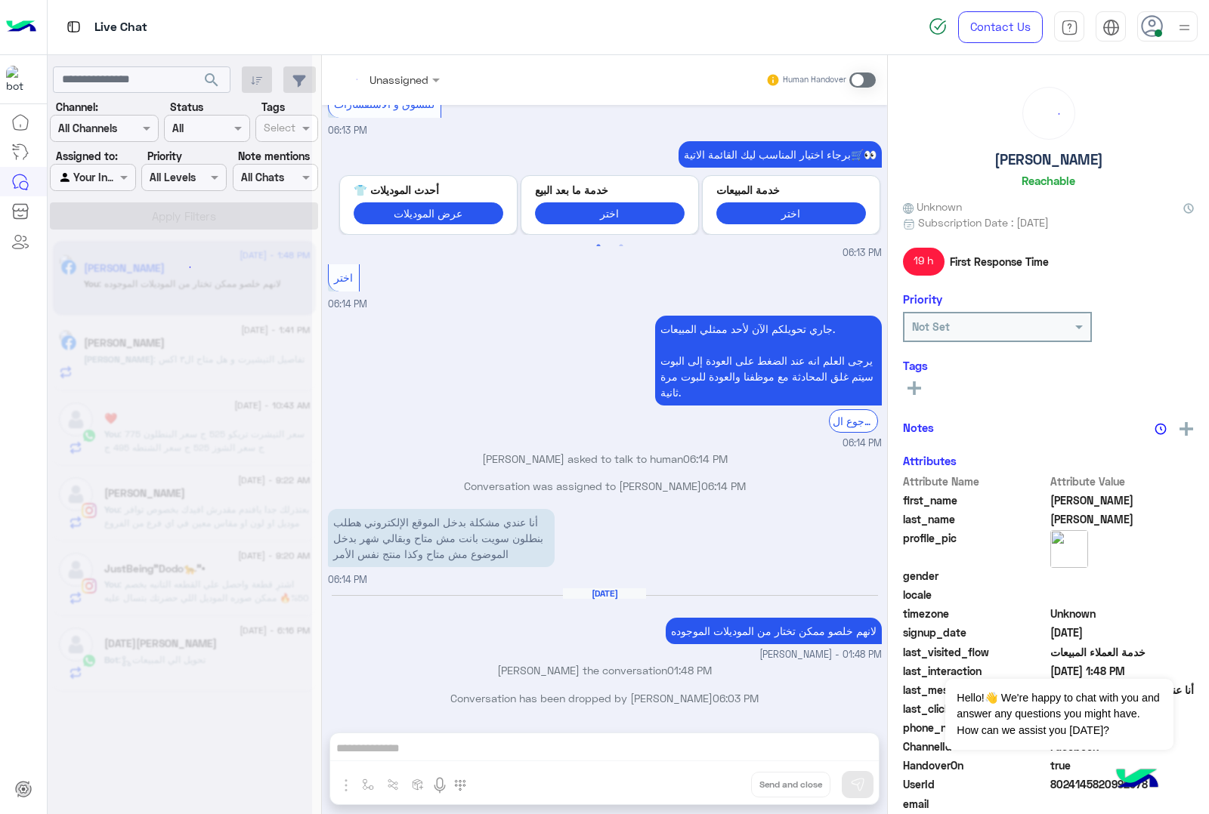
click at [718, 783] on div "Unassigned Human Handover [DATE] السلام 05:31 PM اهلًا [PERSON_NAME]! 😎 أنا مسا…" at bounding box center [604, 437] width 565 height 765
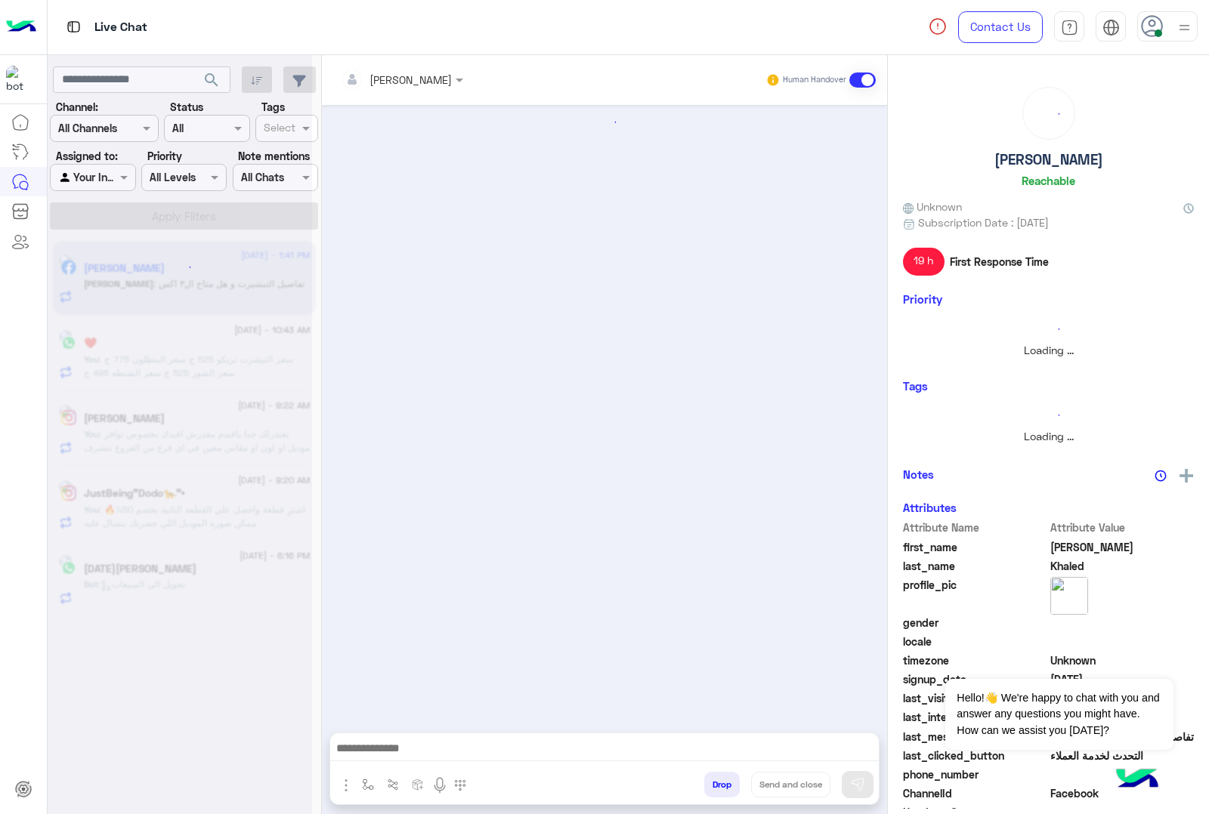
click at [718, 783] on button "Drop" at bounding box center [722, 785] width 36 height 26
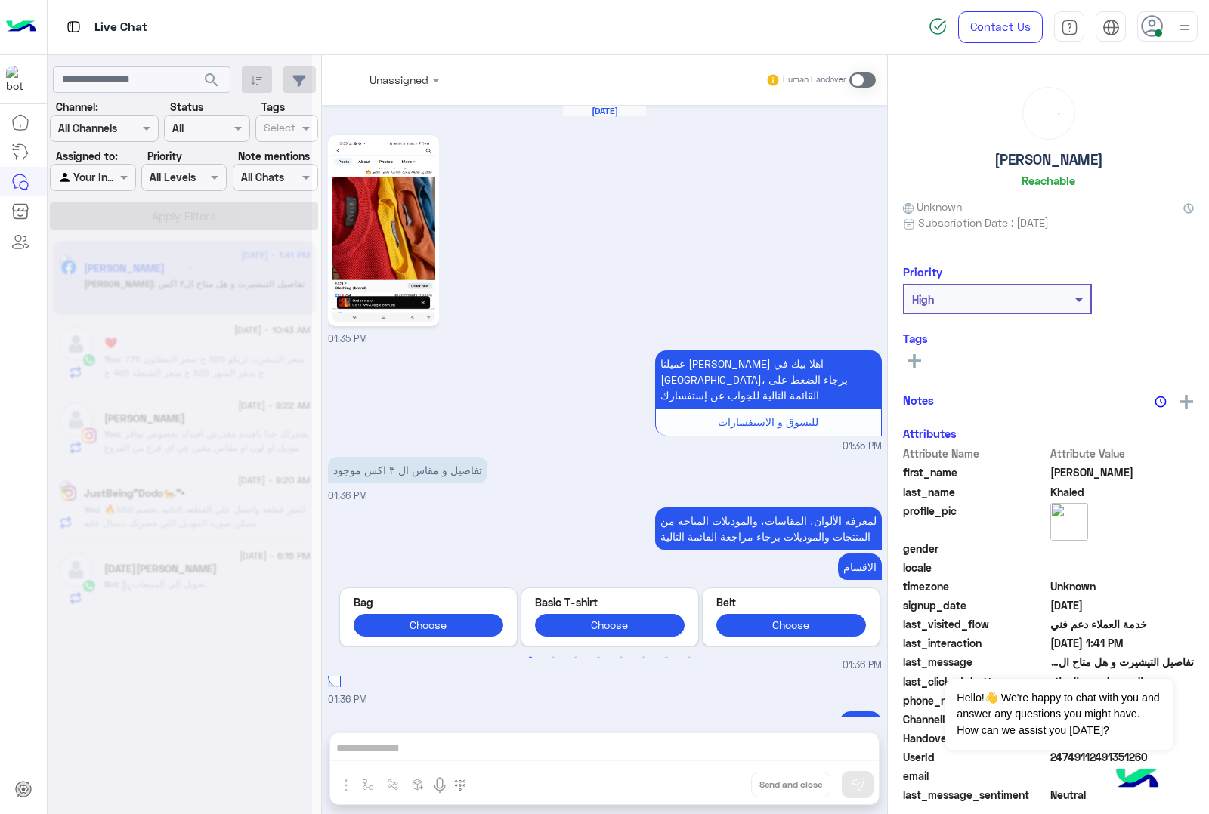
click at [718, 783] on div "Unassigned Human Handover [DATE] 01:35 PM عميلنا [PERSON_NAME] اهلا بيك في [GEO…" at bounding box center [604, 437] width 565 height 765
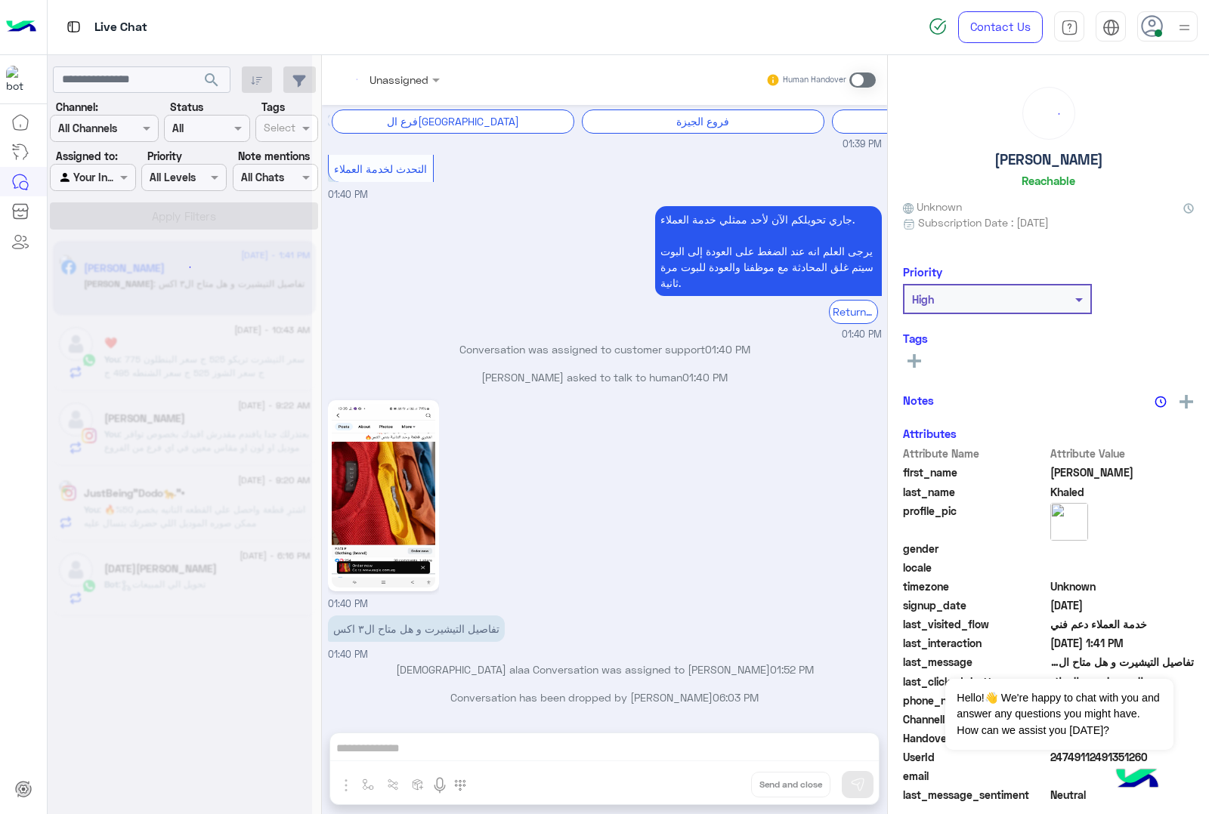
click at [718, 783] on div "Unassigned Human Handover [DATE] 01:35 PM عميلنا [PERSON_NAME] اهلا بيك في [GEO…" at bounding box center [604, 437] width 565 height 765
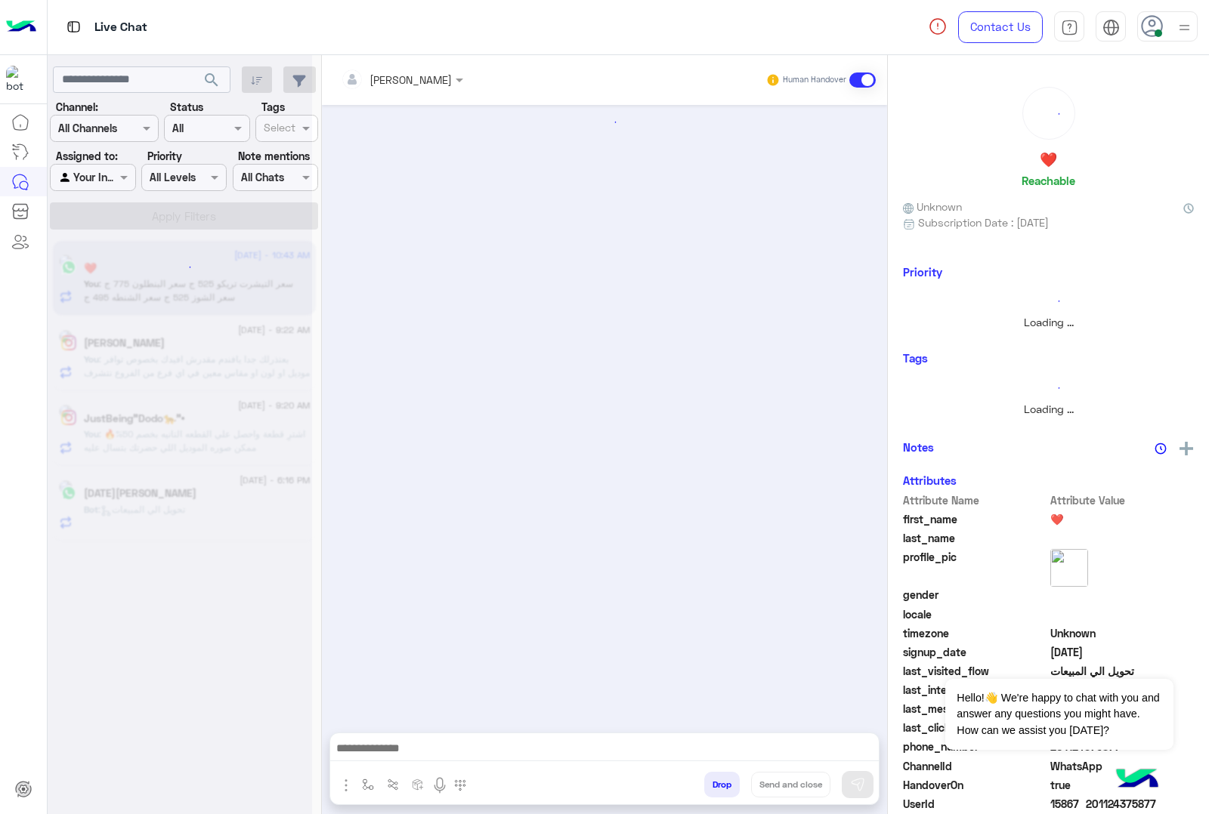
click at [718, 783] on button "Drop" at bounding box center [722, 785] width 36 height 26
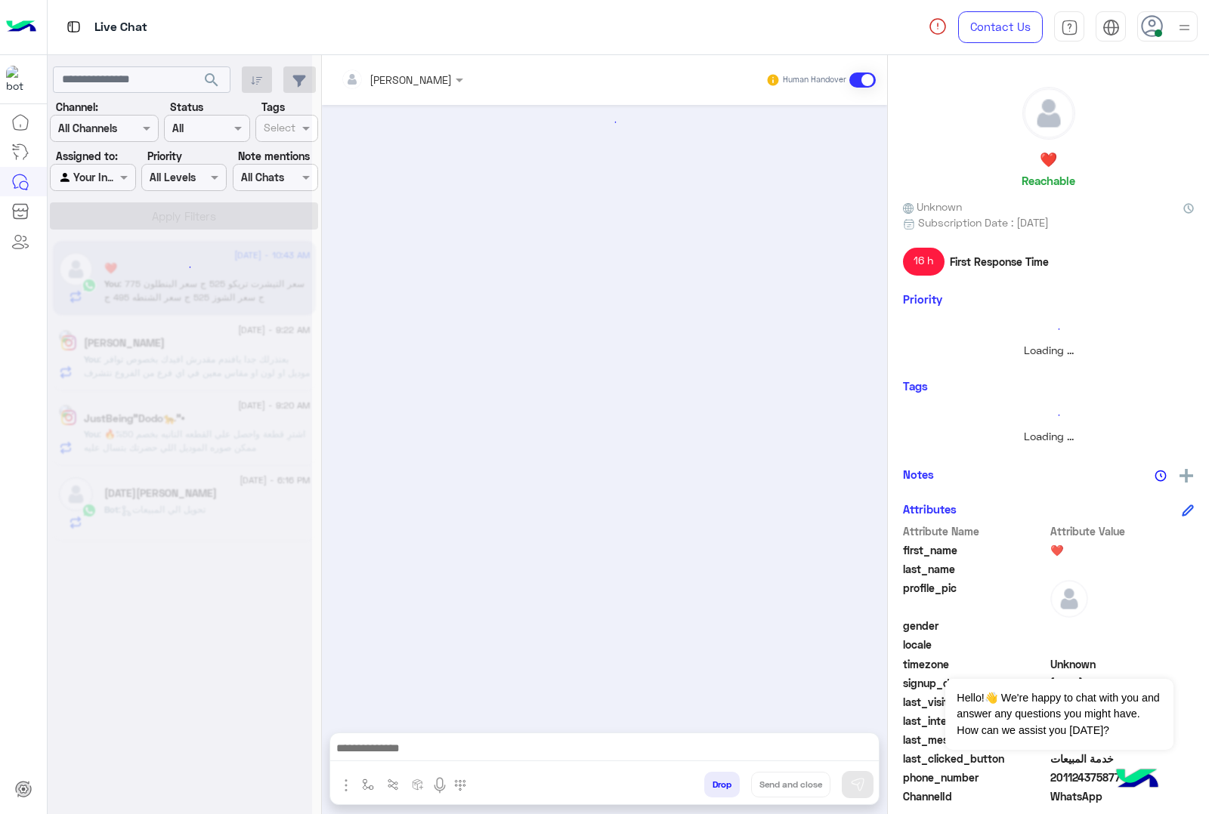
click at [718, 783] on button "Drop" at bounding box center [722, 785] width 36 height 26
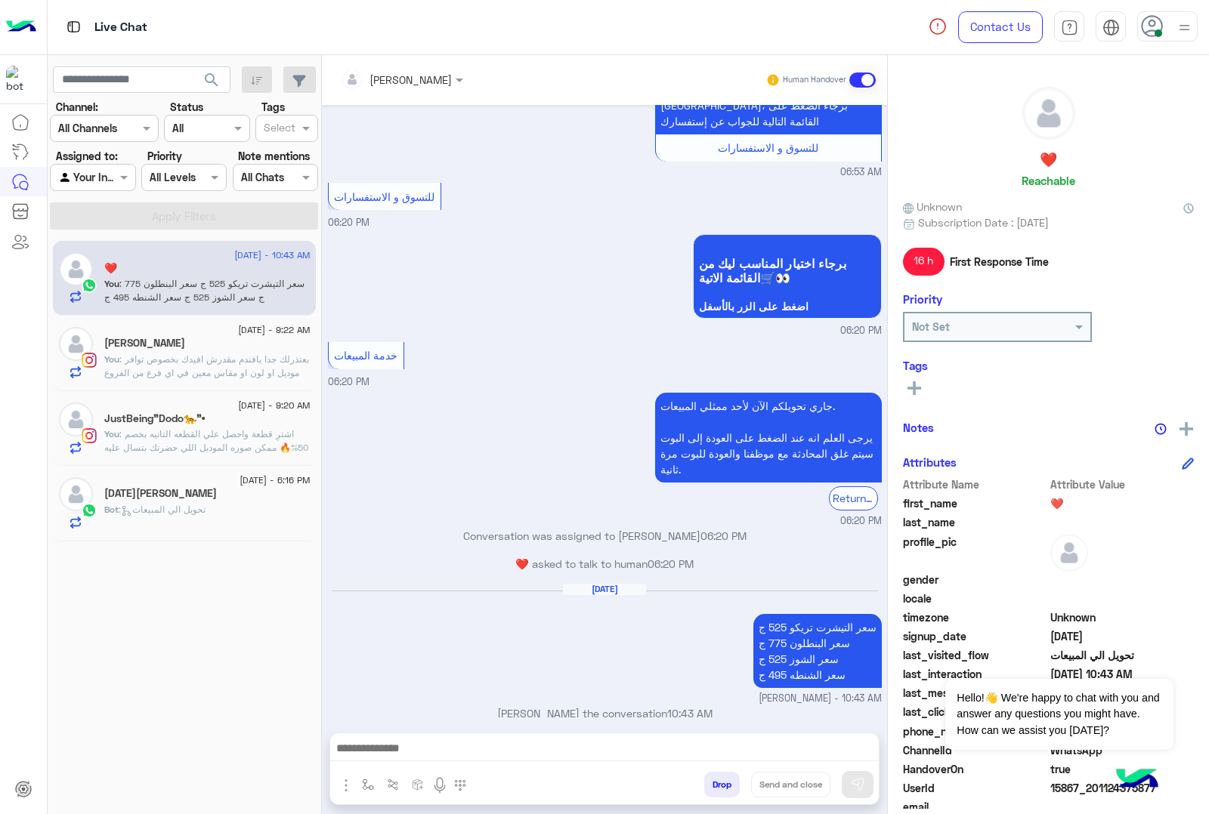
click at [718, 783] on div "[PERSON_NAME] Human Handover [DATE] 10:43 PM عميلنا العزيز ❤️ اهلا بيك في [GEOG…" at bounding box center [604, 437] width 565 height 765
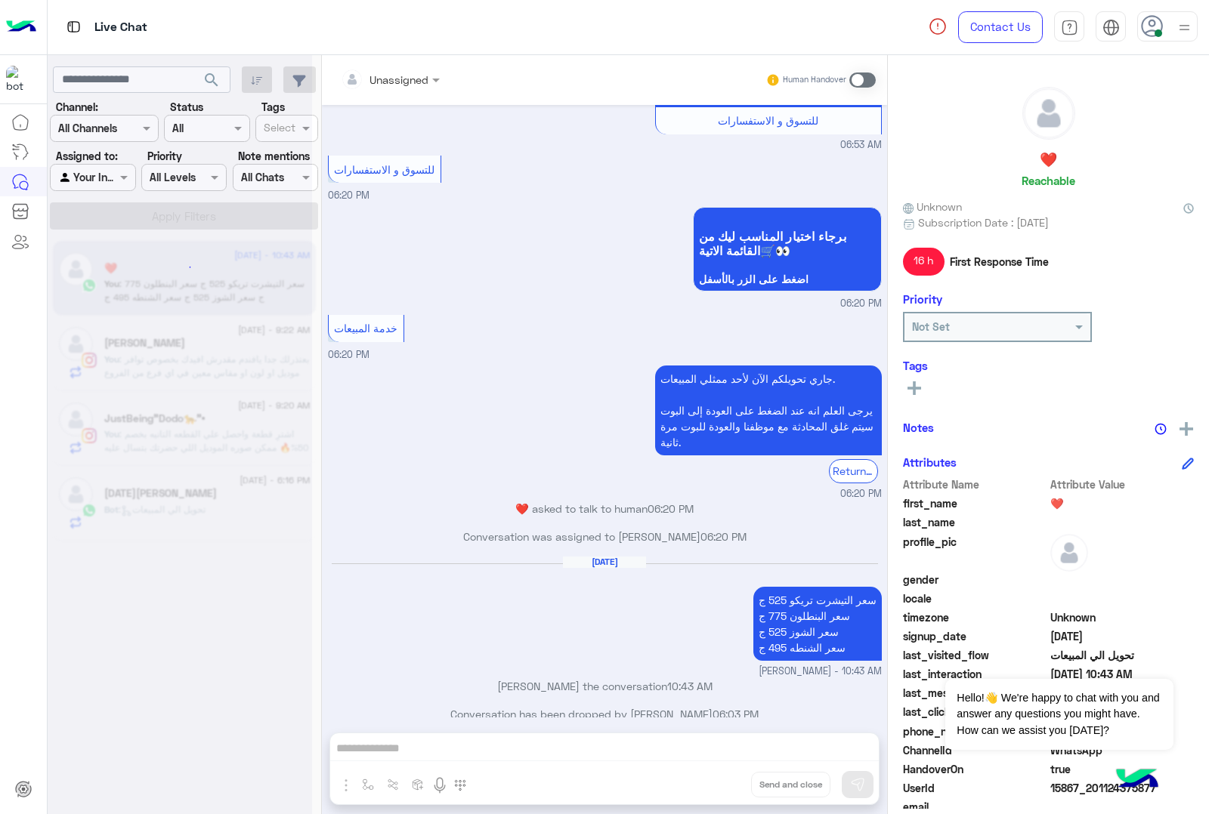
click at [718, 783] on div "Unassigned Human Handover [DATE] 10:43 PM عميلنا العزيز ❤️ اهلا بيك في [GEOGRAP…" at bounding box center [604, 437] width 565 height 765
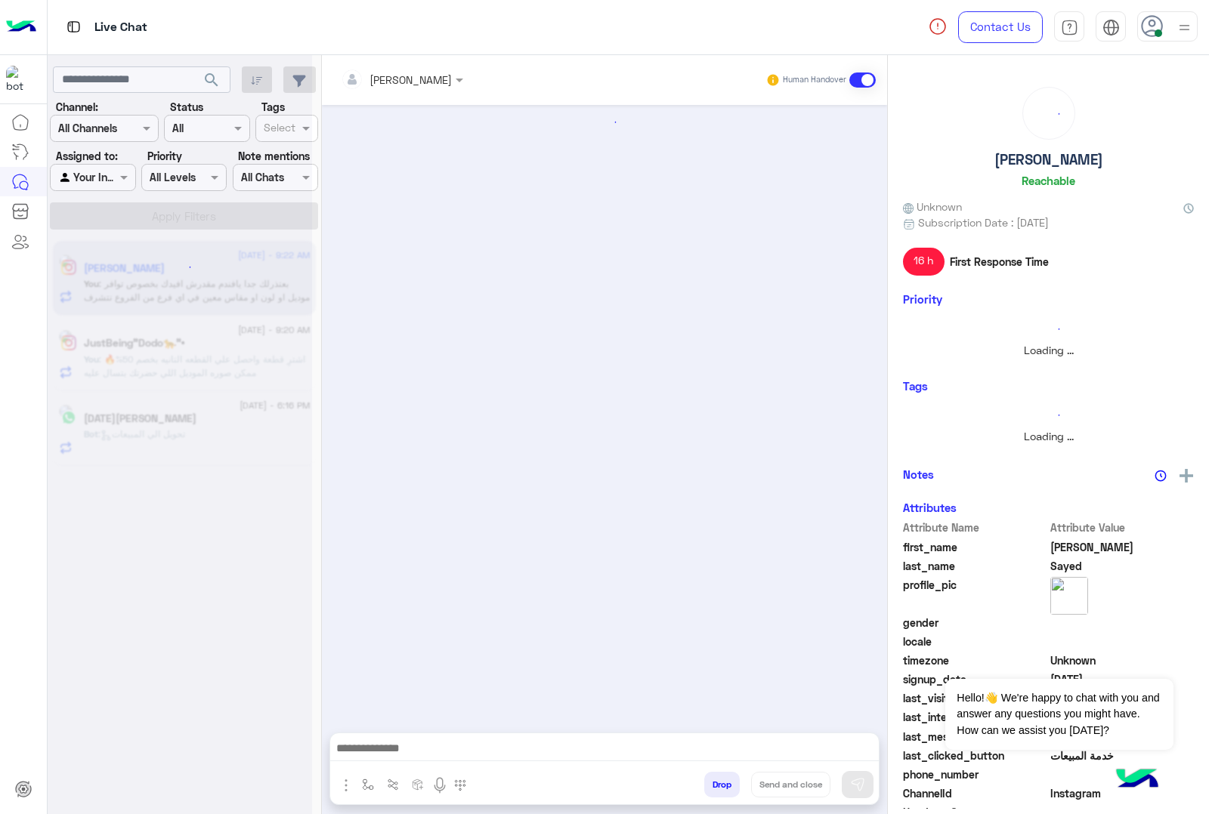
click at [718, 783] on button "Drop" at bounding box center [722, 785] width 36 height 26
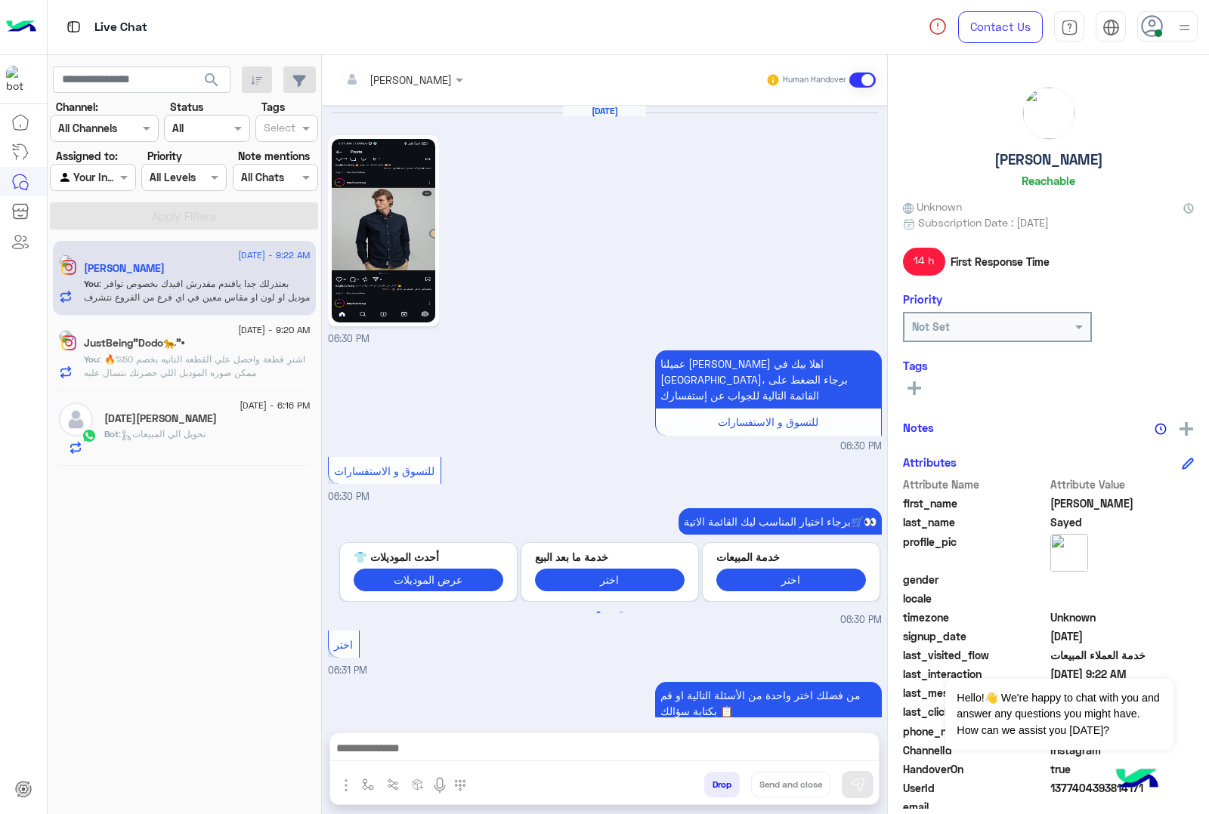
scroll to position [1143, 0]
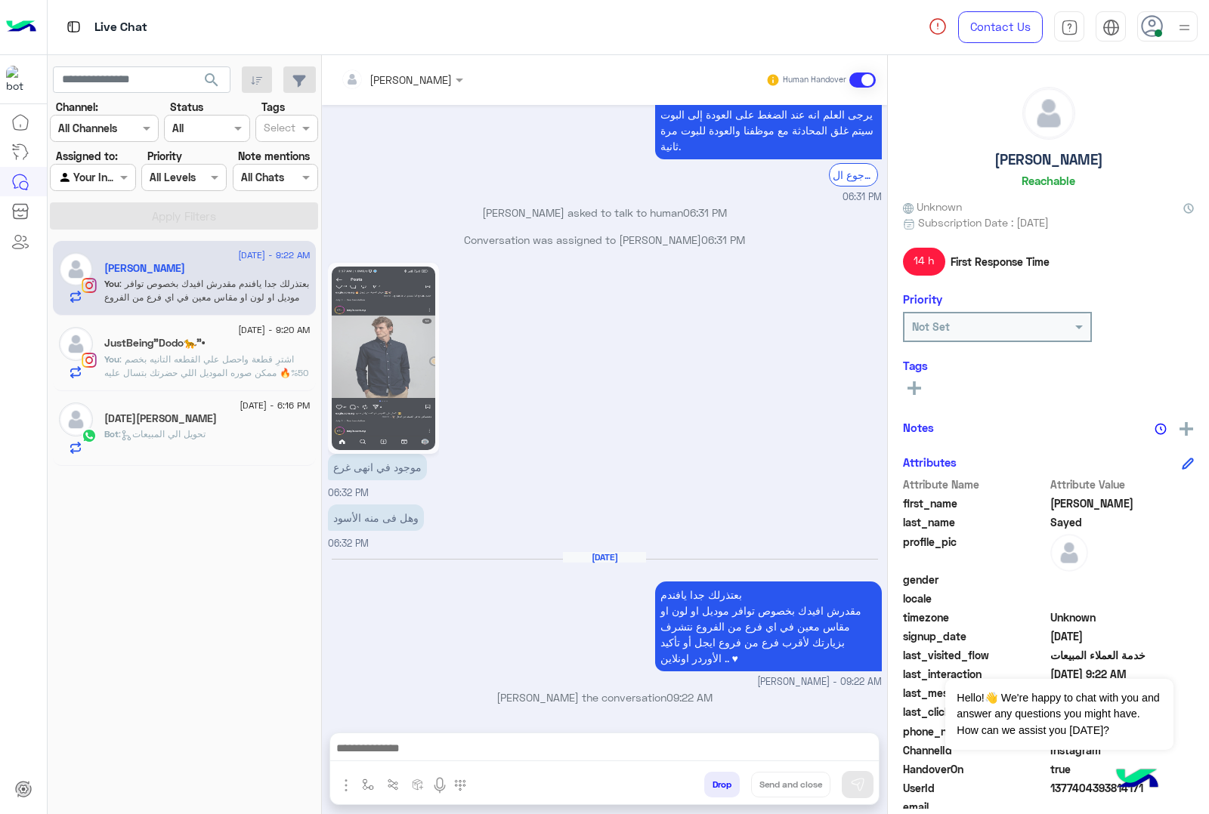
click at [718, 783] on button "Drop" at bounding box center [722, 785] width 36 height 26
click at [718, 783] on div "[PERSON_NAME] Human Handover [DATE] 06:30 PM عميلنا [PERSON_NAME] اهلا بيك في […" at bounding box center [604, 437] width 565 height 765
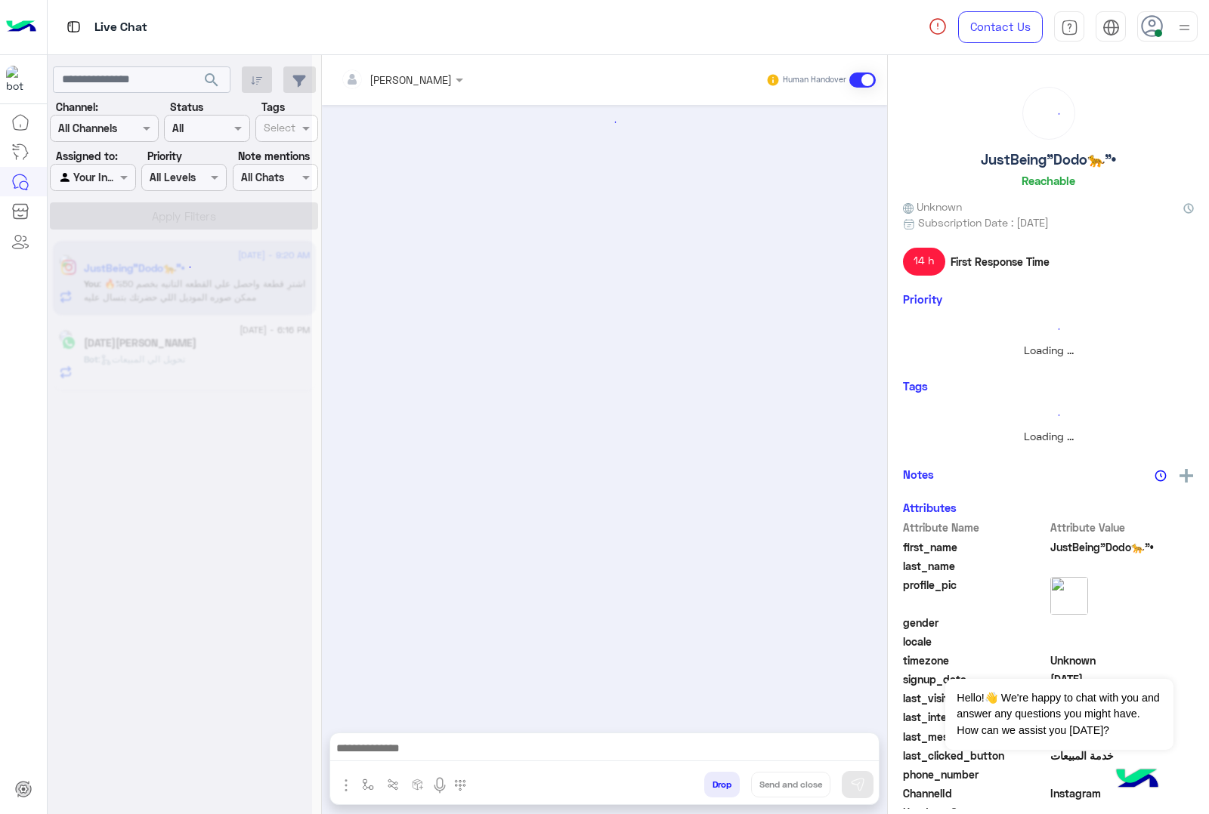
click at [718, 783] on button "Drop" at bounding box center [722, 785] width 36 height 26
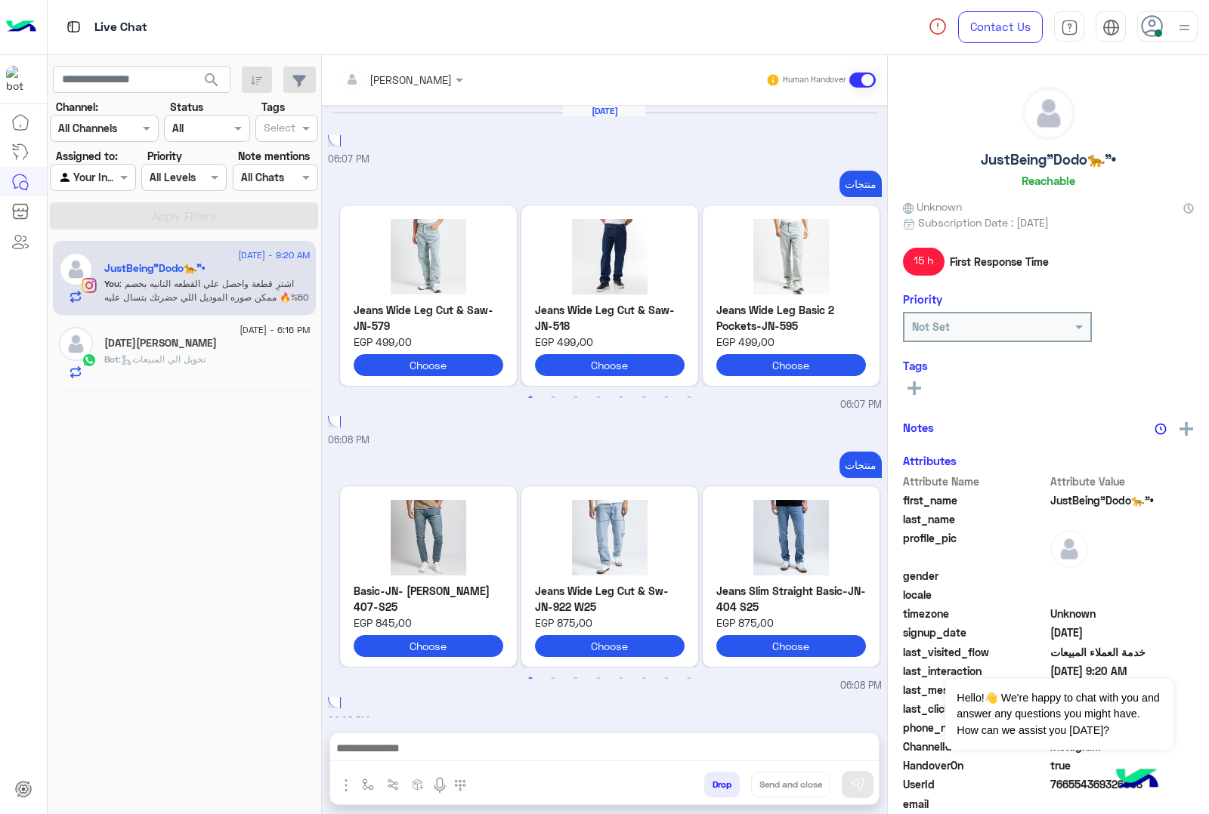
scroll to position [2384, 0]
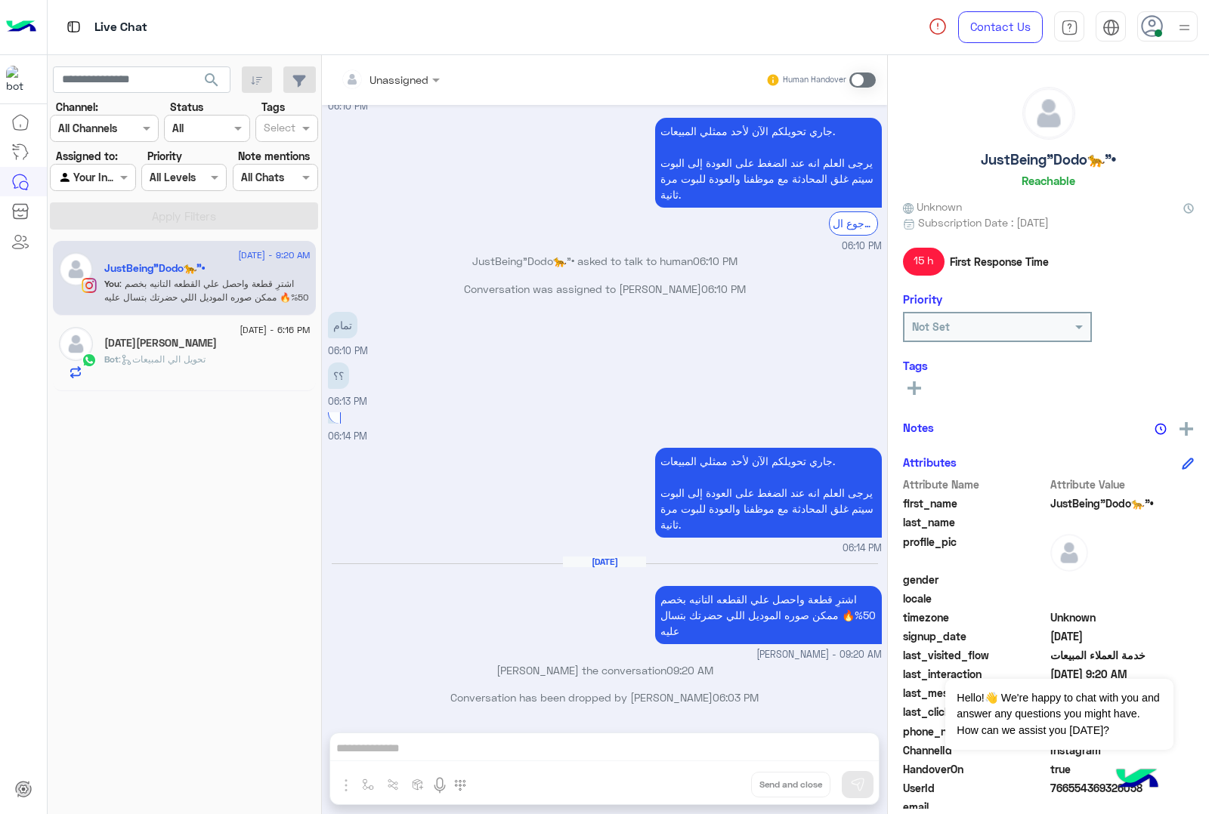
click at [718, 783] on div "Unassigned Human Handover [DATE] 06:07 PM منتجات Previous Jeans Wide Leg Cut & …" at bounding box center [604, 437] width 565 height 765
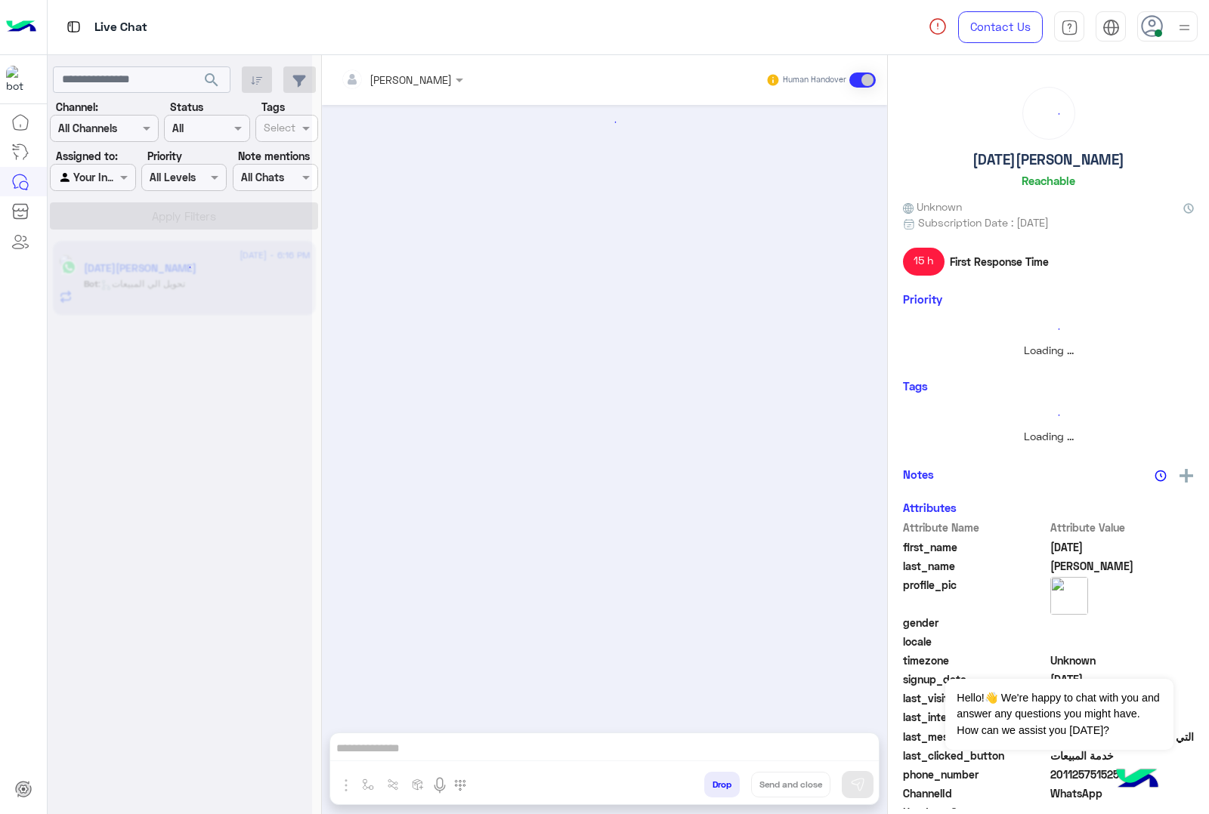
click at [718, 783] on div "[PERSON_NAME] Human Handover Attachements Images enter flow name Drop Send and …" at bounding box center [604, 437] width 565 height 765
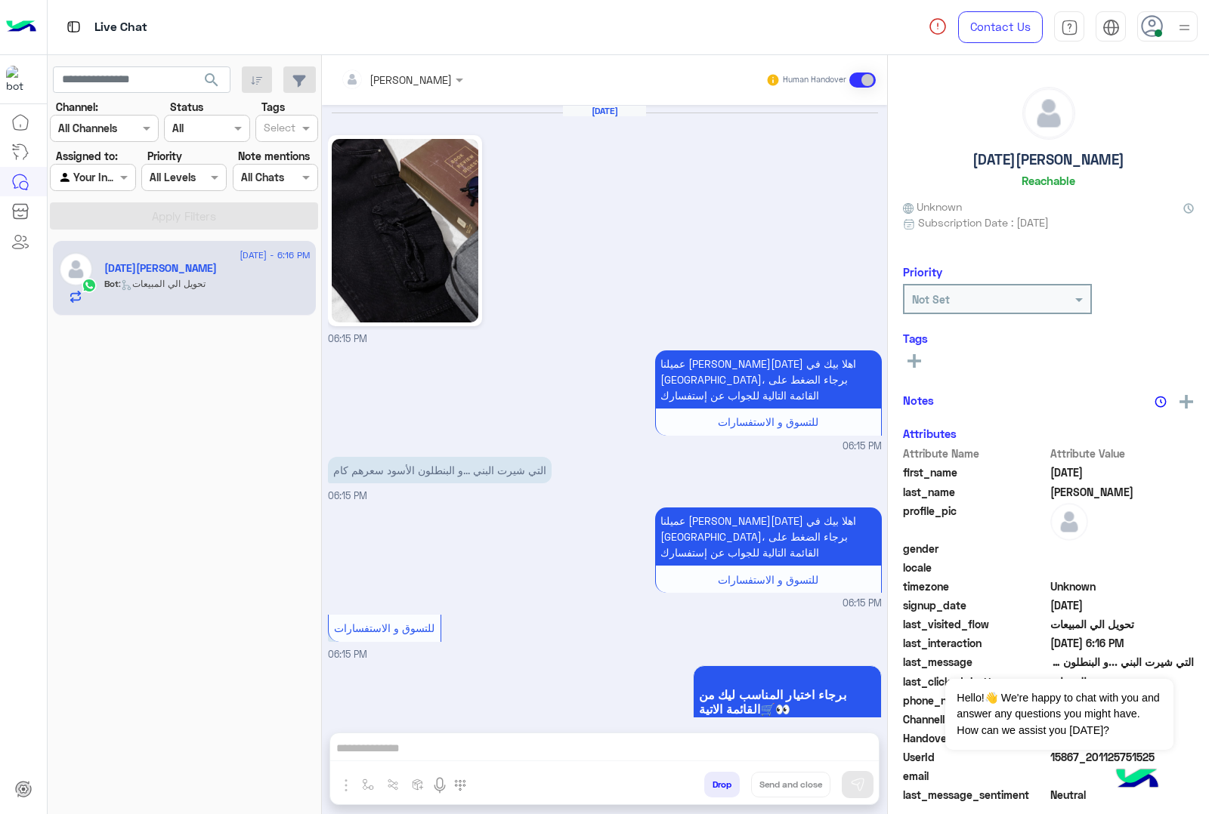
scroll to position [265, 0]
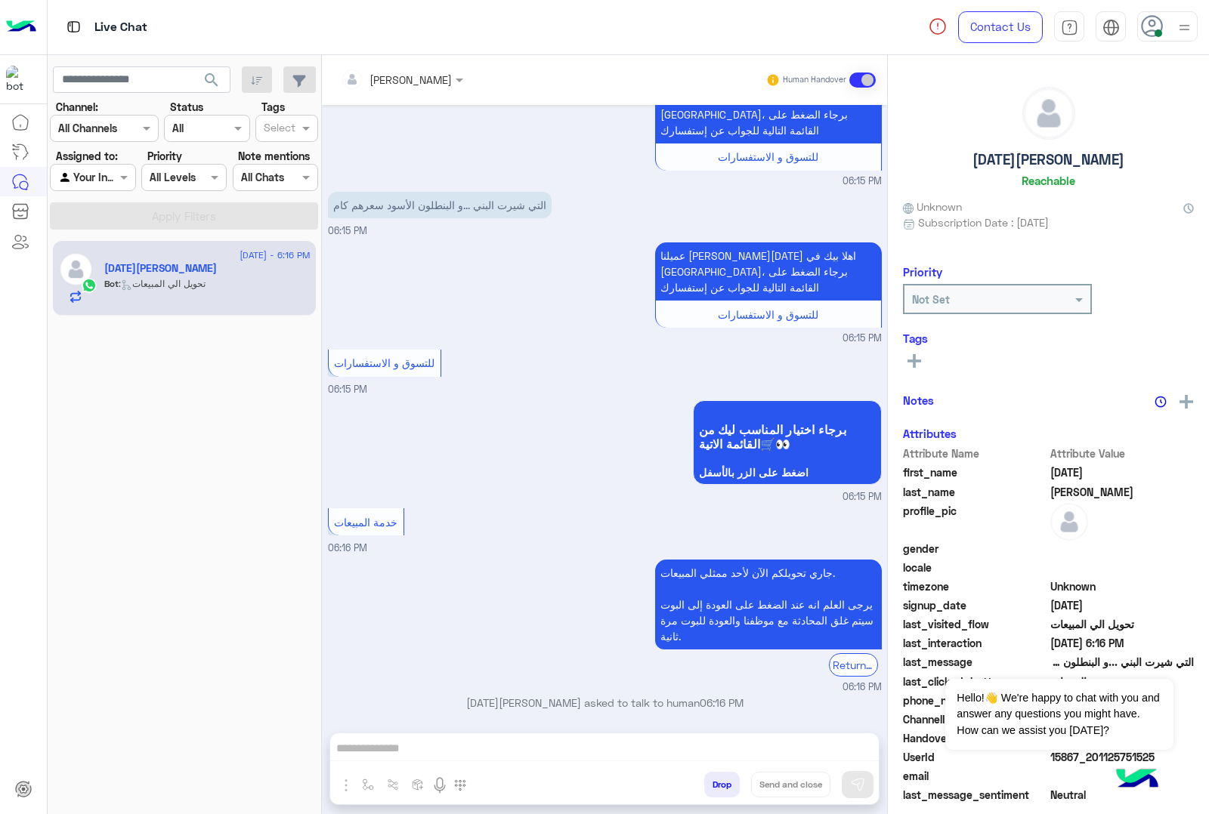
click at [718, 783] on div "[PERSON_NAME] Human Handover [DATE] 06:15 PM عميلنا [PERSON_NAME][DATE] اهلا بي…" at bounding box center [604, 437] width 565 height 765
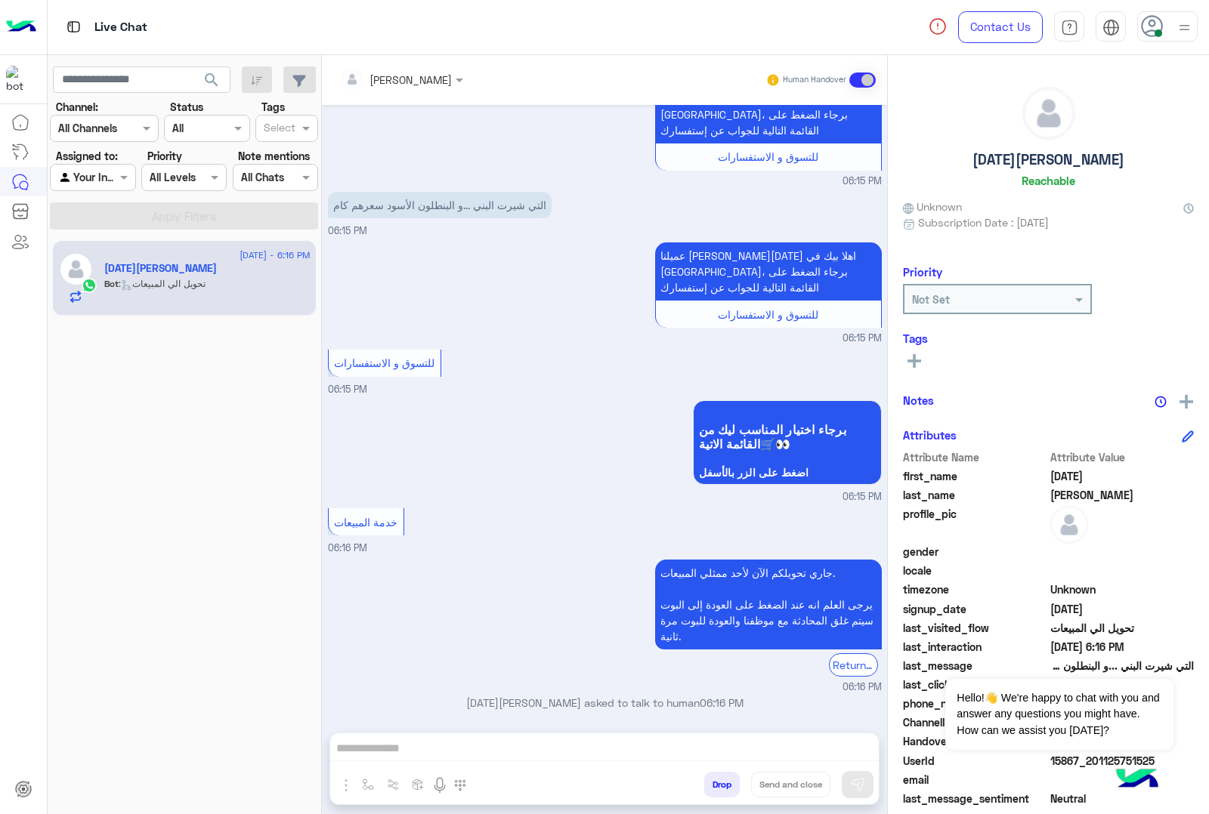
click at [718, 783] on div "[PERSON_NAME] Human Handover [DATE] 06:15 PM عميلنا [PERSON_NAME][DATE] اهلا بي…" at bounding box center [604, 437] width 565 height 765
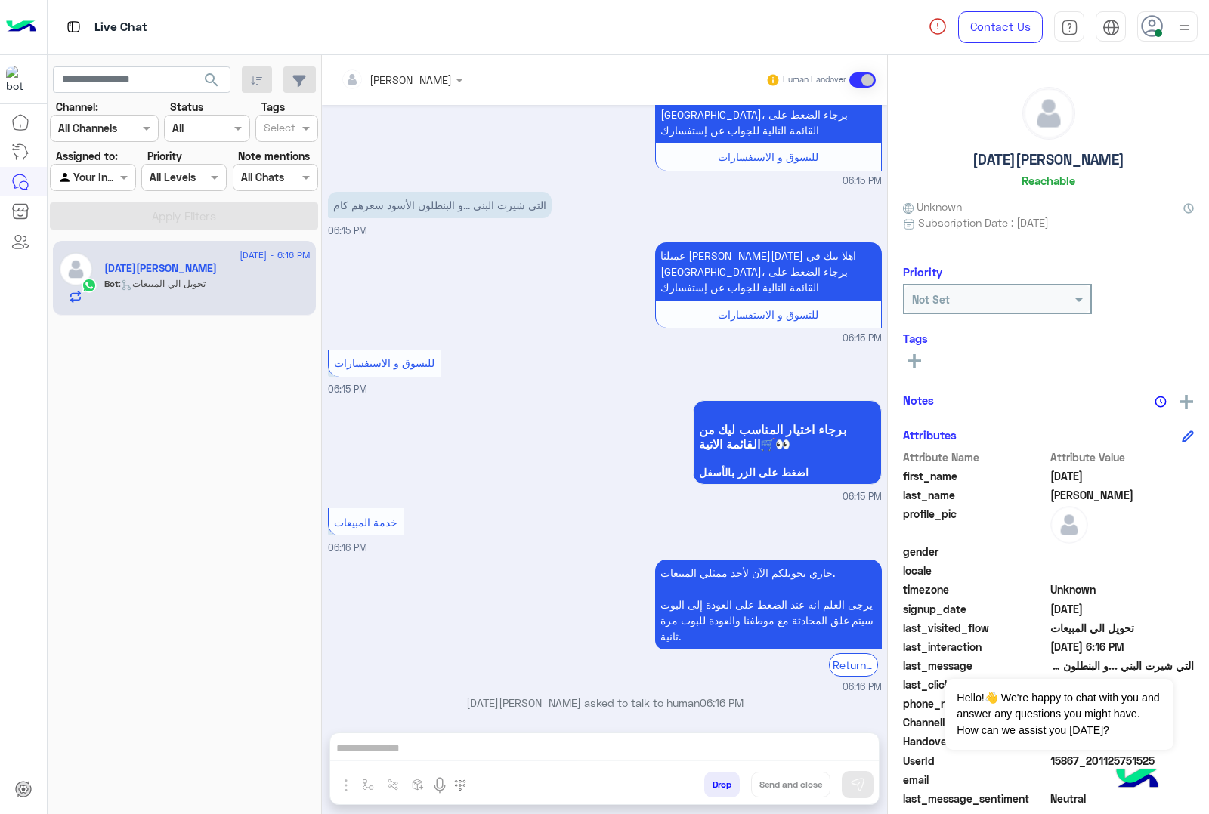
click at [718, 783] on div "[PERSON_NAME] Human Handover [DATE] 06:15 PM عميلنا [PERSON_NAME][DATE] اهلا بي…" at bounding box center [604, 437] width 565 height 765
click at [710, 789] on div "[PERSON_NAME] Human Handover [DATE] 06:15 PM عميلنا [PERSON_NAME][DATE] اهلا بي…" at bounding box center [604, 437] width 565 height 765
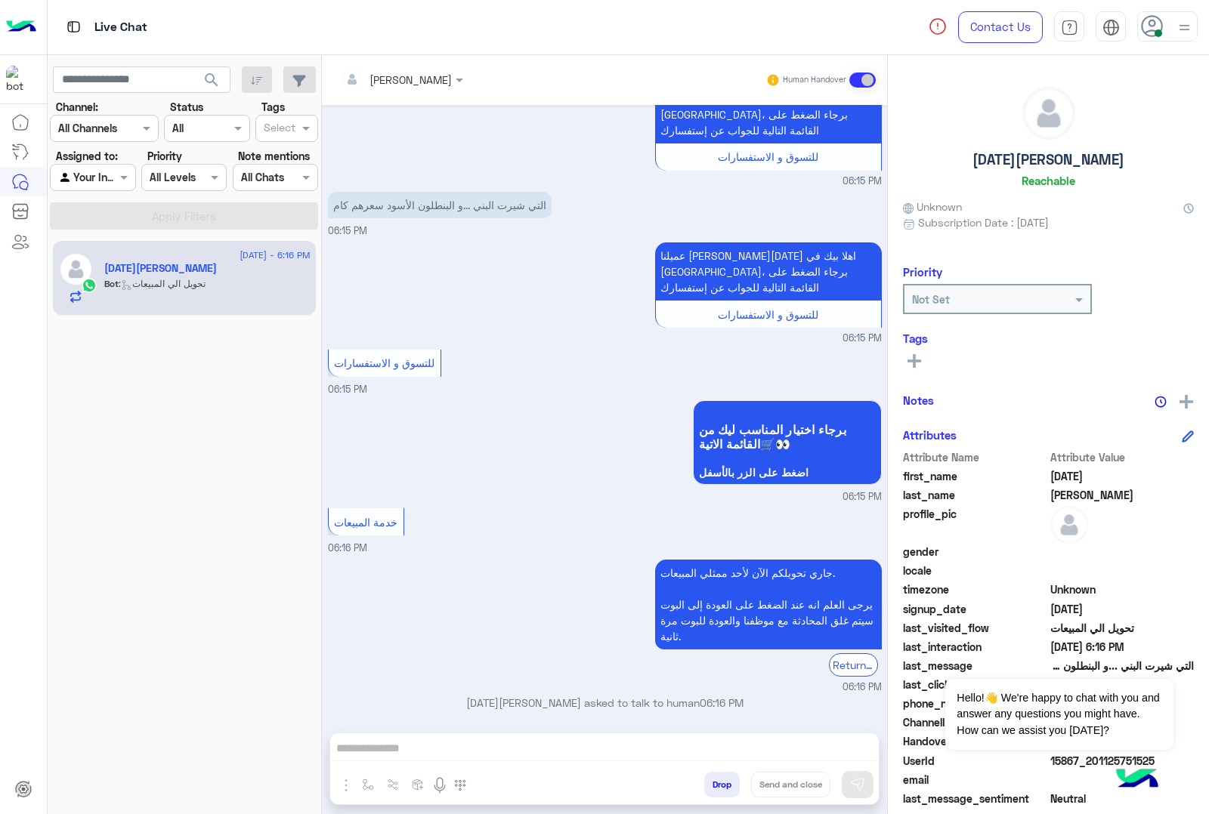
click at [724, 792] on div "[PERSON_NAME] Human Handover [DATE] 06:15 PM عميلنا [PERSON_NAME][DATE] اهلا بي…" at bounding box center [604, 437] width 565 height 765
click at [1157, 29] on span at bounding box center [1158, 33] width 8 height 8
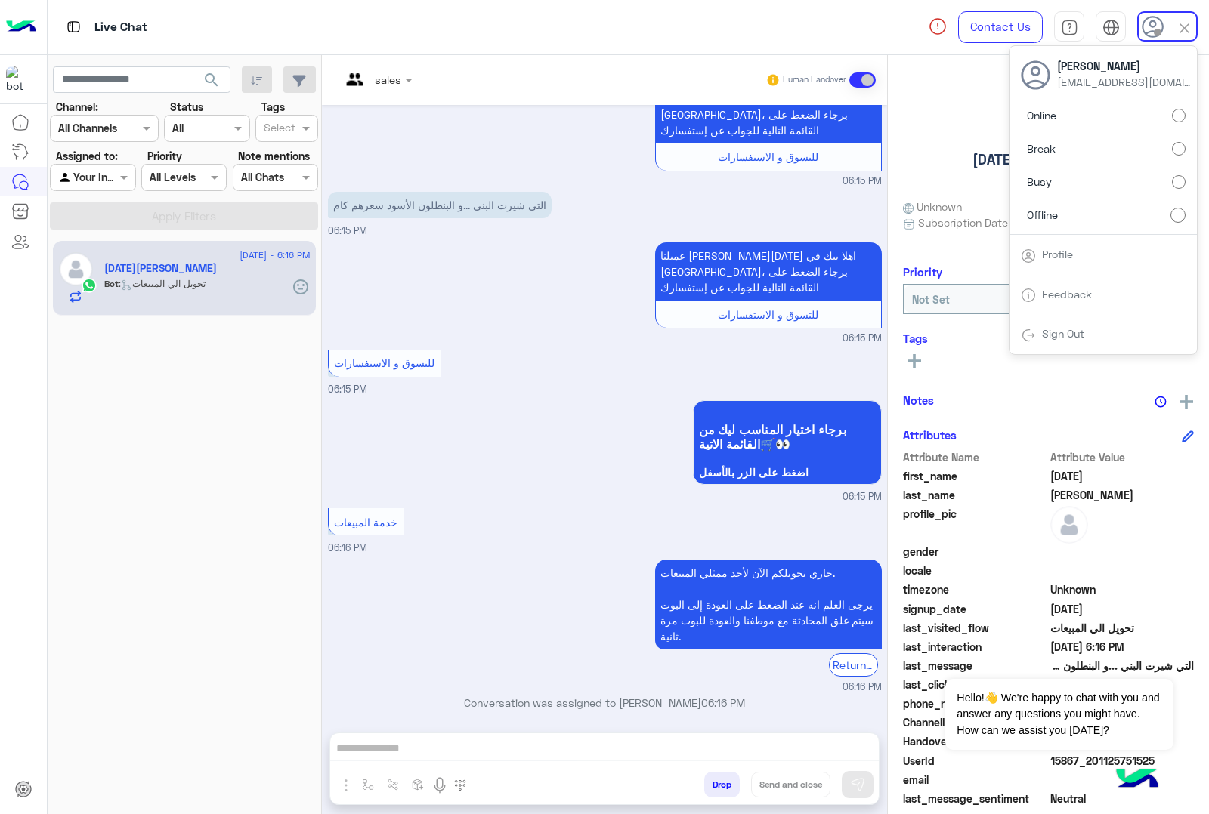
click at [622, 505] on div "خدمة المبيعات 06:16 PM" at bounding box center [605, 530] width 554 height 51
